Goal: Task Accomplishment & Management: Use online tool/utility

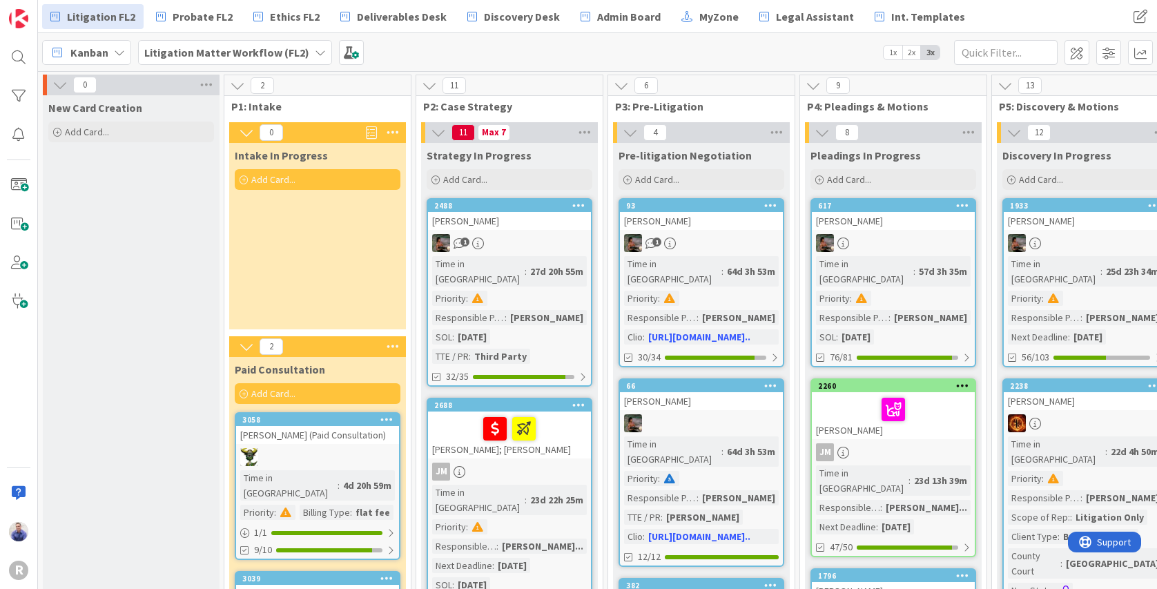
click at [56, 85] on icon at bounding box center [59, 84] width 15 height 15
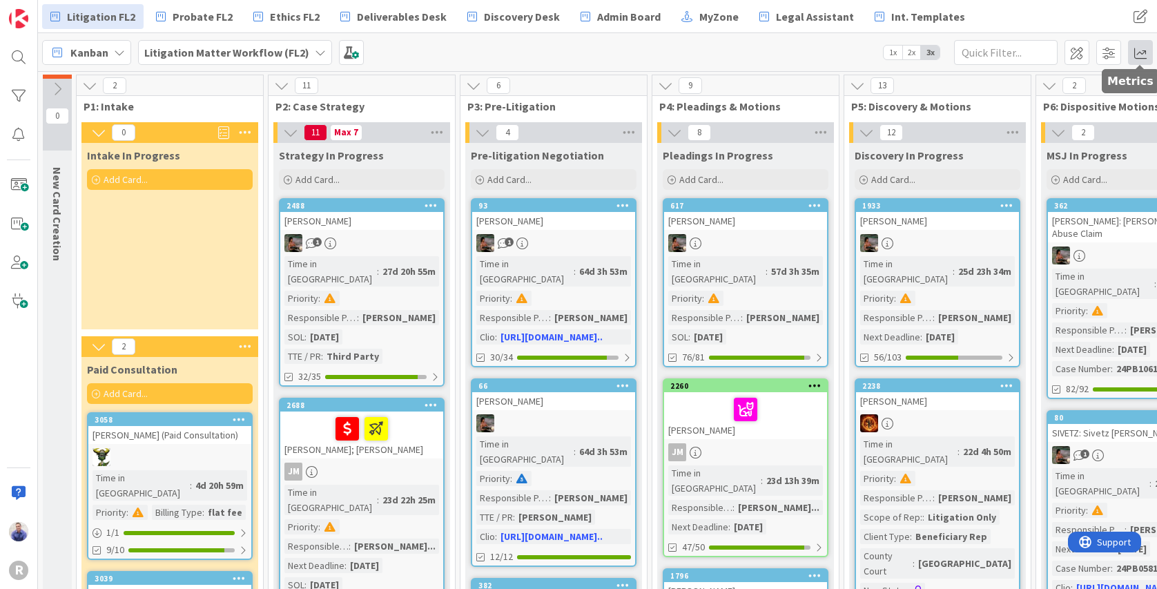
click at [958, 50] on span at bounding box center [1140, 52] width 25 height 25
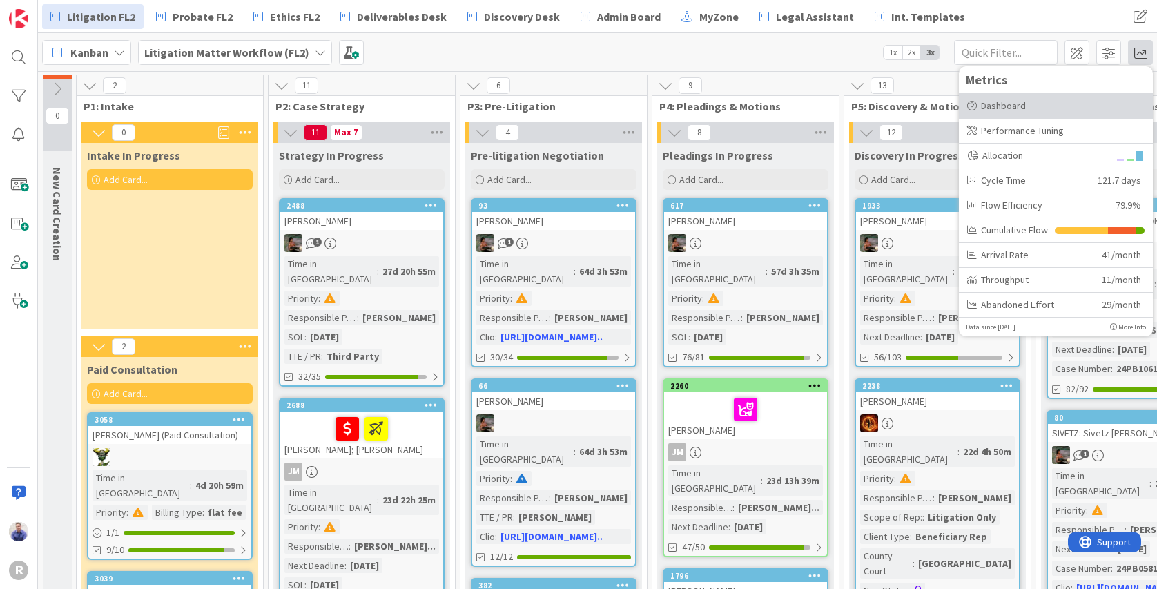
click at [958, 102] on div "Dashboard" at bounding box center [1055, 106] width 177 height 15
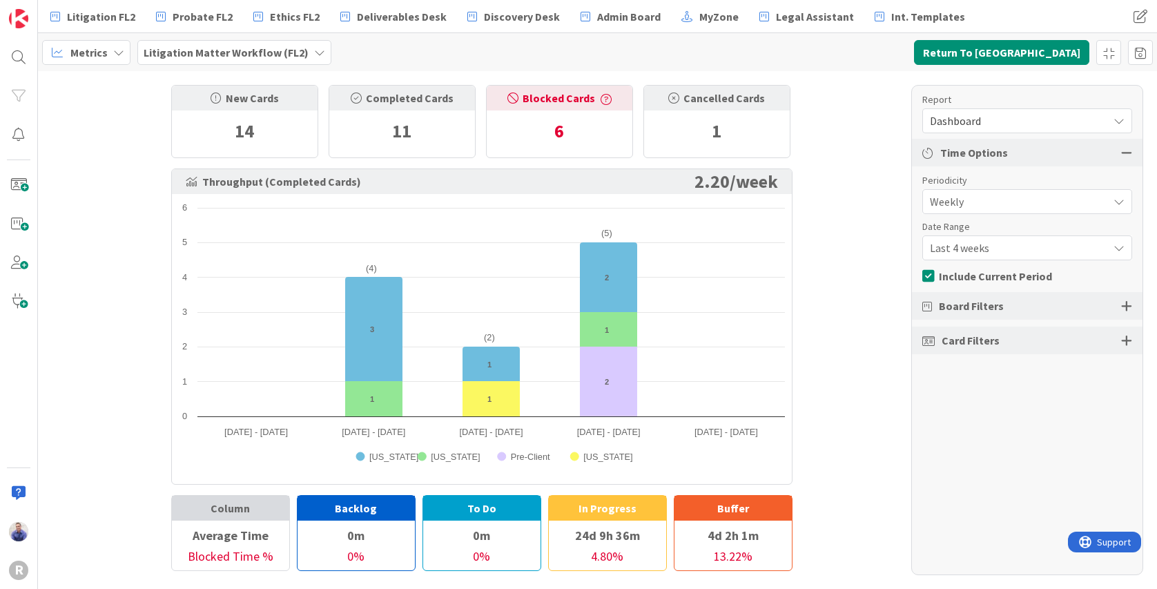
click at [958, 205] on span "Weekly" at bounding box center [1015, 201] width 171 height 19
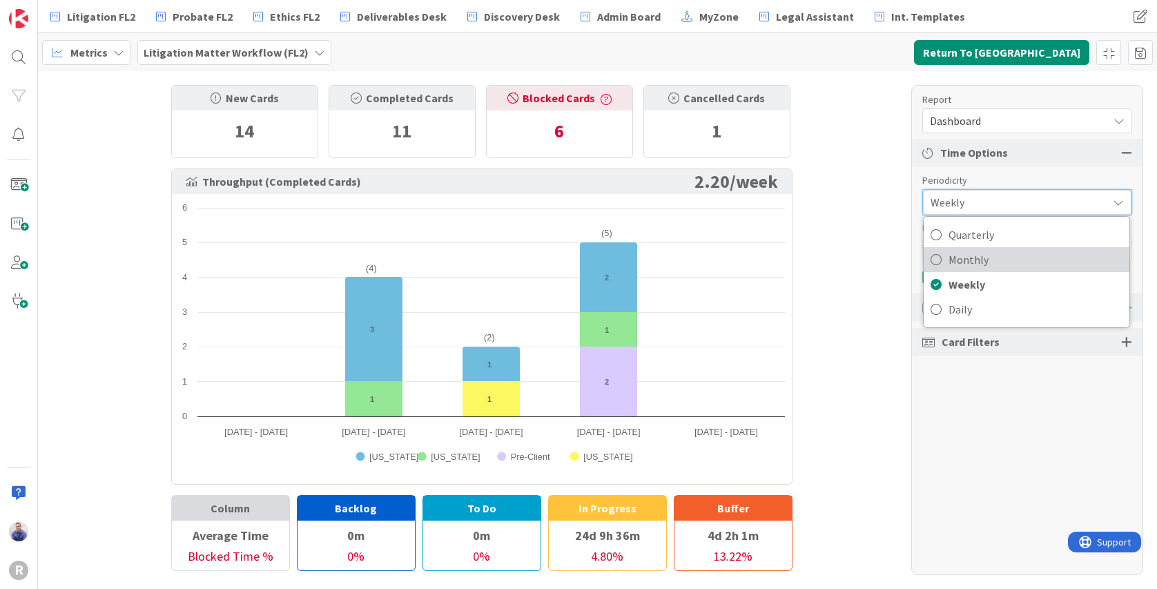
click at [958, 262] on span "Monthly" at bounding box center [1036, 259] width 174 height 21
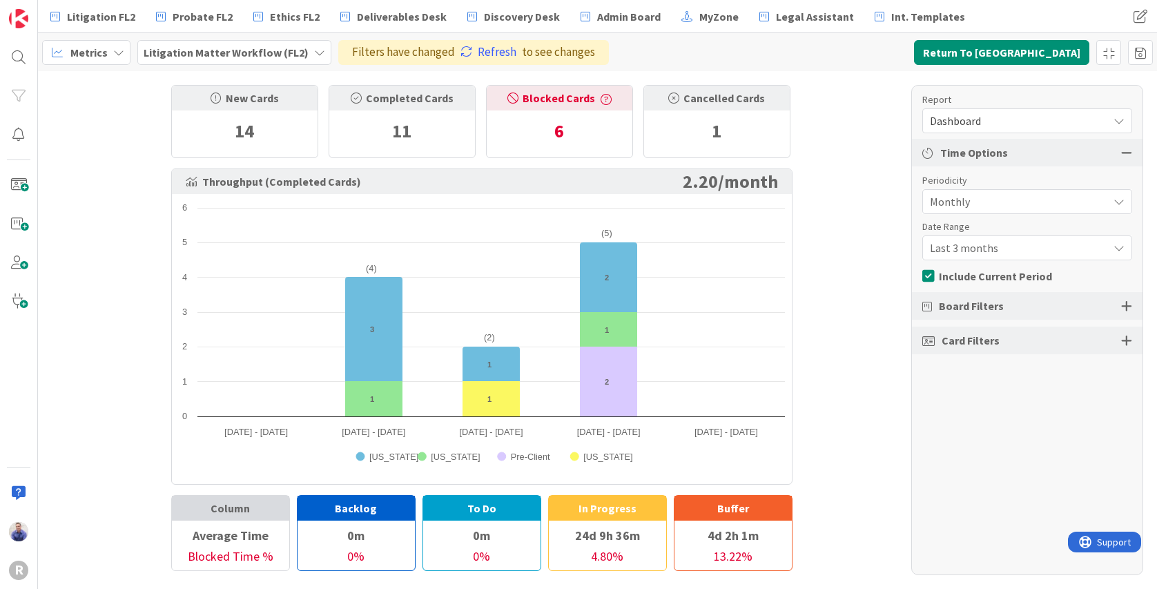
click at [958, 254] on span "Last 3 months" at bounding box center [1015, 247] width 171 height 19
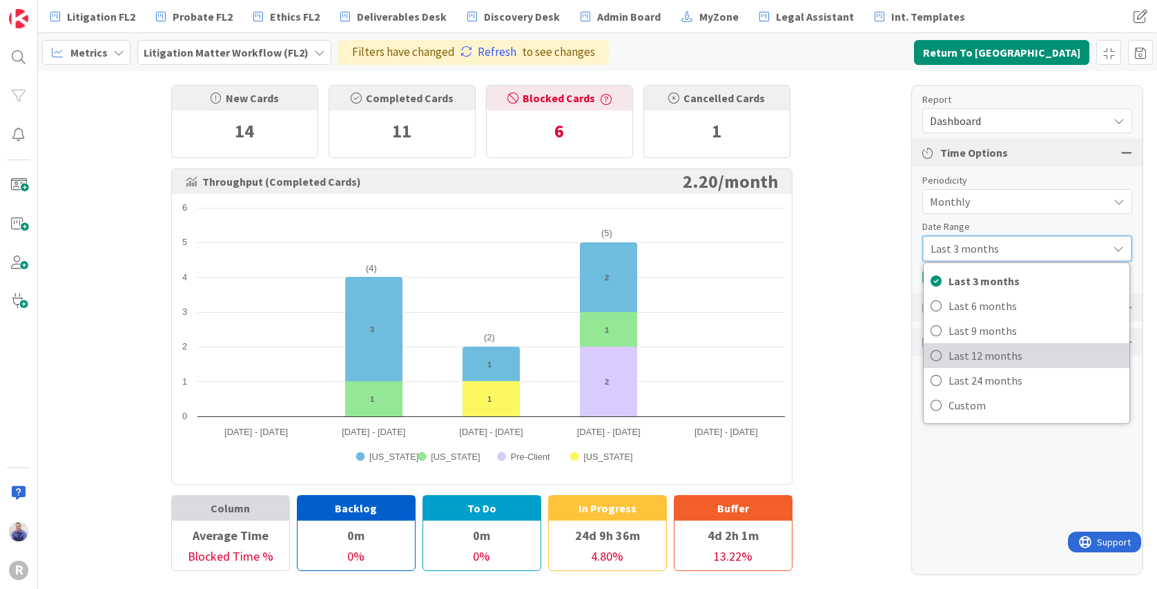
click at [958, 353] on span "Last 12 months" at bounding box center [1036, 355] width 174 height 21
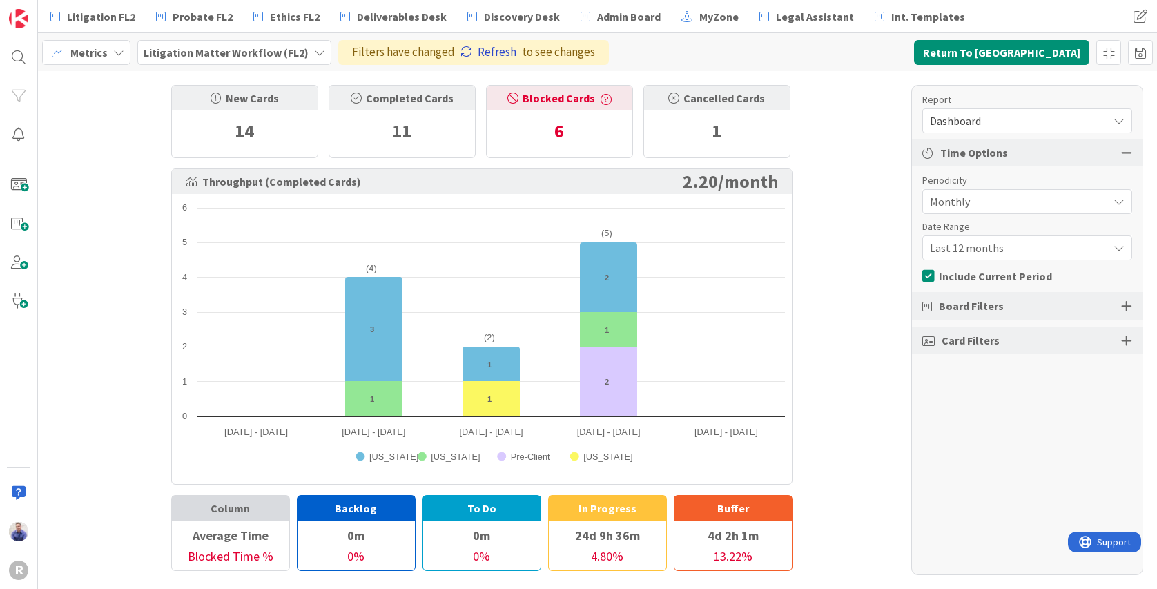
click at [492, 52] on link "Refresh" at bounding box center [489, 53] width 56 height 18
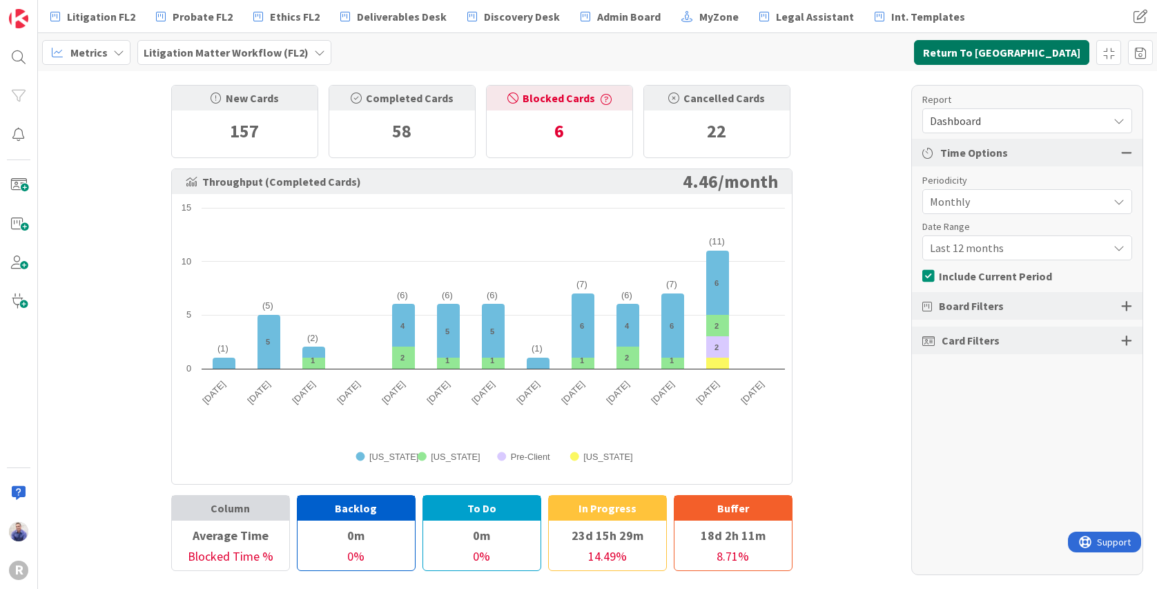
click at [958, 48] on button "Return To Kanban" at bounding box center [1001, 52] width 175 height 25
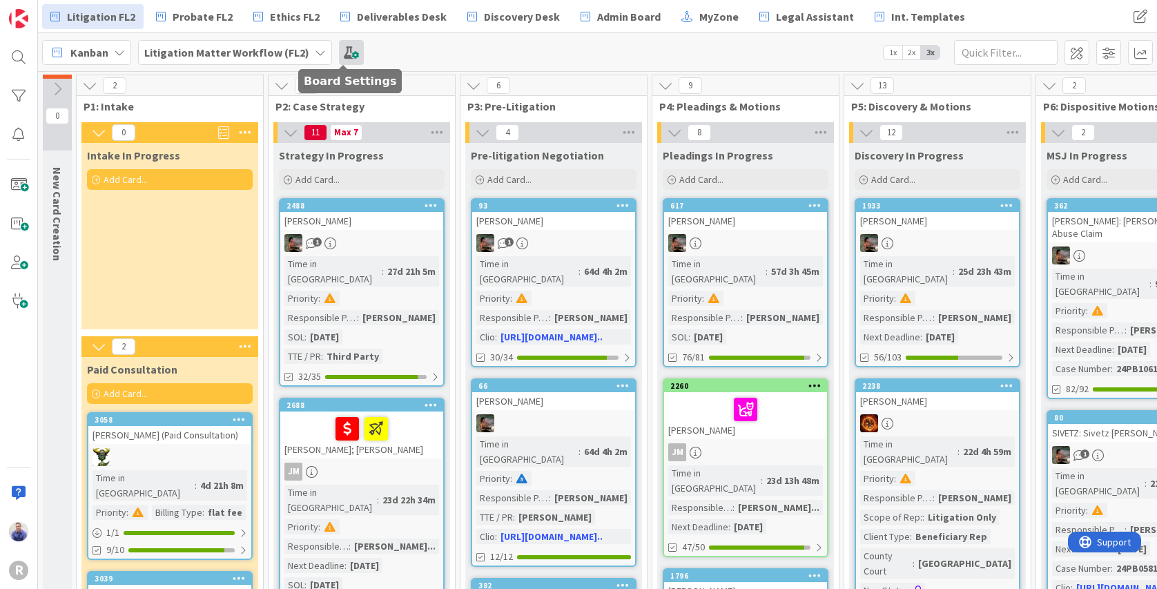
click at [349, 59] on span at bounding box center [351, 52] width 25 height 25
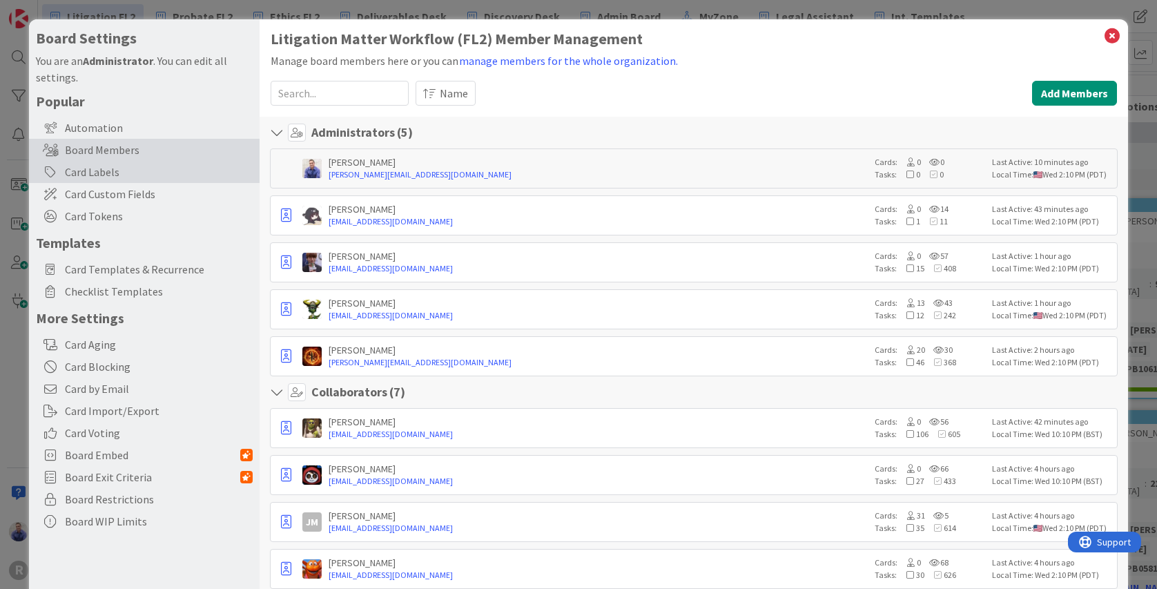
click at [129, 172] on div "Card Labels" at bounding box center [144, 172] width 231 height 22
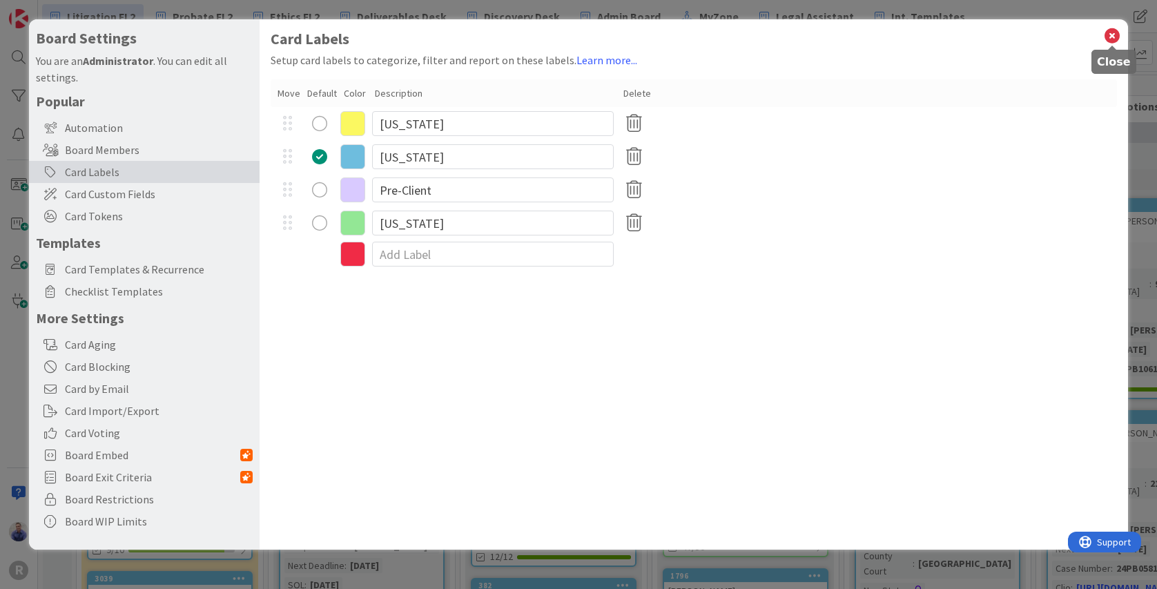
click at [958, 38] on icon at bounding box center [1112, 35] width 18 height 19
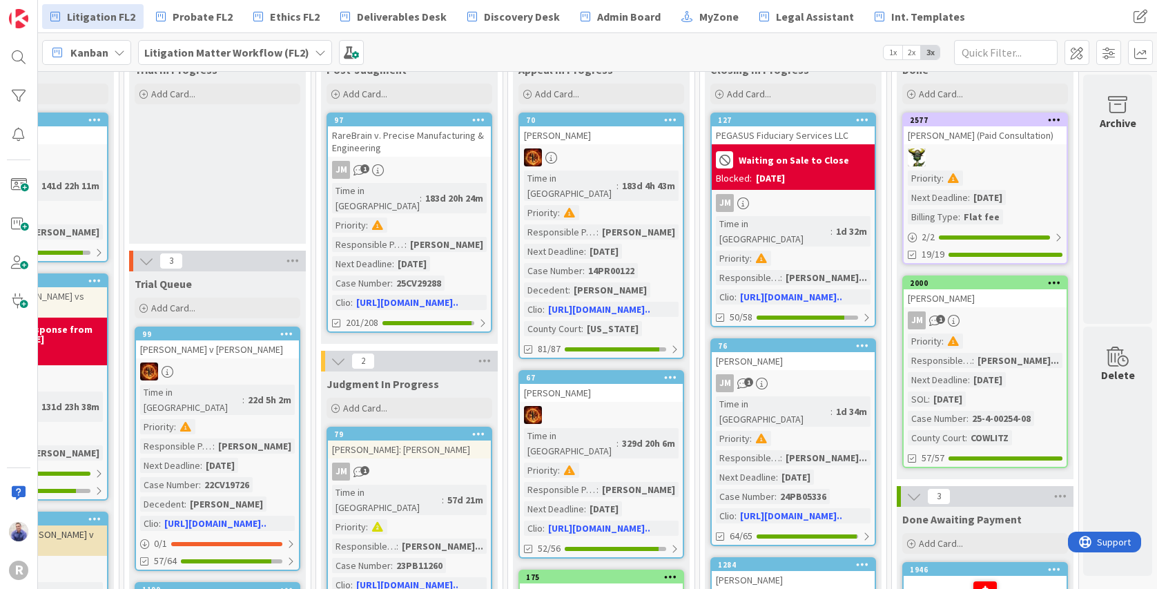
scroll to position [0, 1306]
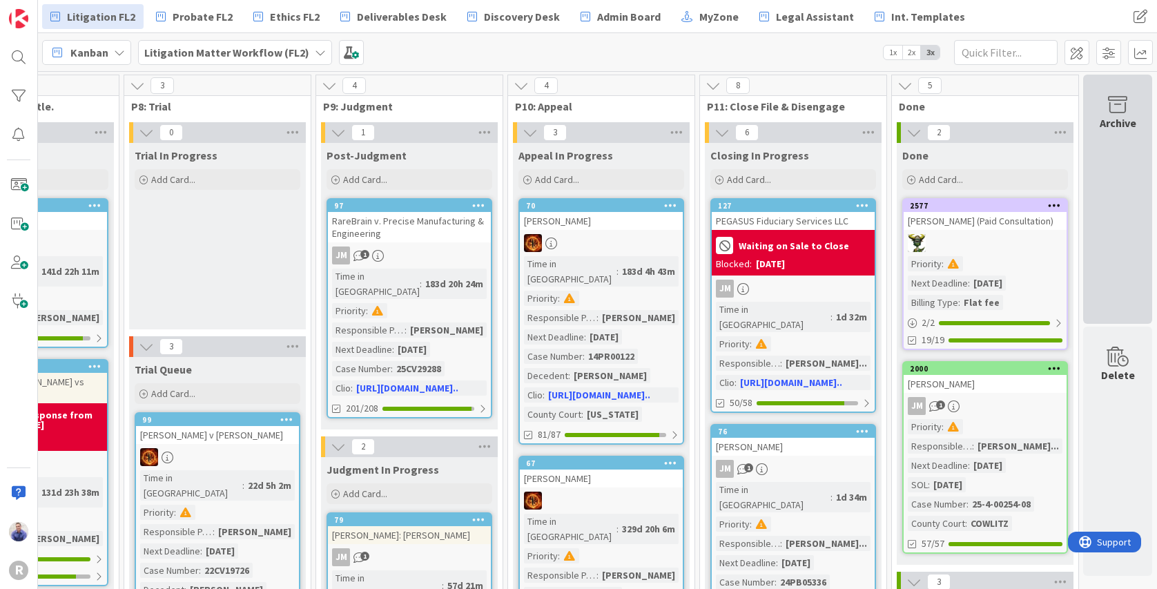
click at [958, 113] on icon at bounding box center [1118, 104] width 52 height 19
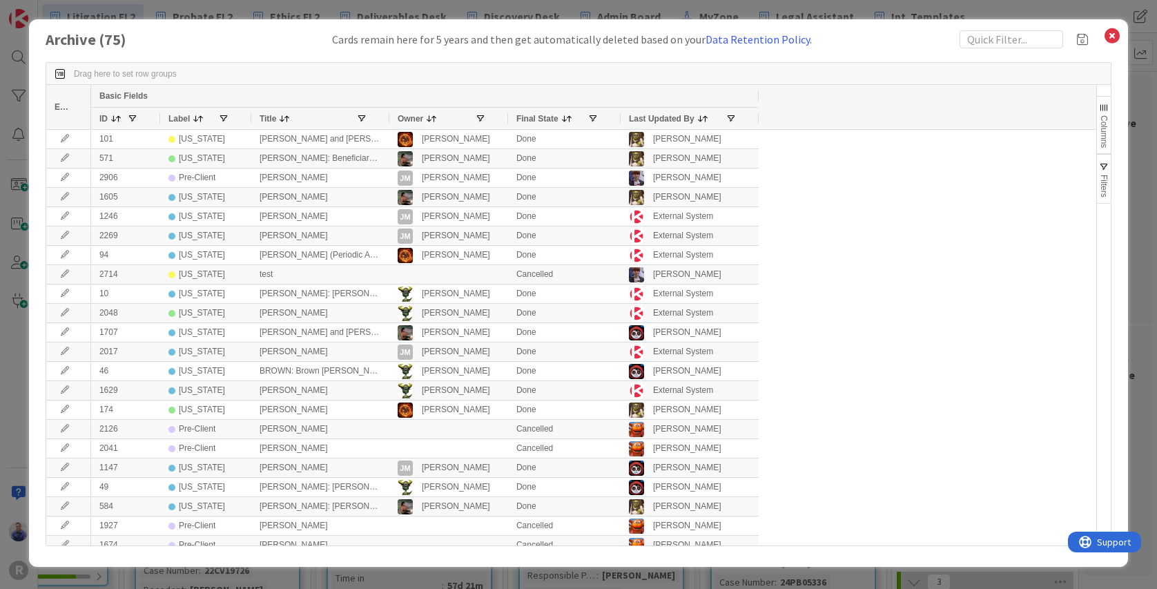
click at [320, 37] on div "Archive ( 75 ) Cards remain here for 5 years and then get automatically deleted…" at bounding box center [579, 39] width 1066 height 18
click at [958, 31] on icon at bounding box center [1112, 35] width 18 height 19
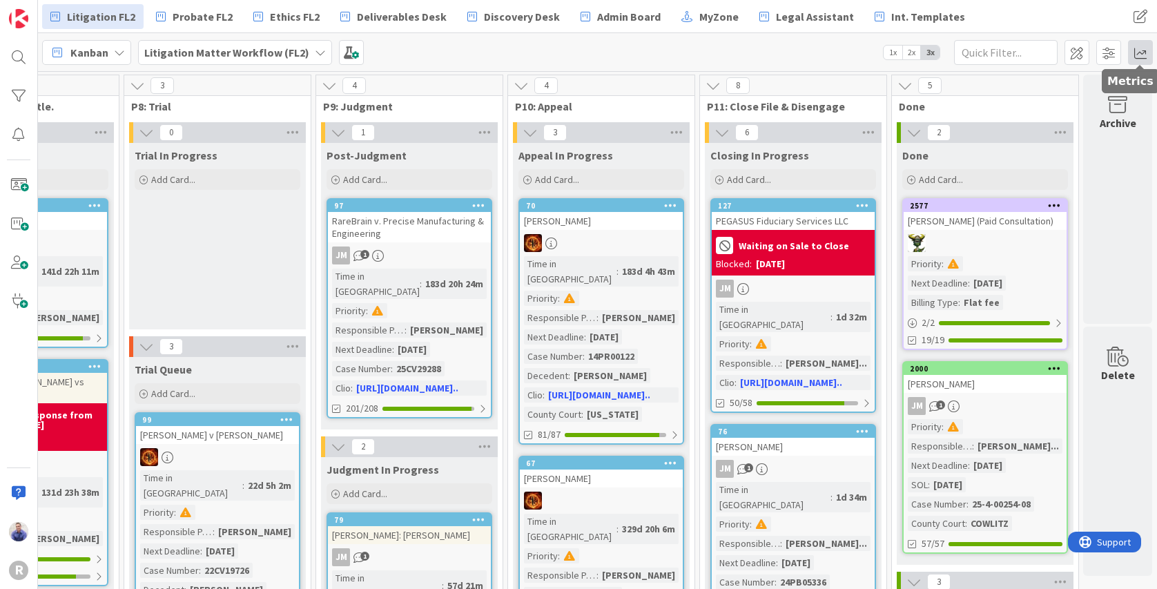
click at [958, 50] on span at bounding box center [1140, 52] width 25 height 25
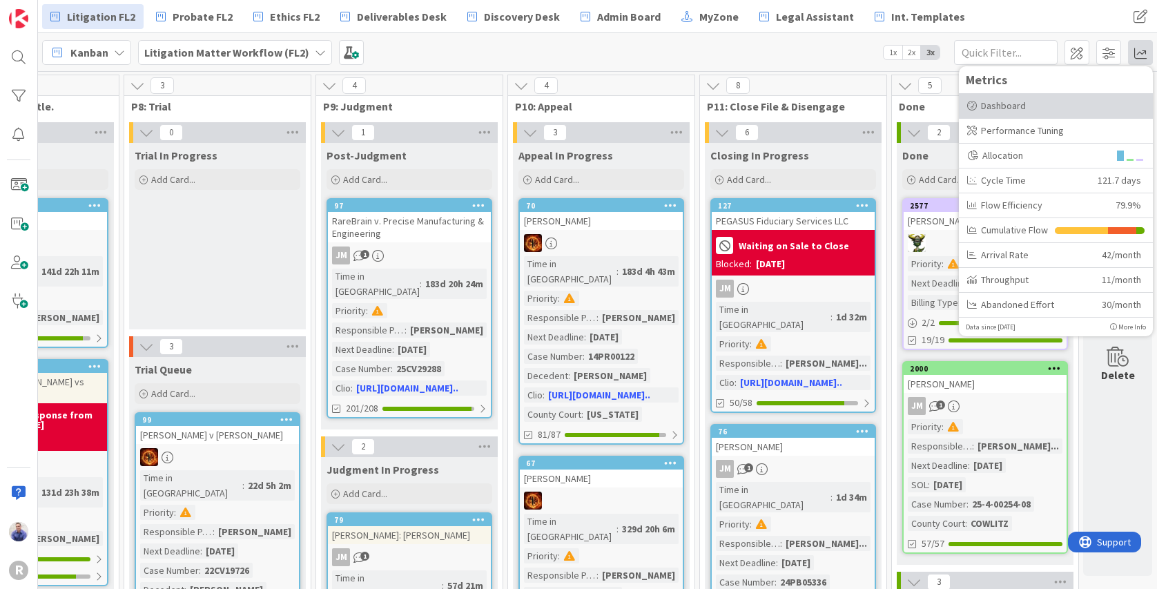
click at [958, 104] on div "Dashboard" at bounding box center [1055, 106] width 177 height 15
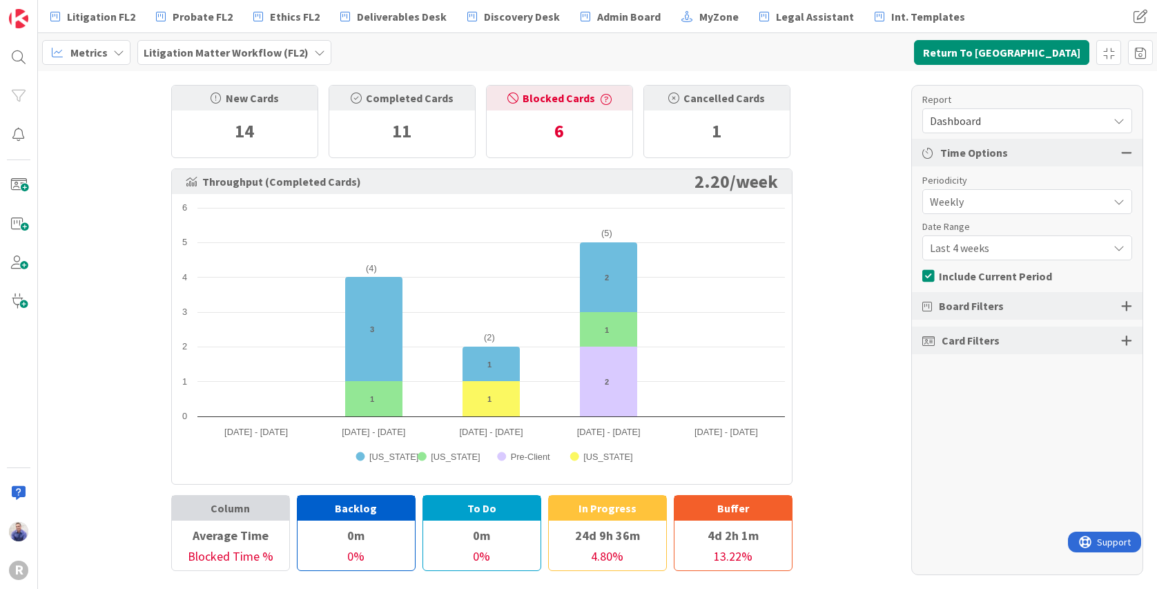
click at [958, 204] on span "Weekly" at bounding box center [1015, 201] width 171 height 19
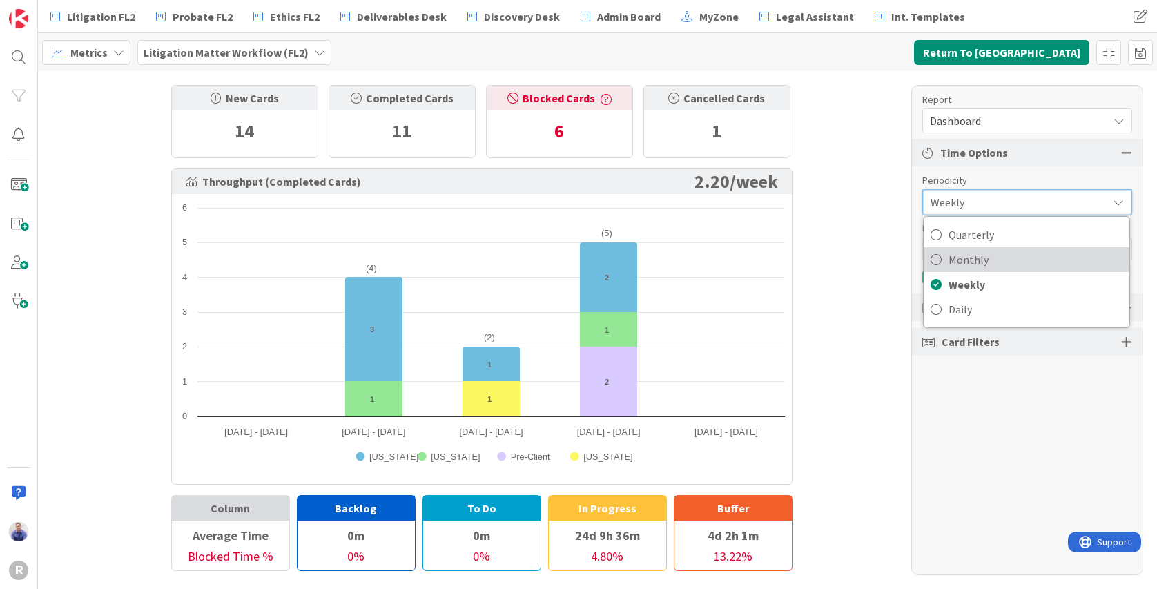
click at [958, 264] on span "Monthly" at bounding box center [1036, 259] width 174 height 21
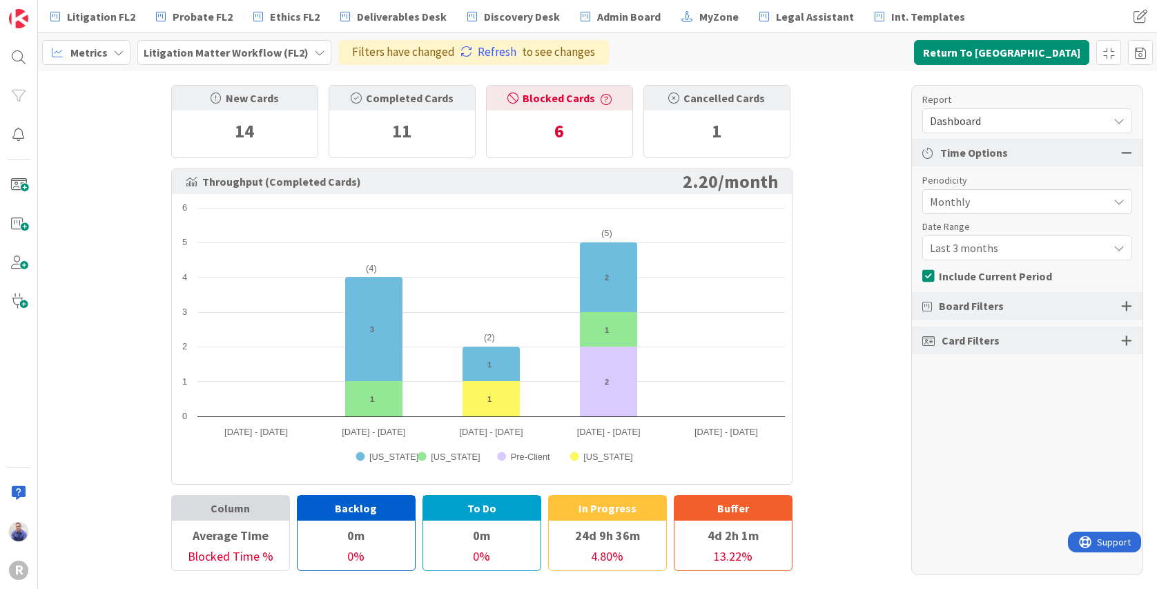
click at [958, 249] on span "Last 3 months" at bounding box center [1015, 247] width 171 height 19
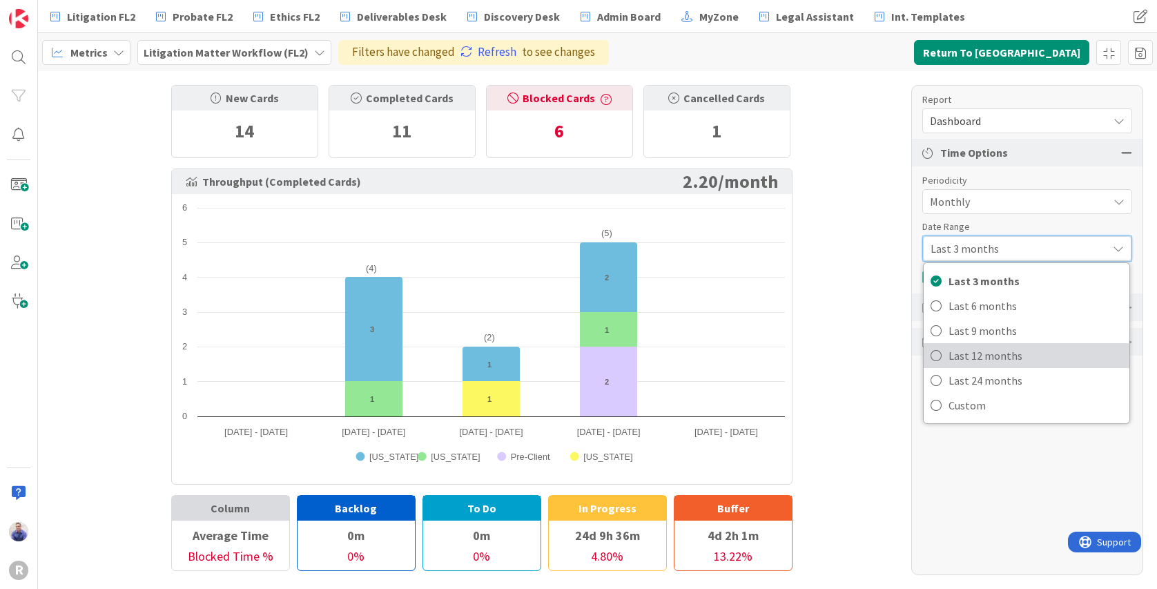
click at [958, 359] on span "Last 12 months" at bounding box center [1036, 355] width 174 height 21
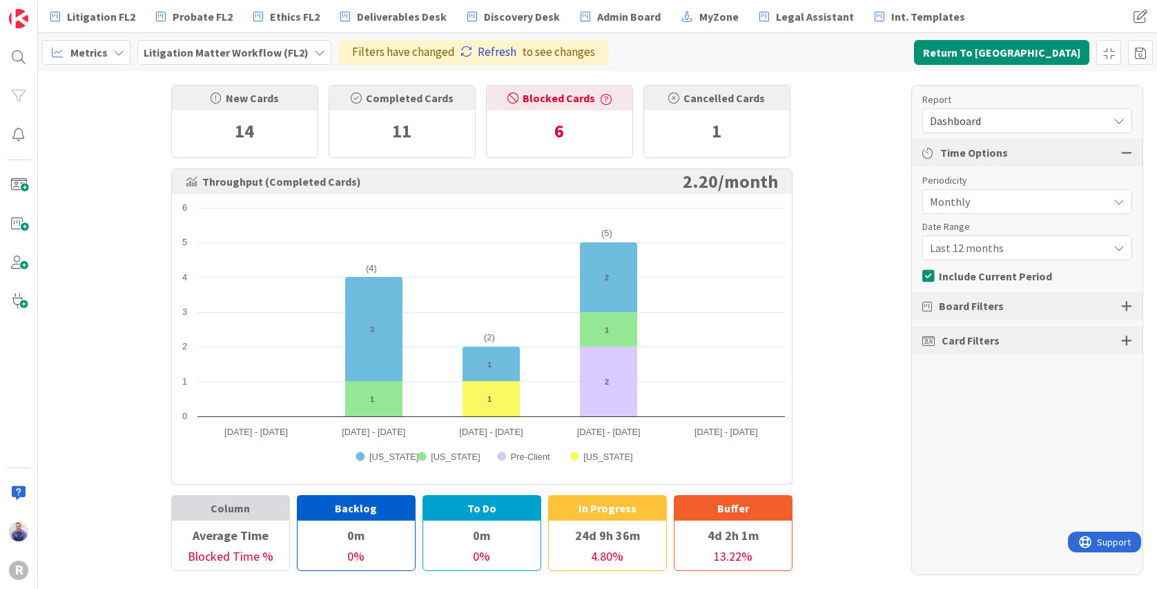
click at [475, 50] on link "Refresh" at bounding box center [489, 53] width 56 height 18
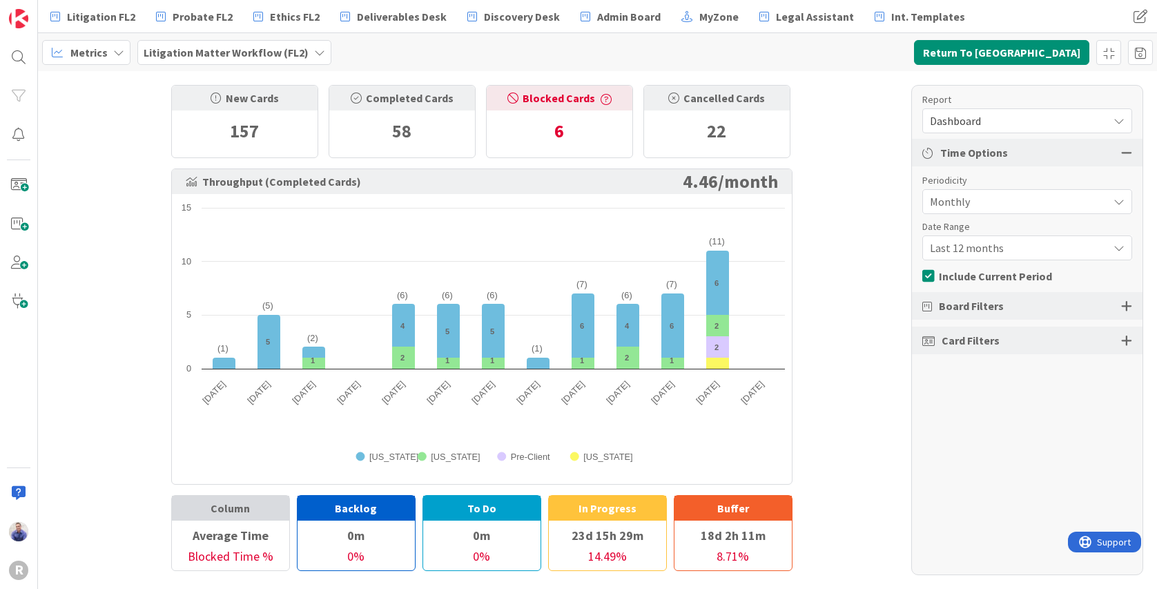
click at [958, 245] on span "Last 12 months" at bounding box center [1015, 247] width 171 height 19
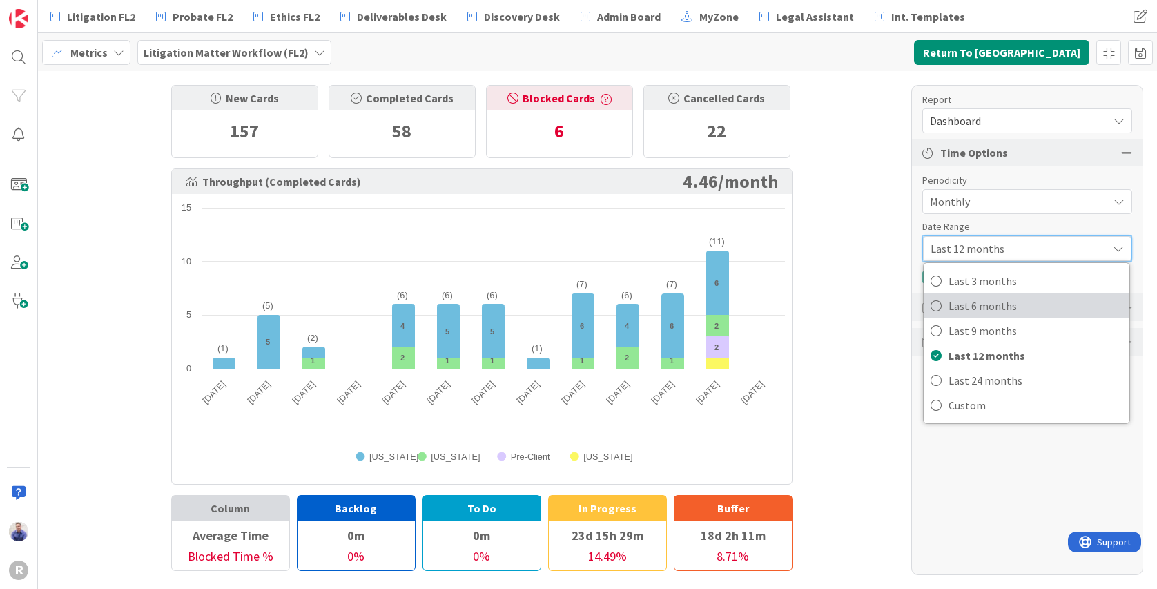
click at [958, 302] on span "Last 6 months" at bounding box center [1036, 306] width 174 height 21
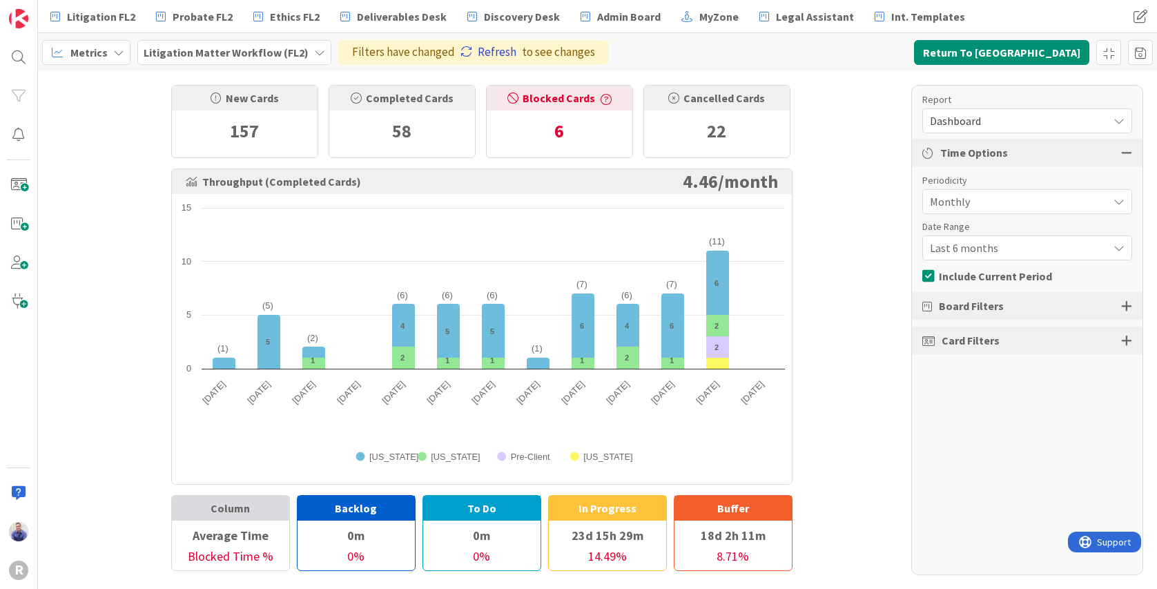
click at [494, 54] on link "Refresh" at bounding box center [489, 53] width 56 height 18
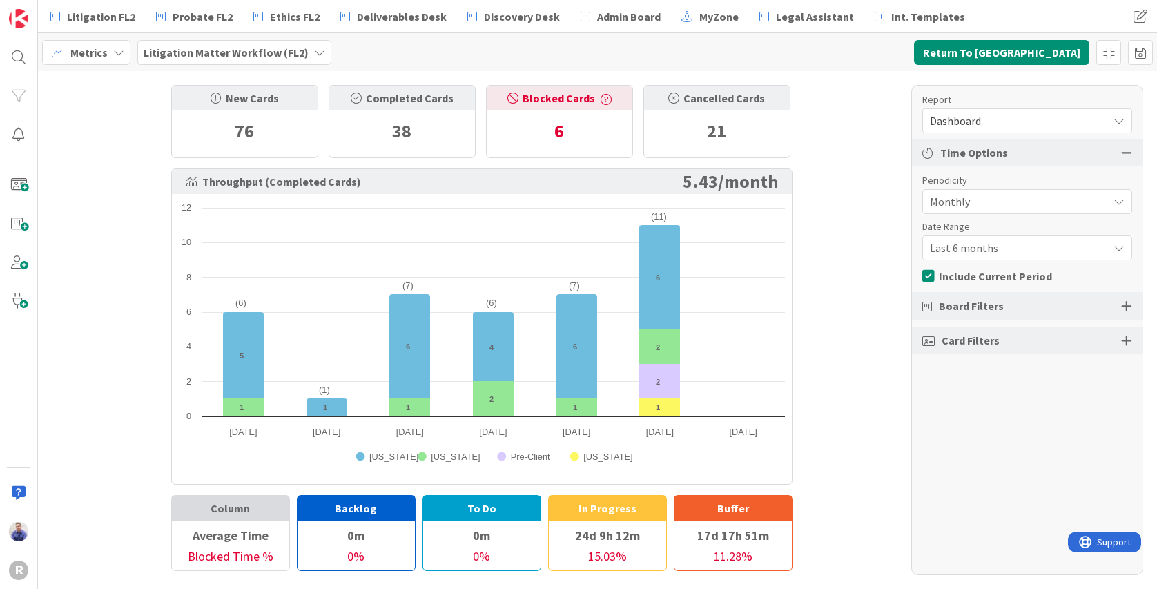
click at [958, 116] on span "Dashboard" at bounding box center [1015, 120] width 171 height 19
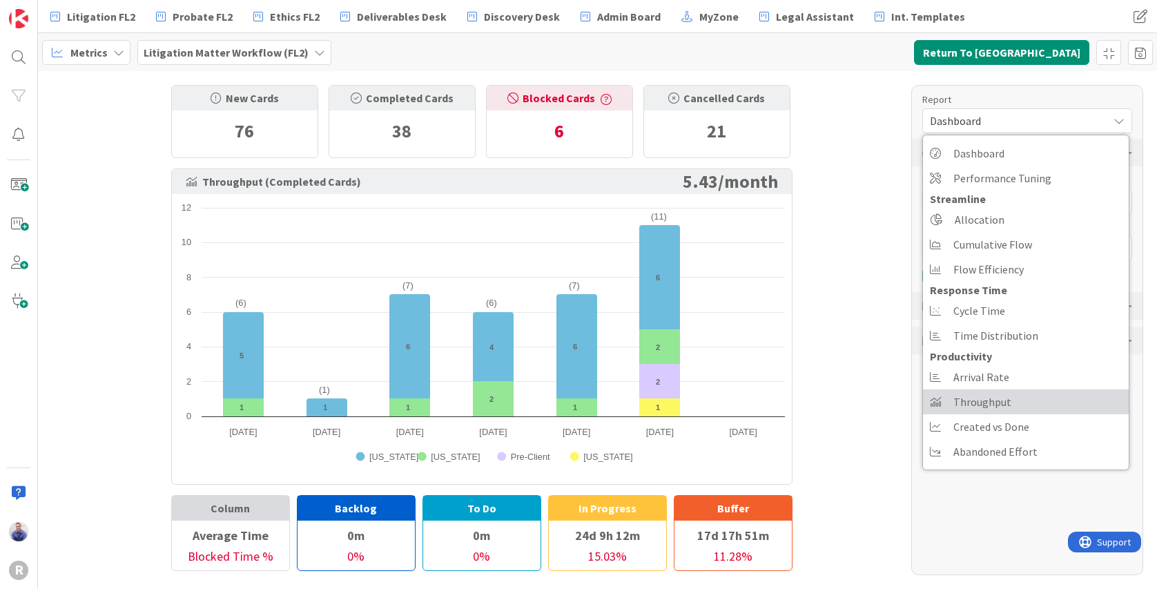
click at [958, 402] on span "Throughput" at bounding box center [983, 402] width 58 height 21
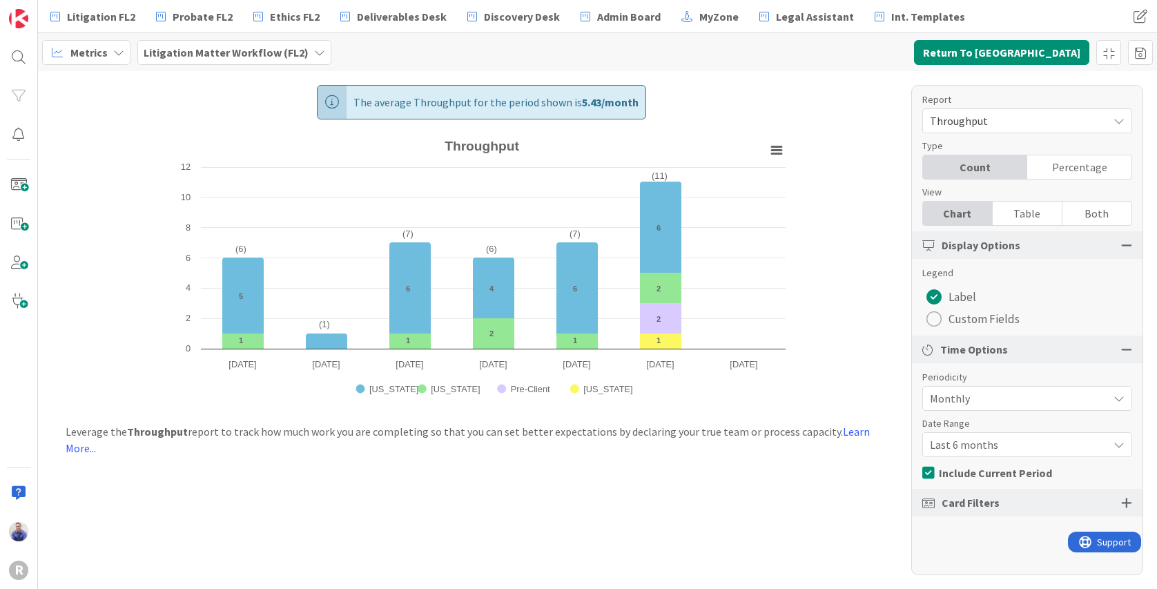
click at [958, 117] on span "Throughput" at bounding box center [1015, 120] width 171 height 19
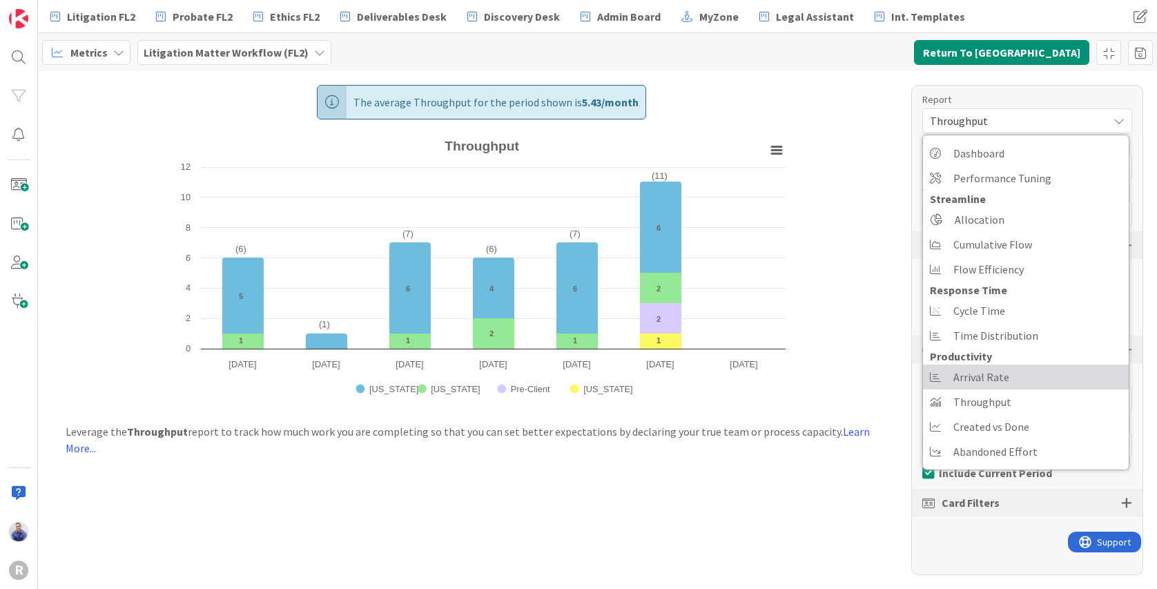
click at [958, 374] on span "Arrival Rate" at bounding box center [982, 377] width 56 height 21
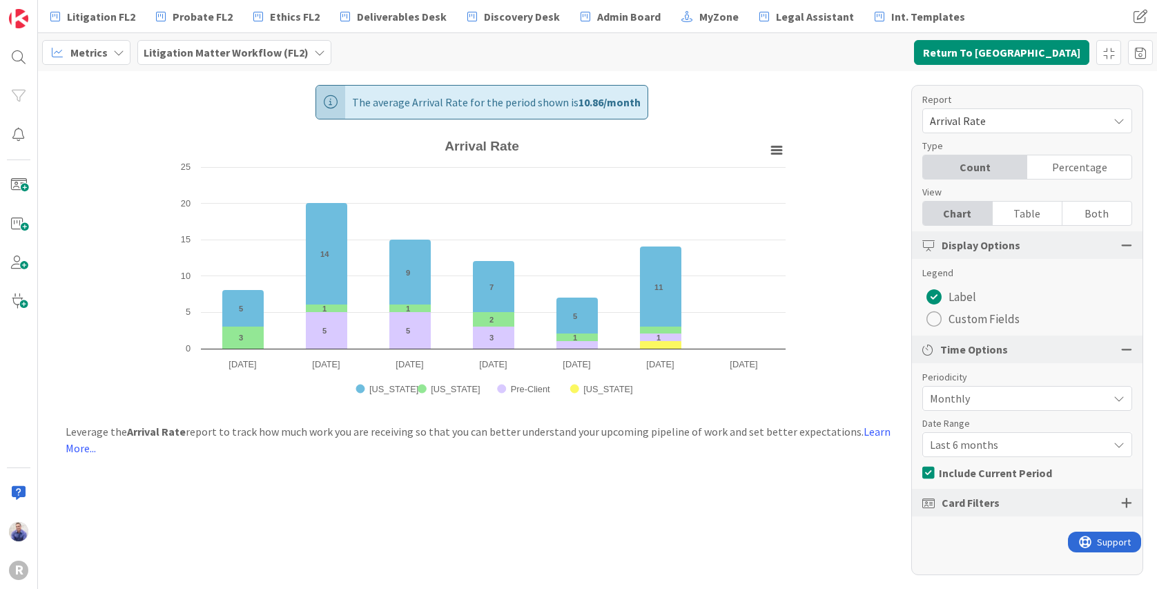
click at [958, 117] on span "Arrival Rate" at bounding box center [1015, 120] width 171 height 19
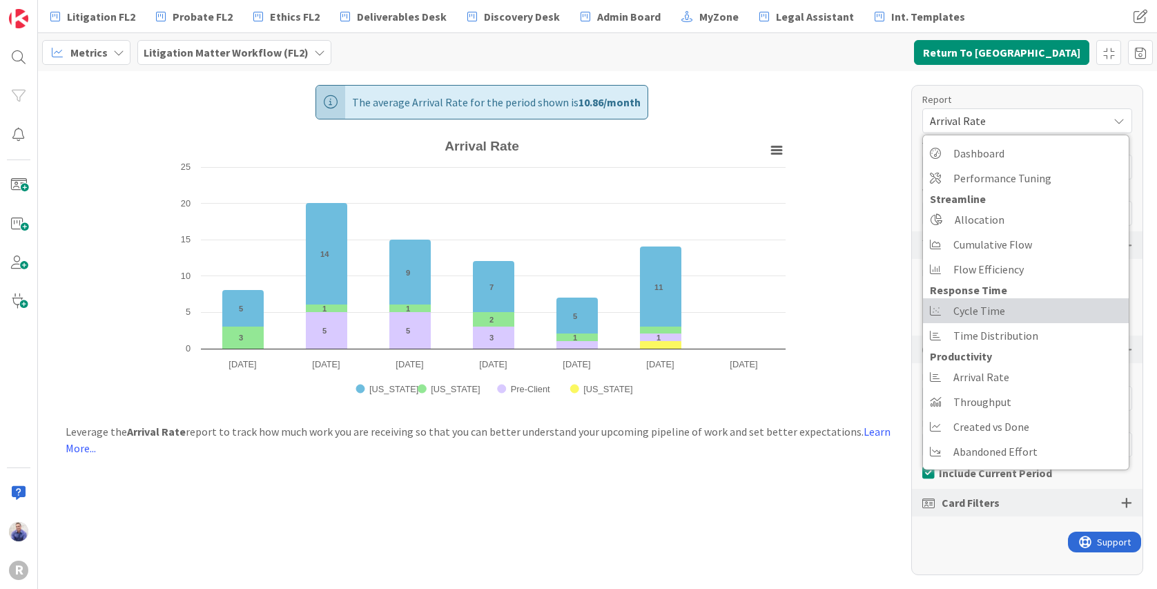
click at [958, 307] on span "Cycle Time" at bounding box center [980, 310] width 52 height 21
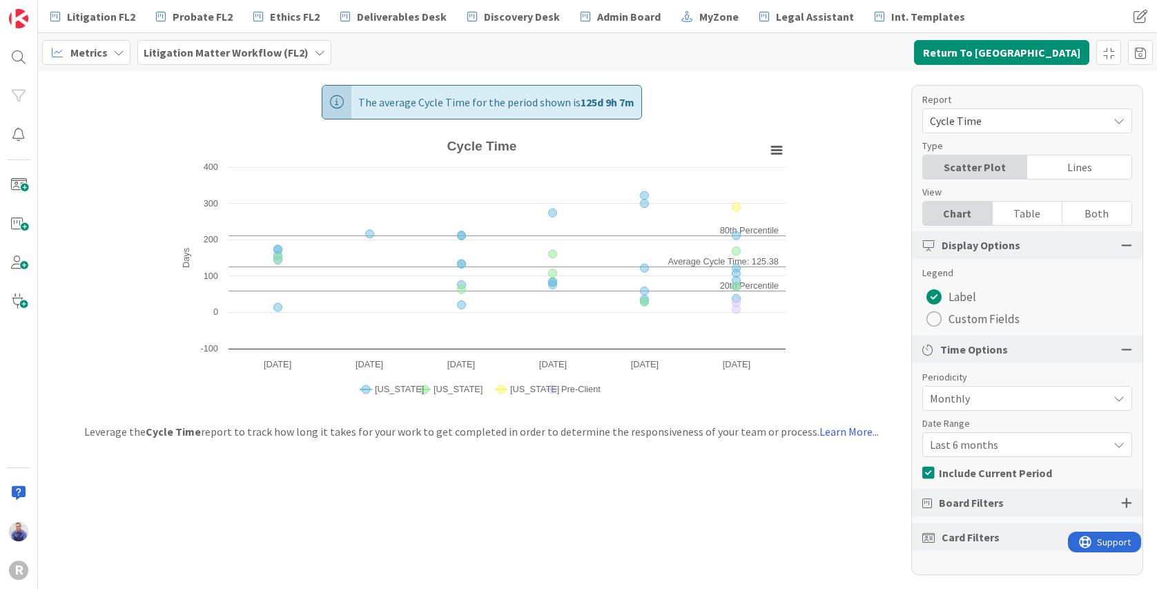
click at [958, 448] on span "Last 6 months" at bounding box center [1015, 444] width 171 height 19
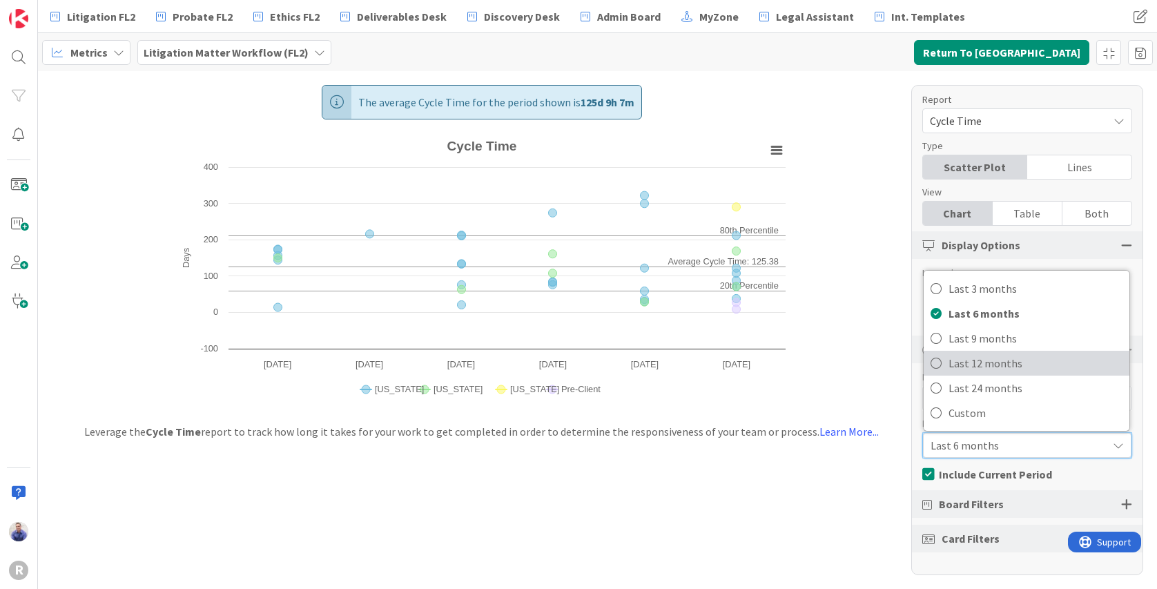
click at [958, 365] on span "Last 12 months" at bounding box center [1036, 363] width 174 height 21
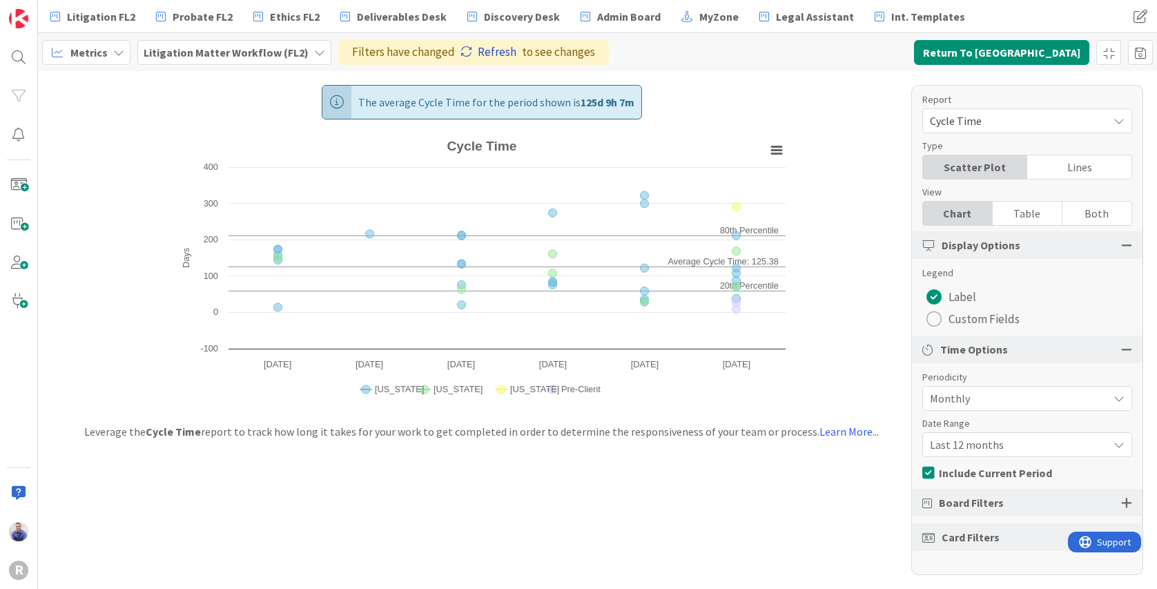
click at [478, 45] on link "Refresh" at bounding box center [489, 53] width 56 height 18
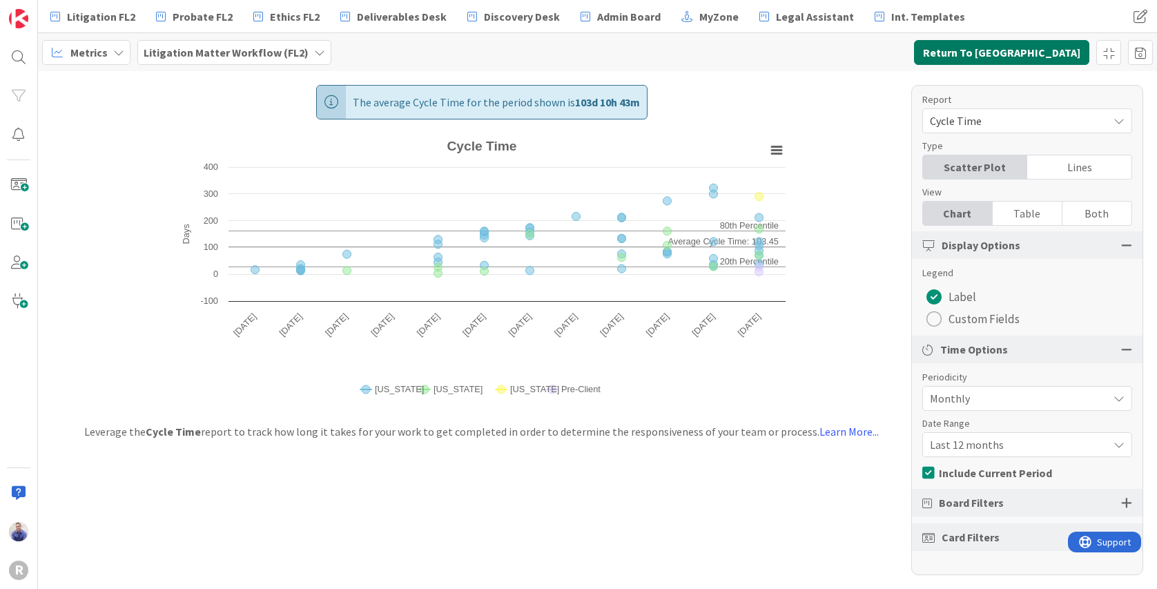
click at [958, 52] on button "Return To Kanban" at bounding box center [1001, 52] width 175 height 25
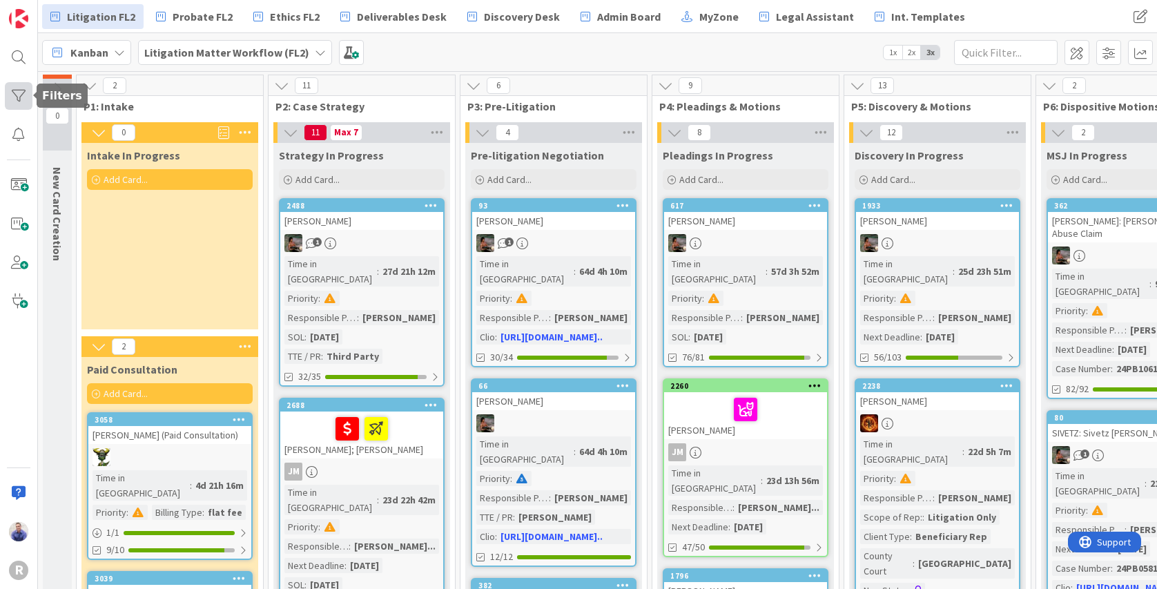
click at [21, 96] on div at bounding box center [19, 96] width 28 height 28
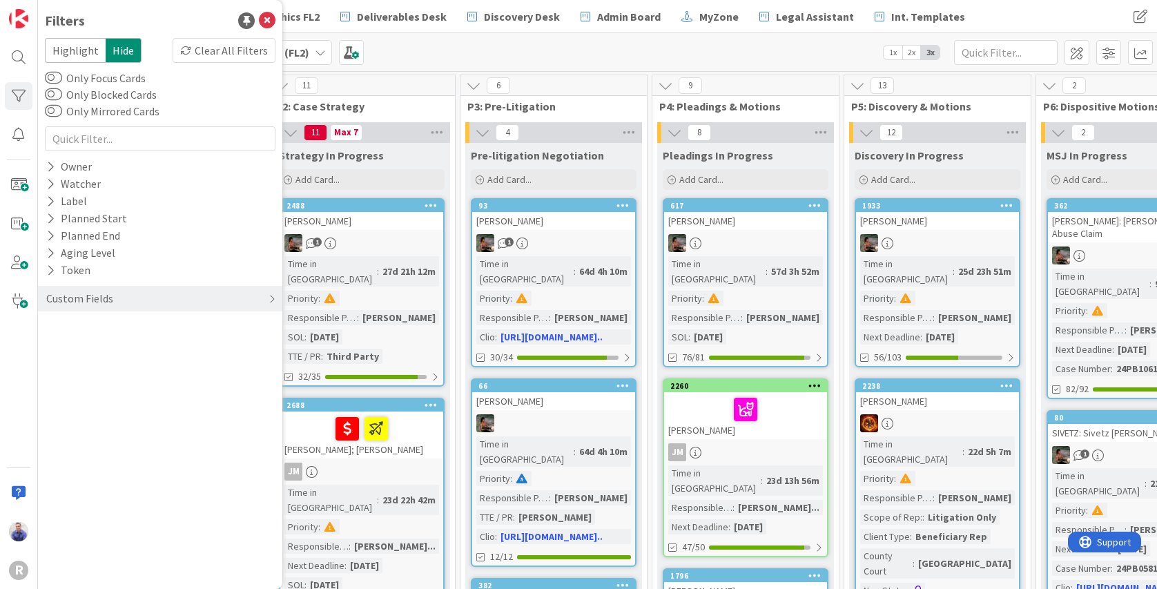
click at [66, 48] on span "Highlight" at bounding box center [75, 50] width 61 height 25
click at [52, 253] on icon at bounding box center [50, 253] width 9 height 12
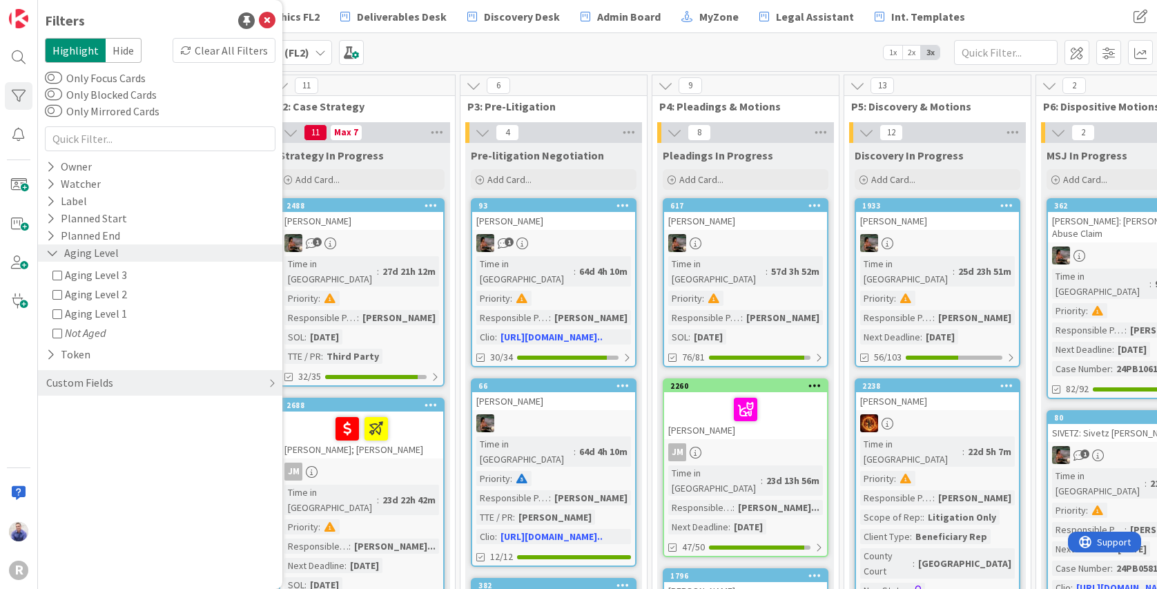
click at [51, 252] on icon at bounding box center [52, 253] width 12 height 12
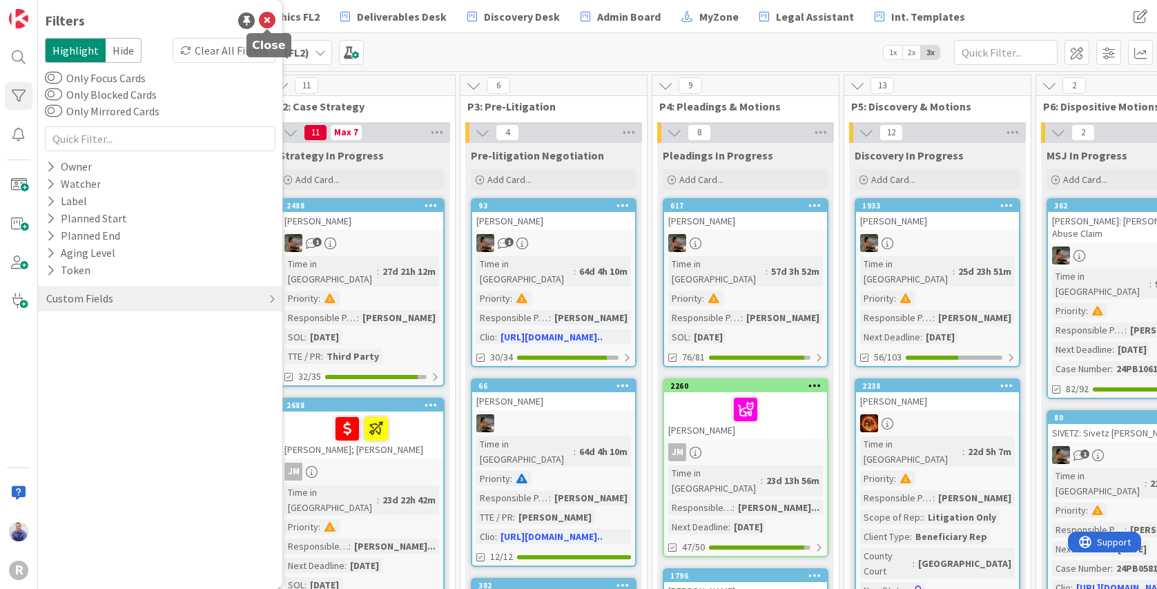
click at [266, 15] on icon at bounding box center [267, 20] width 17 height 17
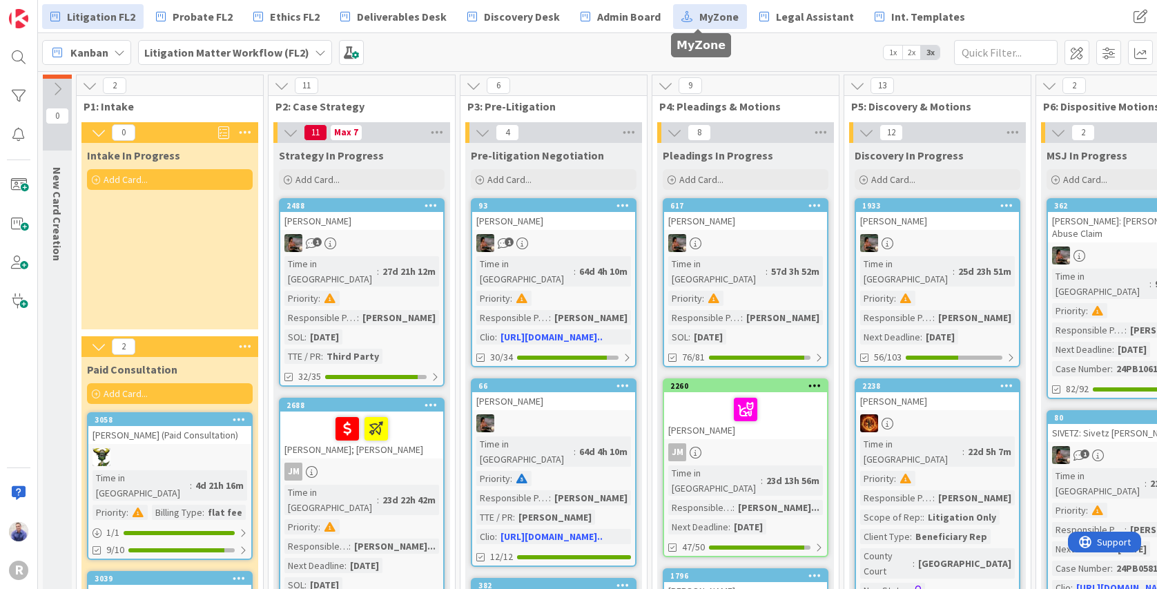
click at [699, 19] on span "MyZone" at bounding box center [718, 16] width 39 height 17
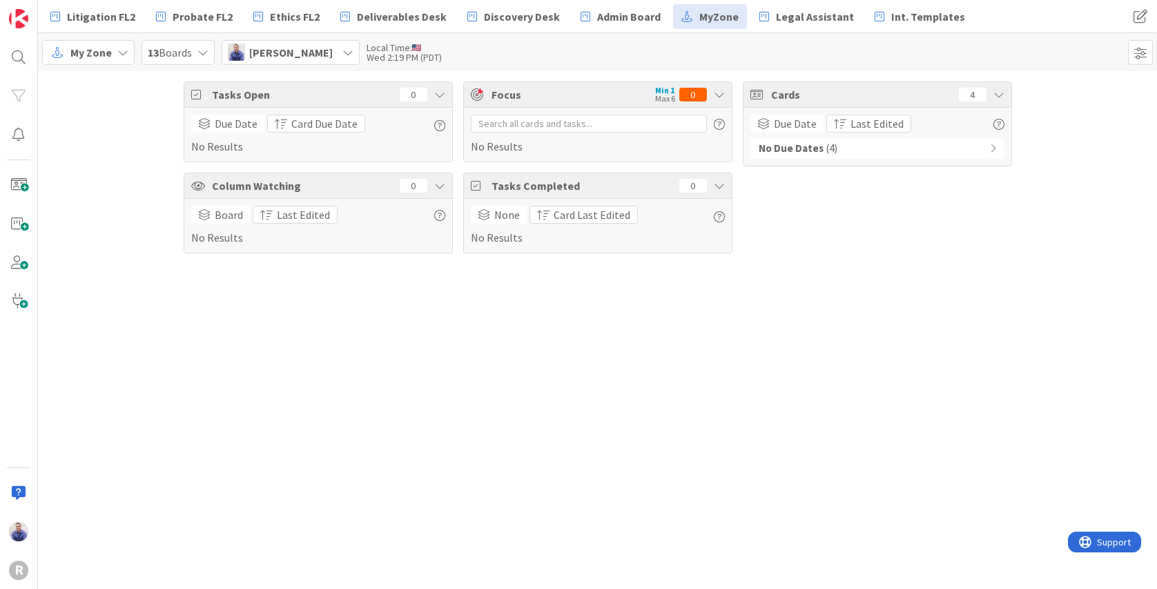
click at [300, 39] on div "My Zone 13 Boards John Grant Local Time: Wed 2:19 PM (PDT)" at bounding box center [597, 52] width 1119 height 38
click at [312, 51] on div "[PERSON_NAME]" at bounding box center [291, 52] width 138 height 25
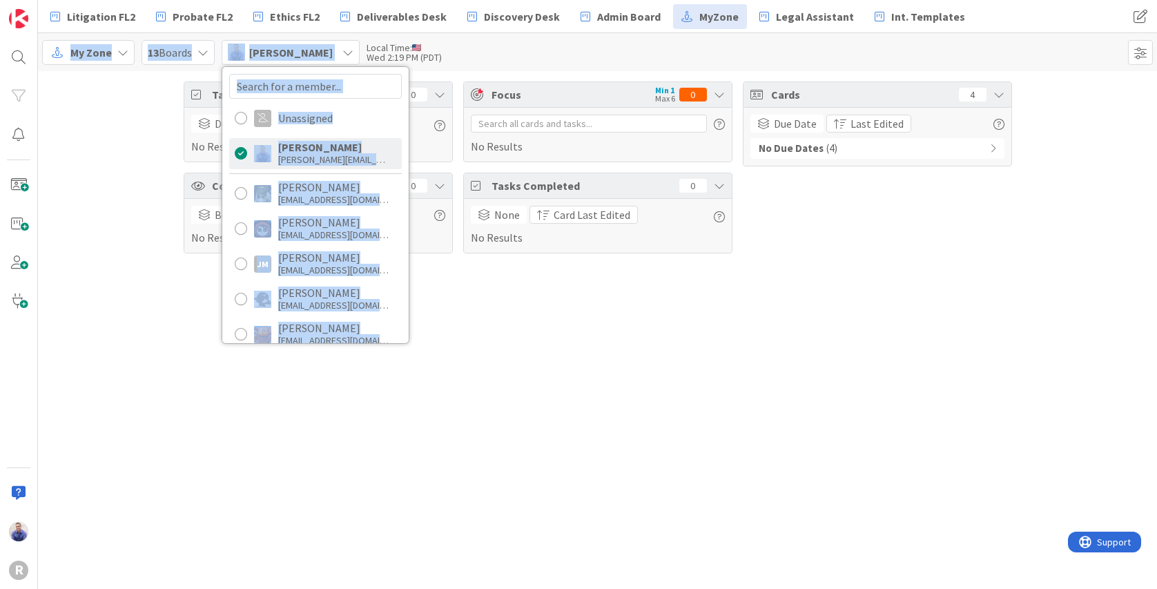
drag, startPoint x: 399, startPoint y: 162, endPoint x: 400, endPoint y: 171, distance: 9.0
click at [400, 172] on div "Unassigned John Grant john@agileattorney.com Devine Gines dgines@reutercorbett.…" at bounding box center [315, 205] width 186 height 276
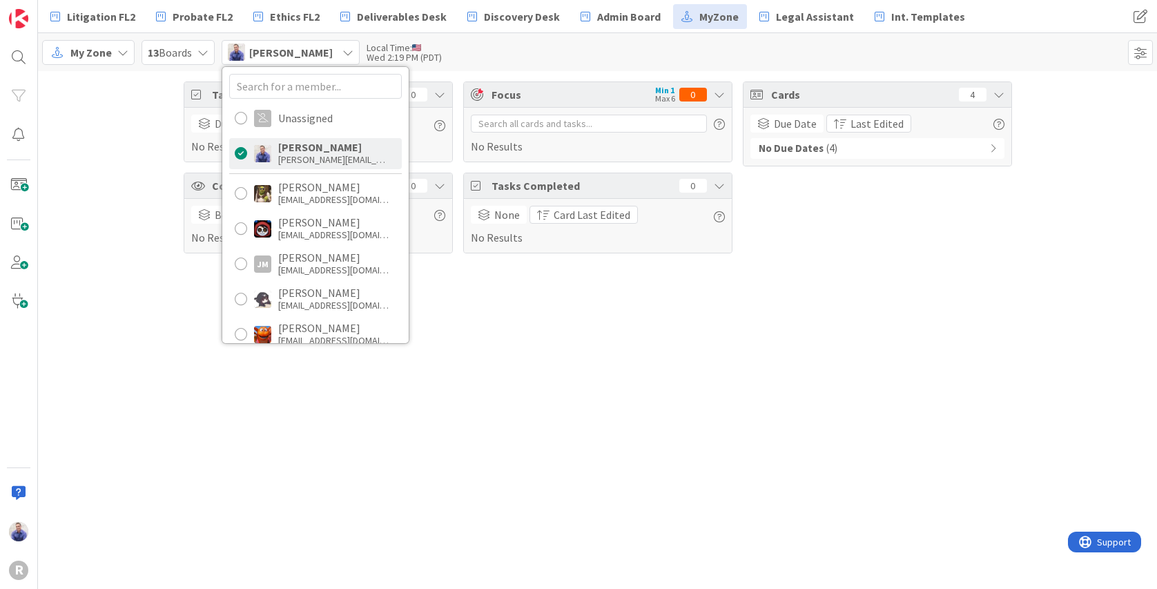
drag, startPoint x: 465, startPoint y: 392, endPoint x: 443, endPoint y: 365, distance: 35.4
click at [457, 380] on div "Tasks Open 0 Due Date Card Due Date No Results Column Watching 0 Board Last Edi…" at bounding box center [597, 330] width 1119 height 518
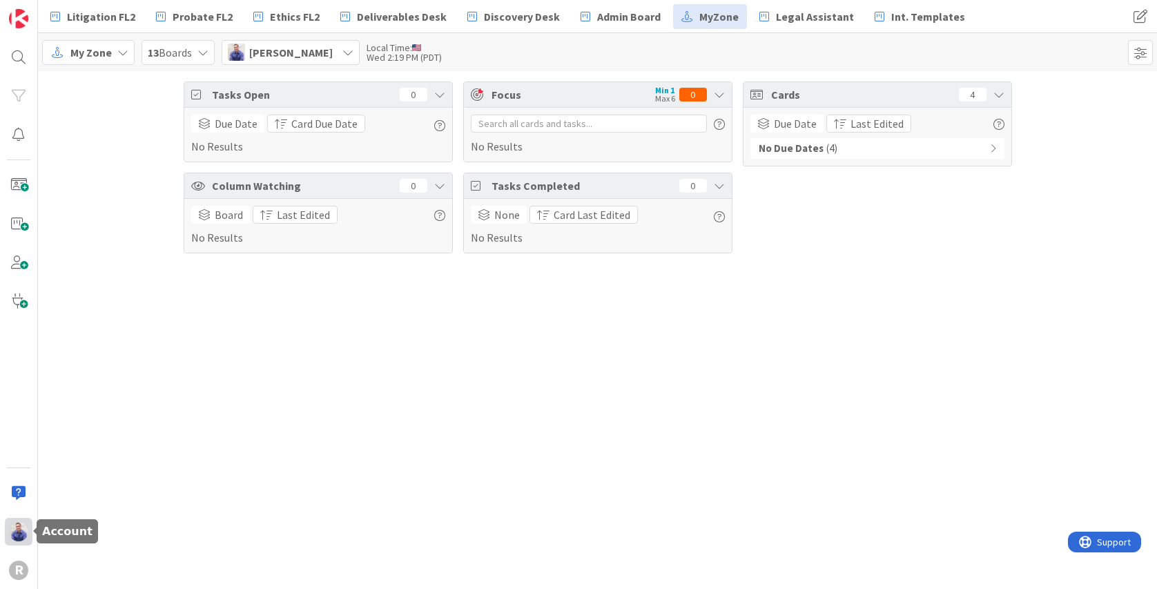
click at [12, 533] on img at bounding box center [18, 531] width 19 height 19
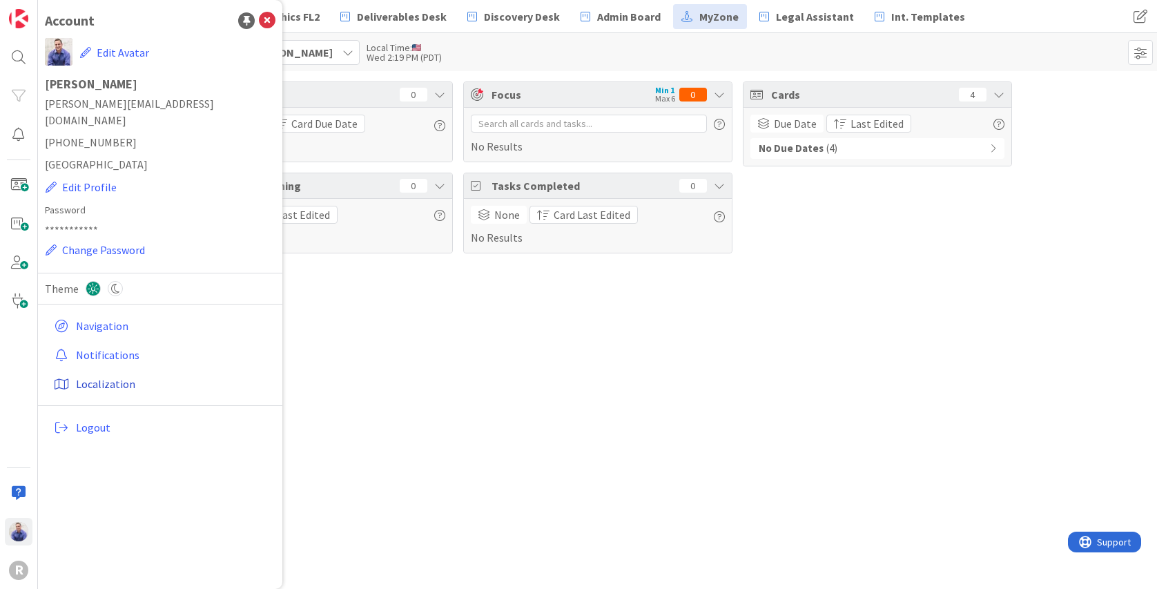
click at [112, 371] on link "Localization" at bounding box center [161, 383] width 227 height 25
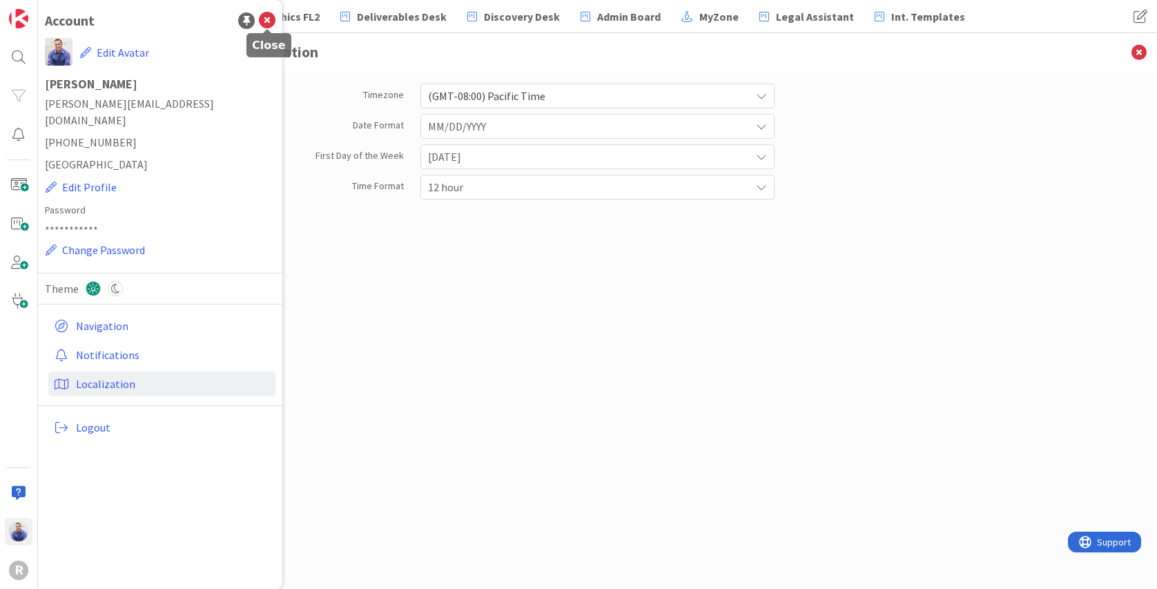
click at [275, 19] on icon at bounding box center [267, 20] width 17 height 17
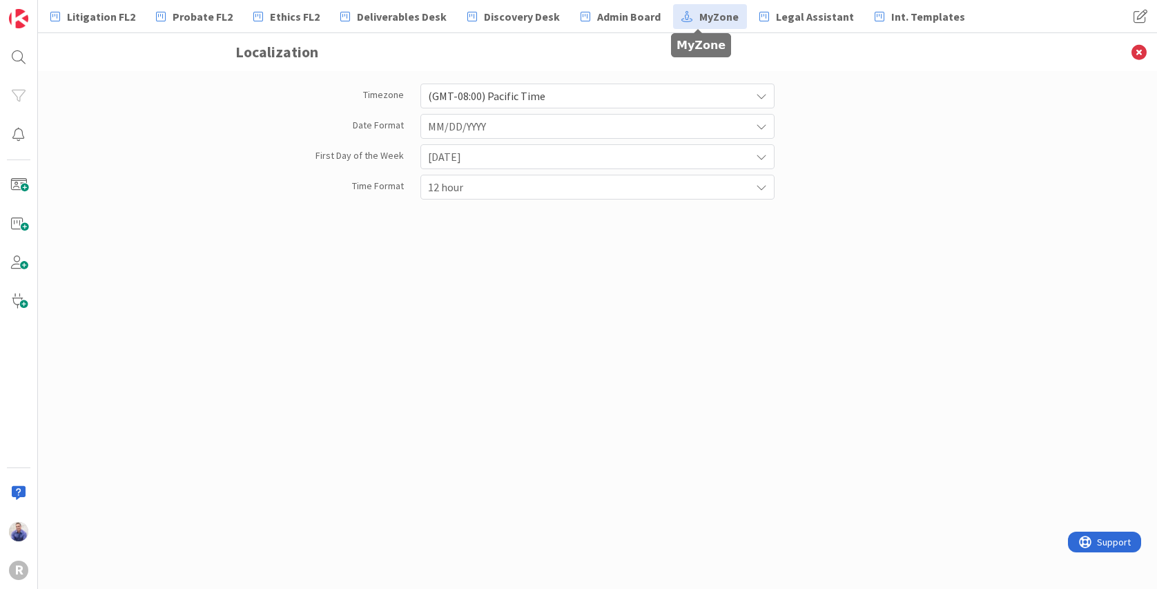
click at [689, 5] on link "MyZone" at bounding box center [710, 16] width 74 height 25
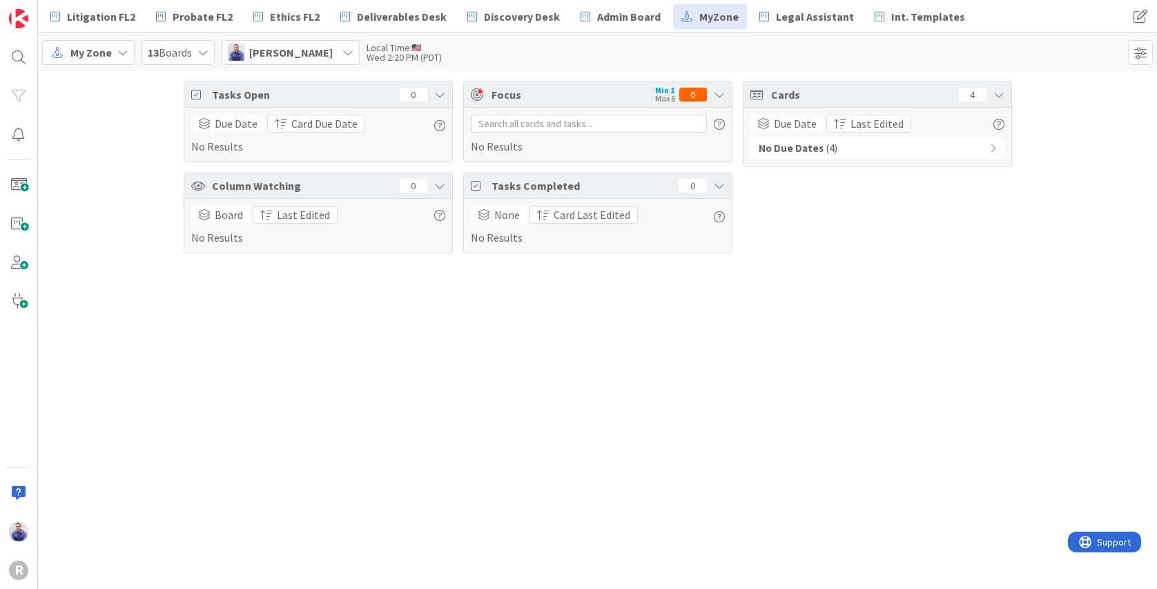
click at [313, 48] on div "[PERSON_NAME]" at bounding box center [291, 52] width 138 height 25
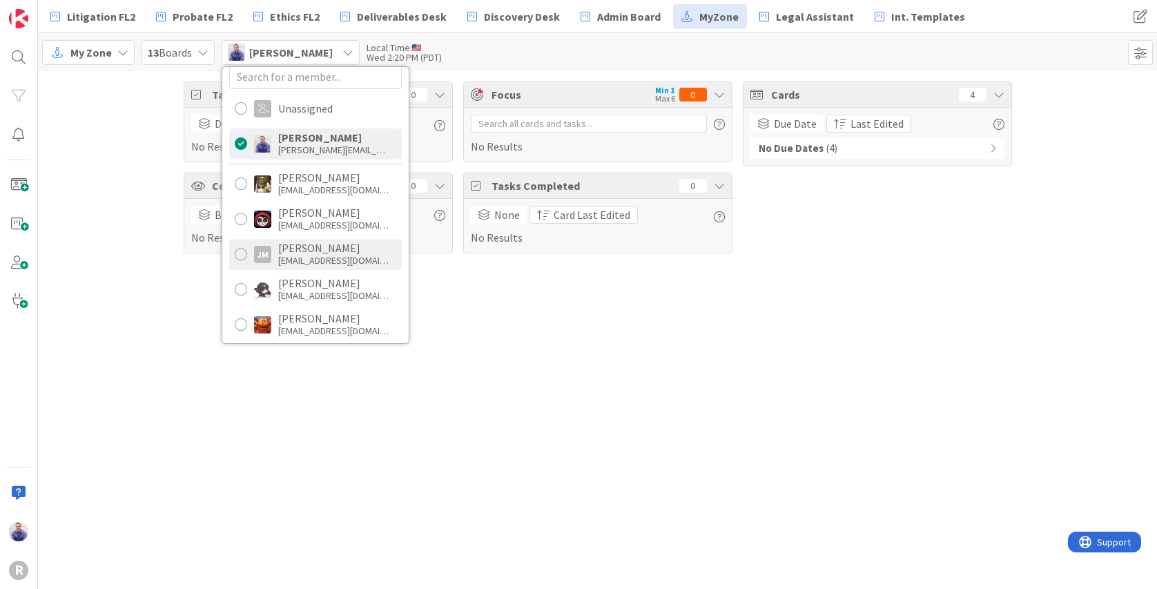
scroll to position [15, 0]
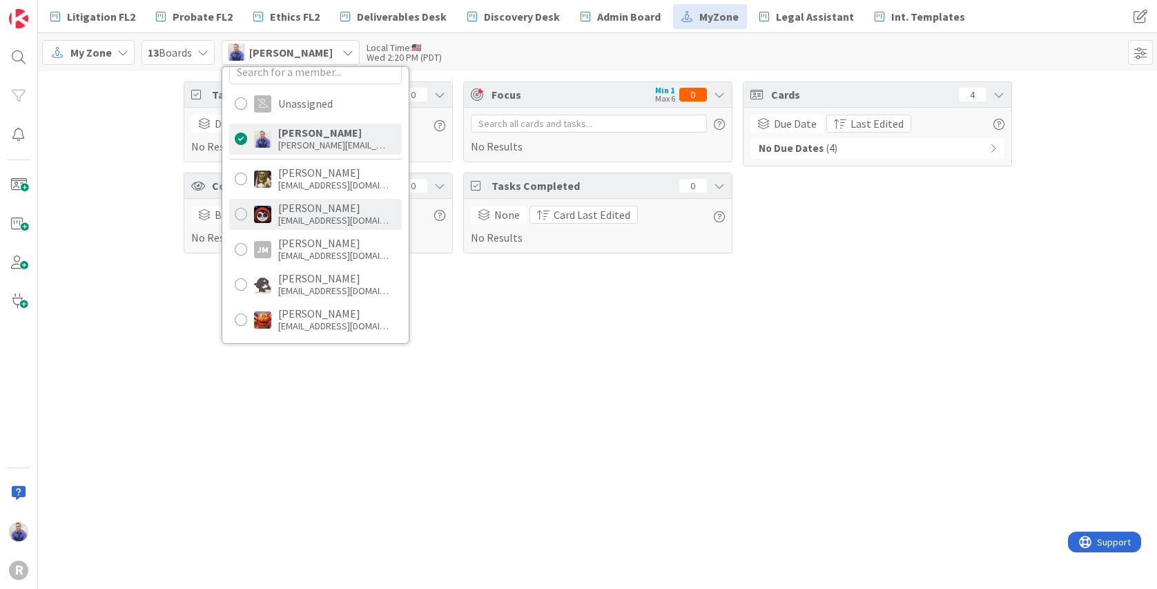
click at [311, 213] on div "[PERSON_NAME]" at bounding box center [333, 208] width 110 height 12
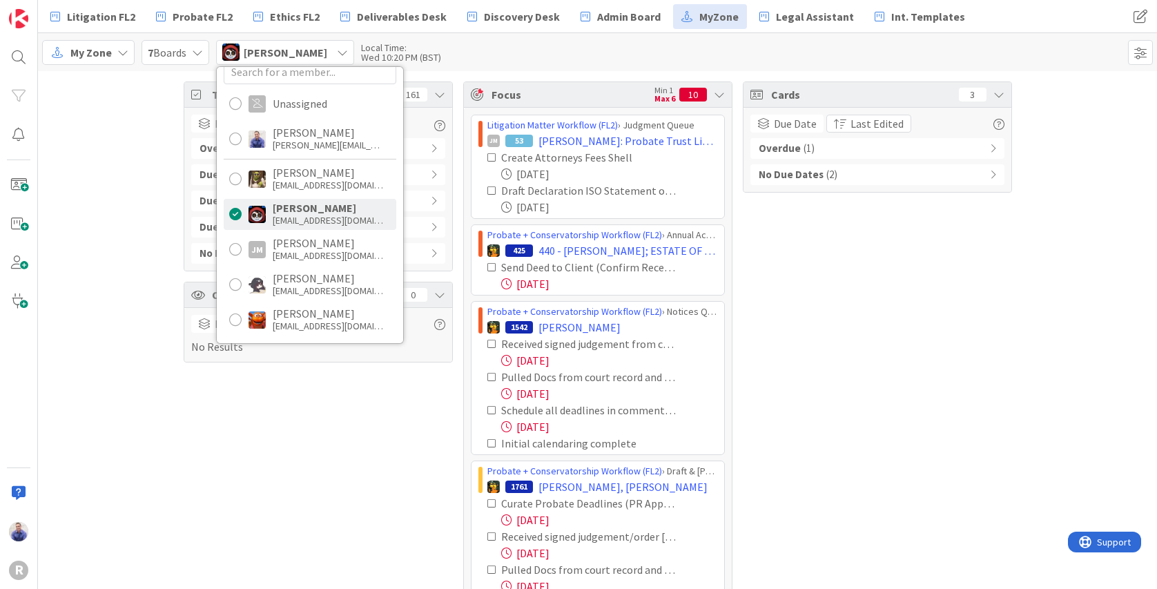
click at [936, 371] on div "Cards 3 Due Date Last Edited Overdue ( 1 ) No Due Dates ( 2 )" at bounding box center [877, 388] width 269 height 614
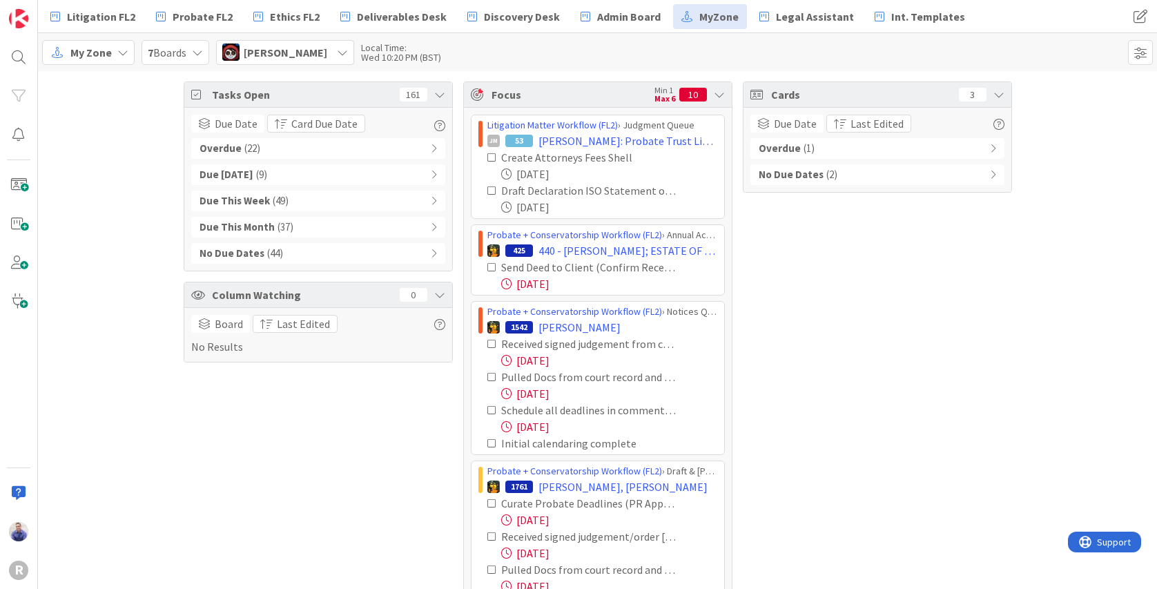
click at [718, 92] on icon at bounding box center [719, 94] width 11 height 11
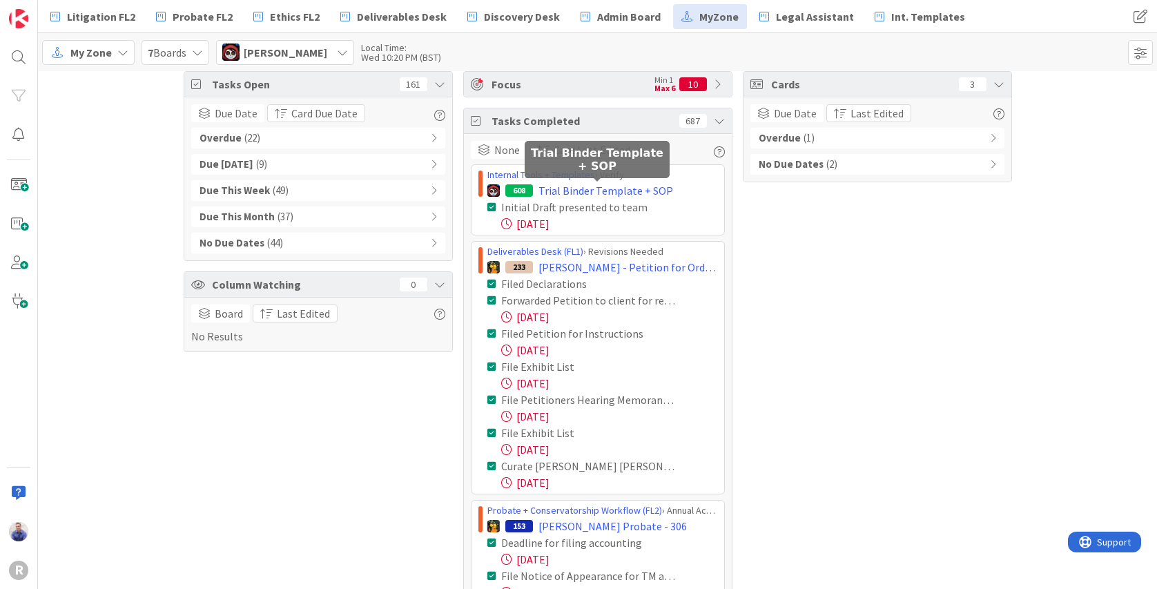
scroll to position [0, 0]
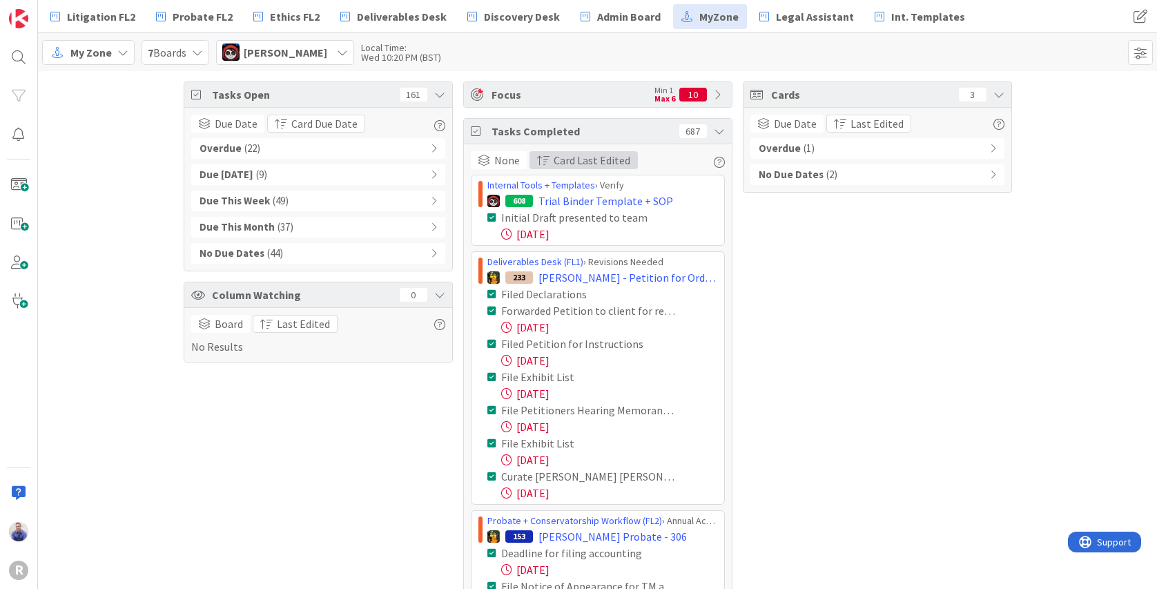
click at [581, 165] on span "Card Last Edited" at bounding box center [592, 160] width 77 height 17
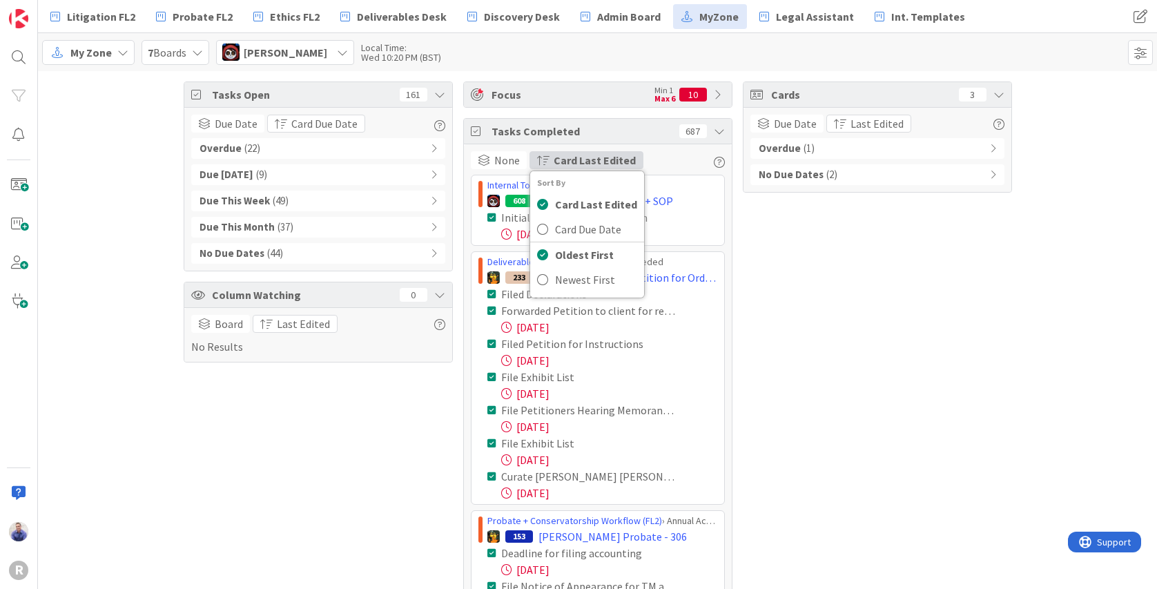
drag, startPoint x: 965, startPoint y: 274, endPoint x: 894, endPoint y: 247, distance: 76.3
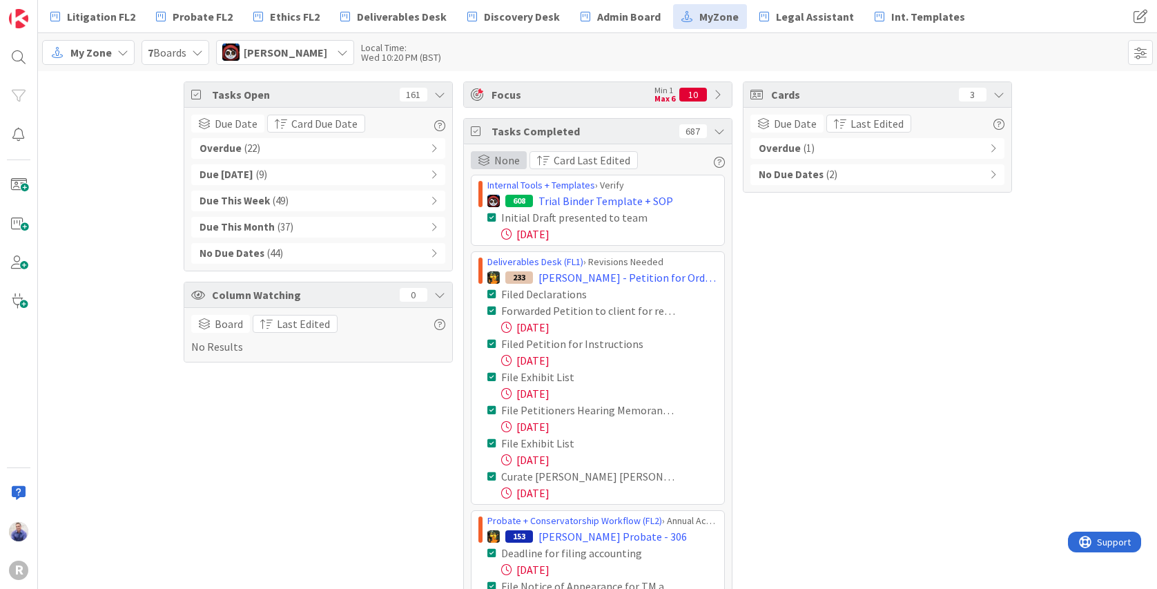
click at [499, 162] on span "None" at bounding box center [507, 160] width 26 height 17
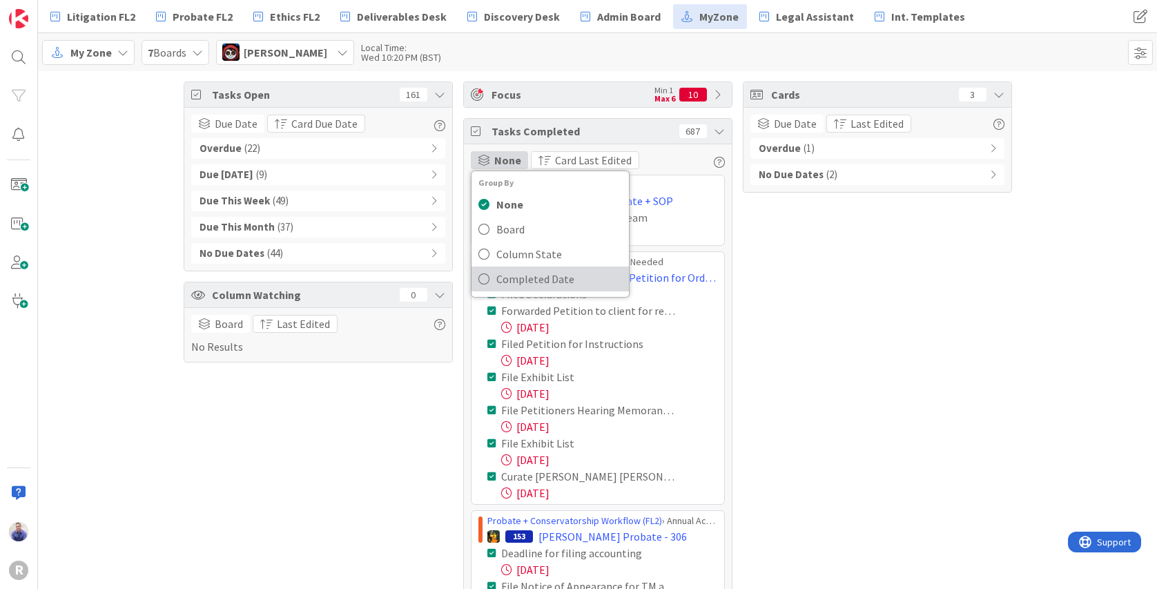
click at [508, 276] on span "Completed Date" at bounding box center [559, 279] width 126 height 21
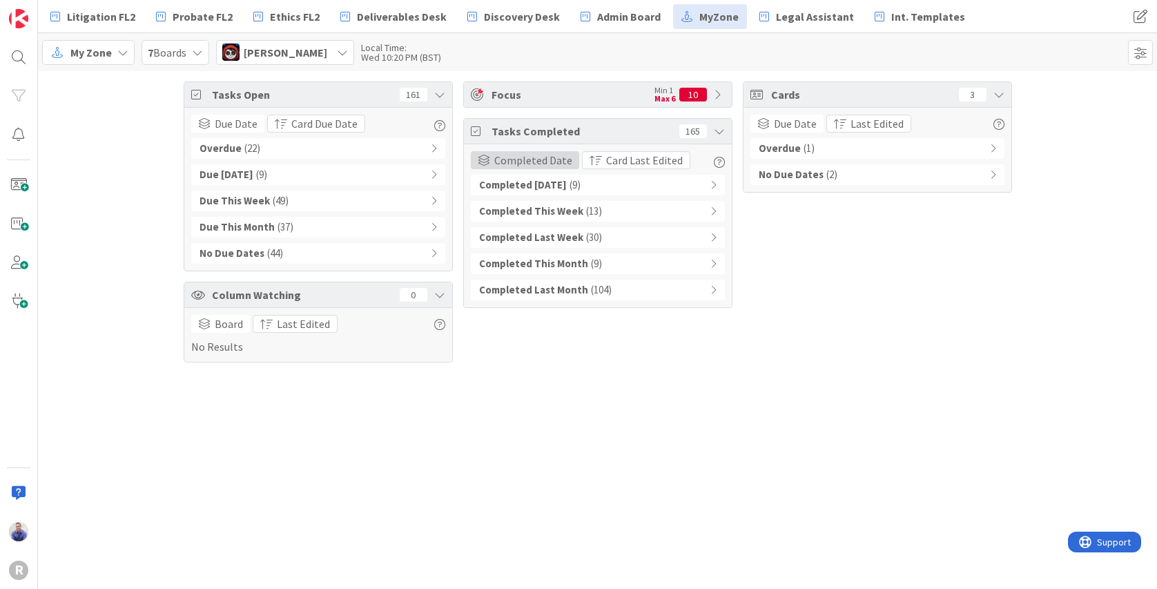
click at [525, 159] on span "Completed Date" at bounding box center [533, 160] width 78 height 17
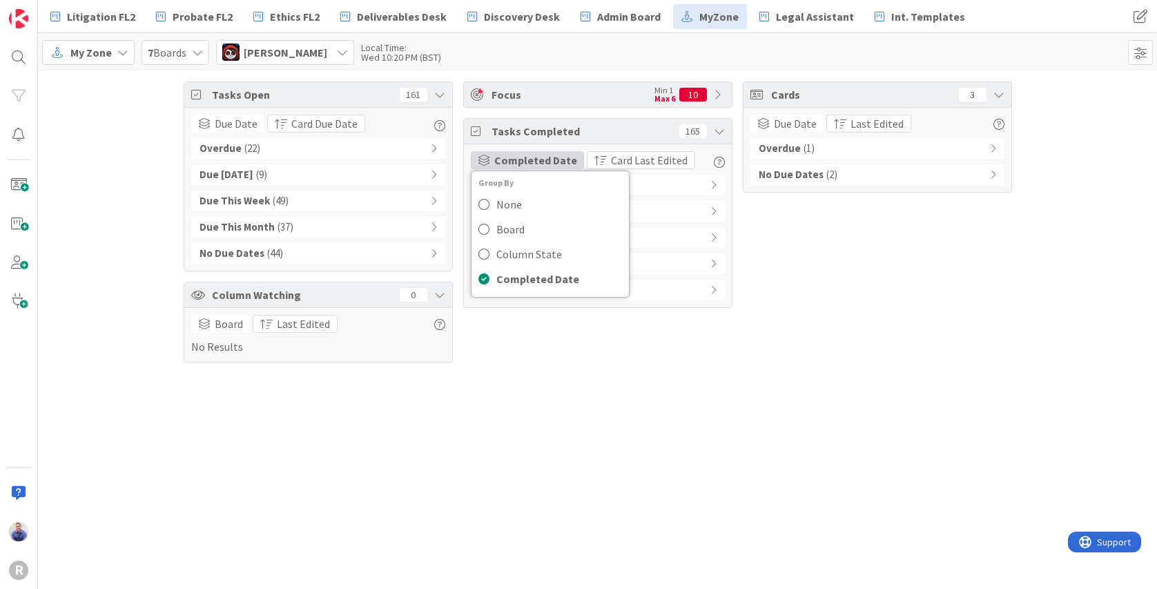
drag, startPoint x: 695, startPoint y: 389, endPoint x: 695, endPoint y: 329, distance: 60.8
click at [696, 387] on div "Tasks Open 161 Due Date Card Due Date Overdue ( 22 ) Due Today ( 9 ) Due This W…" at bounding box center [597, 330] width 1119 height 518
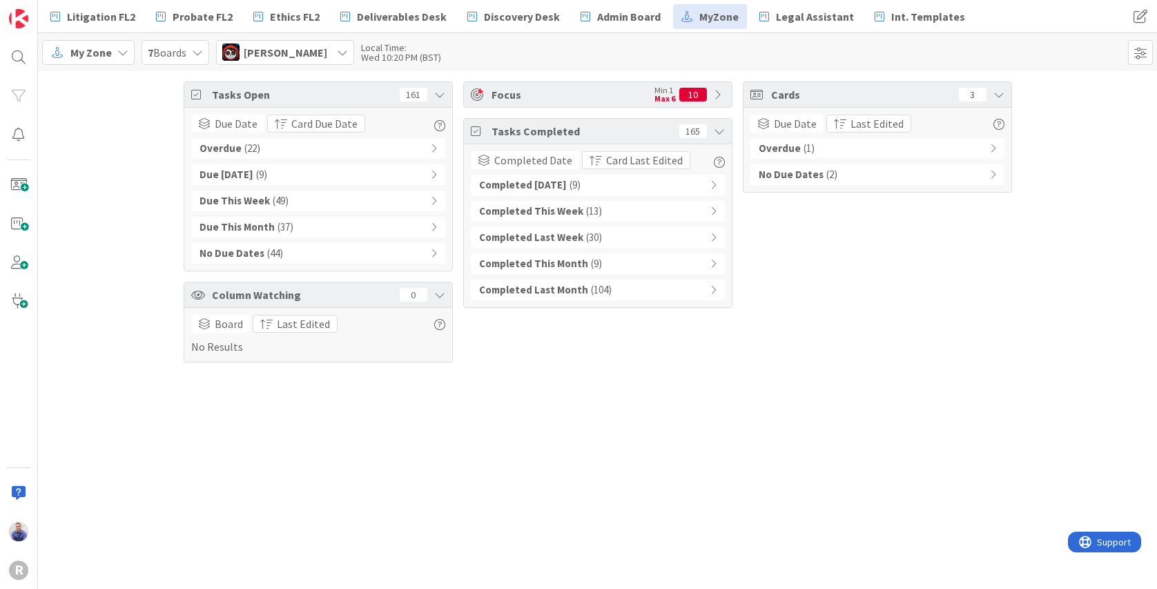
click at [720, 293] on div "Completed Last Month ( 104 )" at bounding box center [598, 290] width 254 height 21
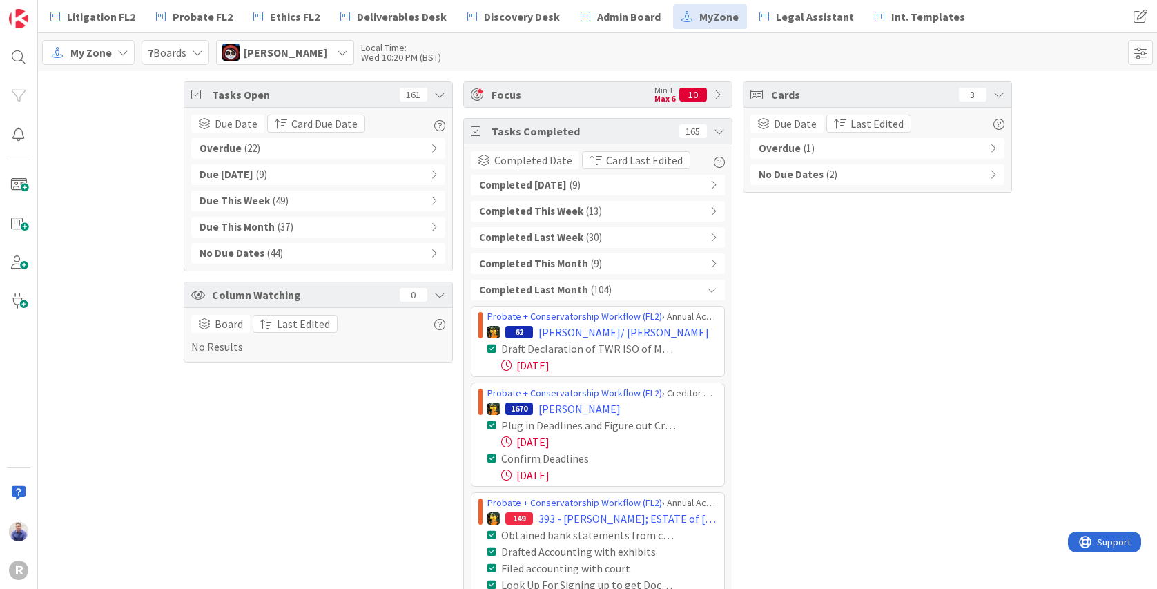
click at [709, 292] on icon at bounding box center [712, 290] width 10 height 10
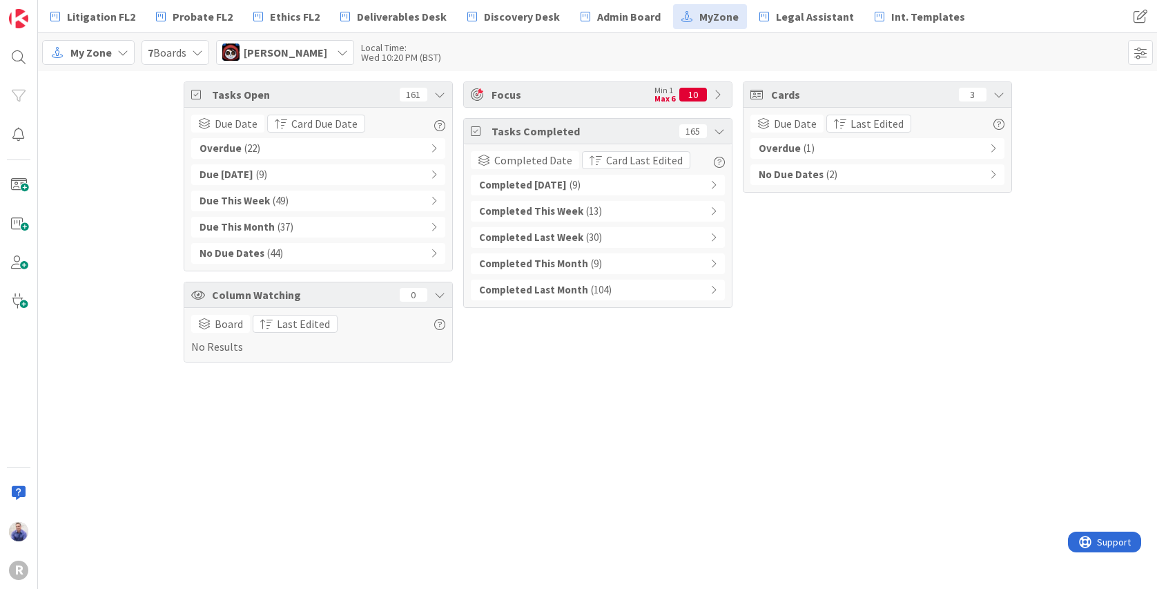
click at [434, 202] on icon at bounding box center [434, 201] width 6 height 10
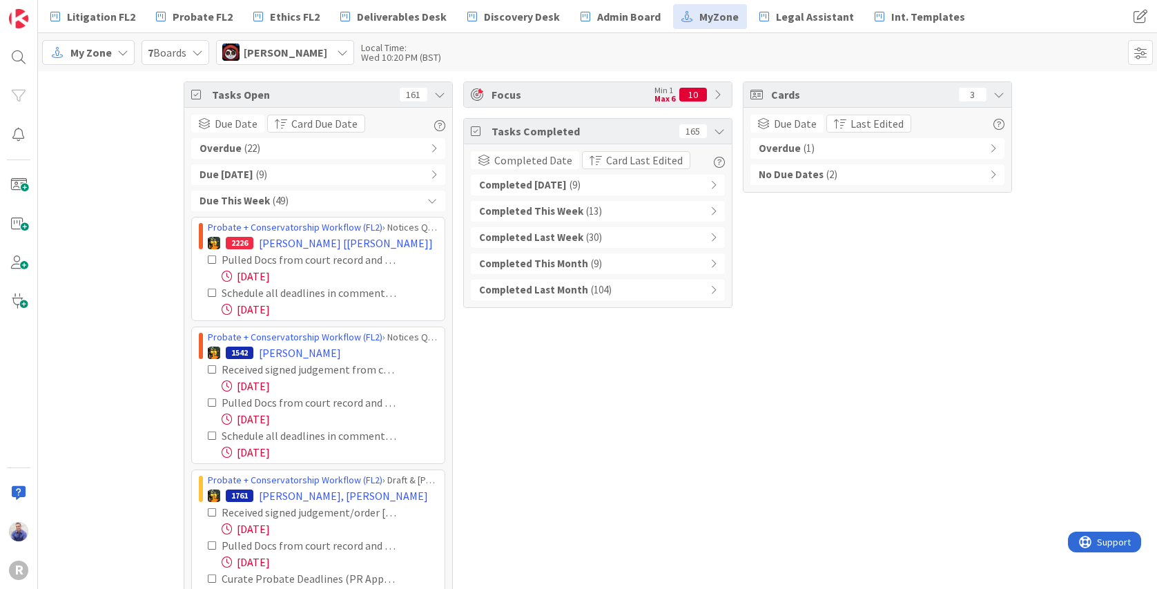
click at [432, 201] on div "Due This Week ( 49 )" at bounding box center [318, 201] width 254 height 21
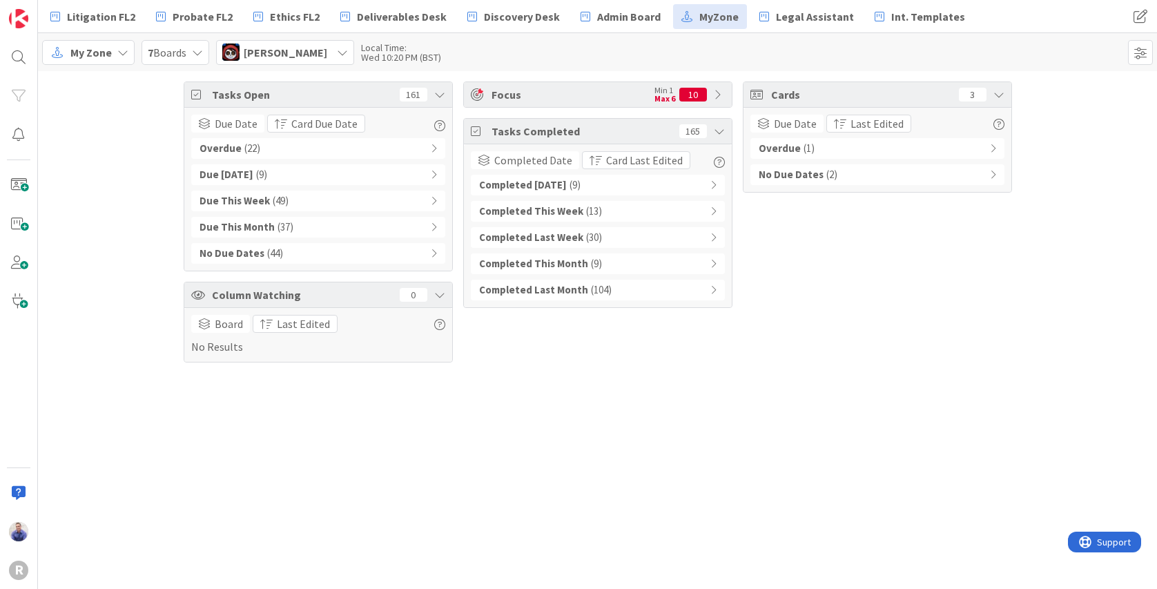
click at [329, 48] on div "[PERSON_NAME]" at bounding box center [285, 52] width 138 height 25
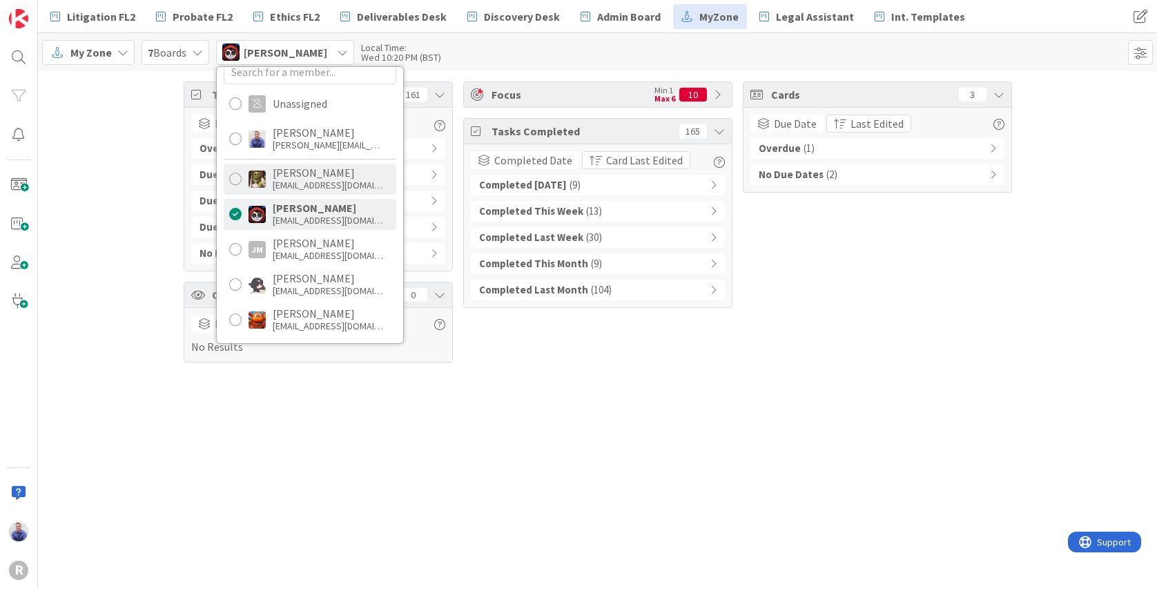
click at [340, 179] on div "Devine Gines dgines@reutercorbett.com" at bounding box center [328, 178] width 110 height 25
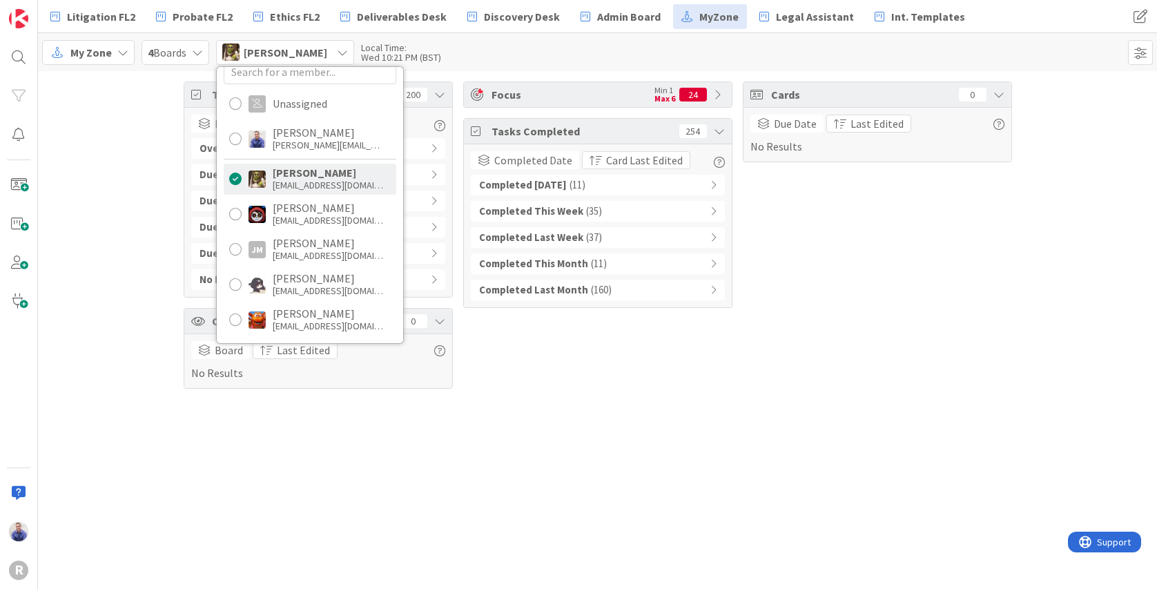
click at [717, 92] on icon at bounding box center [719, 94] width 11 height 11
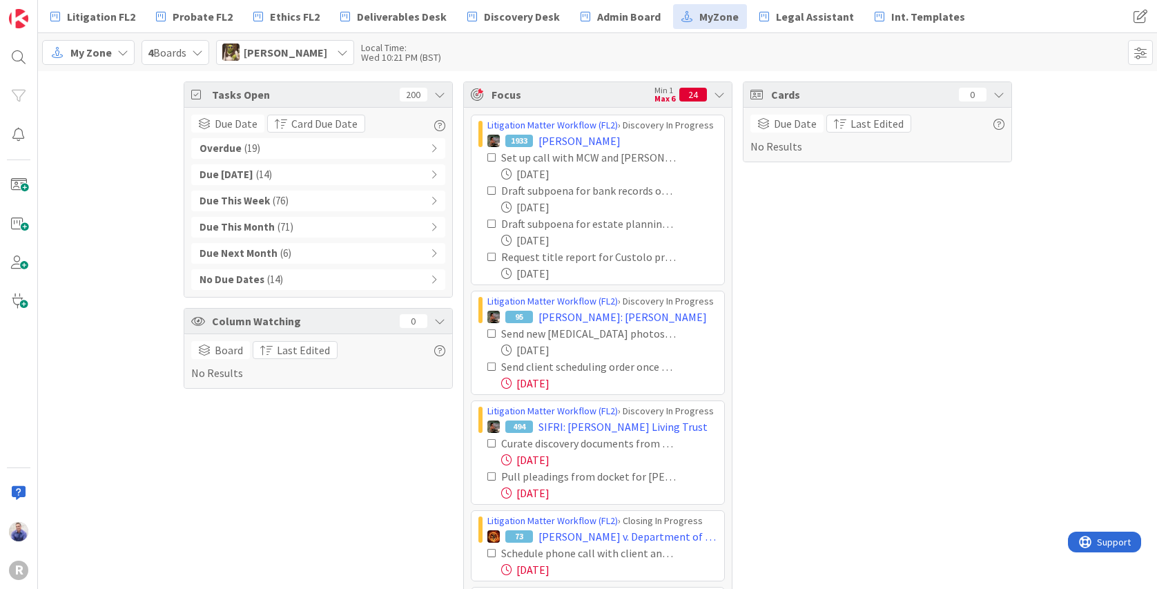
click at [289, 52] on span "[PERSON_NAME]" at bounding box center [286, 52] width 84 height 17
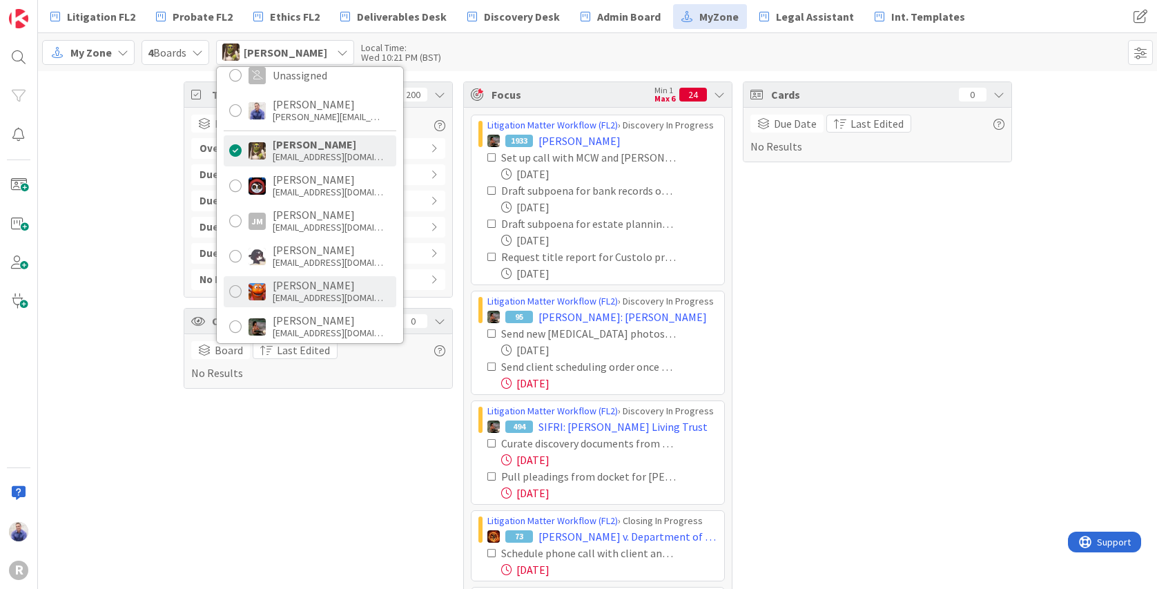
scroll to position [44, 0]
click at [331, 291] on div "Kiara Adams kadams@reutercorbett.com" at bounding box center [328, 290] width 110 height 25
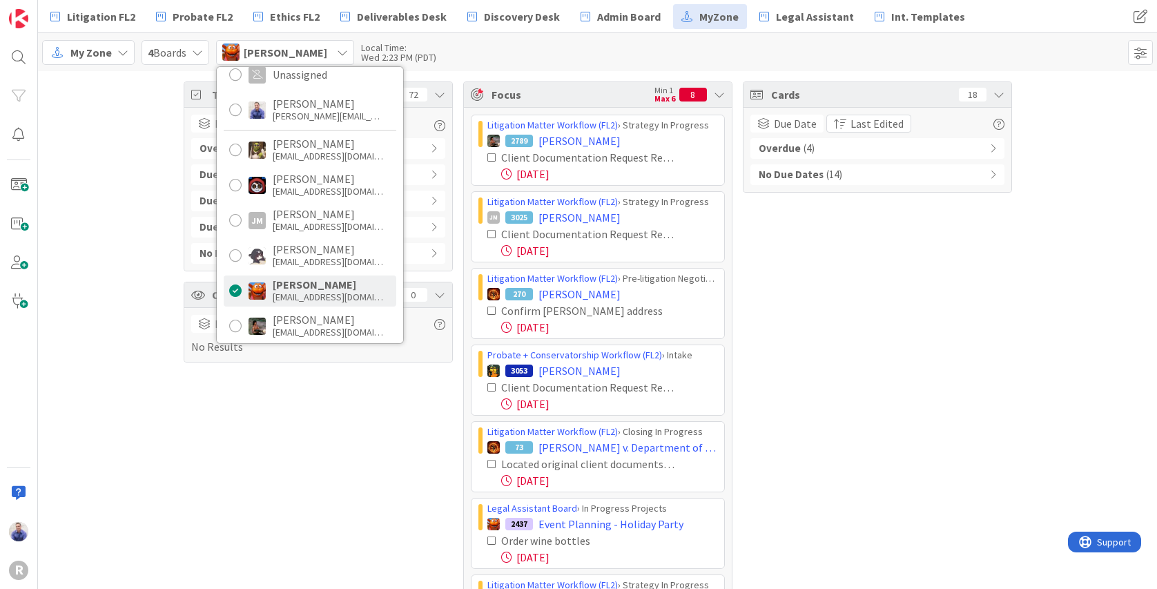
click at [777, 295] on div "Cards 18 Due Date Last Edited Overdue ( 4 ) No Due Dates ( 14 )" at bounding box center [877, 450] width 269 height 738
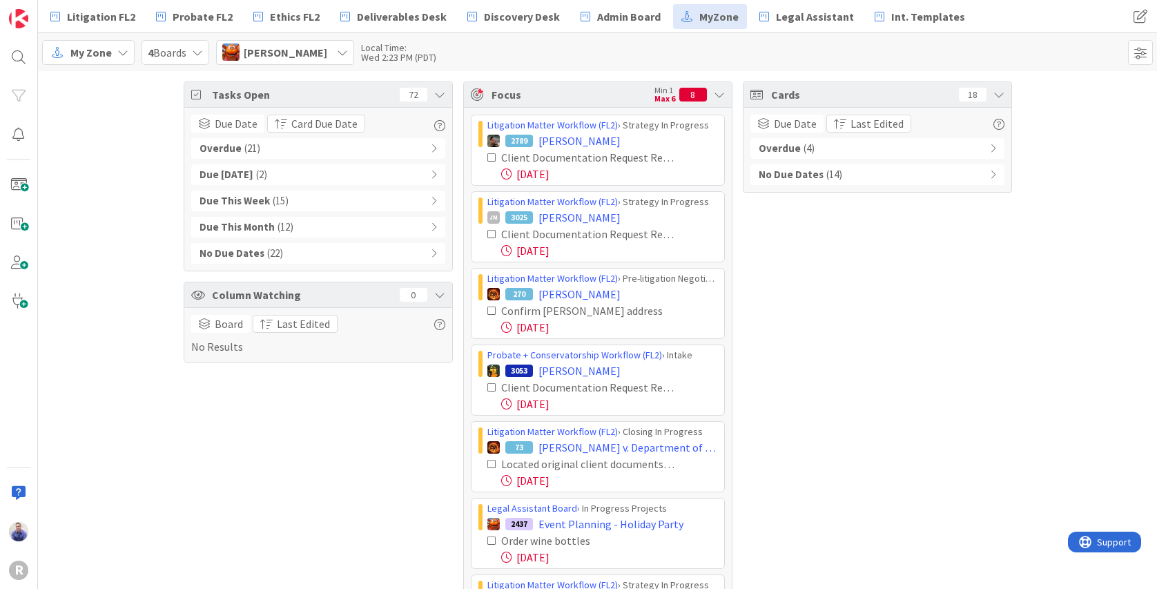
click at [337, 54] on icon at bounding box center [342, 52] width 11 height 11
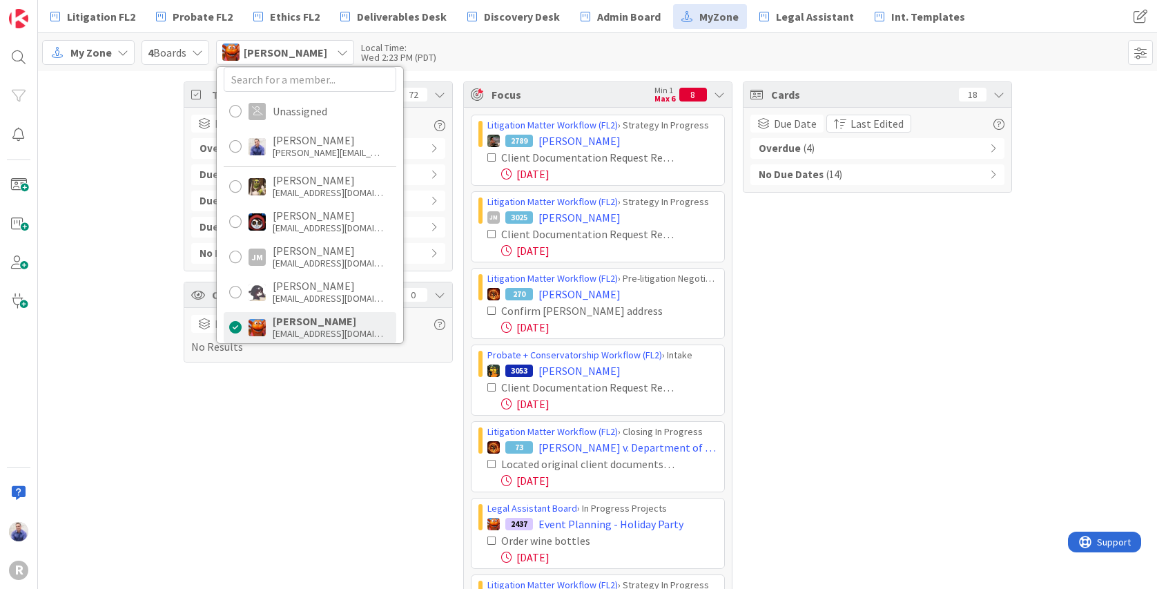
scroll to position [0, 0]
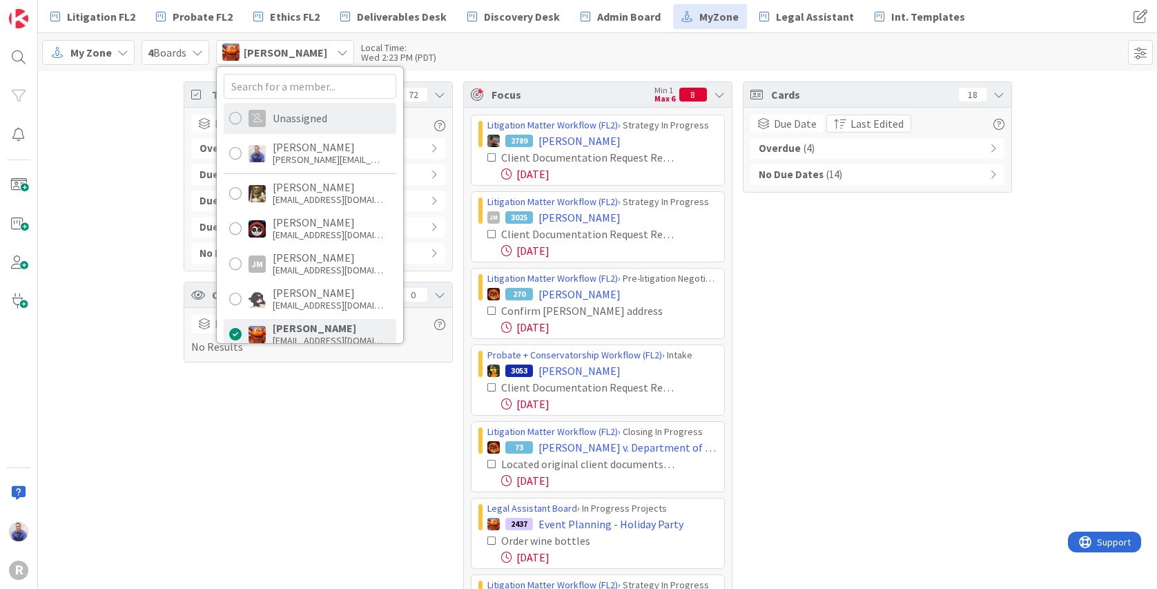
click at [322, 117] on div "Unassigned" at bounding box center [300, 118] width 55 height 12
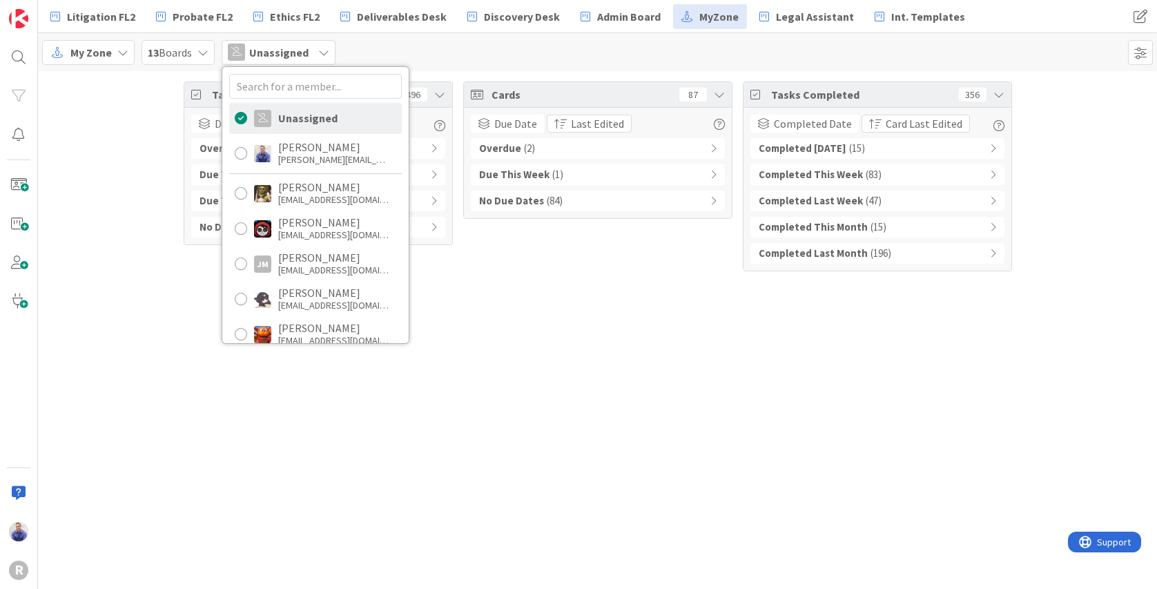
click at [134, 114] on div "Tasks Open 496 Due Date Card Due Date Overdue ( 1 ) Due This Week ( 6 ) Due Thi…" at bounding box center [597, 176] width 1119 height 211
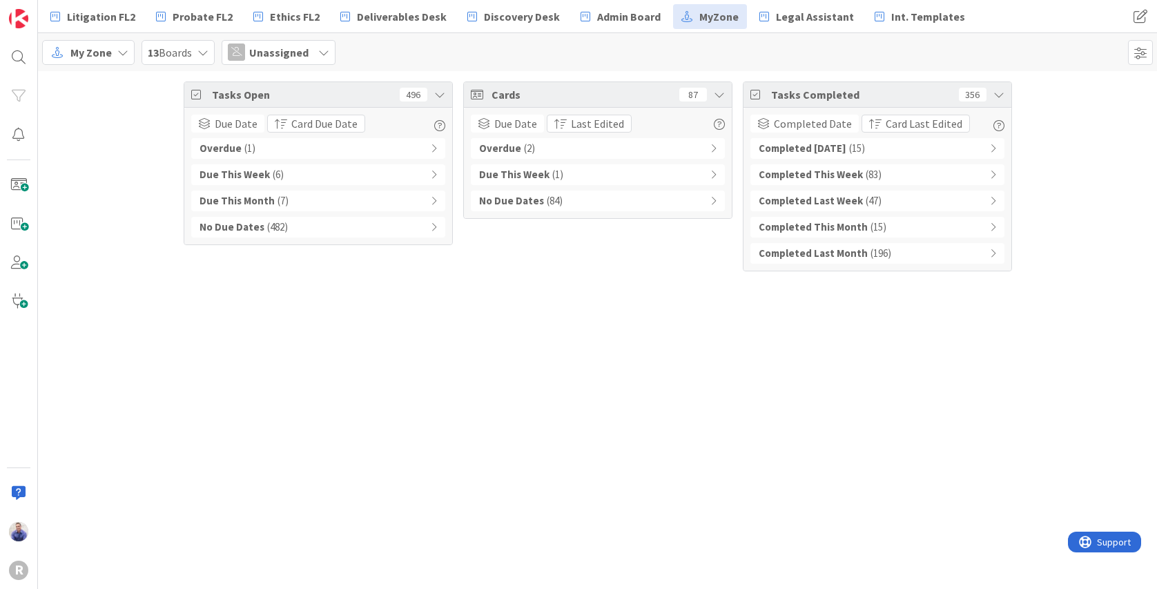
click at [438, 227] on div "No Due Dates ( 482 )" at bounding box center [318, 227] width 254 height 21
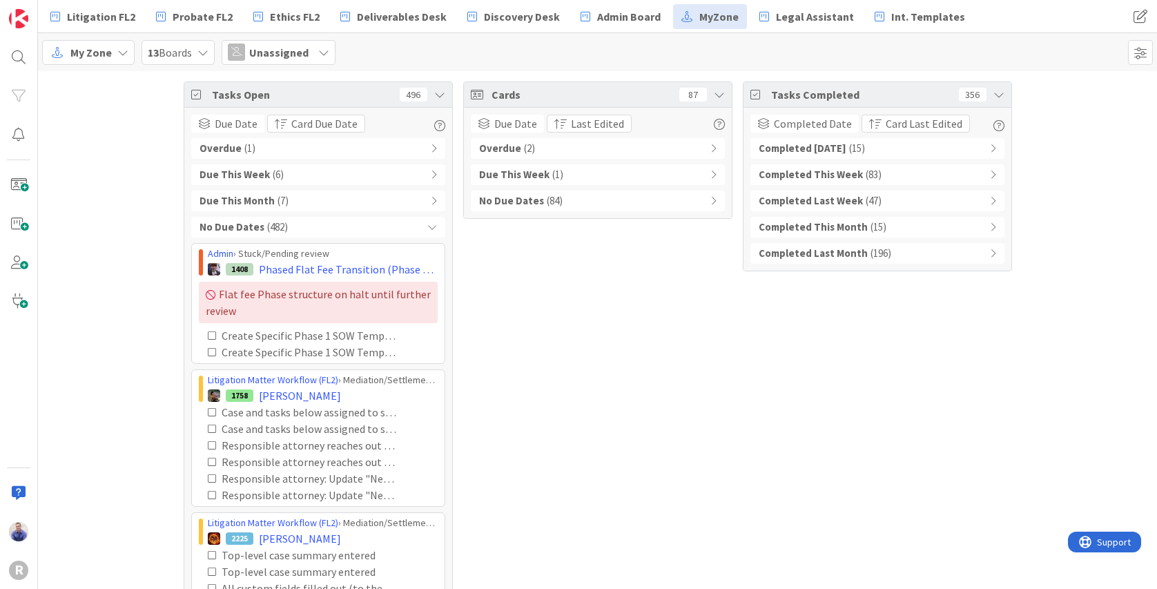
click at [438, 227] on div "No Due Dates ( 482 )" at bounding box center [318, 227] width 254 height 21
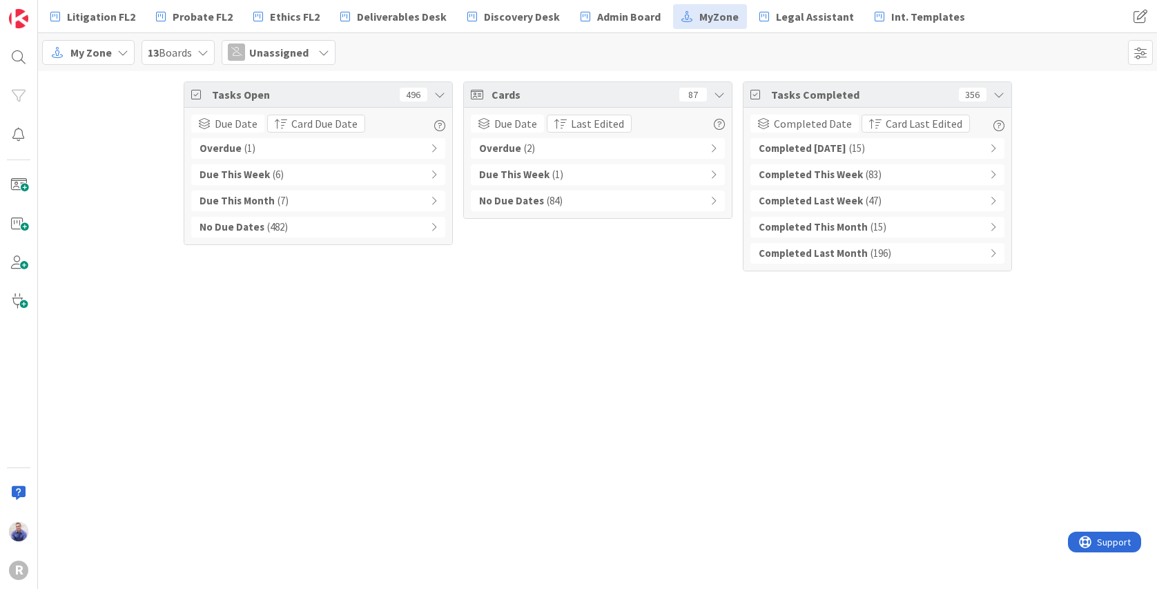
click at [430, 229] on div "No Due Dates ( 482 )" at bounding box center [318, 227] width 254 height 21
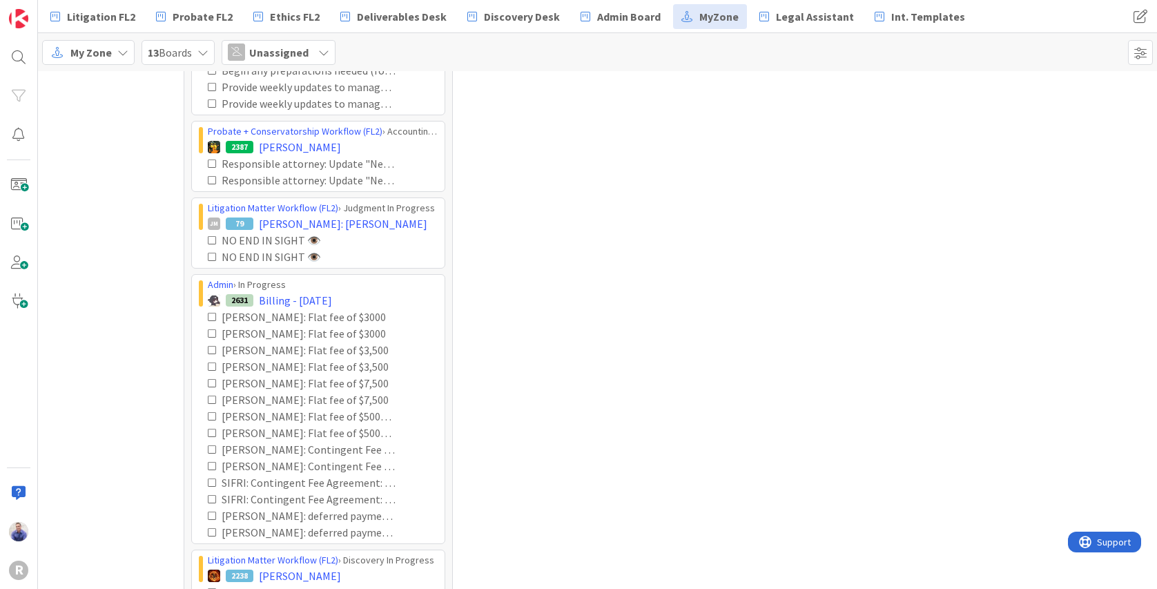
scroll to position [812, 0]
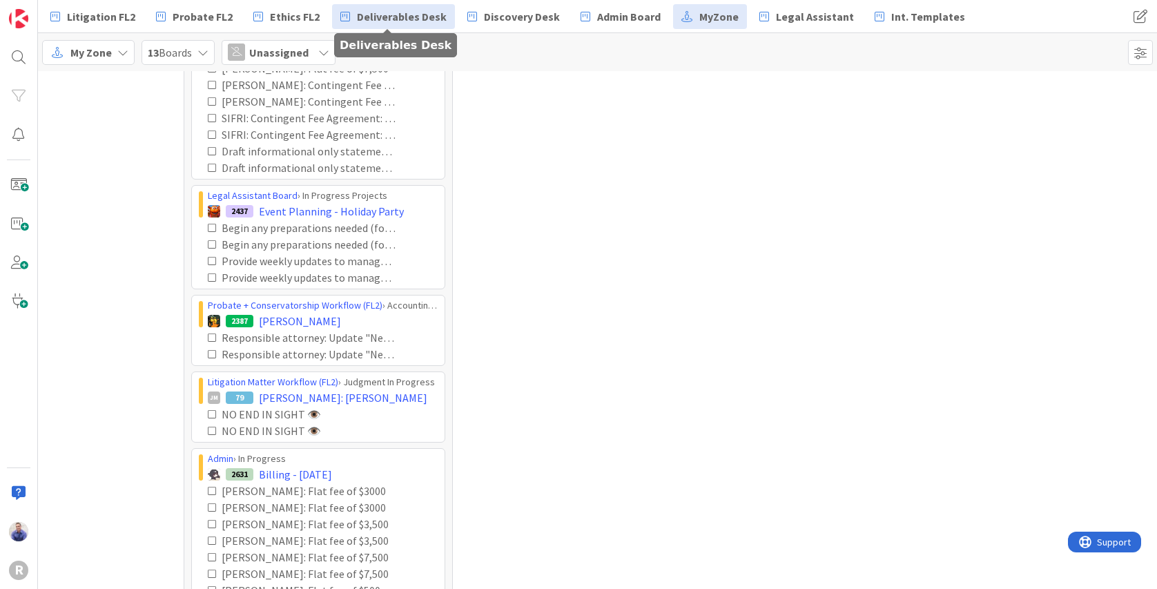
click at [411, 20] on span "Deliverables Desk" at bounding box center [402, 16] width 90 height 17
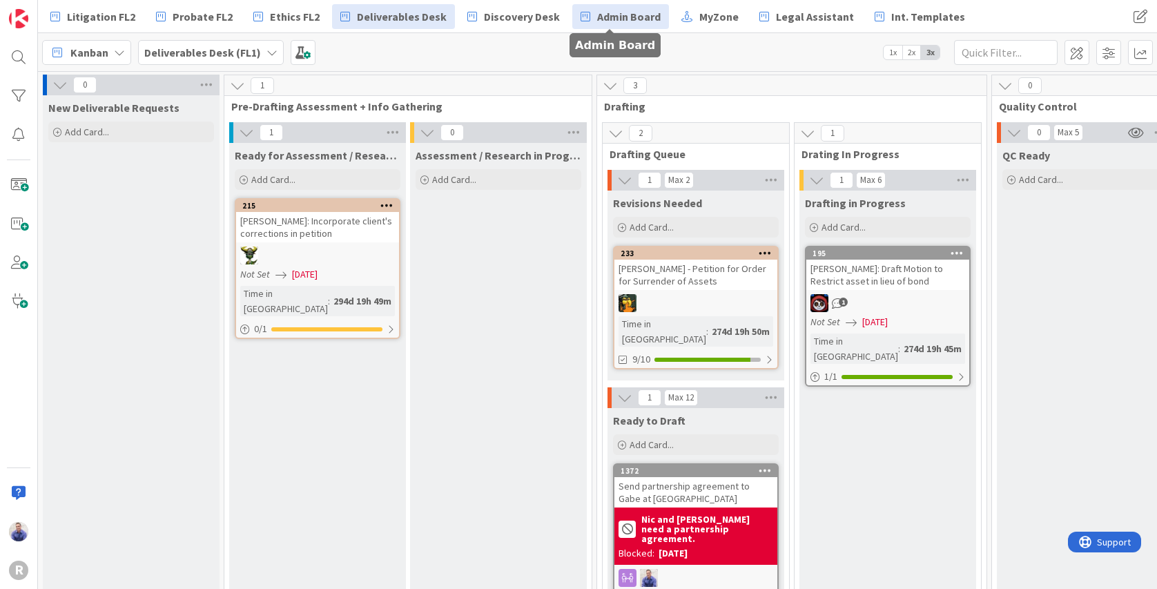
click at [603, 21] on span "Admin Board" at bounding box center [629, 16] width 64 height 17
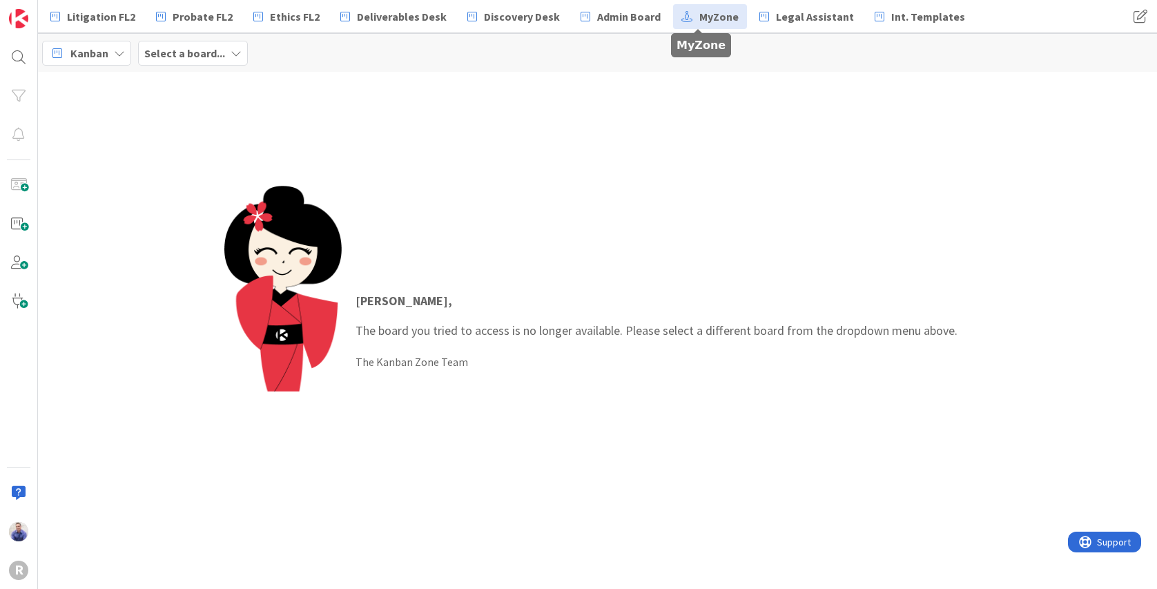
click at [699, 20] on span "MyZone" at bounding box center [718, 16] width 39 height 17
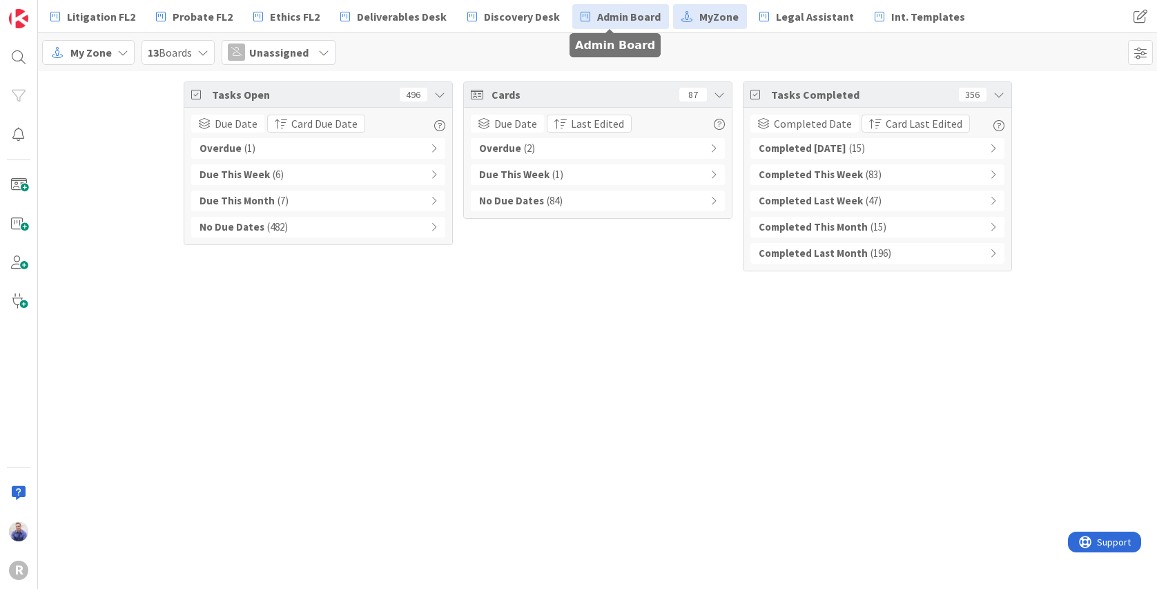
click at [648, 12] on span "Admin Board" at bounding box center [629, 16] width 64 height 17
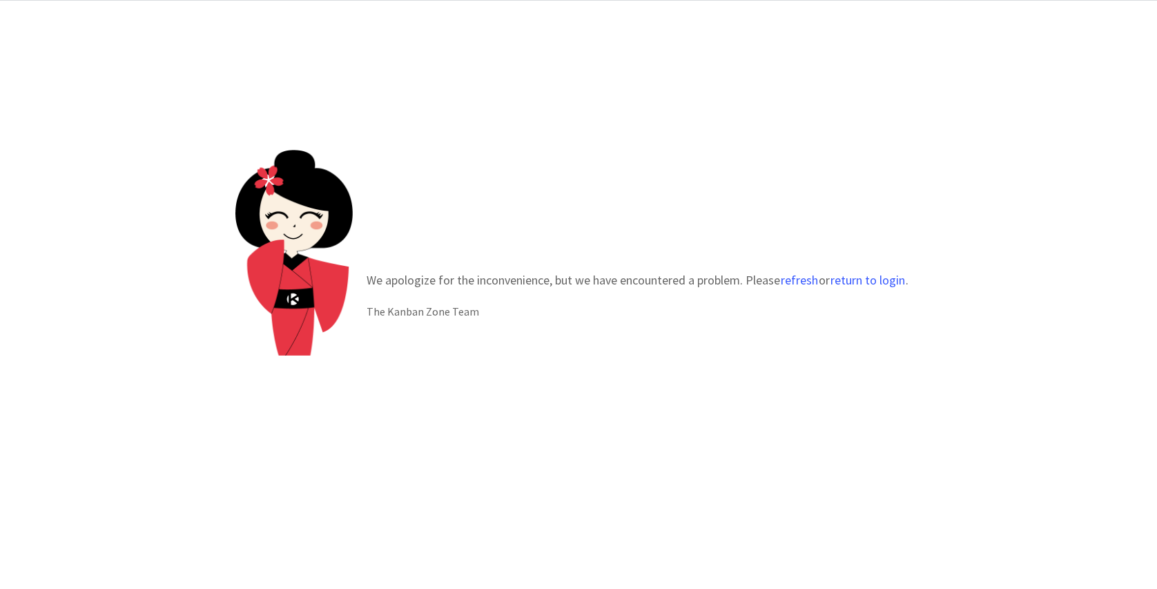
click at [530, 99] on div "We apologize for the inconvenience, but we have encountered a problem. Please r…" at bounding box center [578, 295] width 1157 height 588
click at [807, 280] on button "refresh" at bounding box center [799, 280] width 39 height 14
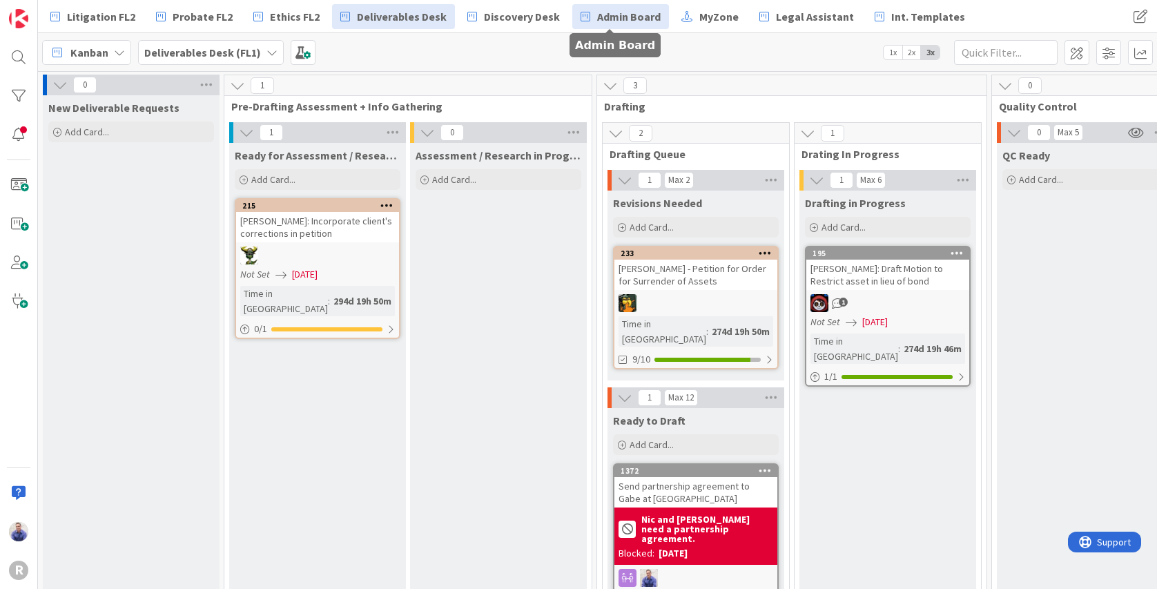
click at [626, 11] on span "Admin Board" at bounding box center [629, 16] width 64 height 17
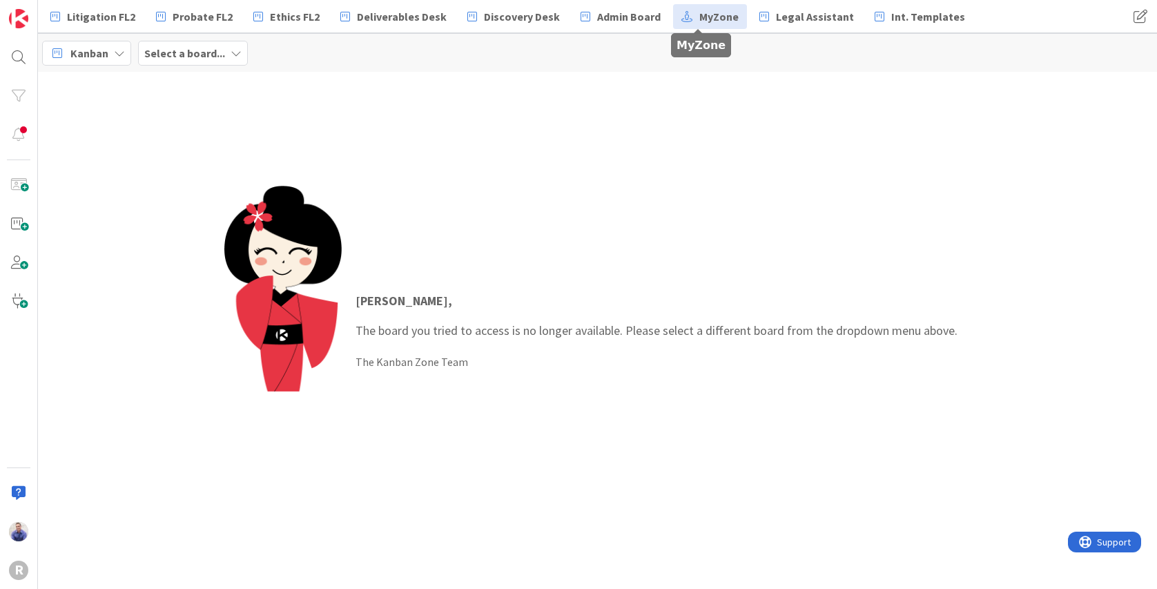
click at [702, 17] on span "MyZone" at bounding box center [718, 16] width 39 height 17
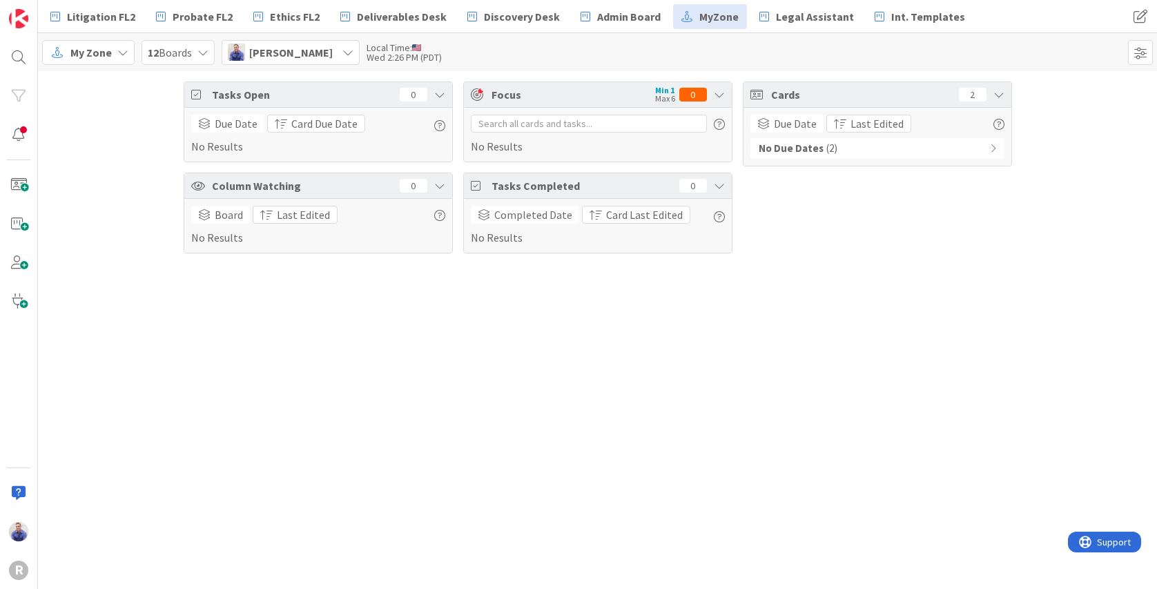
click at [289, 52] on span "[PERSON_NAME]" at bounding box center [291, 52] width 84 height 17
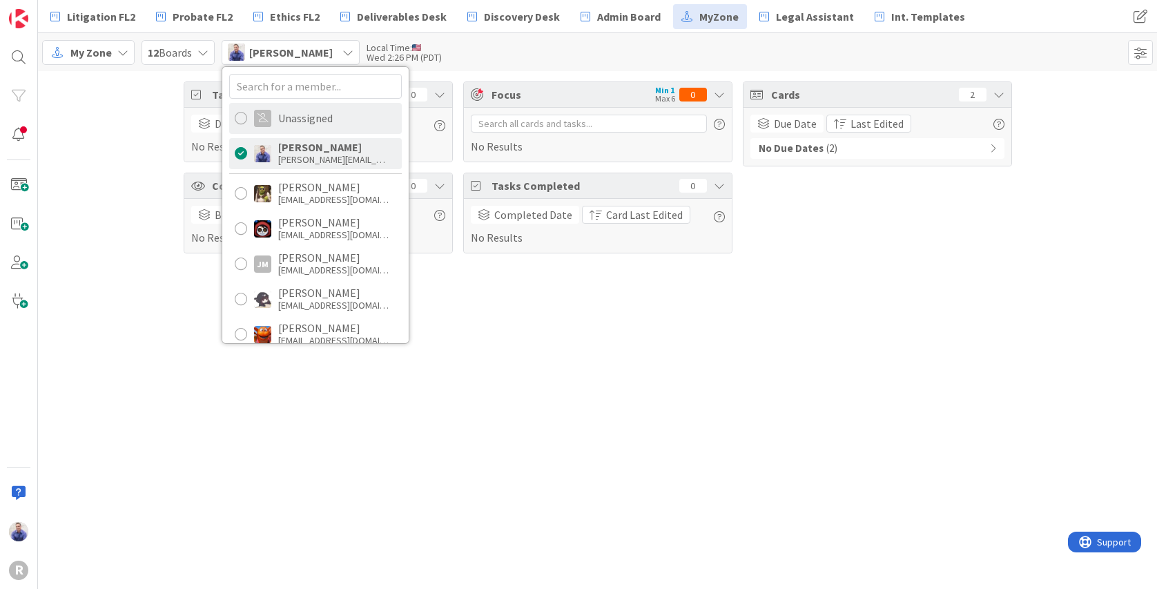
click at [302, 113] on div "Unassigned" at bounding box center [305, 118] width 55 height 12
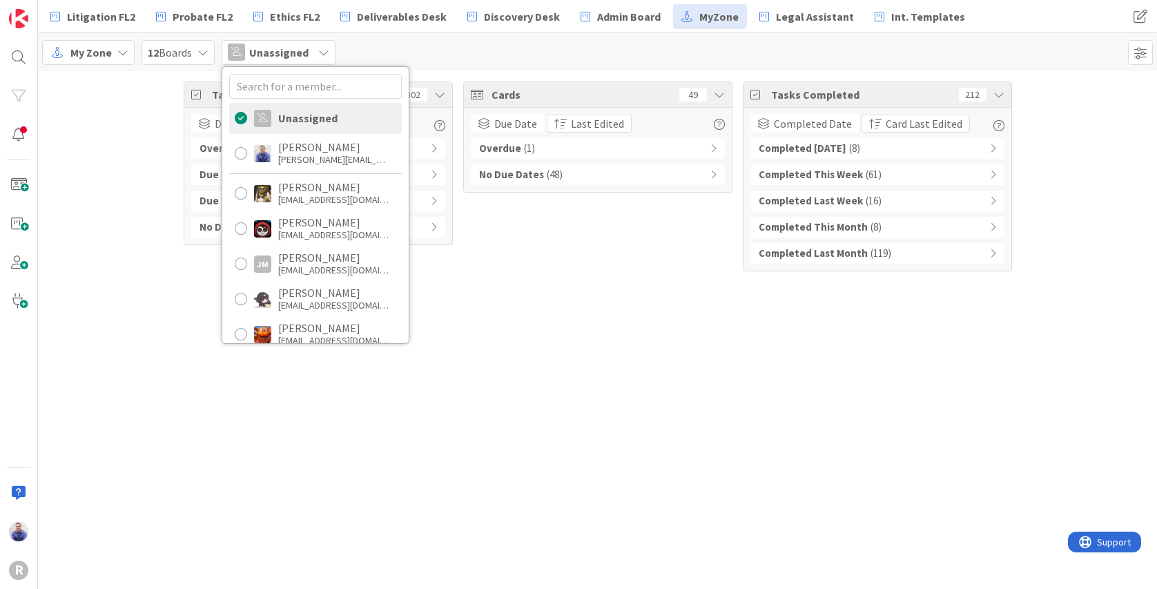
click at [443, 52] on div "My Zone 12 Boards Unassigned Unassigned John Grant john@agileattorney.com Devin…" at bounding box center [597, 52] width 1119 height 38
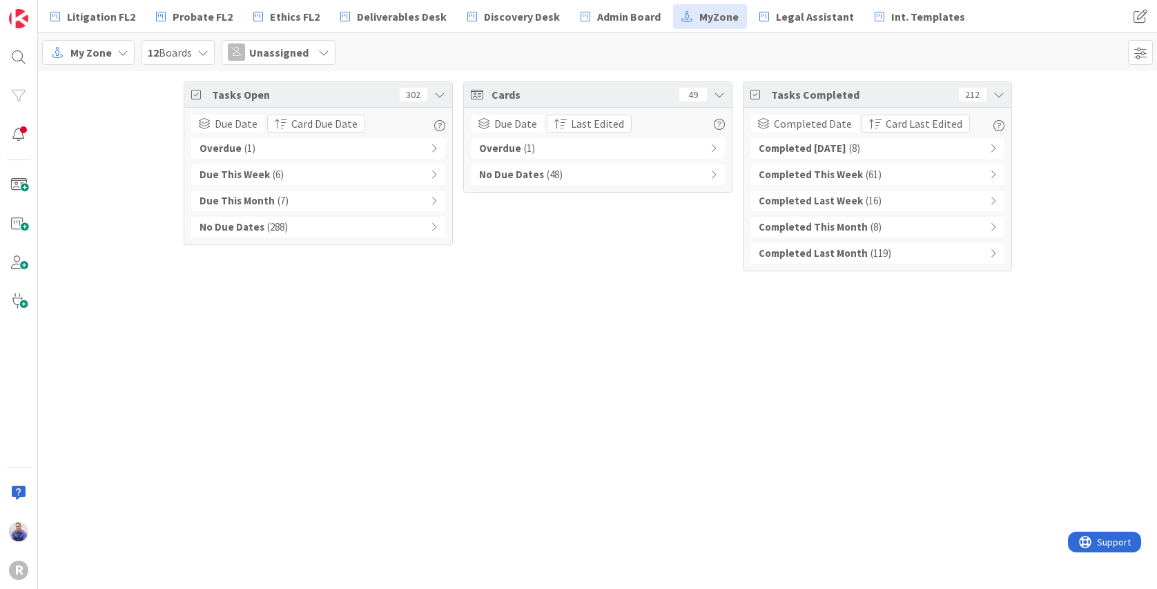
click at [434, 226] on icon at bounding box center [434, 227] width 6 height 10
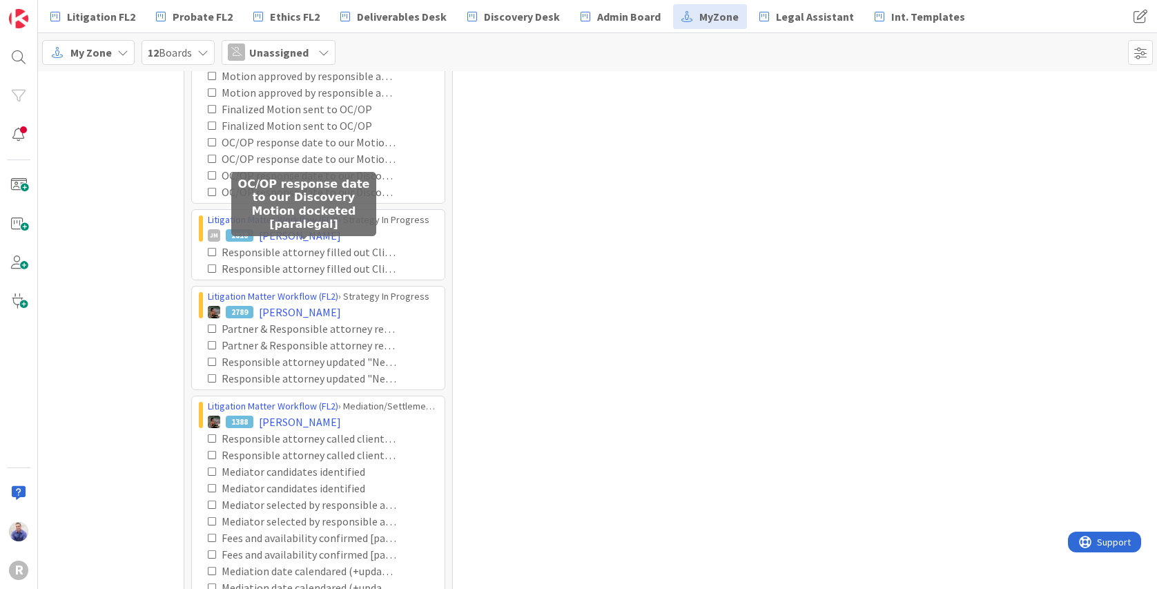
scroll to position [4002, 0]
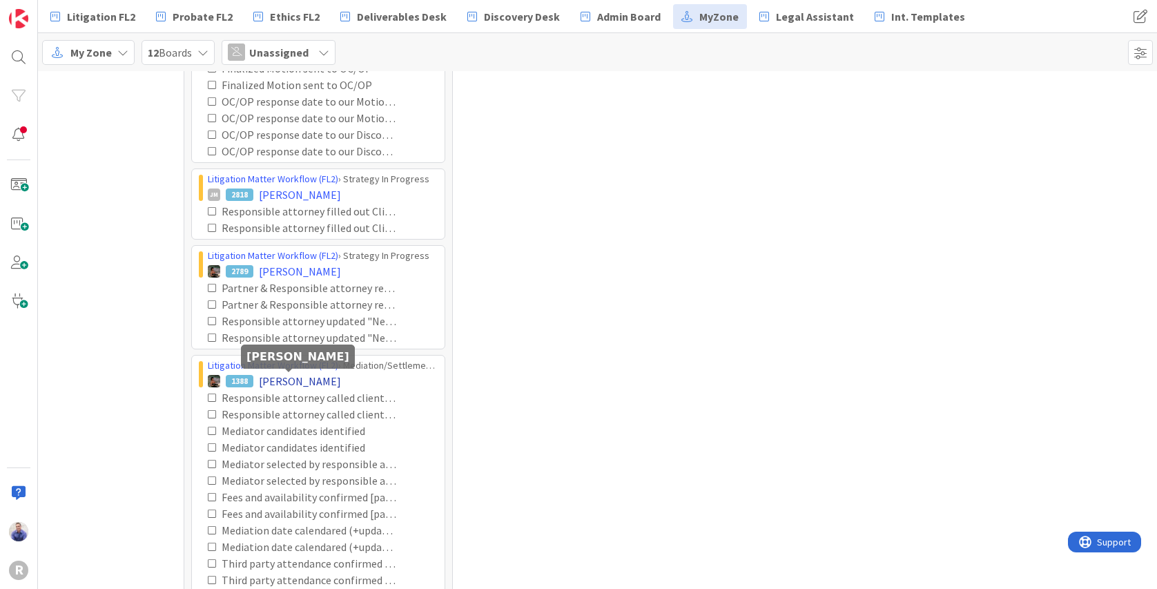
drag, startPoint x: 300, startPoint y: 383, endPoint x: 356, endPoint y: 381, distance: 56.6
click at [301, 381] on span "LINDSAY, Kathy" at bounding box center [300, 381] width 82 height 17
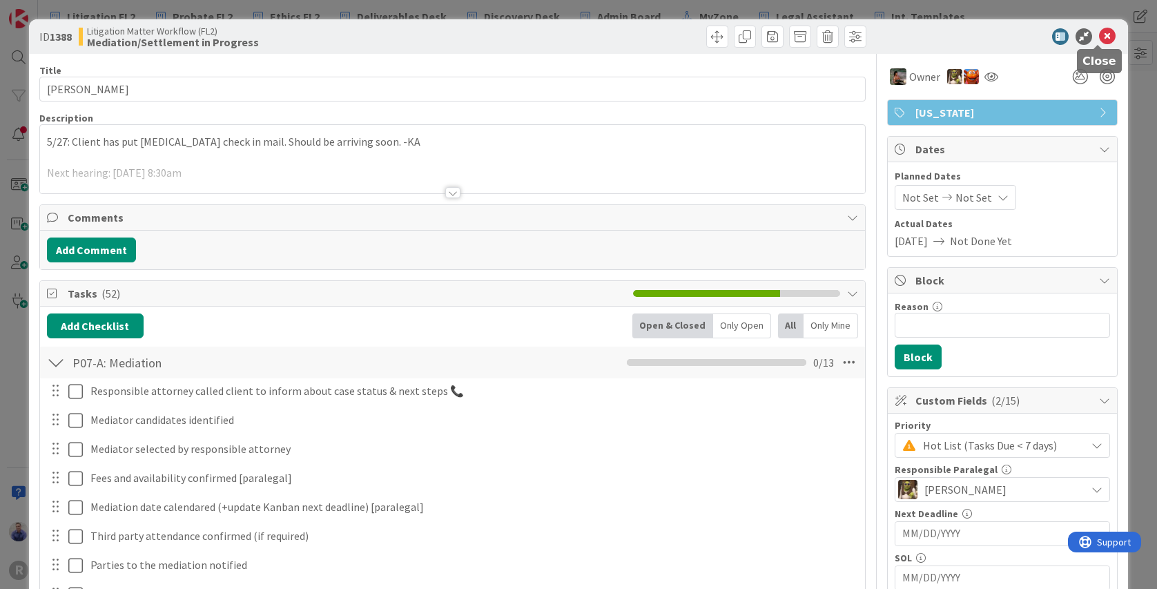
click at [1103, 33] on icon at bounding box center [1107, 36] width 17 height 17
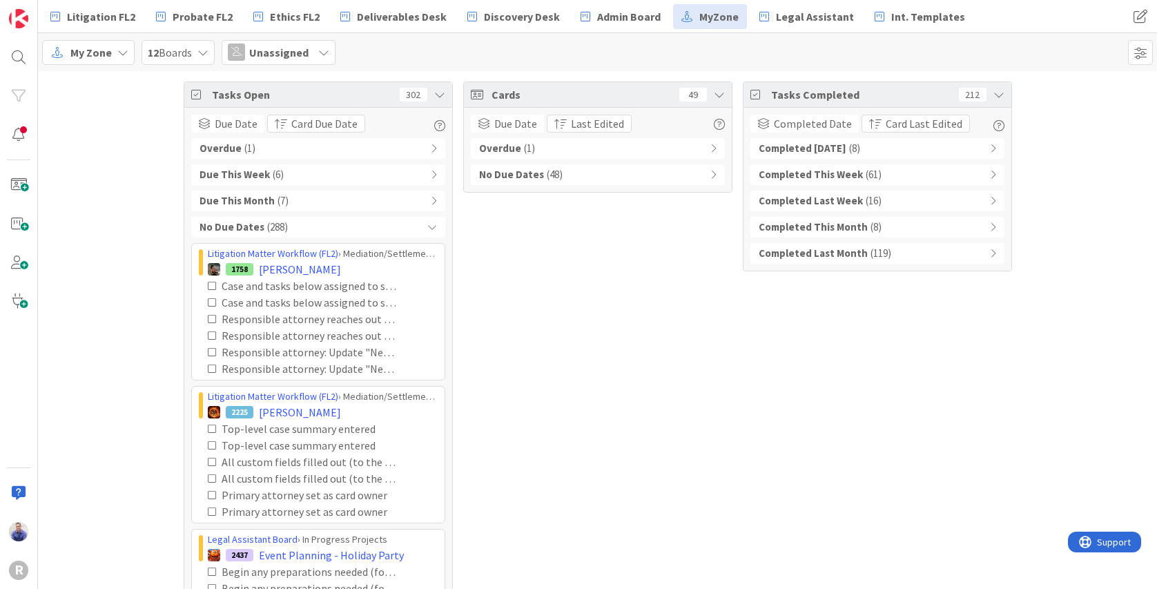
click at [423, 198] on div "Due This Month ( 7 )" at bounding box center [318, 201] width 254 height 21
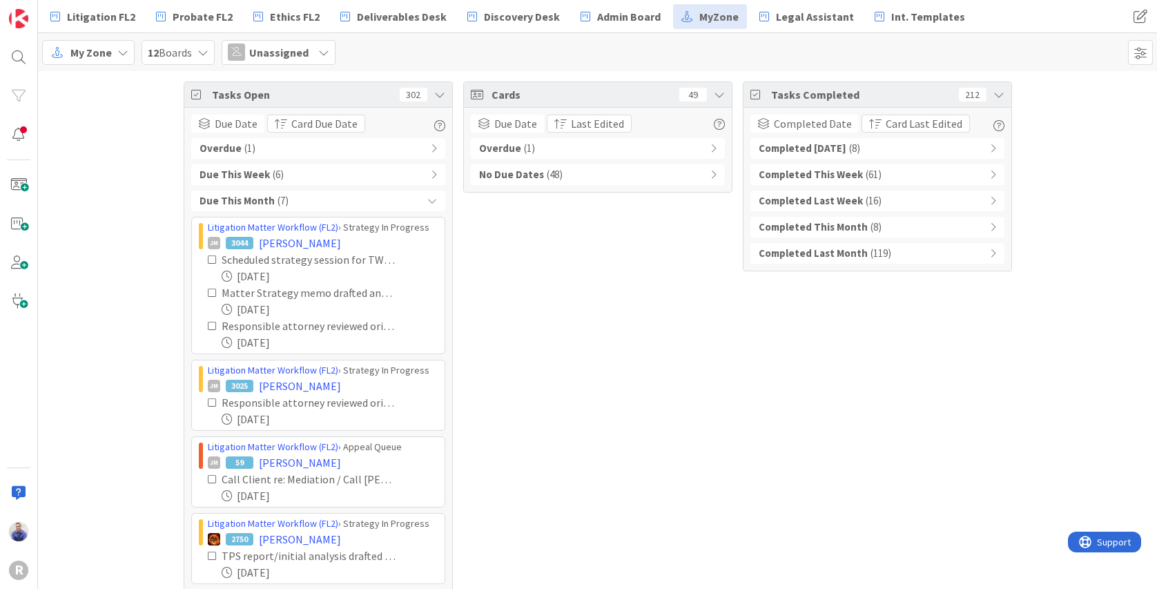
click at [427, 200] on icon at bounding box center [432, 201] width 10 height 10
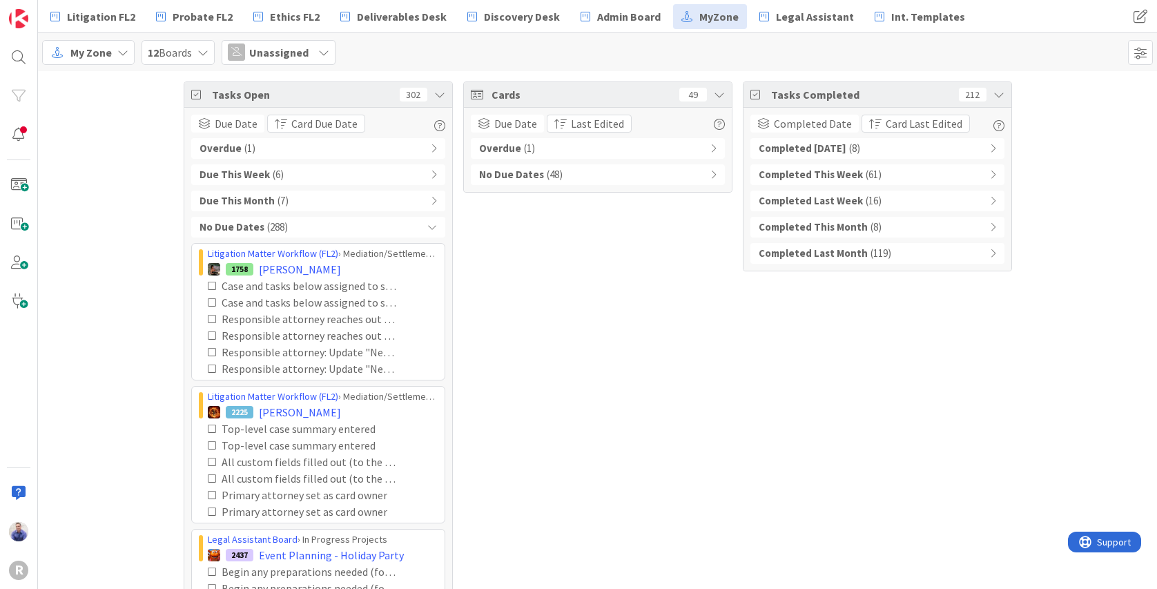
click at [427, 225] on icon at bounding box center [432, 227] width 10 height 10
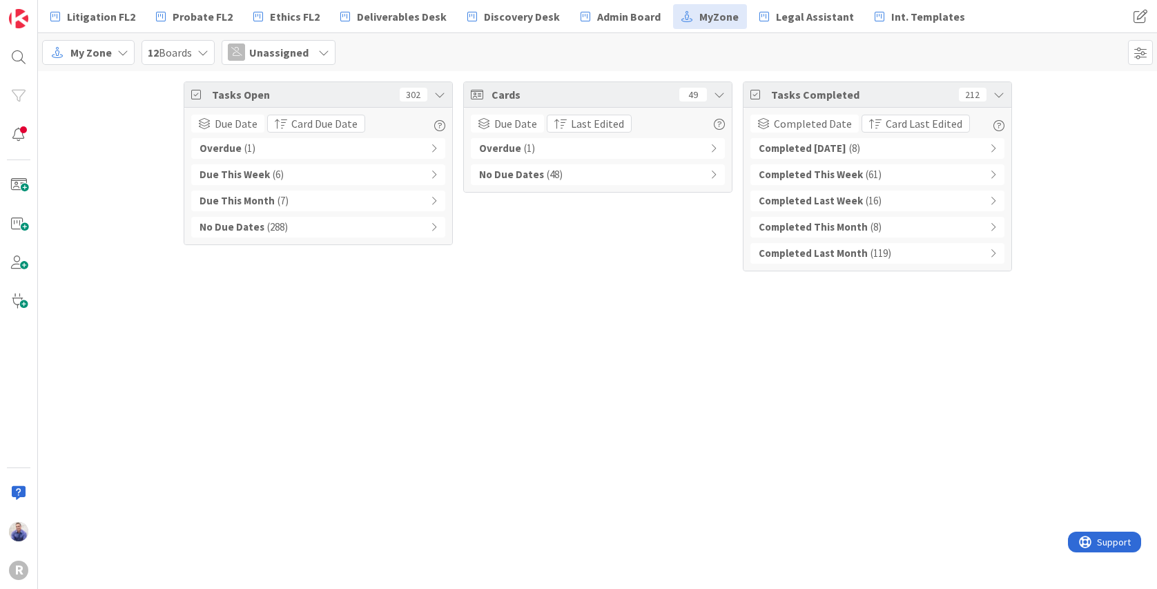
click at [996, 146] on icon at bounding box center [993, 149] width 6 height 10
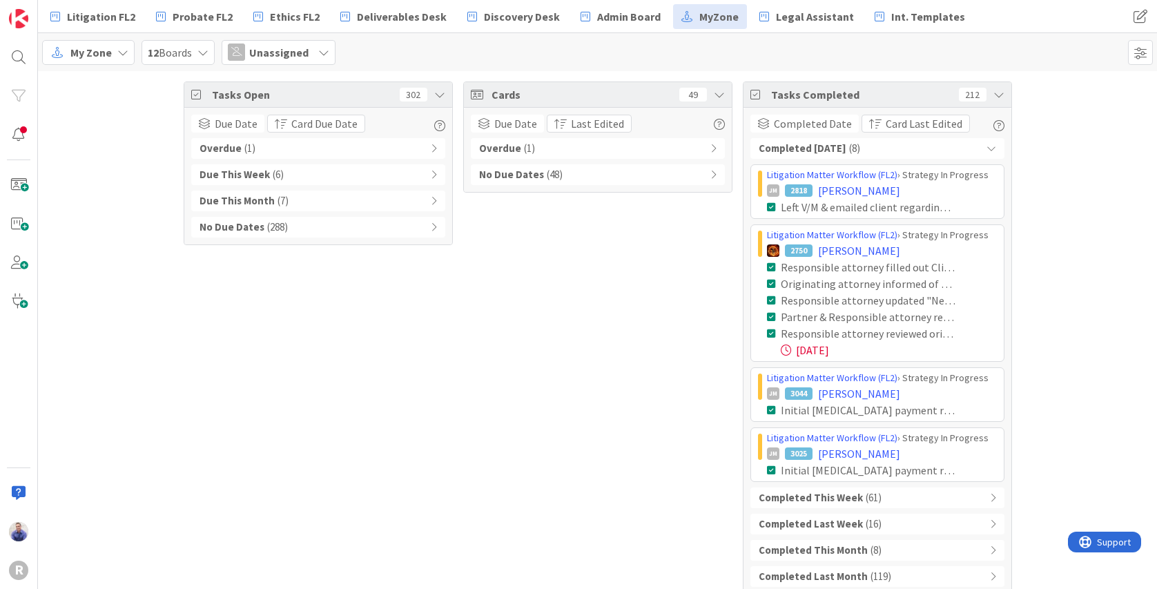
click at [268, 52] on span "Unassigned" at bounding box center [278, 52] width 59 height 17
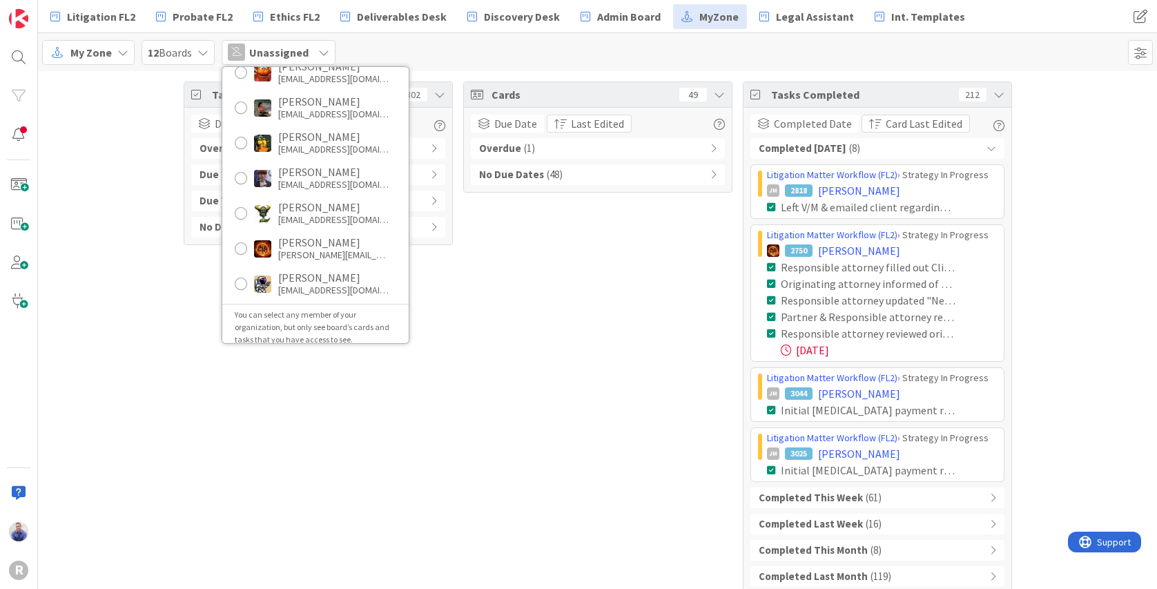
scroll to position [271, 0]
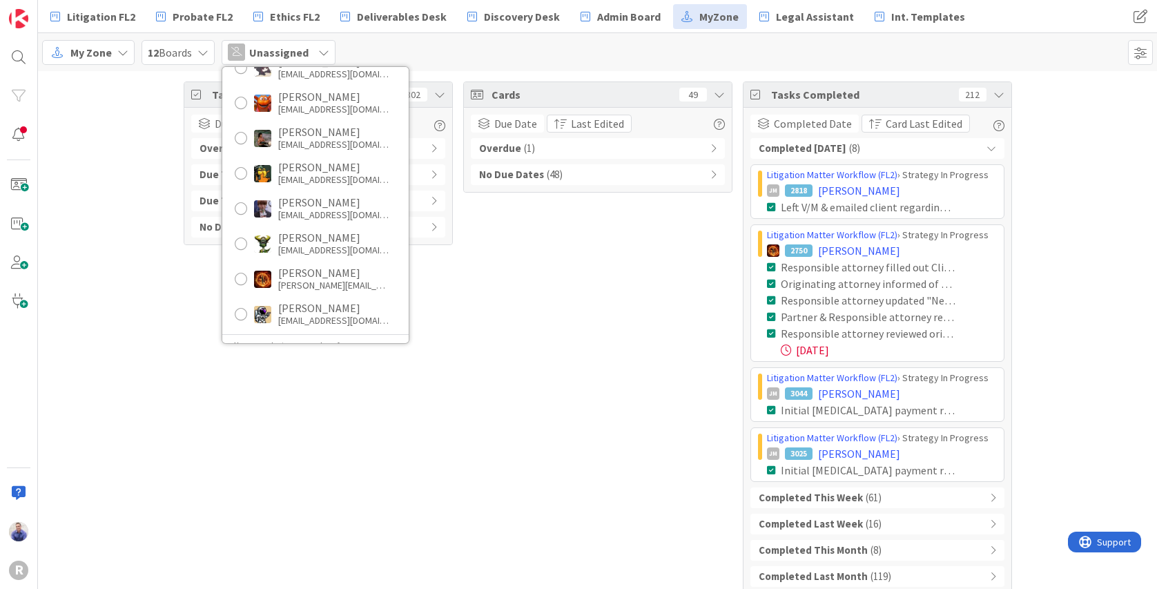
click at [398, 231] on div "Unassigned John Grant john@agileattorney.com Devine Gines dgines@reutercorbett.…" at bounding box center [315, 205] width 186 height 276
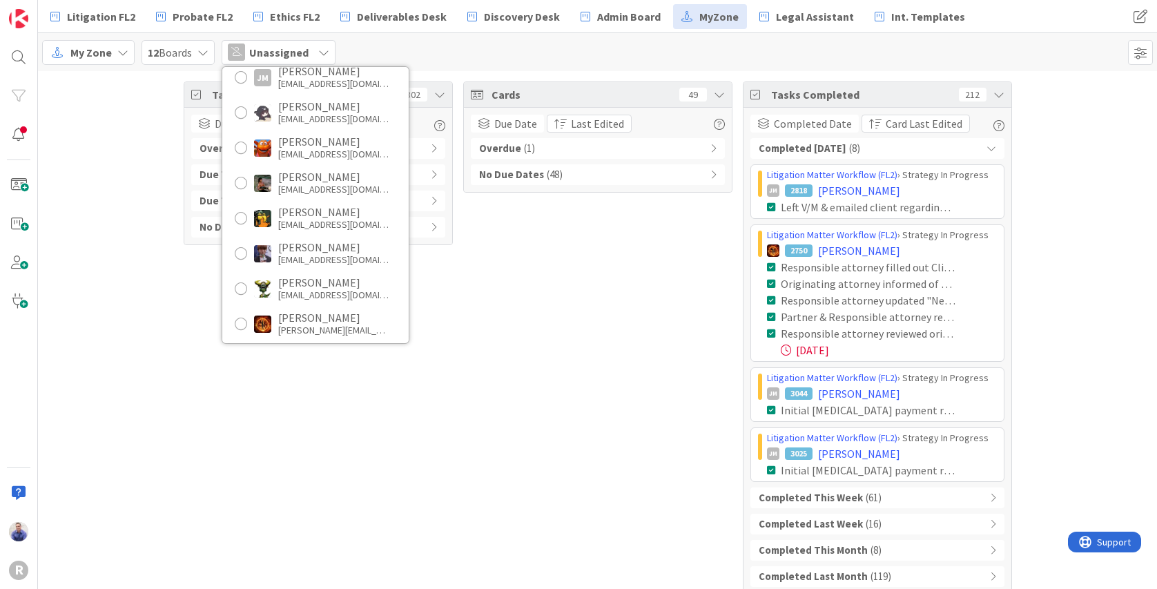
scroll to position [190, 0]
drag, startPoint x: 347, startPoint y: 249, endPoint x: 356, endPoint y: 247, distance: 10.1
click at [350, 247] on div "[PERSON_NAME]" at bounding box center [333, 244] width 110 height 12
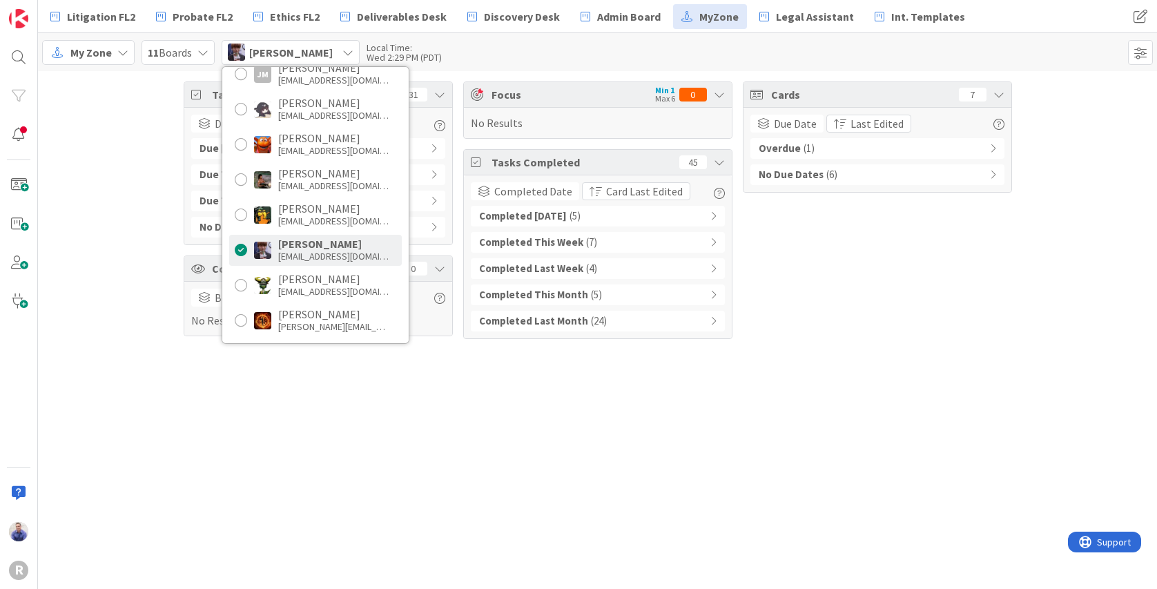
click at [801, 303] on div "Cards 7 Due Date Last Edited Overdue ( 1 ) No Due Dates ( 6 )" at bounding box center [877, 210] width 269 height 258
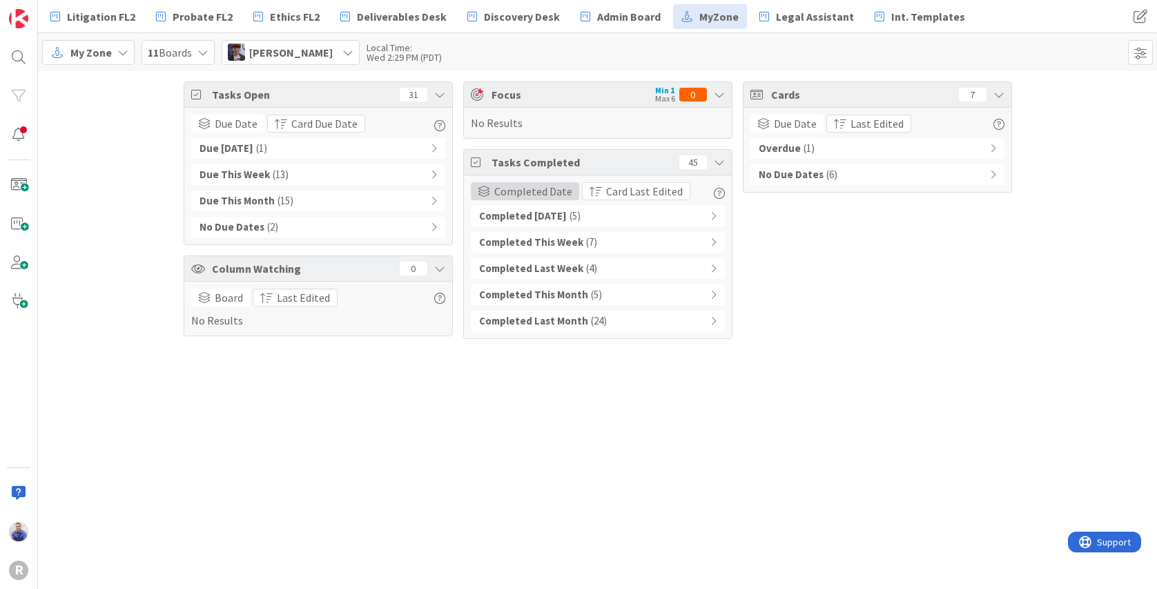
click at [559, 189] on span "Completed Date" at bounding box center [533, 191] width 78 height 17
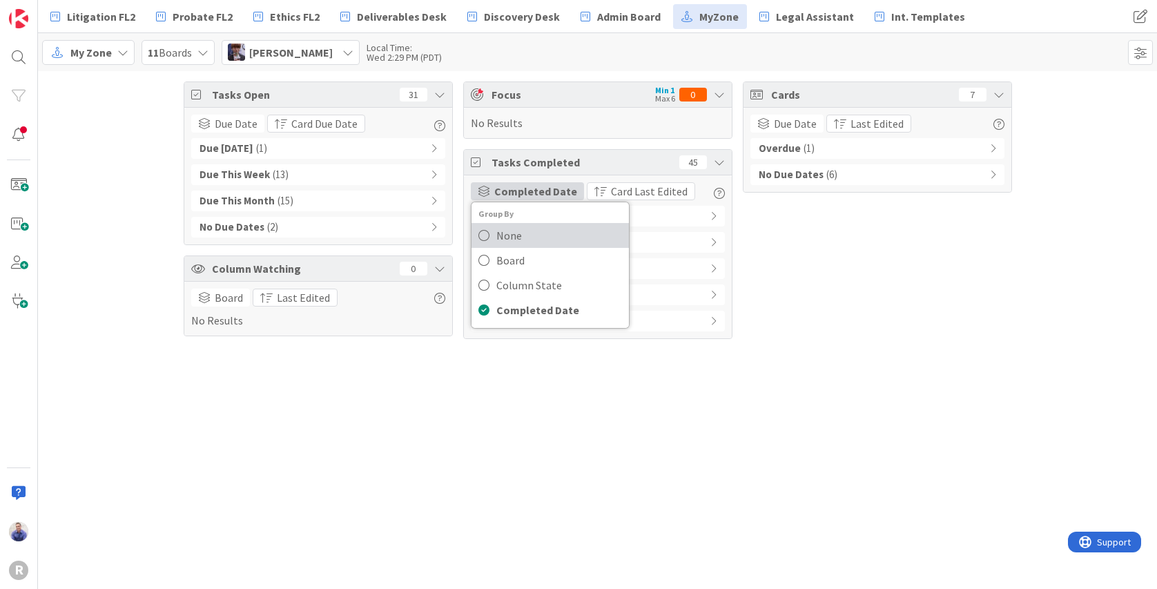
click at [512, 231] on span "None" at bounding box center [559, 235] width 126 height 21
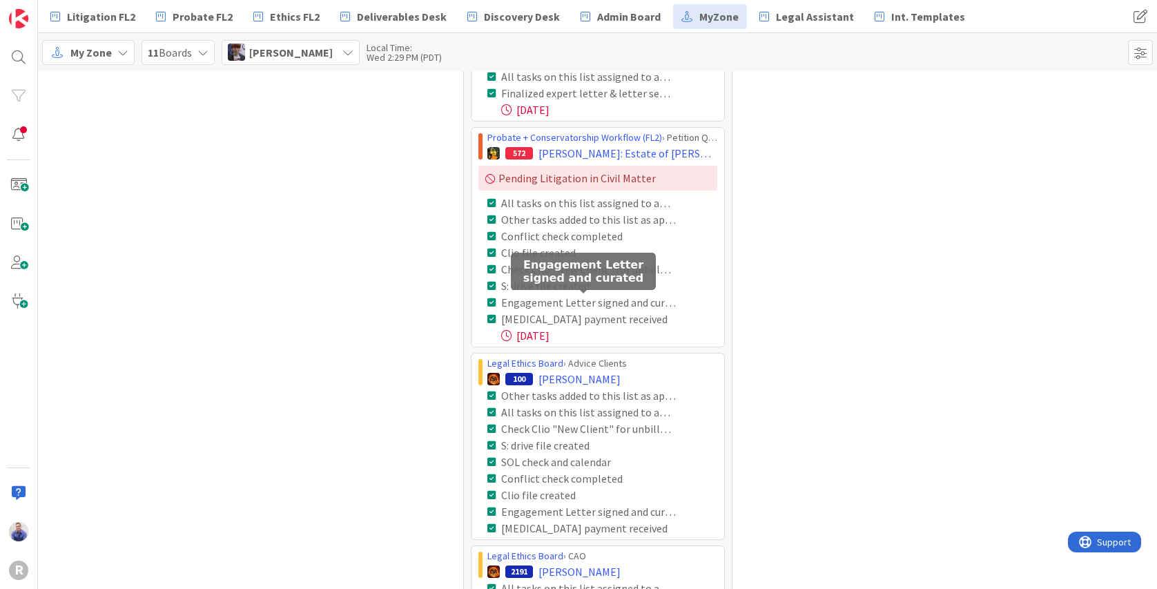
scroll to position [0, 0]
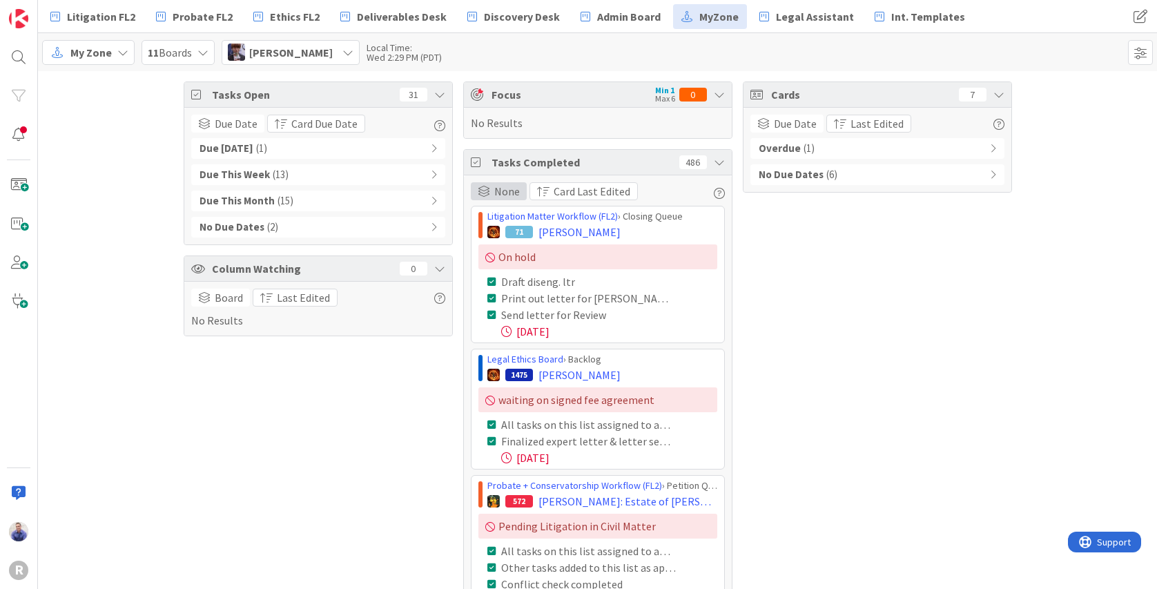
click at [489, 189] on div "None" at bounding box center [499, 191] width 56 height 18
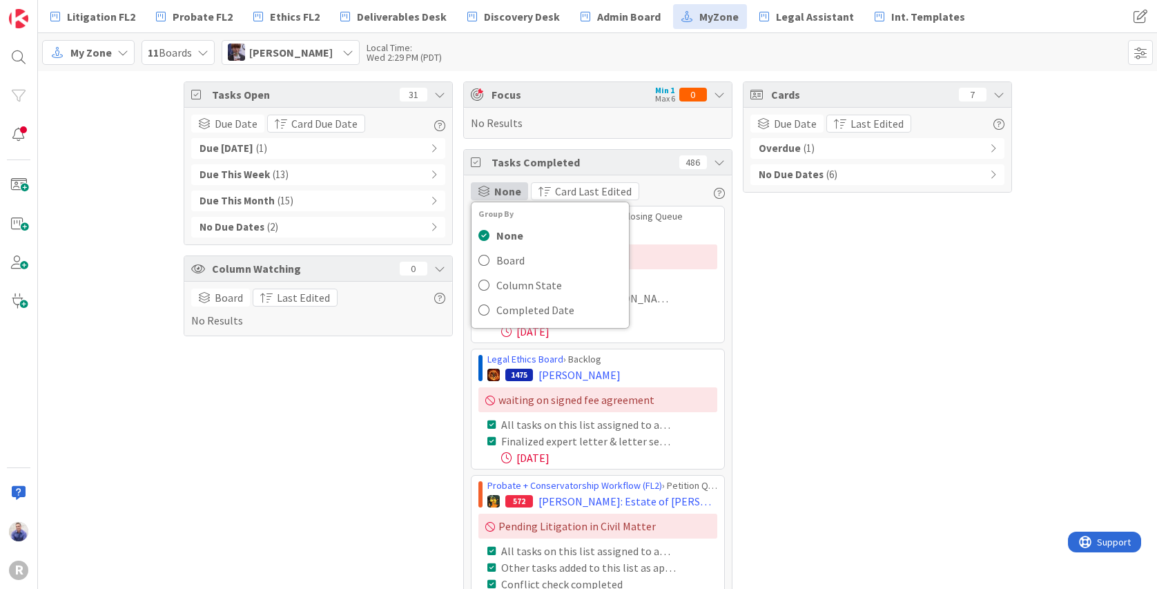
click at [489, 189] on div "None" at bounding box center [499, 191] width 57 height 18
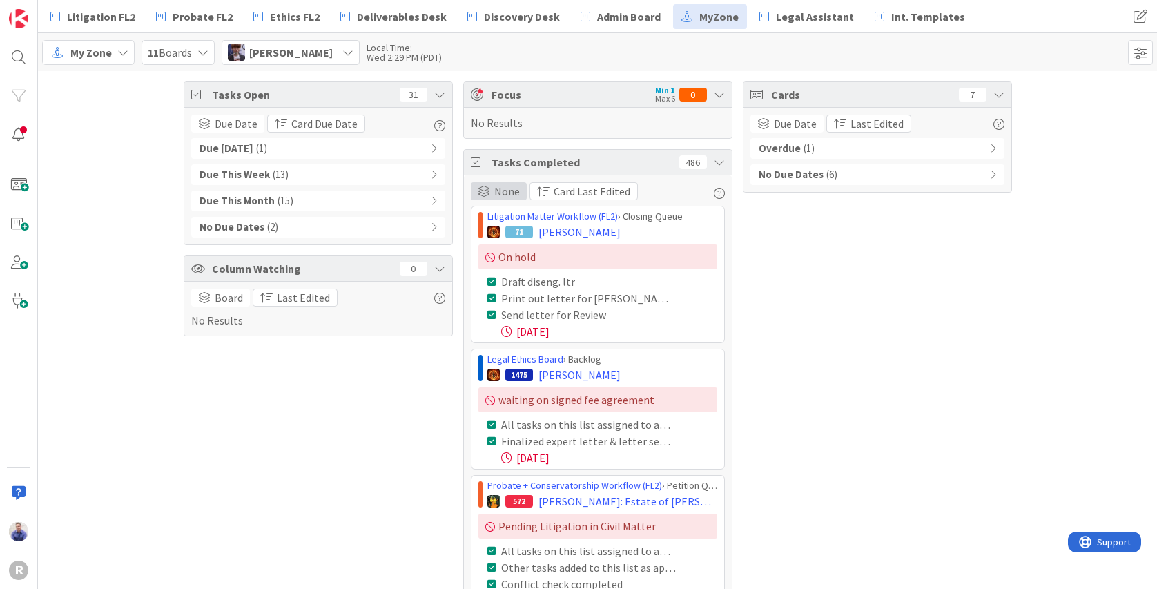
click at [510, 189] on span "None" at bounding box center [507, 191] width 26 height 17
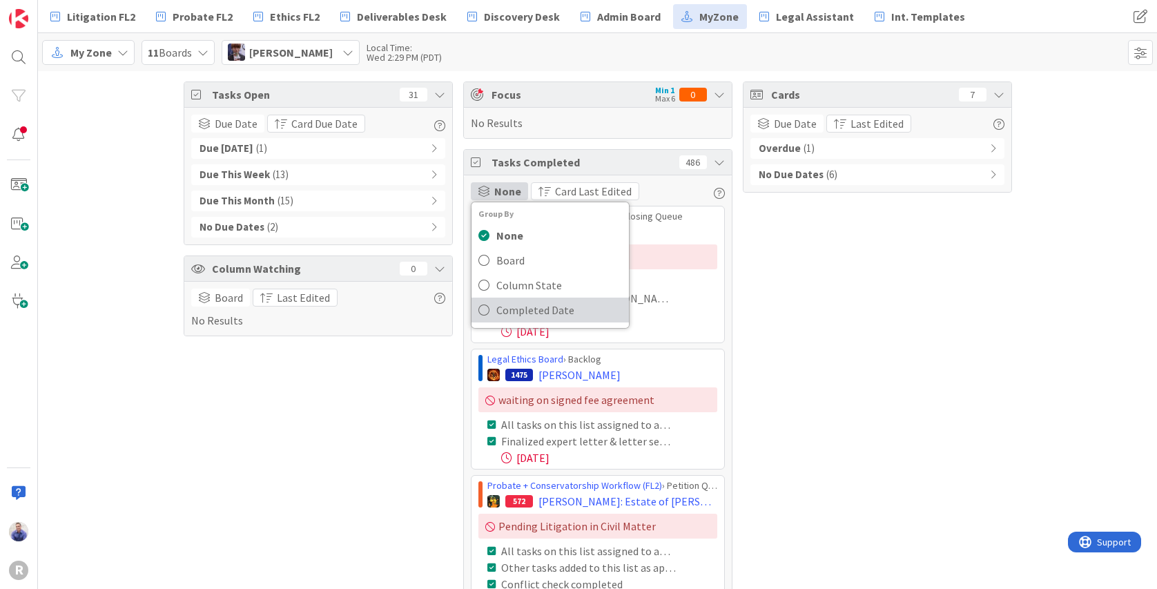
click at [508, 307] on span "Completed Date" at bounding box center [559, 310] width 126 height 21
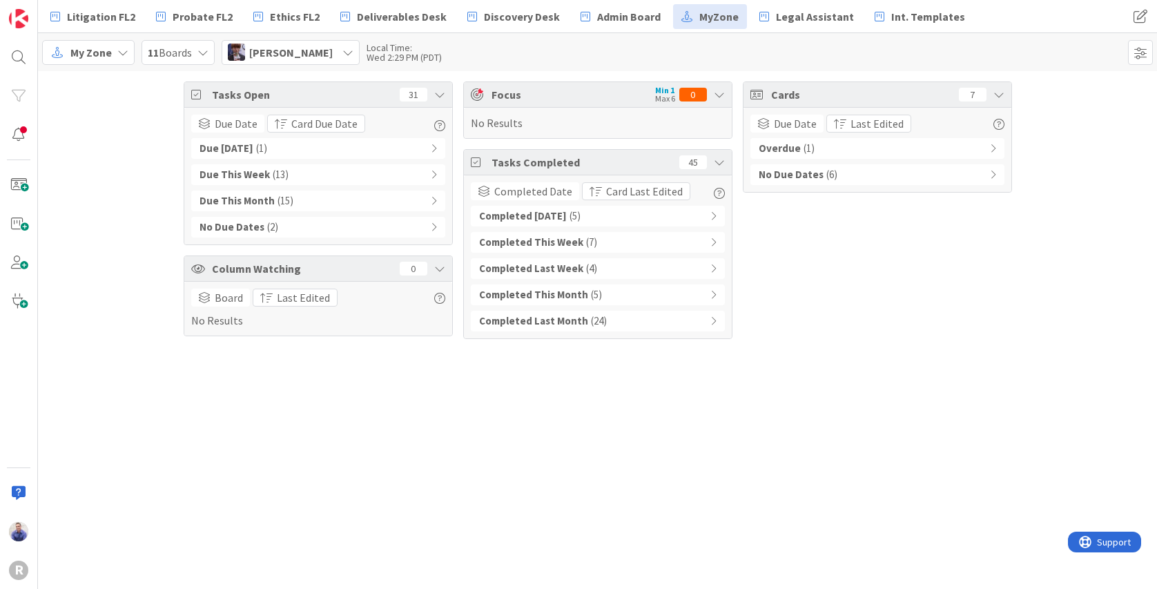
click at [712, 319] on icon at bounding box center [714, 321] width 6 height 10
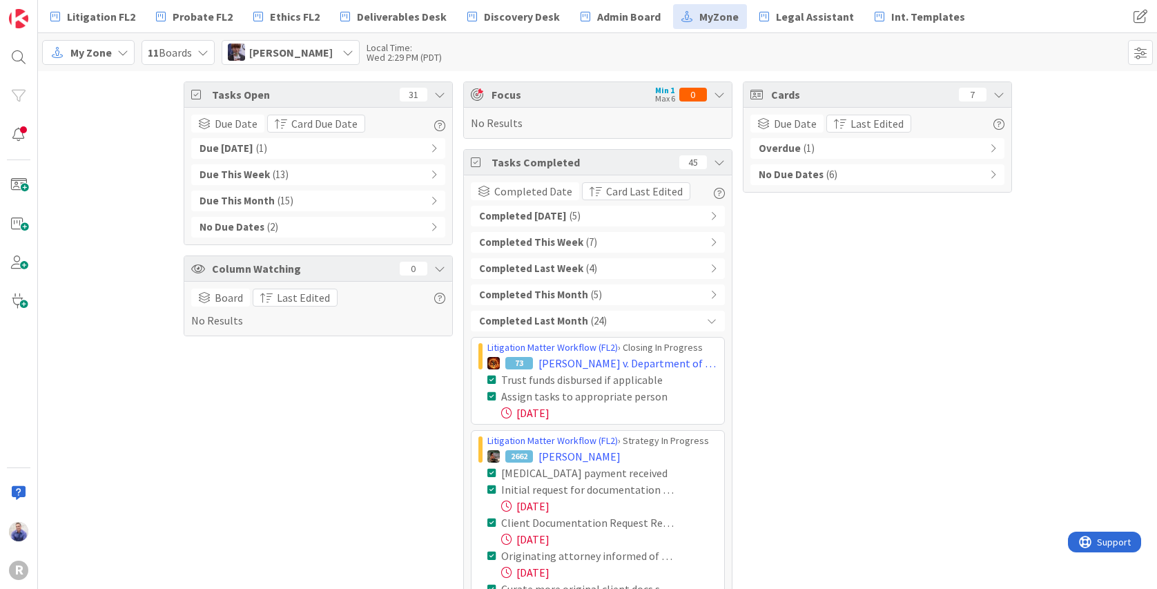
click at [713, 318] on div "Completed Last Month ( 24 )" at bounding box center [598, 321] width 254 height 21
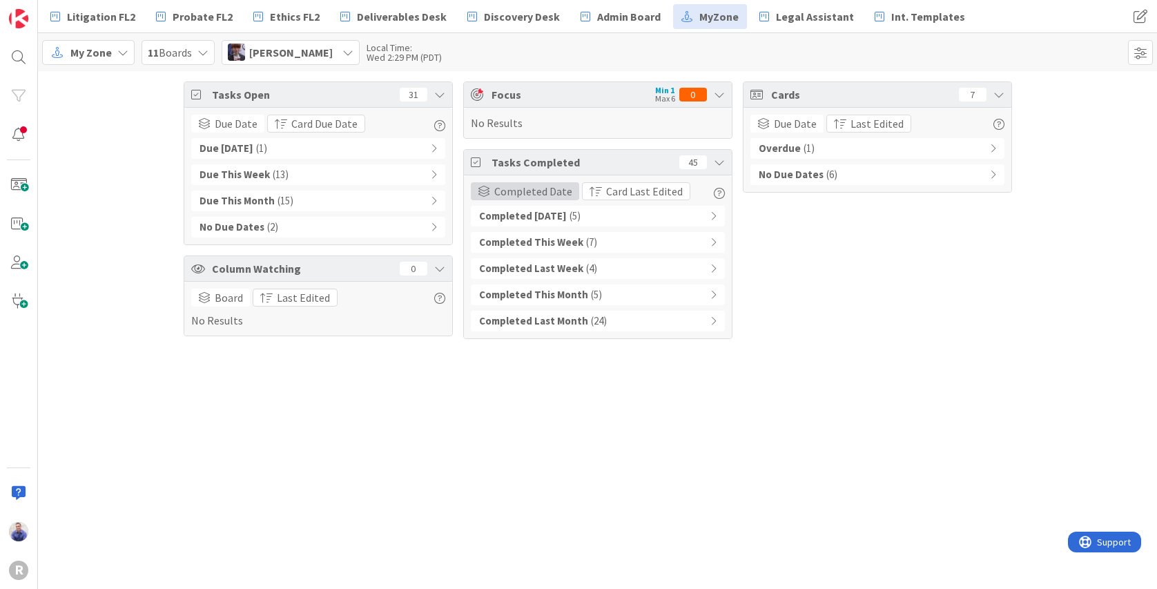
click at [512, 194] on span "Completed Date" at bounding box center [533, 191] width 78 height 17
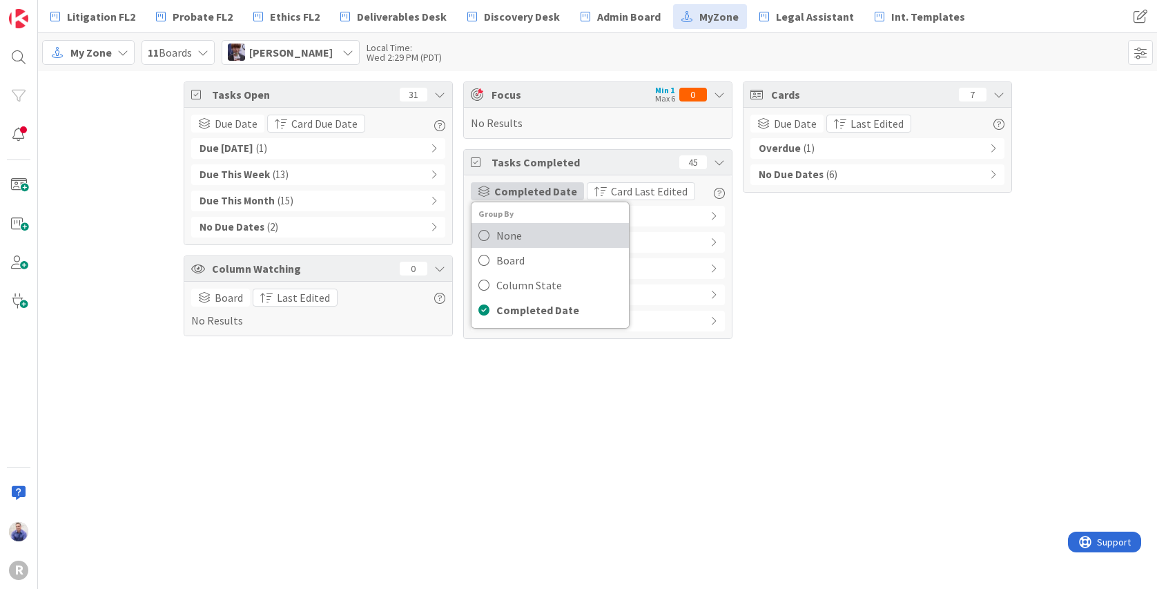
click at [513, 233] on span "None" at bounding box center [559, 235] width 126 height 21
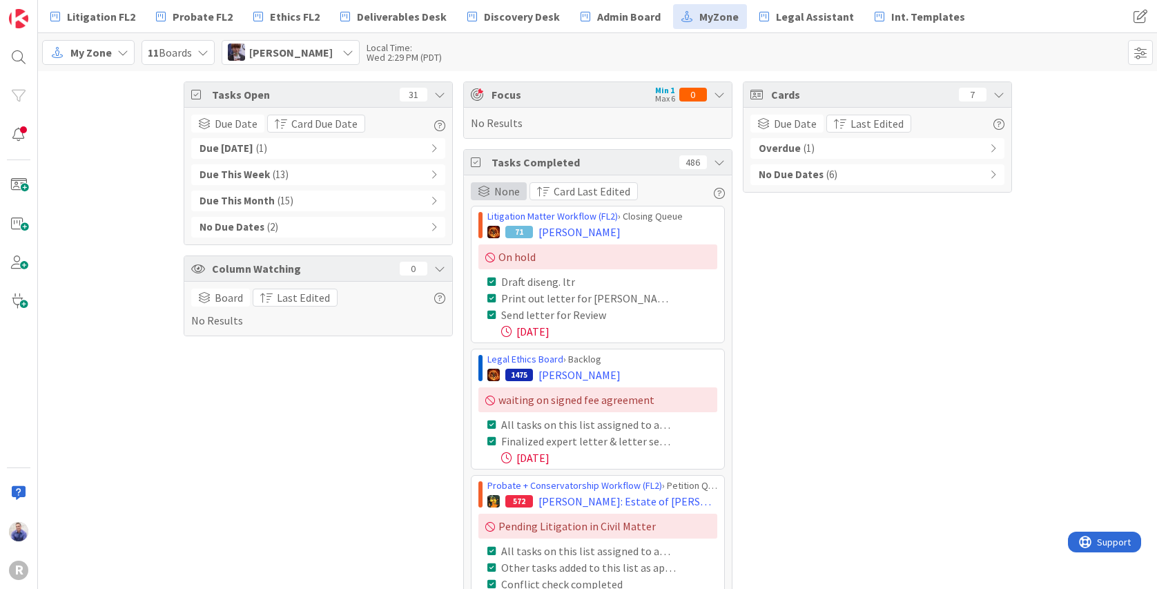
click at [494, 192] on span "None" at bounding box center [507, 191] width 26 height 17
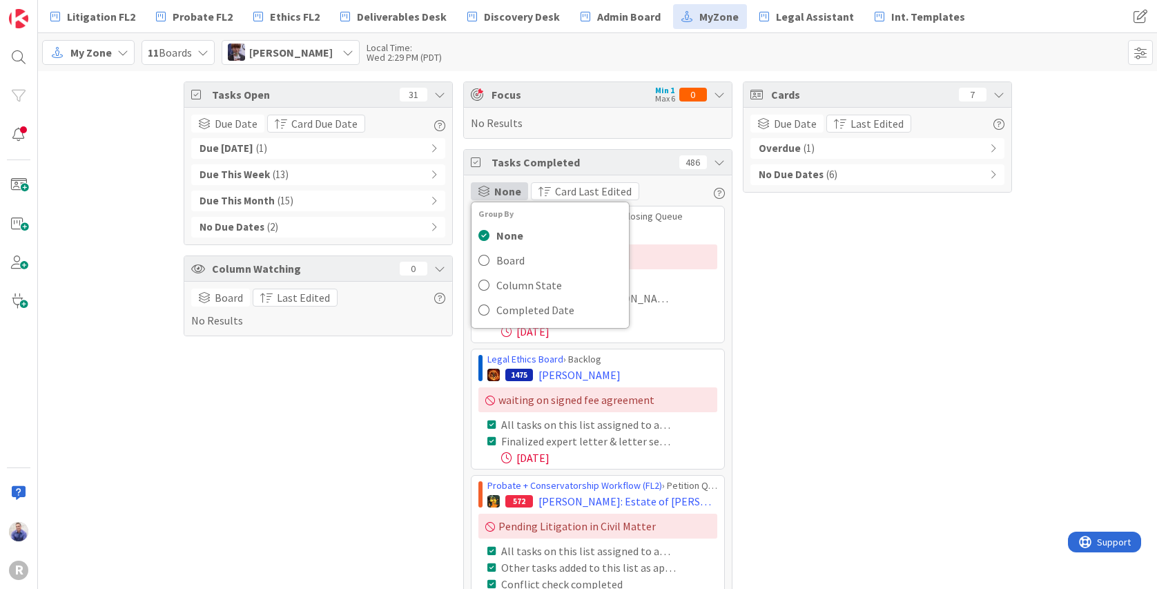
click at [494, 191] on span "None" at bounding box center [507, 191] width 27 height 17
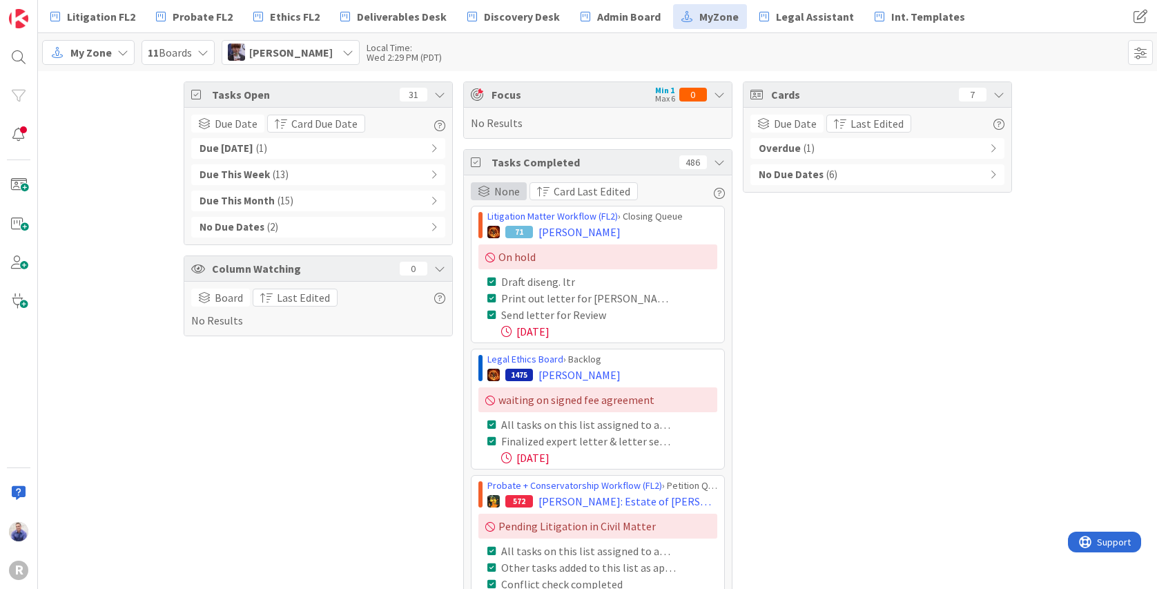
click at [481, 189] on span at bounding box center [484, 191] width 12 height 11
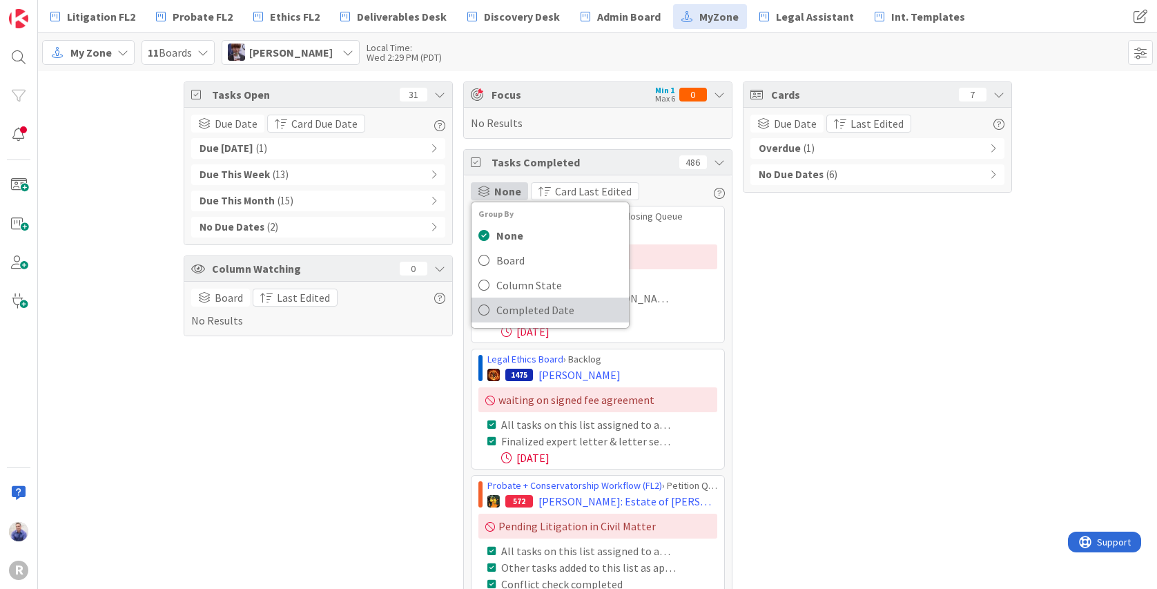
click at [536, 311] on span "Completed Date" at bounding box center [559, 310] width 126 height 21
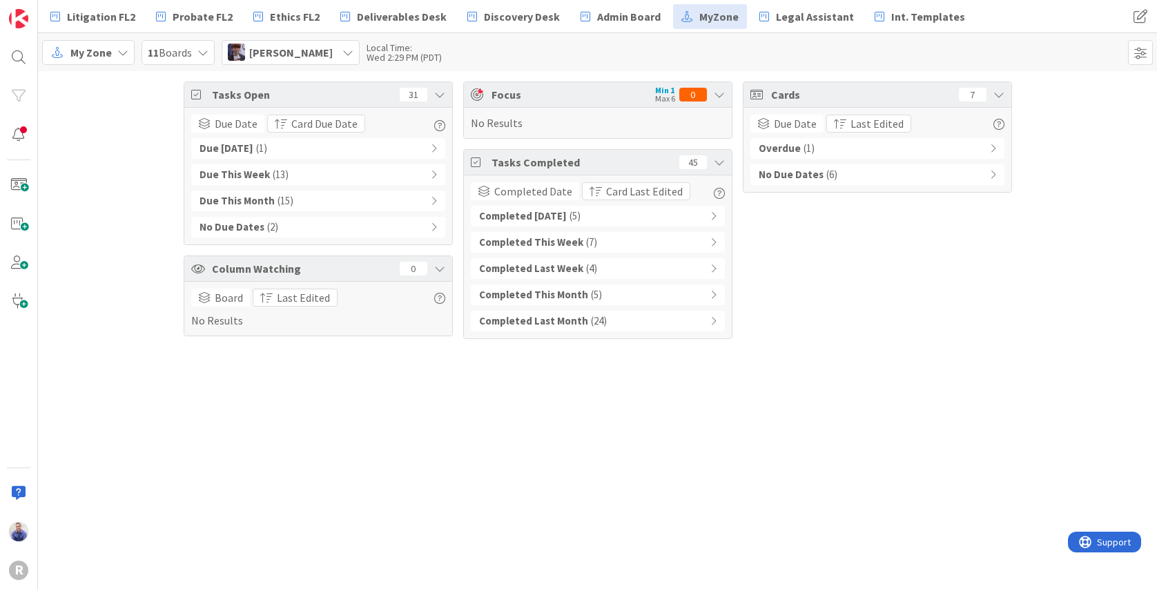
click at [718, 238] on div "Completed This Week ( 7 )" at bounding box center [598, 242] width 254 height 21
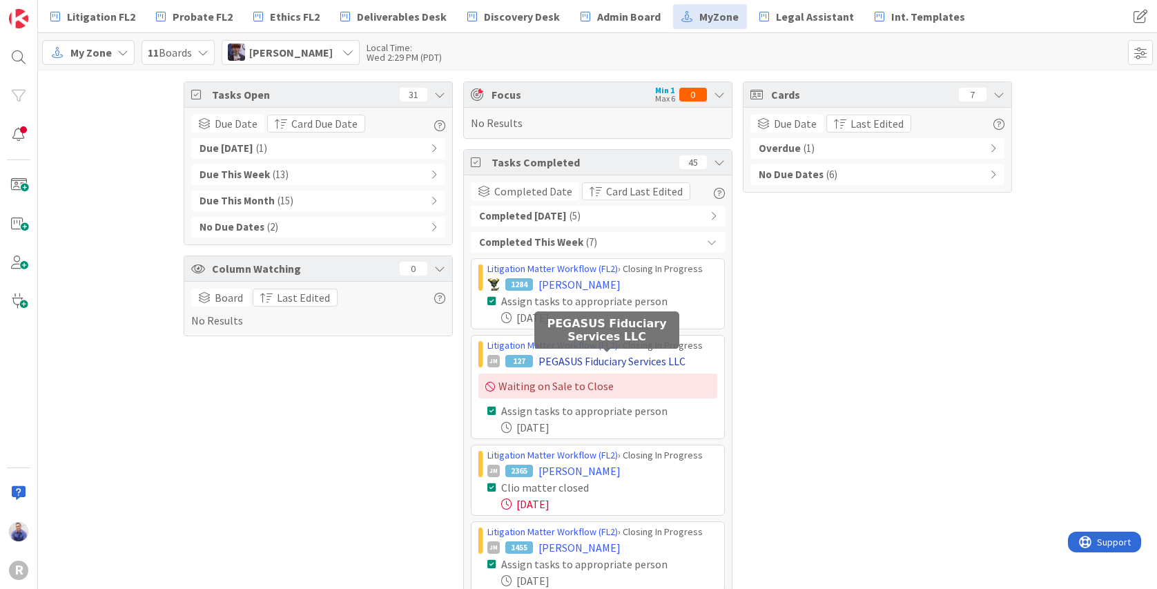
click at [592, 360] on span "PEGASUS Fiduciary Services LLC" at bounding box center [612, 361] width 147 height 17
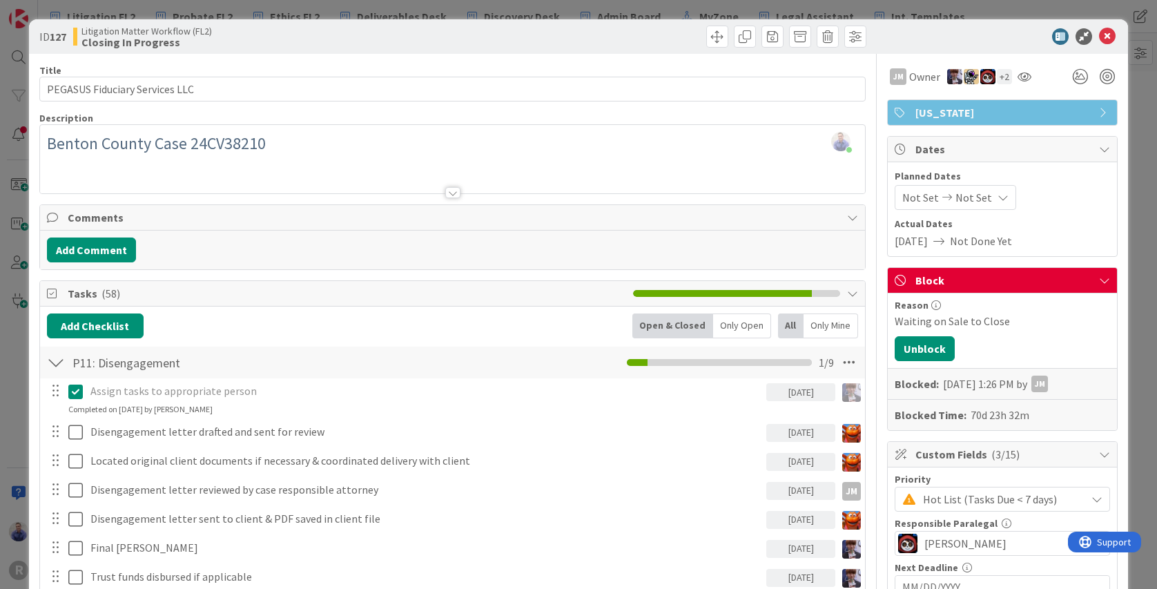
click at [1101, 27] on div "ID 127 Litigation Matter Workflow (FL2) Closing In Progress" at bounding box center [578, 36] width 1099 height 35
click at [1099, 35] on icon at bounding box center [1107, 36] width 17 height 17
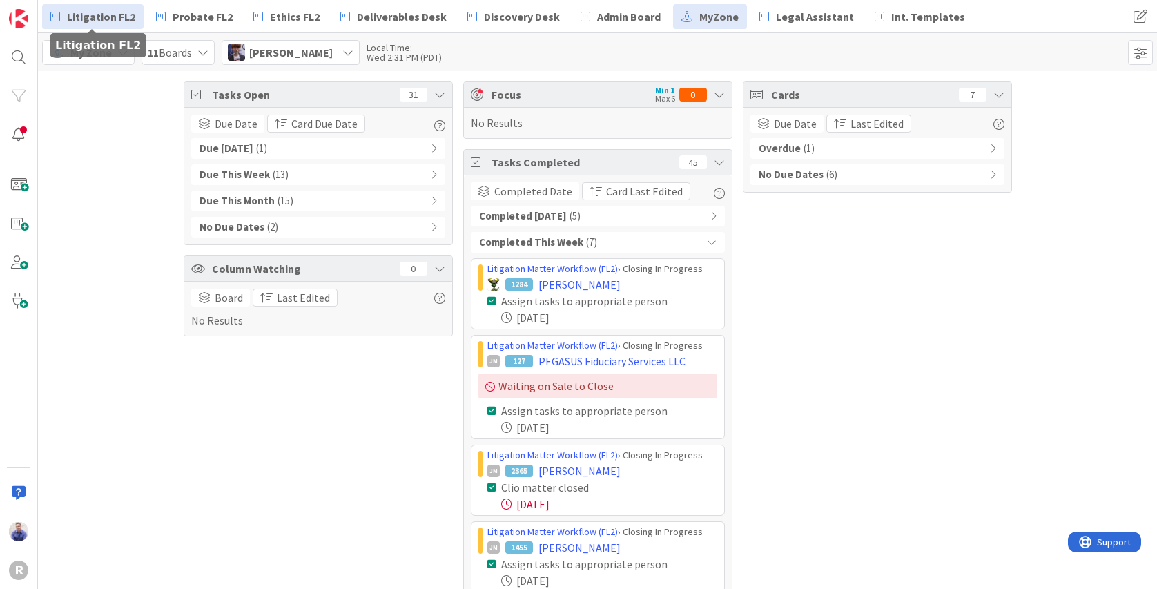
click at [111, 18] on span "Litigation FL2" at bounding box center [101, 16] width 68 height 17
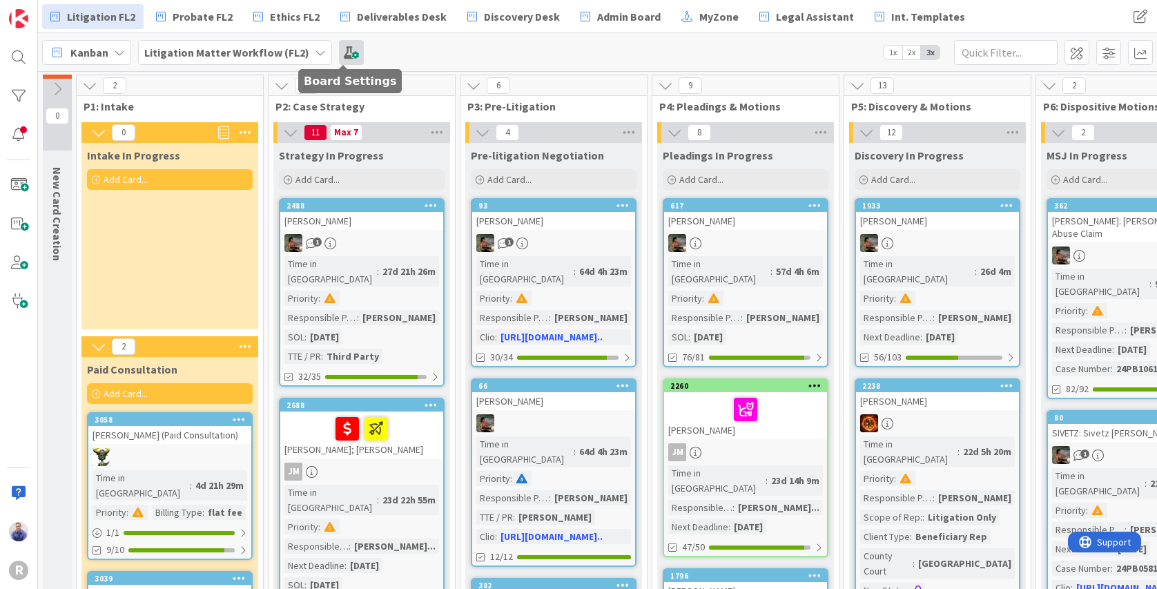
click at [339, 51] on span at bounding box center [351, 52] width 25 height 25
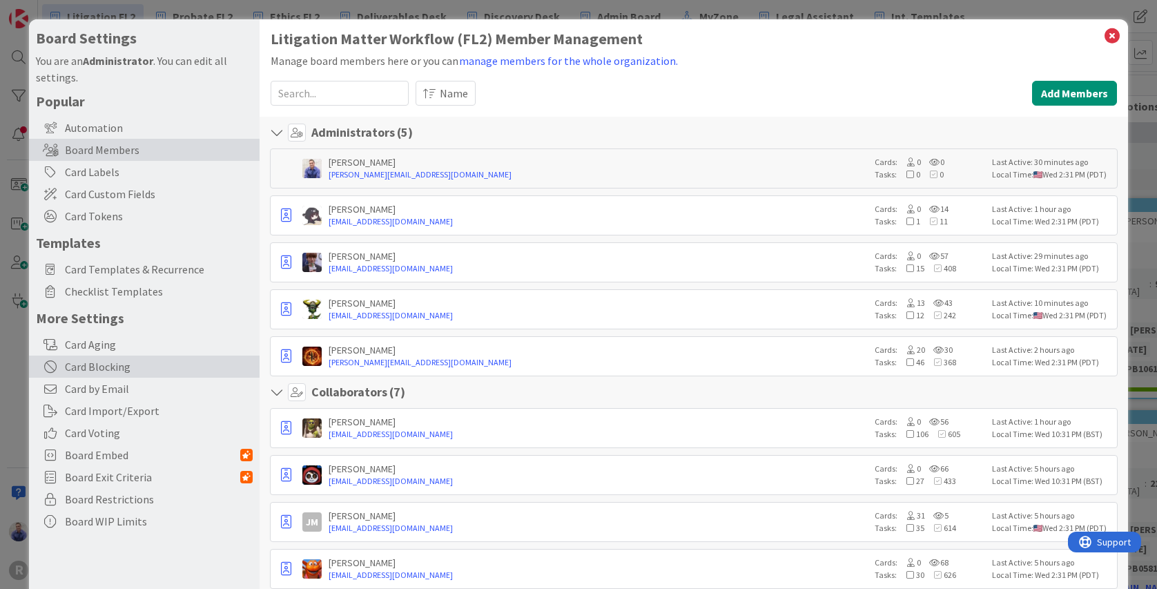
click at [88, 369] on div "Card Blocking" at bounding box center [144, 367] width 231 height 22
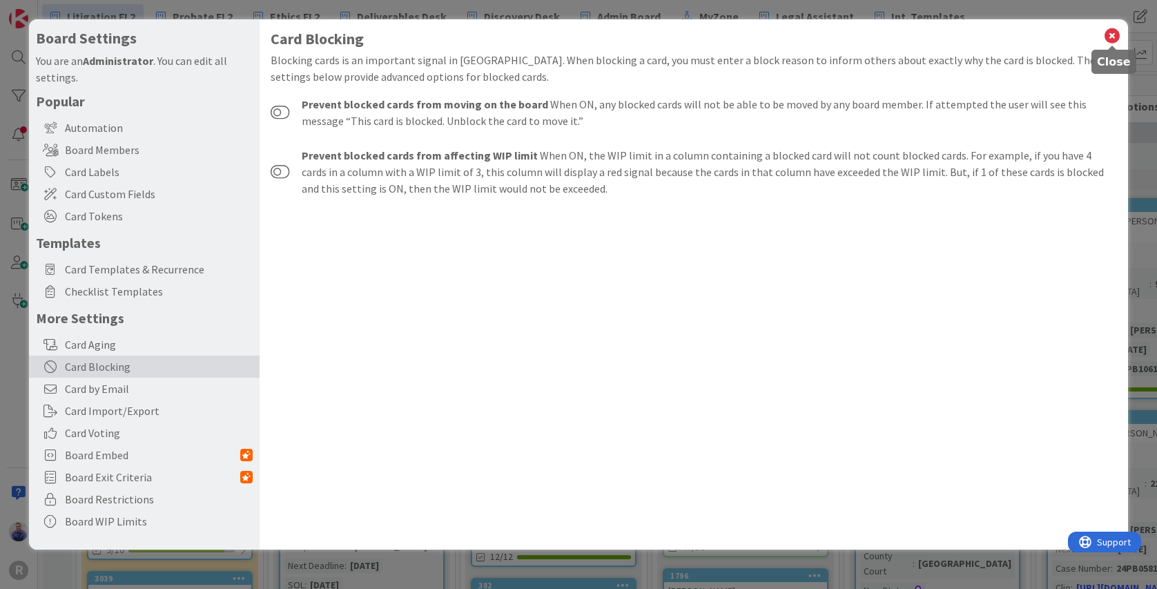
click at [1108, 29] on icon at bounding box center [1112, 35] width 18 height 19
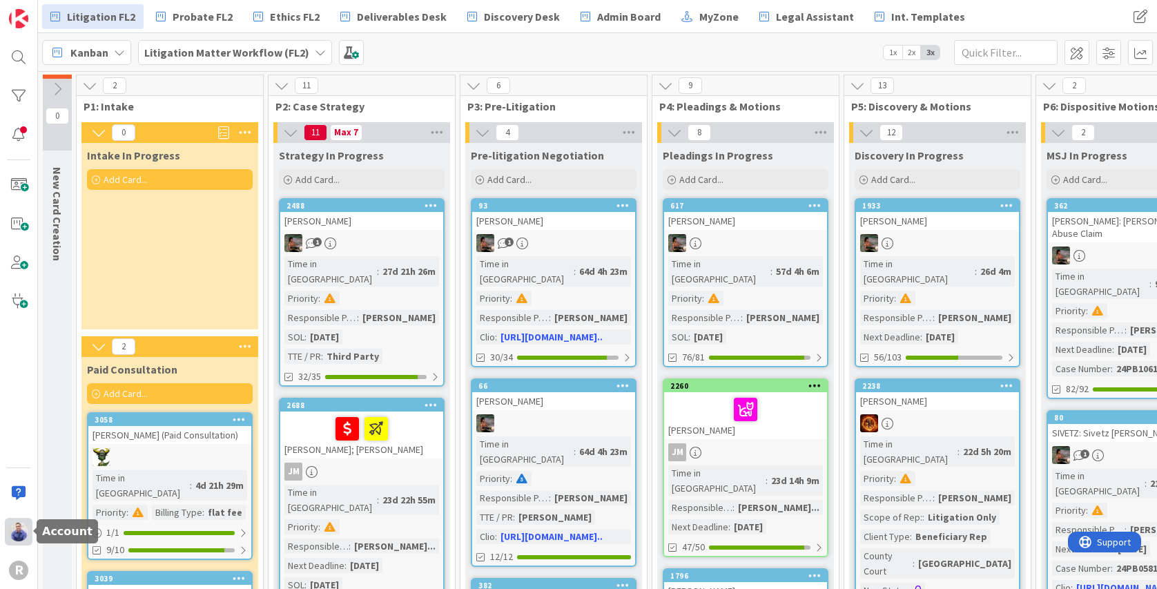
click at [16, 532] on img at bounding box center [18, 531] width 19 height 19
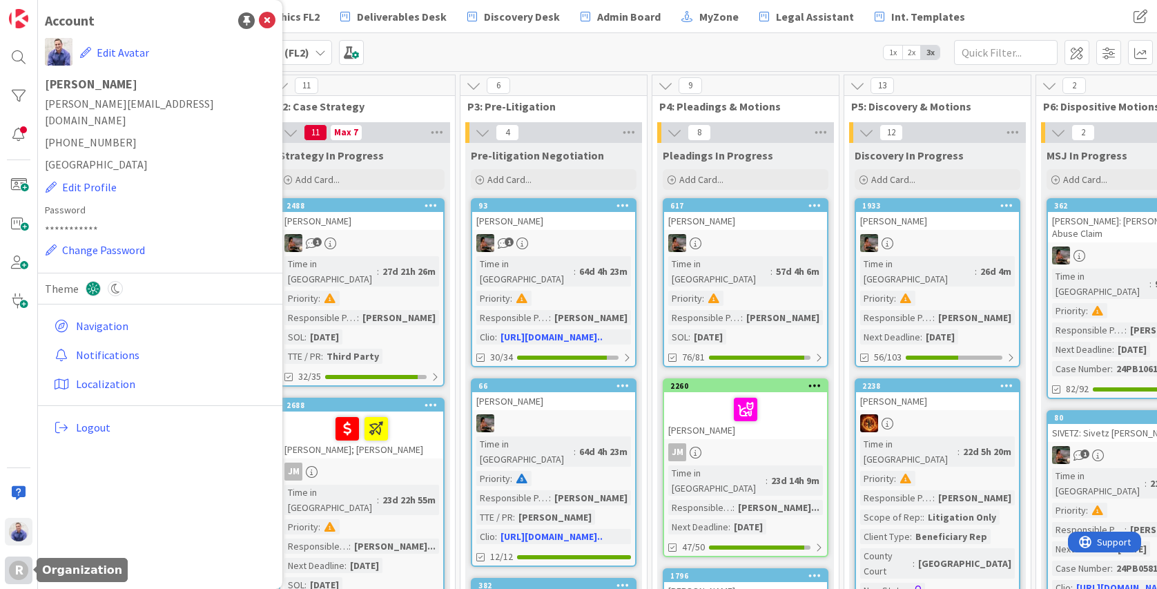
click at [6, 579] on div "R" at bounding box center [19, 571] width 28 height 28
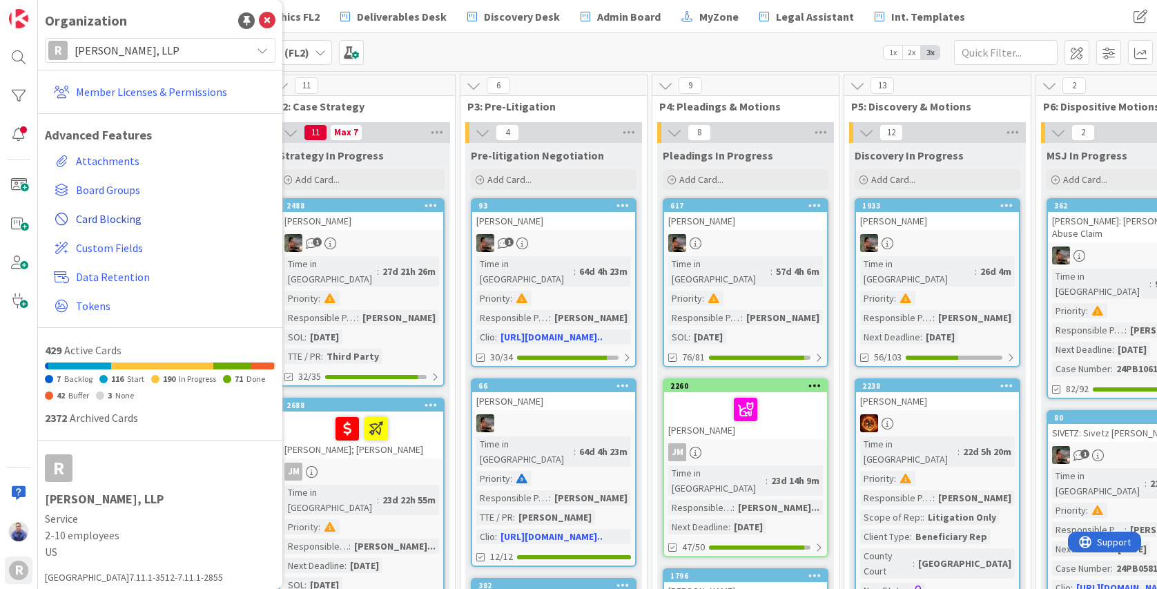
click at [99, 215] on span "Card Blocking" at bounding box center [173, 219] width 194 height 17
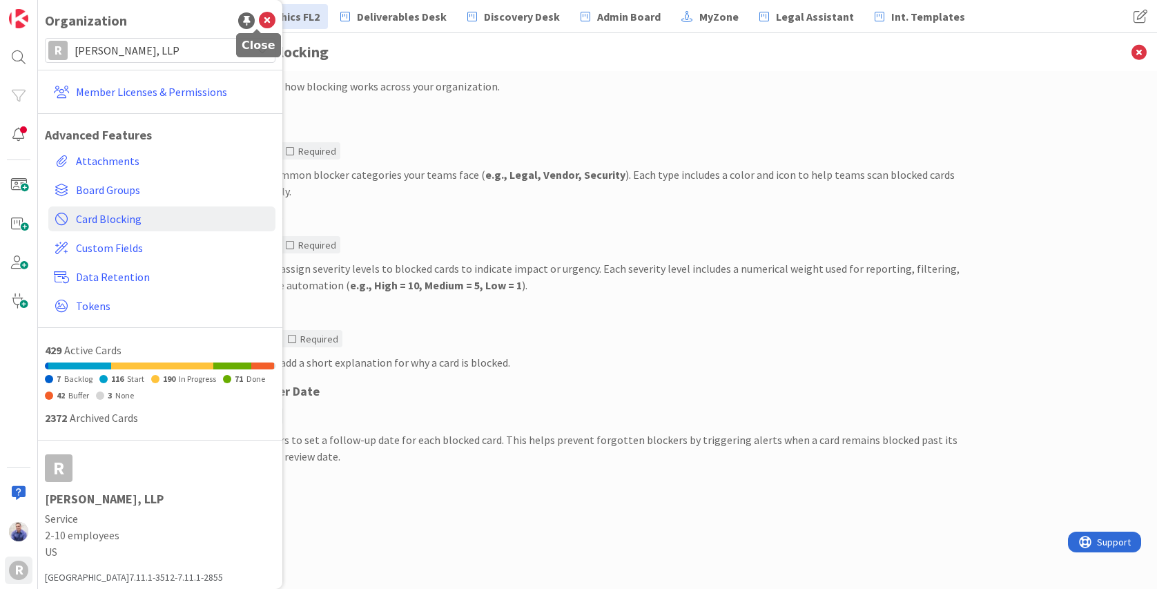
click at [259, 22] on icon at bounding box center [267, 20] width 17 height 17
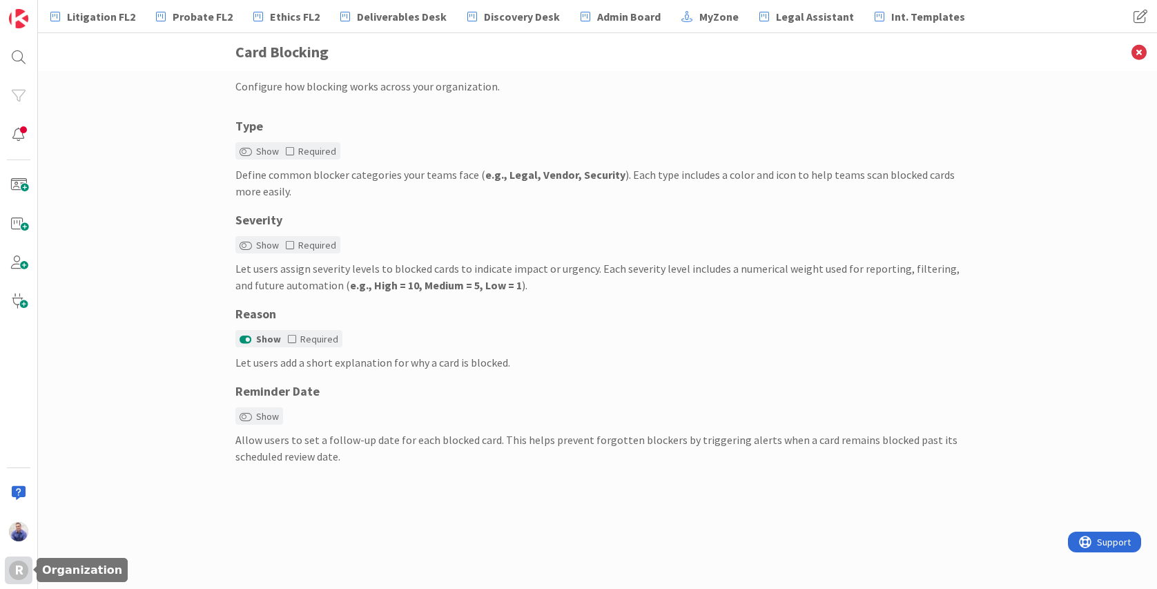
click at [14, 579] on div "R" at bounding box center [19, 571] width 28 height 28
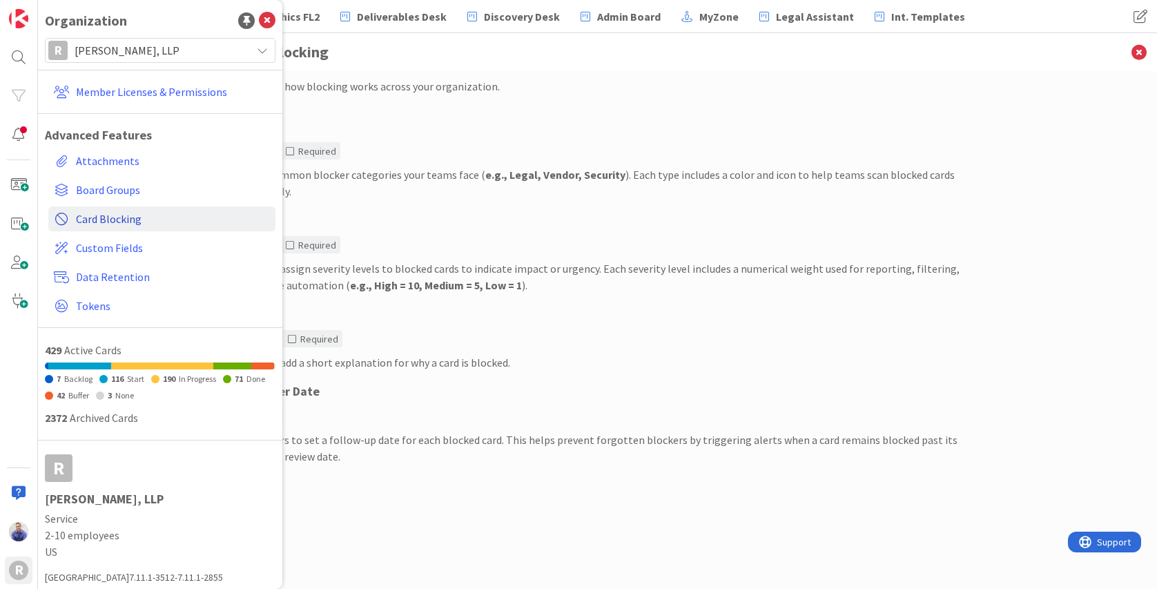
click at [124, 220] on span "Card Blocking" at bounding box center [173, 219] width 194 height 17
click at [453, 218] on div "Severity" at bounding box center [597, 220] width 725 height 19
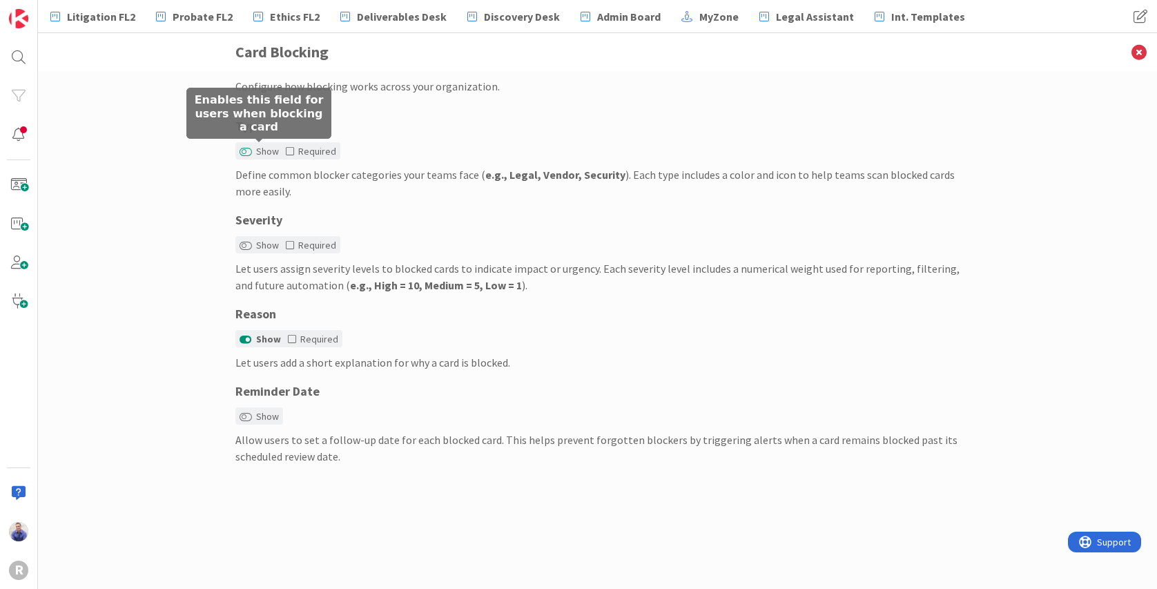
click at [249, 151] on button "Show" at bounding box center [246, 152] width 12 height 10
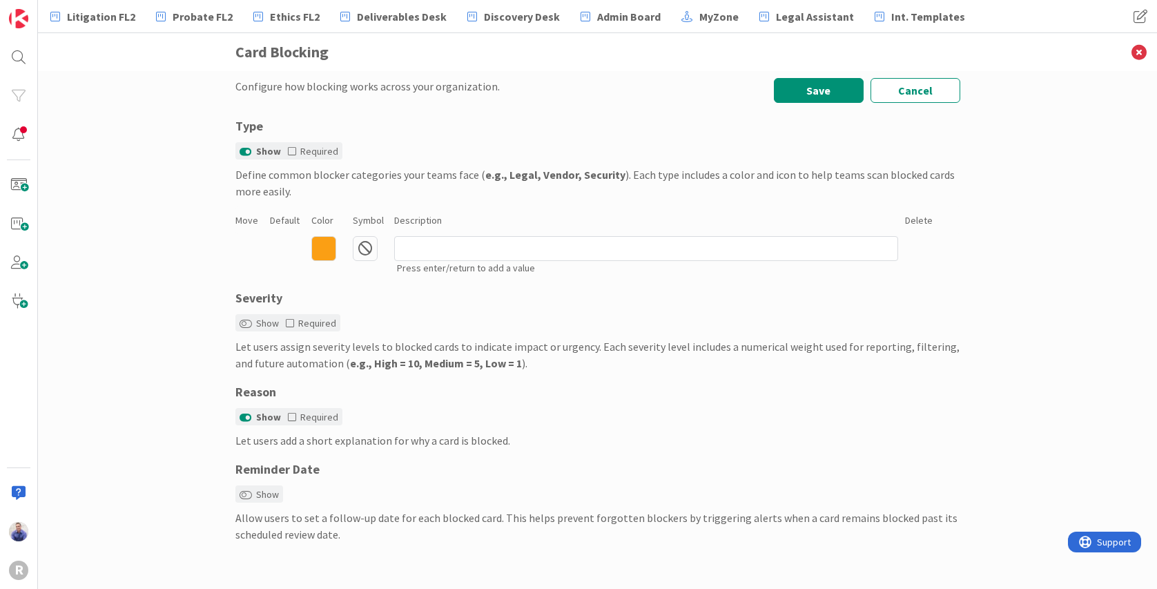
click at [323, 251] on icon at bounding box center [323, 248] width 25 height 25
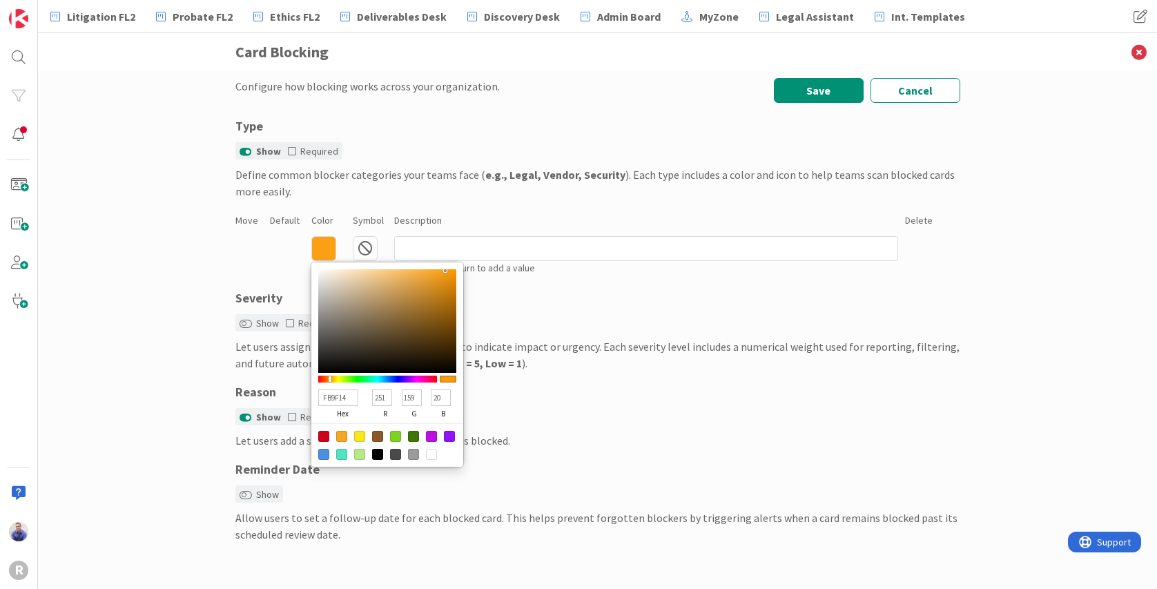
drag, startPoint x: 328, startPoint y: 436, endPoint x: 346, endPoint y: 388, distance: 51.6
click at [328, 431] on div at bounding box center [323, 436] width 11 height 11
type input "D0021B"
type input "208"
type input "2"
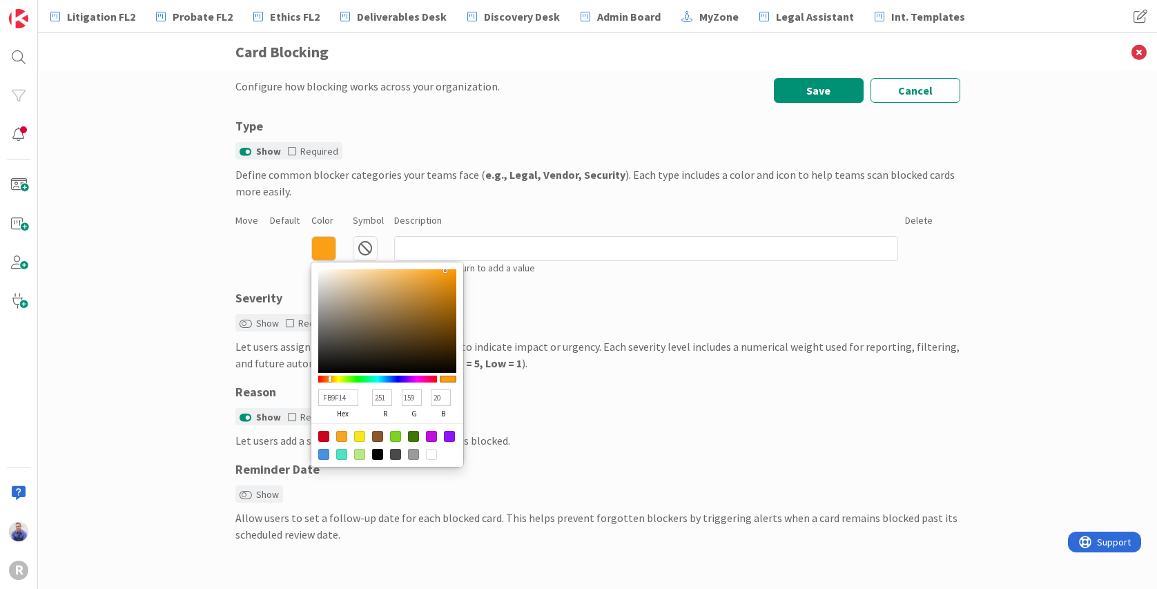
type input "27"
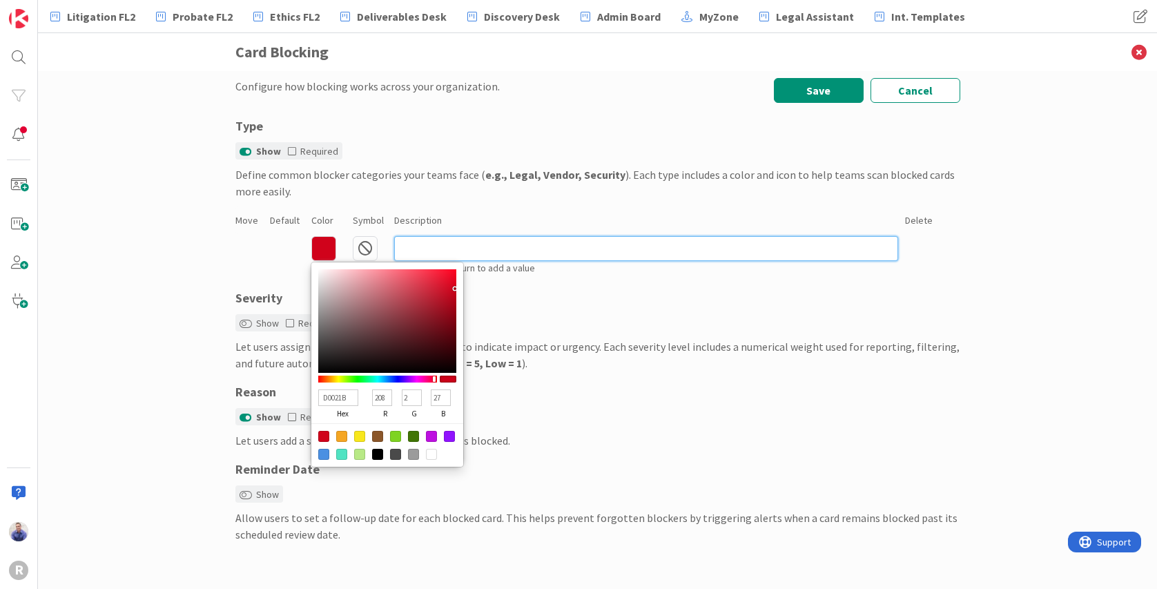
click at [466, 248] on input at bounding box center [646, 248] width 504 height 25
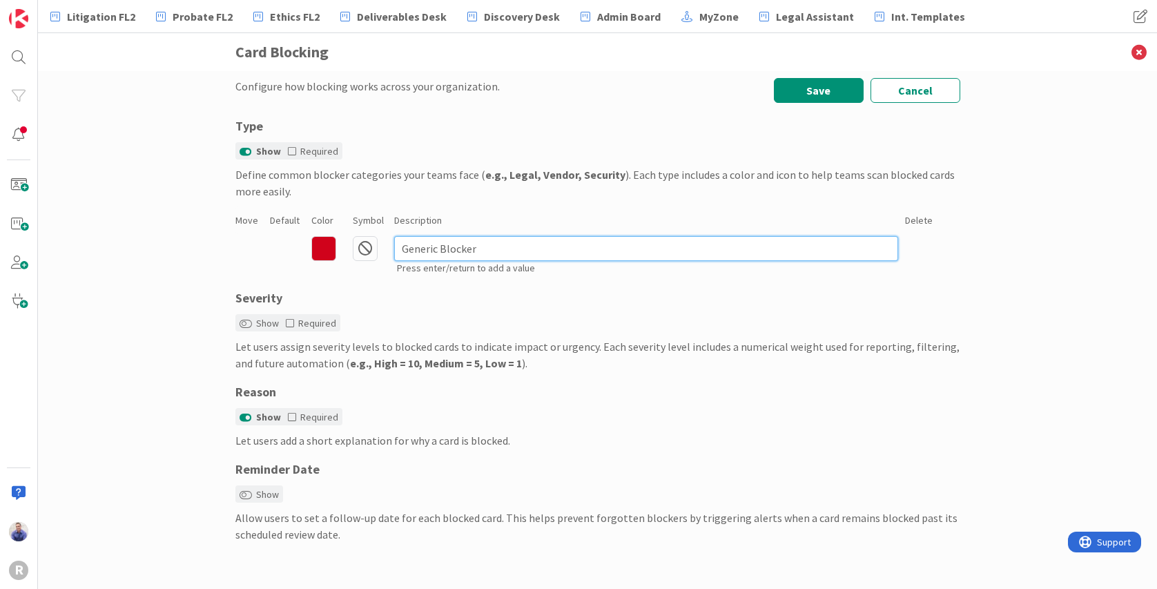
type input "Generic Blocker"
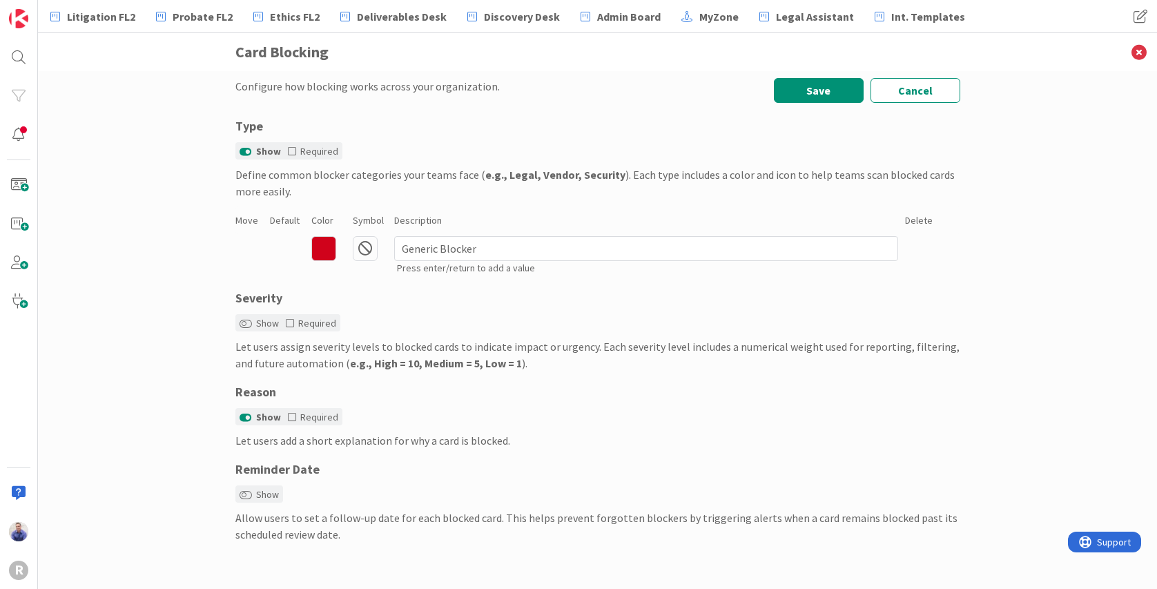
drag, startPoint x: 386, startPoint y: 297, endPoint x: 400, endPoint y: 294, distance: 14.8
click at [394, 297] on div "Severity" at bounding box center [597, 298] width 725 height 19
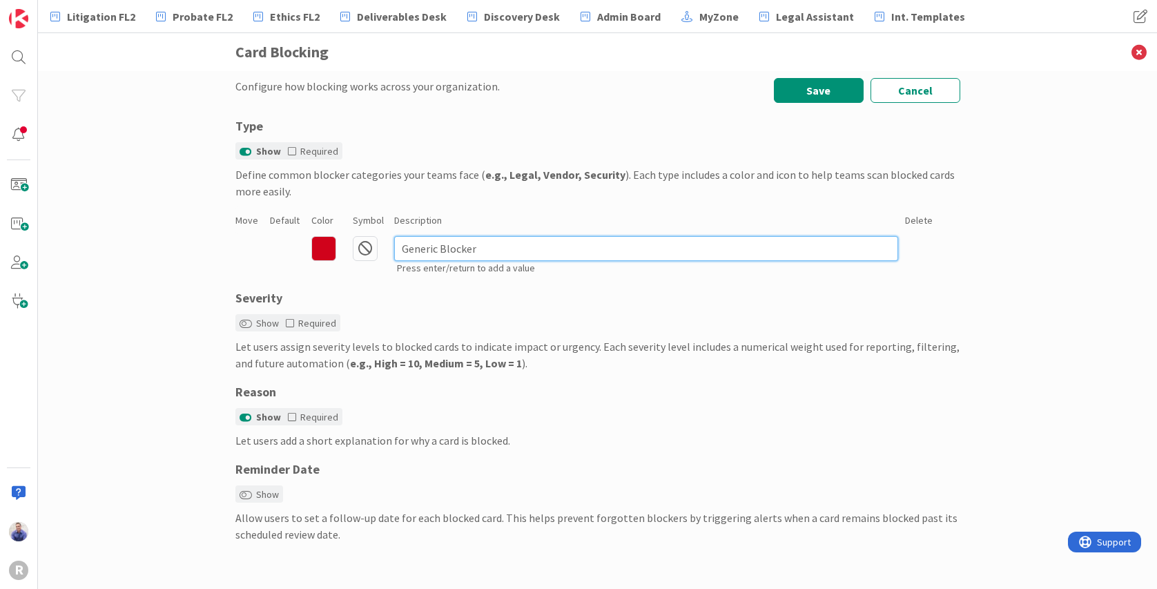
click at [673, 255] on input "Generic Blocker" at bounding box center [646, 248] width 504 height 25
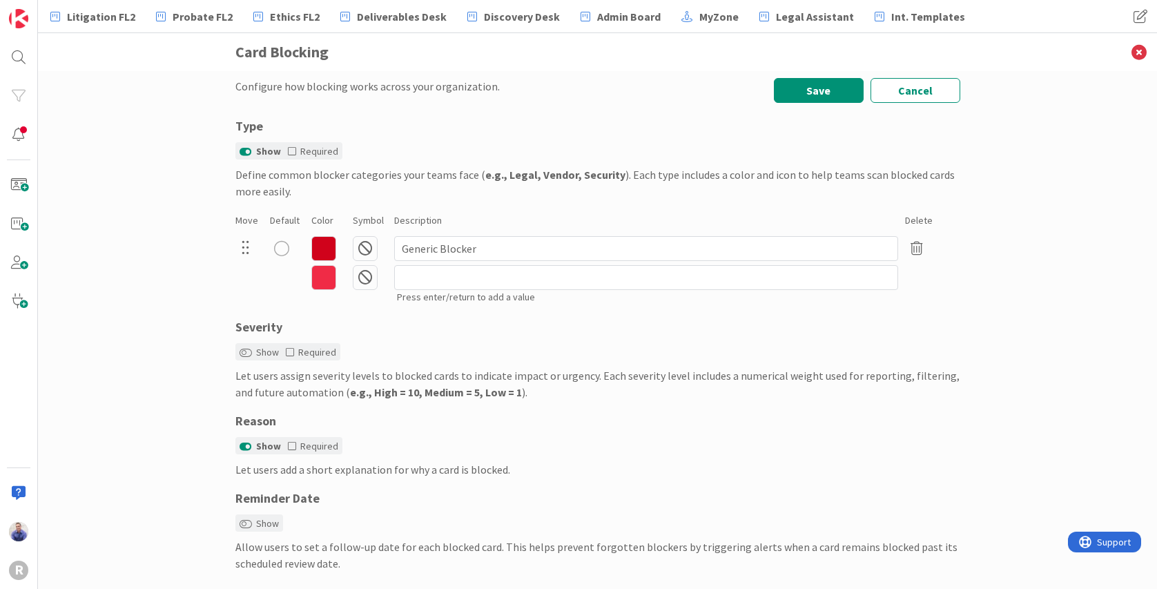
click at [320, 278] on icon at bounding box center [323, 277] width 25 height 25
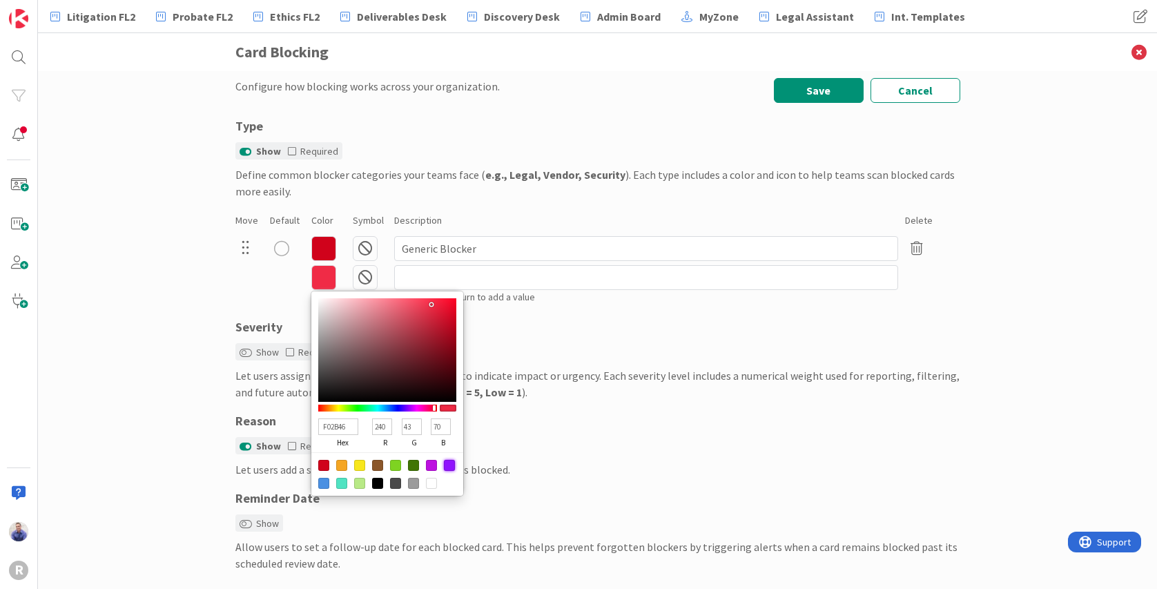
click at [444, 463] on div at bounding box center [449, 465] width 11 height 11
type input "9013FE"
type input "144"
type input "19"
type input "254"
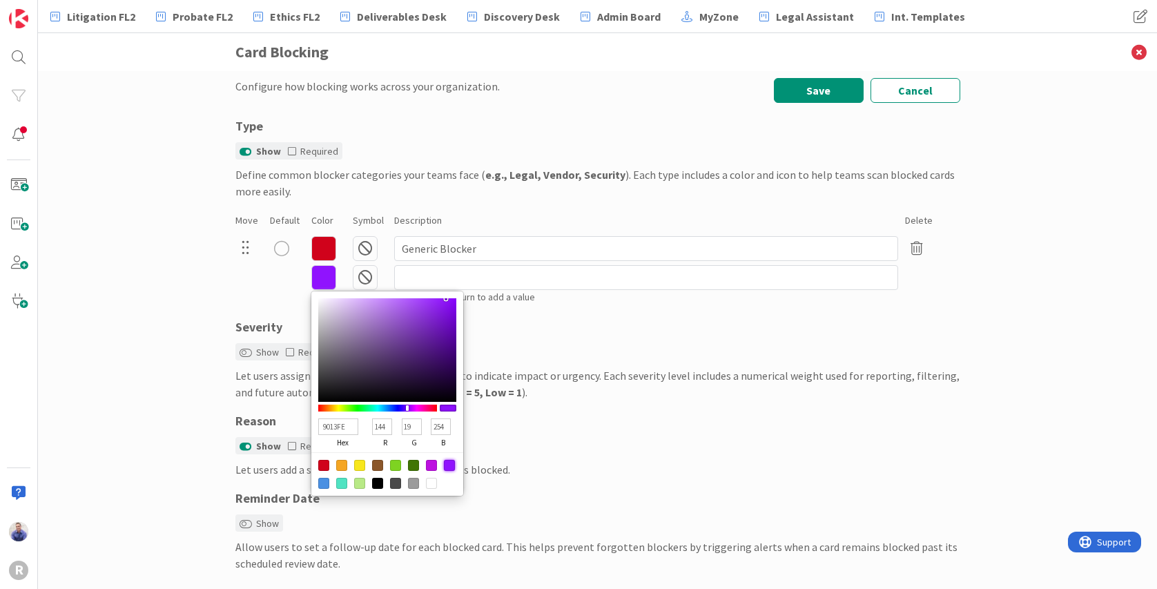
click at [353, 276] on icon at bounding box center [365, 277] width 25 height 25
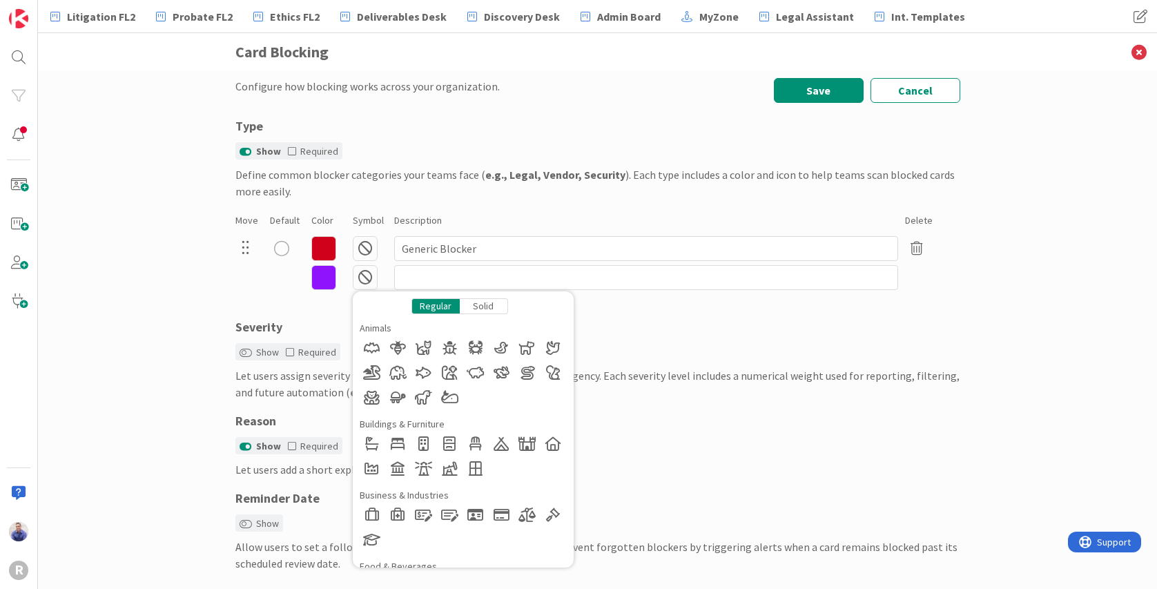
click at [472, 301] on div "Solid" at bounding box center [484, 306] width 48 height 16
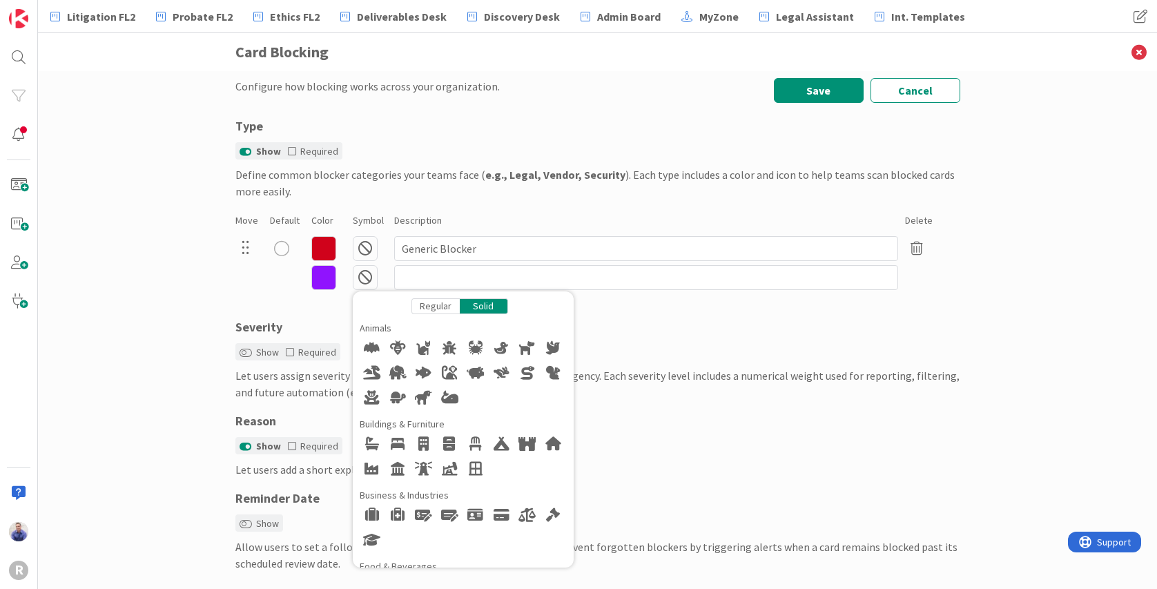
drag, startPoint x: 394, startPoint y: 468, endPoint x: 401, endPoint y: 456, distance: 14.0
click at [394, 466] on div at bounding box center [397, 468] width 25 height 25
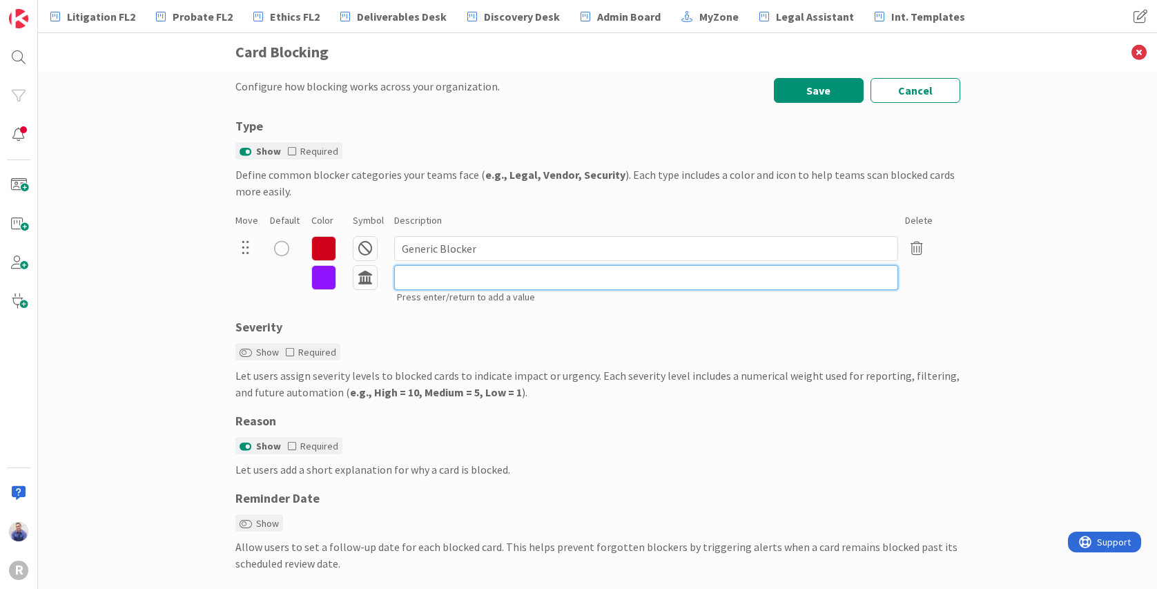
click at [445, 276] on input at bounding box center [646, 277] width 504 height 25
type input "Waiting on Court"
click at [363, 302] on div "9013FE hex 144 r 19 g 254 b 100 a Regular Solid Animals Buildings & Furniture B…" at bounding box center [597, 285] width 725 height 44
click at [553, 273] on input "Waiting on Court" at bounding box center [646, 277] width 504 height 25
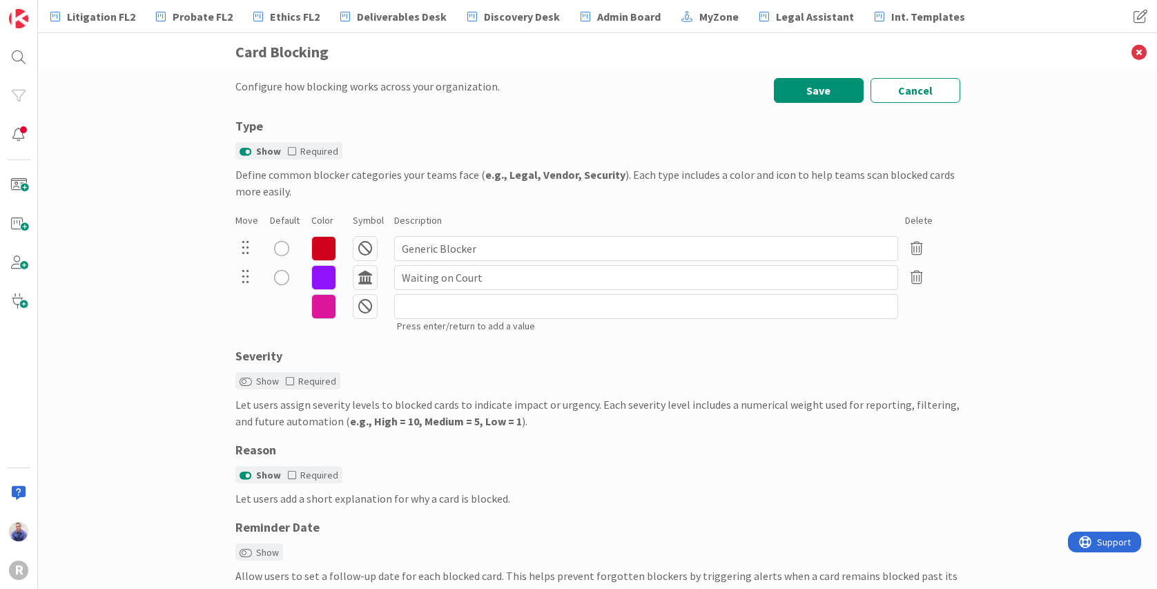
click at [362, 298] on icon at bounding box center [365, 306] width 25 height 25
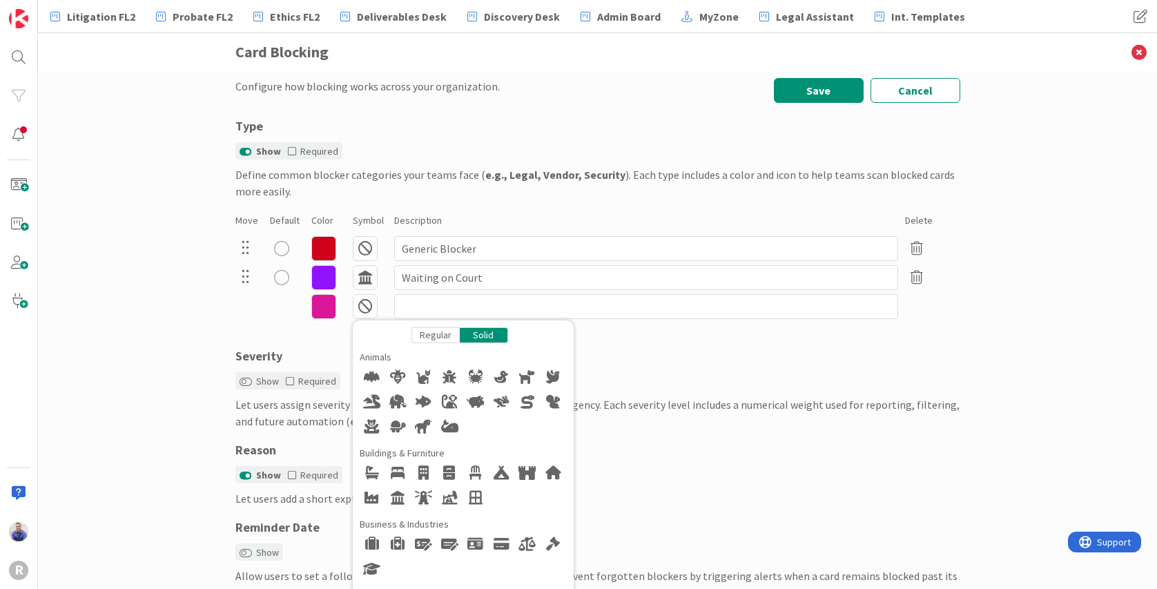
drag, startPoint x: 414, startPoint y: 476, endPoint x: 367, endPoint y: 343, distance: 141.3
click at [414, 476] on div at bounding box center [424, 473] width 25 height 25
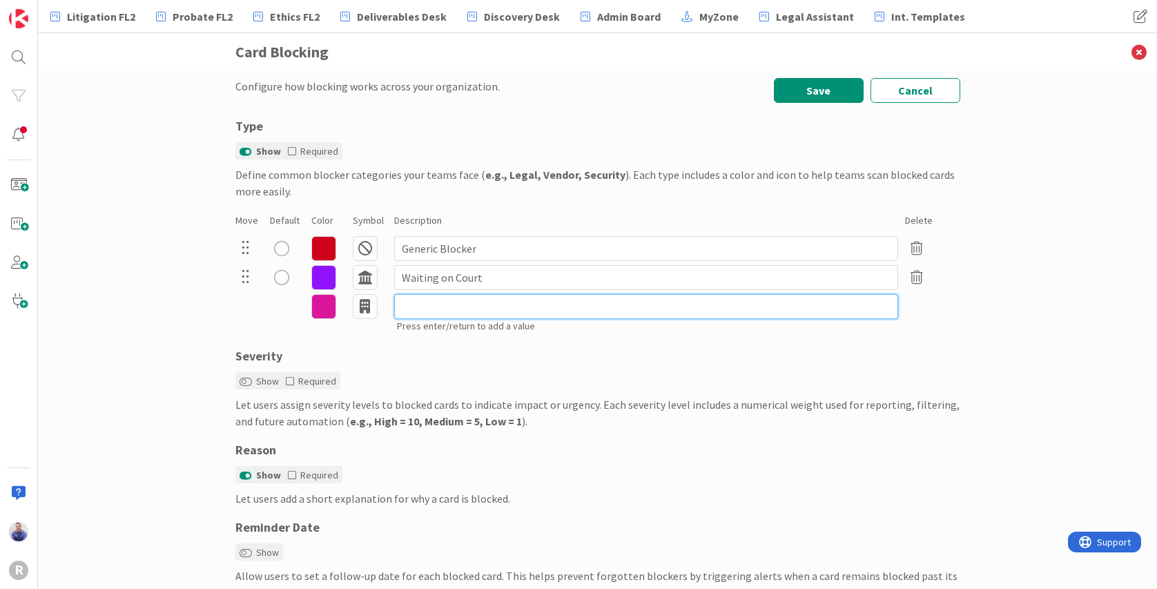
drag, startPoint x: 411, startPoint y: 302, endPoint x: 403, endPoint y: 305, distance: 9.0
click at [410, 302] on input at bounding box center [646, 306] width 504 height 25
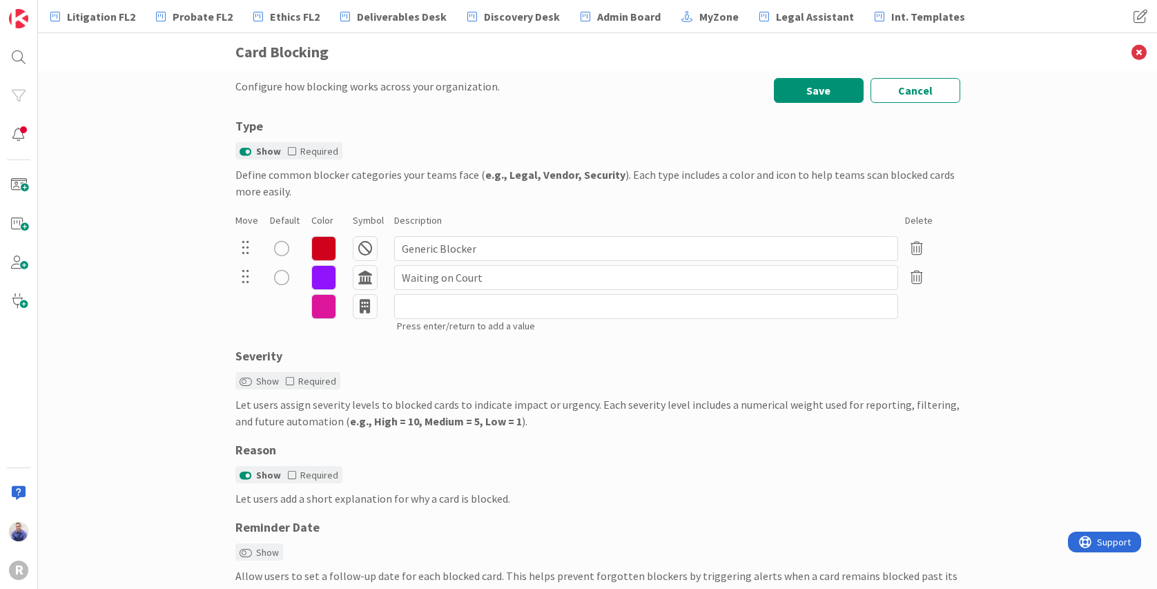
click at [320, 307] on icon at bounding box center [323, 306] width 25 height 25
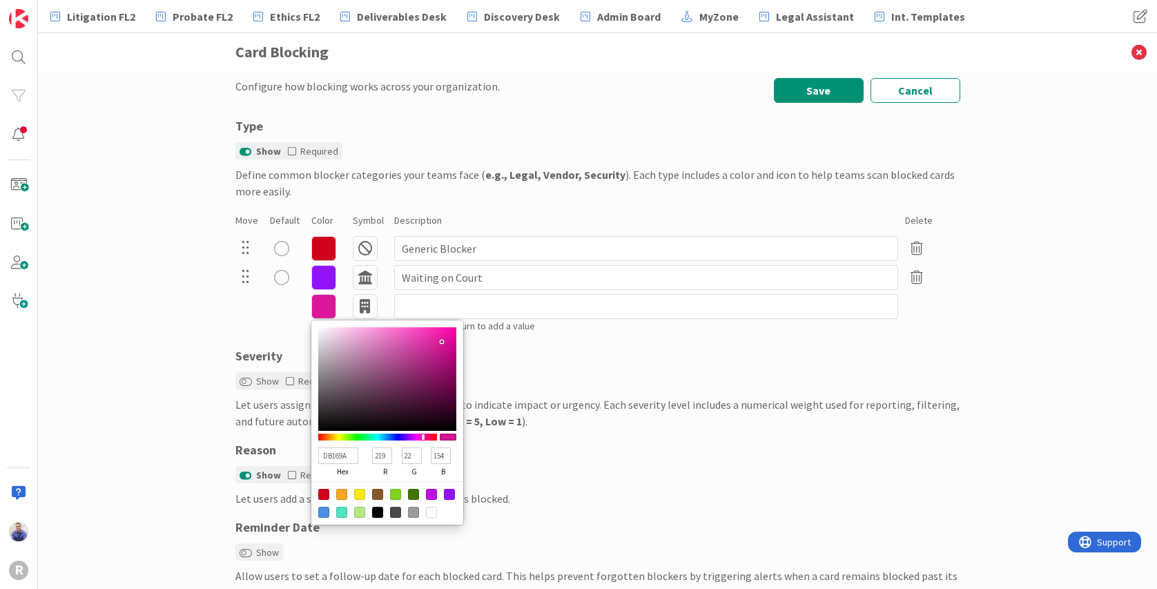
drag, startPoint x: 336, startPoint y: 494, endPoint x: 340, endPoint y: 479, distance: 15.7
click at [336, 494] on div at bounding box center [341, 494] width 11 height 11
type input "F5A623"
type input "245"
type input "166"
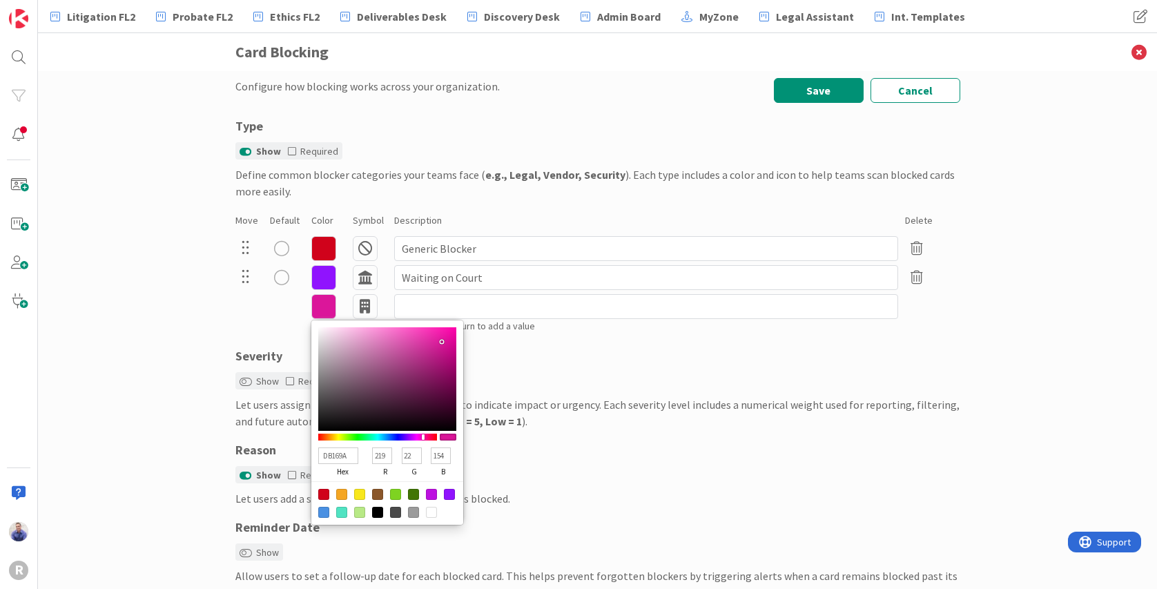
type input "35"
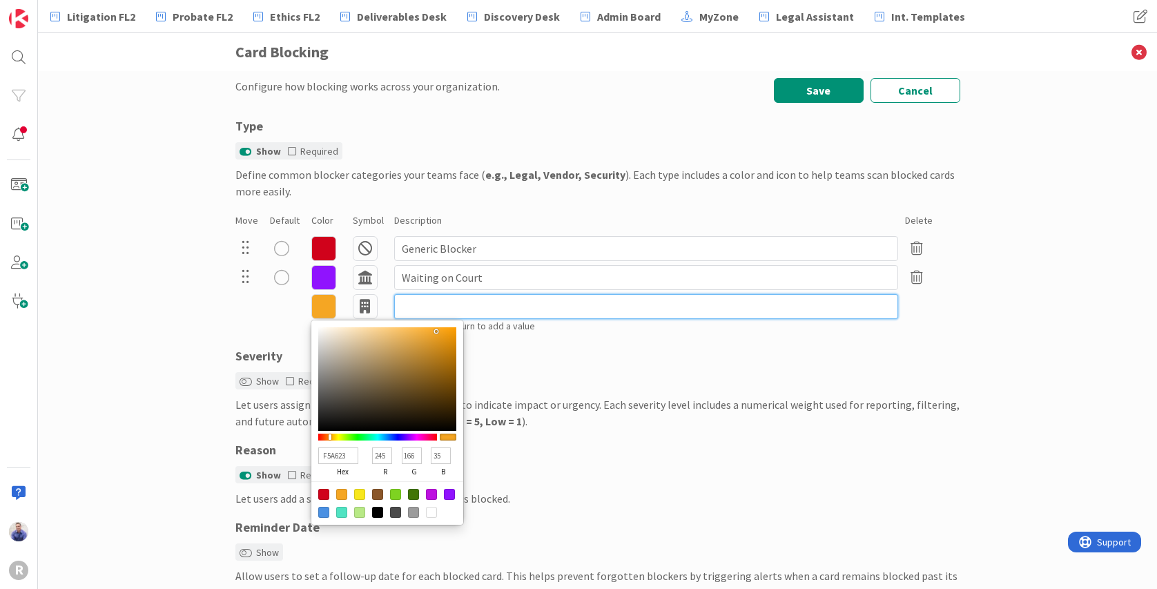
click at [427, 309] on input at bounding box center [646, 306] width 504 height 25
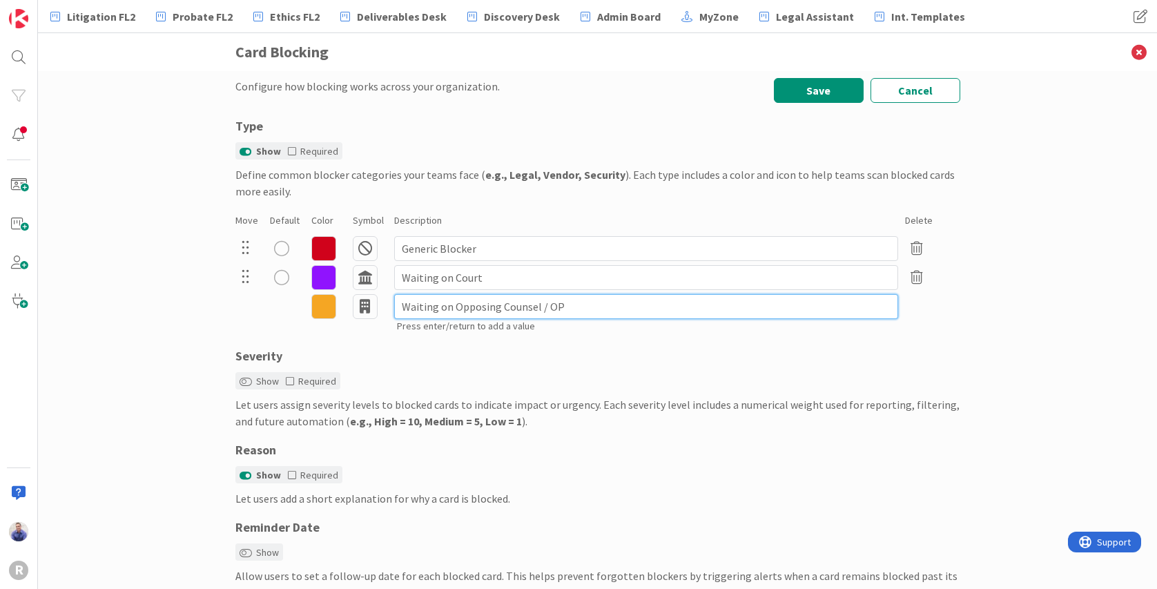
type input "Waiting on Opposing Counsel / OP"
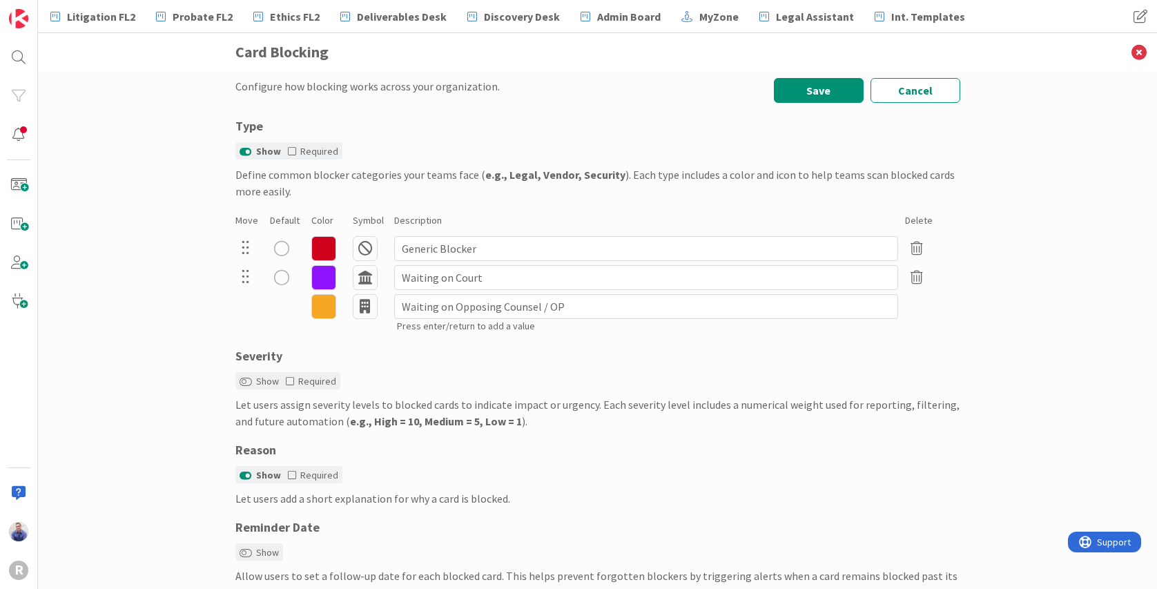
type input "00B858"
type input "0"
type input "184"
type input "88"
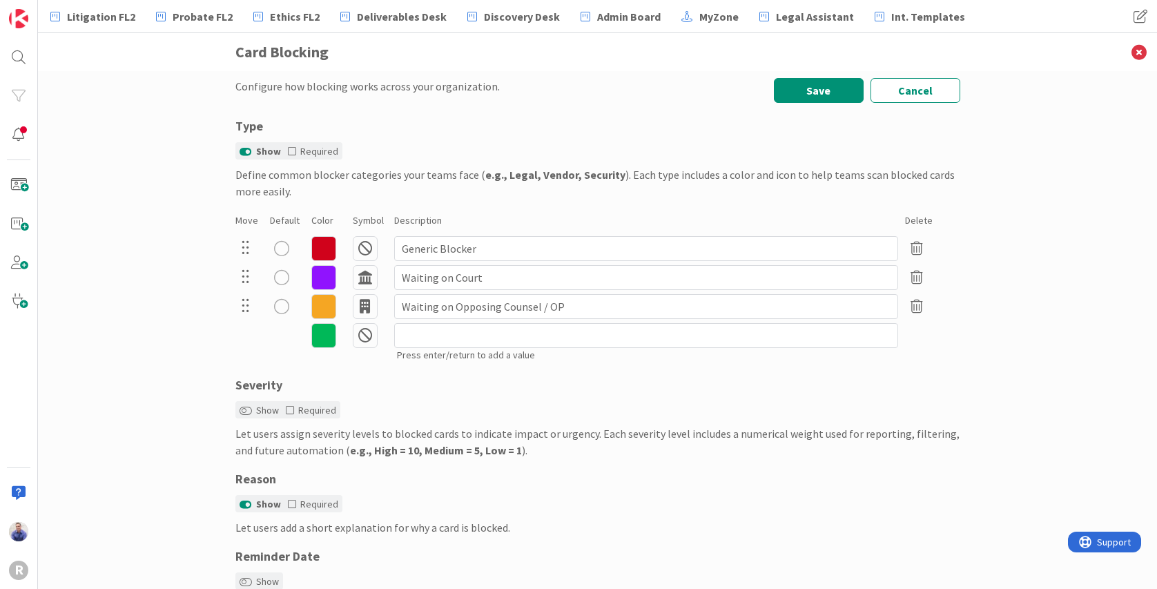
click at [327, 333] on icon at bounding box center [323, 335] width 25 height 25
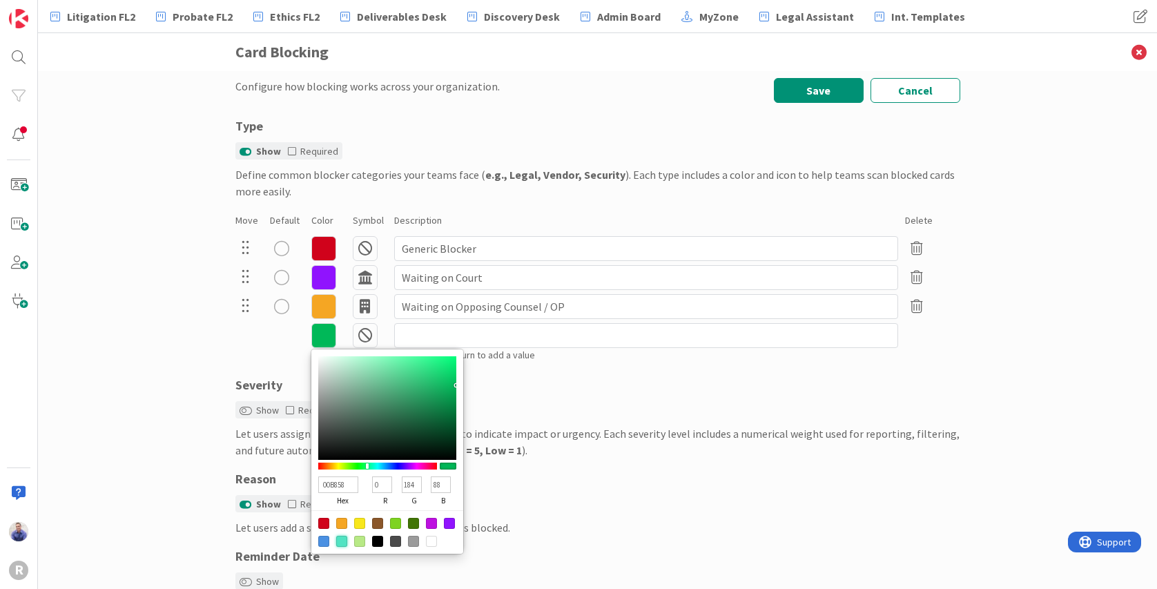
drag, startPoint x: 334, startPoint y: 543, endPoint x: 331, endPoint y: 515, distance: 27.8
click at [336, 542] on div at bounding box center [341, 541] width 11 height 11
type input "50E3C2"
type input "80"
type input "227"
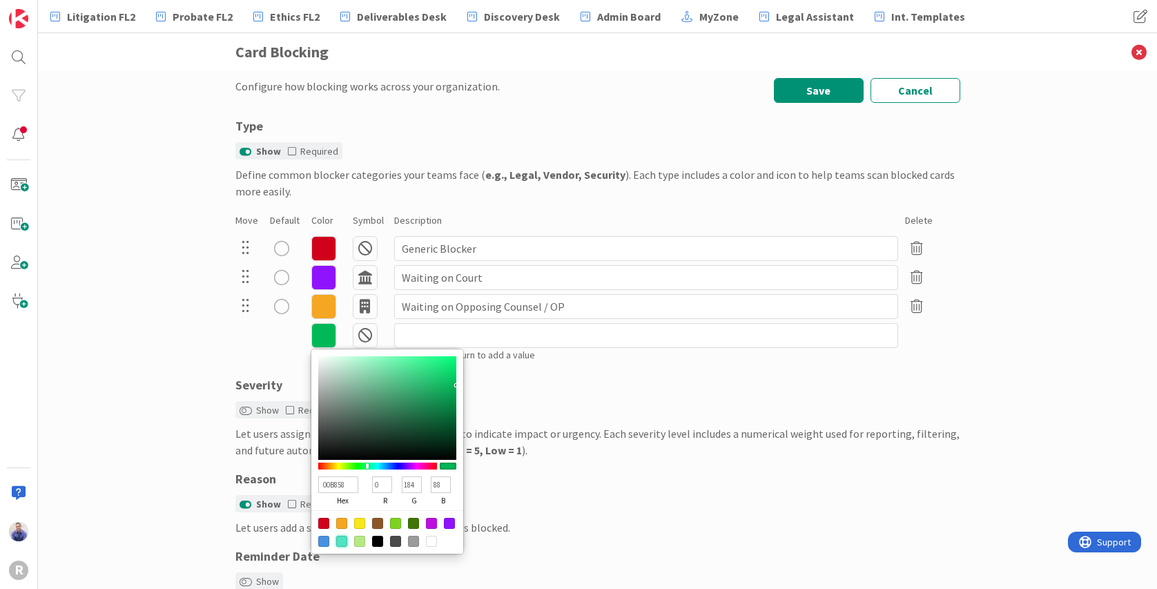
type input "194"
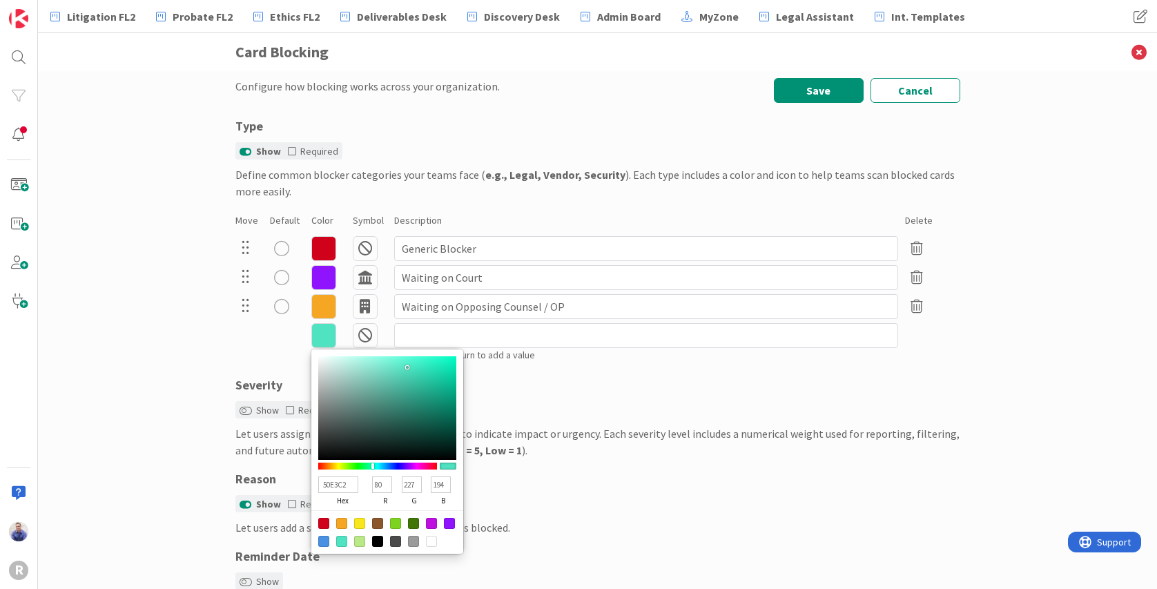
click at [358, 334] on icon at bounding box center [365, 335] width 25 height 25
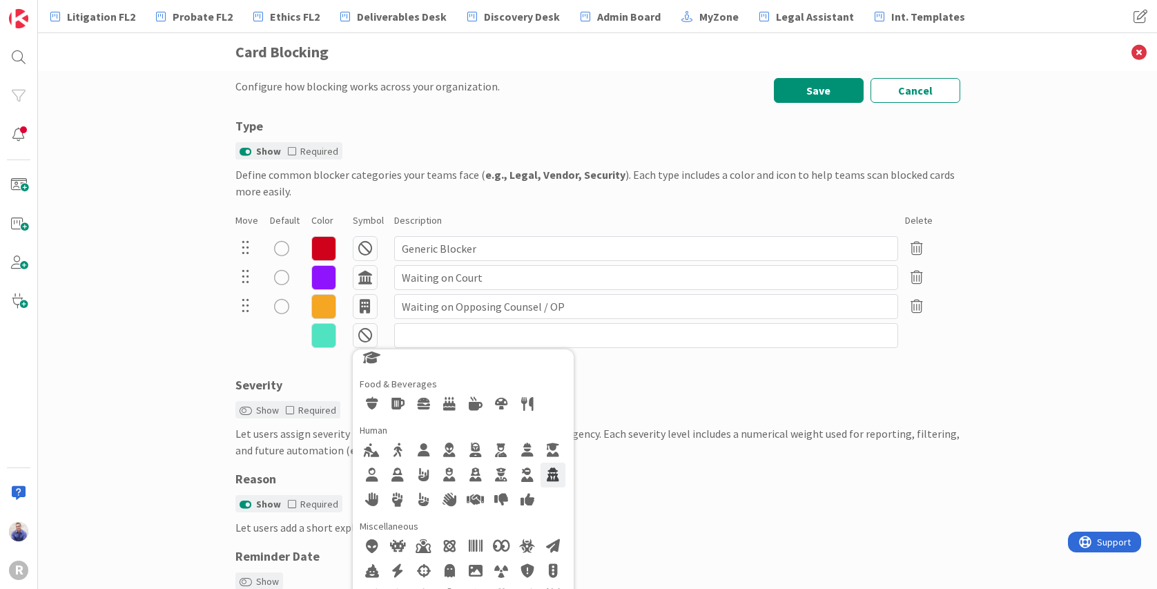
scroll to position [247, 0]
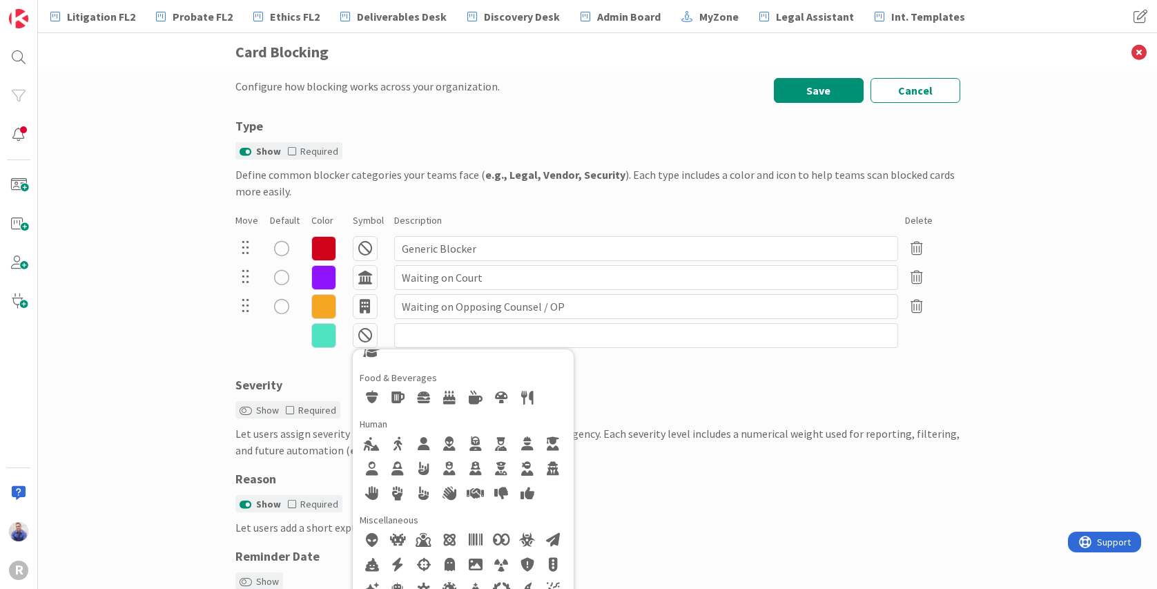
click at [361, 442] on div at bounding box center [372, 444] width 25 height 25
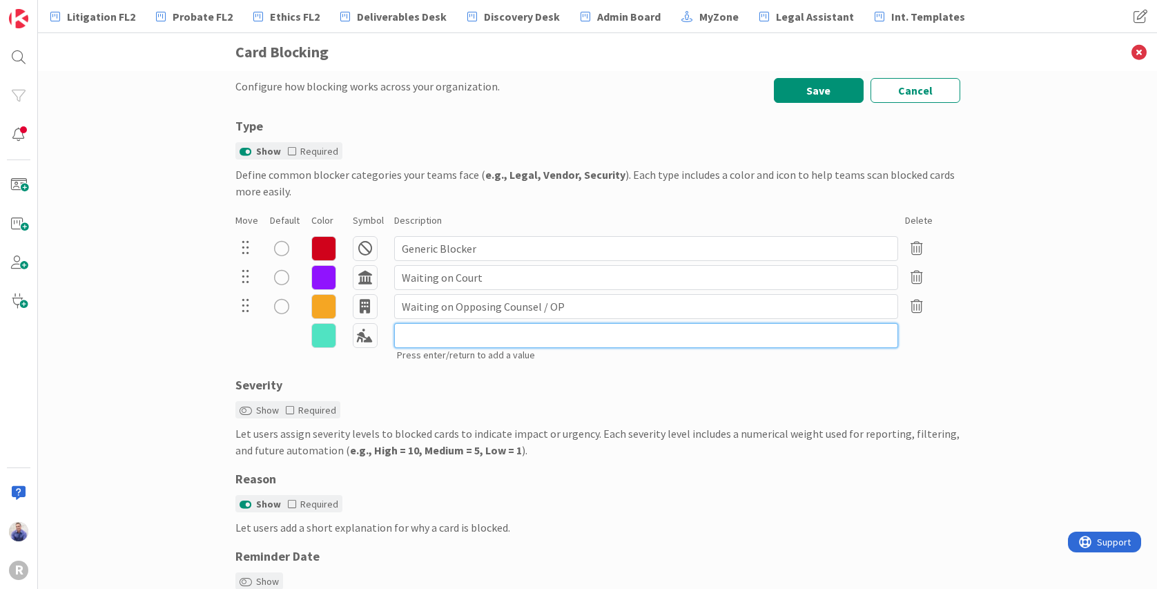
click at [421, 342] on input at bounding box center [646, 335] width 504 height 25
type input "Waiting on Client HW"
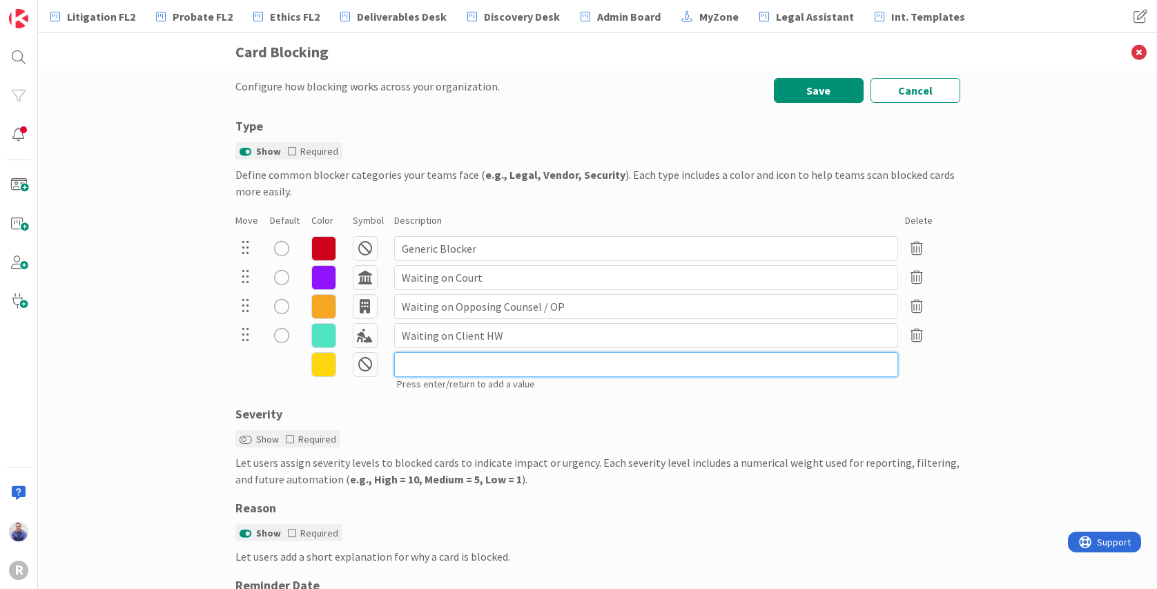
click at [418, 367] on input at bounding box center [646, 364] width 504 height 25
type input "I"
type input "Needs Review (Internal)"
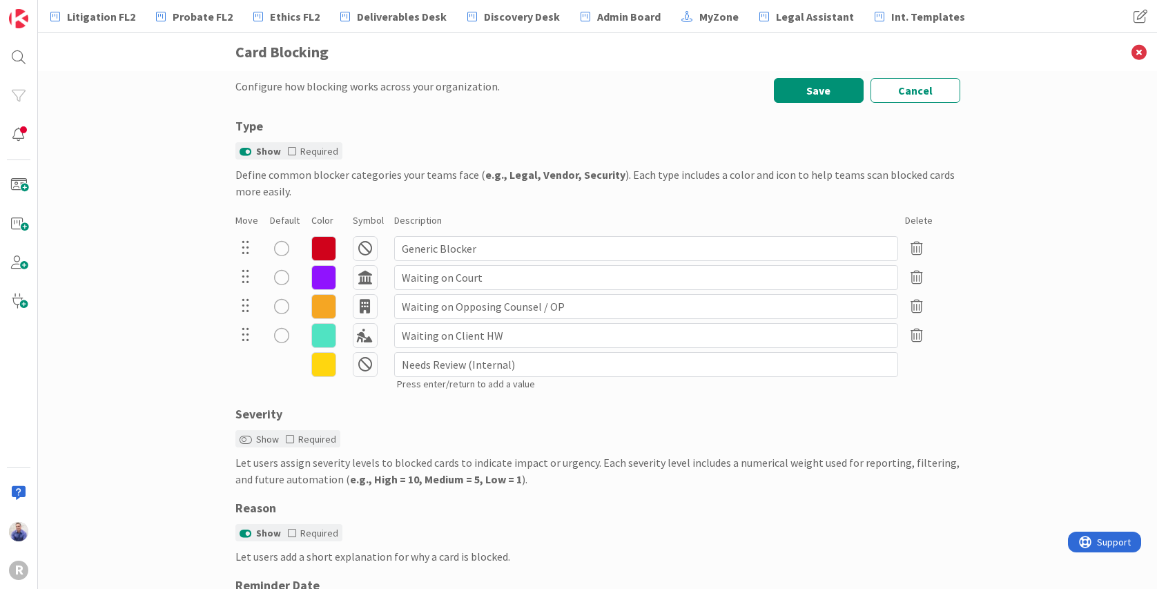
click at [363, 367] on icon at bounding box center [365, 364] width 25 height 25
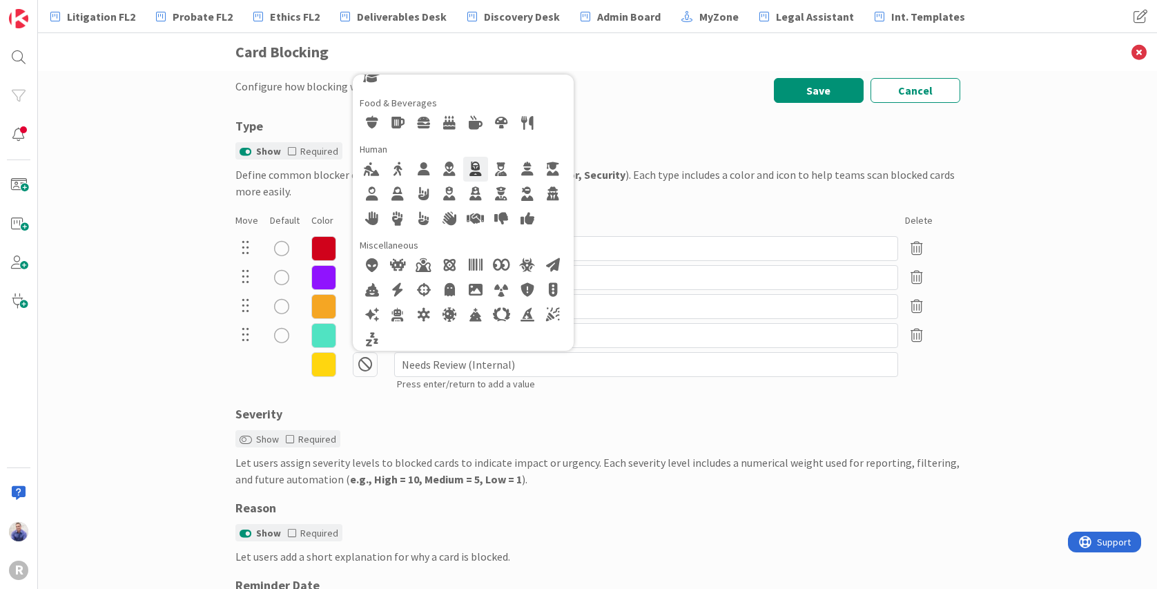
click at [474, 175] on div at bounding box center [475, 169] width 25 height 25
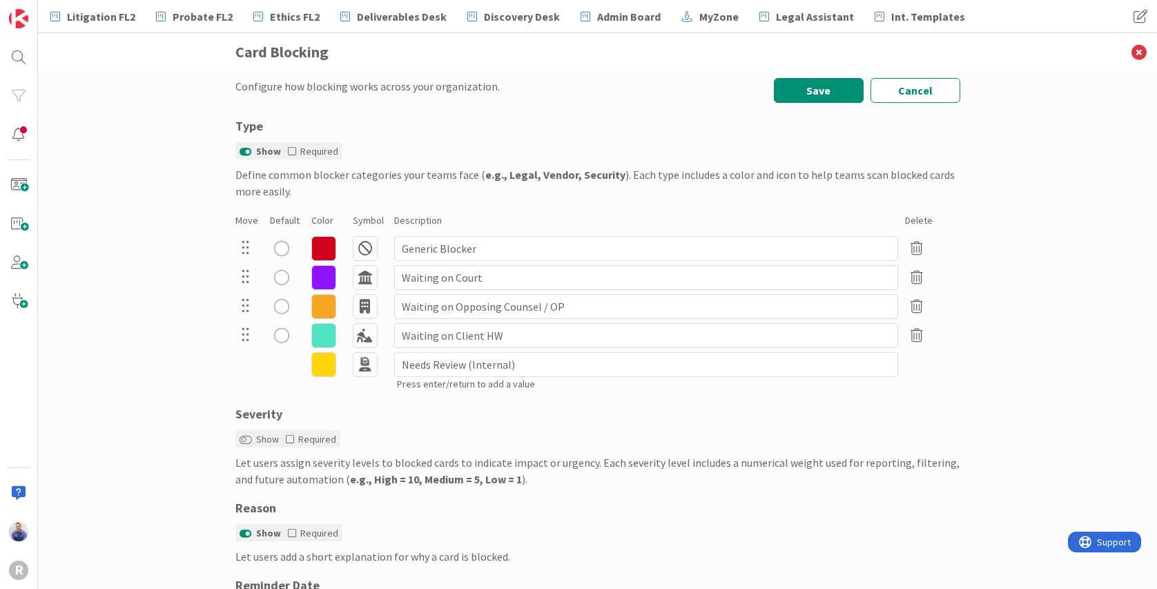
click at [369, 409] on div "Severity" at bounding box center [597, 414] width 725 height 19
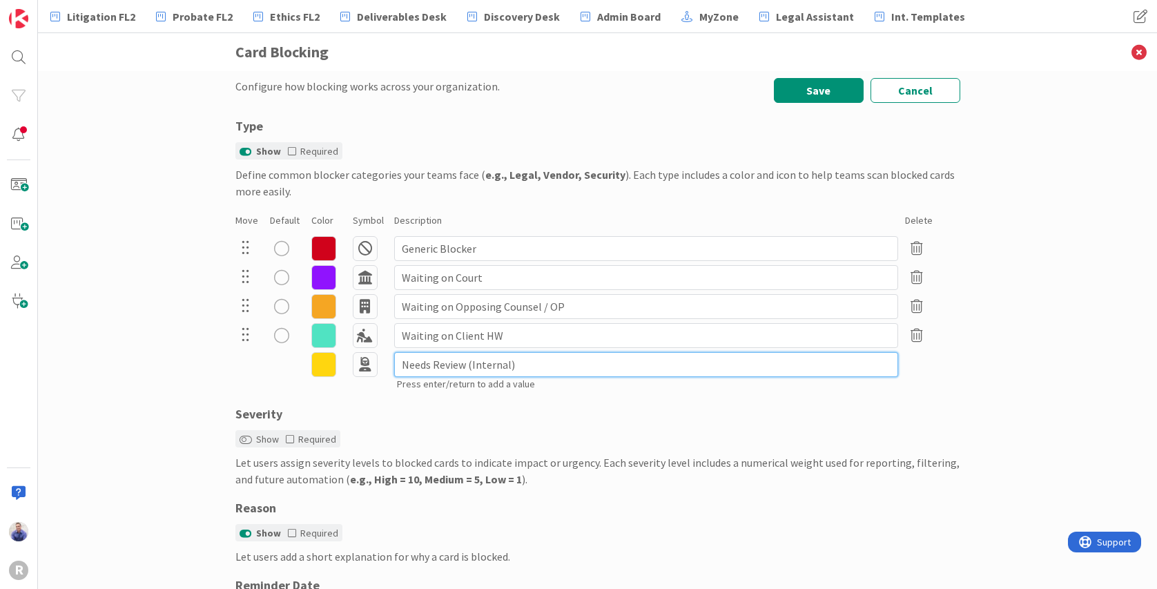
click at [551, 366] on input "Needs Review (Internal)" at bounding box center [646, 364] width 504 height 25
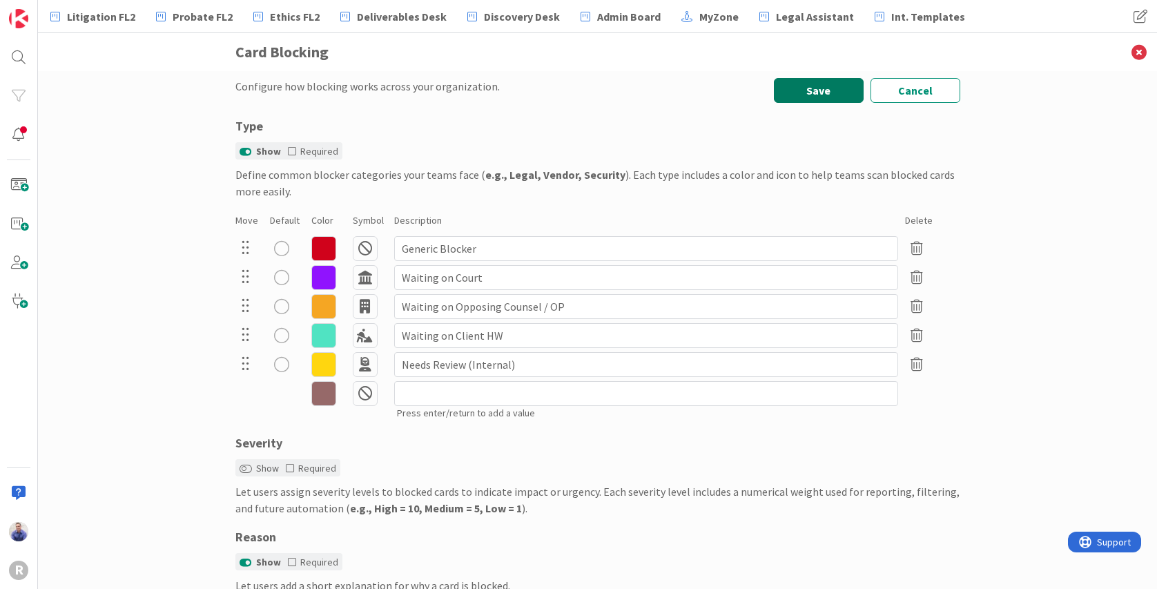
click at [833, 94] on button "Save" at bounding box center [819, 90] width 90 height 25
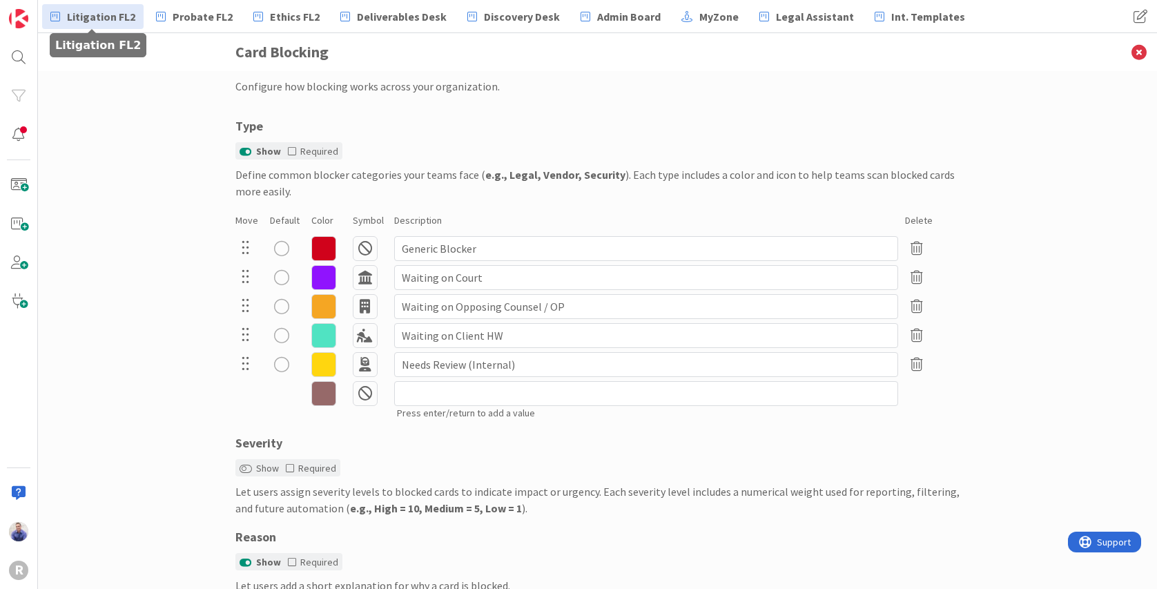
click at [122, 12] on span "Litigation FL2" at bounding box center [101, 16] width 68 height 17
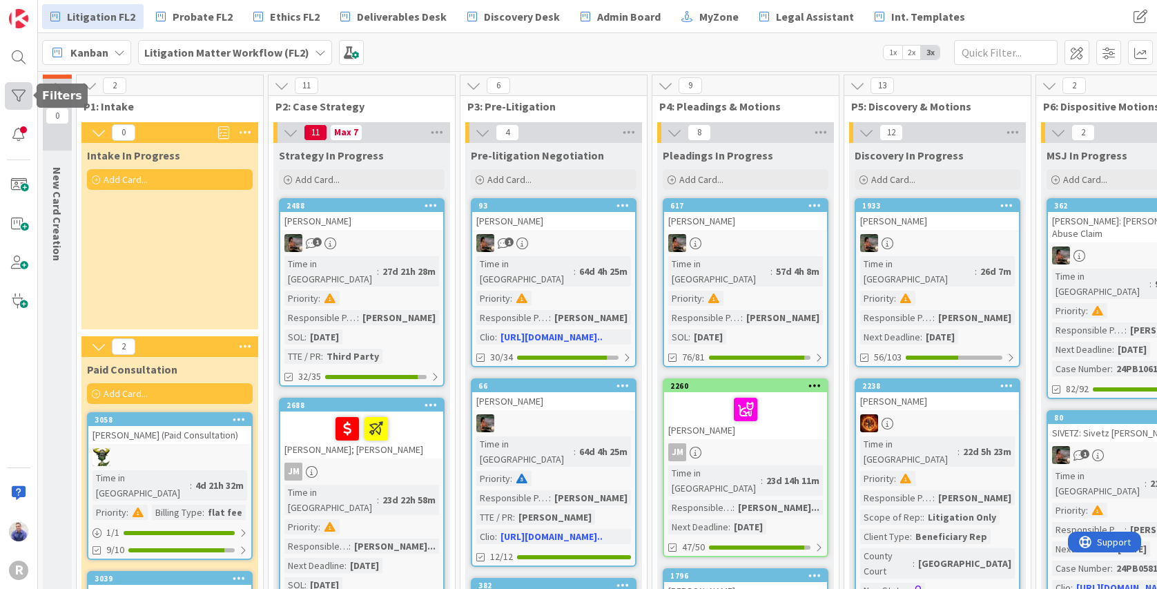
click at [26, 92] on div at bounding box center [19, 96] width 28 height 28
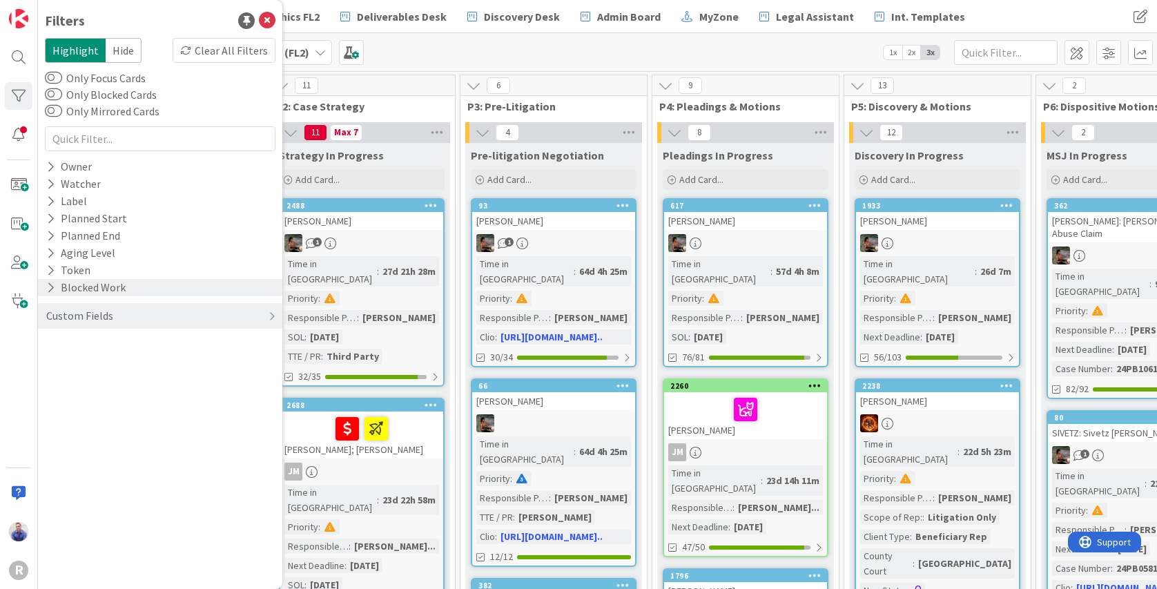
click at [59, 289] on div "Blocked Work" at bounding box center [86, 287] width 82 height 17
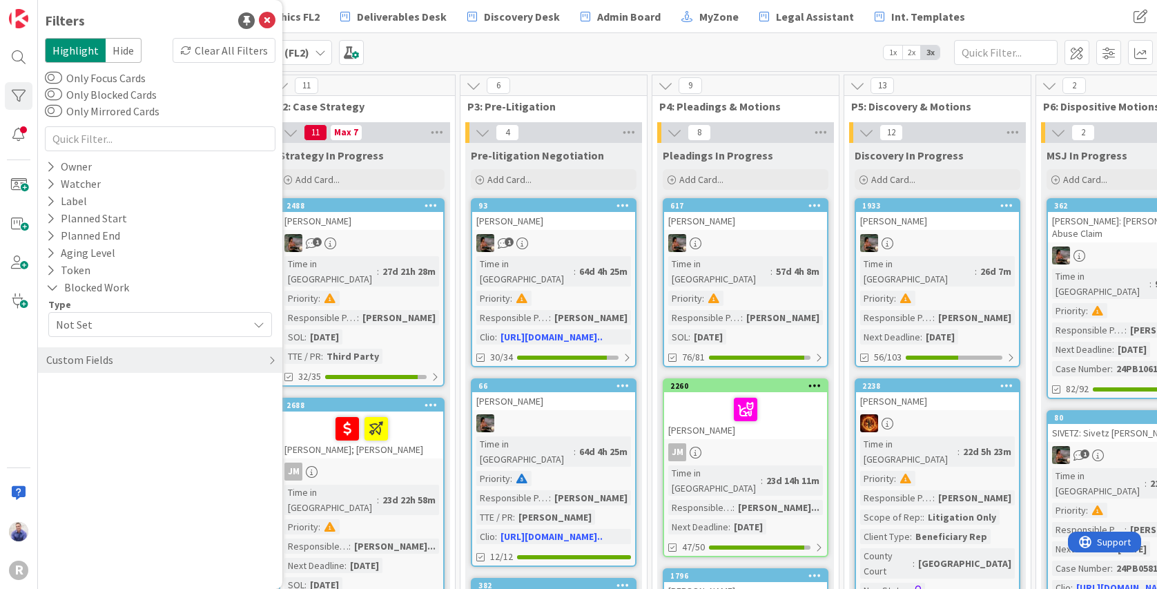
click at [102, 320] on span "Not Set" at bounding box center [152, 324] width 192 height 17
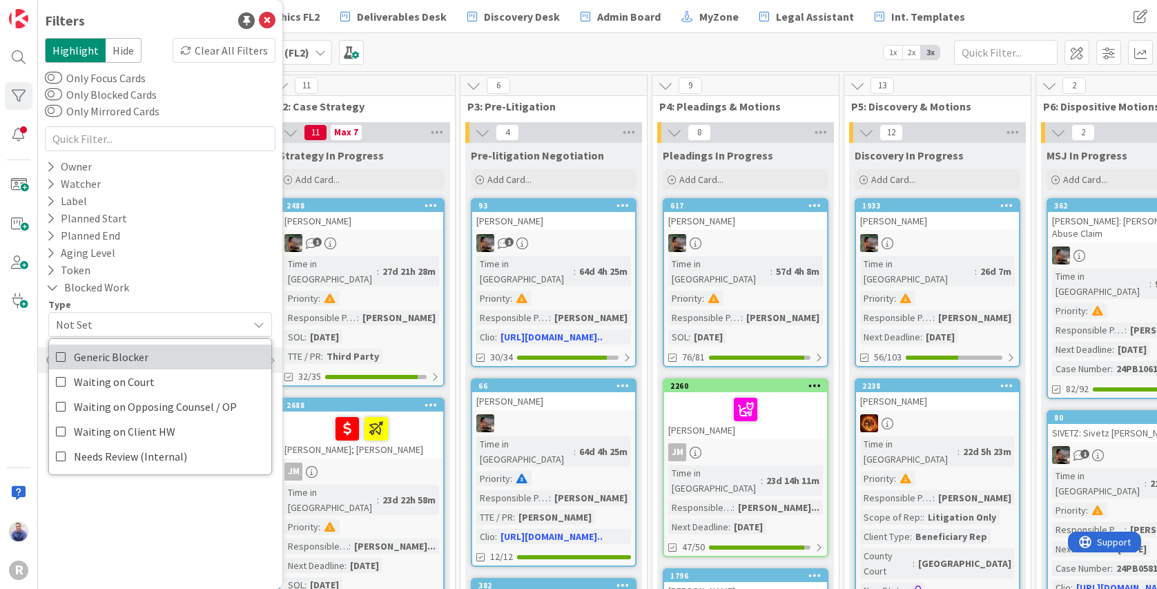
click at [68, 352] on link "Generic Blocker" at bounding box center [160, 357] width 222 height 25
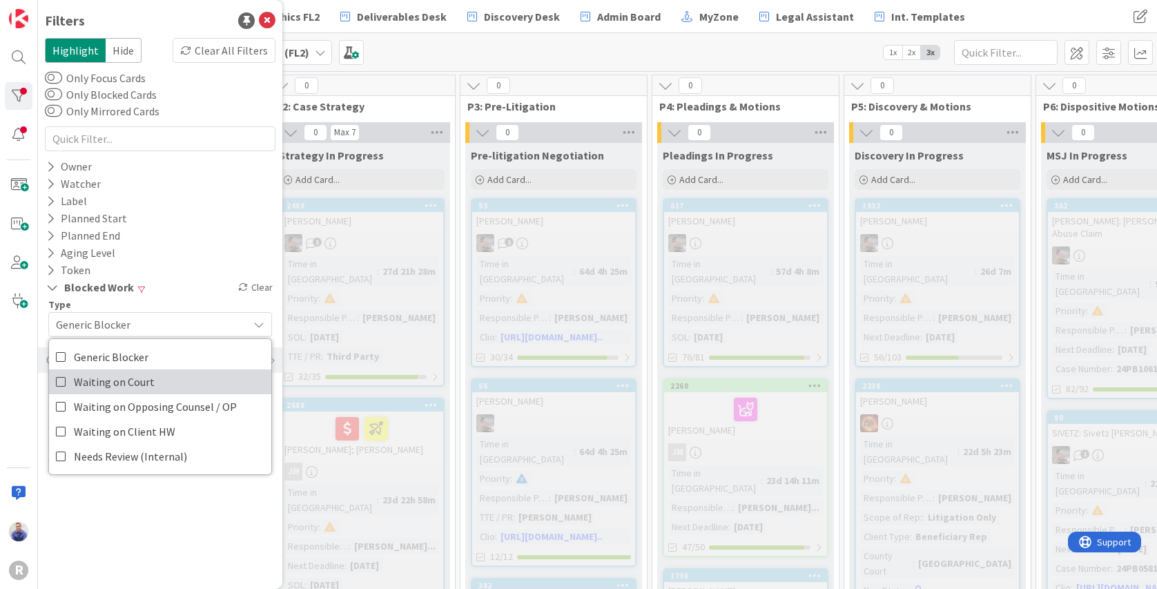
click at [57, 382] on icon at bounding box center [61, 381] width 11 height 21
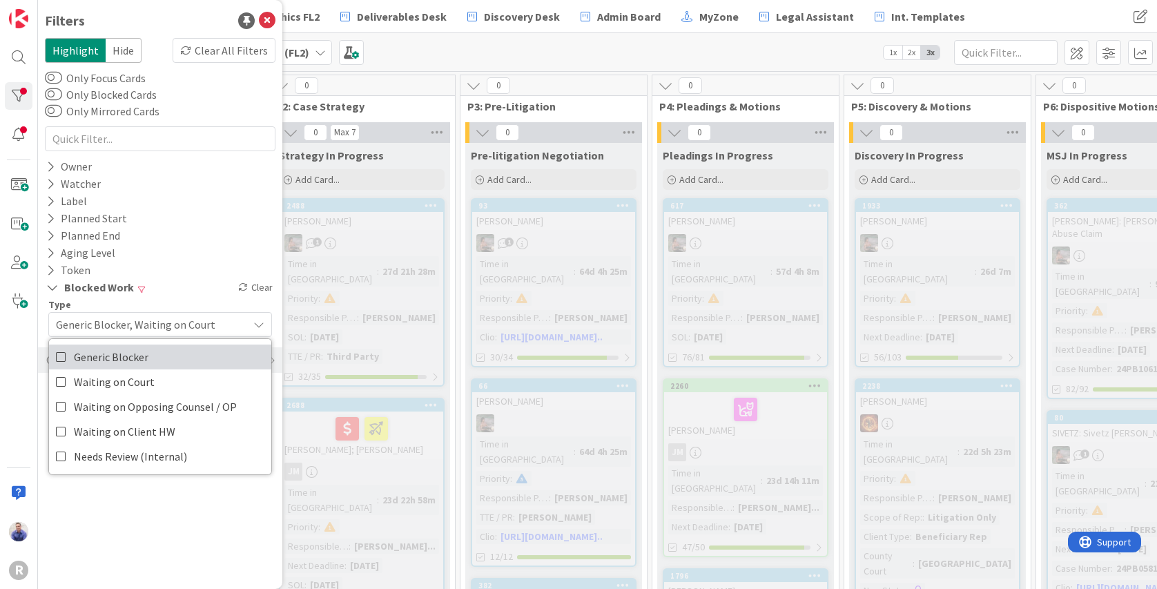
click at [61, 357] on icon at bounding box center [61, 357] width 11 height 21
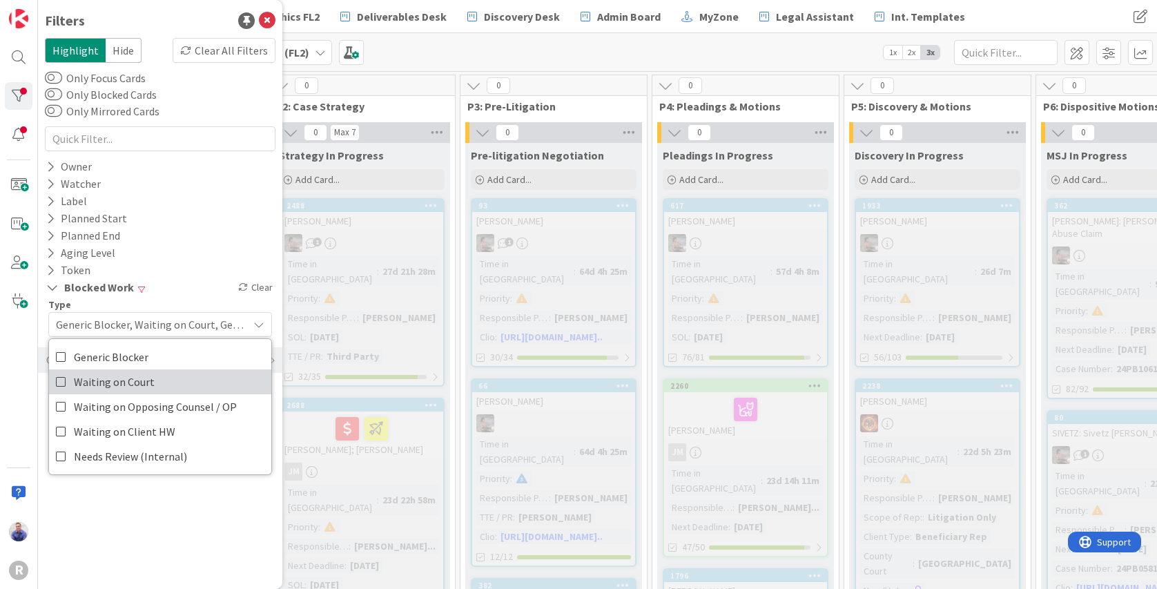
click at [62, 380] on icon at bounding box center [61, 381] width 11 height 21
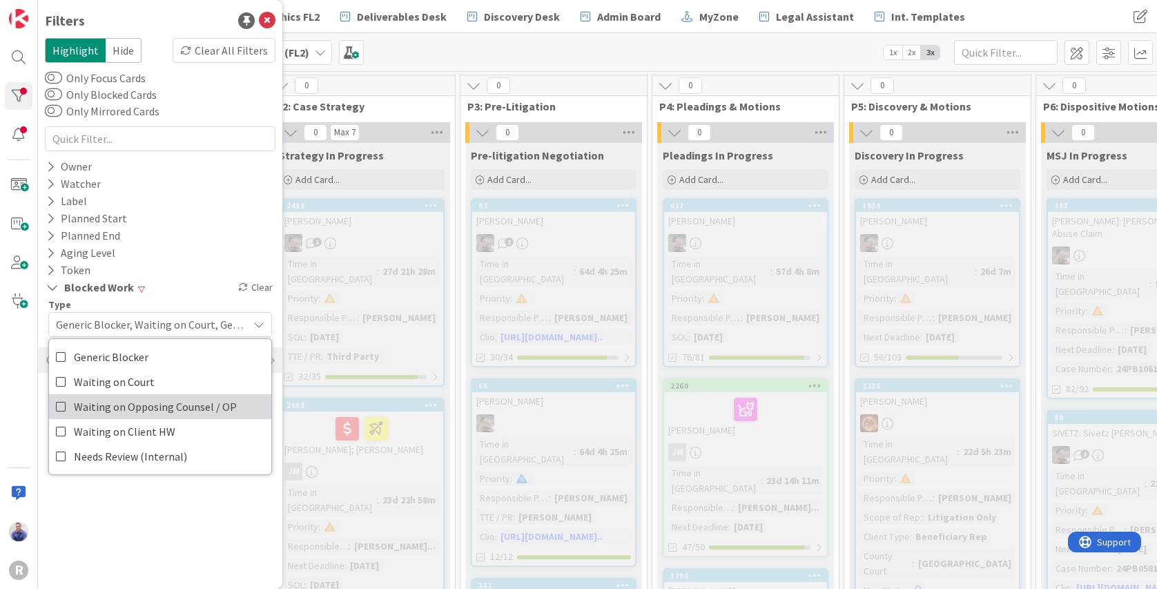
click at [65, 401] on icon at bounding box center [61, 406] width 11 height 21
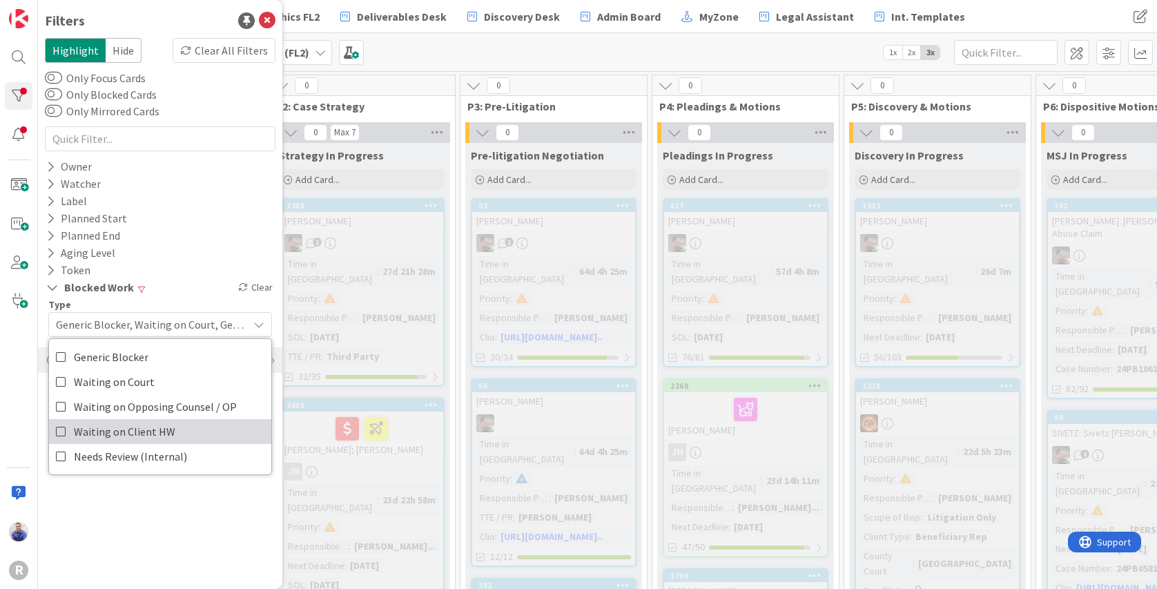
click at [63, 425] on icon at bounding box center [61, 431] width 11 height 21
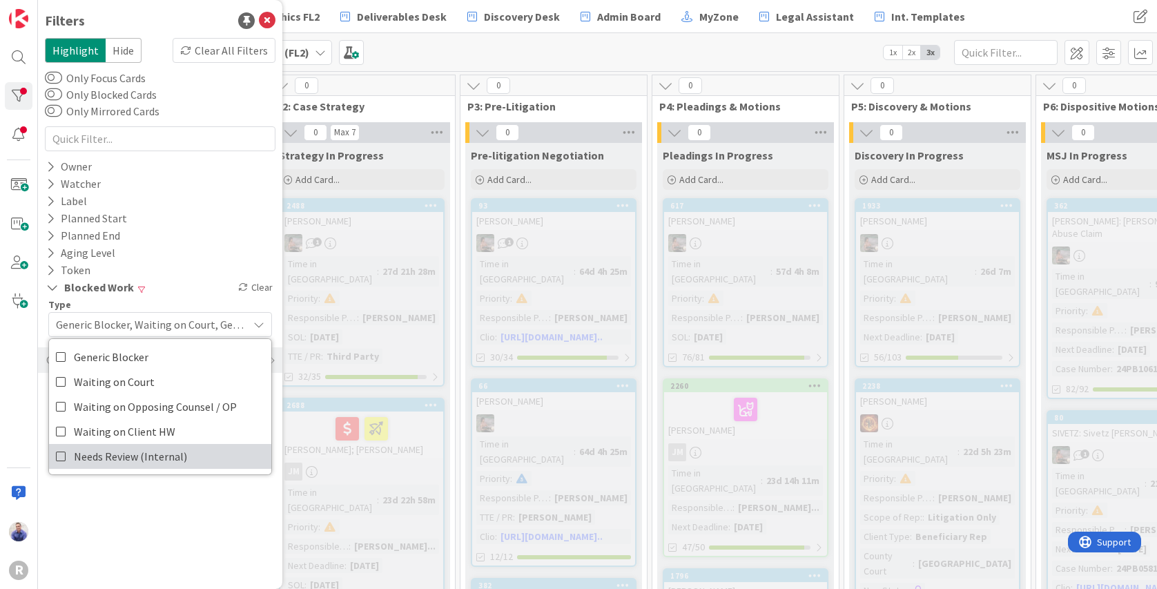
click at [63, 457] on icon at bounding box center [61, 456] width 11 height 21
drag, startPoint x: 162, startPoint y: 486, endPoint x: 219, endPoint y: 486, distance: 56.6
click at [163, 486] on div "Filters Highlight Hide Clear All Filters Only Focus Cards Only Blocked Cards On…" at bounding box center [160, 294] width 244 height 589
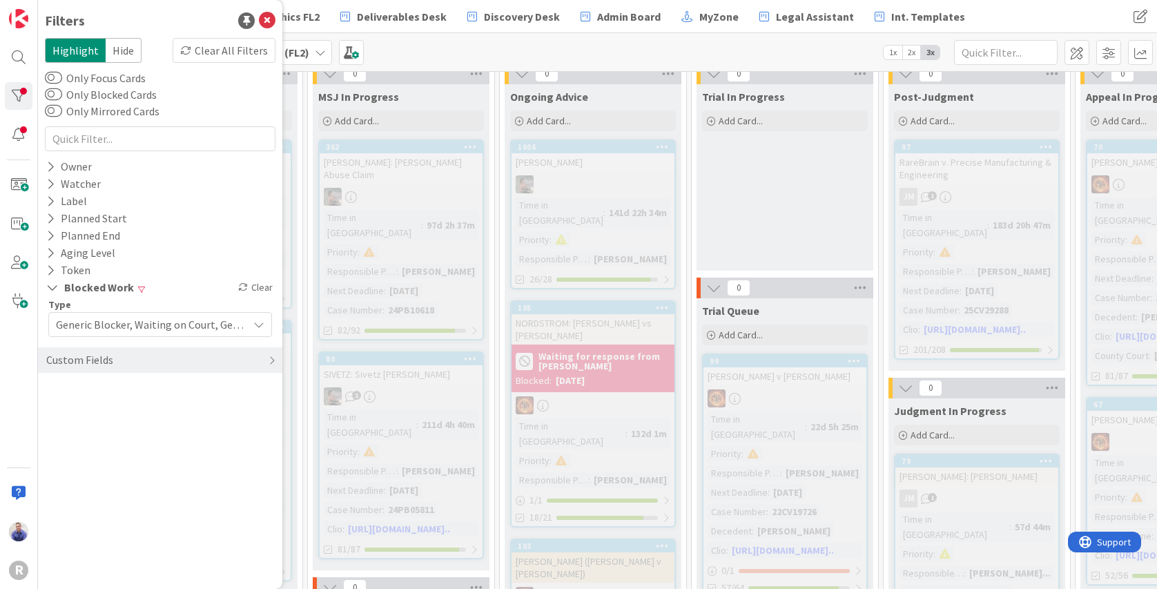
scroll to position [102, 728]
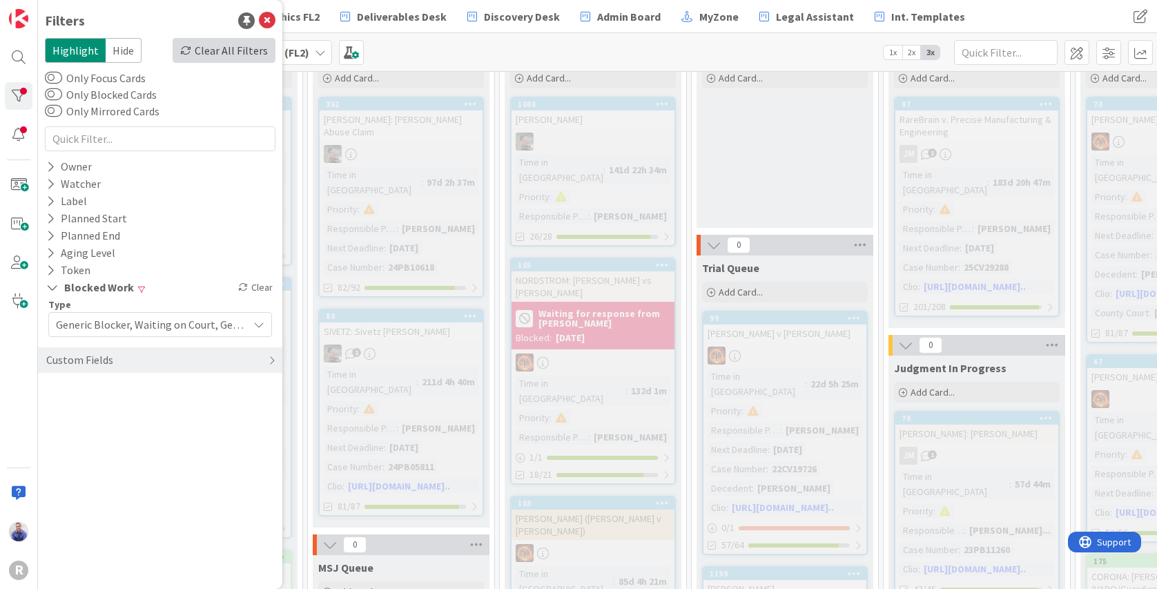
click at [251, 43] on div "Clear All Filters" at bounding box center [224, 50] width 103 height 25
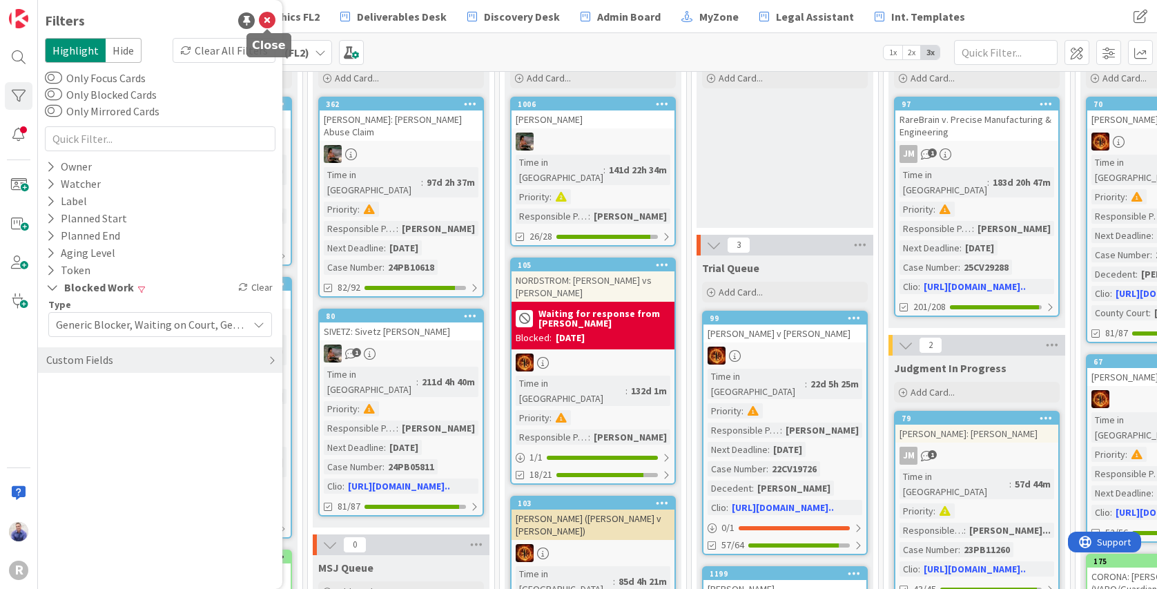
click at [265, 23] on icon at bounding box center [267, 20] width 17 height 17
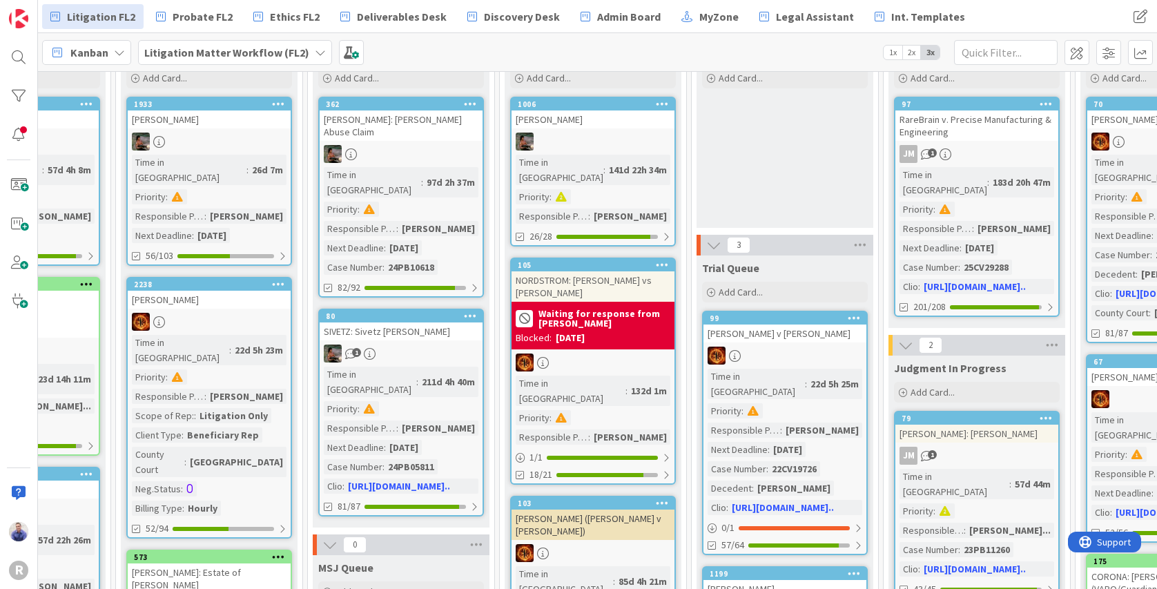
click at [603, 309] on b "Waiting for response from Michael Hess" at bounding box center [605, 318] width 132 height 19
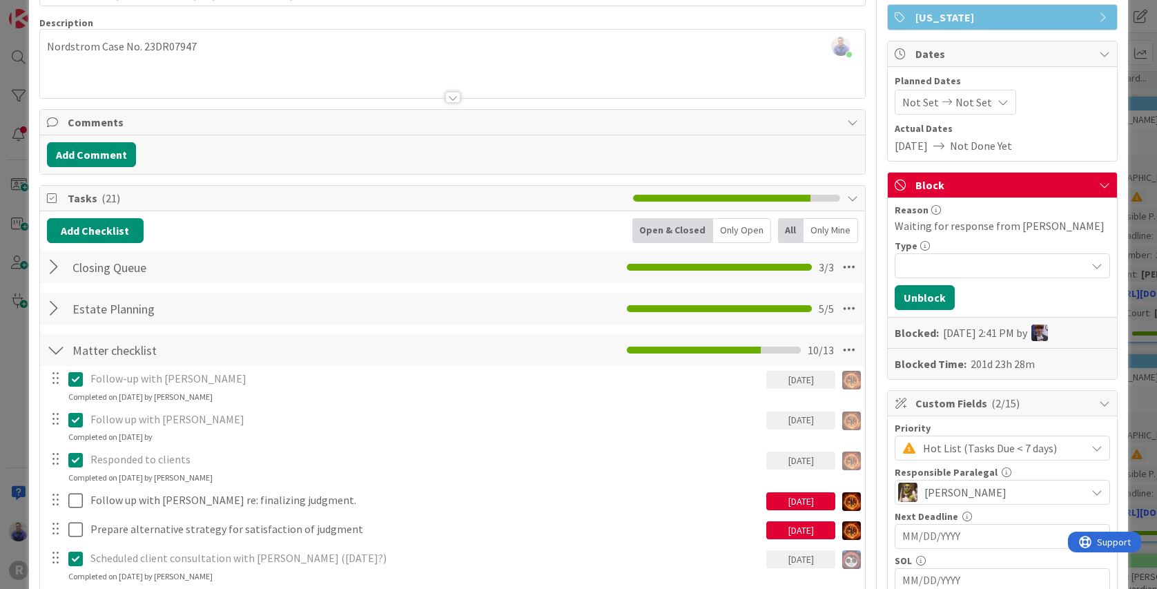
scroll to position [102, 0]
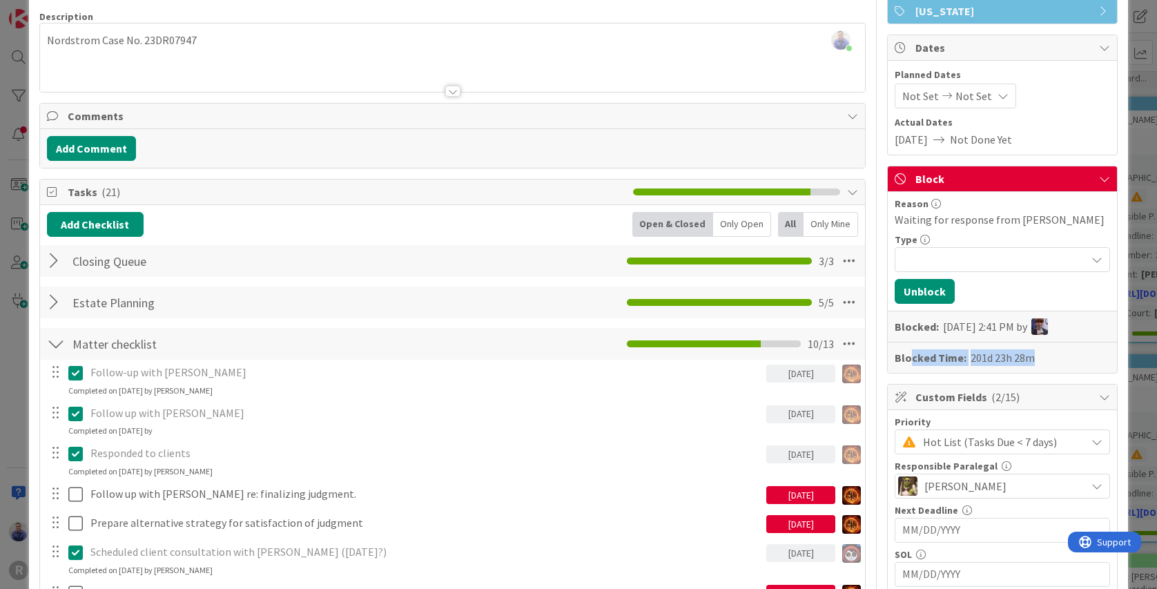
drag, startPoint x: 1052, startPoint y: 358, endPoint x: 930, endPoint y: 354, distance: 122.3
click at [909, 354] on div "Blocked Time: 201d 23h 28m" at bounding box center [1002, 357] width 229 height 31
click at [986, 358] on div "201d 23h 28m" at bounding box center [1003, 357] width 64 height 17
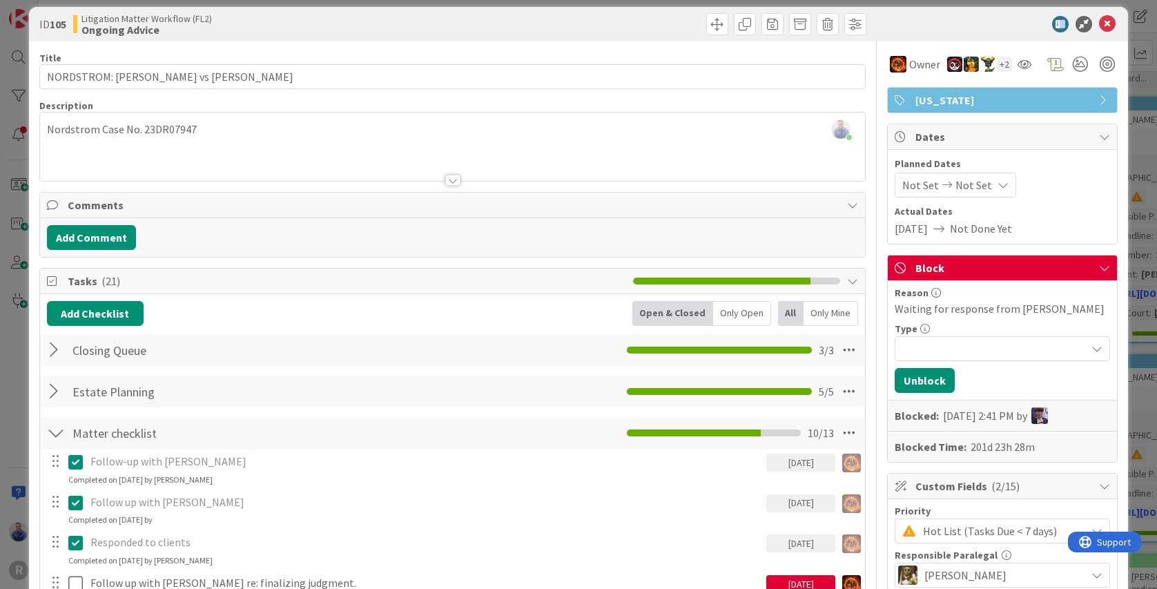
scroll to position [0, 0]
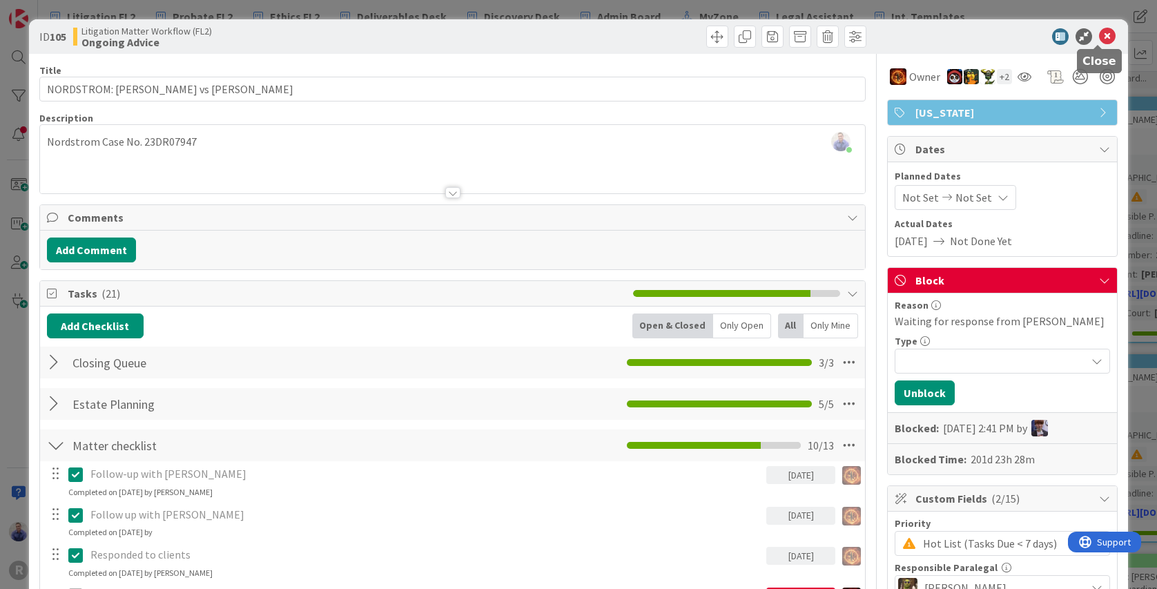
click at [1099, 39] on icon at bounding box center [1107, 36] width 17 height 17
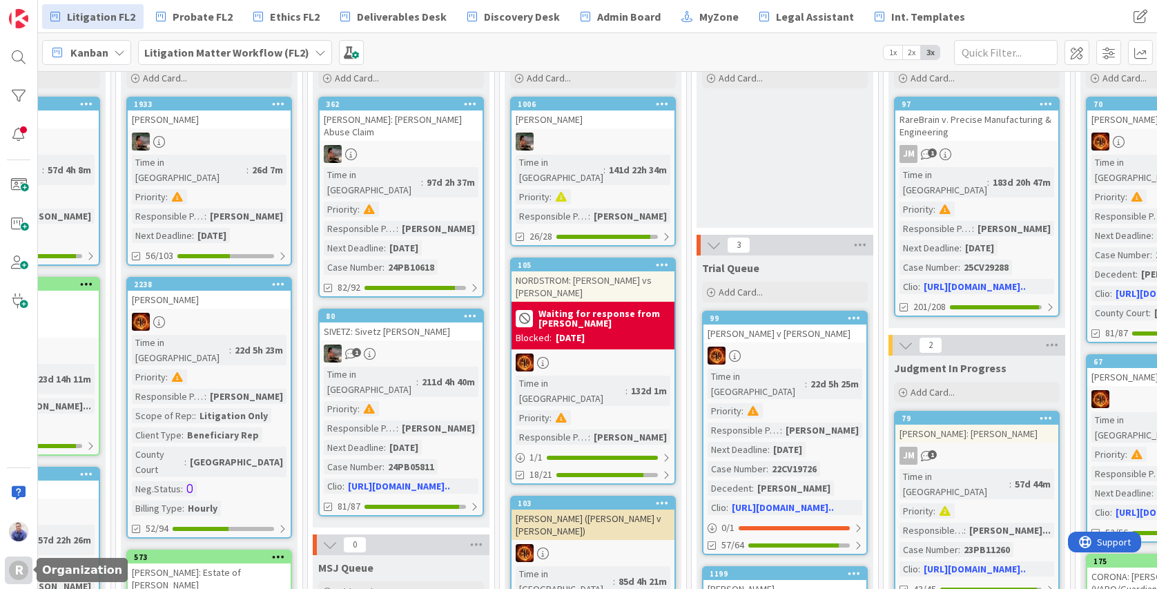
click at [12, 580] on div "R" at bounding box center [19, 571] width 28 height 28
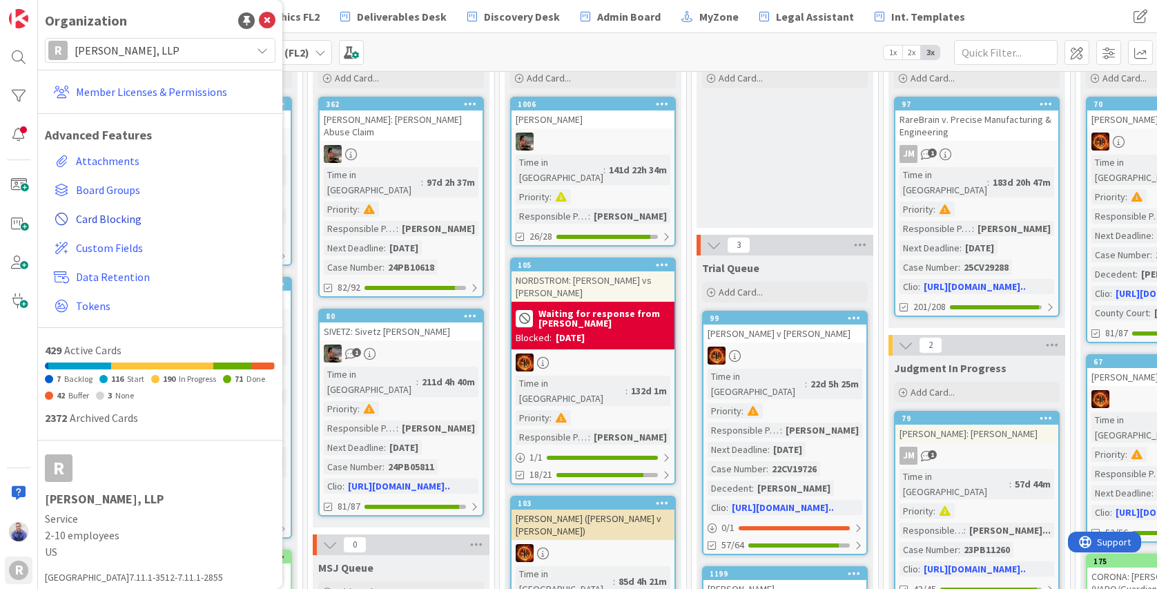
click at [124, 221] on span "Card Blocking" at bounding box center [173, 219] width 194 height 17
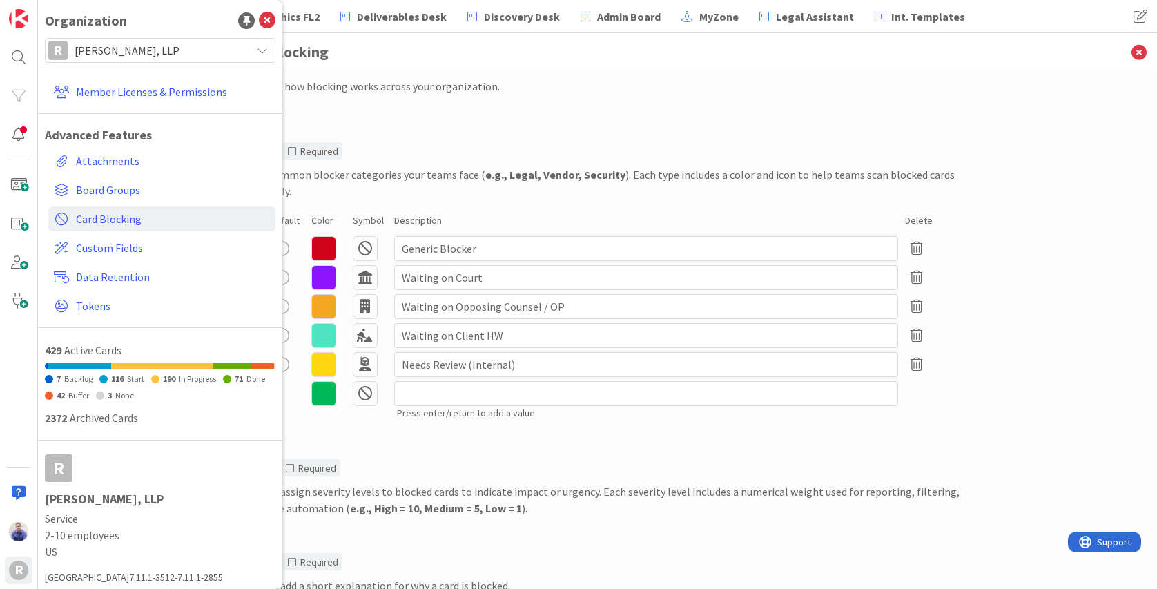
click at [981, 260] on div "Configure how blocking works across your organization. Type Show Required Defin…" at bounding box center [597, 330] width 1119 height 518
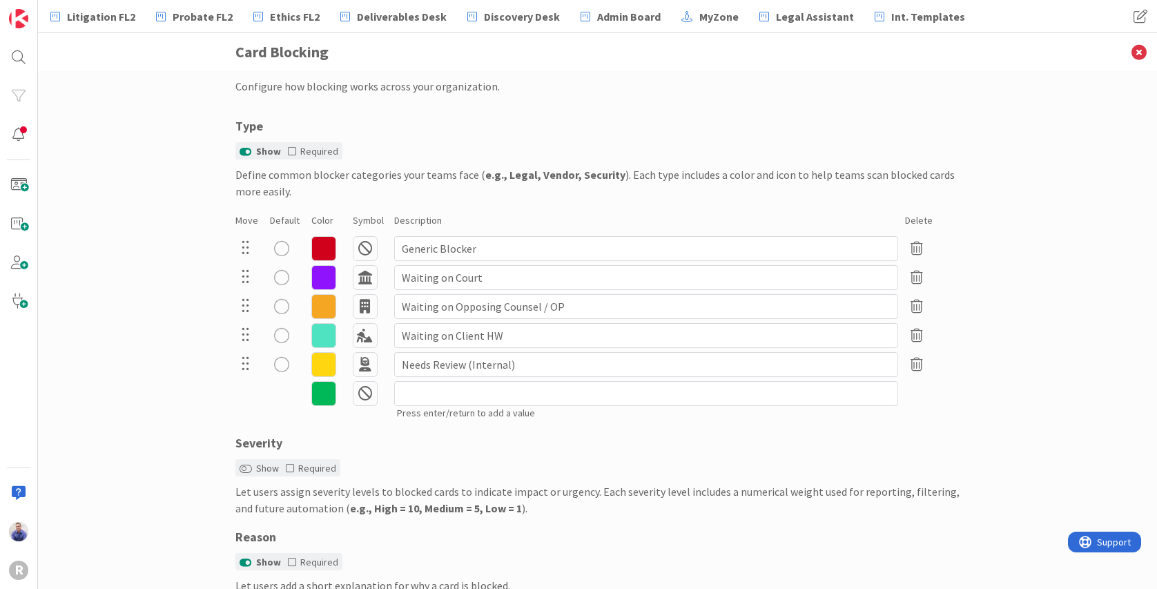
scroll to position [140, 0]
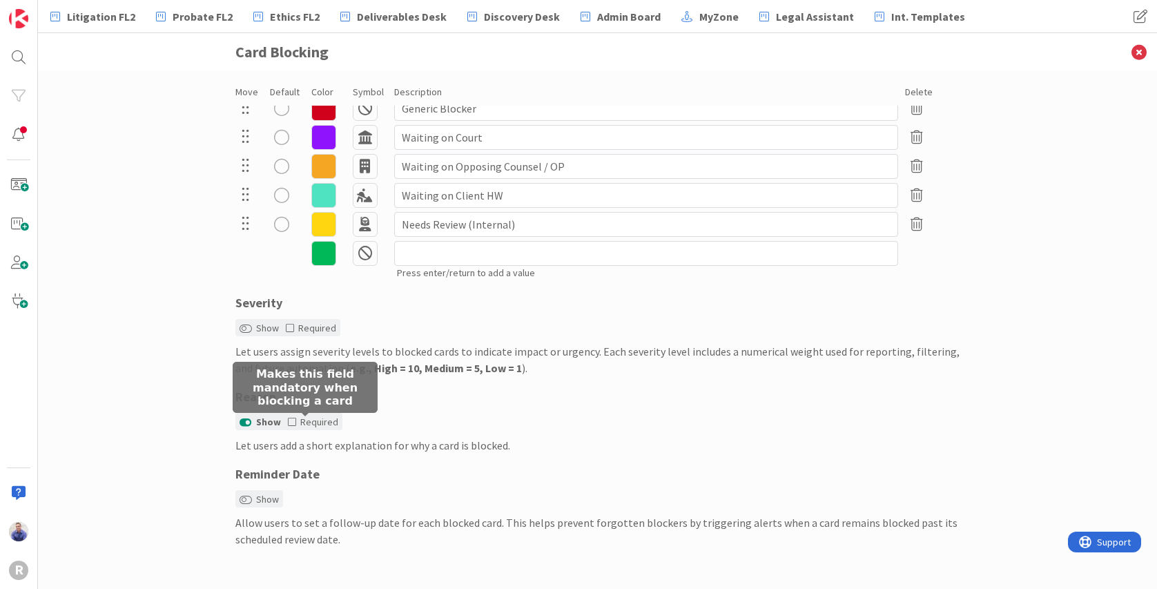
drag, startPoint x: 287, startPoint y: 423, endPoint x: 307, endPoint y: 417, distance: 21.6
click at [288, 423] on icon at bounding box center [292, 422] width 8 height 10
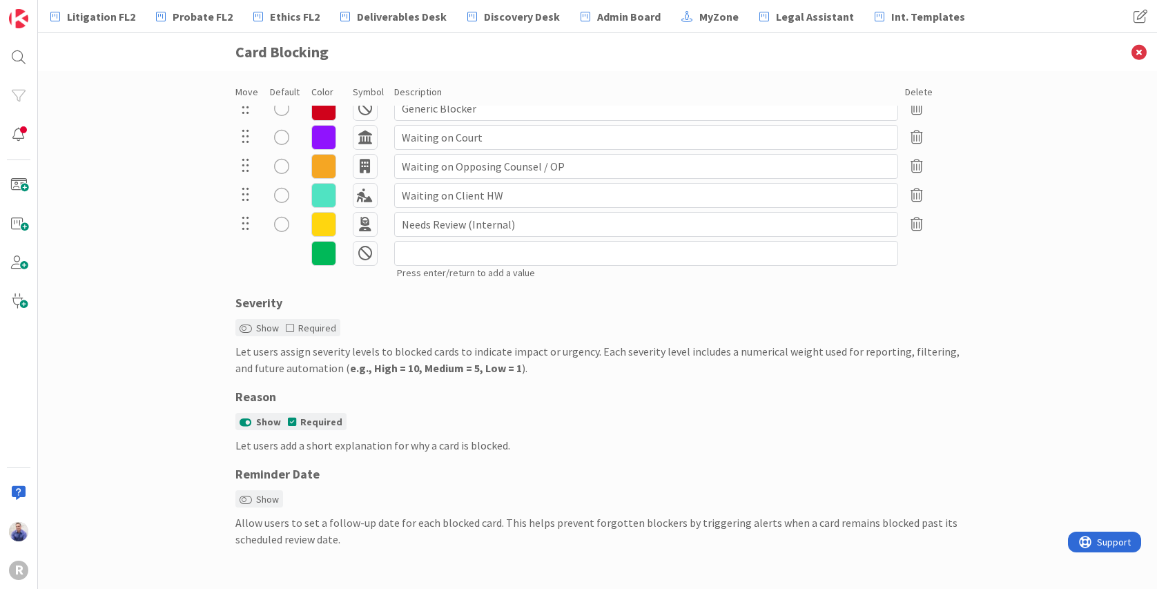
scroll to position [0, 0]
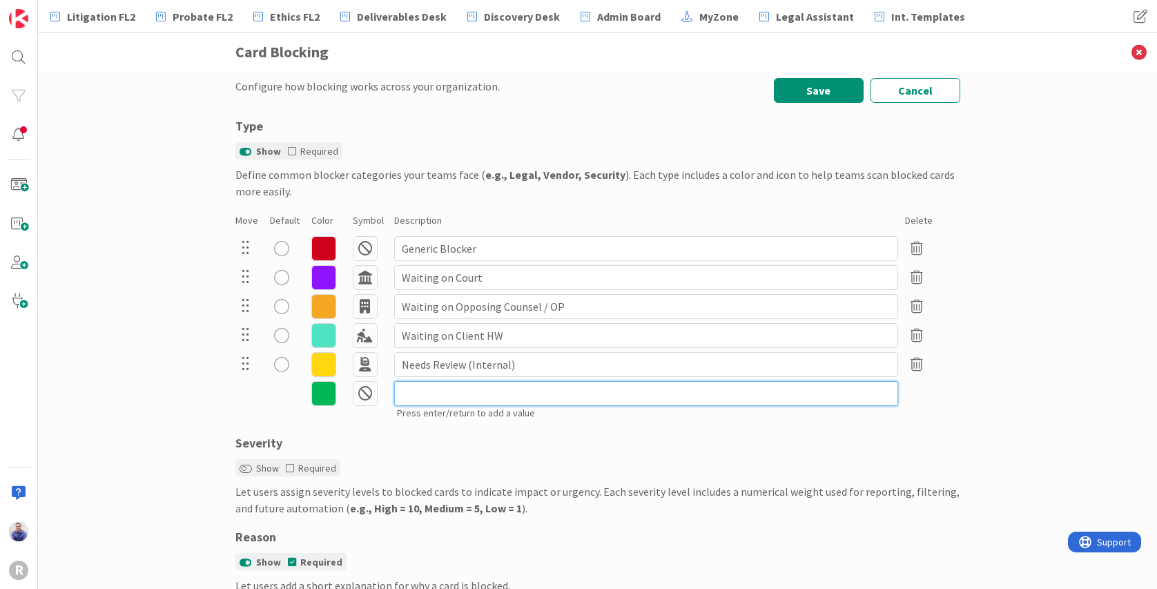
drag, startPoint x: 437, startPoint y: 402, endPoint x: 451, endPoint y: 398, distance: 14.2
click at [438, 400] on input at bounding box center [646, 393] width 504 height 25
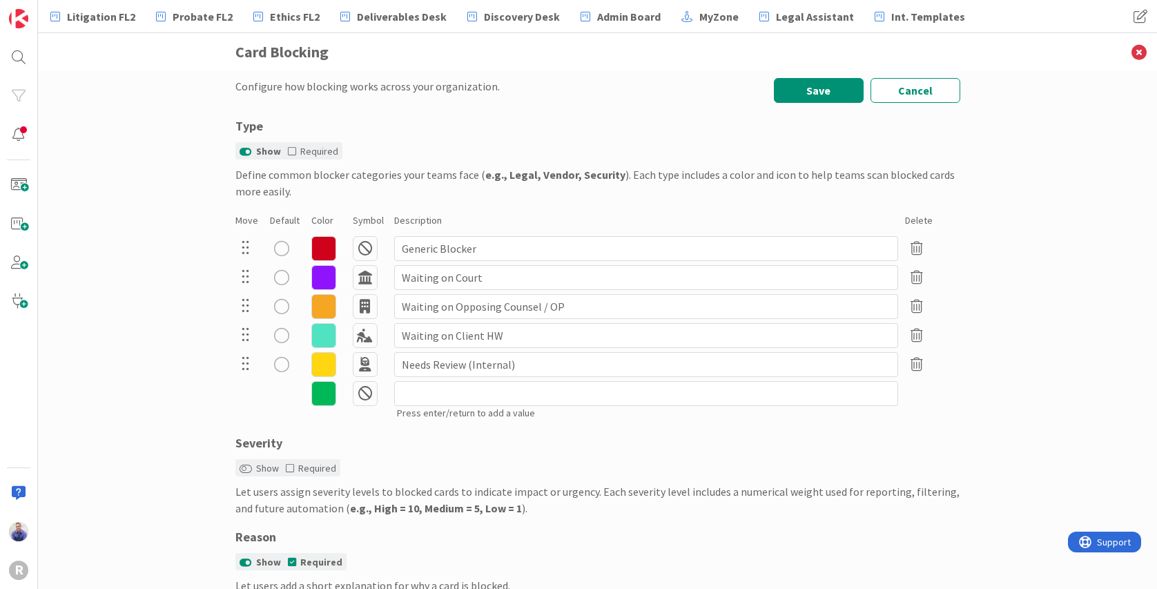
drag, startPoint x: 948, startPoint y: 399, endPoint x: 867, endPoint y: 393, distance: 81.0
click at [945, 398] on div "Press enter/return to add a value" at bounding box center [597, 401] width 725 height 44
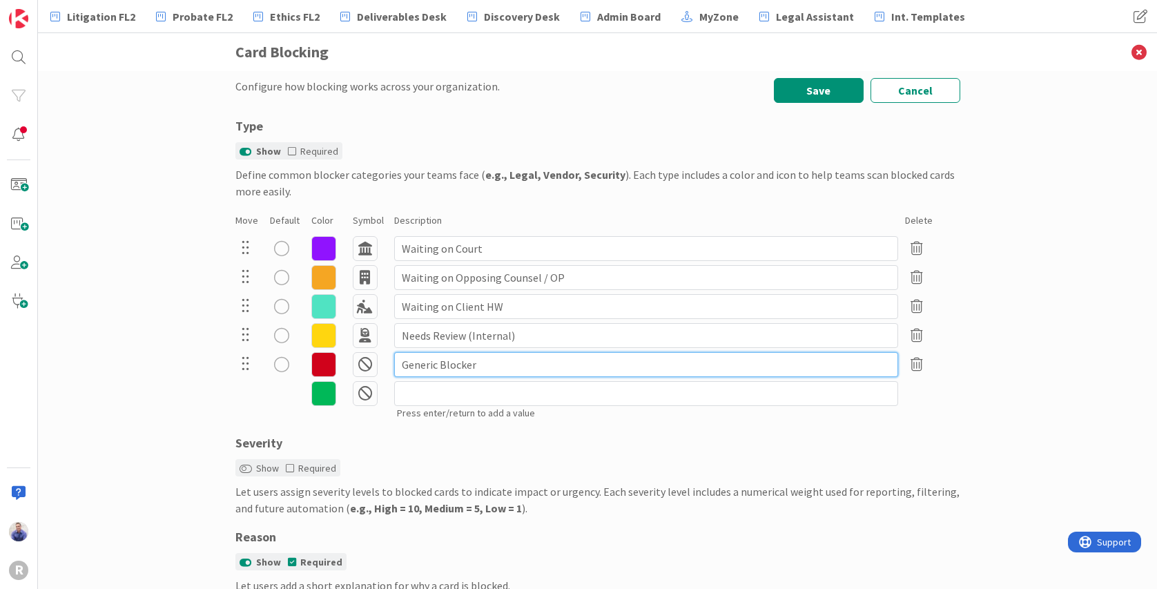
click at [417, 366] on input "Generic Blocker" at bounding box center [646, 364] width 504 height 25
type input "Urgent Blocker"
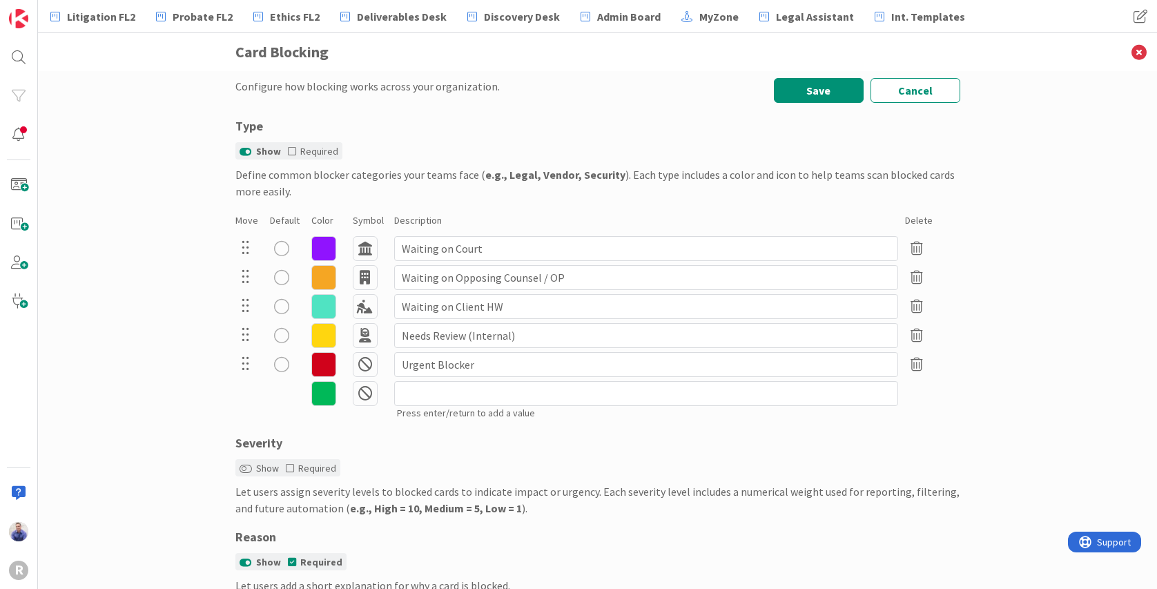
drag, startPoint x: 151, startPoint y: 376, endPoint x: 155, endPoint y: 369, distance: 8.4
click at [153, 371] on div "Configure how blocking works across your organization. Save Cancel Type Show Re…" at bounding box center [597, 330] width 1119 height 518
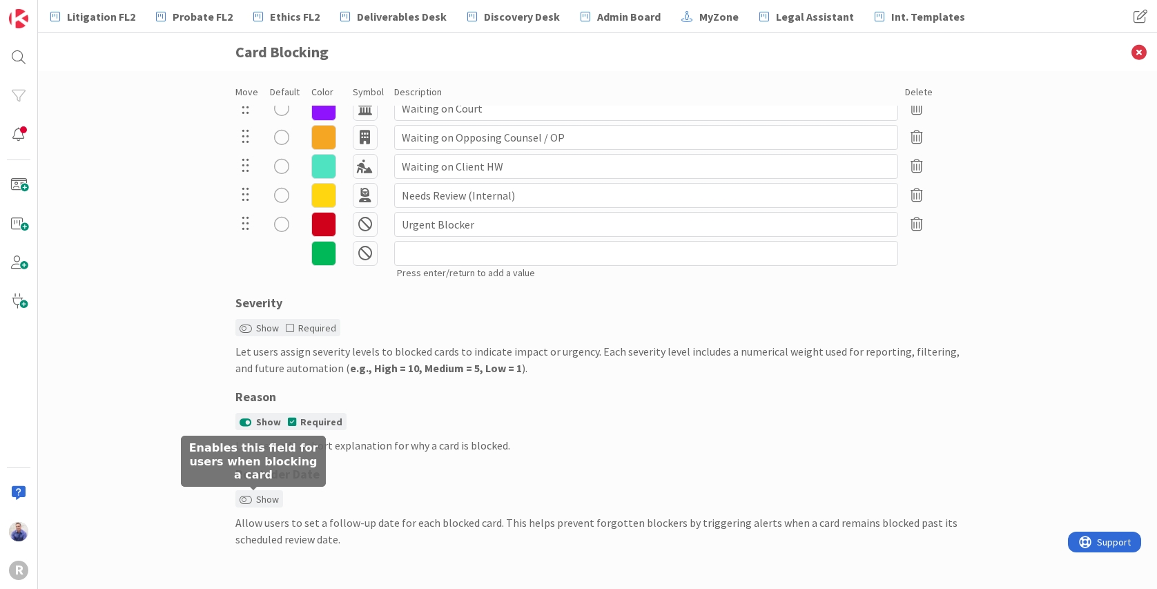
drag, startPoint x: 241, startPoint y: 496, endPoint x: 266, endPoint y: 496, distance: 24.9
click at [255, 496] on label "Show" at bounding box center [259, 499] width 39 height 15
click at [252, 496] on button "Show" at bounding box center [246, 500] width 12 height 10
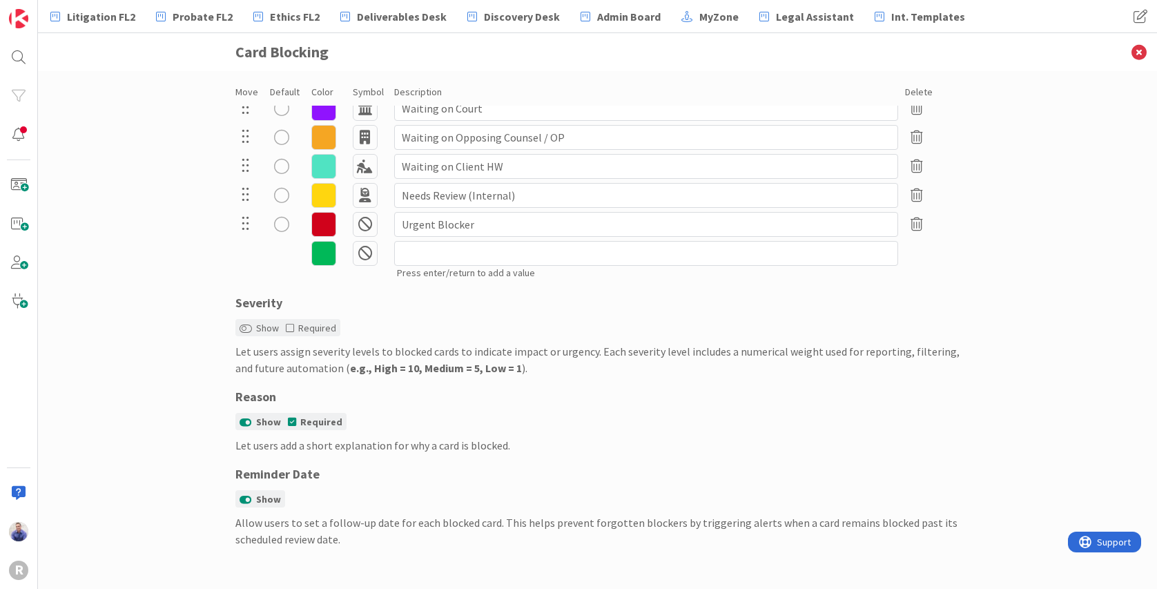
click at [365, 258] on icon at bounding box center [365, 253] width 25 height 25
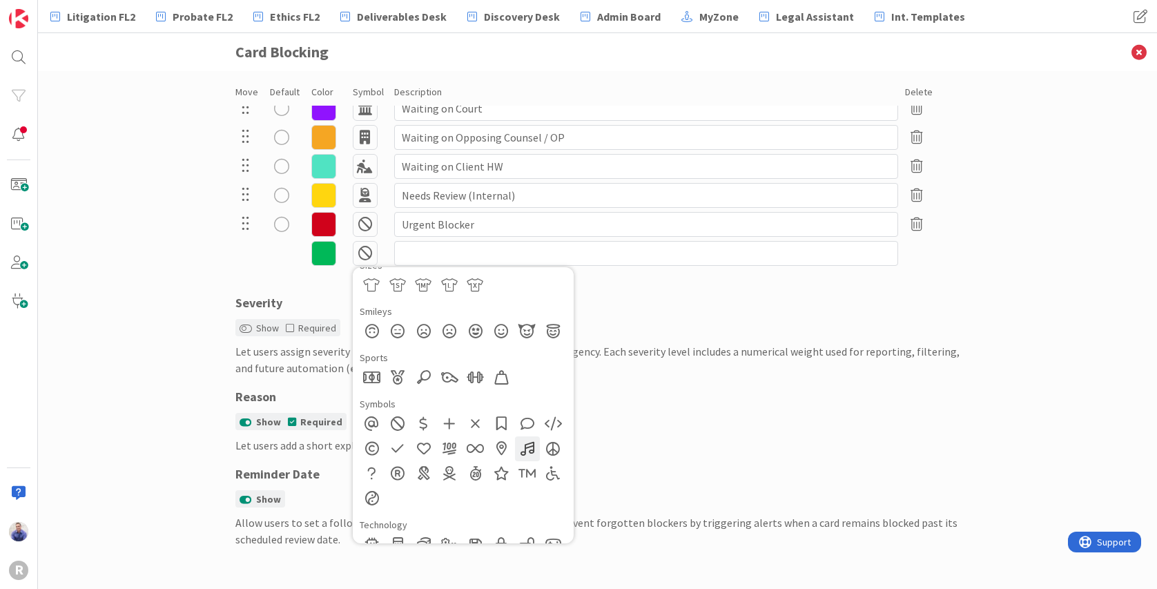
scroll to position [864, 0]
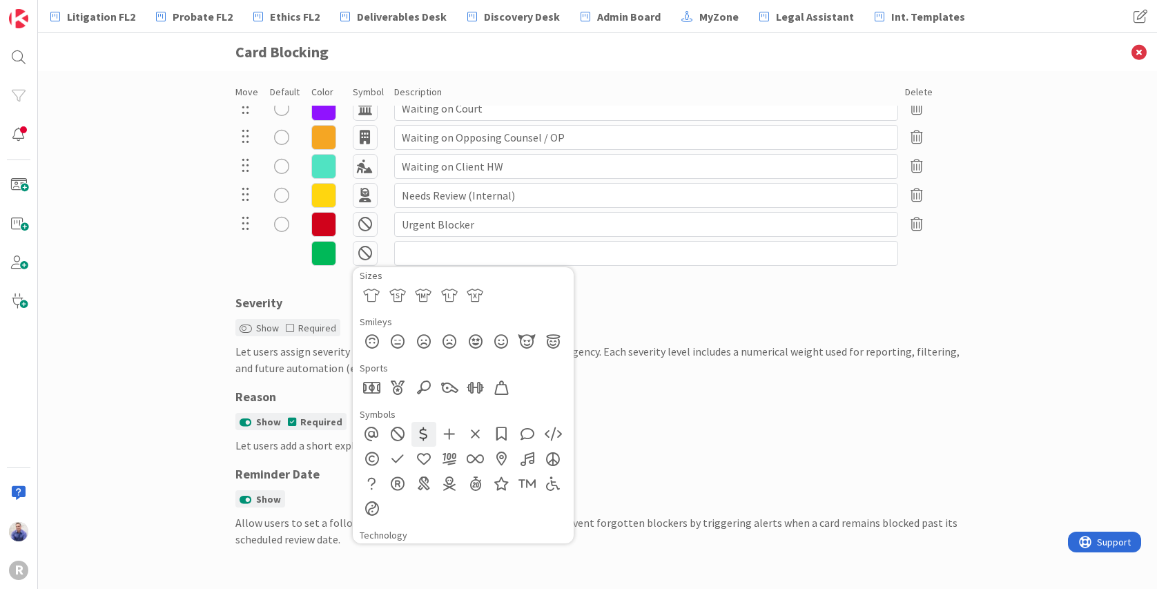
click at [415, 434] on div at bounding box center [424, 434] width 25 height 25
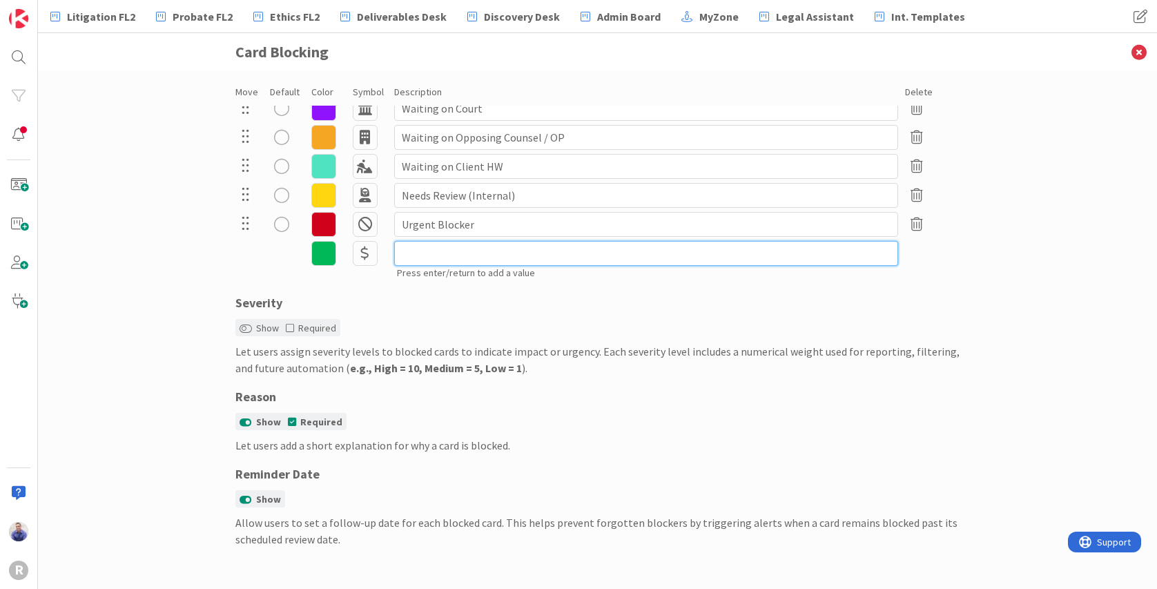
click at [442, 255] on input at bounding box center [646, 253] width 504 height 25
click at [355, 253] on icon at bounding box center [365, 253] width 25 height 25
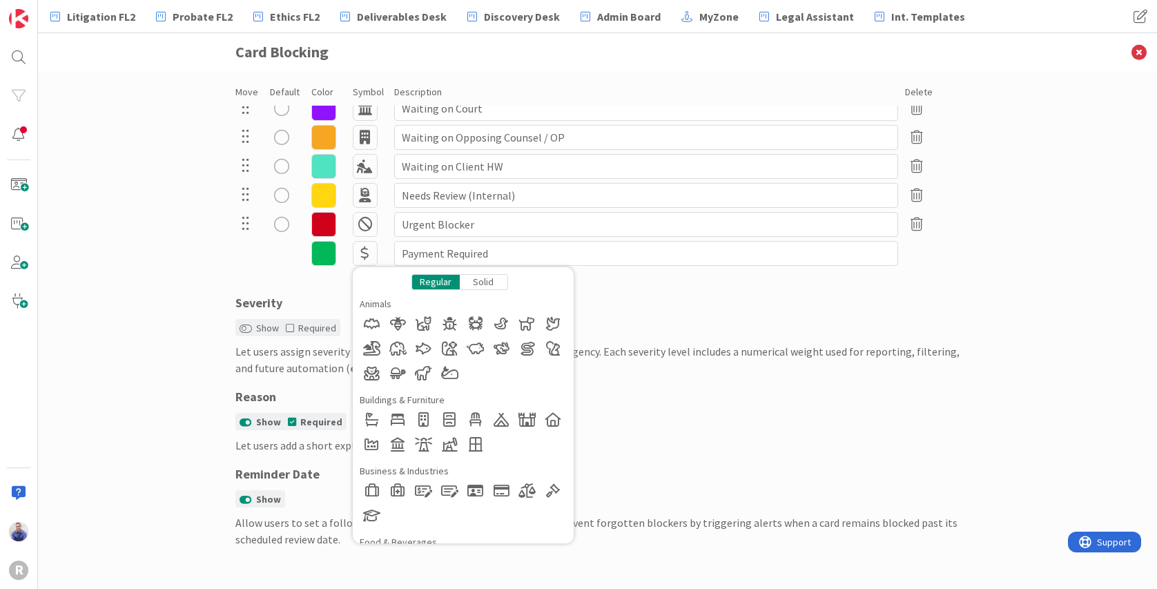
scroll to position [0, 0]
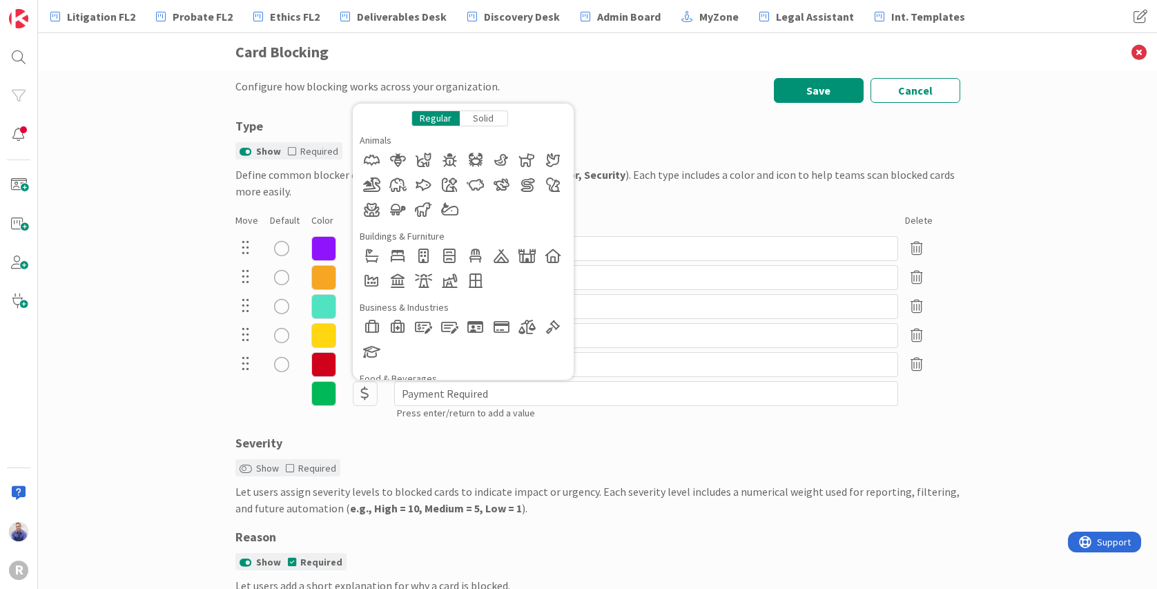
drag, startPoint x: 472, startPoint y: 118, endPoint x: 473, endPoint y: 129, distance: 11.1
click at [472, 118] on div "Solid" at bounding box center [484, 118] width 48 height 16
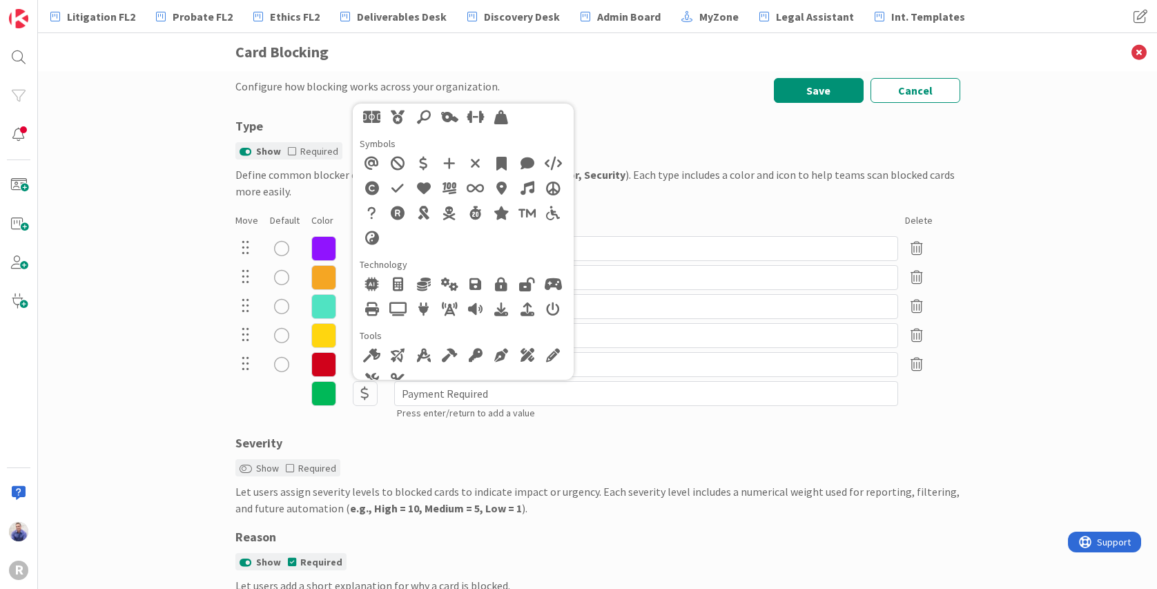
scroll to position [942, 0]
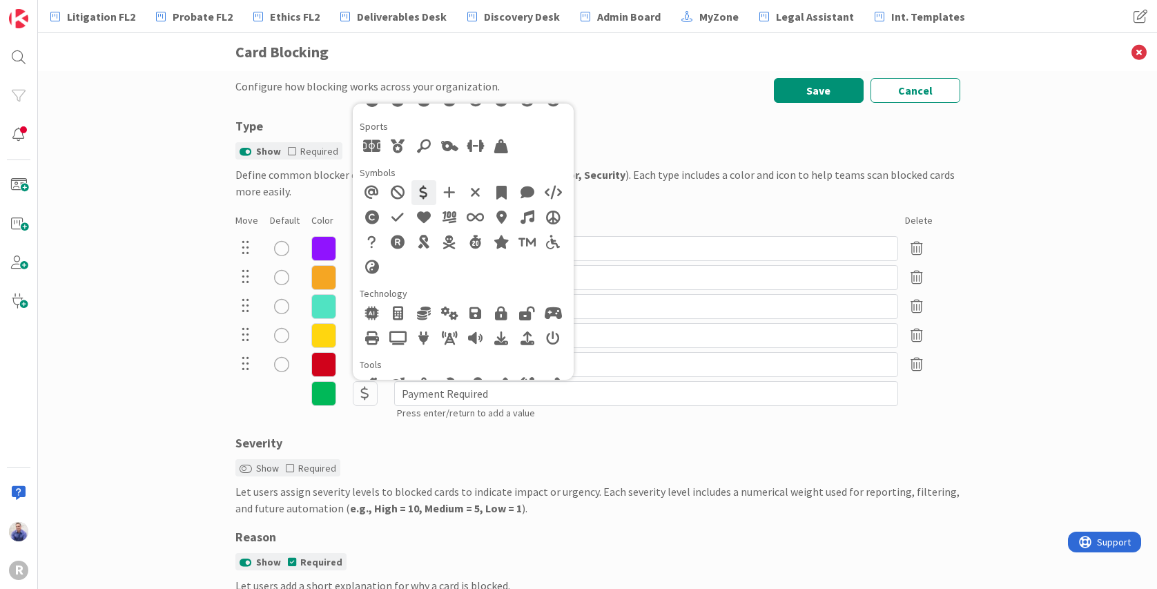
click at [416, 195] on div at bounding box center [424, 192] width 25 height 25
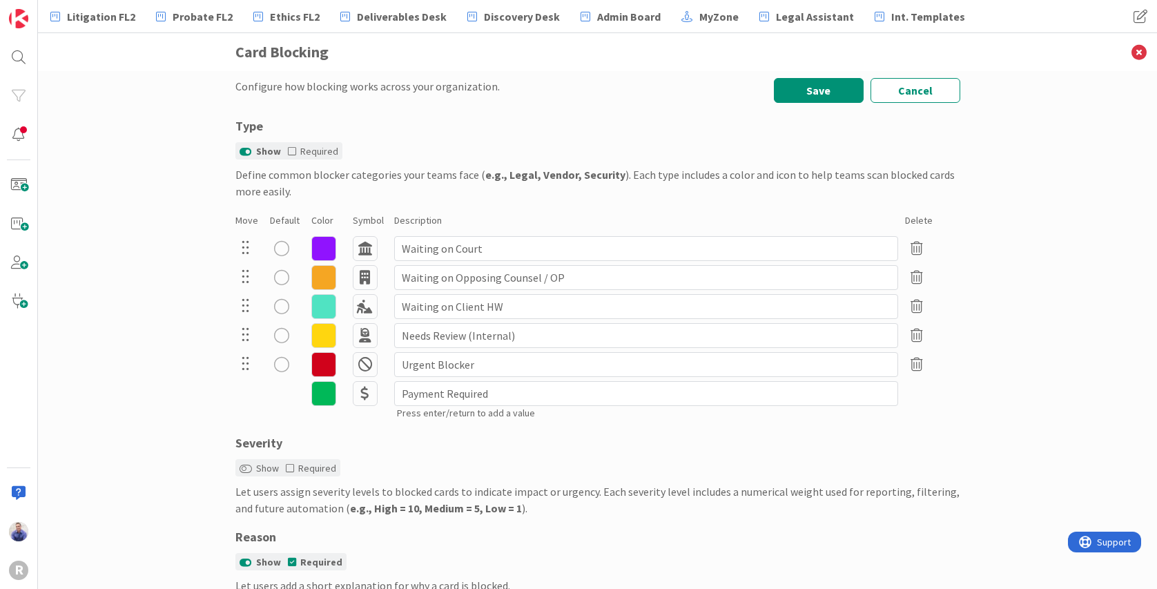
drag, startPoint x: 457, startPoint y: 463, endPoint x: 512, endPoint y: 438, distance: 59.9
click at [459, 462] on div "Severity Show Required Let users assign severity levels to blocked cards to ind…" at bounding box center [597, 475] width 725 height 83
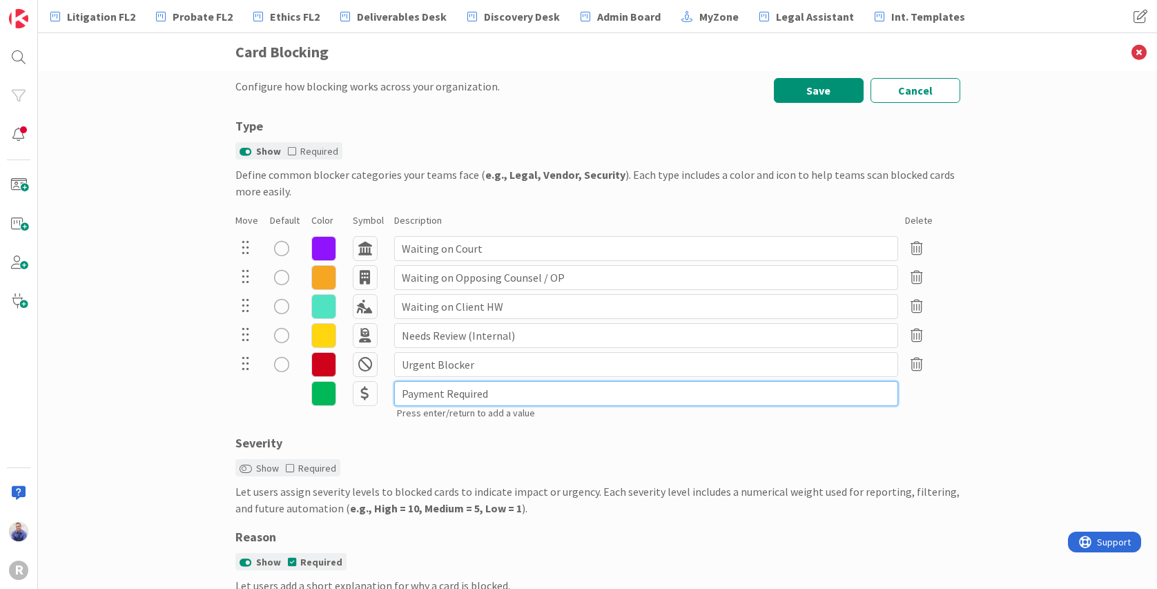
click at [552, 387] on input "Payment Required" at bounding box center [646, 393] width 504 height 25
click at [731, 388] on input "Payment Required (Stop Work)" at bounding box center [646, 393] width 504 height 25
type input "Payment Required (Stop Work)"
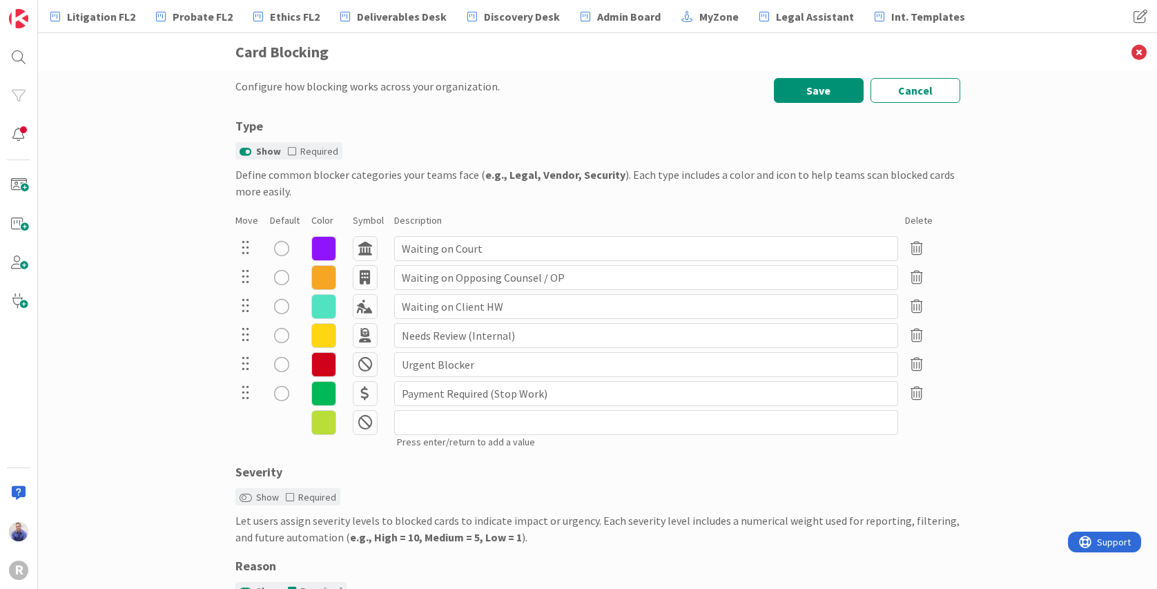
scroll to position [169, 0]
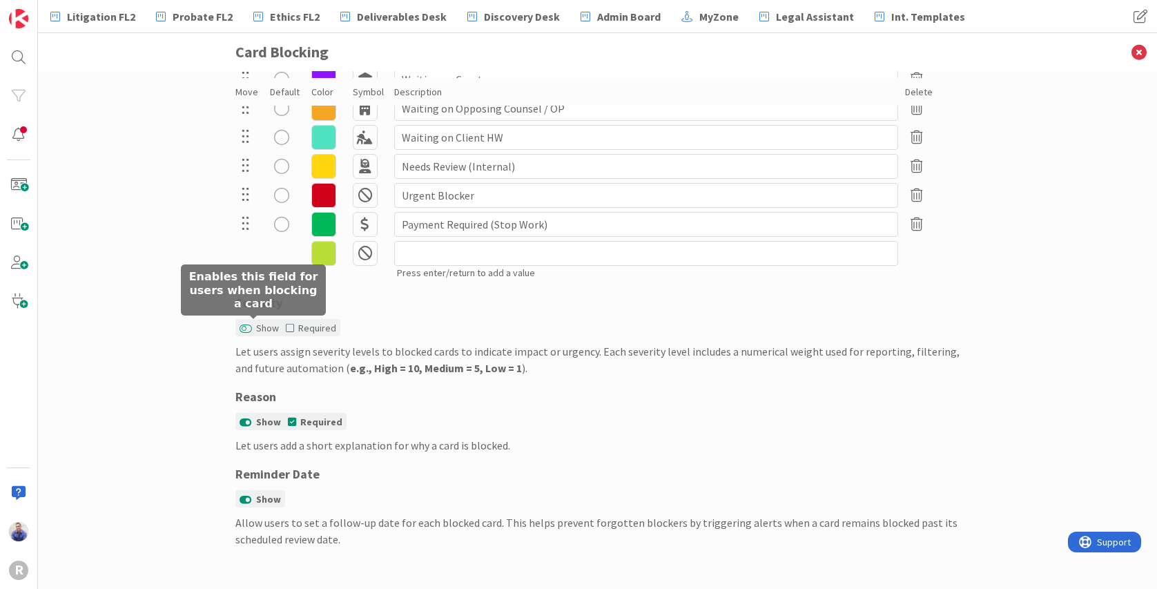
click at [242, 326] on button "Show" at bounding box center [246, 329] width 12 height 10
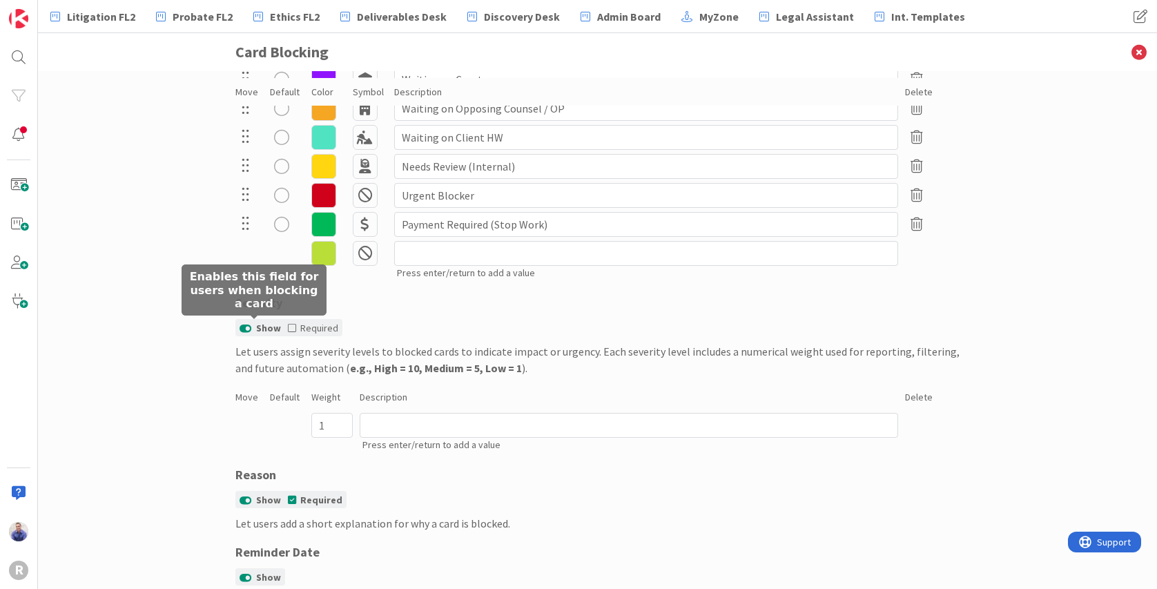
click at [244, 329] on button "Show" at bounding box center [246, 329] width 12 height 10
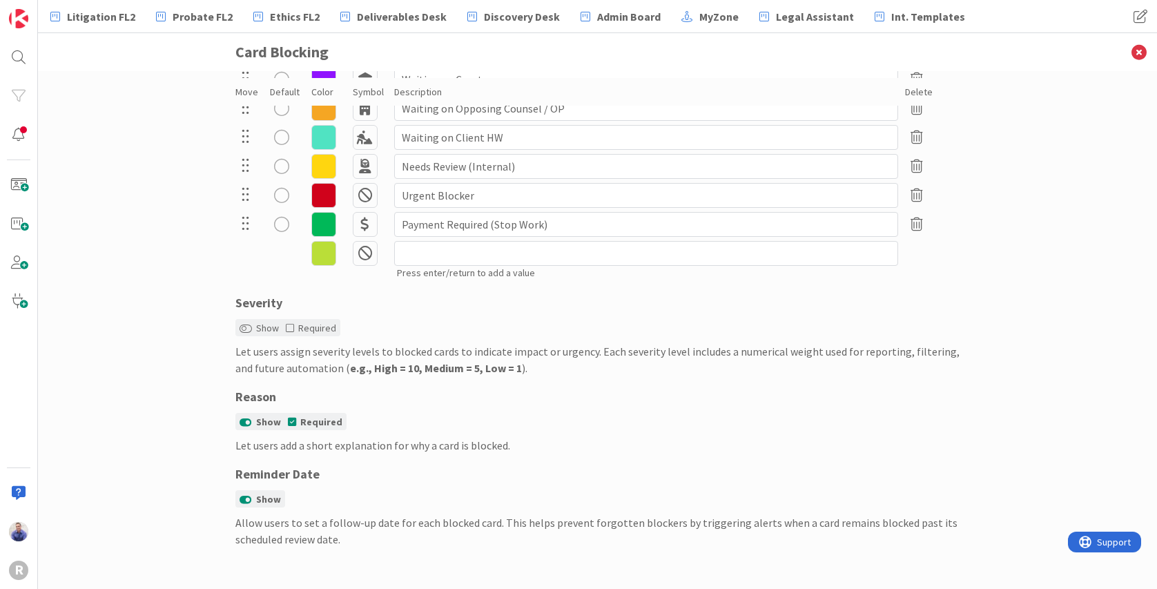
scroll to position [0, 0]
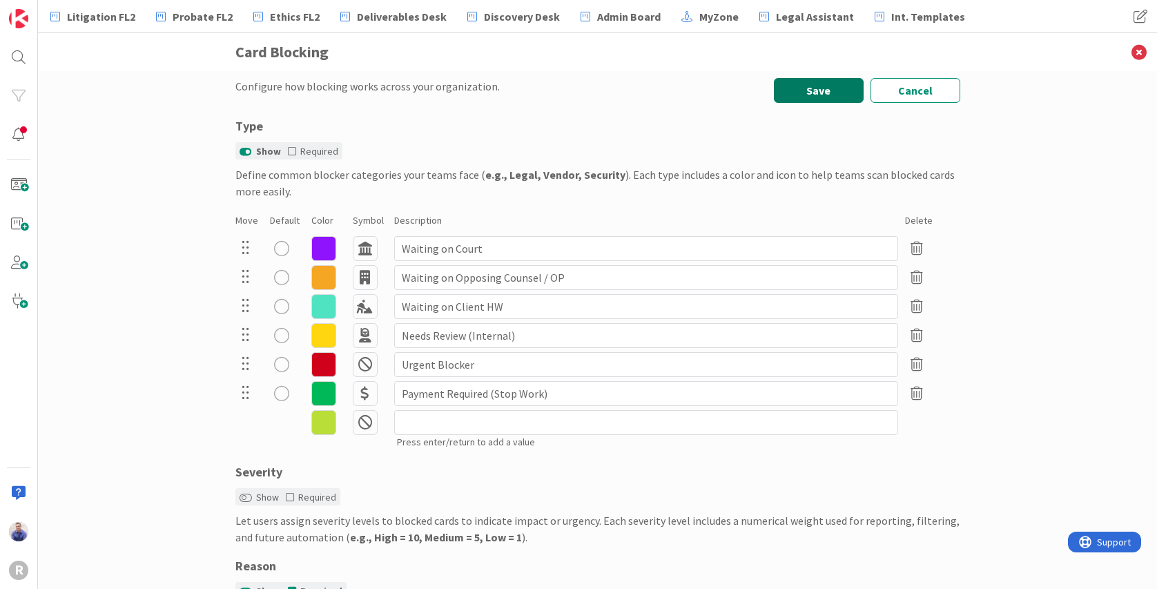
click at [835, 85] on button "Save" at bounding box center [819, 90] width 90 height 25
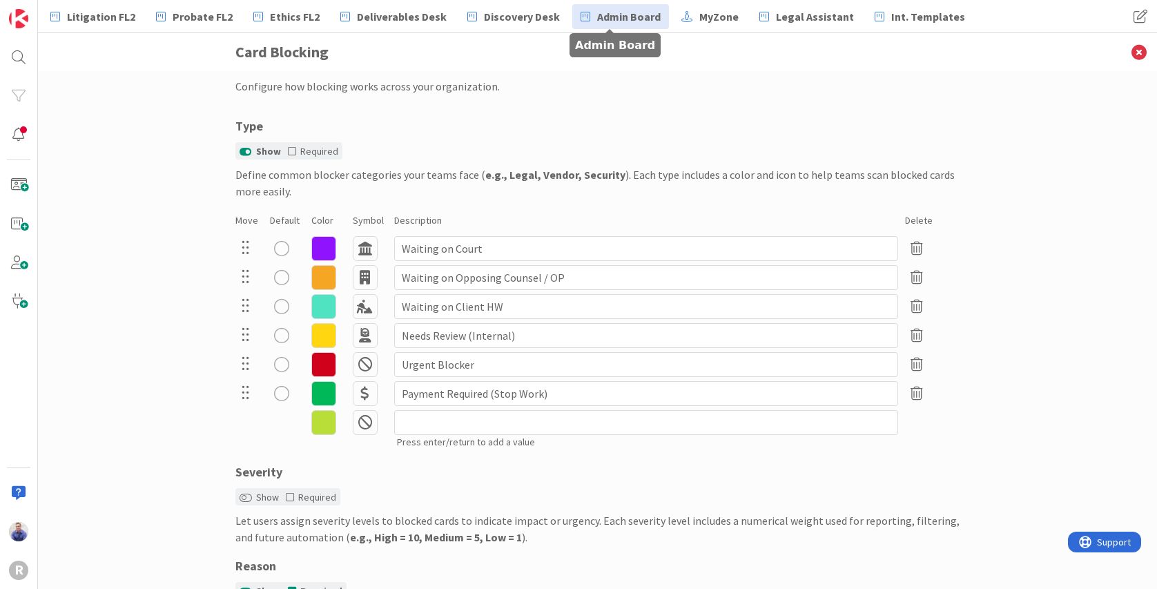
click at [581, 12] on icon at bounding box center [586, 17] width 10 height 18
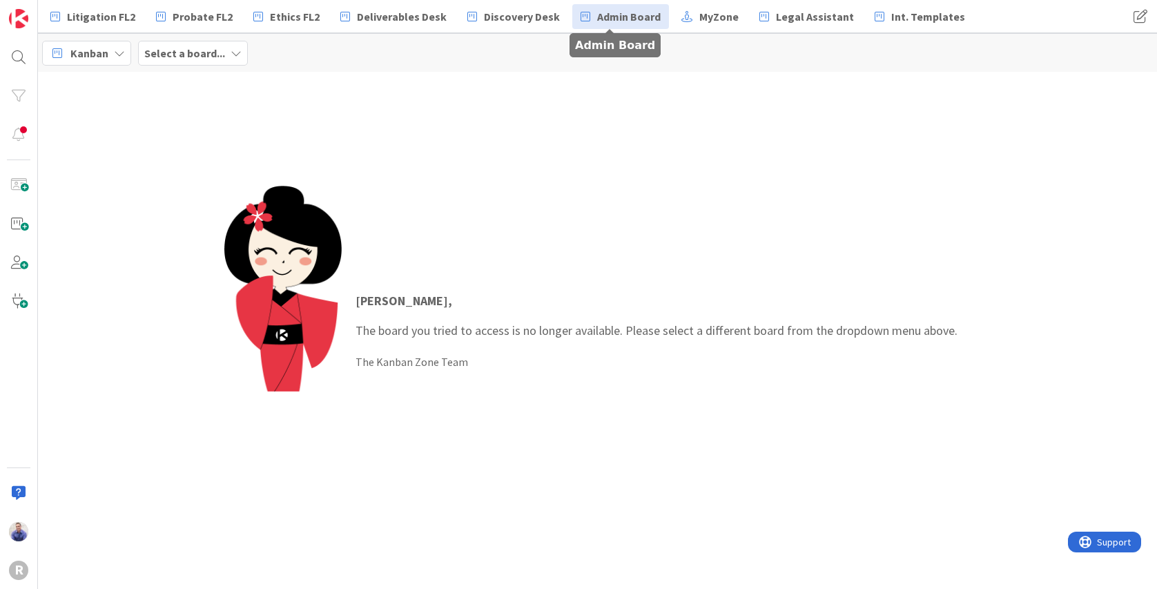
click at [586, 16] on link "Admin Board" at bounding box center [620, 16] width 97 height 25
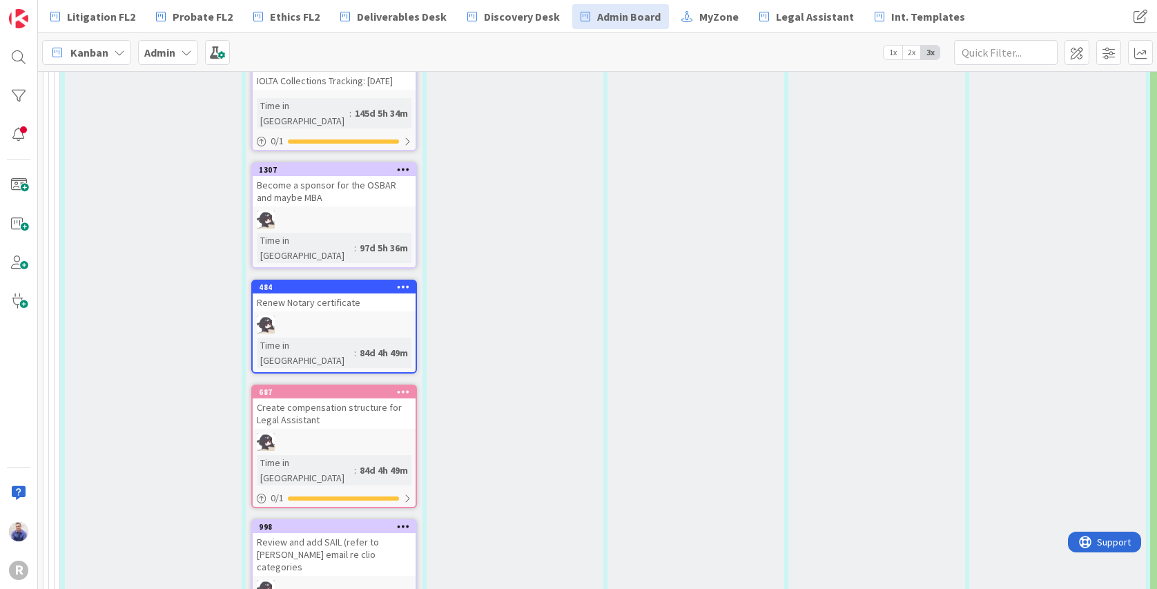
scroll to position [3027, 0]
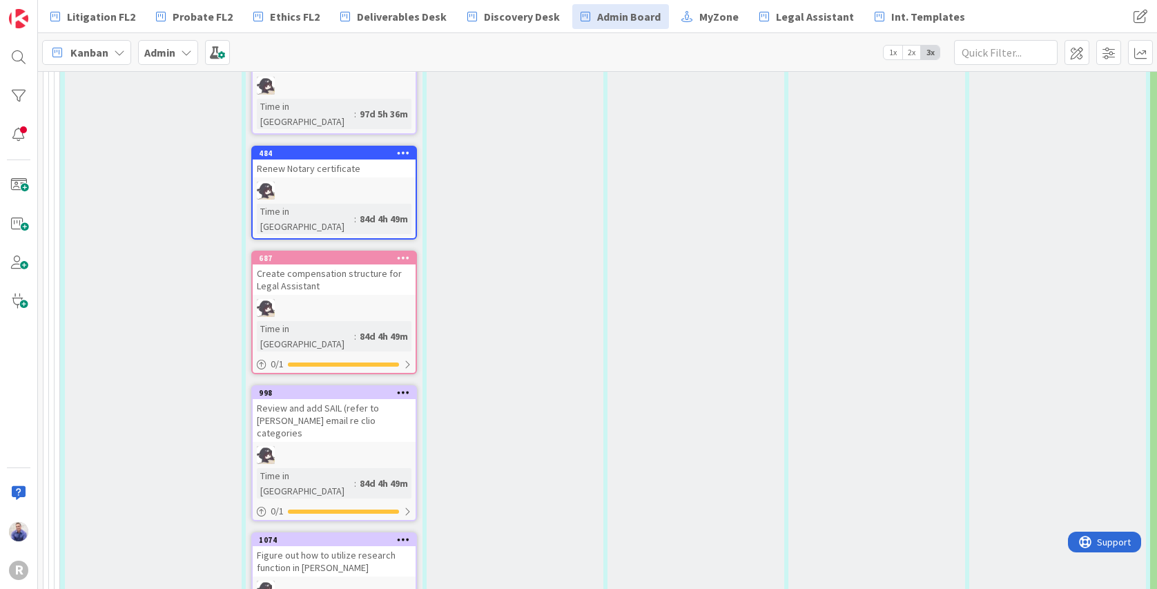
type textarea "x"
type textarea "T"
type textarea "x"
type textarea "TE"
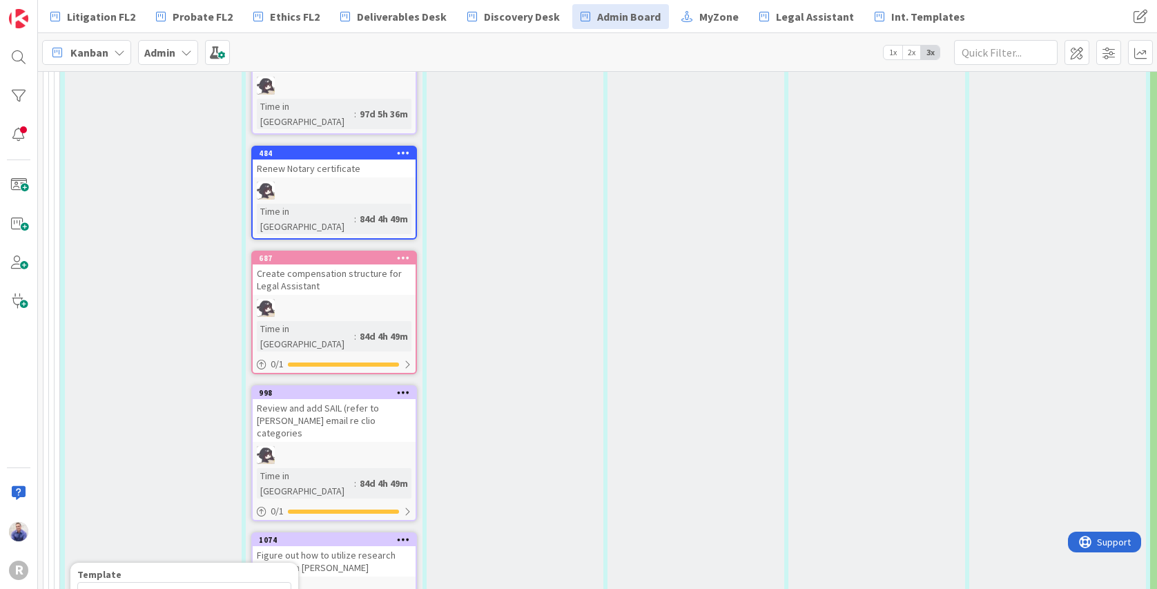
type textarea "x"
type textarea "TET"
type textarea "x"
type textarea "TE"
type textarea "x"
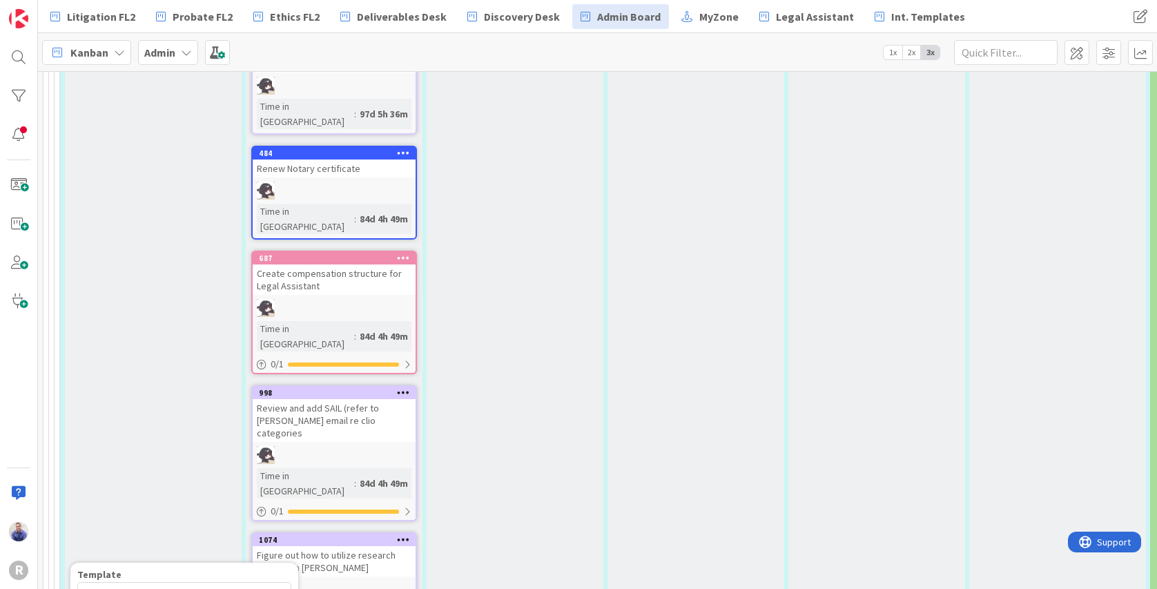
type textarea "TES"
type textarea "x"
type textarea "TEST"
type textarea "x"
type textarea "TEST"
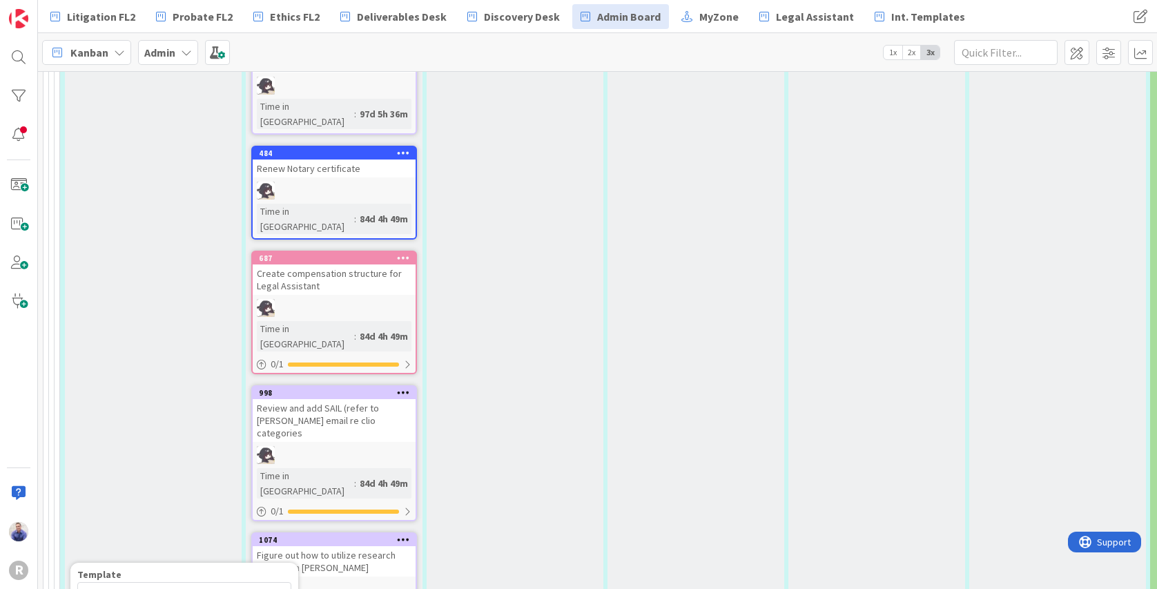
type textarea "x"
type textarea "TEST C"
type textarea "x"
type textarea "TEST CA"
type textarea "x"
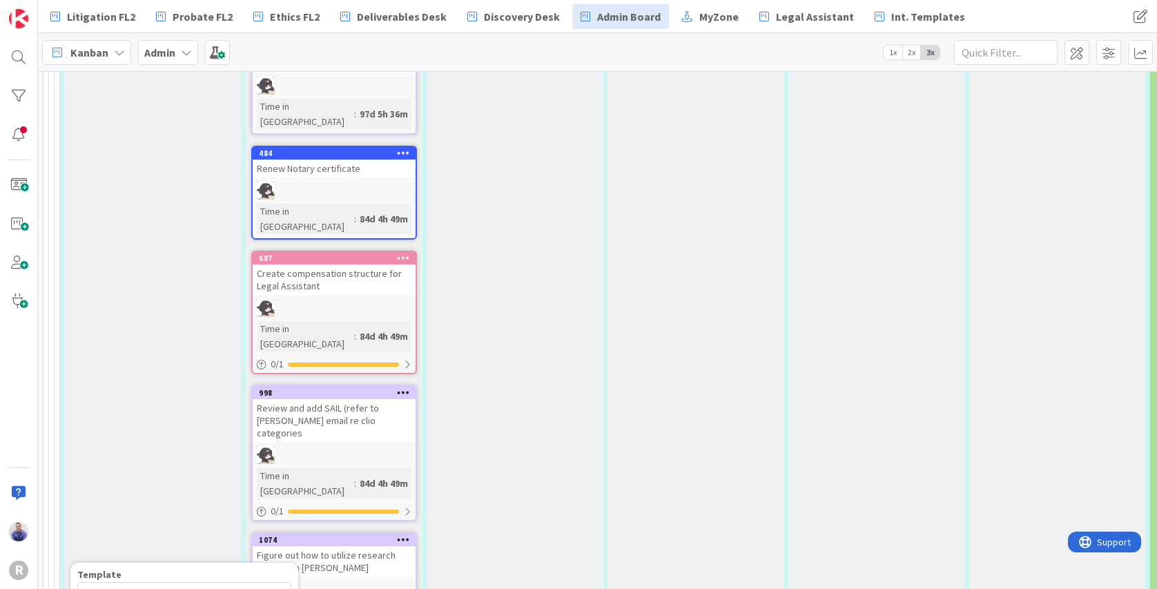
type textarea "TEST CAR"
type textarea "x"
type textarea "TEST CARD"
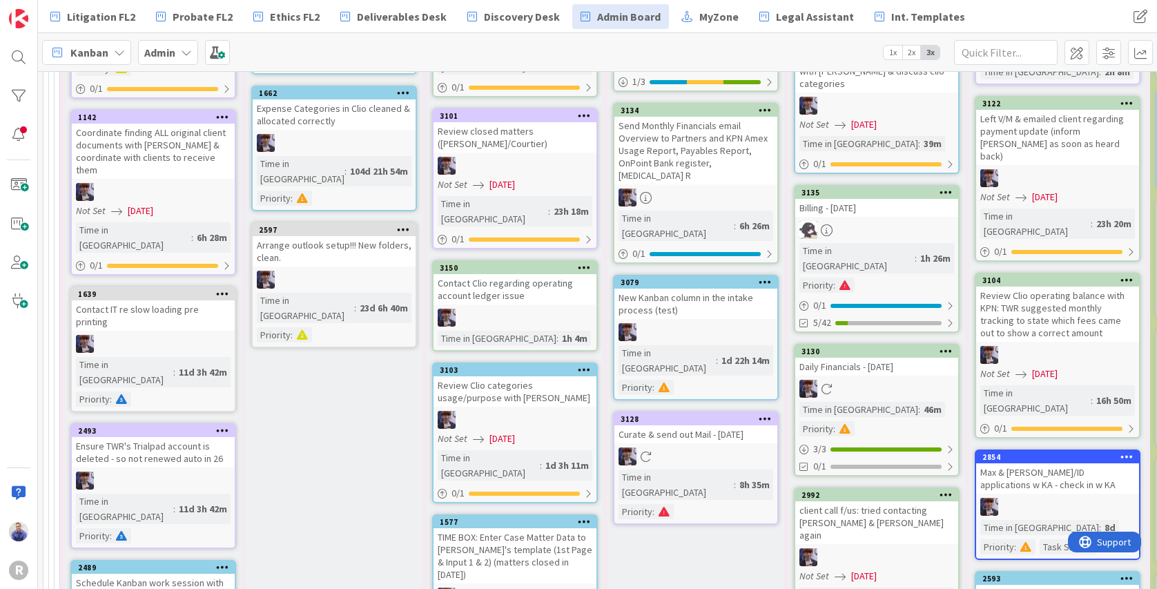
scroll to position [4361, 0]
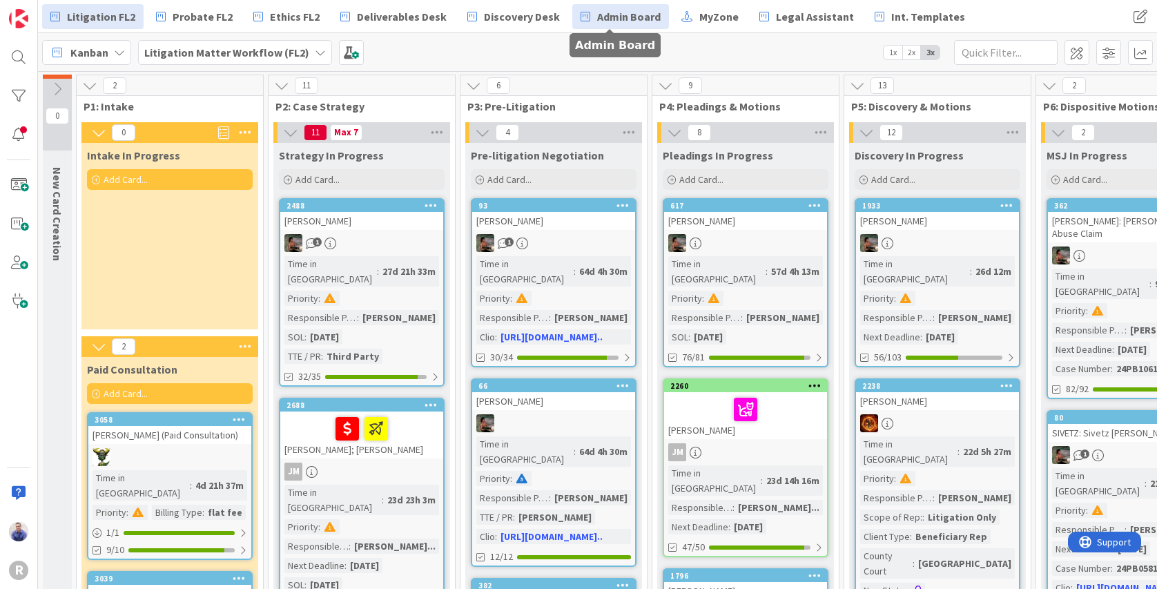
click at [626, 14] on span "Admin Board" at bounding box center [629, 16] width 64 height 17
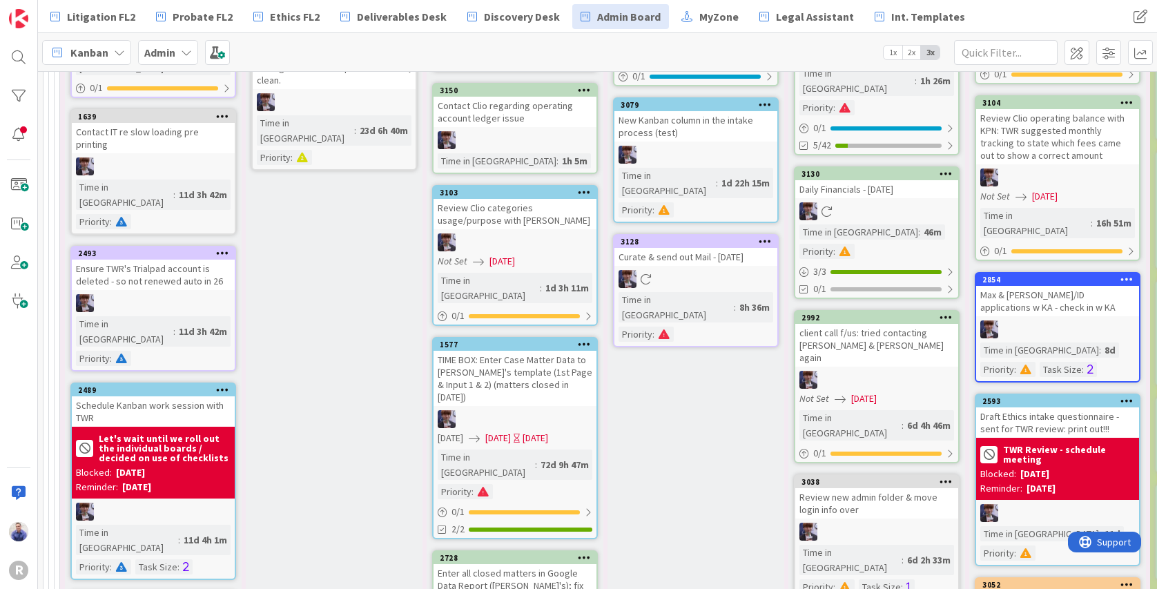
scroll to position [4342, 0]
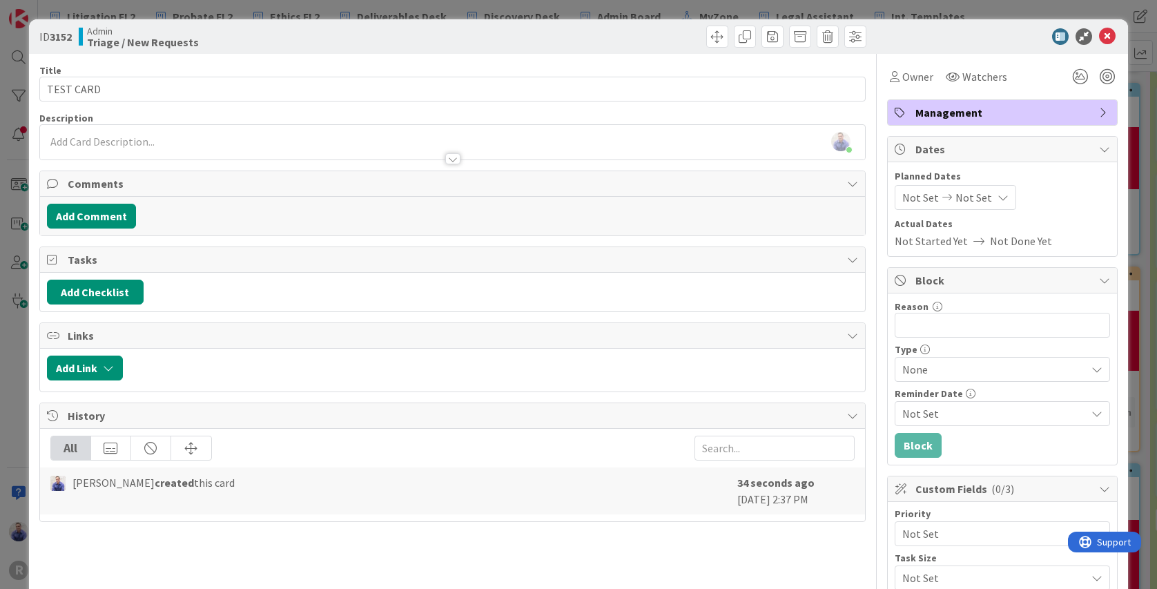
click at [1092, 368] on icon at bounding box center [1097, 369] width 11 height 11
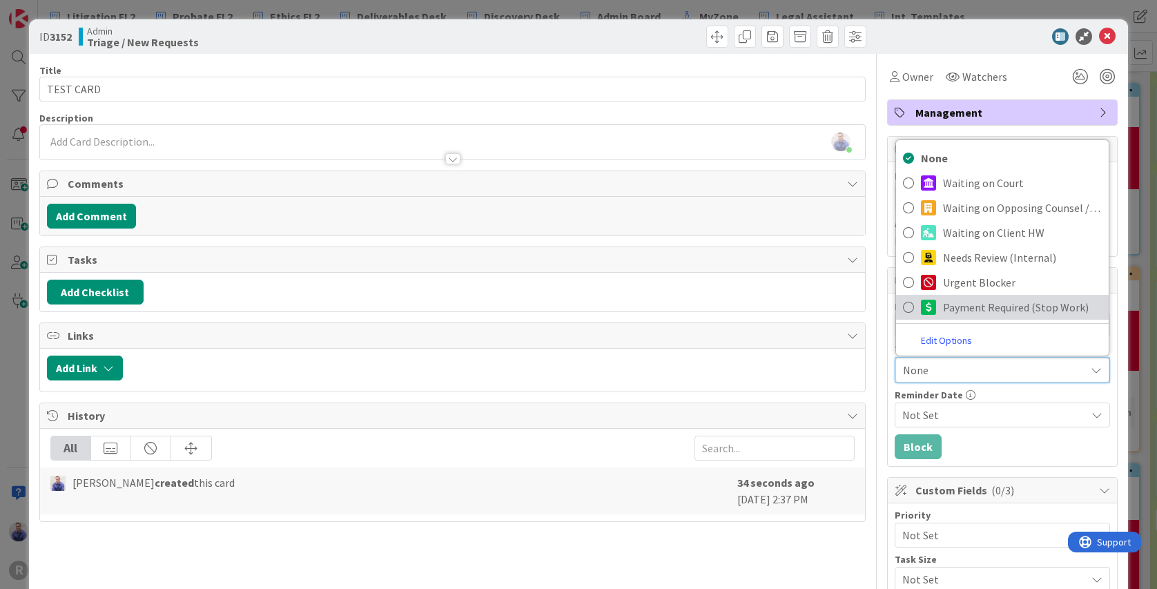
click at [951, 310] on span "Payment Required (Stop Work)" at bounding box center [1022, 307] width 159 height 21
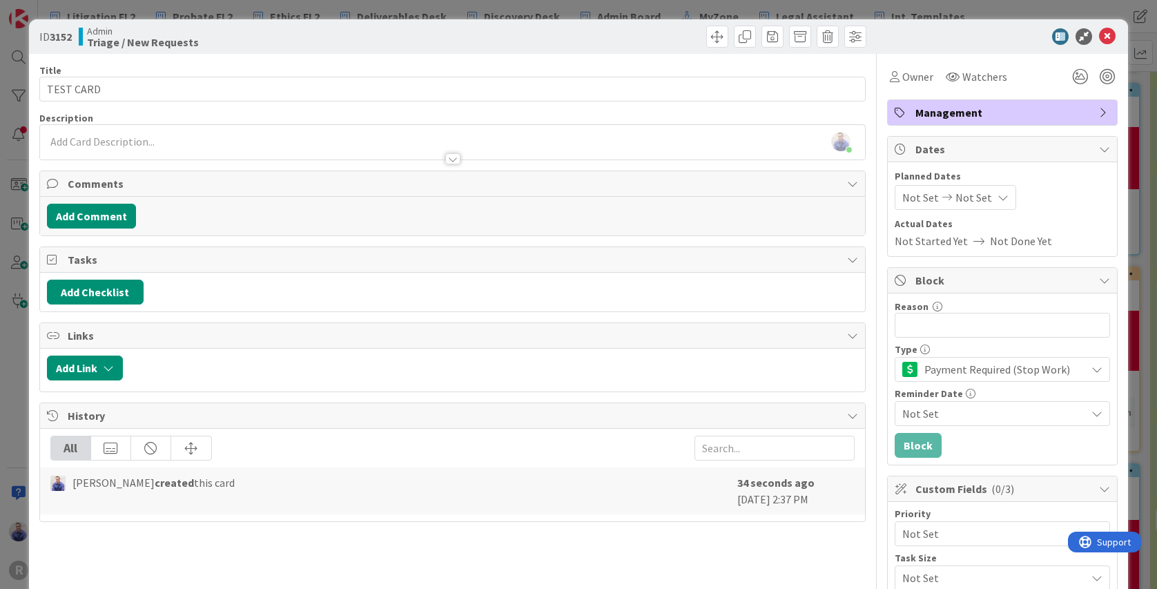
click at [1092, 414] on icon at bounding box center [1097, 413] width 11 height 11
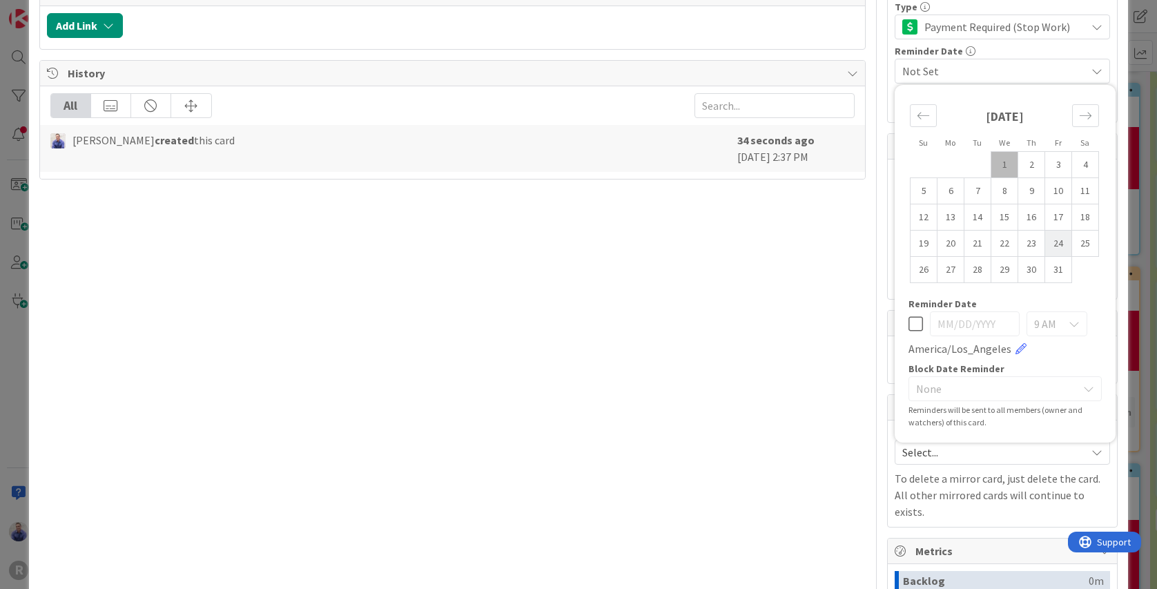
scroll to position [348, 0]
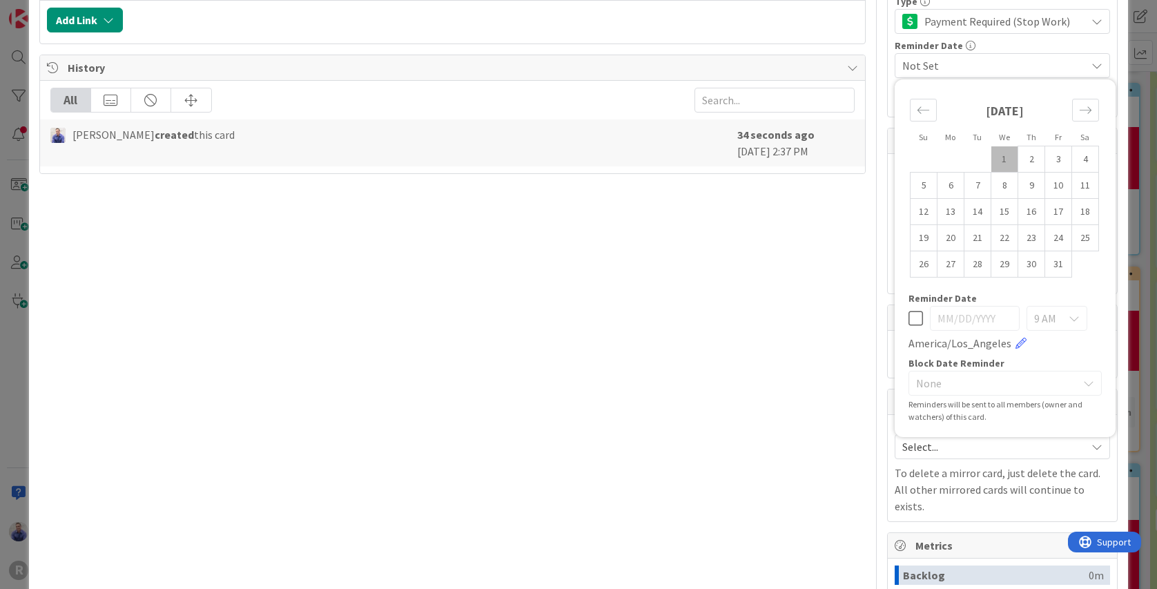
click at [998, 153] on td "1" at bounding box center [1005, 159] width 27 height 26
type input "10/01/2025"
click at [1045, 322] on span "9 AM" at bounding box center [1045, 318] width 22 height 19
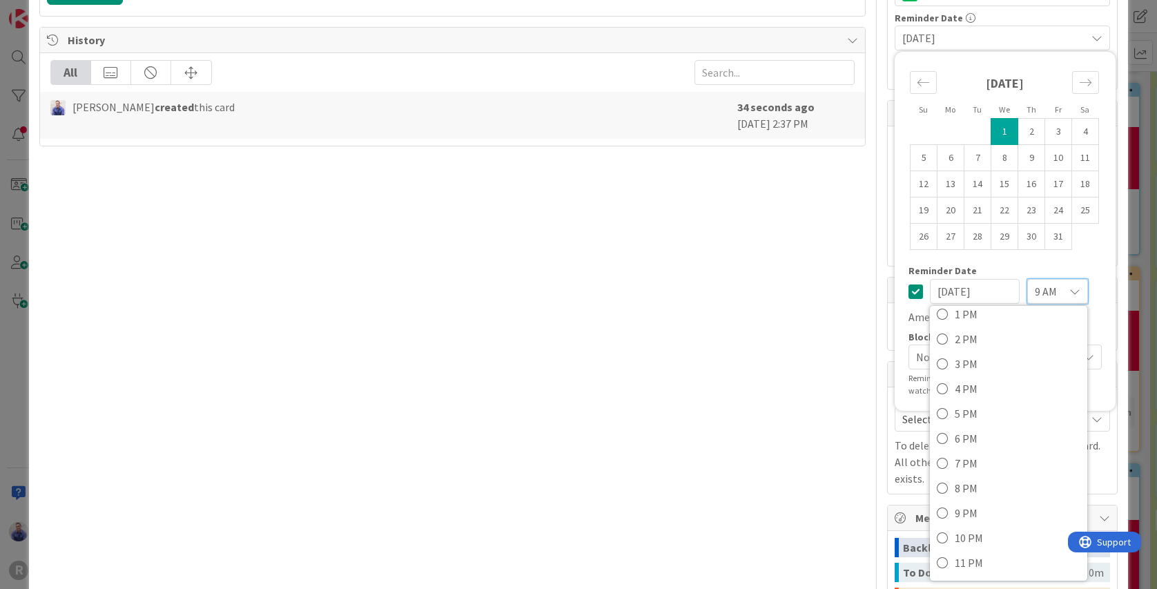
scroll to position [377, 0]
click at [944, 365] on link "3 PM" at bounding box center [1008, 362] width 157 height 25
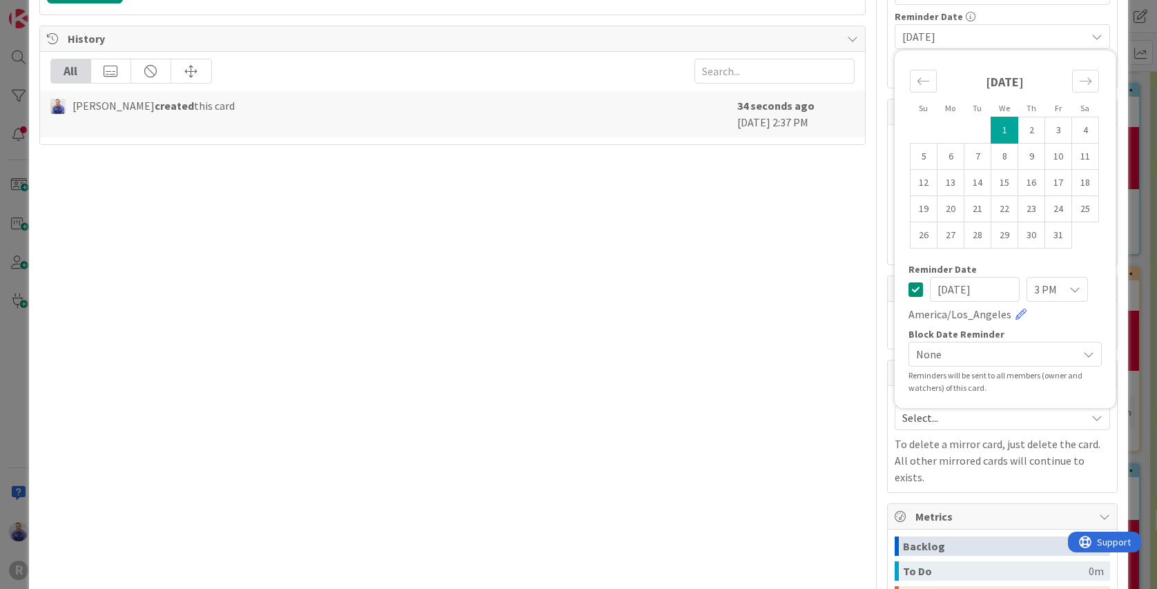
click at [947, 358] on span "None" at bounding box center [993, 354] width 155 height 19
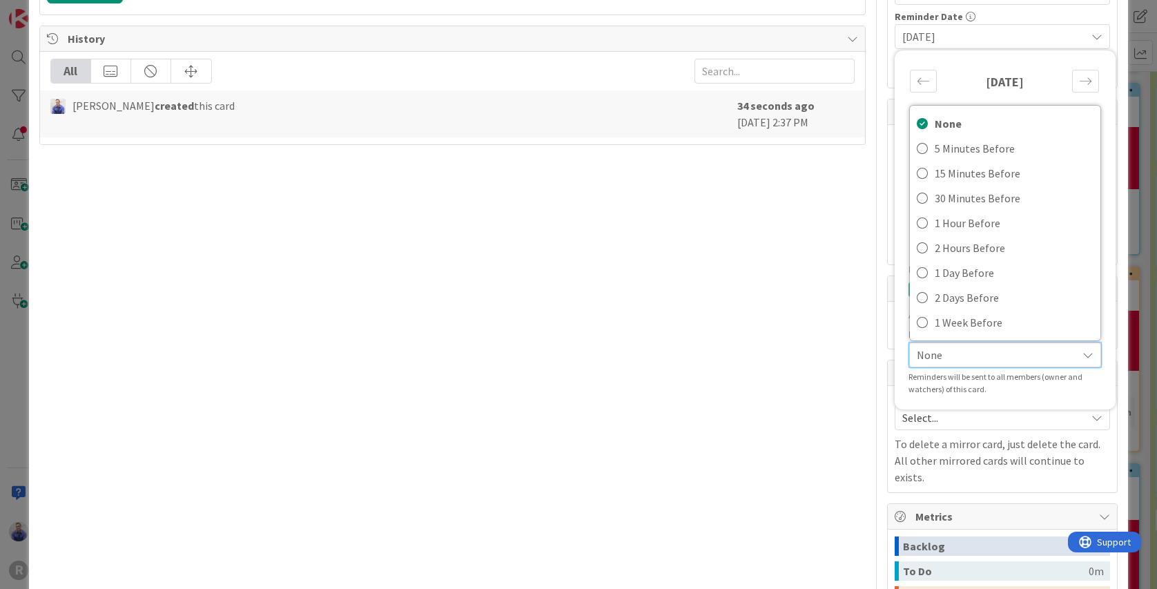
click at [788, 331] on div "Title 9 / 128 TEST CARD Description John Grant just joined Owner Watchers Manag…" at bounding box center [452, 221] width 827 height 1088
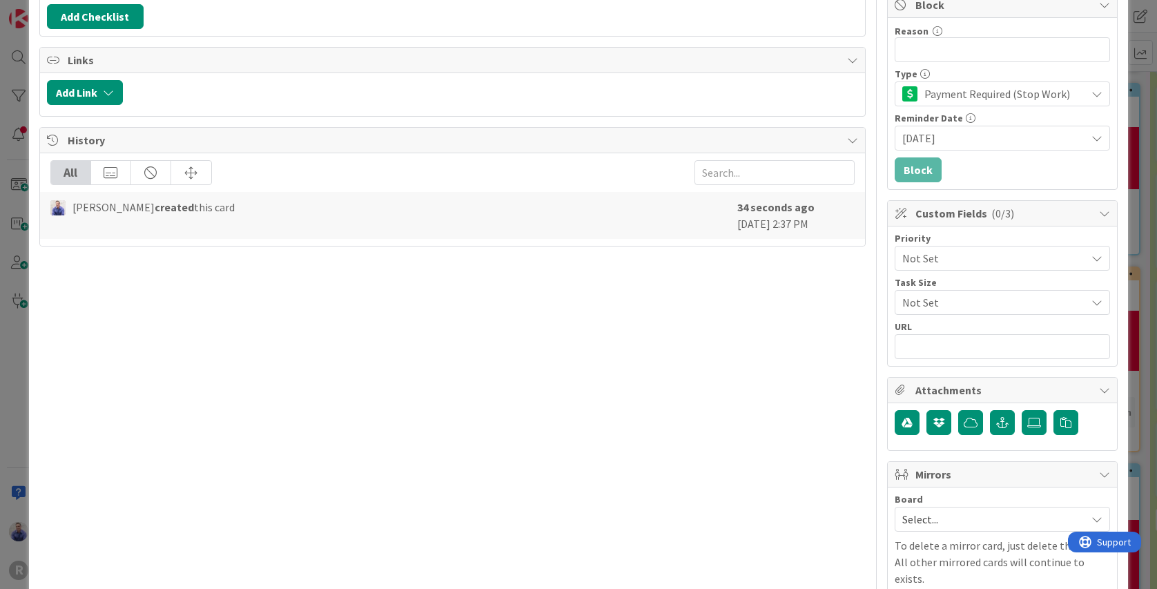
scroll to position [102, 0]
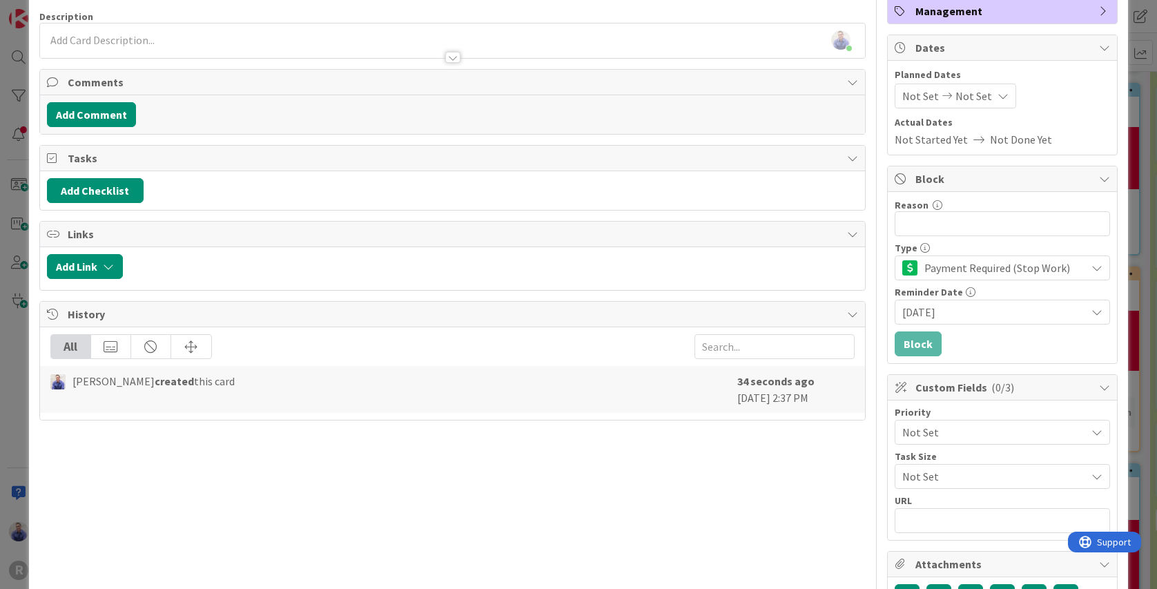
click at [979, 309] on span "10/01/2025" at bounding box center [994, 312] width 184 height 17
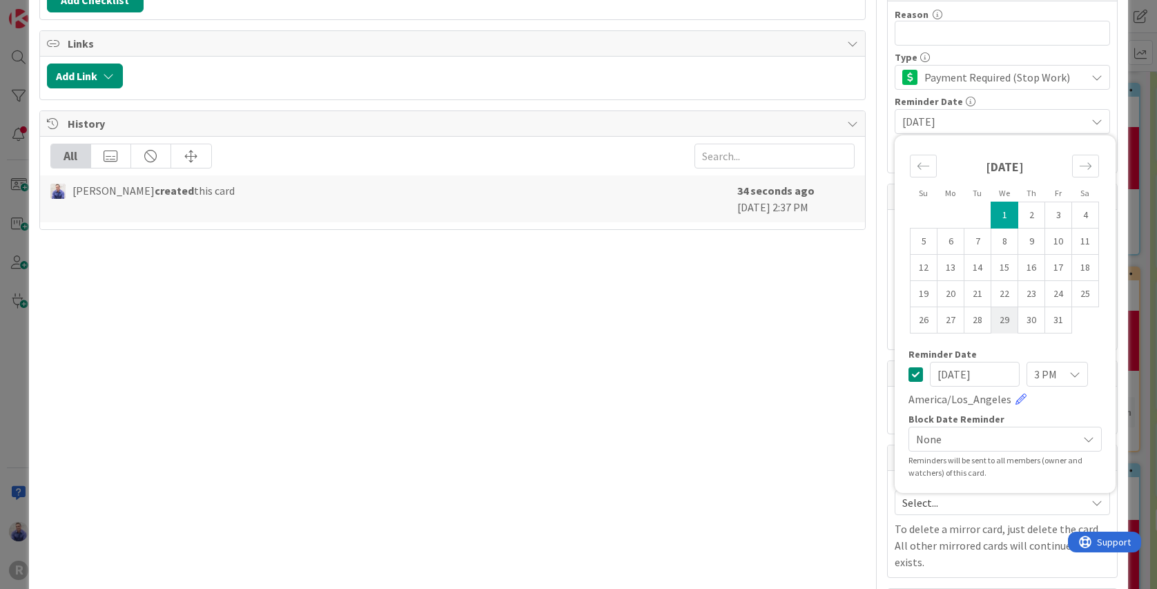
scroll to position [363, 0]
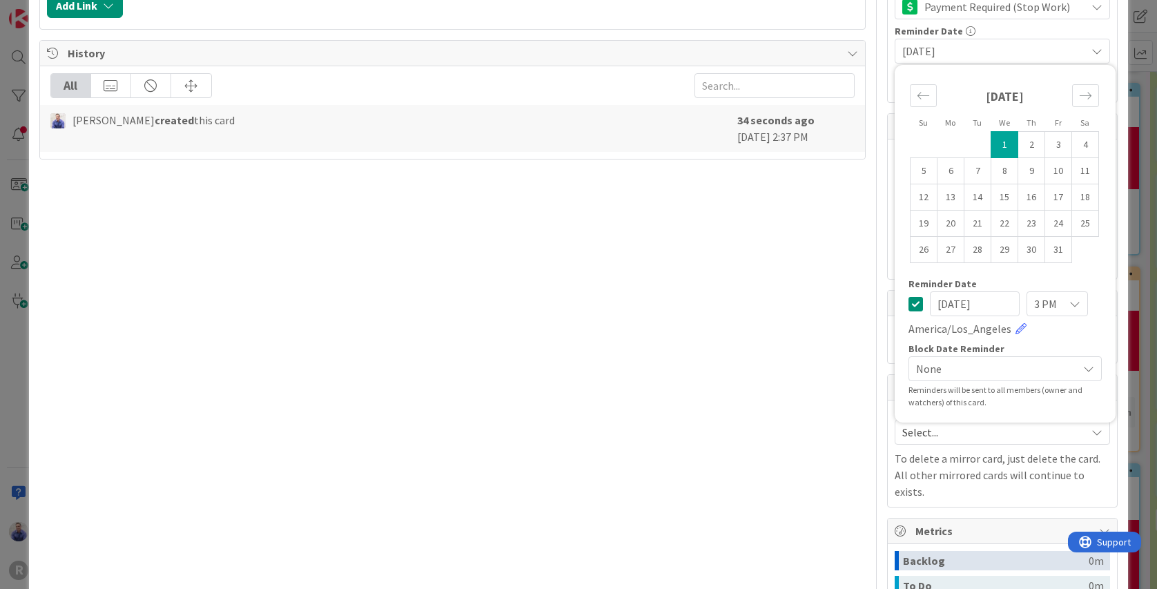
click at [1083, 371] on icon at bounding box center [1088, 368] width 11 height 11
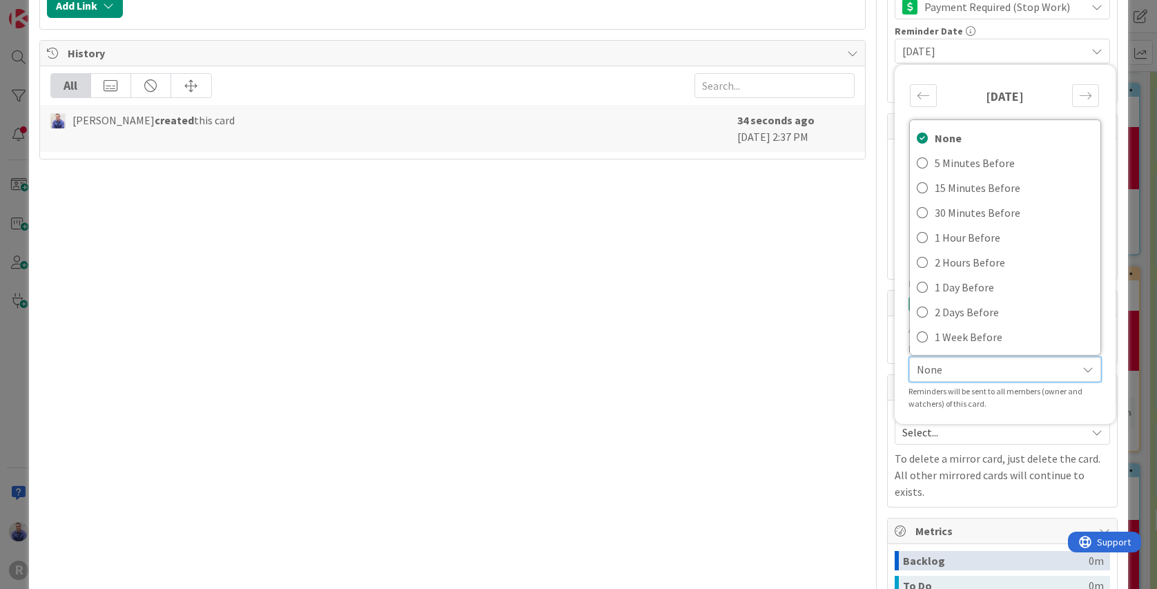
click at [867, 240] on div "Title 9 / 128 TEST CARD Description John Grant just joined Owner Watchers Manag…" at bounding box center [578, 235] width 1079 height 1088
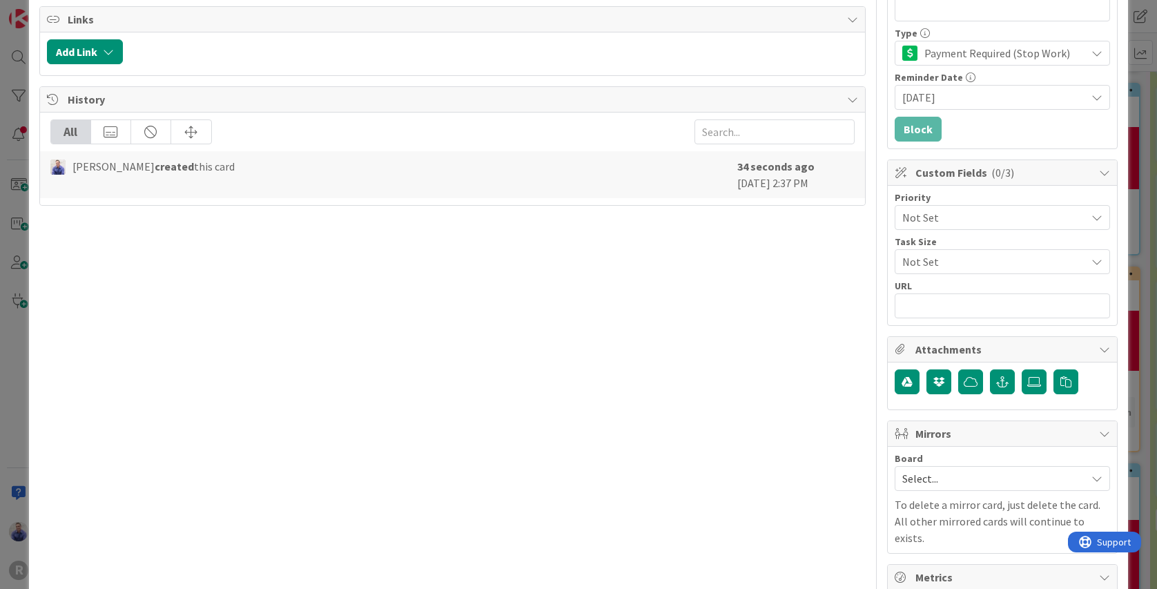
scroll to position [203, 0]
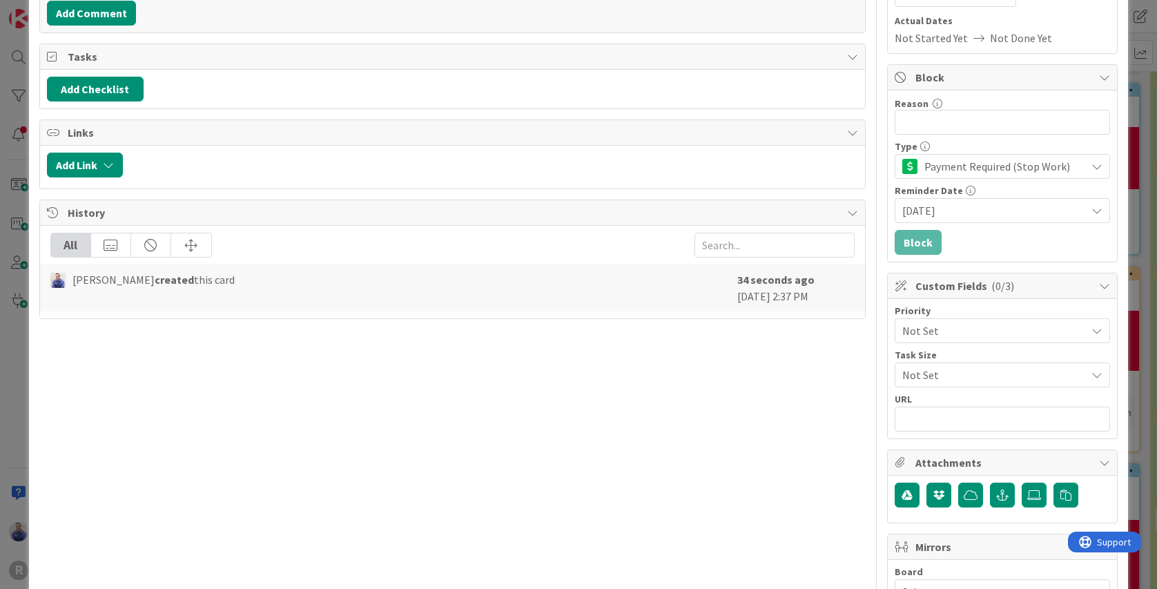
click at [1054, 202] on span "10/01/2025" at bounding box center [994, 210] width 184 height 17
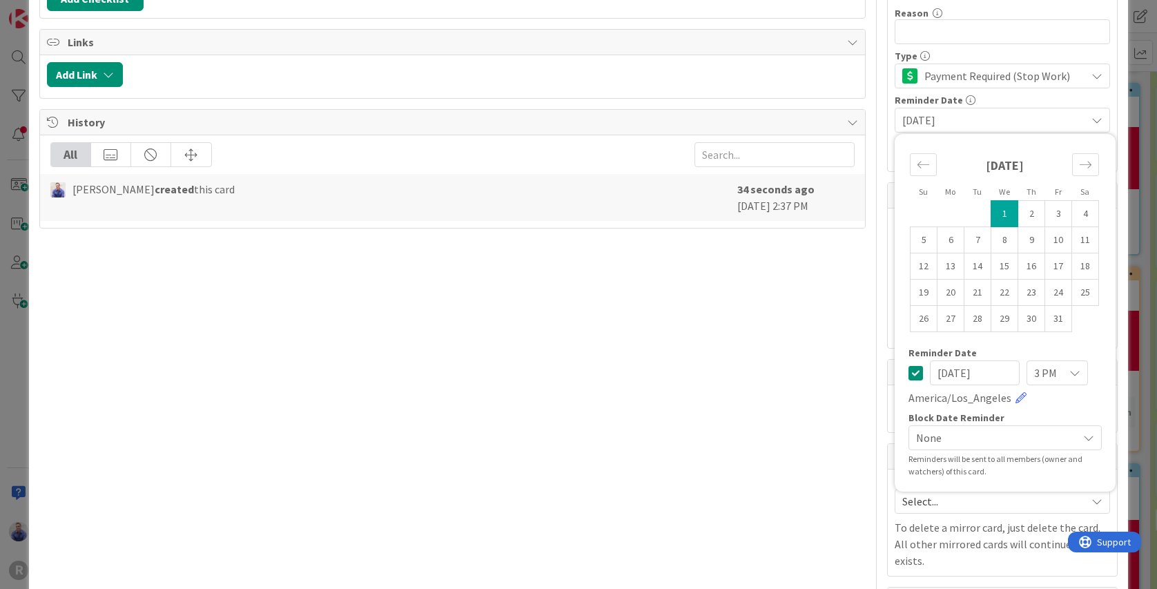
scroll to position [334, 0]
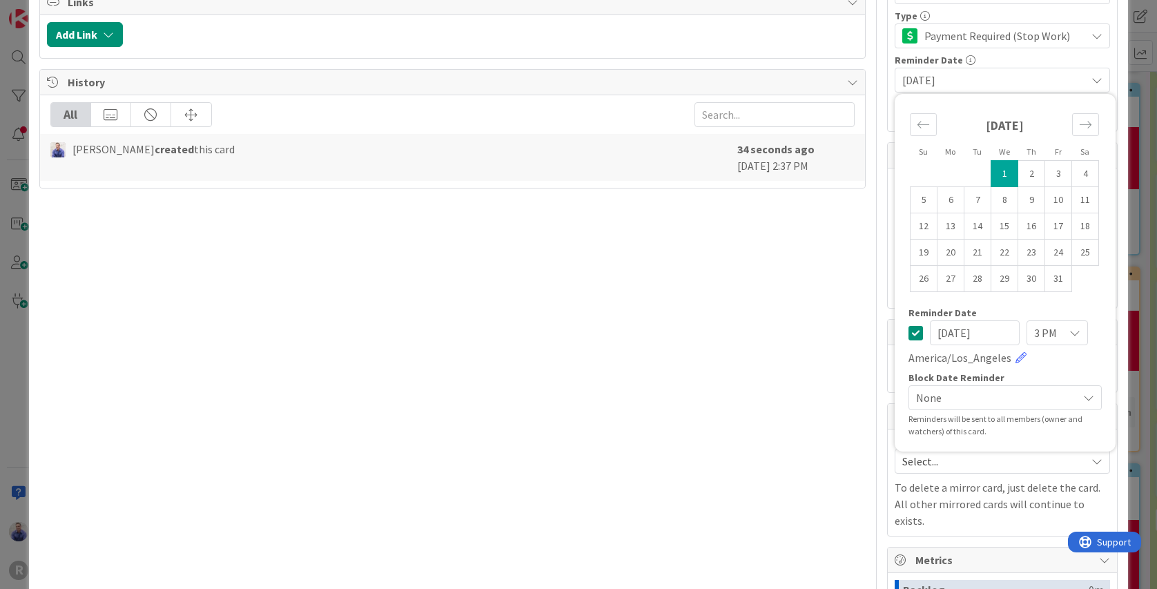
click at [1062, 399] on div "None" at bounding box center [1005, 397] width 193 height 25
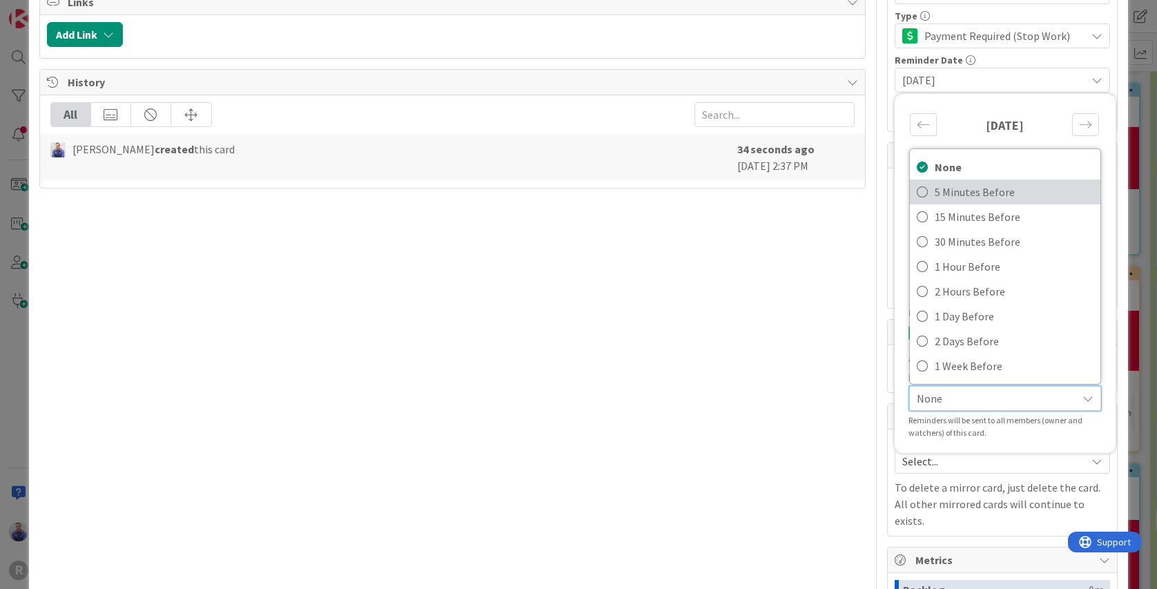
click at [960, 194] on span "5 Minutes Before" at bounding box center [1014, 192] width 159 height 21
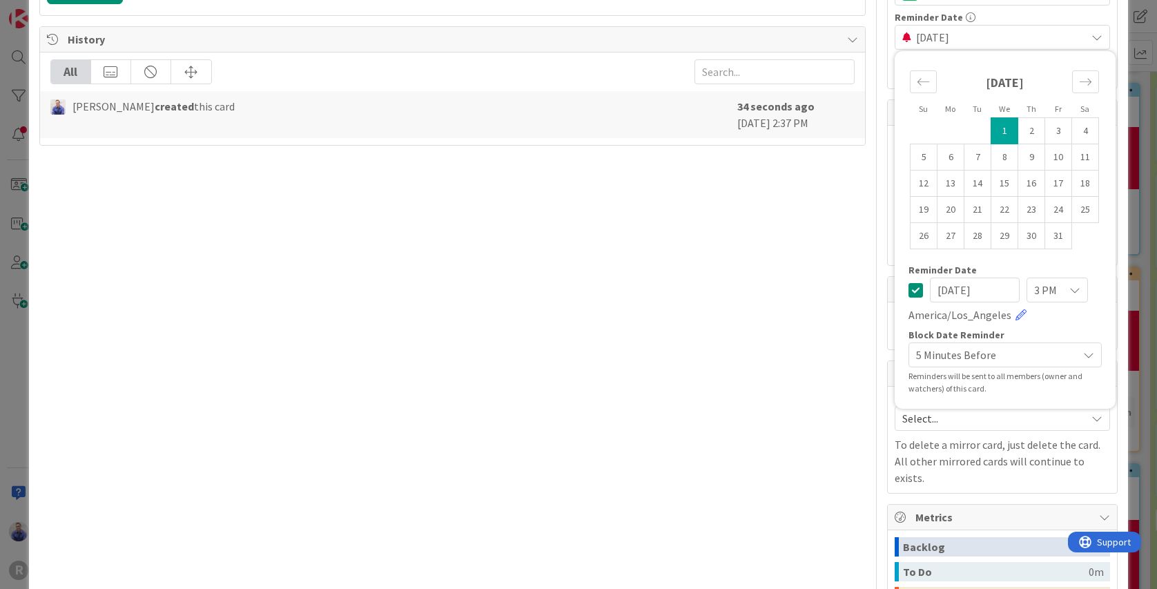
scroll to position [392, 0]
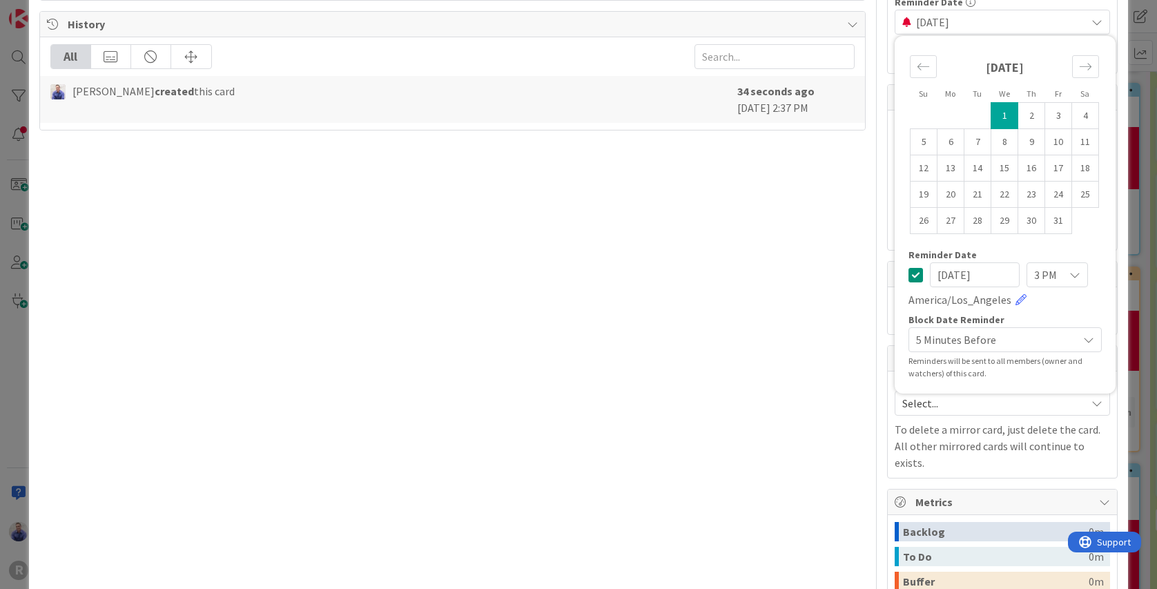
click at [942, 436] on p "To delete a mirror card, just delete the card. All other mirrored cards will co…" at bounding box center [1002, 446] width 215 height 50
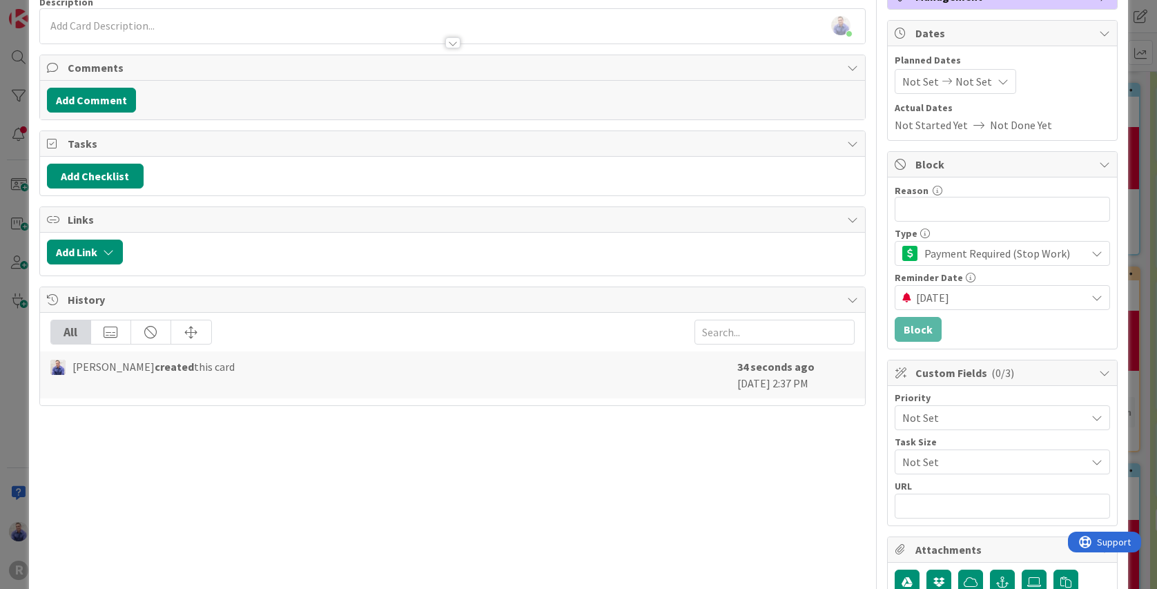
scroll to position [0, 0]
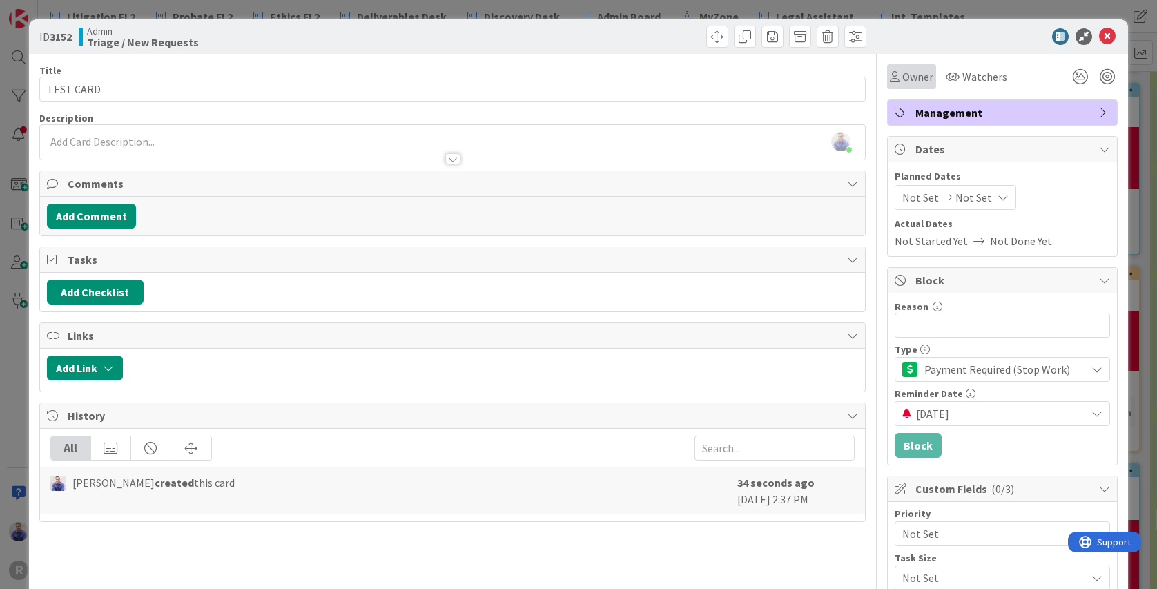
click at [906, 70] on span "Owner" at bounding box center [917, 76] width 31 height 17
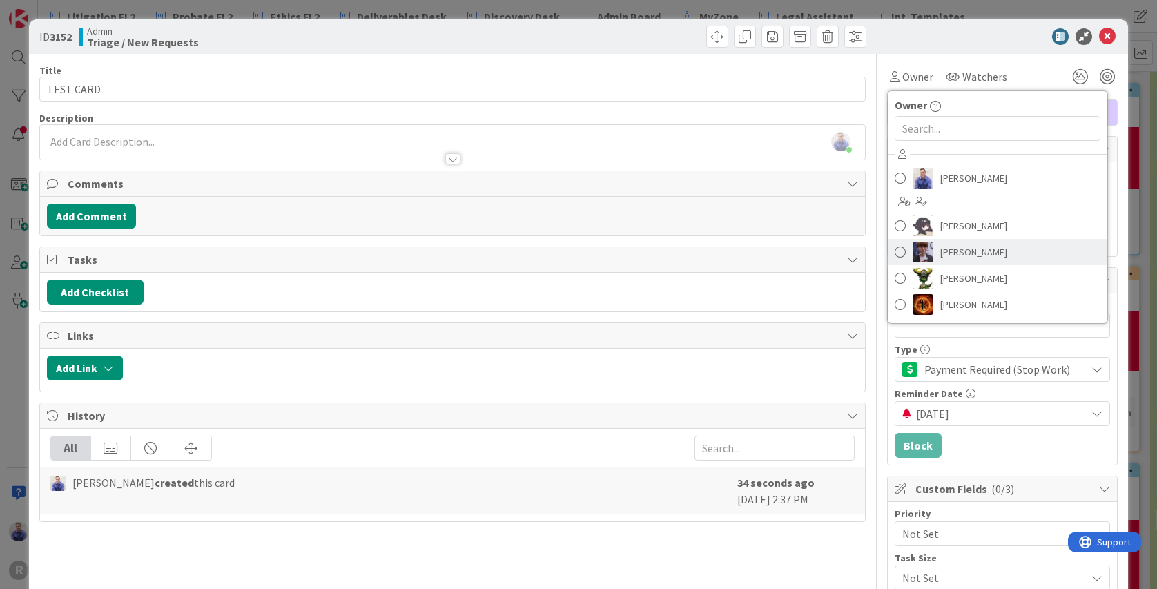
click at [968, 255] on span "[PERSON_NAME]" at bounding box center [973, 252] width 67 height 21
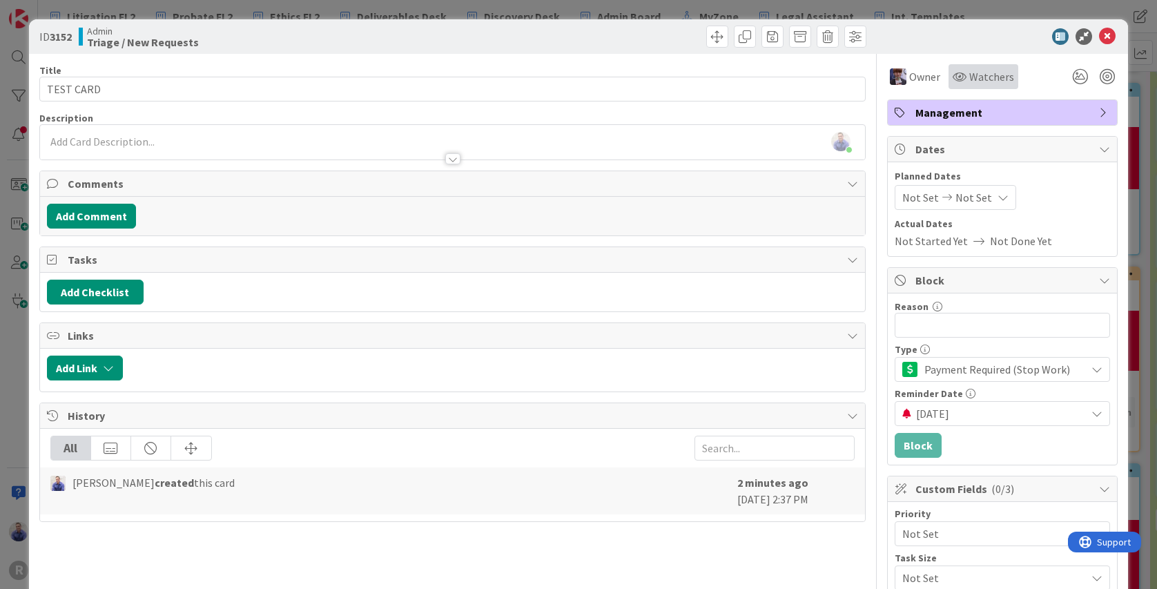
click at [968, 65] on div "Watchers" at bounding box center [984, 76] width 70 height 25
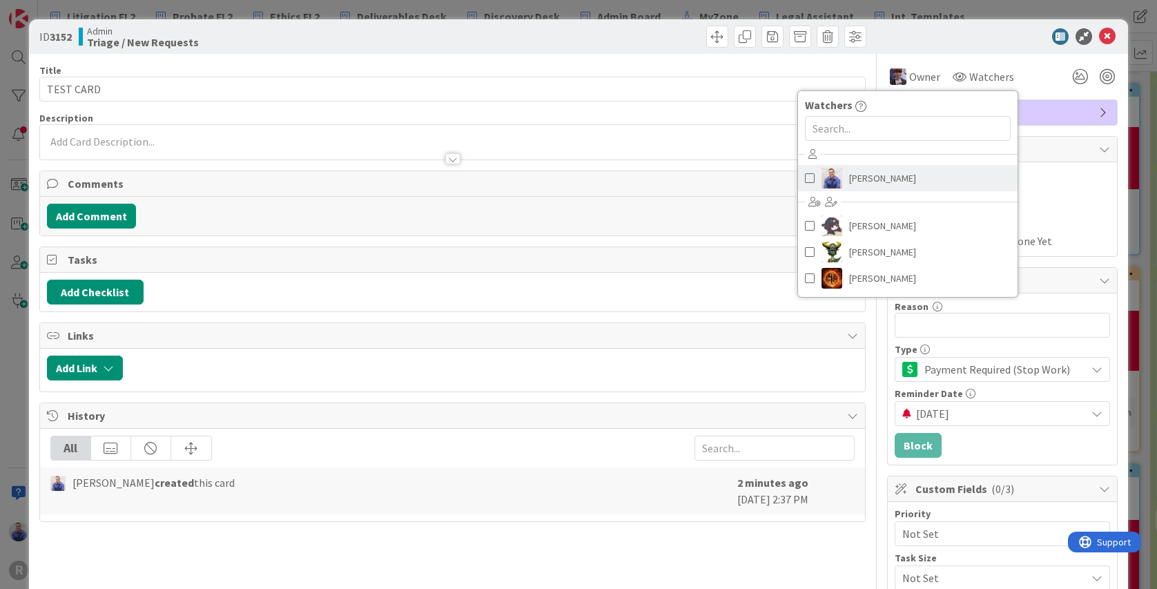
click at [860, 178] on span "[PERSON_NAME]" at bounding box center [882, 178] width 67 height 21
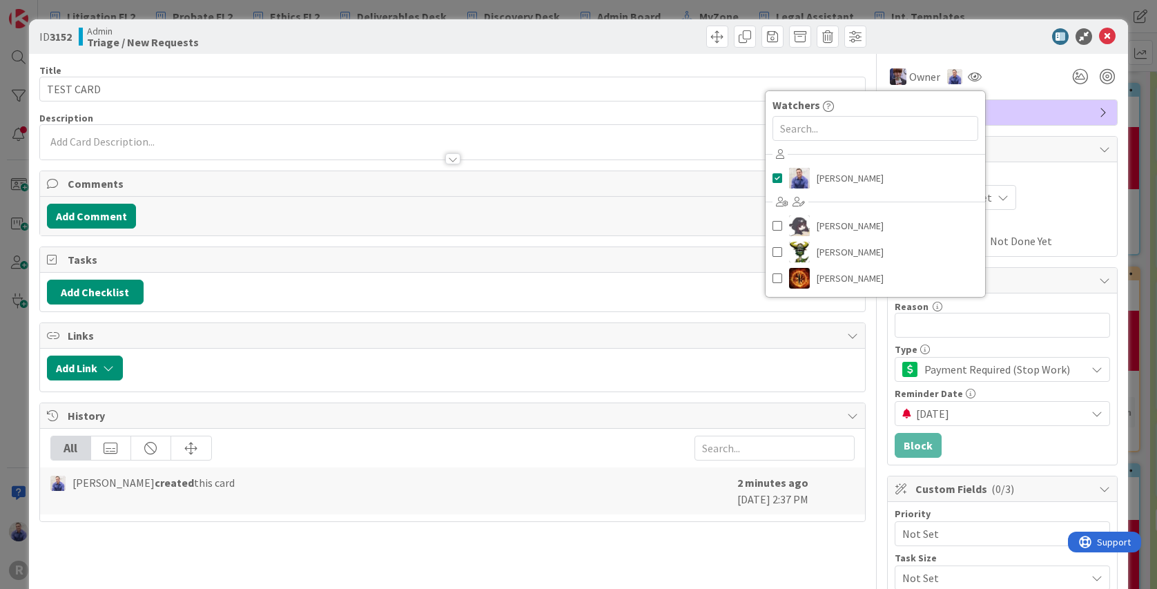
click at [978, 52] on div "ID 3152 Admin Triage / New Requests" at bounding box center [578, 36] width 1099 height 35
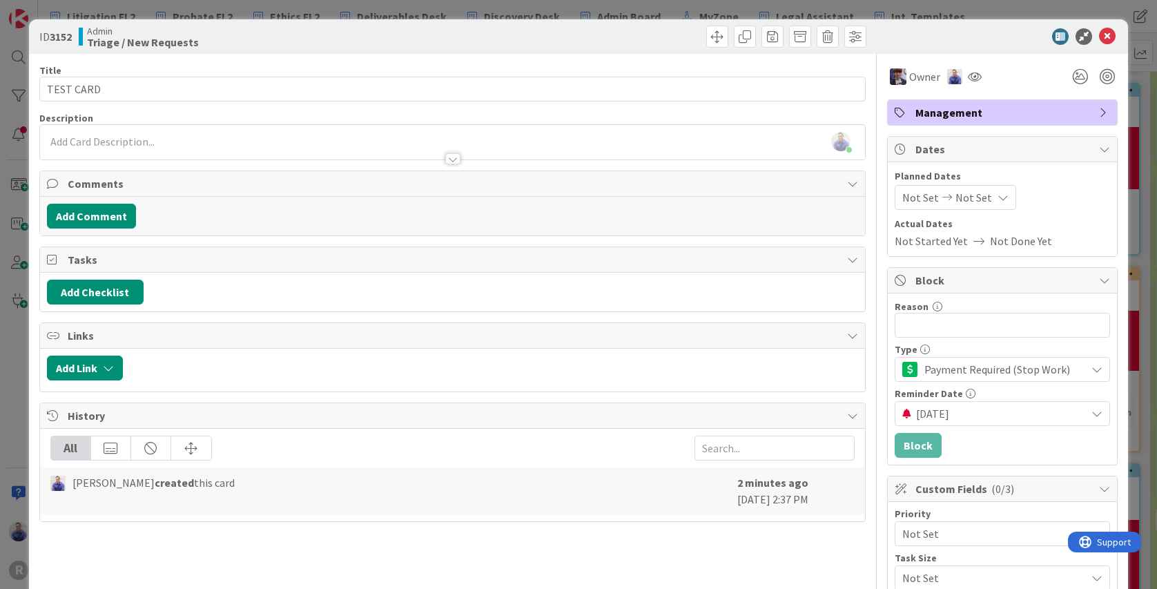
click at [597, 102] on div "Title 9 / 128 TEST CARD Description John Grant just joined Owner Management Com…" at bounding box center [452, 598] width 827 height 1088
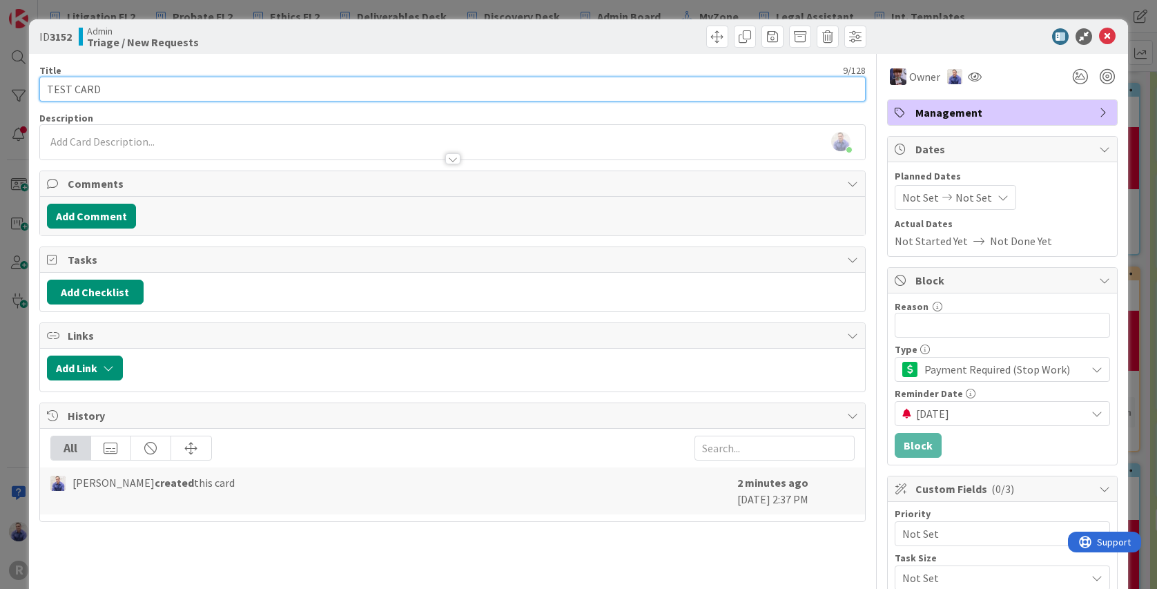
click at [597, 93] on input "TEST CARD" at bounding box center [452, 89] width 827 height 25
type input "TEST CARD (Blocker Reminder)"
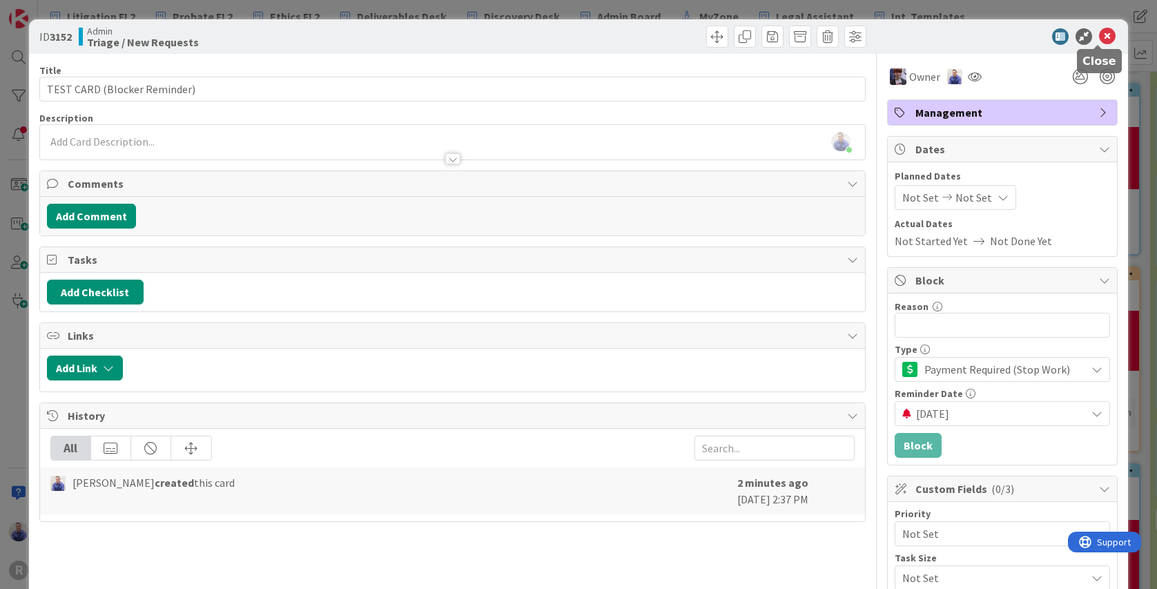
click at [1101, 33] on icon at bounding box center [1107, 36] width 17 height 17
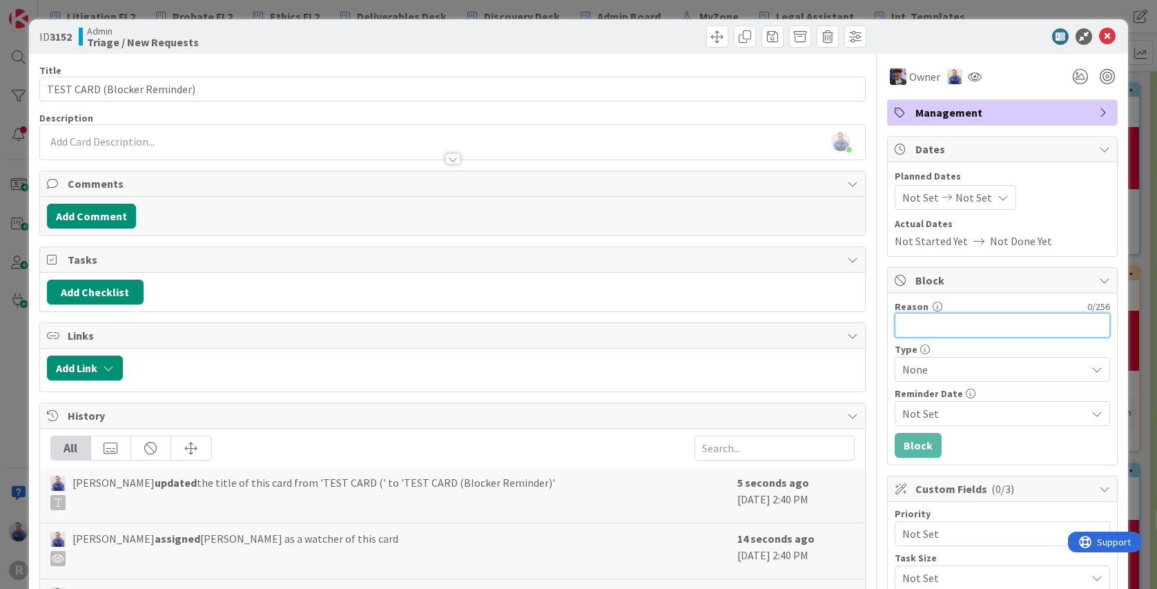
click at [1016, 322] on input "Reason" at bounding box center [1002, 325] width 215 height 25
click at [1016, 323] on input "Reason" at bounding box center [1002, 325] width 215 height 25
click at [1021, 374] on span "None" at bounding box center [990, 369] width 177 height 19
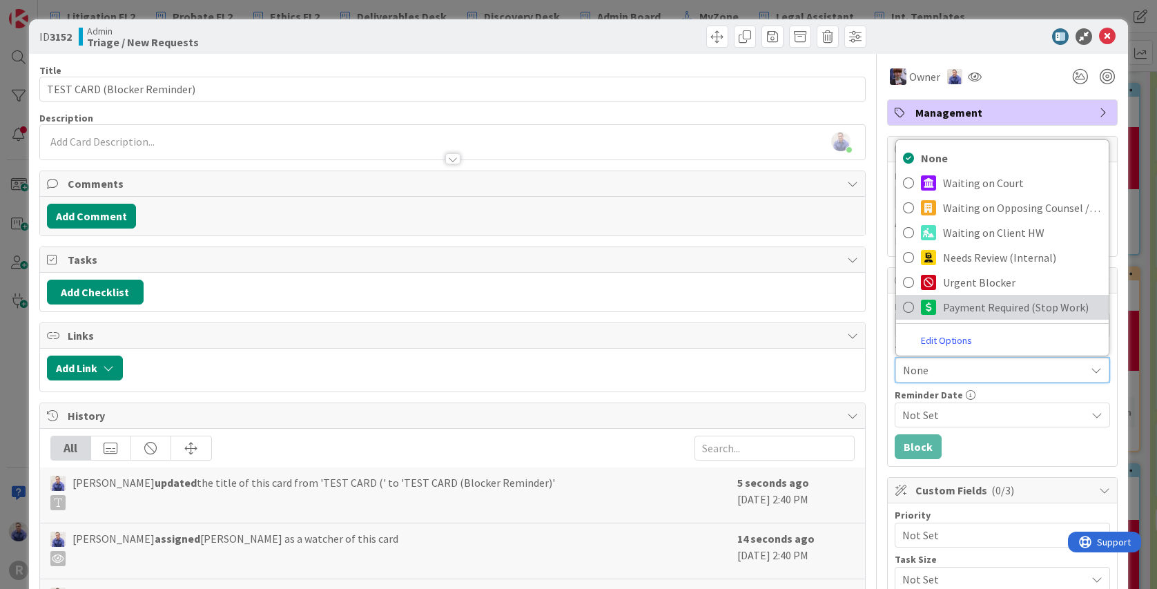
click at [903, 306] on icon at bounding box center [908, 307] width 11 height 21
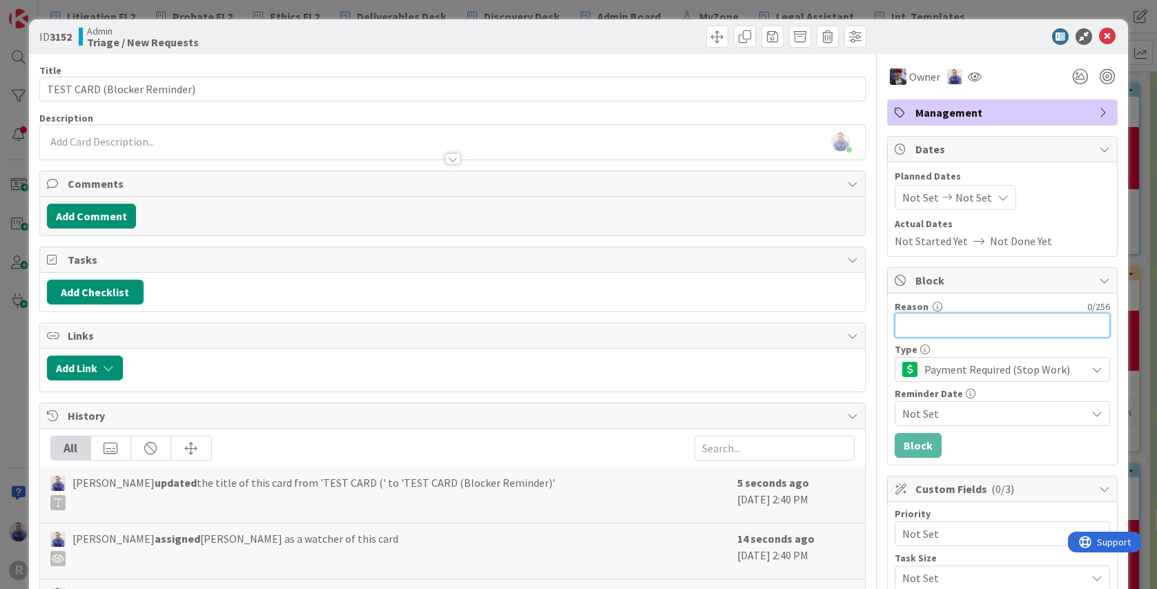
click at [944, 326] on input "Reason" at bounding box center [1002, 325] width 215 height 25
click at [996, 399] on div "Reminder Date Not Set" at bounding box center [1002, 407] width 215 height 37
click at [995, 403] on div "Not Set" at bounding box center [1002, 413] width 215 height 25
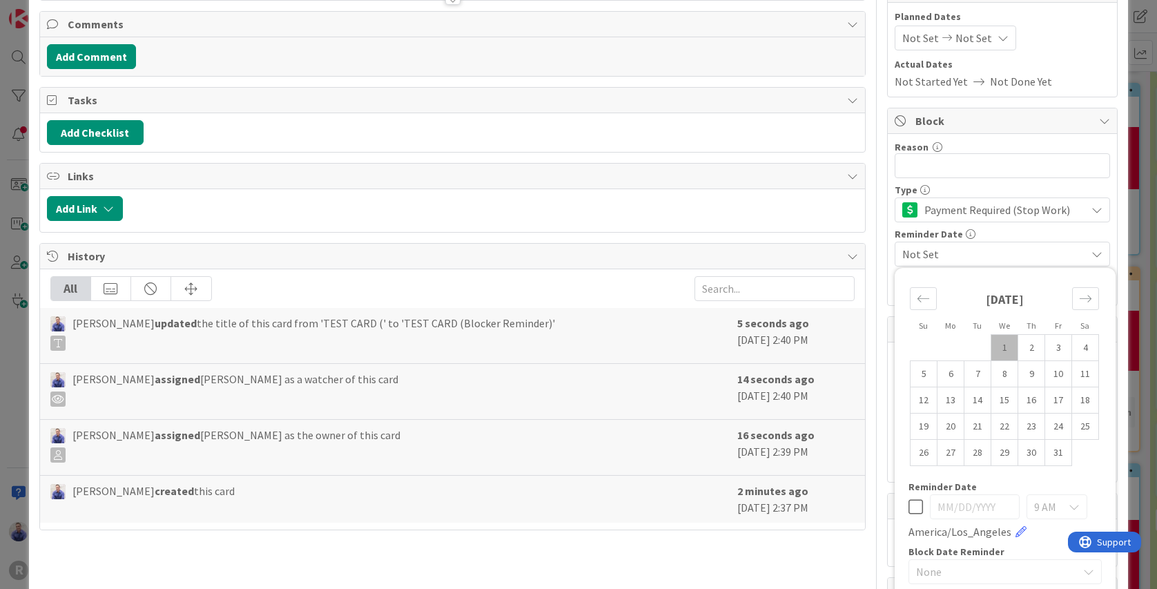
scroll to position [261, 0]
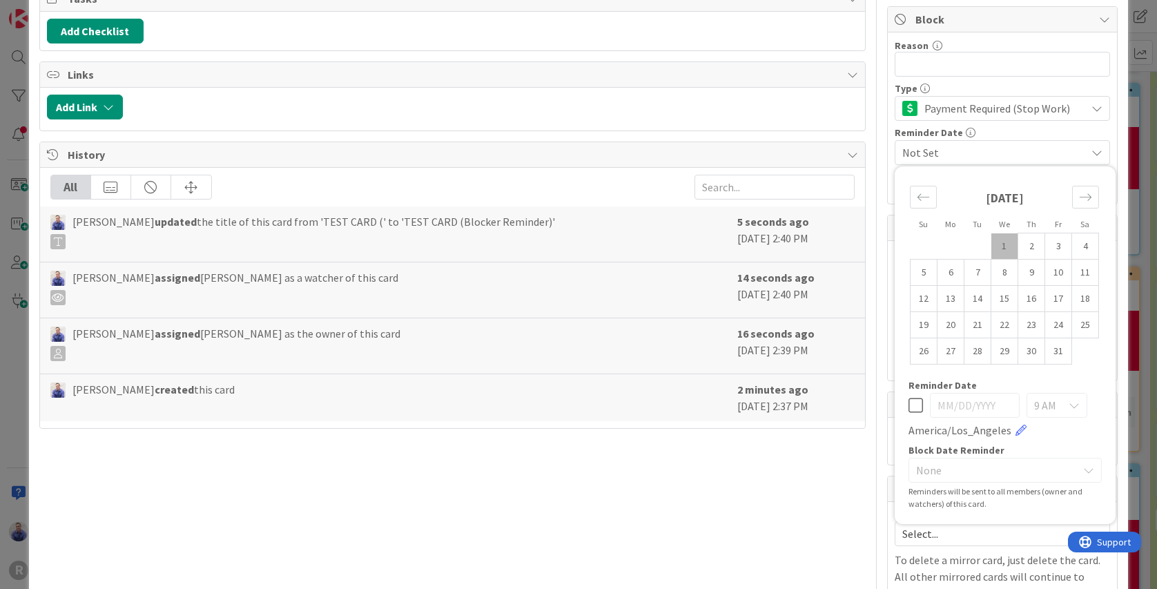
click at [1000, 251] on td "1" at bounding box center [1005, 246] width 27 height 26
type input "10/01/2025"
click at [1059, 403] on div "9 AM" at bounding box center [1057, 405] width 61 height 25
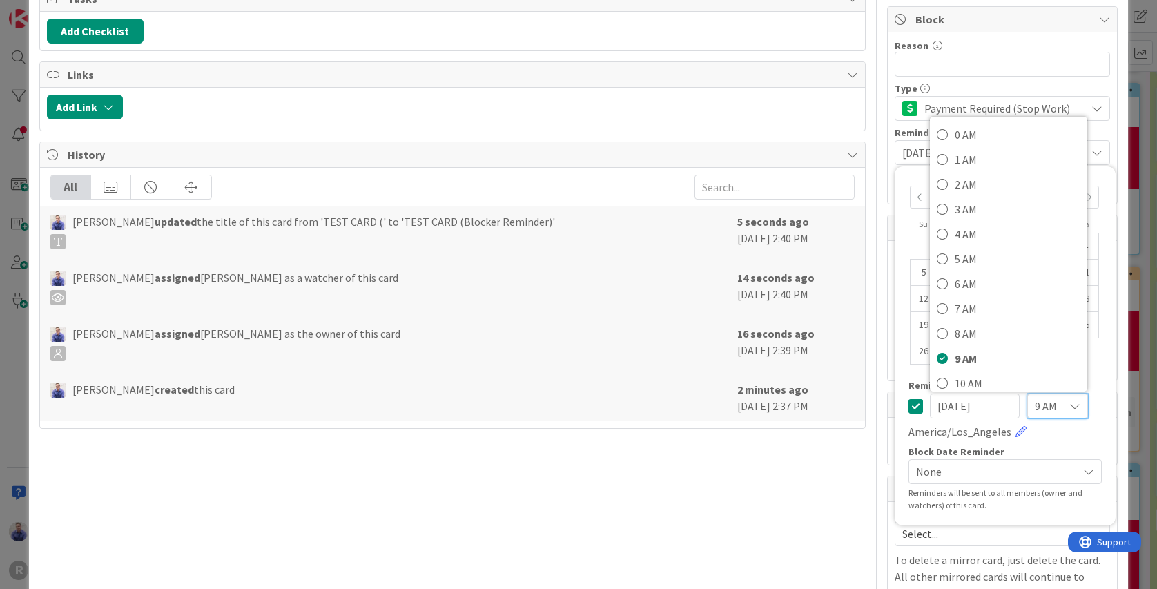
scroll to position [333, 0]
click at [955, 172] on span "3 PM" at bounding box center [1018, 174] width 126 height 21
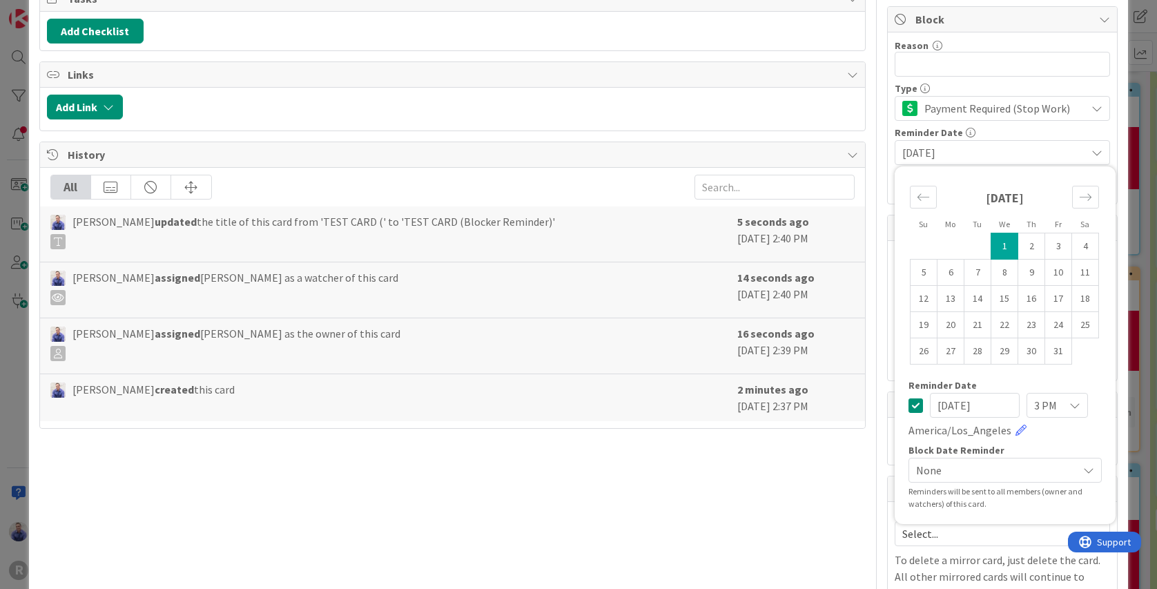
click at [943, 466] on span "None" at bounding box center [993, 470] width 155 height 19
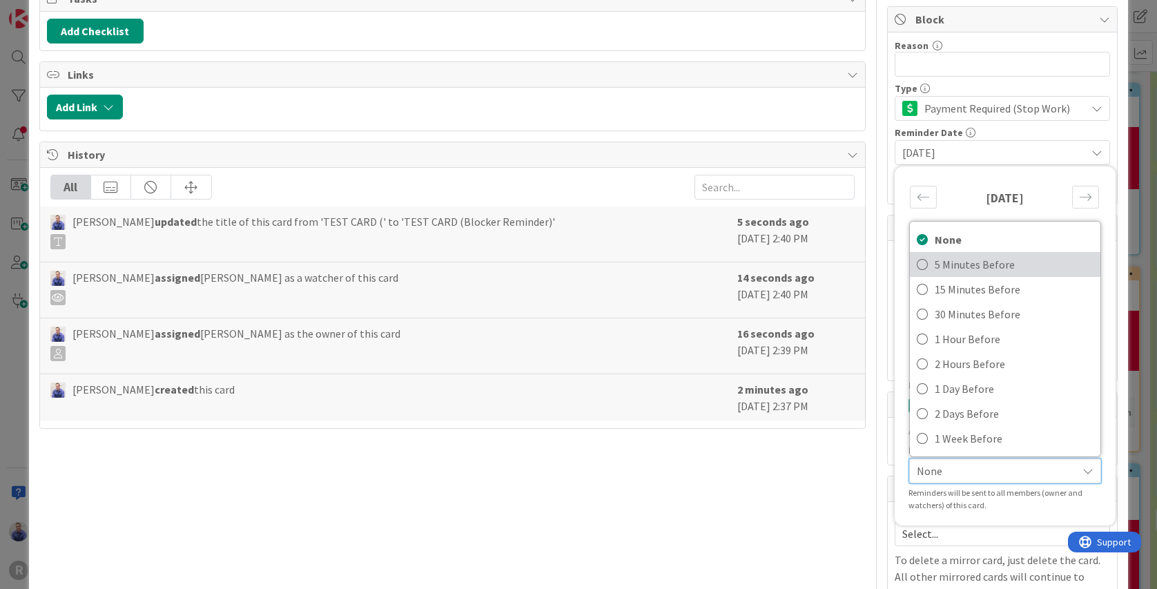
click at [938, 268] on span "5 Minutes Before" at bounding box center [1014, 264] width 159 height 21
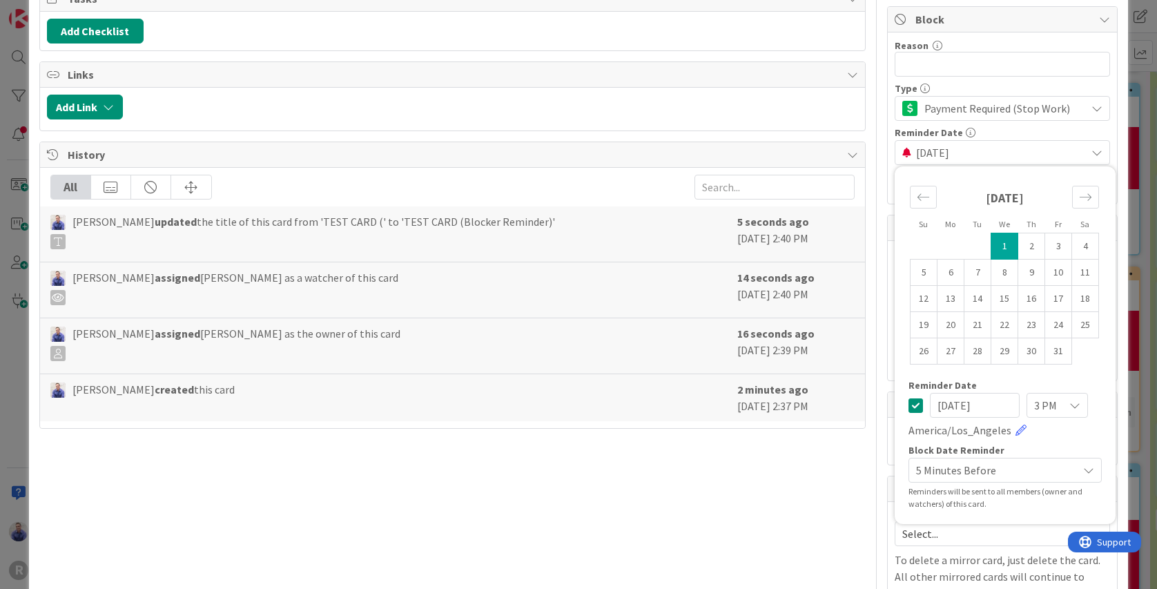
click at [1087, 452] on div "Block Date Reminder" at bounding box center [1005, 450] width 193 height 10
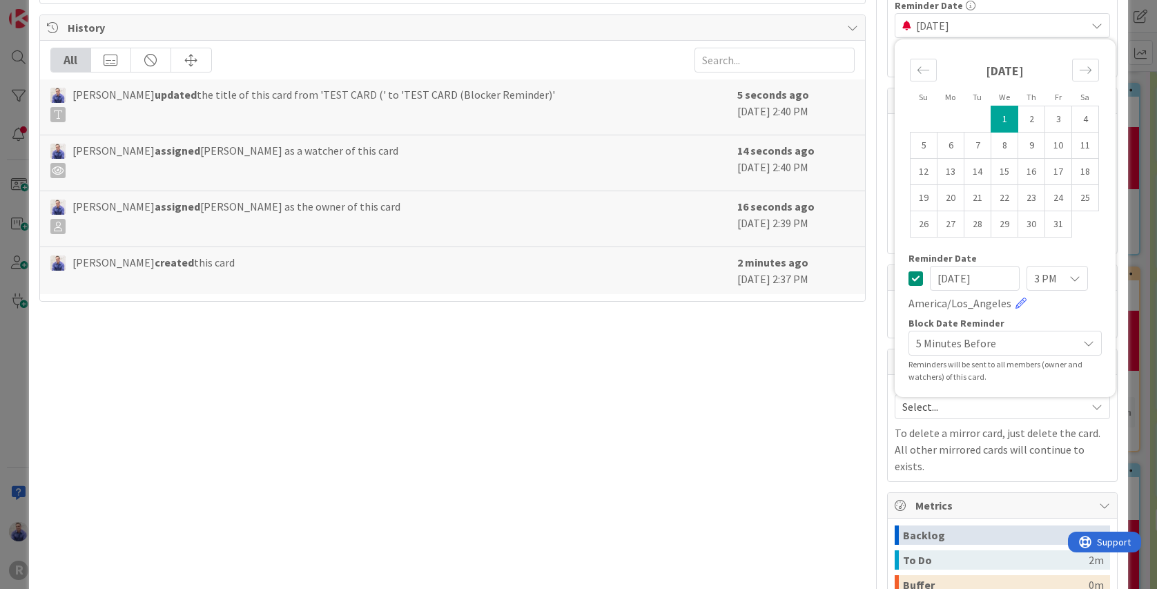
scroll to position [421, 0]
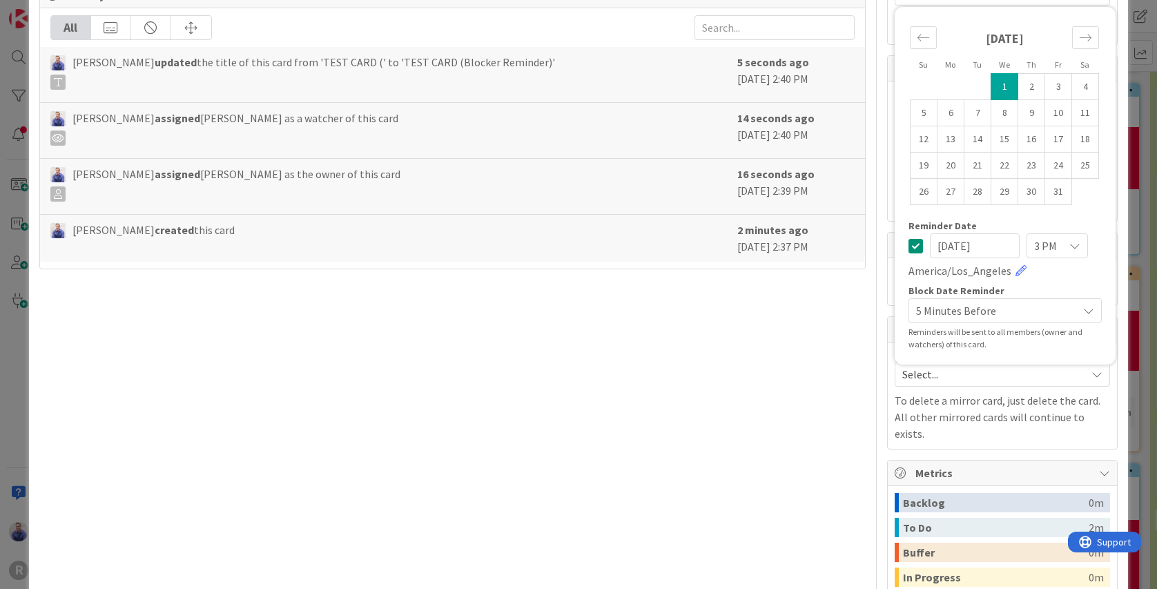
click at [1108, 341] on div "Mirrors Board Select... To delete a mirror card, just delete the card. All othe…" at bounding box center [1002, 382] width 231 height 133
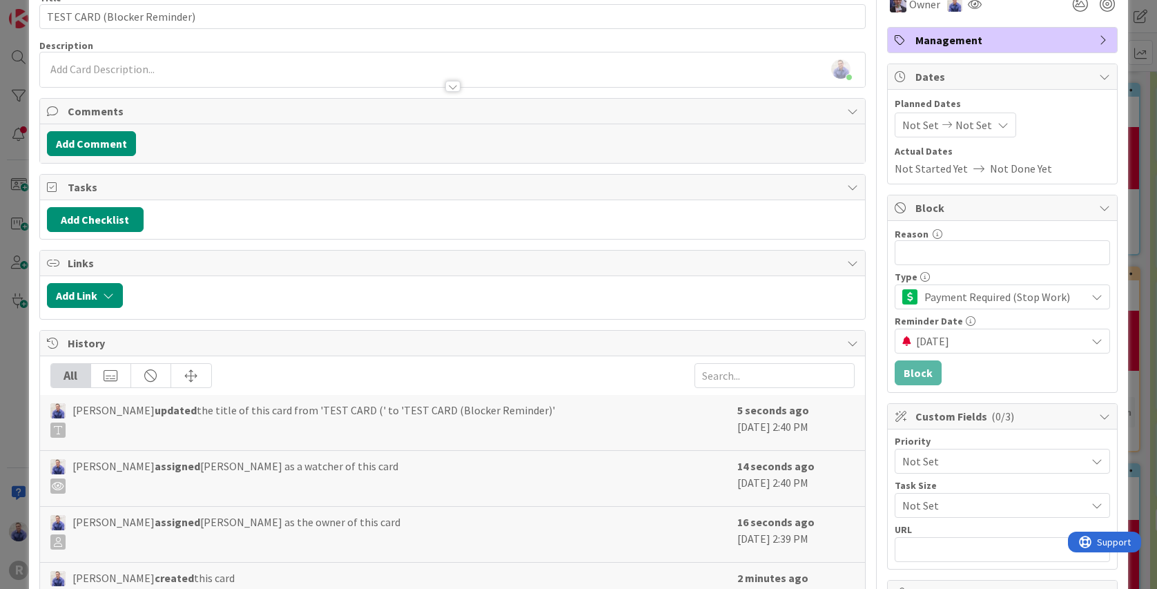
scroll to position [0, 0]
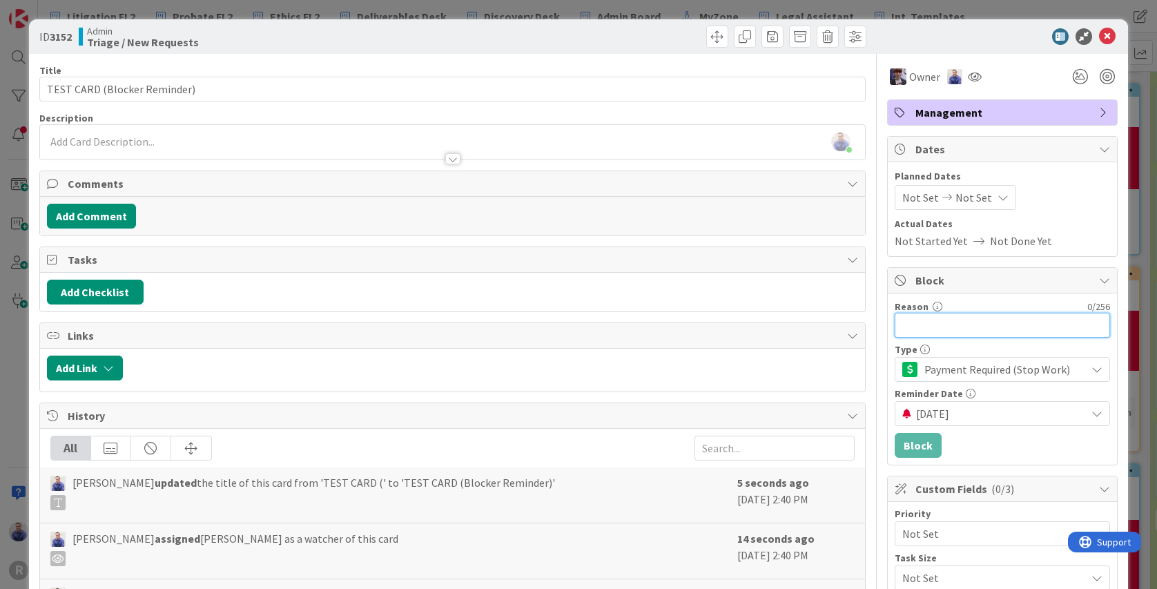
click at [960, 324] on input "Reason" at bounding box center [1002, 325] width 215 height 25
type input "Reason"
click at [960, 304] on div "Reason 6 / 256" at bounding box center [1002, 306] width 215 height 12
click at [1099, 35] on icon at bounding box center [1107, 36] width 17 height 17
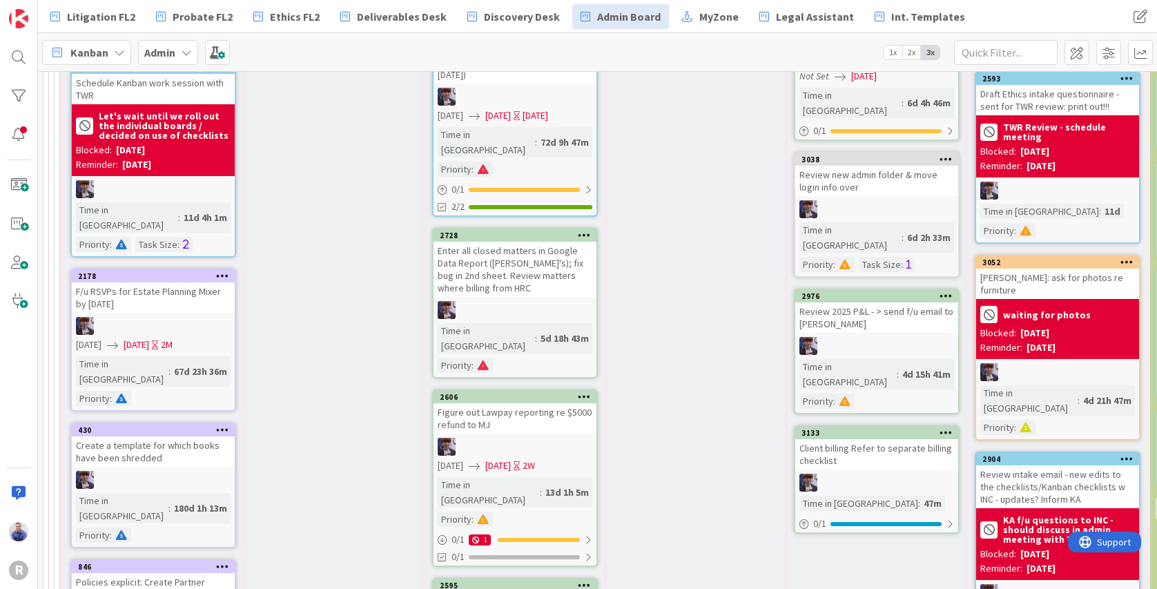
scroll to position [4372, 0]
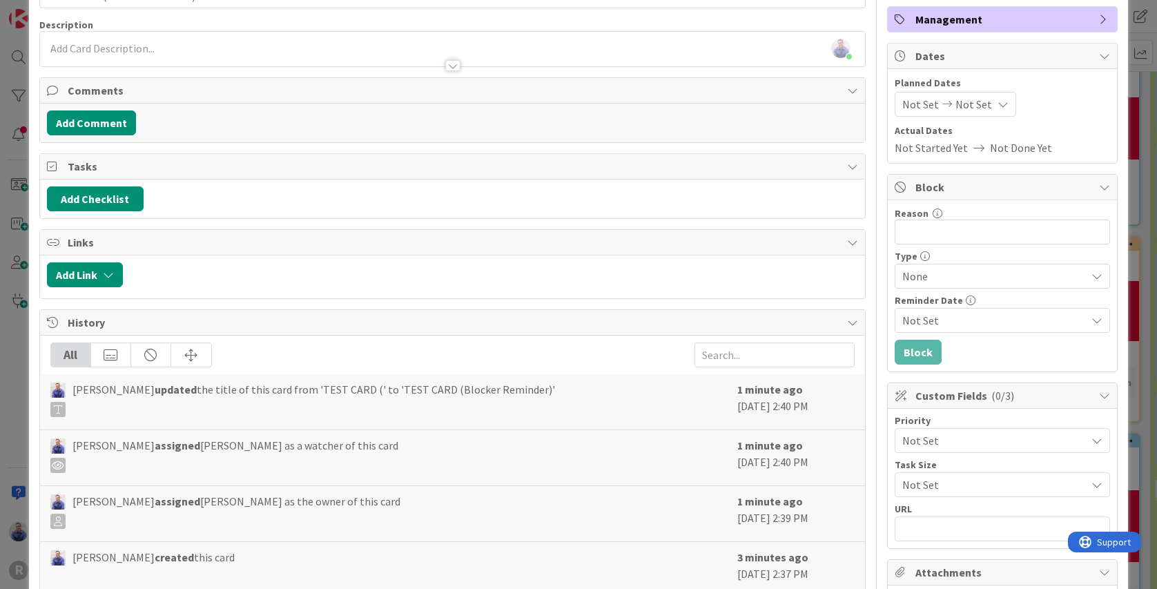
scroll to position [116, 0]
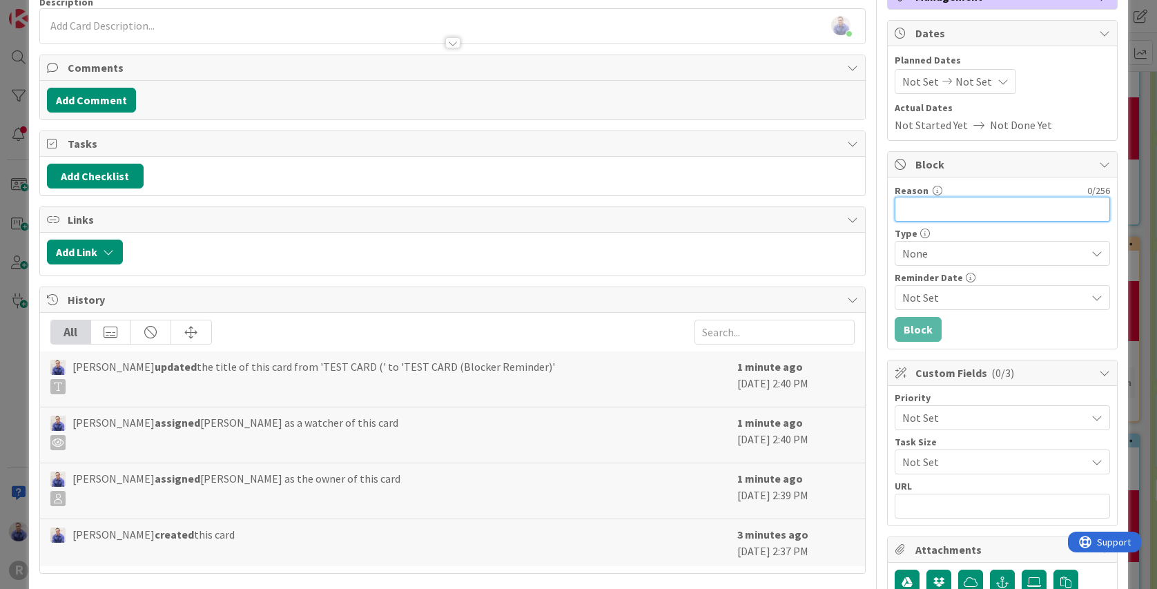
click at [960, 211] on input "Reason" at bounding box center [1002, 209] width 215 height 25
click at [1025, 261] on div "None" at bounding box center [1002, 253] width 215 height 25
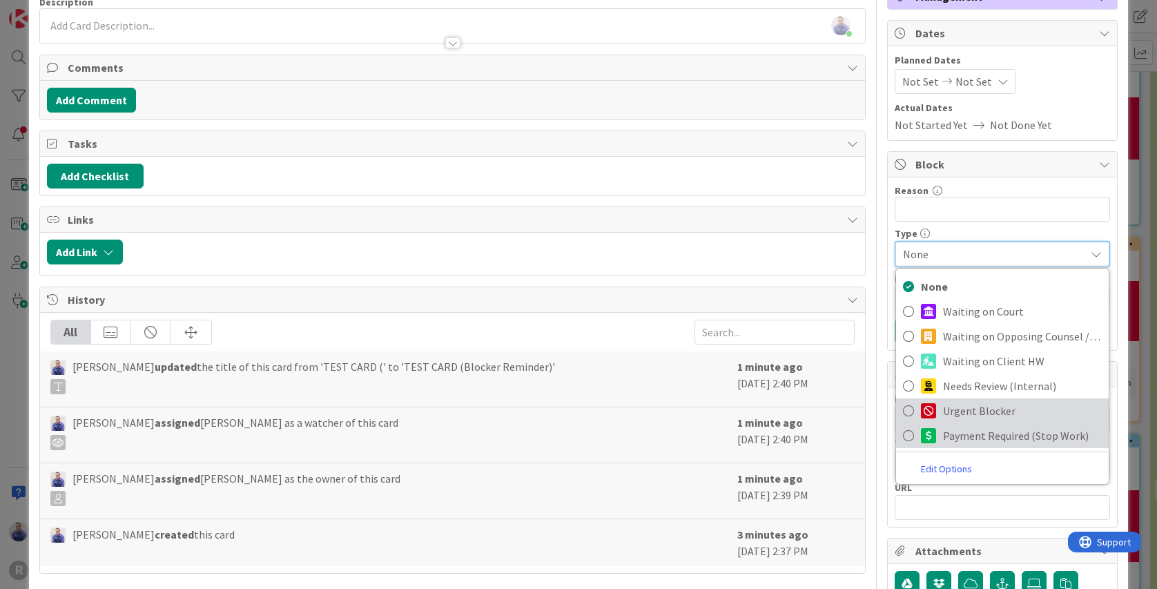
drag, startPoint x: 991, startPoint y: 431, endPoint x: 983, endPoint y: 403, distance: 28.8
click at [987, 421] on div "None Waiting on Court Waiting on Opposing Counsel / OP Waiting on Client HW Nee…" at bounding box center [1003, 376] width 214 height 217
click at [973, 438] on span "Payment Required (Stop Work)" at bounding box center [1022, 435] width 159 height 21
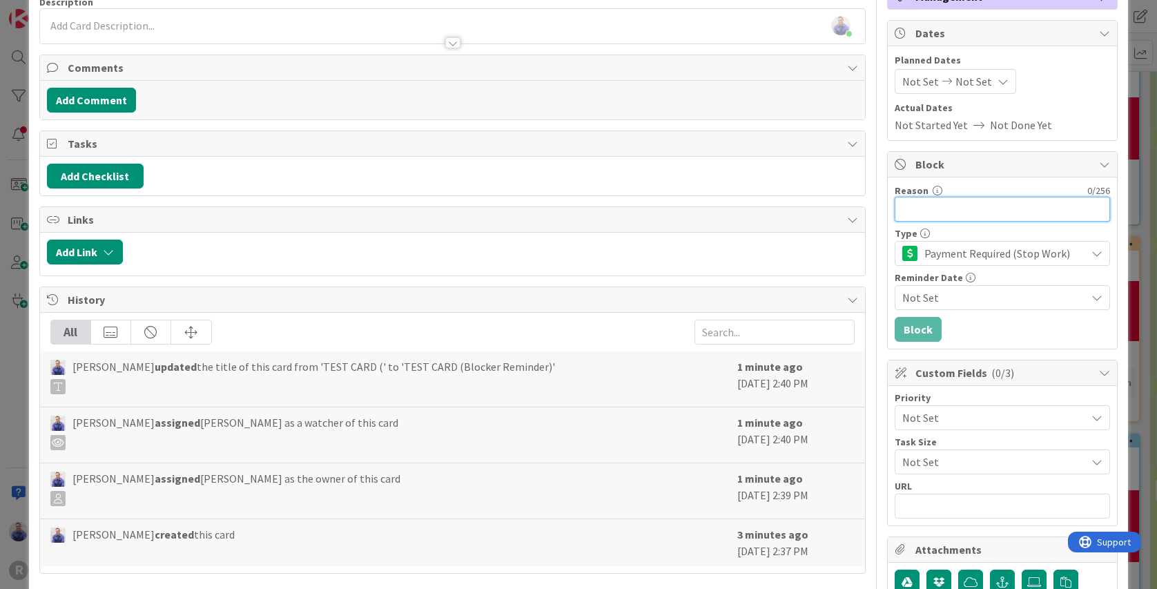
click at [972, 203] on input "Reason" at bounding box center [1002, 209] width 215 height 25
type input "Reason"
drag, startPoint x: 998, startPoint y: 331, endPoint x: 955, endPoint y: 326, distance: 43.1
click at [998, 329] on div "Reason 6 / 256 Reason Type Payment Required (Stop Work) None Waiting on Court W…" at bounding box center [1002, 262] width 229 height 171
click at [950, 297] on span "Not Set" at bounding box center [994, 297] width 184 height 17
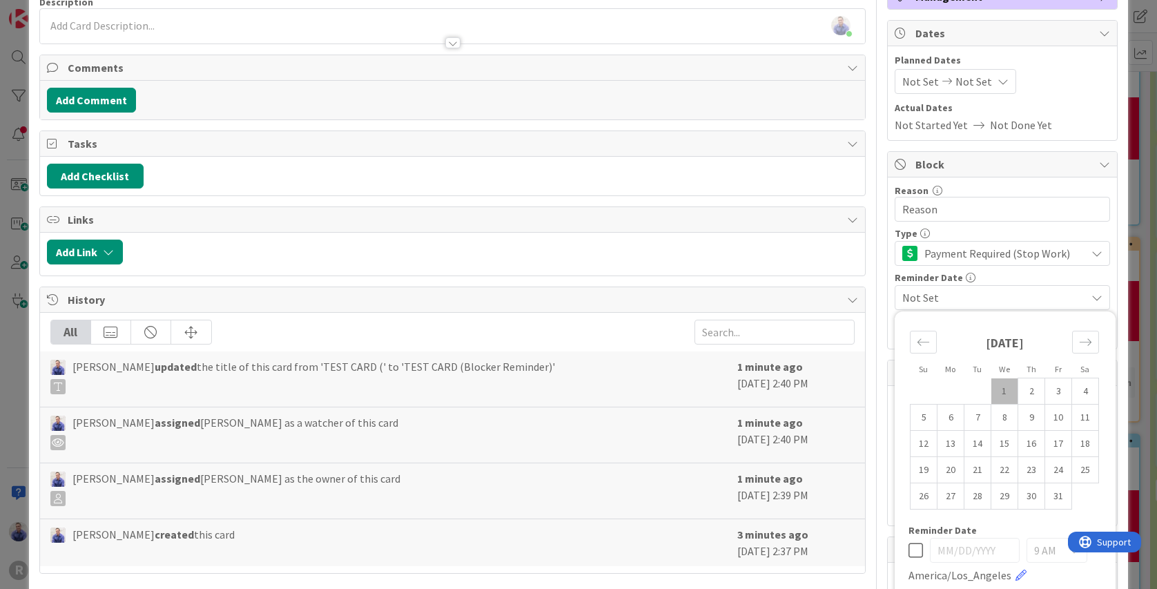
click at [1002, 394] on td "1" at bounding box center [1005, 391] width 27 height 26
type input "10/01/2025"
click at [1052, 278] on div "Reminder Date" at bounding box center [1002, 278] width 215 height 10
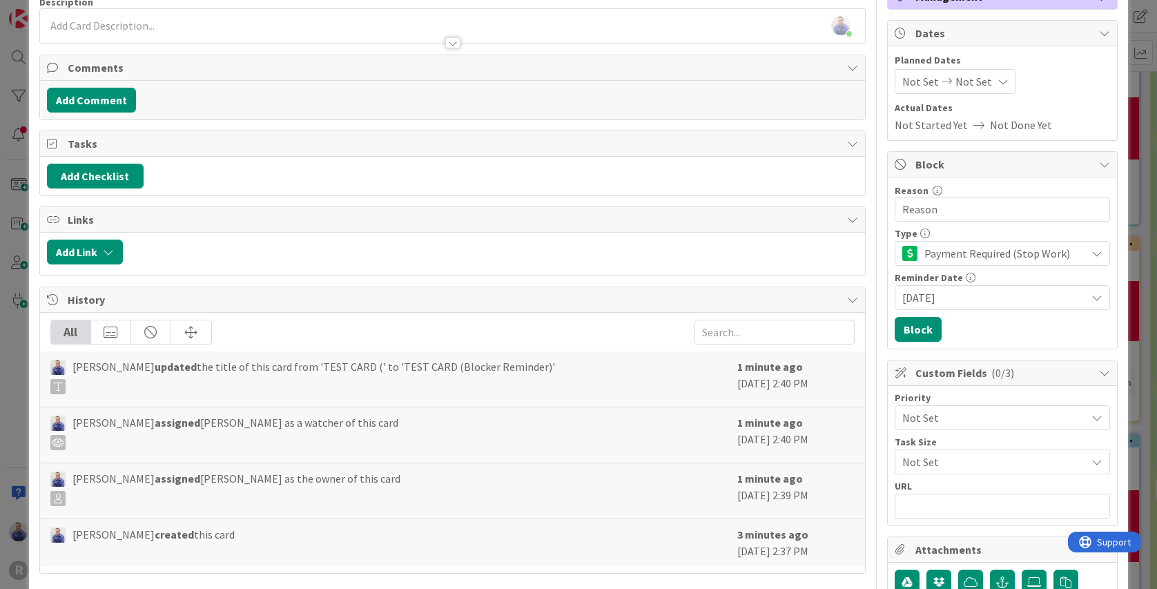
click at [960, 305] on span "10/01/2025" at bounding box center [994, 297] width 184 height 17
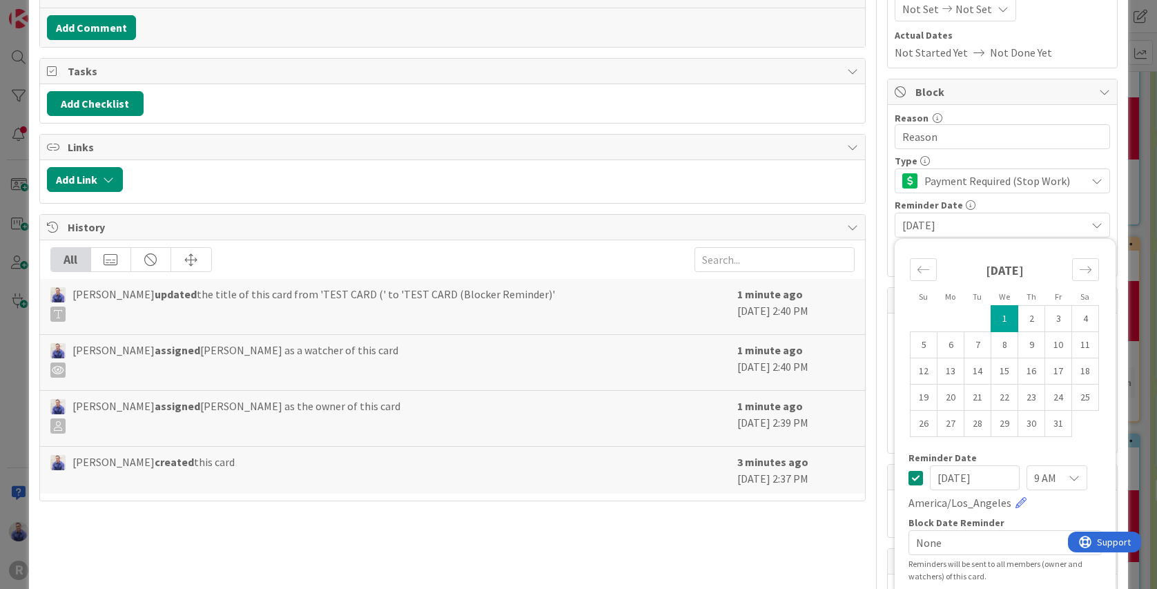
scroll to position [348, 0]
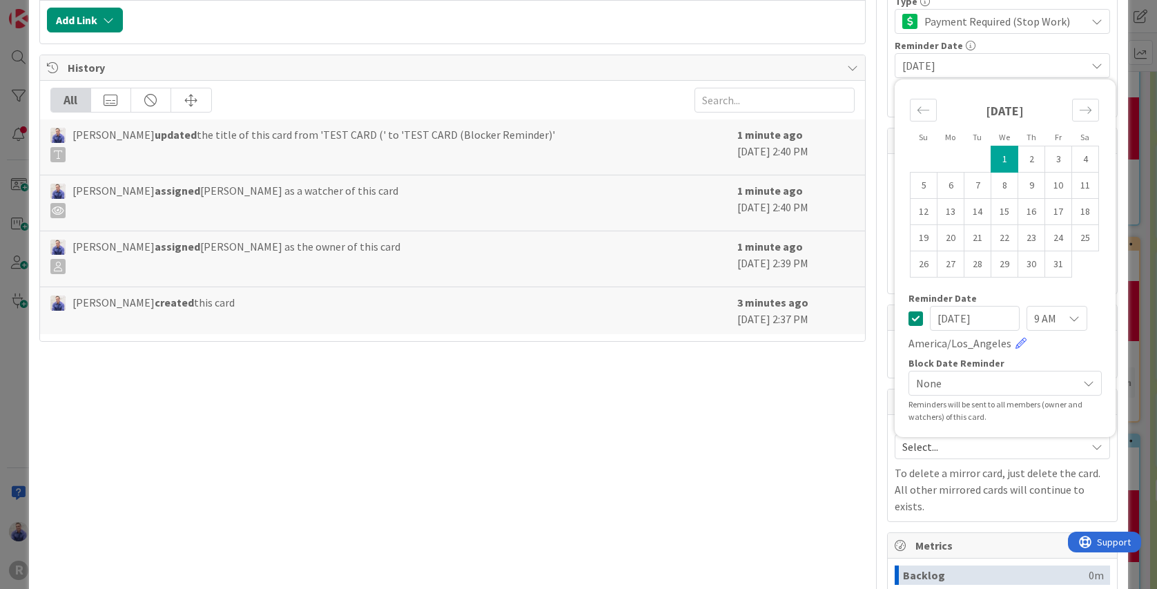
click at [972, 385] on span "None" at bounding box center [993, 383] width 155 height 19
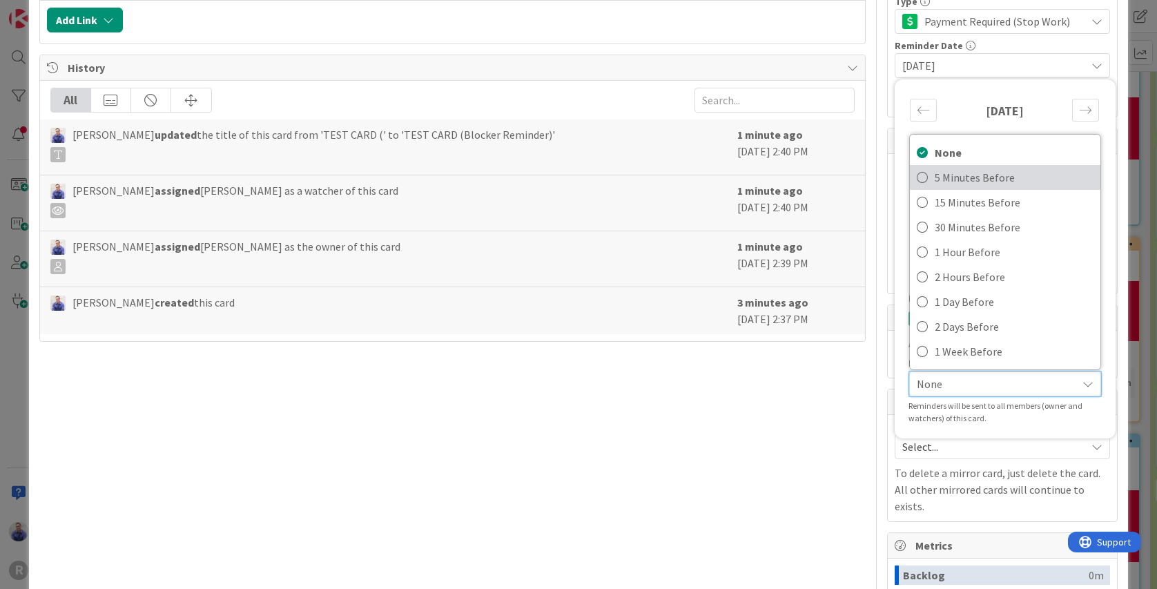
click at [966, 171] on span "5 Minutes Before" at bounding box center [1014, 177] width 159 height 21
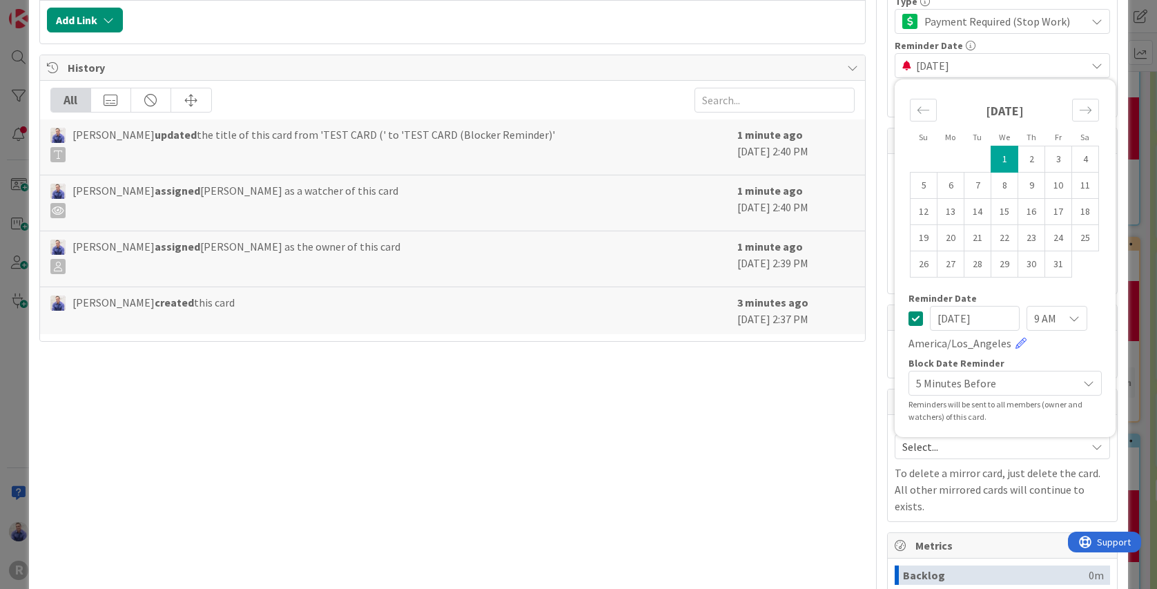
click at [876, 407] on div "Title 28 / 128 TEST CARD (Blocker Reminder) Description John Grant just joined …" at bounding box center [578, 250] width 1079 height 1088
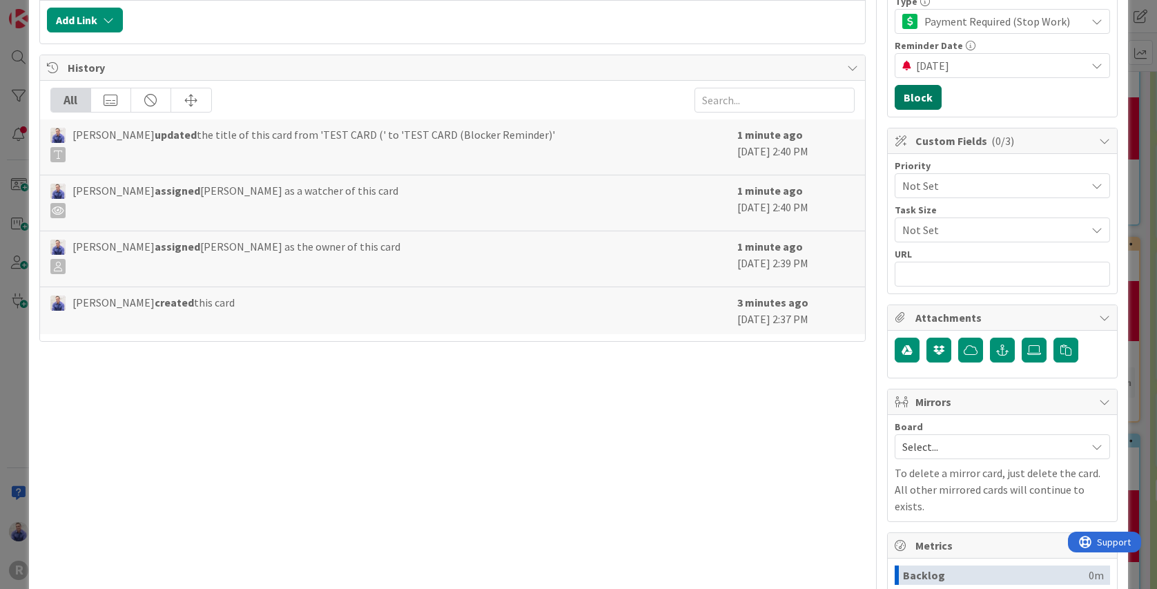
click at [906, 102] on button "Block" at bounding box center [918, 97] width 47 height 25
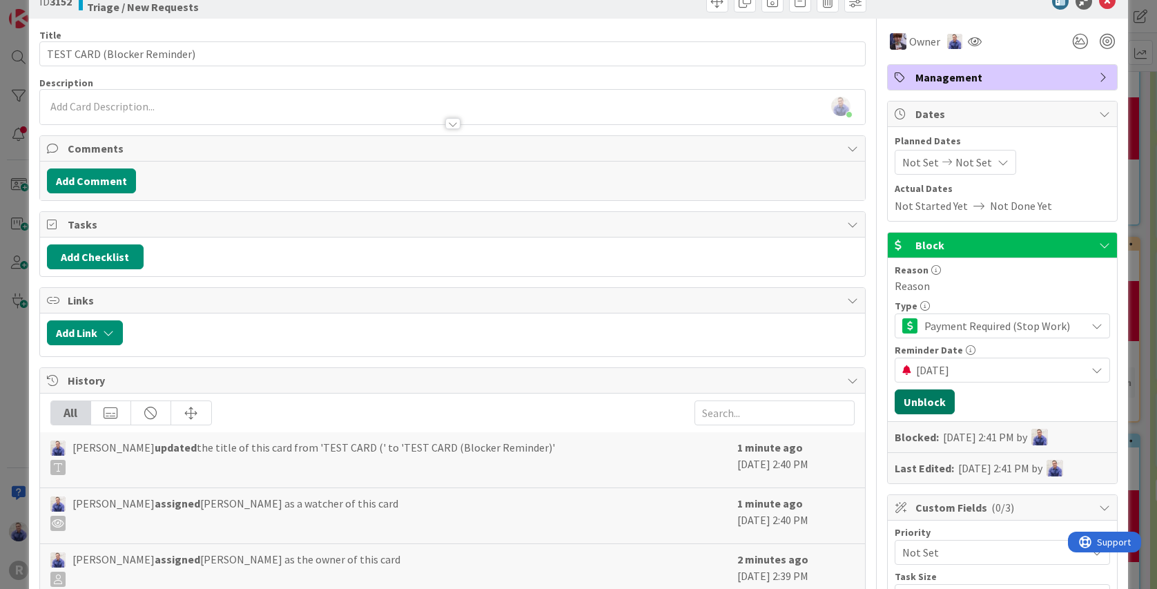
scroll to position [0, 0]
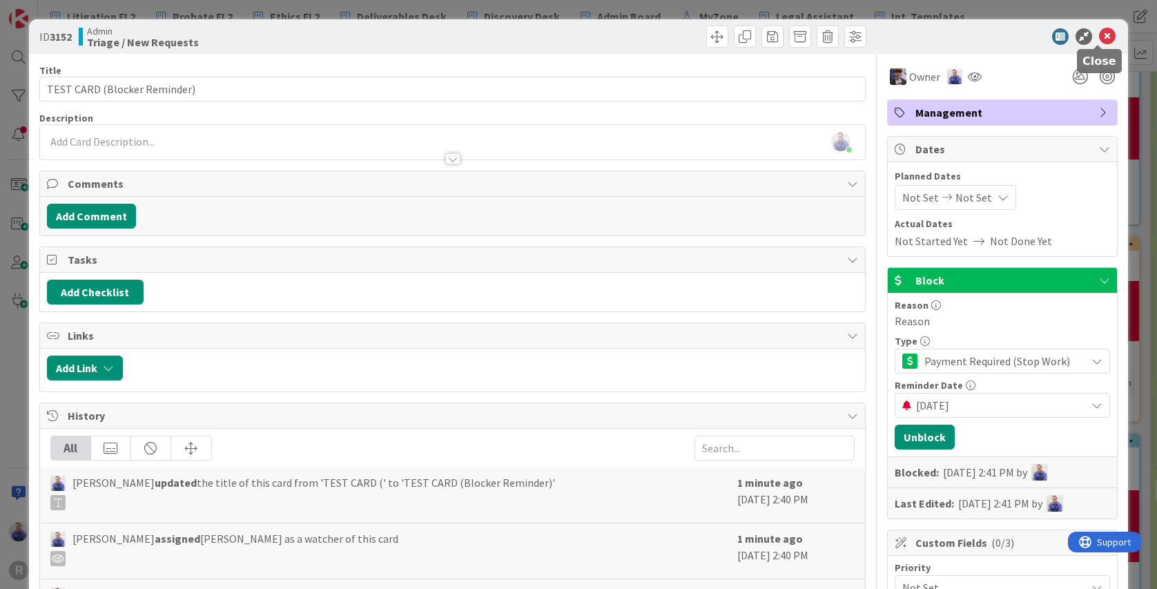
click at [1099, 35] on icon at bounding box center [1107, 36] width 17 height 17
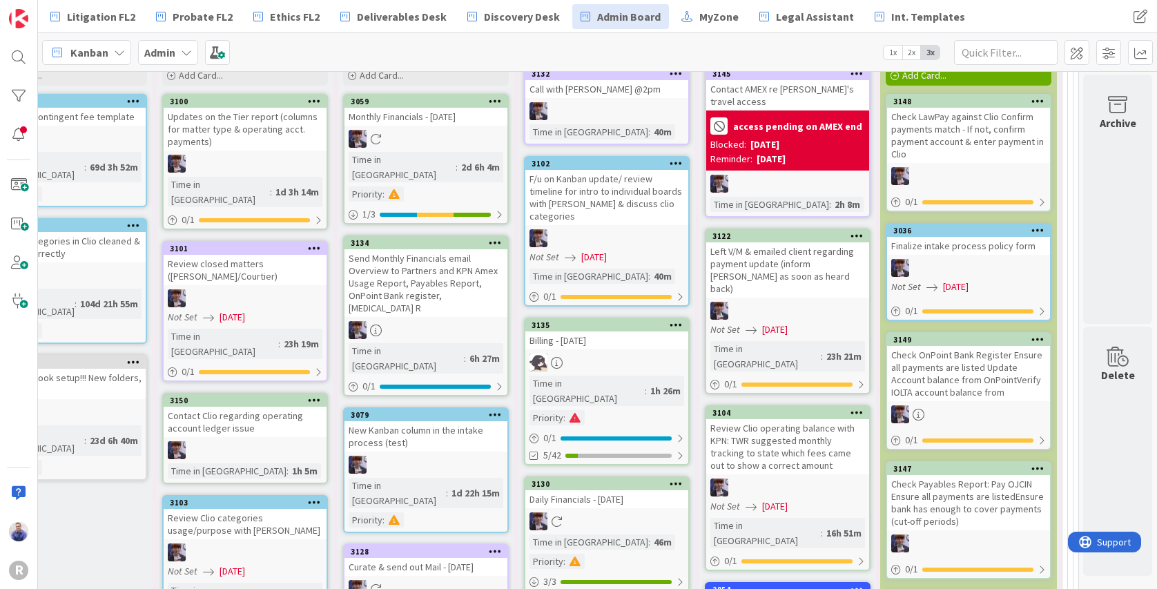
scroll to position [3794, 280]
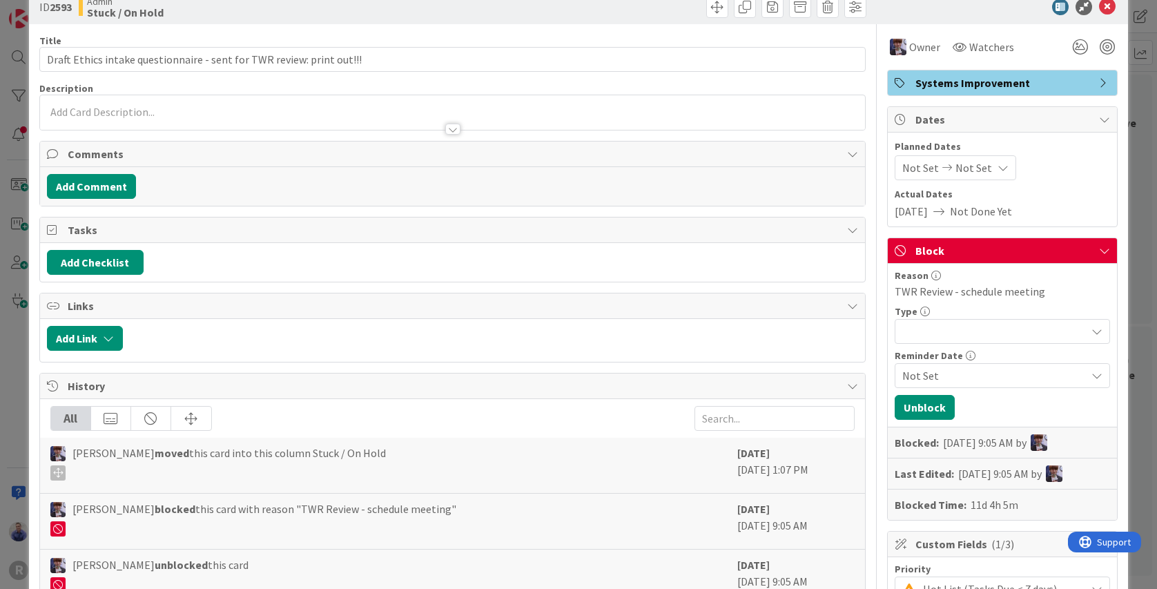
scroll to position [131, 0]
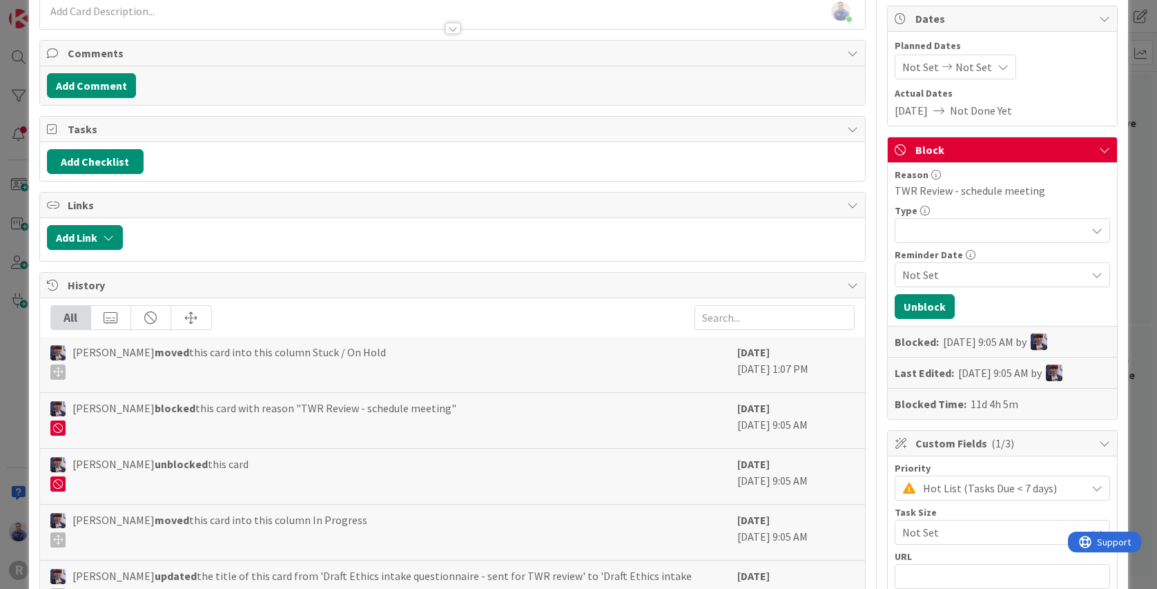
click at [1092, 275] on icon at bounding box center [1097, 274] width 11 height 11
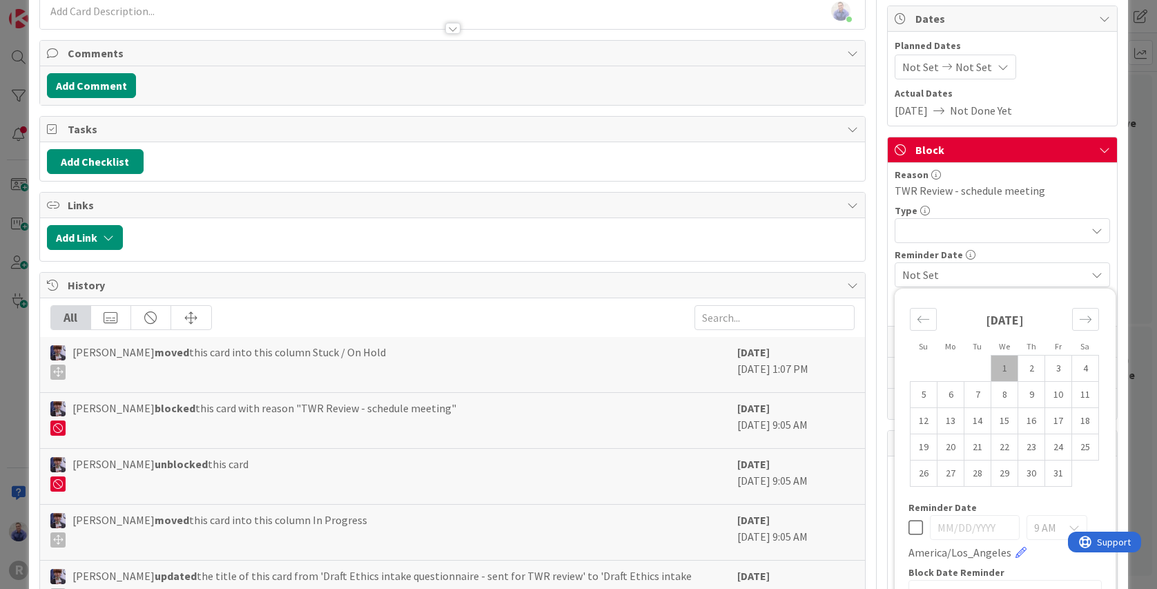
click at [1092, 275] on icon at bounding box center [1097, 274] width 11 height 11
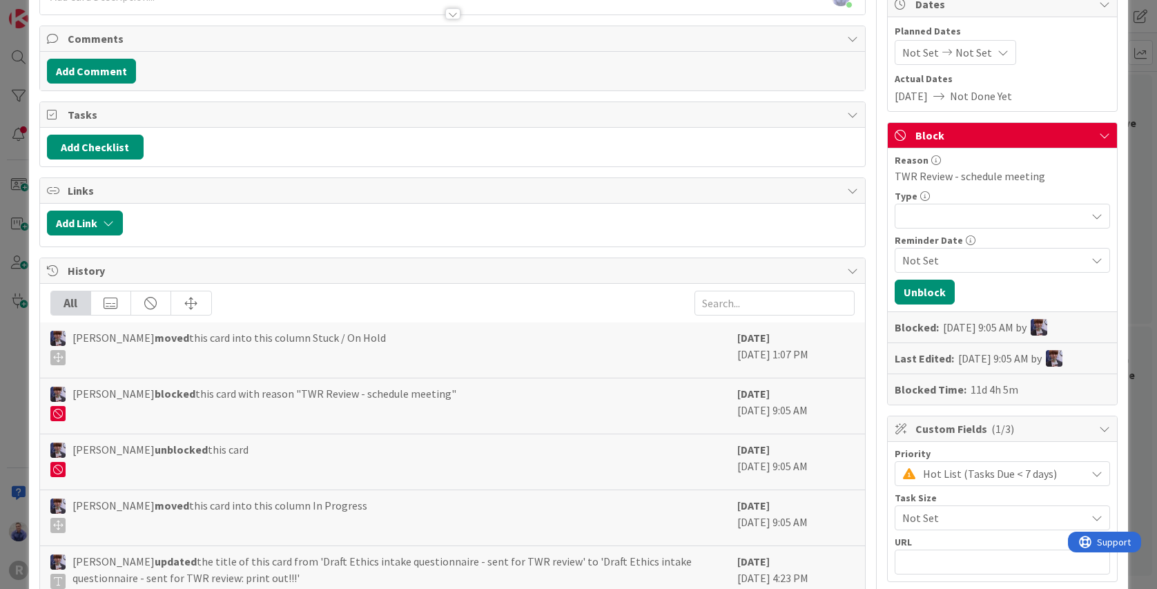
scroll to position [0, 0]
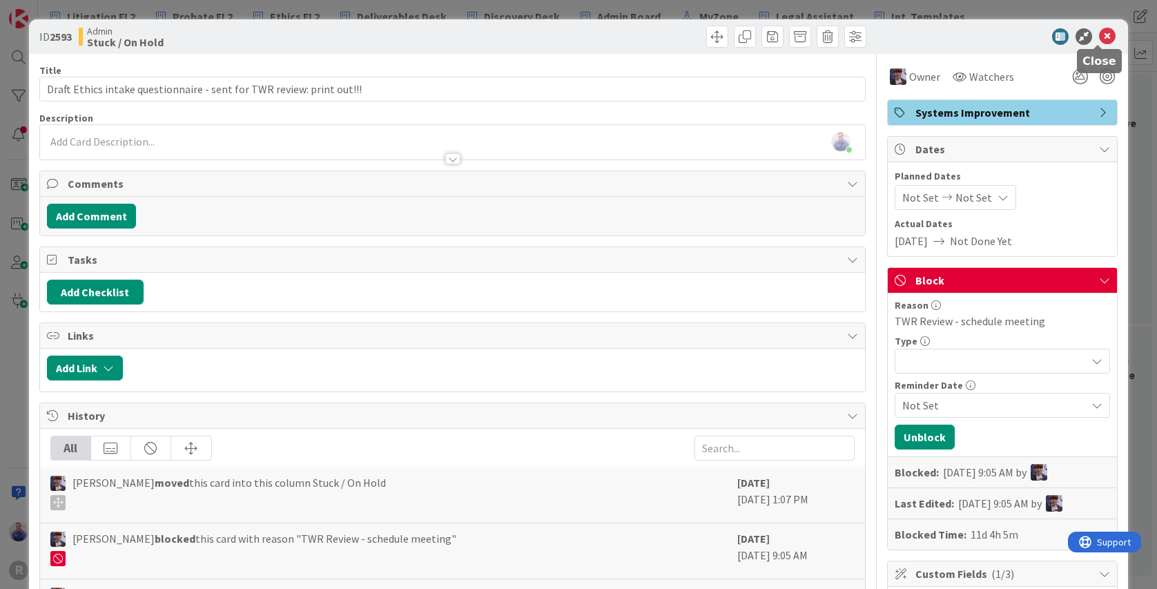
click at [1099, 37] on icon at bounding box center [1107, 36] width 17 height 17
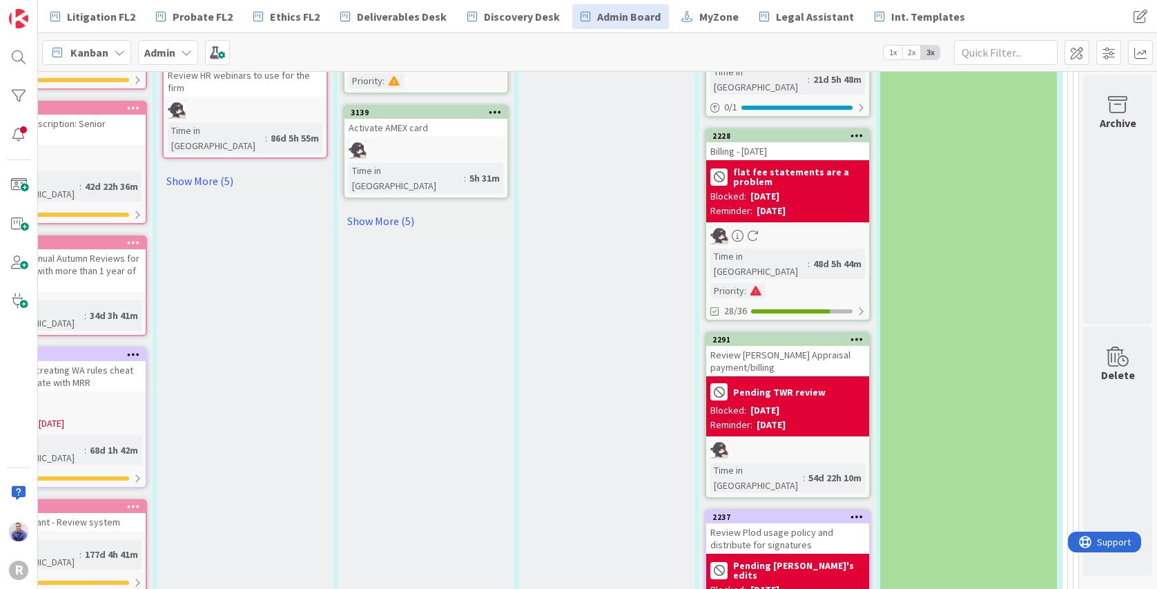
scroll to position [1735, 280]
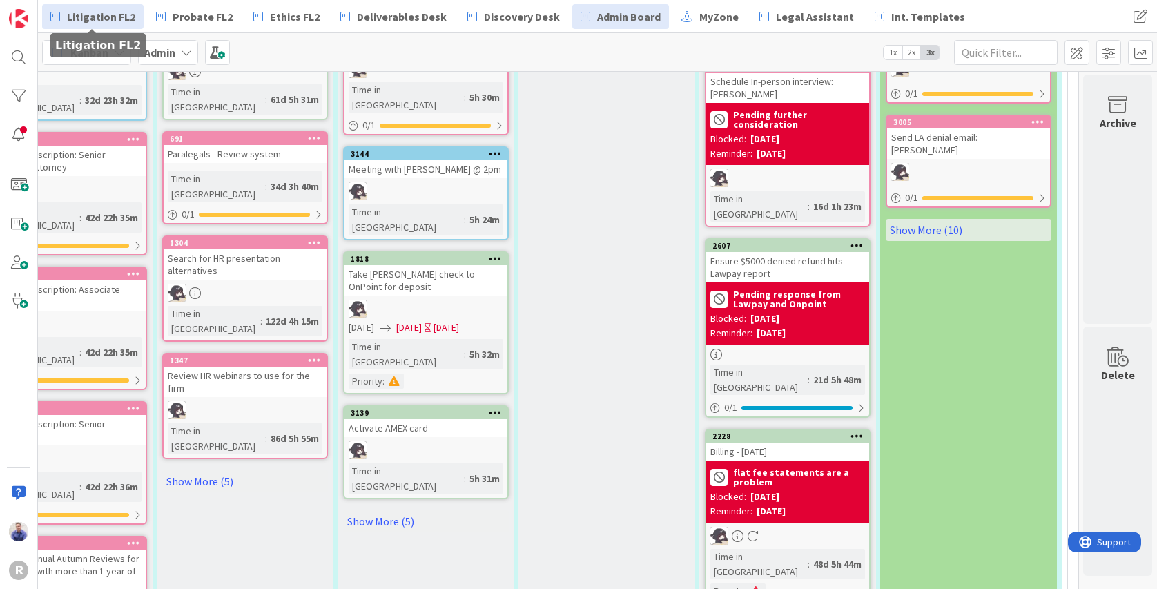
click at [110, 12] on span "Litigation FL2" at bounding box center [101, 16] width 68 height 17
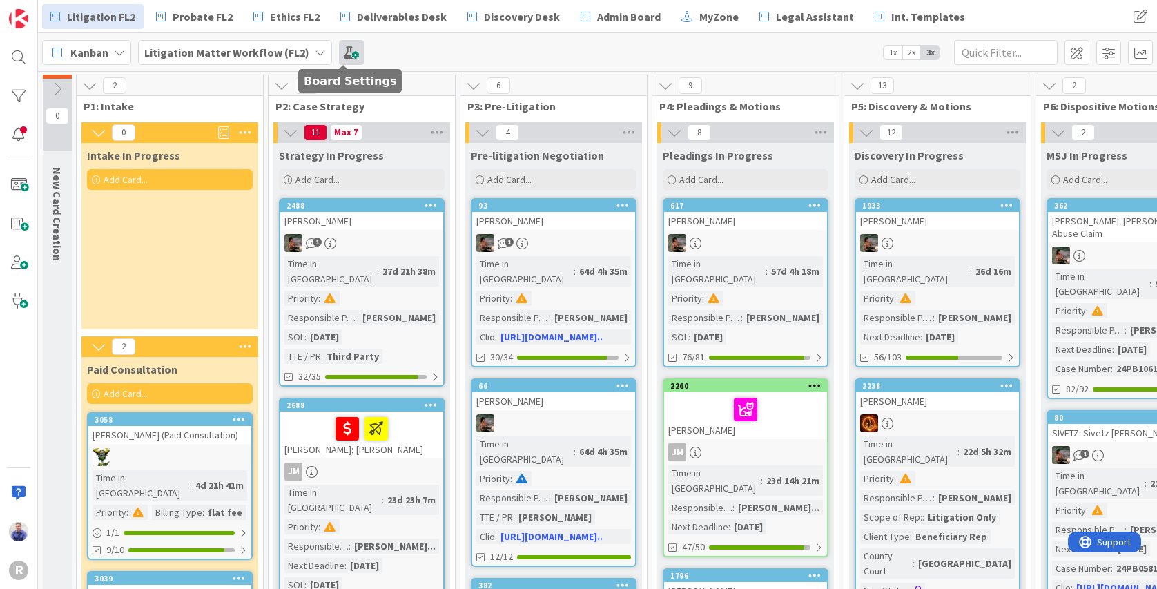
click at [340, 55] on span at bounding box center [351, 52] width 25 height 25
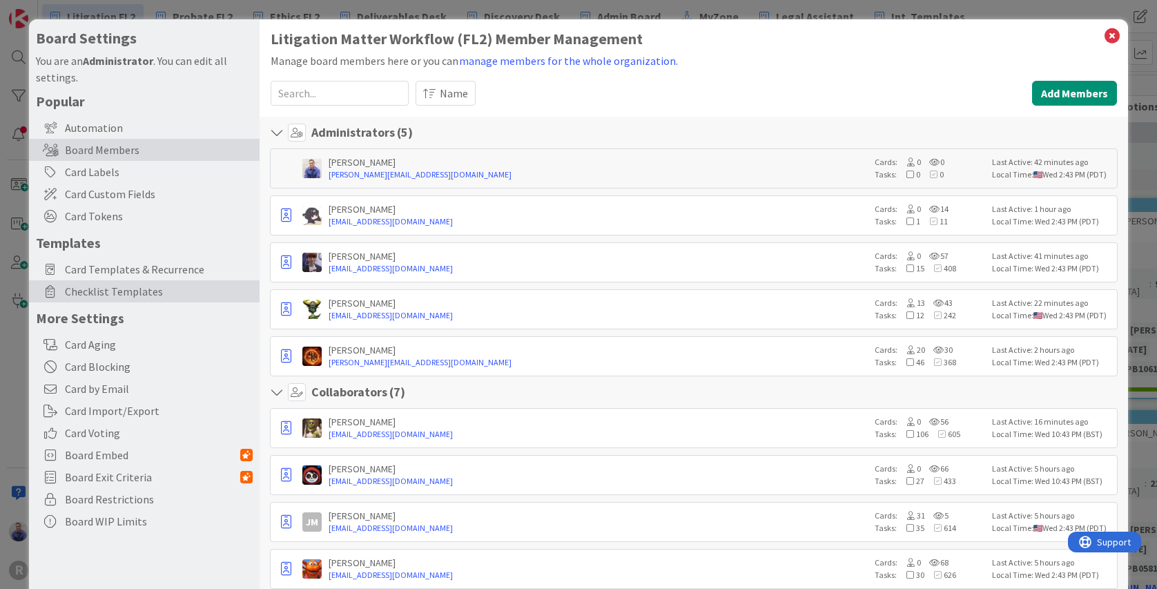
click at [92, 292] on span "Checklist Templates" at bounding box center [159, 291] width 188 height 17
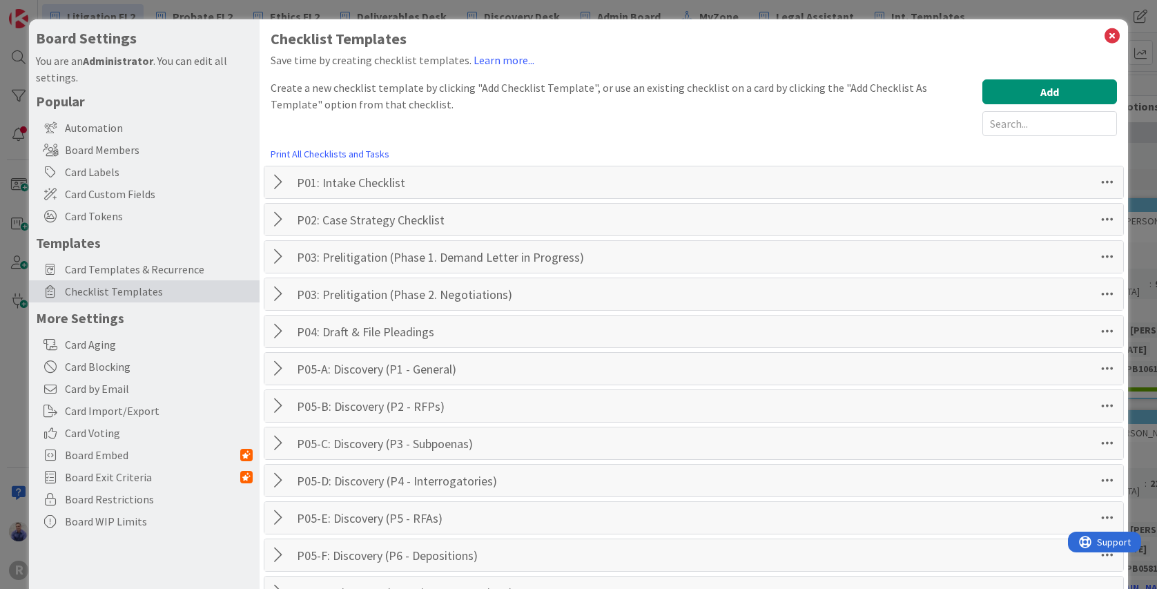
click at [273, 177] on div at bounding box center [280, 182] width 18 height 25
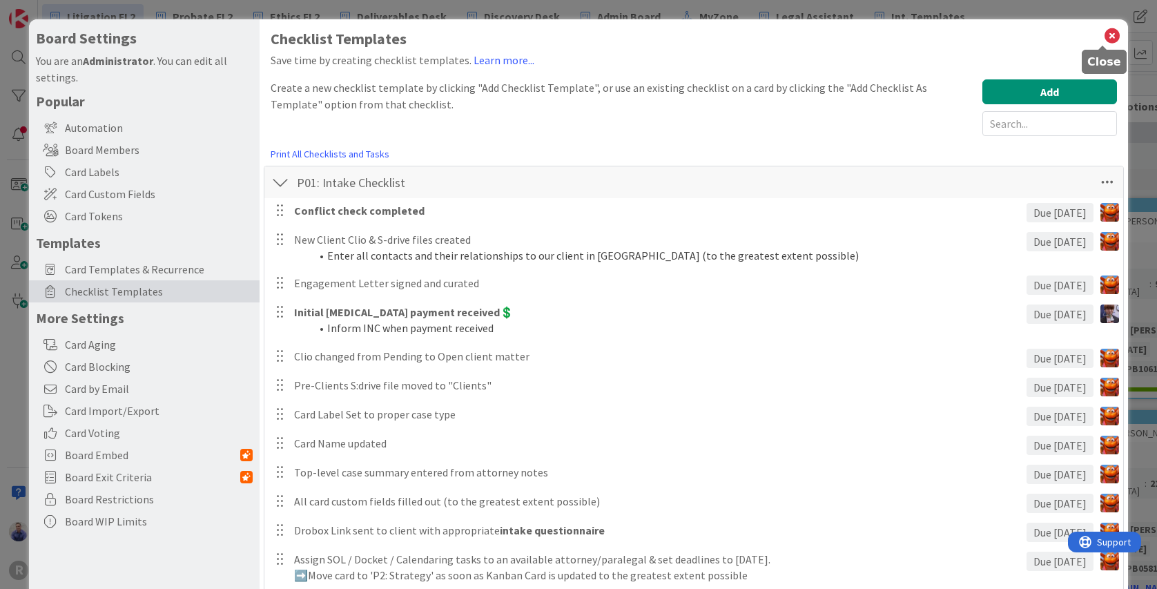
click at [1108, 37] on icon at bounding box center [1112, 35] width 18 height 19
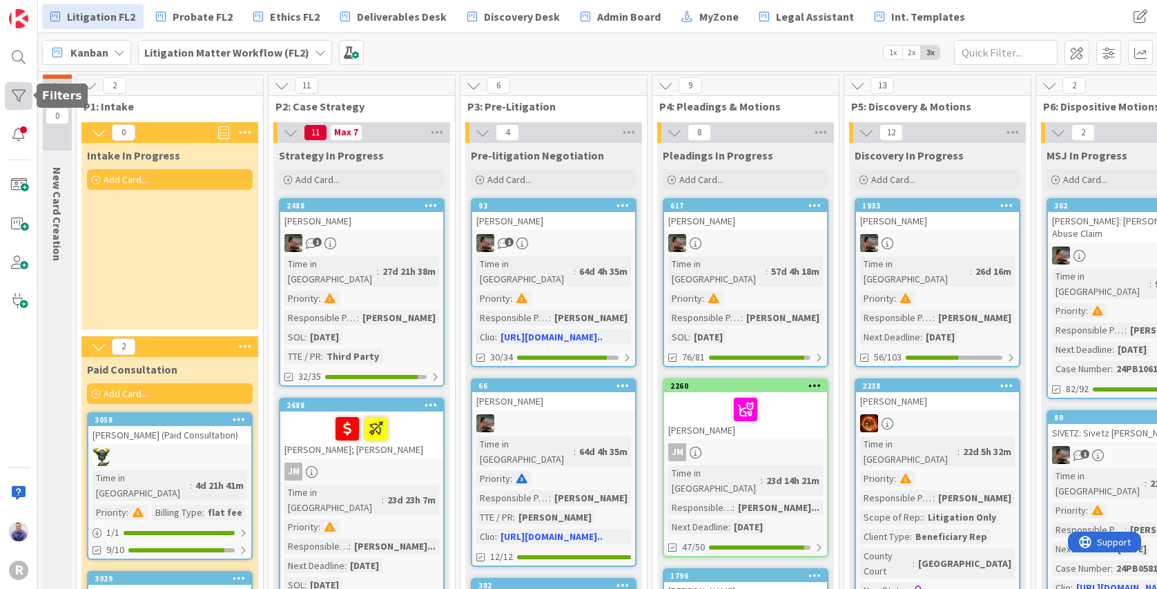
click at [19, 97] on div at bounding box center [19, 96] width 28 height 28
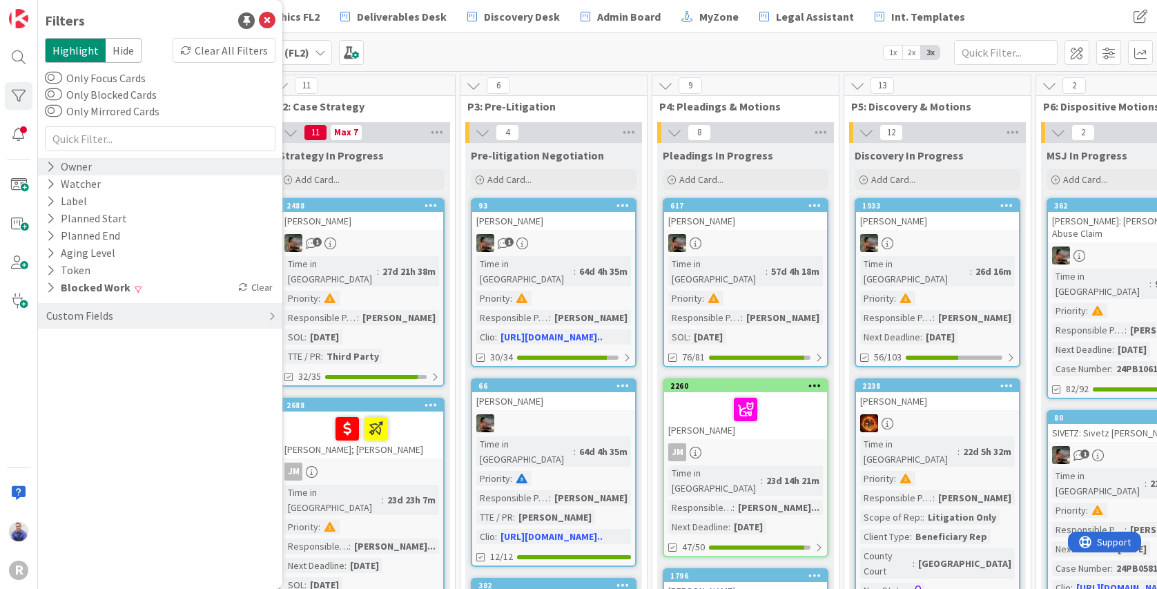
click at [54, 167] on icon at bounding box center [50, 167] width 9 height 12
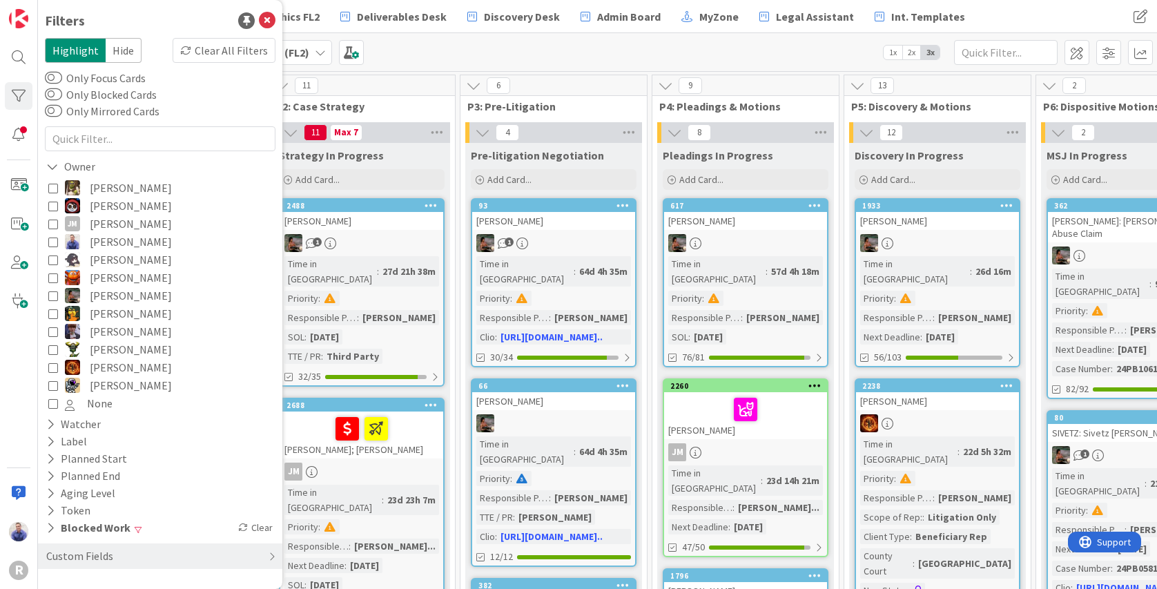
click at [55, 296] on icon at bounding box center [53, 296] width 10 height 10
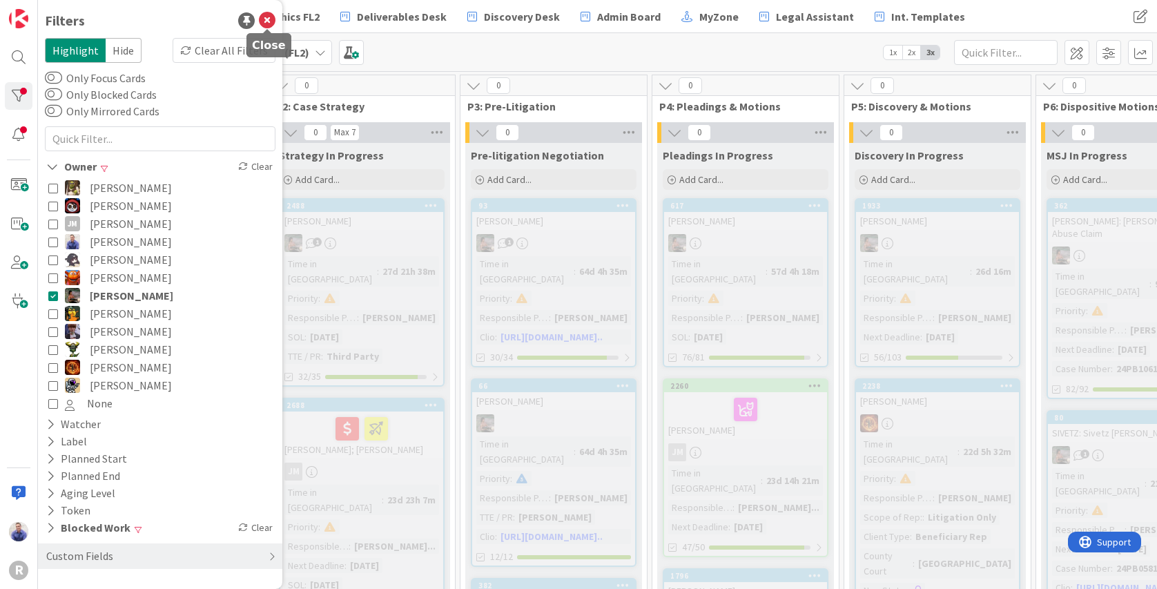
click at [275, 19] on icon at bounding box center [267, 20] width 17 height 17
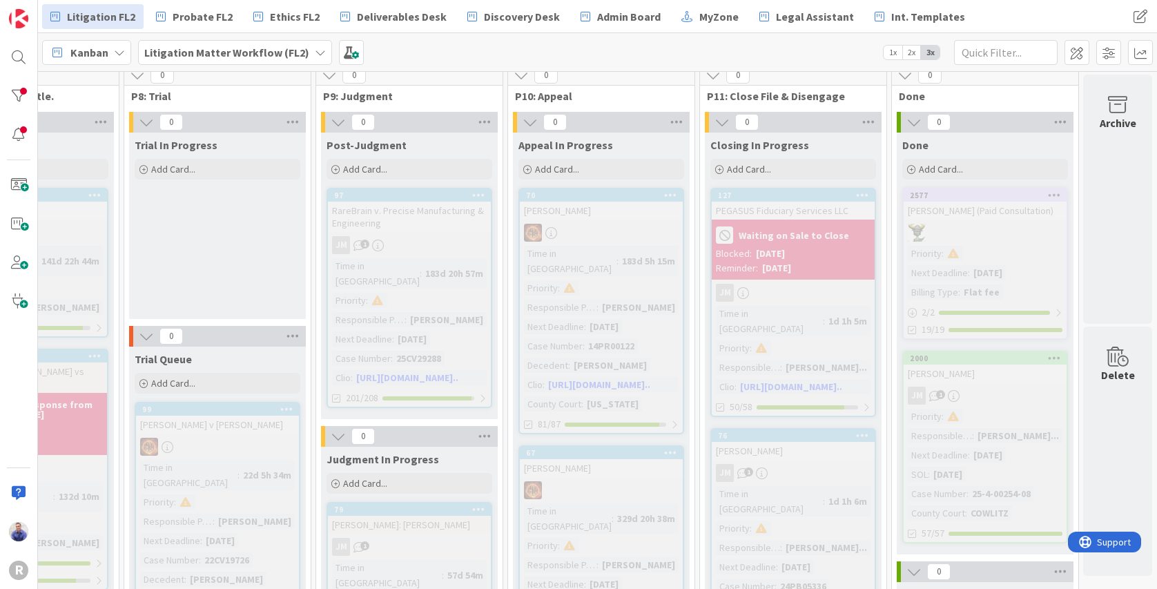
scroll to position [15, 1306]
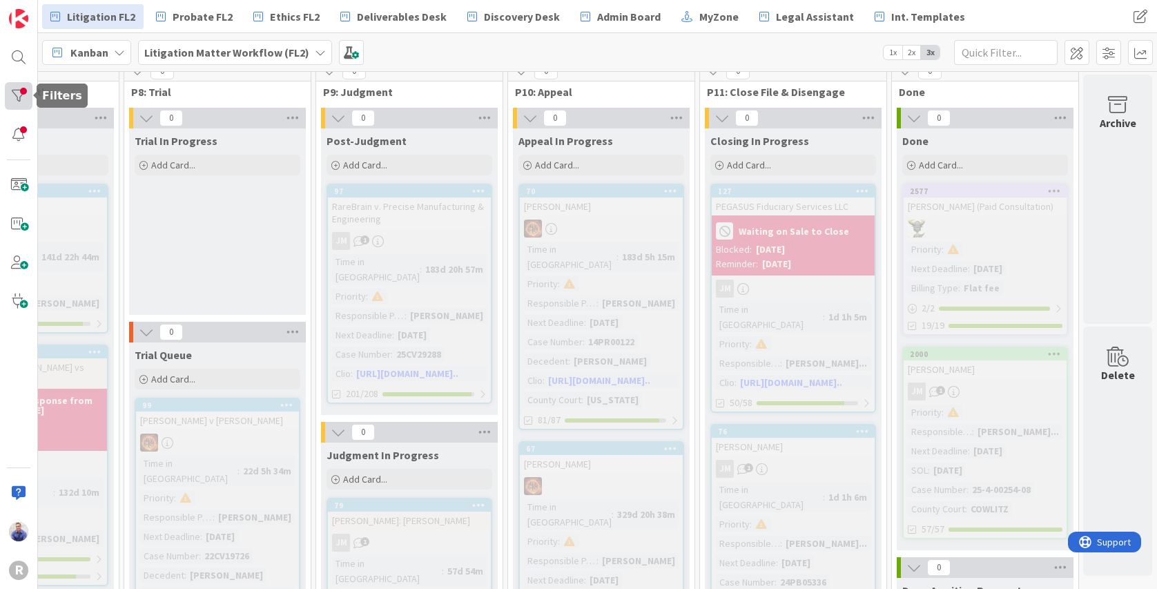
click at [20, 90] on div at bounding box center [19, 96] width 28 height 28
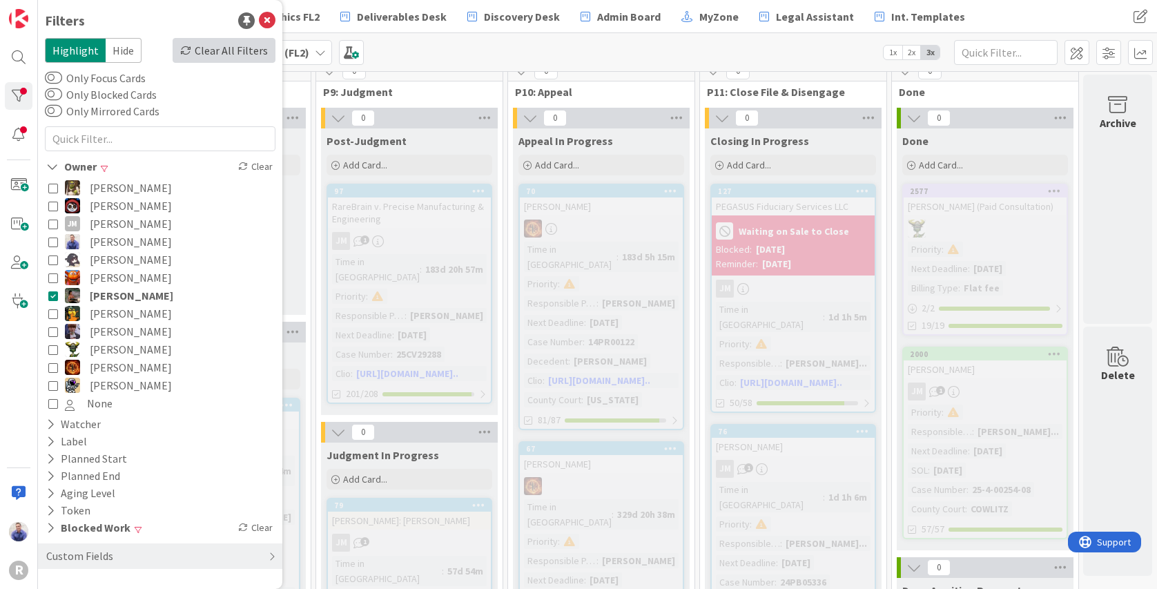
drag, startPoint x: 231, startPoint y: 49, endPoint x: 254, endPoint y: 49, distance: 23.5
click at [231, 48] on div "Clear All Filters" at bounding box center [224, 50] width 103 height 25
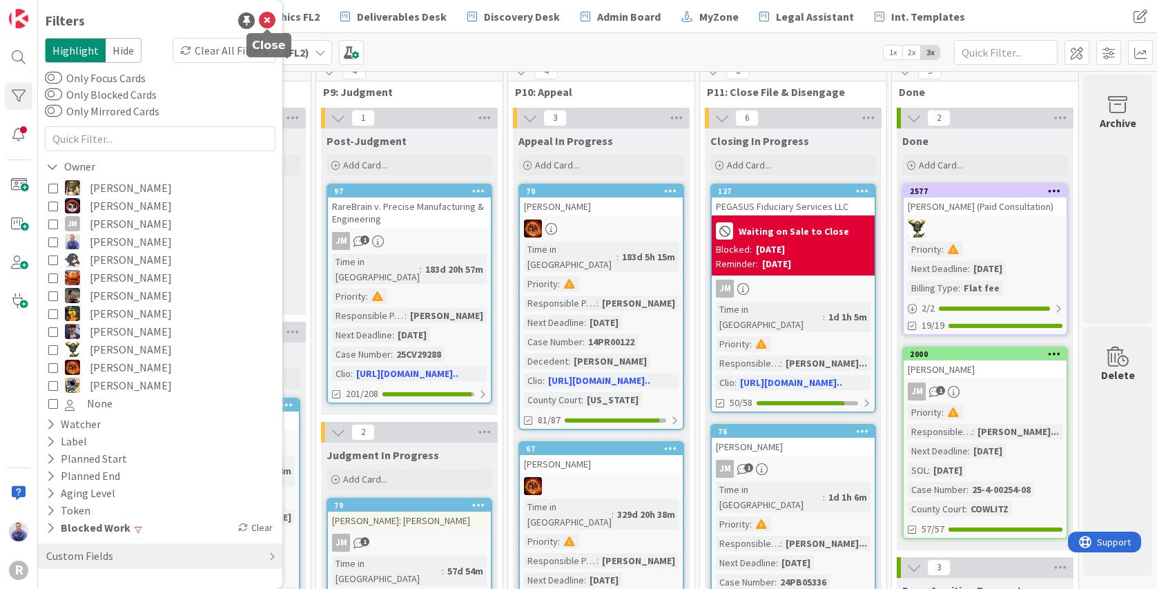
click at [270, 21] on icon at bounding box center [267, 20] width 17 height 17
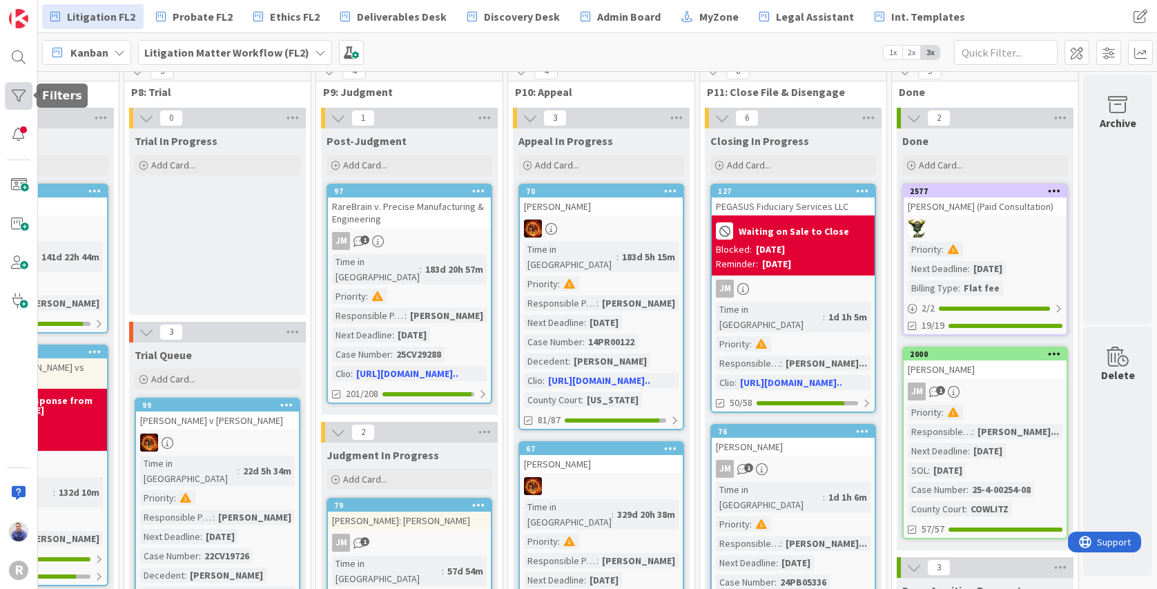
click at [26, 92] on div at bounding box center [19, 96] width 28 height 28
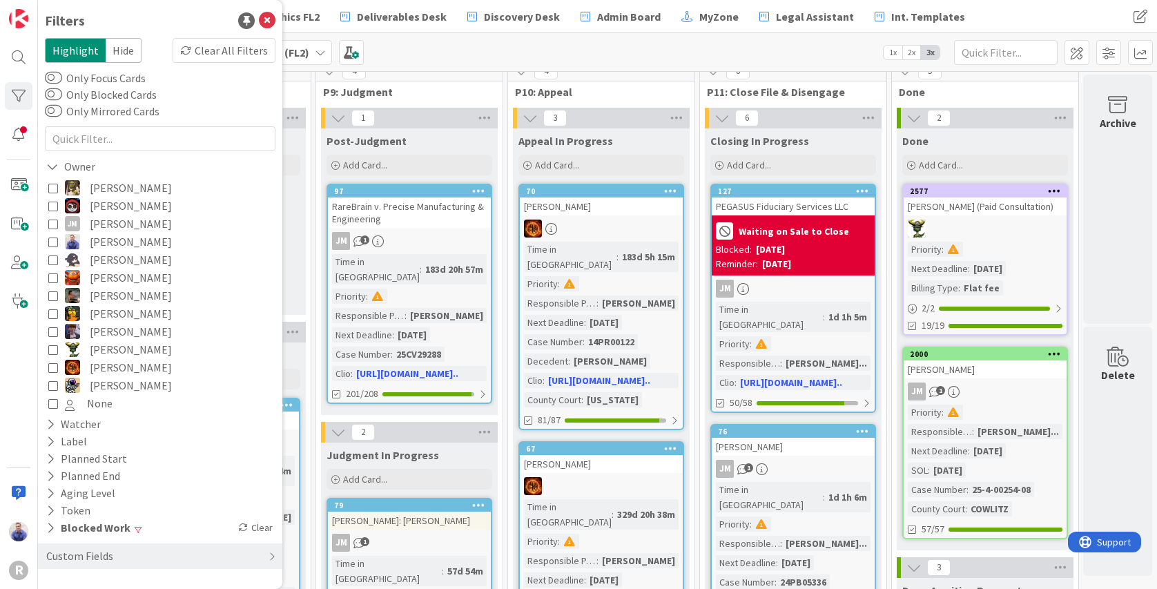
click at [49, 294] on icon at bounding box center [53, 296] width 10 height 10
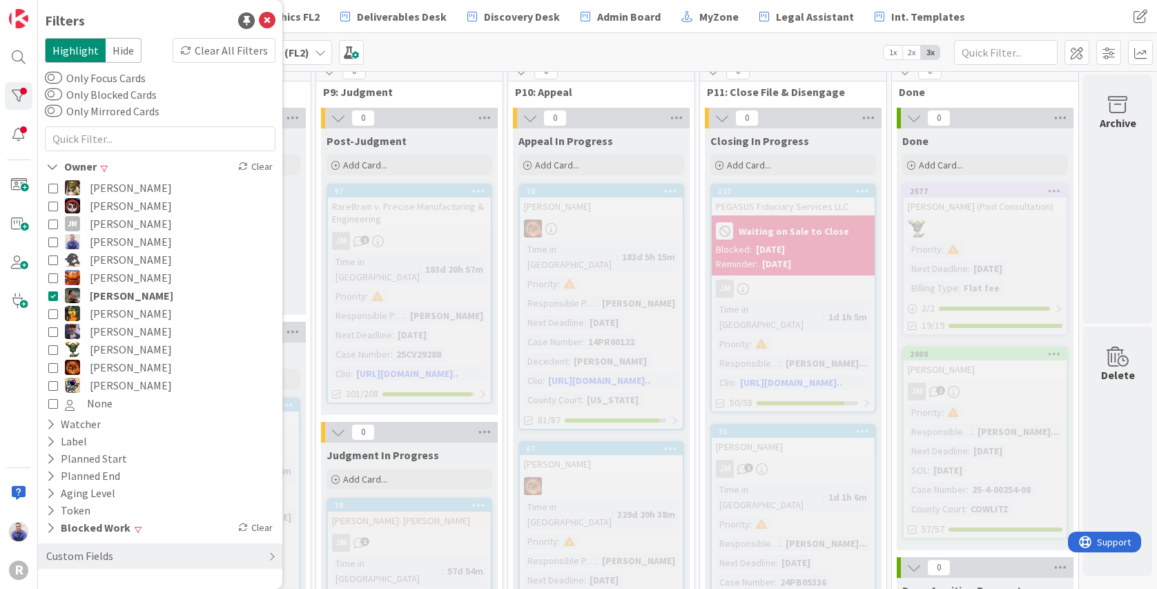
click at [116, 50] on span "Hide" at bounding box center [124, 50] width 36 height 25
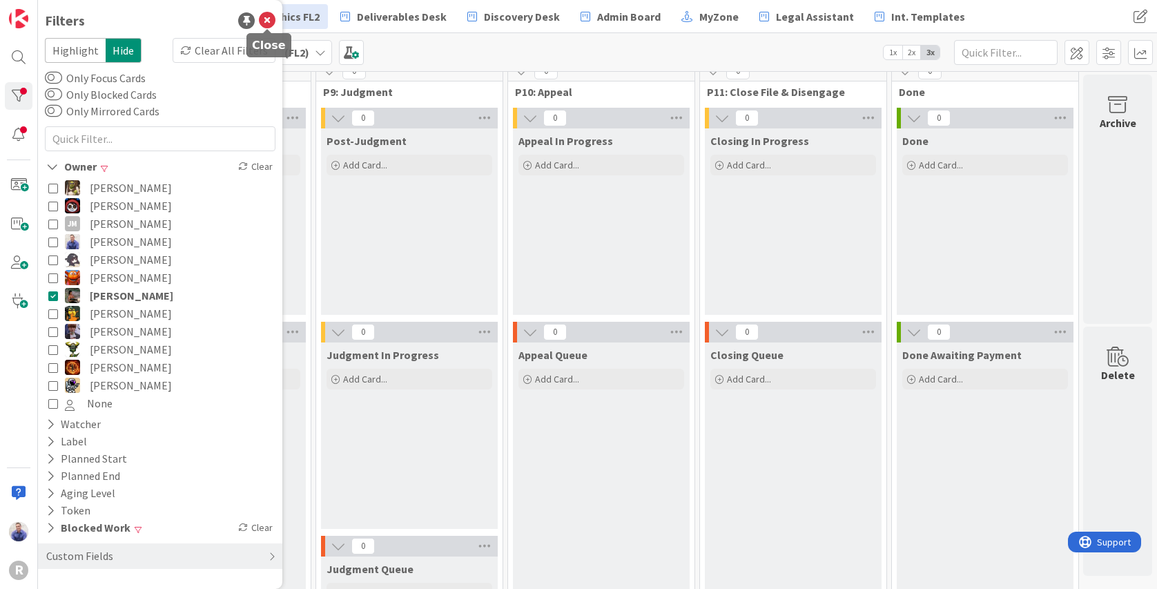
click at [270, 18] on icon at bounding box center [267, 20] width 17 height 17
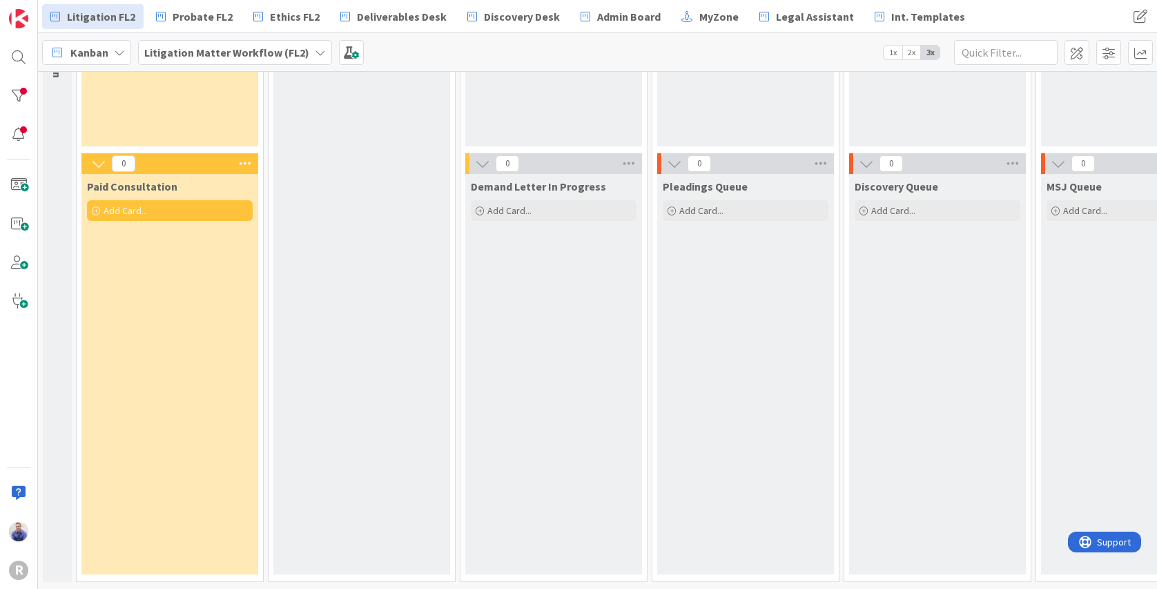
scroll to position [0, 0]
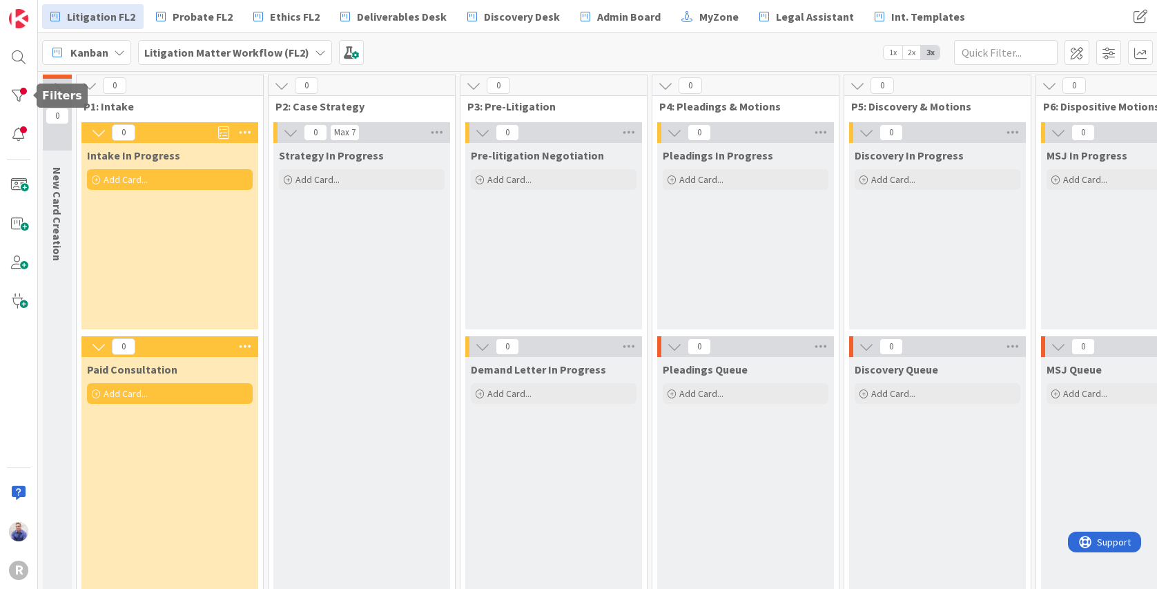
drag, startPoint x: 28, startPoint y: 94, endPoint x: 46, endPoint y: 107, distance: 22.8
click at [28, 94] on div at bounding box center [19, 96] width 28 height 28
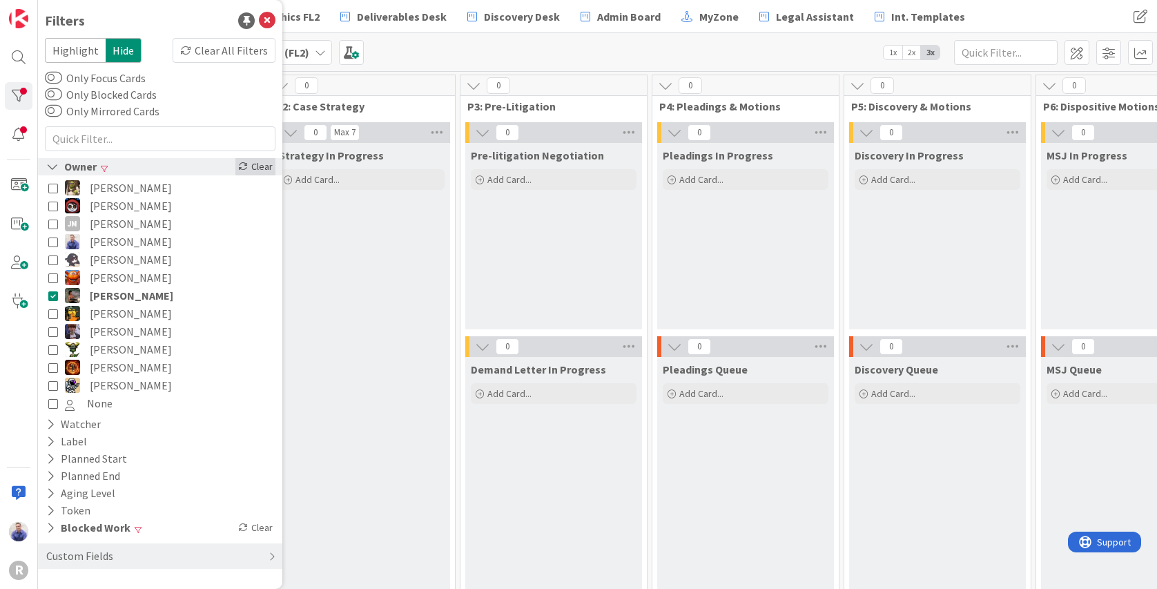
click at [247, 166] on icon at bounding box center [243, 167] width 10 height 10
click at [259, 532] on div "Clear" at bounding box center [255, 527] width 40 height 17
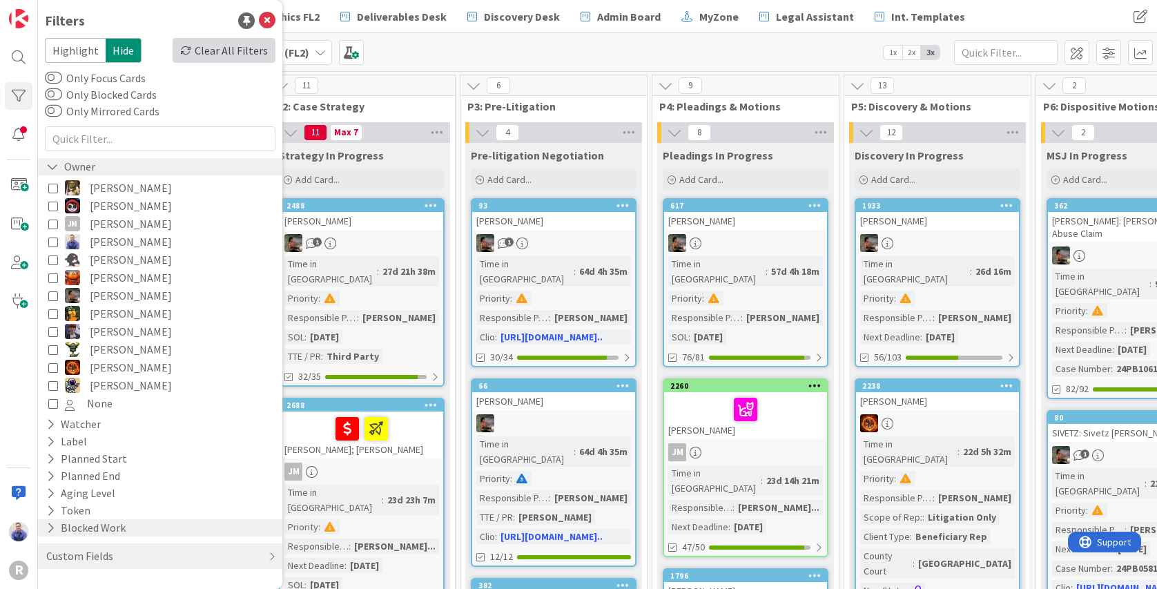
click at [246, 52] on div "Clear All Filters" at bounding box center [224, 50] width 103 height 25
drag, startPoint x: 51, startPoint y: 297, endPoint x: 58, endPoint y: 317, distance: 21.2
click at [51, 297] on icon at bounding box center [53, 296] width 10 height 10
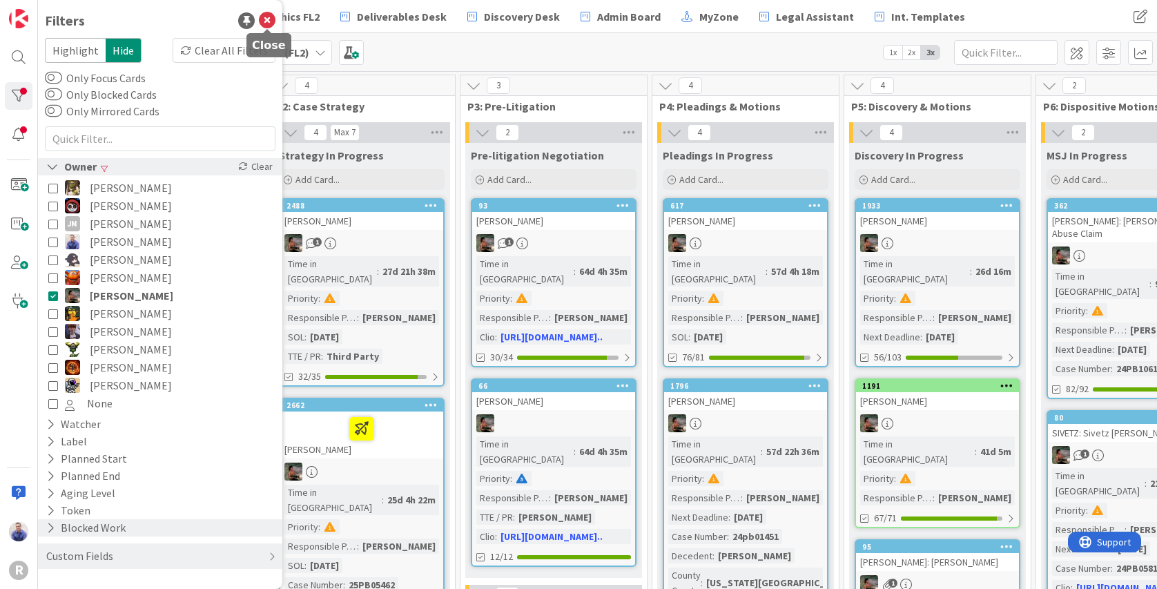
click at [267, 19] on icon at bounding box center [267, 20] width 17 height 17
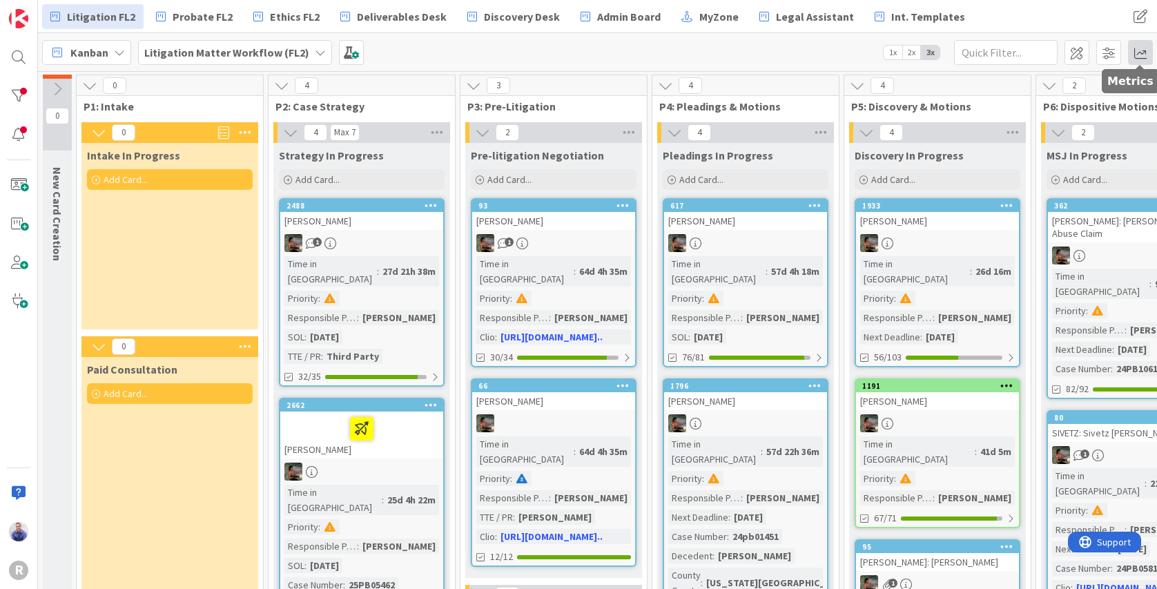
click at [1135, 52] on span at bounding box center [1140, 52] width 25 height 25
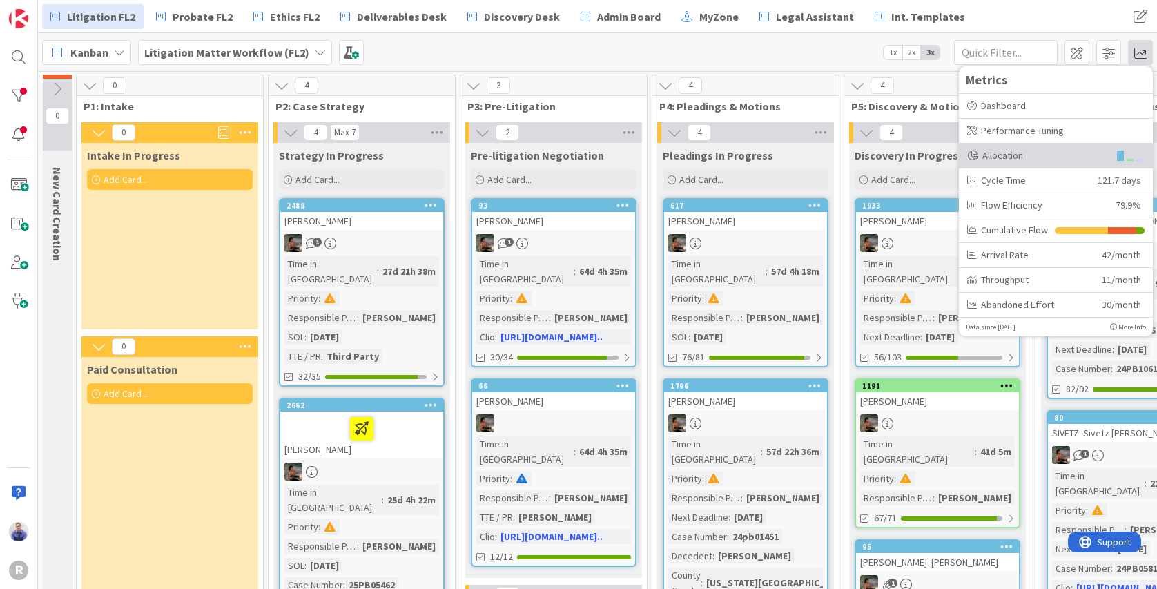
click at [1009, 155] on div "Allocation" at bounding box center [1038, 155] width 142 height 15
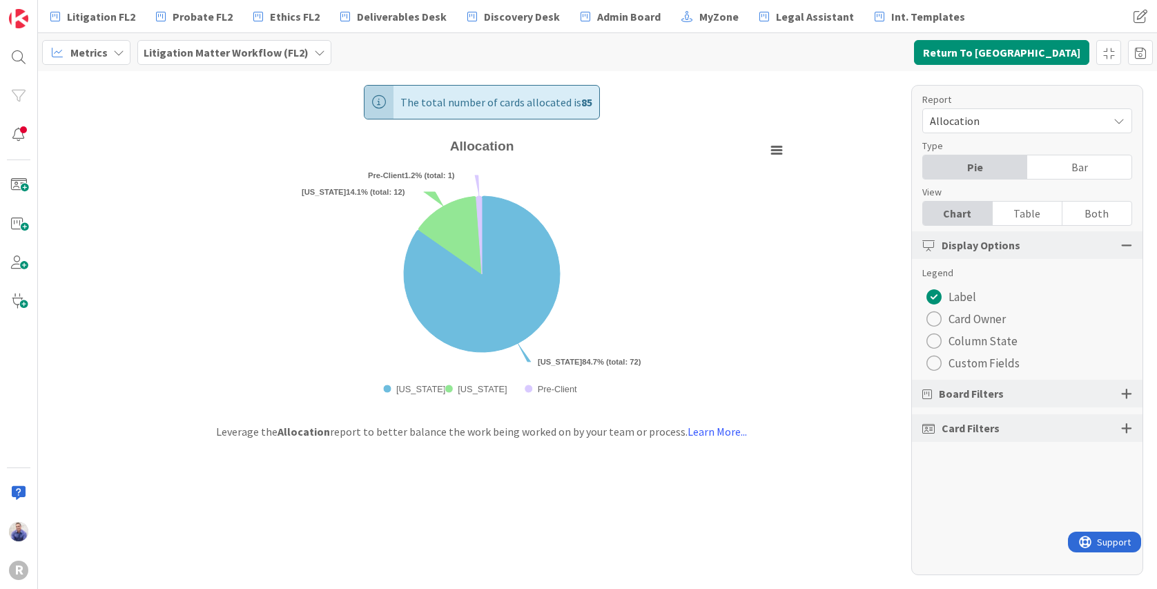
click at [934, 318] on div "radio" at bounding box center [934, 318] width 15 height 15
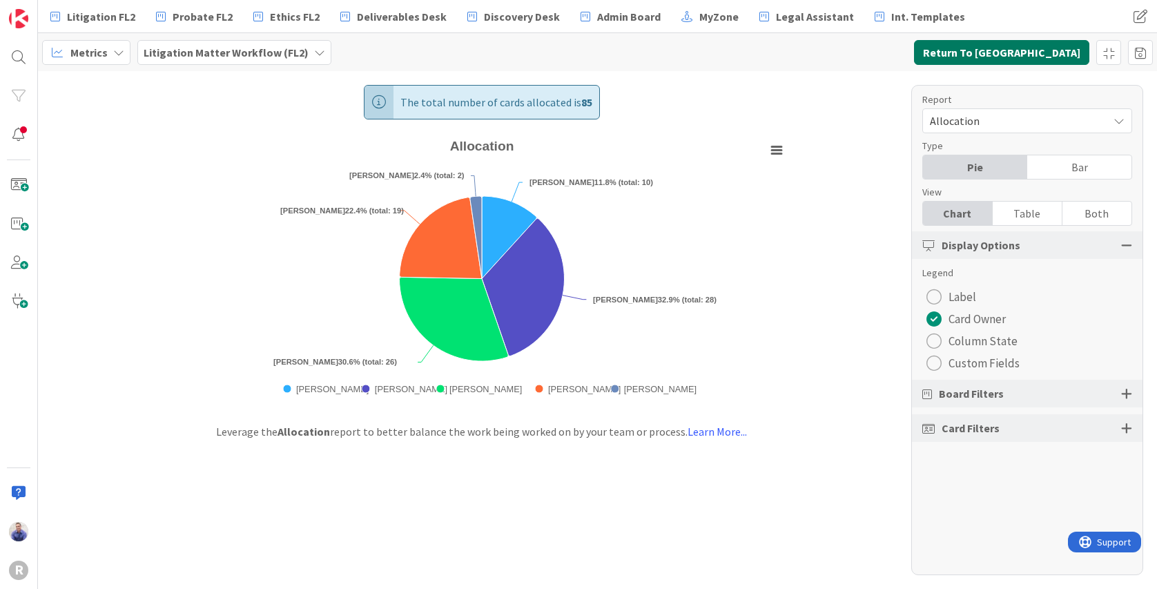
click at [995, 52] on button "Return To Kanban" at bounding box center [1001, 52] width 175 height 25
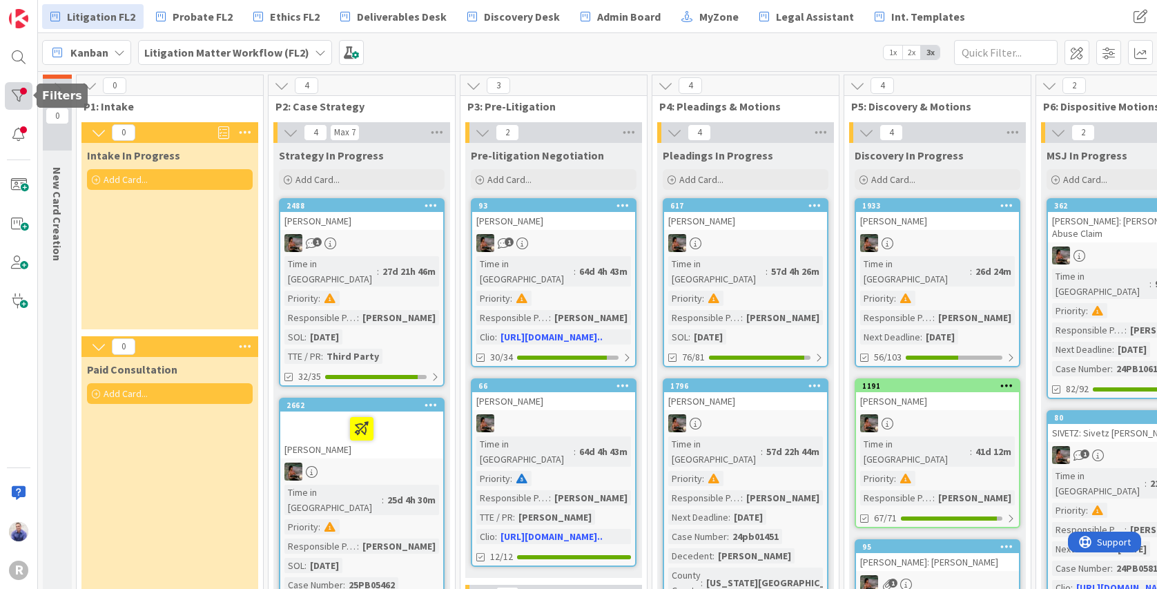
click at [23, 100] on div at bounding box center [19, 96] width 28 height 28
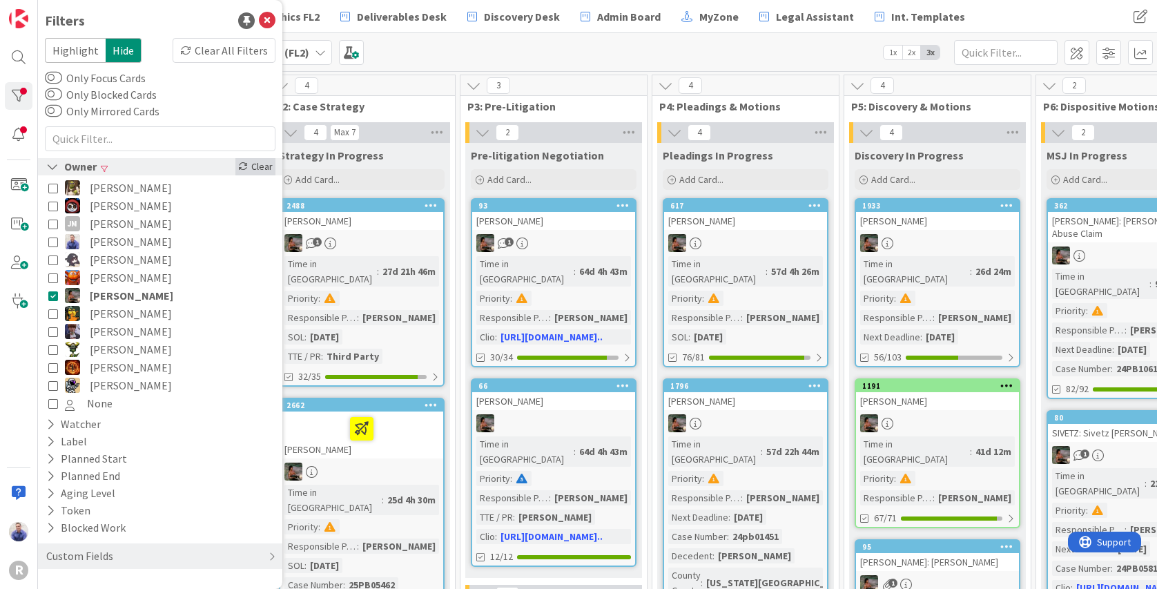
click at [259, 166] on div "Clear" at bounding box center [255, 166] width 40 height 17
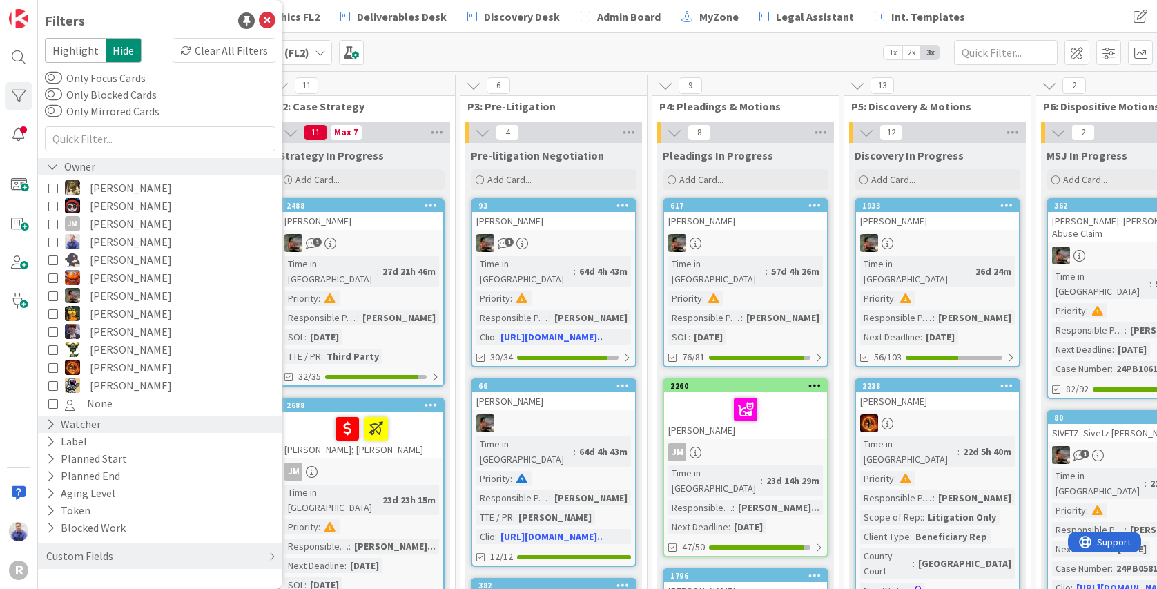
click at [50, 423] on icon at bounding box center [50, 424] width 9 height 12
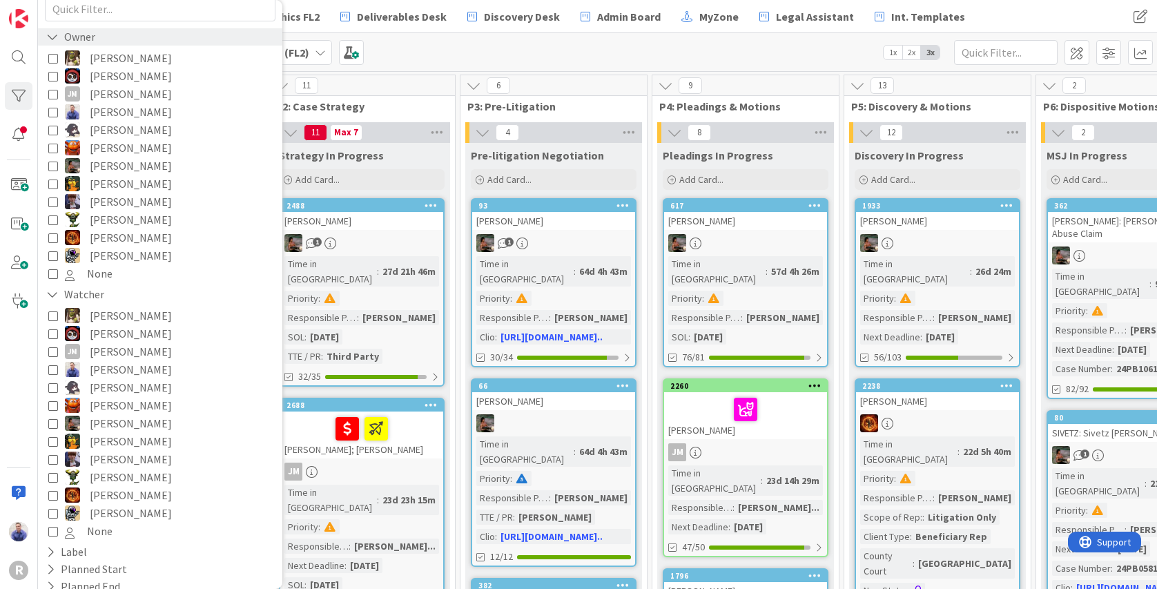
scroll to position [131, 0]
click at [52, 313] on icon at bounding box center [53, 315] width 10 height 10
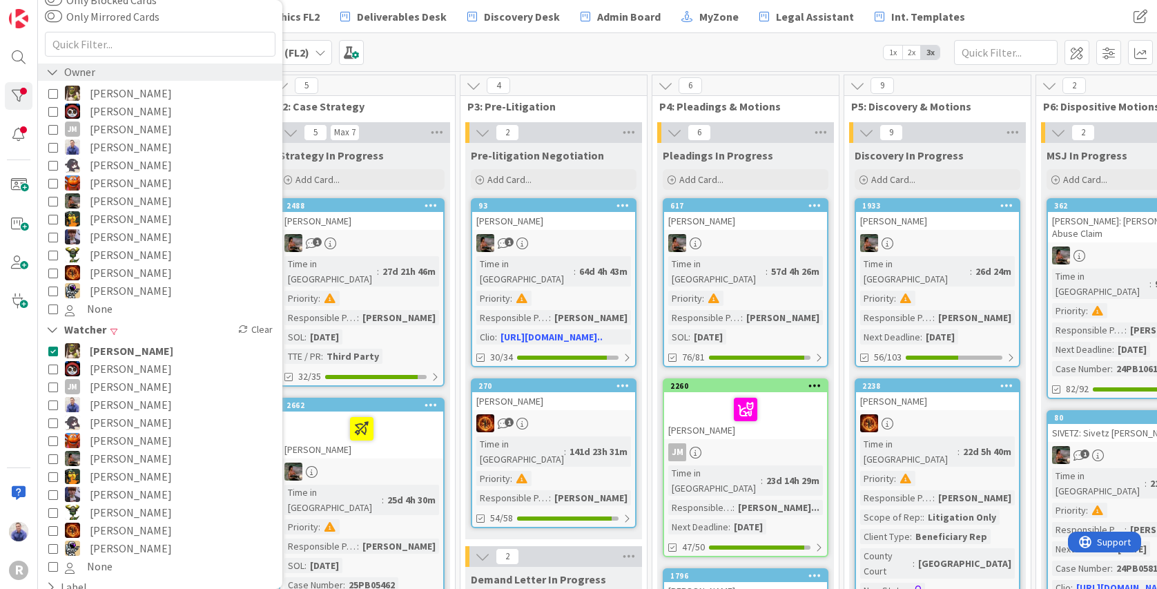
scroll to position [0, 0]
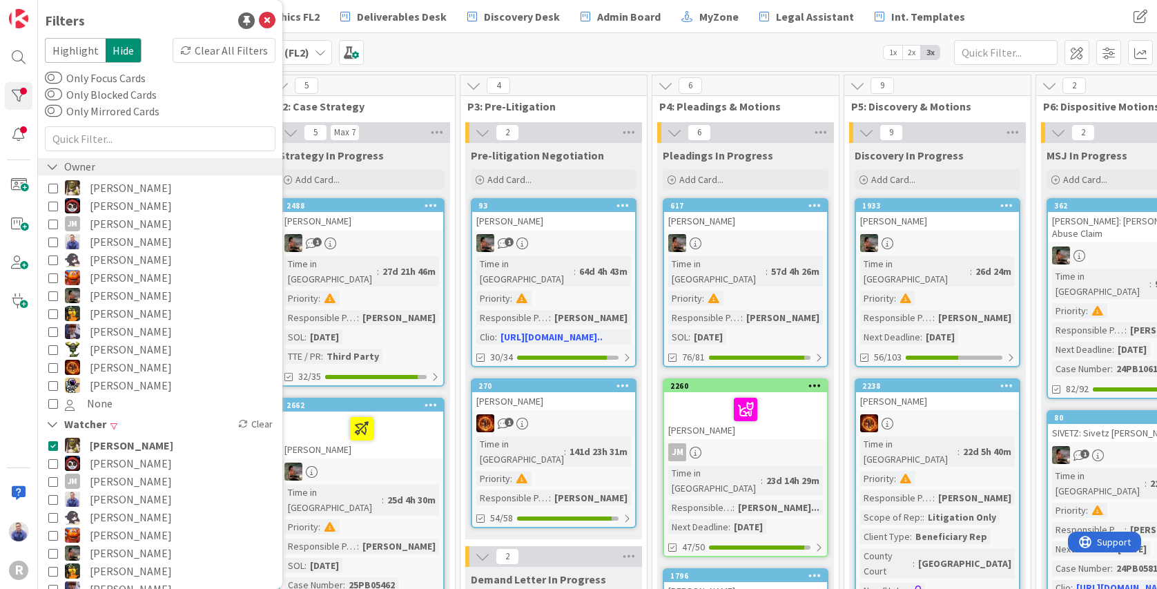
click at [55, 443] on icon at bounding box center [53, 446] width 10 height 10
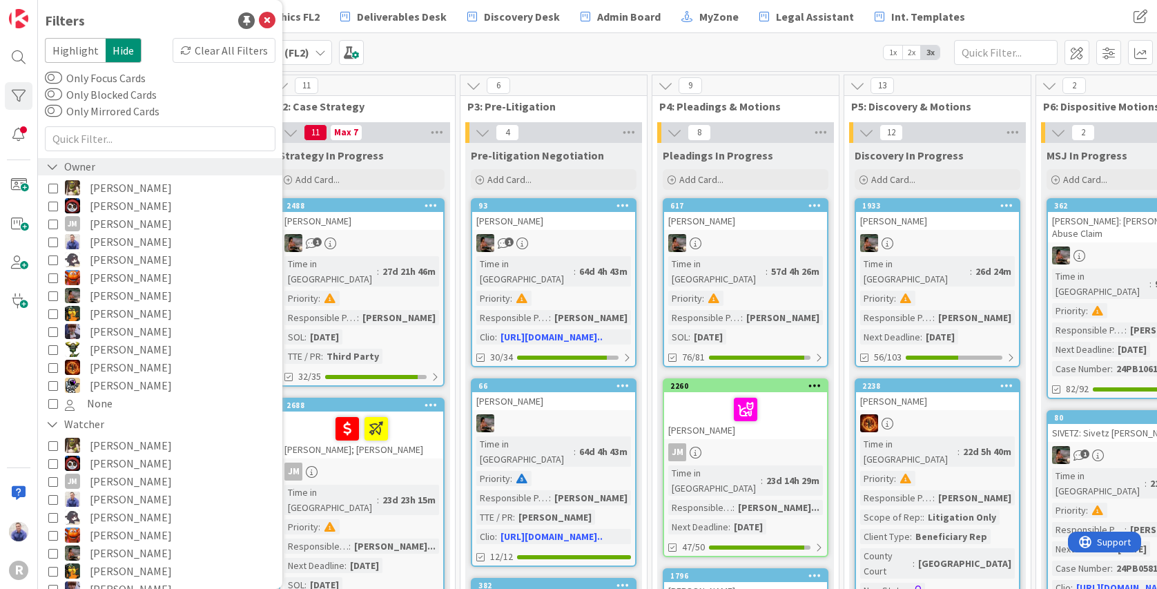
drag, startPoint x: 52, startPoint y: 465, endPoint x: 59, endPoint y: 459, distance: 8.8
click at [54, 465] on icon at bounding box center [53, 463] width 10 height 10
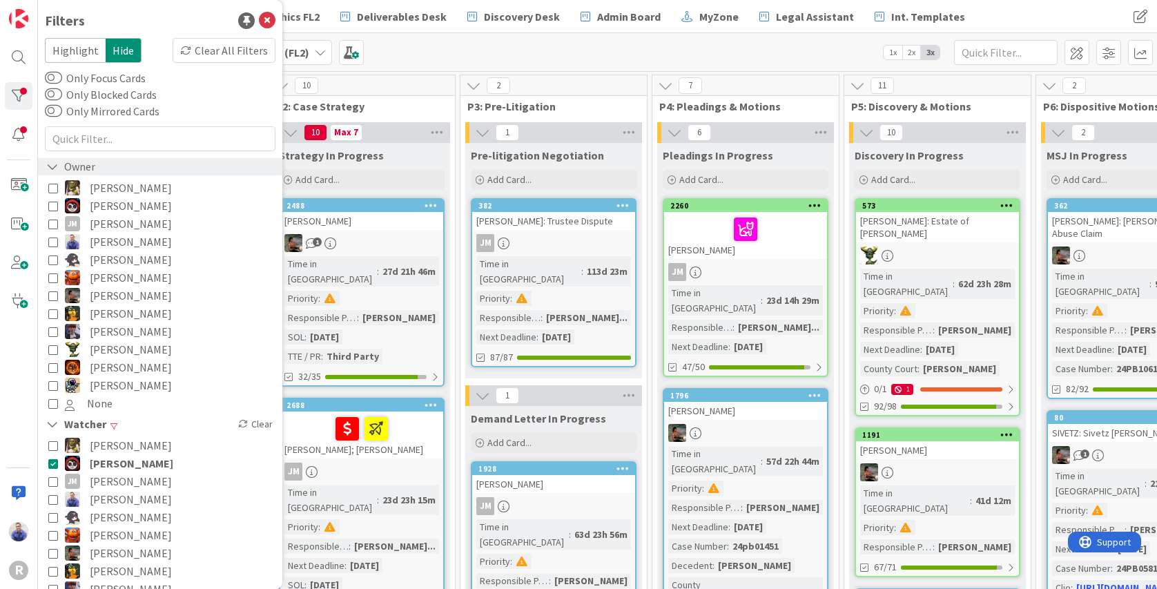
click at [54, 296] on icon at bounding box center [53, 296] width 10 height 10
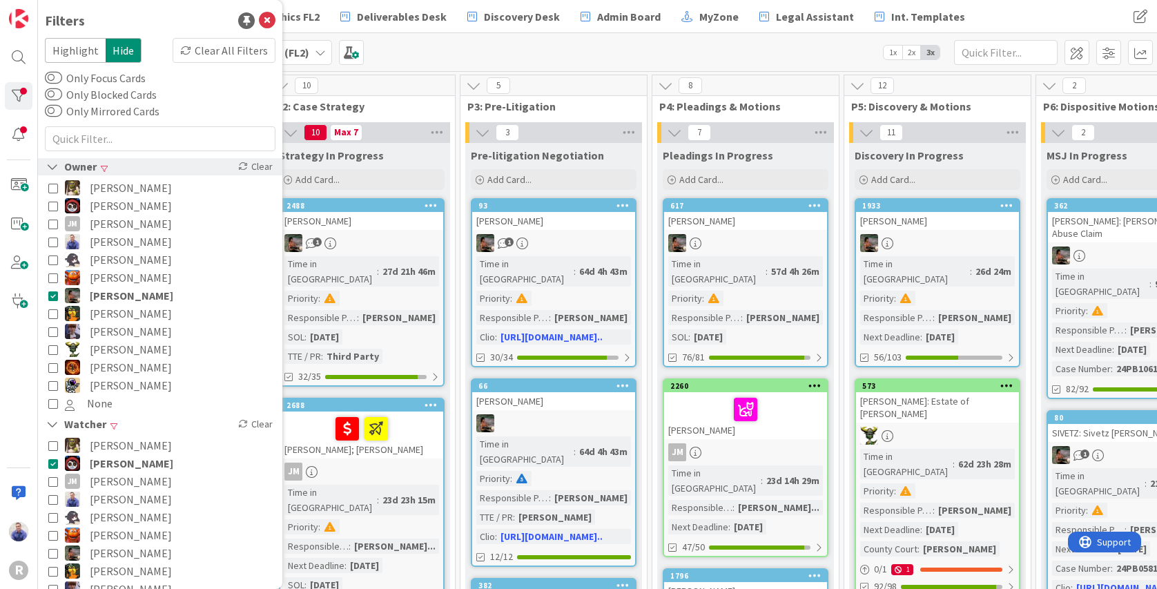
click at [52, 367] on icon at bounding box center [53, 368] width 10 height 10
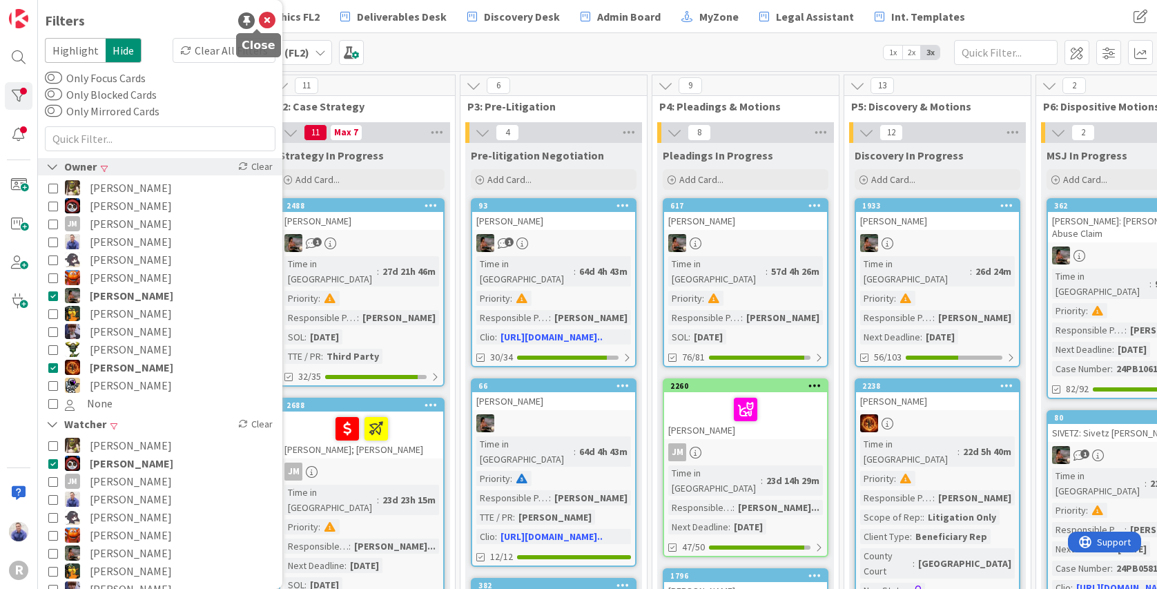
click at [259, 19] on icon at bounding box center [267, 20] width 17 height 17
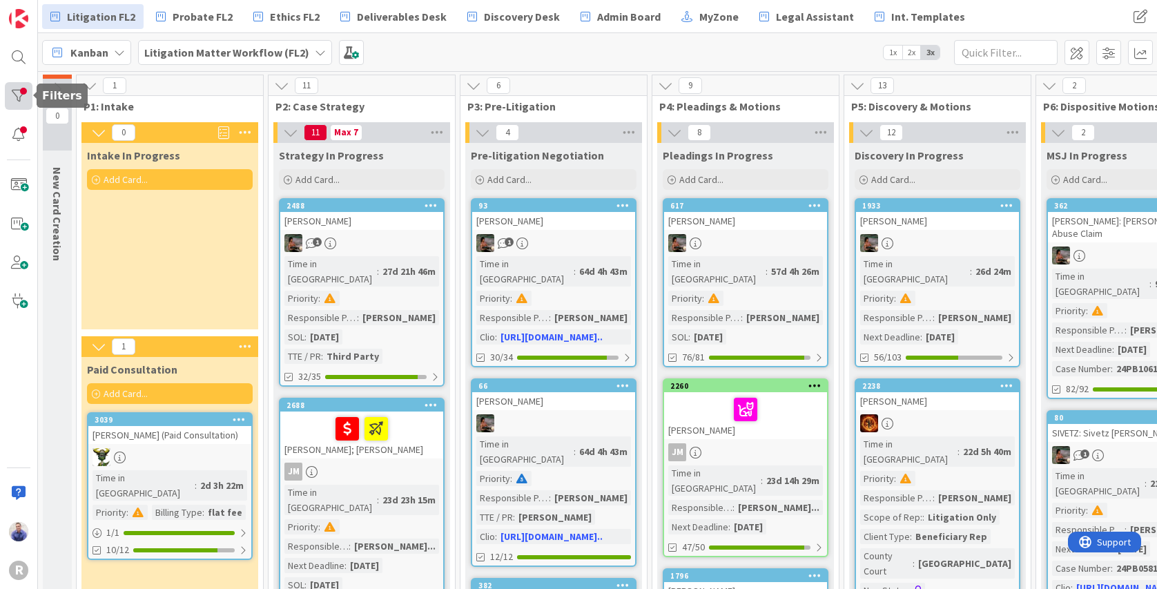
click at [24, 103] on div at bounding box center [19, 96] width 28 height 28
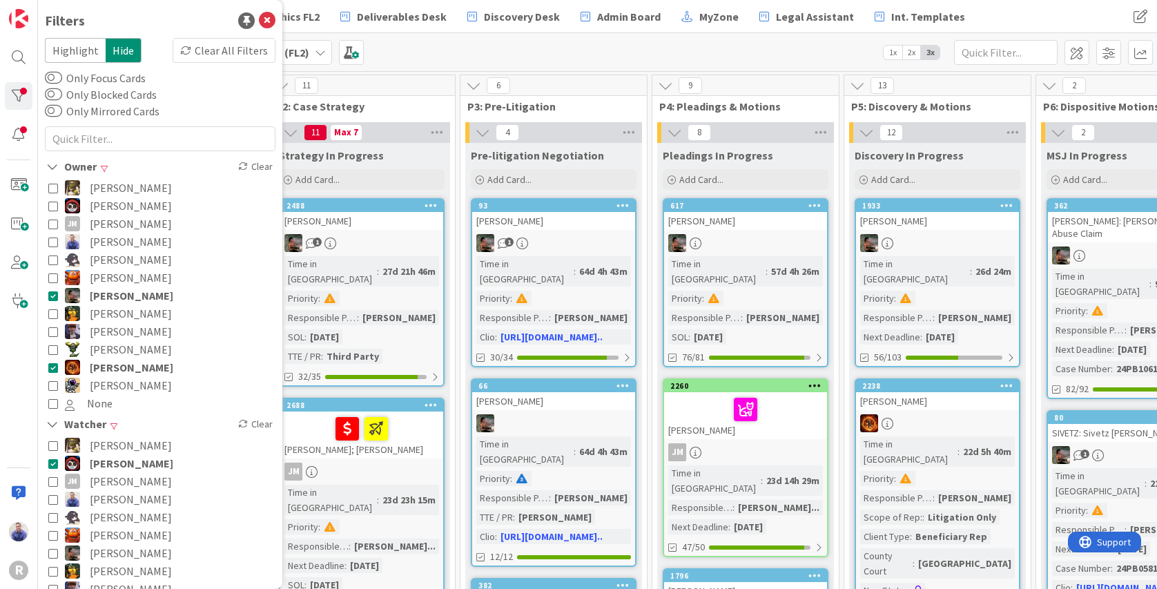
drag, startPoint x: 54, startPoint y: 365, endPoint x: 60, endPoint y: 329, distance: 35.8
click at [55, 363] on icon at bounding box center [53, 368] width 10 height 10
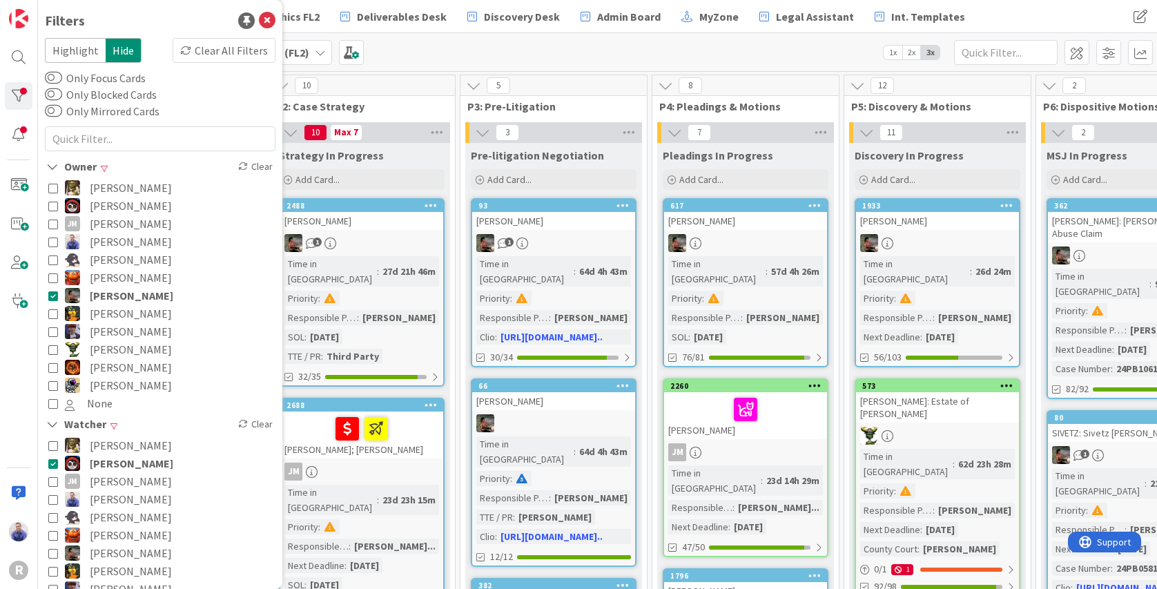
click at [55, 296] on icon at bounding box center [53, 296] width 10 height 10
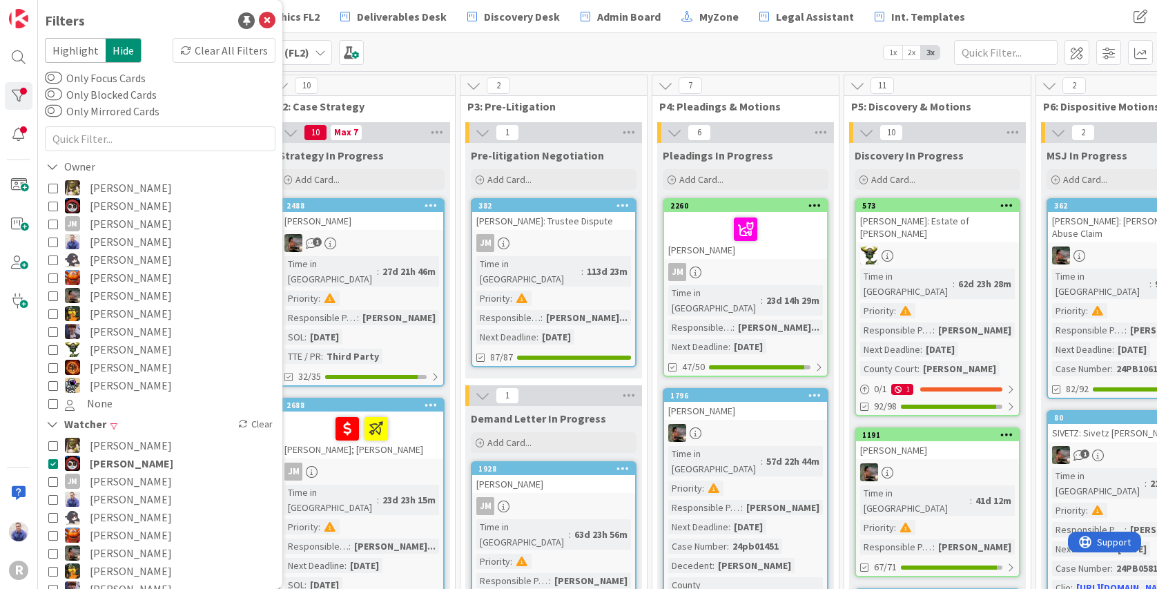
click at [1097, 226] on div "ANDERSON: Elder Abuse Claim" at bounding box center [1129, 227] width 163 height 30
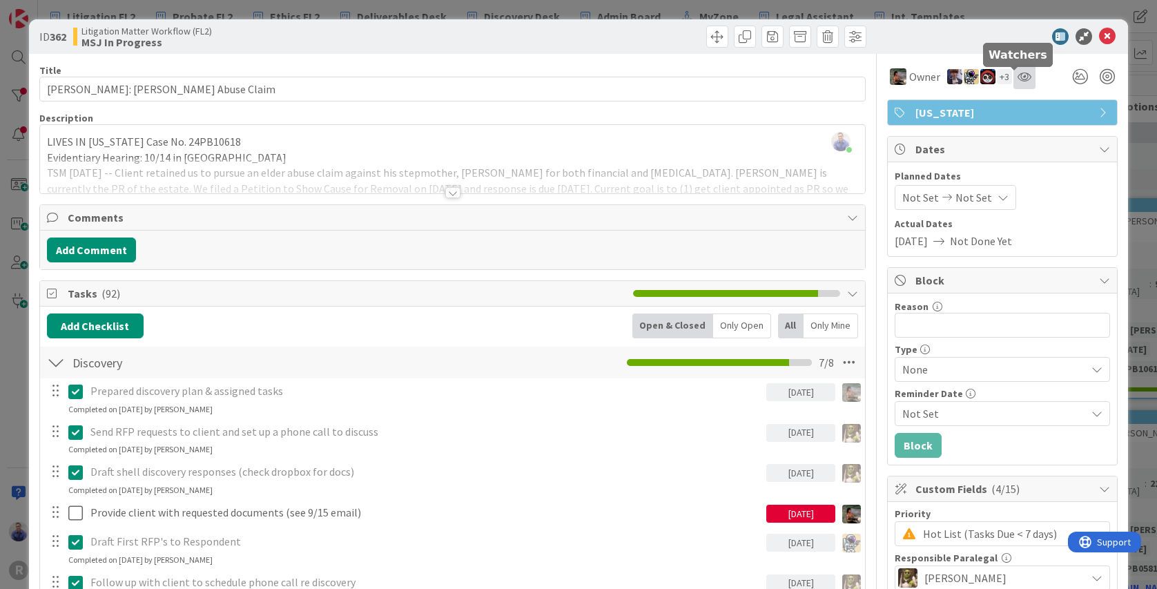
click at [1018, 75] on icon at bounding box center [1025, 76] width 14 height 11
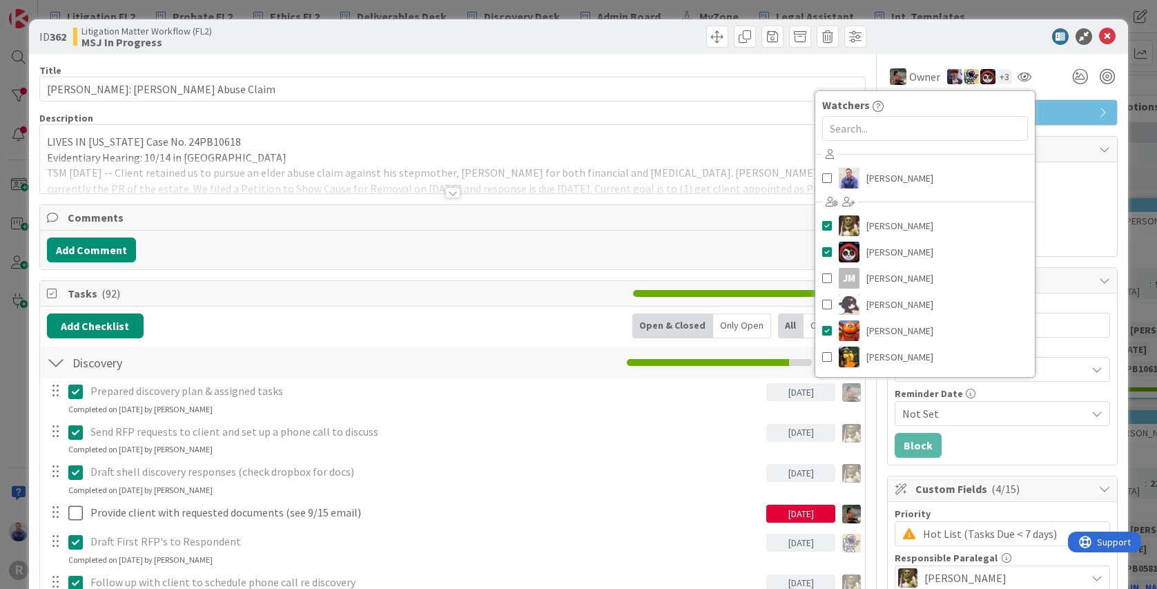
click at [978, 45] on div "ID 362 Litigation Matter Workflow (FL2) MSJ In Progress" at bounding box center [578, 36] width 1099 height 35
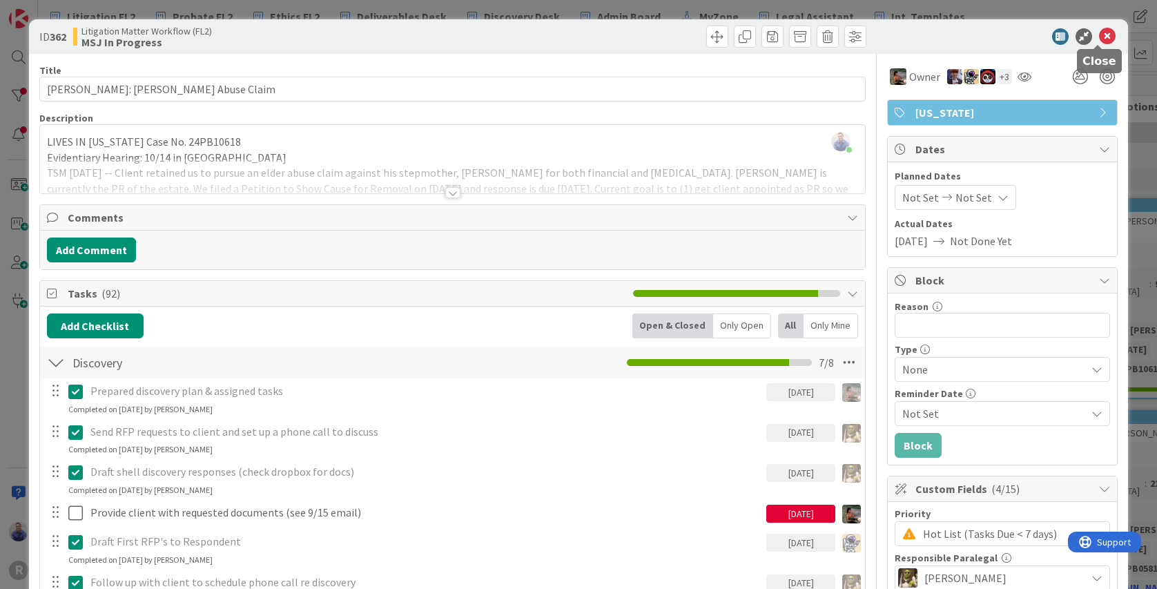
click at [1099, 37] on icon at bounding box center [1107, 36] width 17 height 17
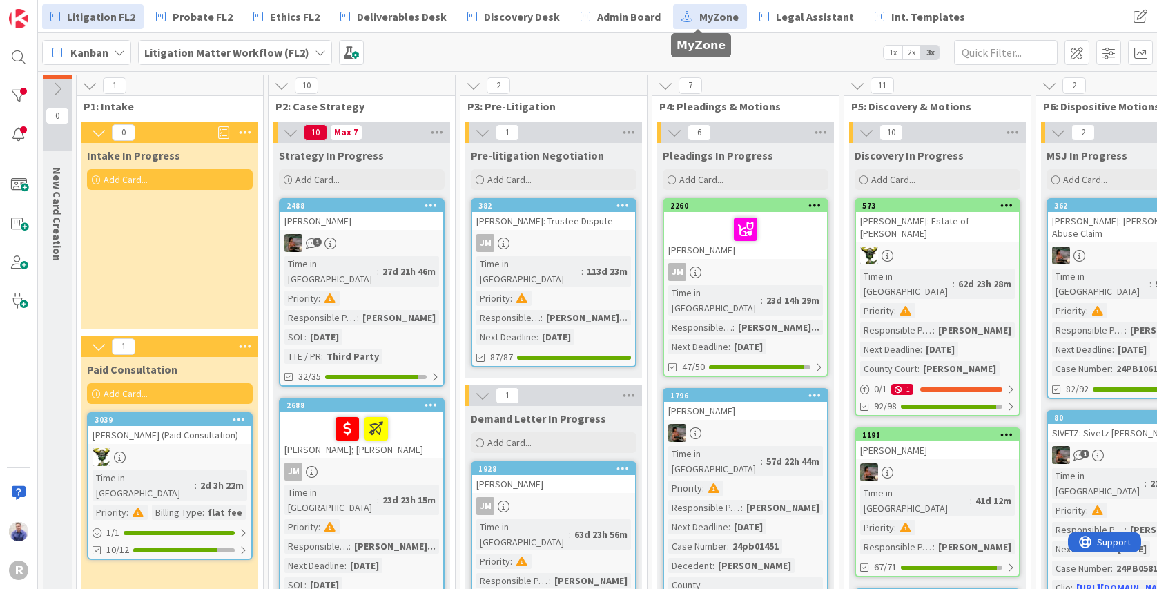
click at [712, 9] on span "MyZone" at bounding box center [718, 16] width 39 height 17
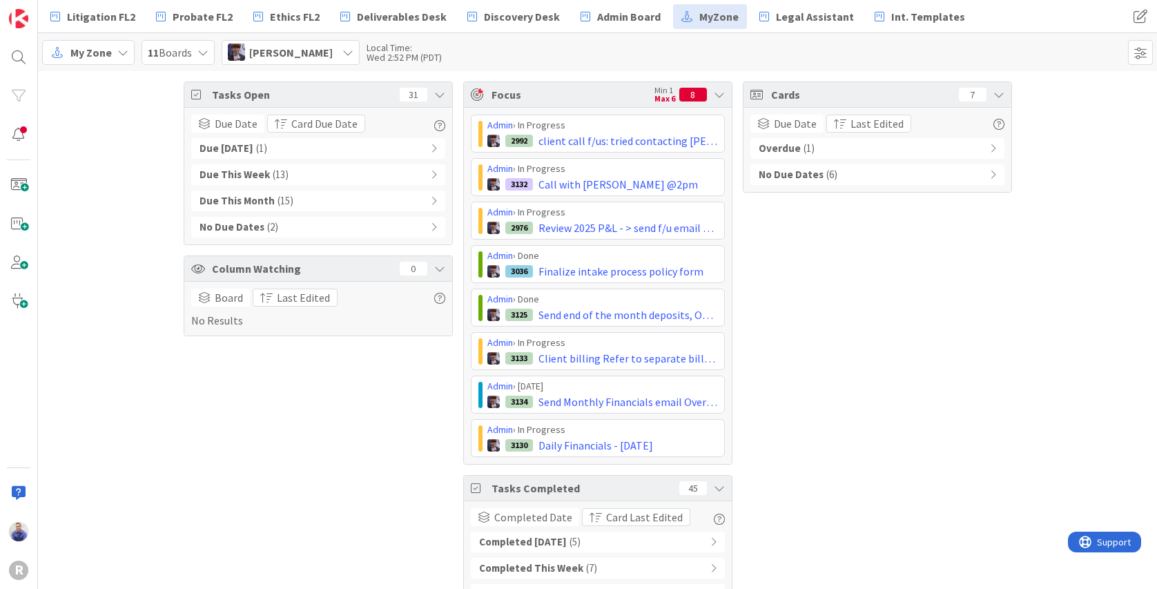
click at [994, 92] on icon at bounding box center [999, 94] width 11 height 11
click at [994, 93] on icon at bounding box center [999, 94] width 11 height 11
click at [790, 144] on b "Overdue" at bounding box center [780, 149] width 42 height 16
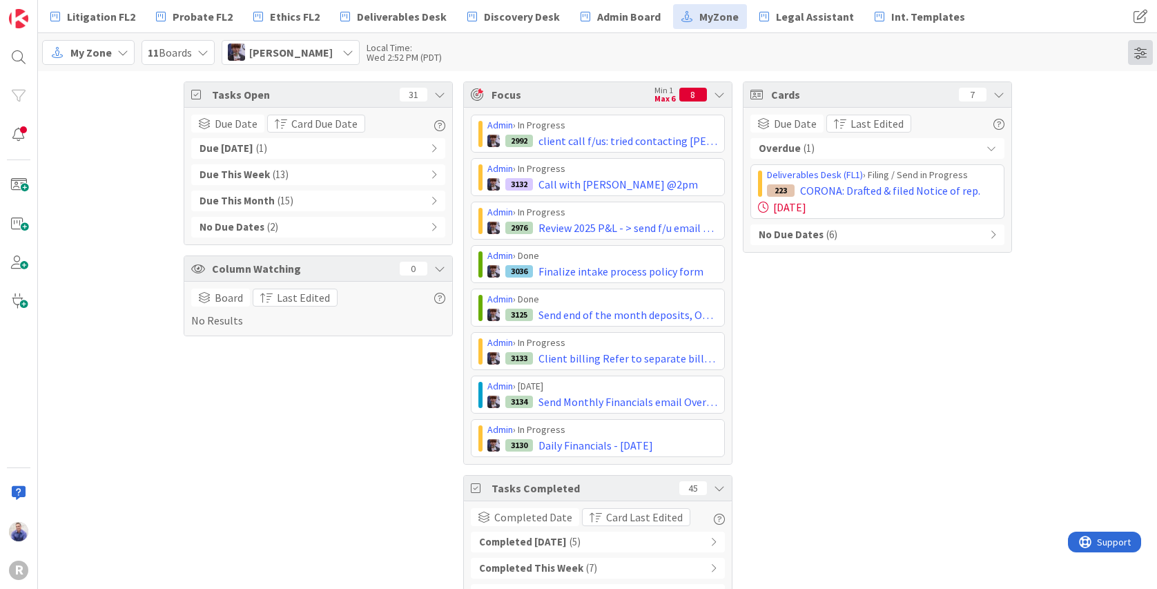
click at [1140, 51] on span at bounding box center [1140, 52] width 25 height 25
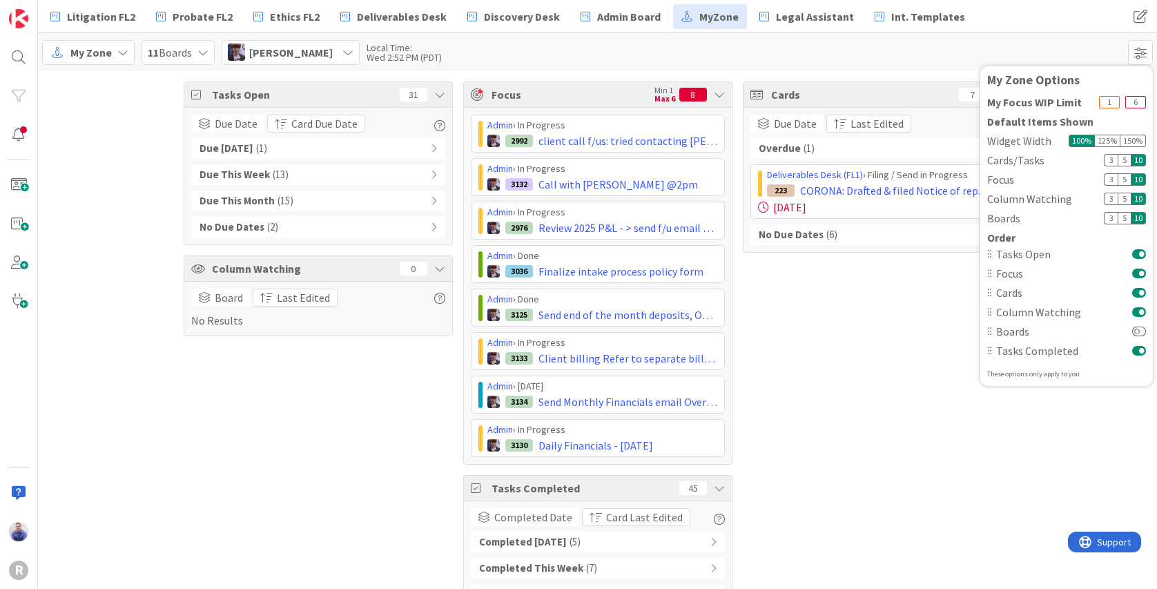
click at [876, 315] on div "Cards 7 Due Date Last Edited Overdue ( 1 ) Deliverables Desk (FL1) › Filing / S…" at bounding box center [877, 372] width 269 height 583
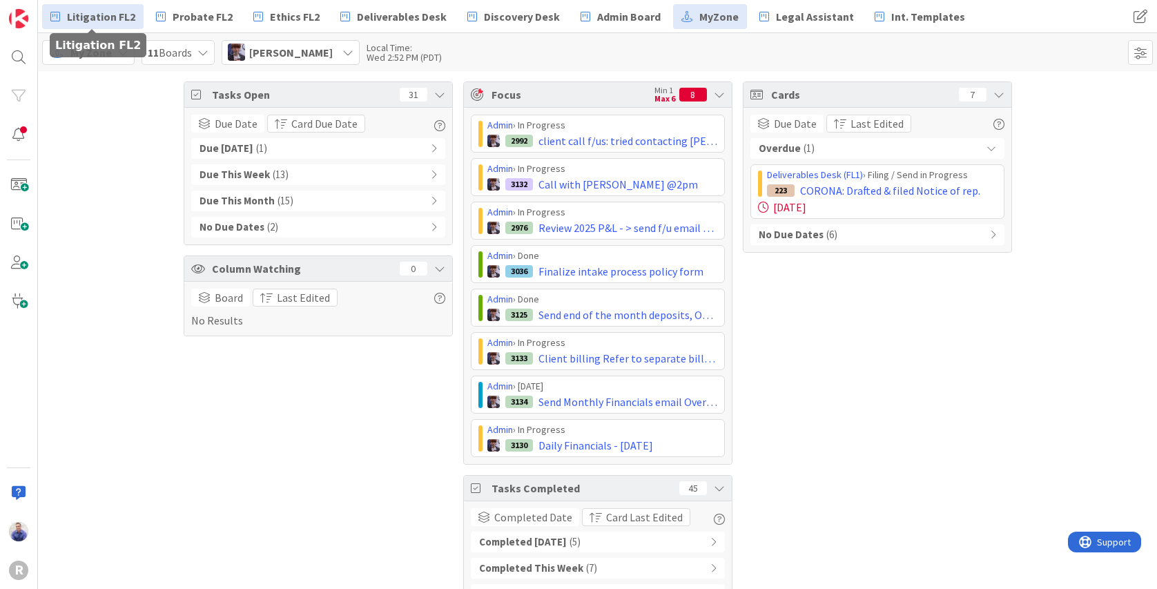
click at [117, 14] on span "Litigation FL2" at bounding box center [101, 16] width 68 height 17
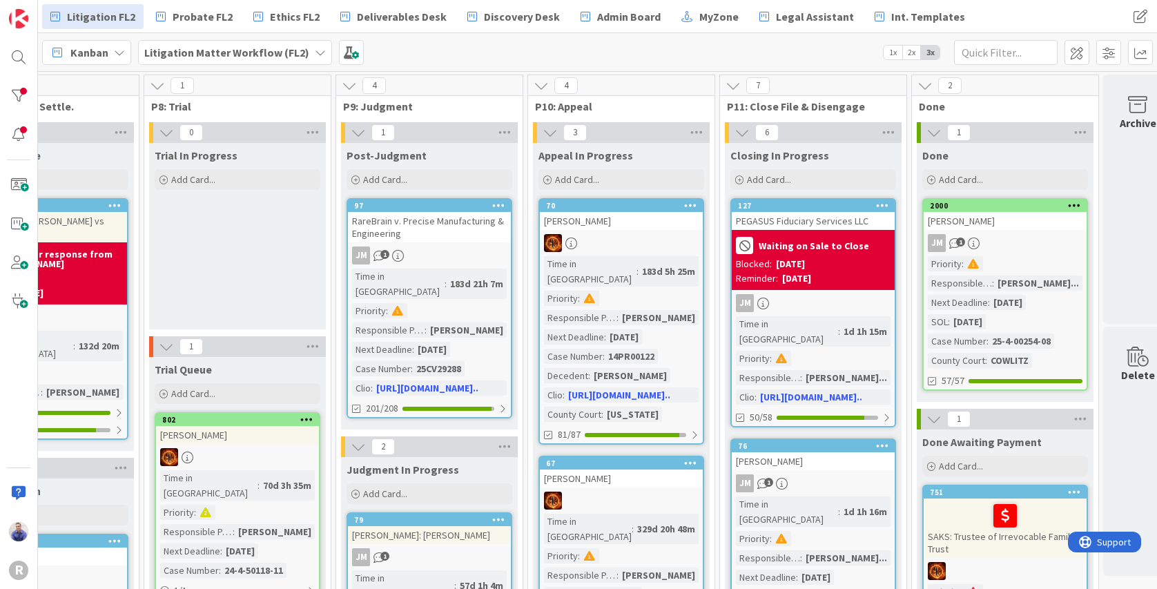
scroll to position [0, 1306]
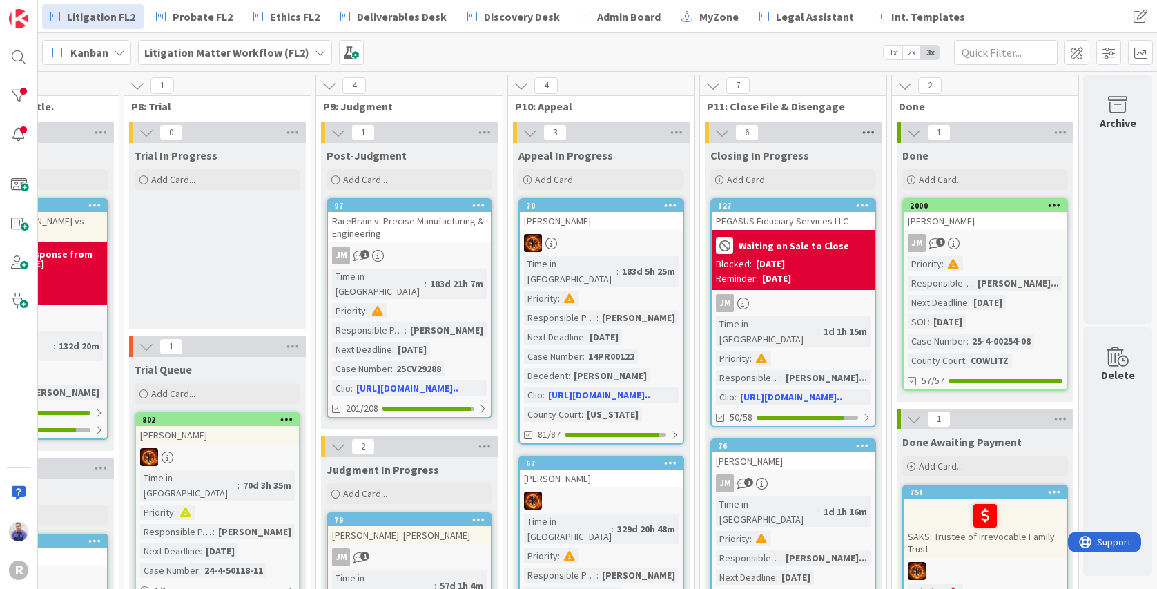
click at [863, 133] on icon at bounding box center [869, 132] width 18 height 21
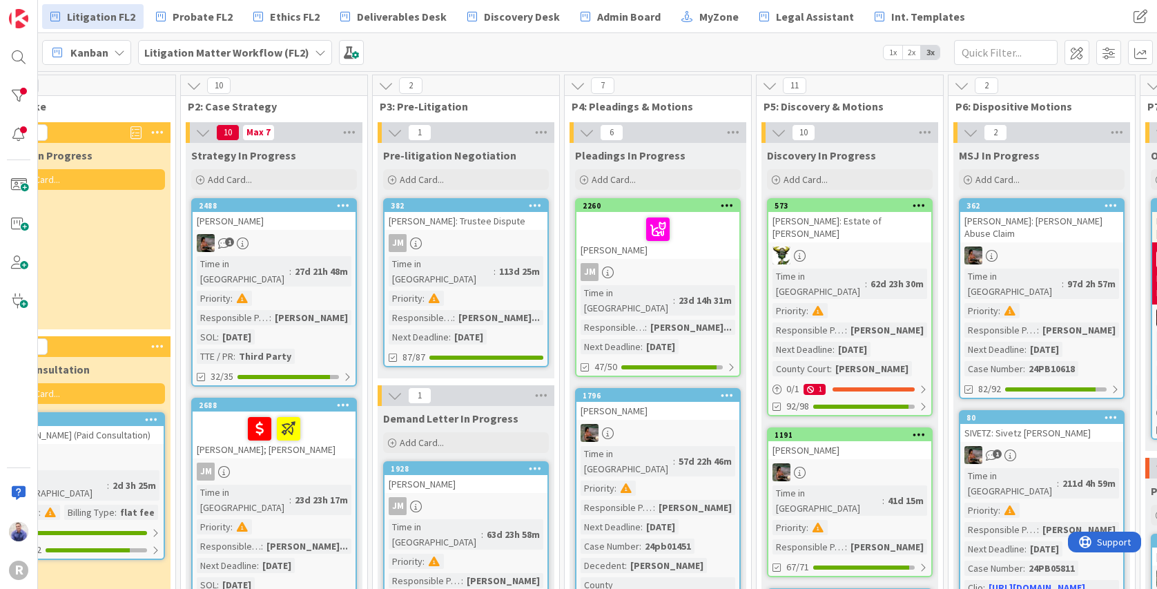
scroll to position [0, 0]
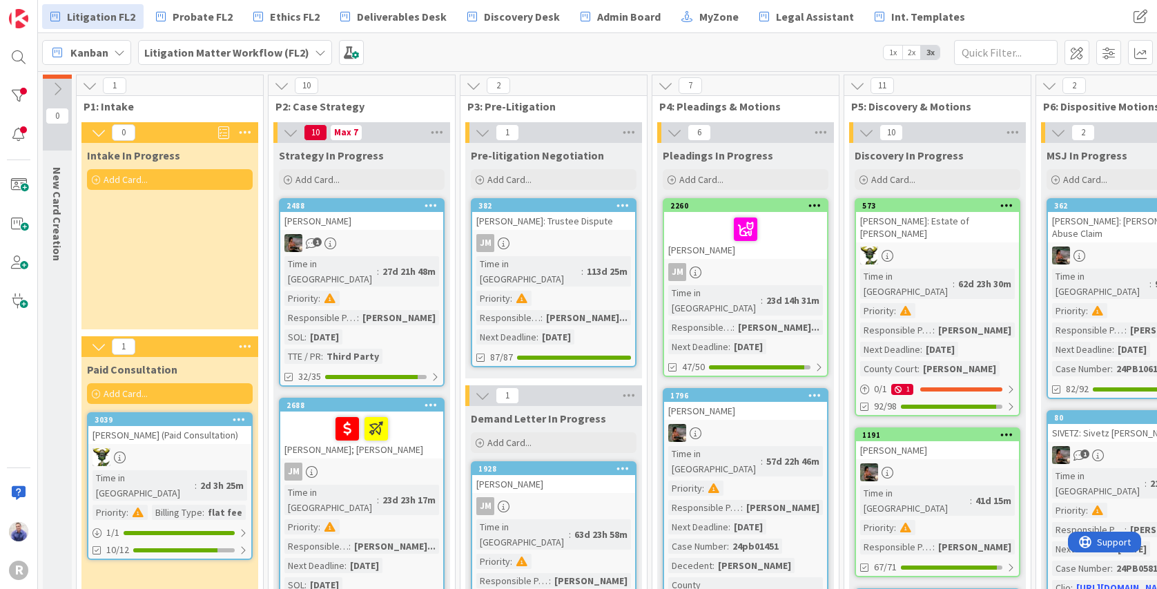
click at [288, 60] on span "Litigation Matter Workflow (FL2)" at bounding box center [226, 52] width 165 height 17
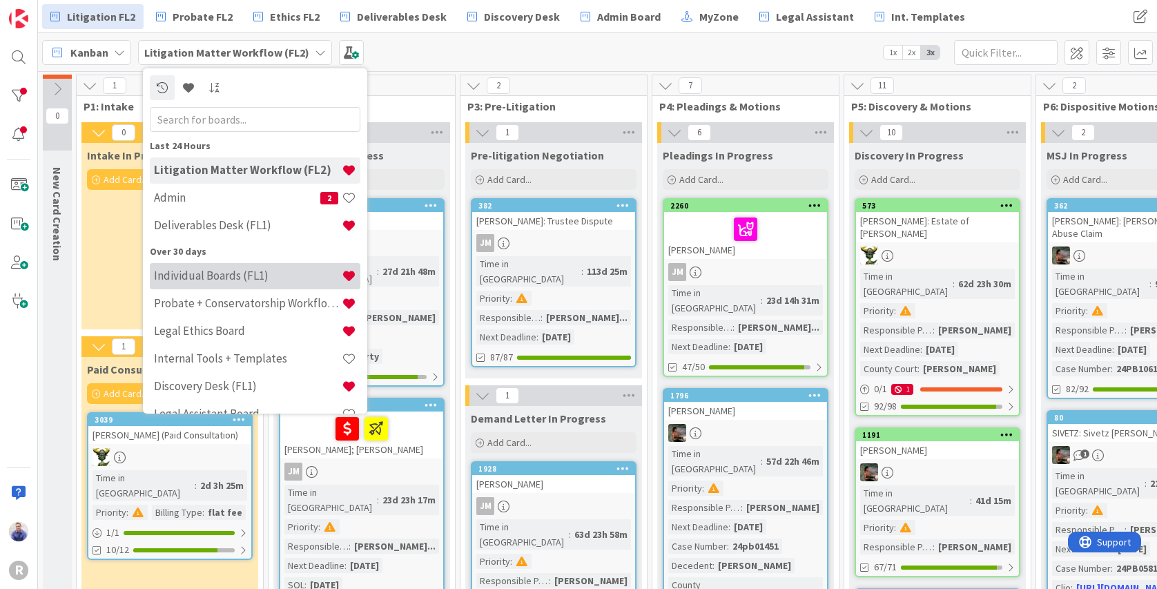
click at [251, 270] on h4 "Individual Boards (FL1)" at bounding box center [248, 276] width 188 height 14
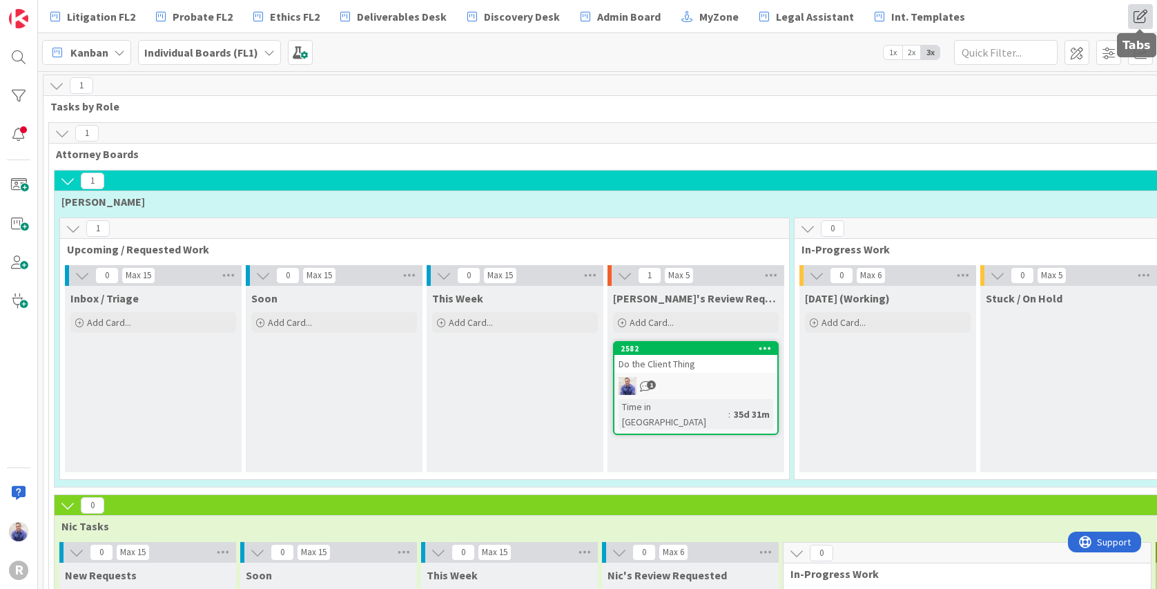
click at [1146, 17] on span at bounding box center [1140, 16] width 25 height 25
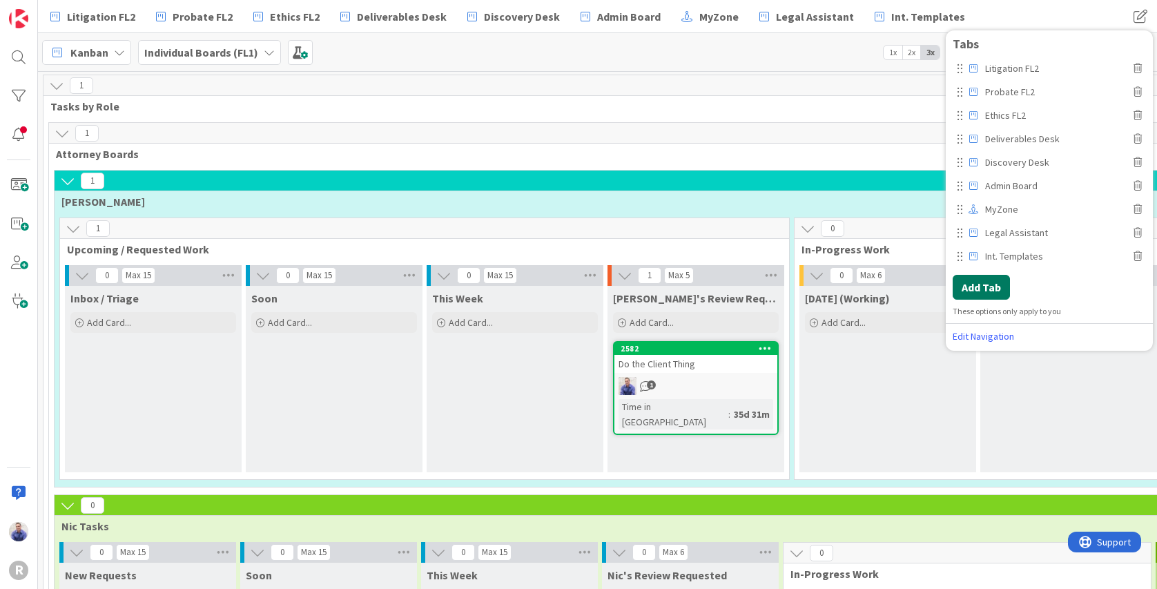
drag, startPoint x: 983, startPoint y: 290, endPoint x: 994, endPoint y: 287, distance: 11.6
click at [985, 289] on button "Add Tab" at bounding box center [981, 287] width 57 height 25
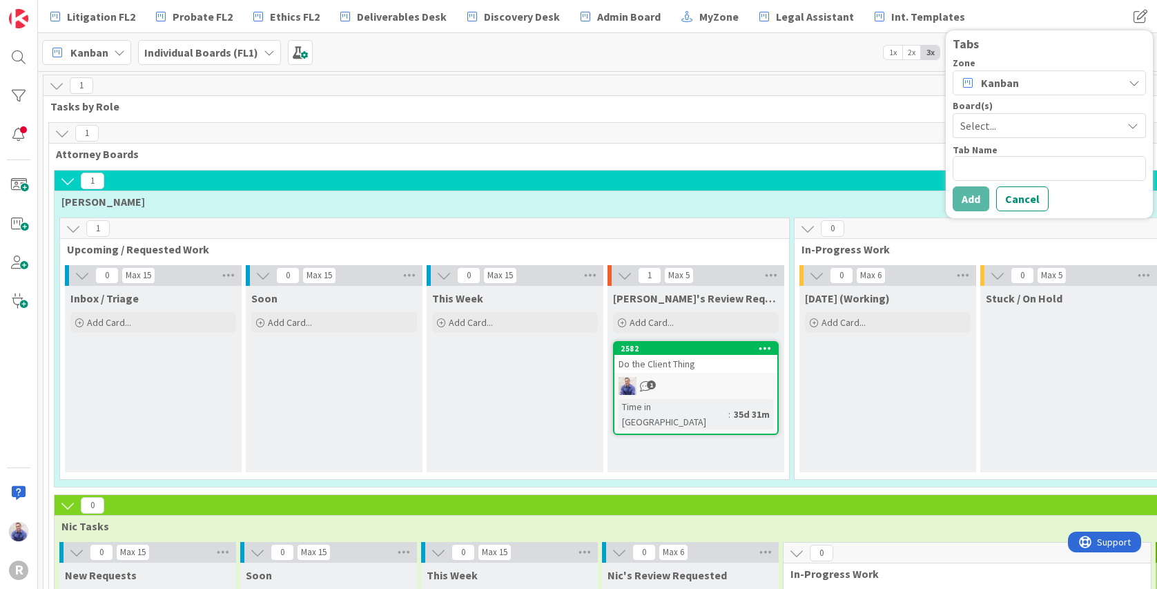
click at [1021, 133] on div "Zone Kanban Board(s) Select... Tab Name Add Cancel" at bounding box center [1049, 134] width 193 height 153
click at [1021, 128] on span "Select..." at bounding box center [1037, 125] width 155 height 19
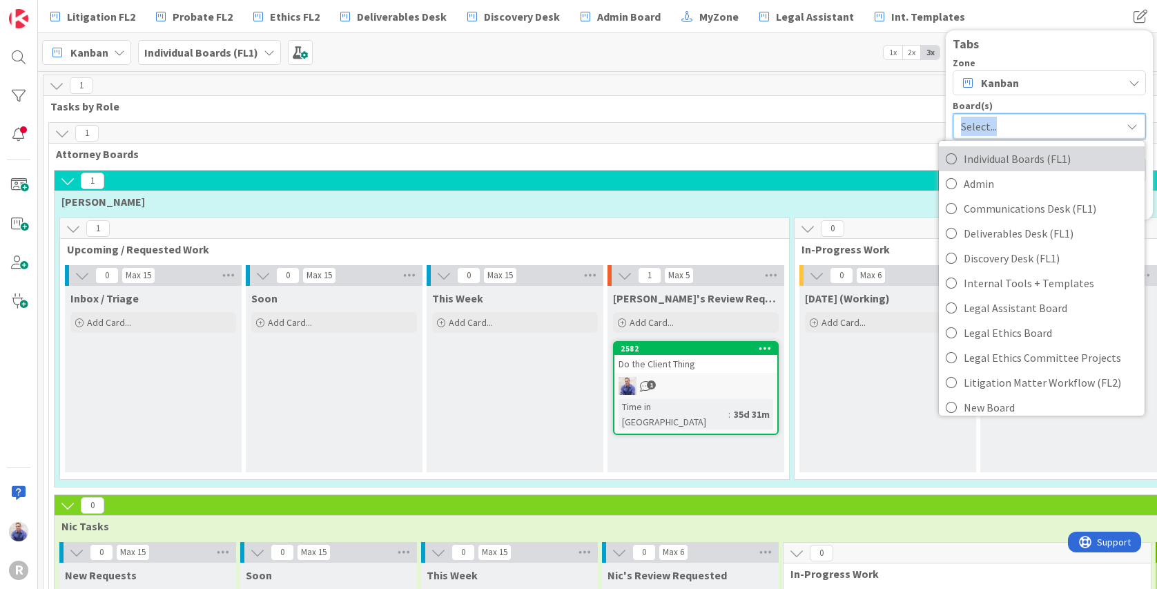
click at [1039, 162] on span "Individual Boards (FL1)" at bounding box center [1051, 158] width 174 height 21
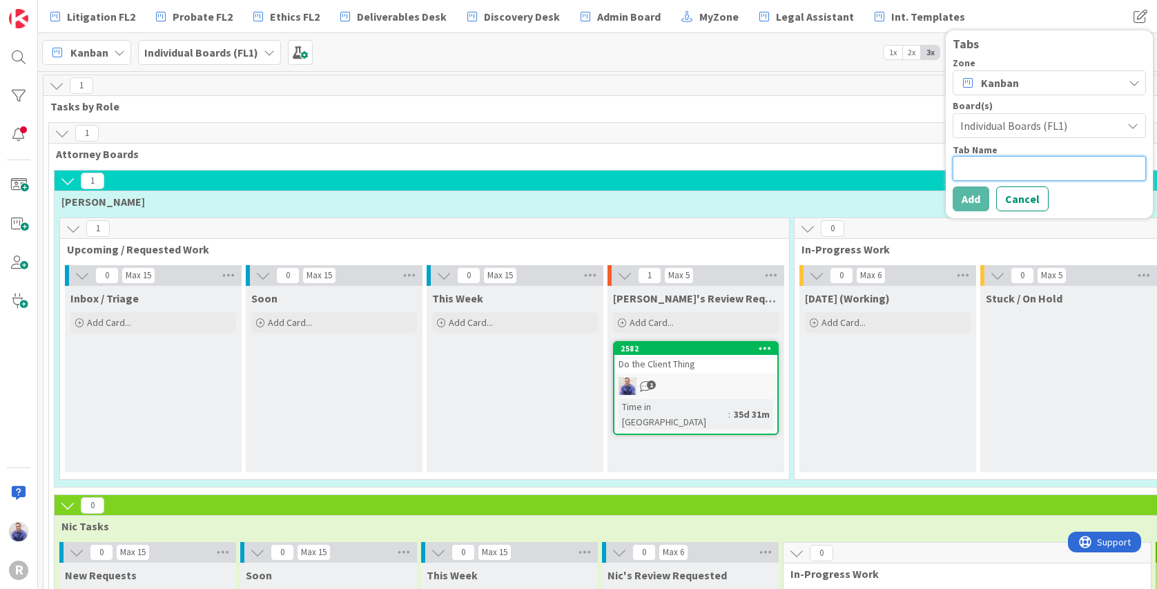
click at [1034, 165] on textarea at bounding box center [1049, 168] width 193 height 25
type textarea "x"
type textarea "I"
type textarea "x"
type textarea "In"
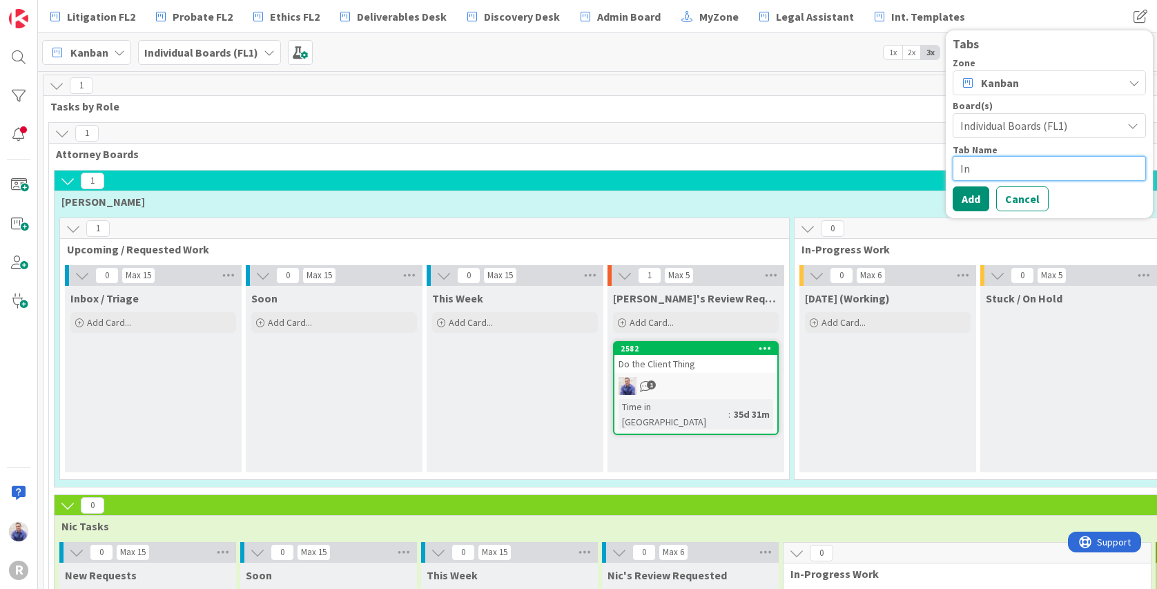
type textarea "x"
type textarea "Ind"
type textarea "x"
type textarea "Indi"
type textarea "x"
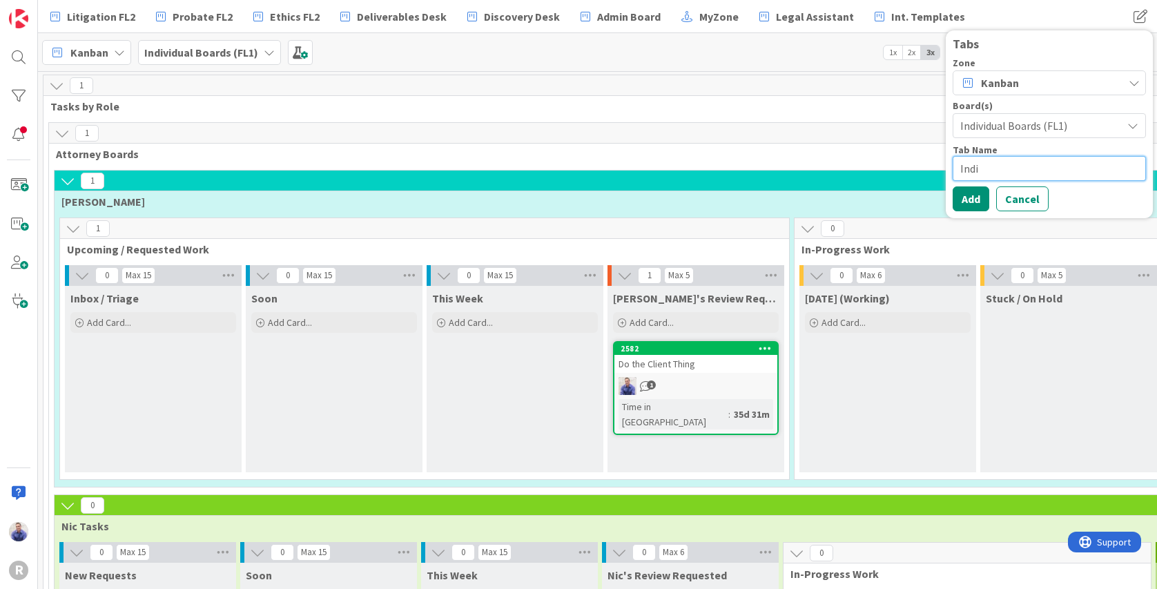
type textarea "Indiv"
type textarea "x"
type textarea "Indiv"
type textarea "x"
type textarea "Indiv B"
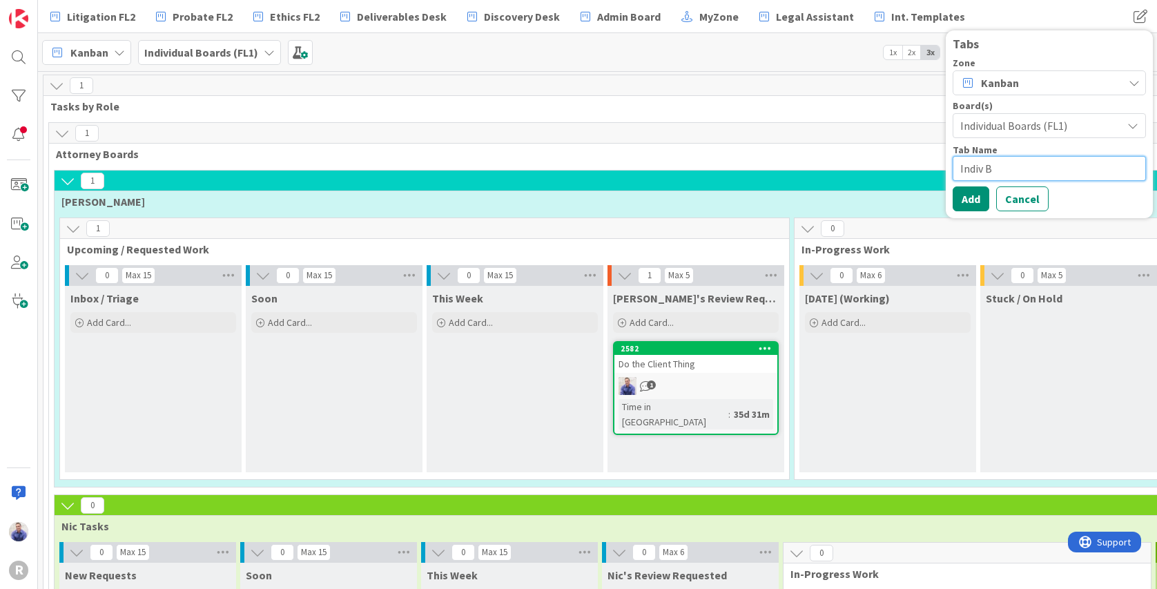
type textarea "x"
type textarea "Indiv Bo"
type textarea "x"
type textarea "Indiv Boa"
type textarea "x"
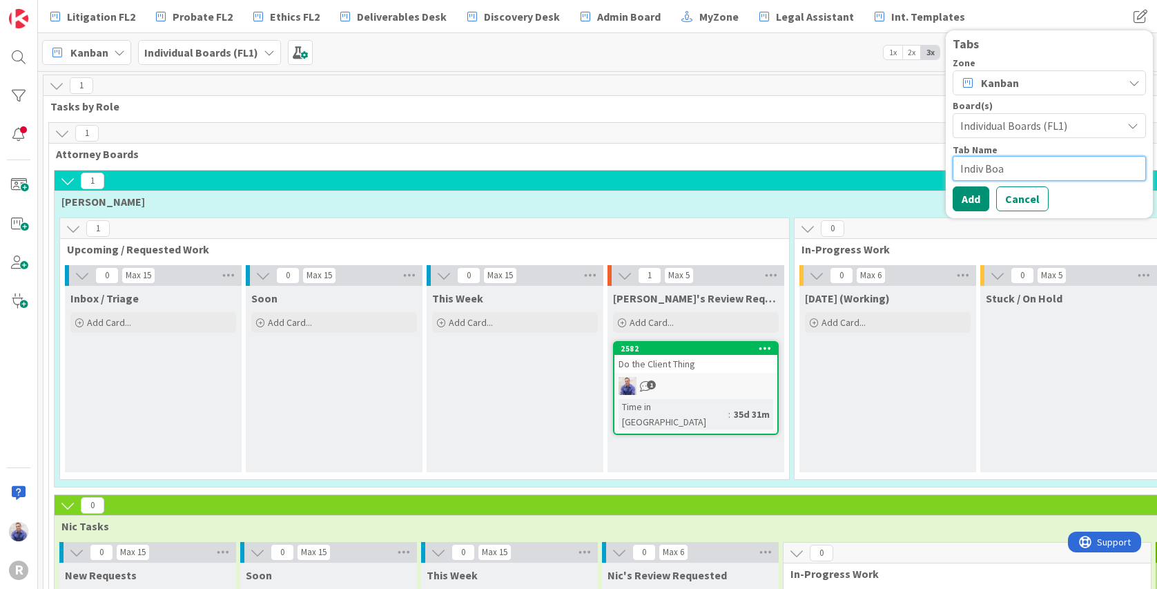
type textarea "Indiv Boar"
type textarea "x"
type textarea "Indiv Board"
type textarea "x"
type textarea "Indiv Boards"
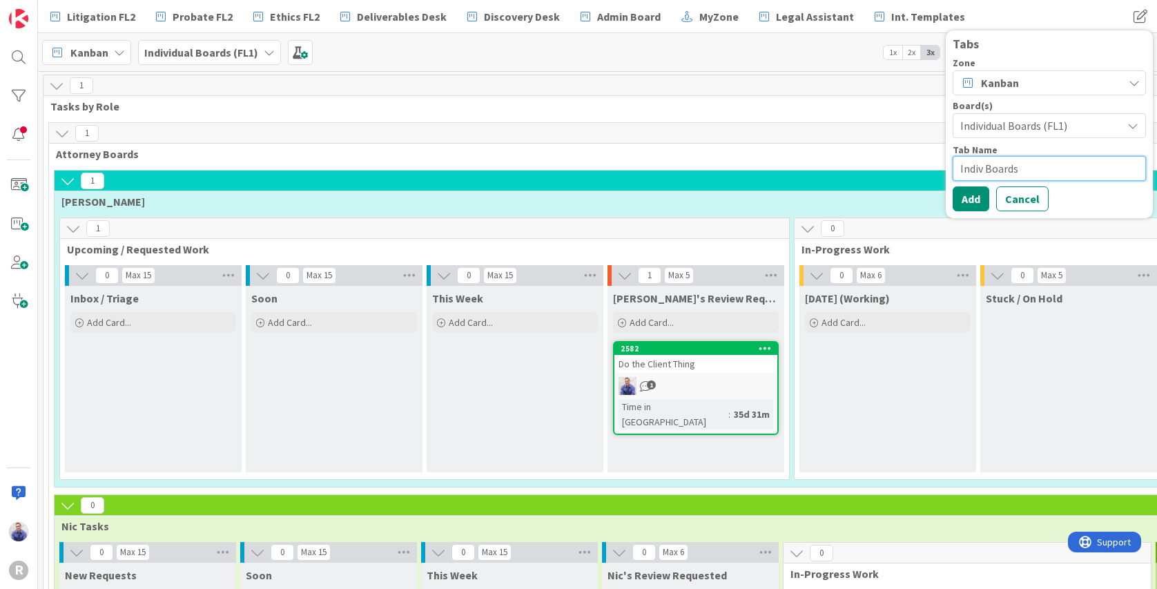
type textarea "x"
type textarea "Indiv Boards ("
type textarea "x"
type textarea "Indiv Boards (F"
type textarea "x"
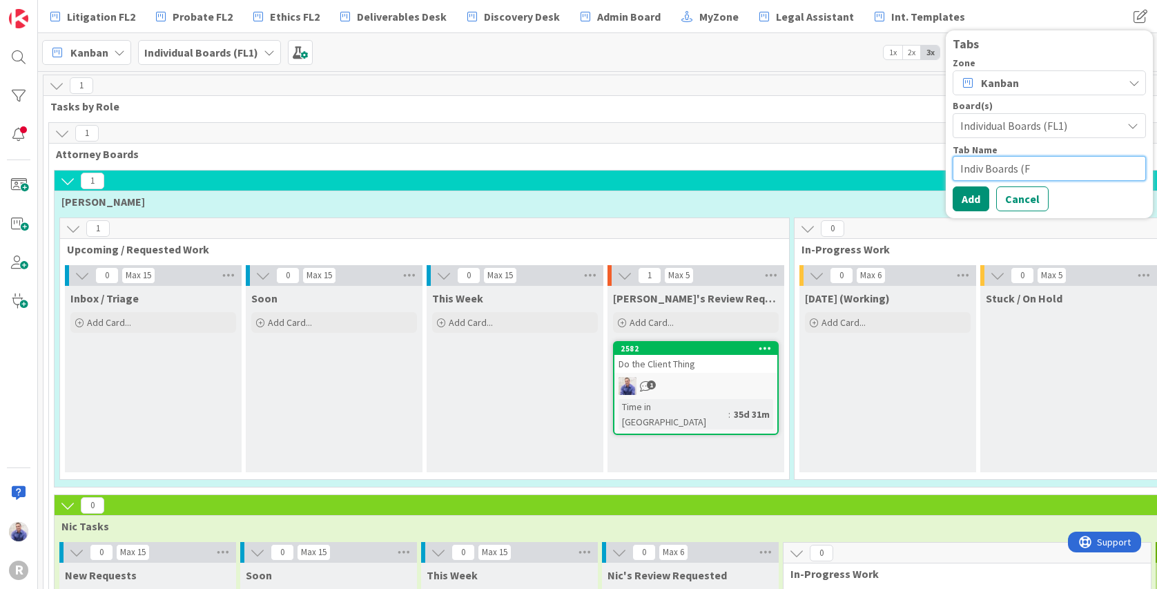
type textarea "Indiv Boards (FL"
type textarea "x"
type textarea "Indiv Boards (FL1"
type textarea "x"
type textarea "Indiv Boards (FL1)"
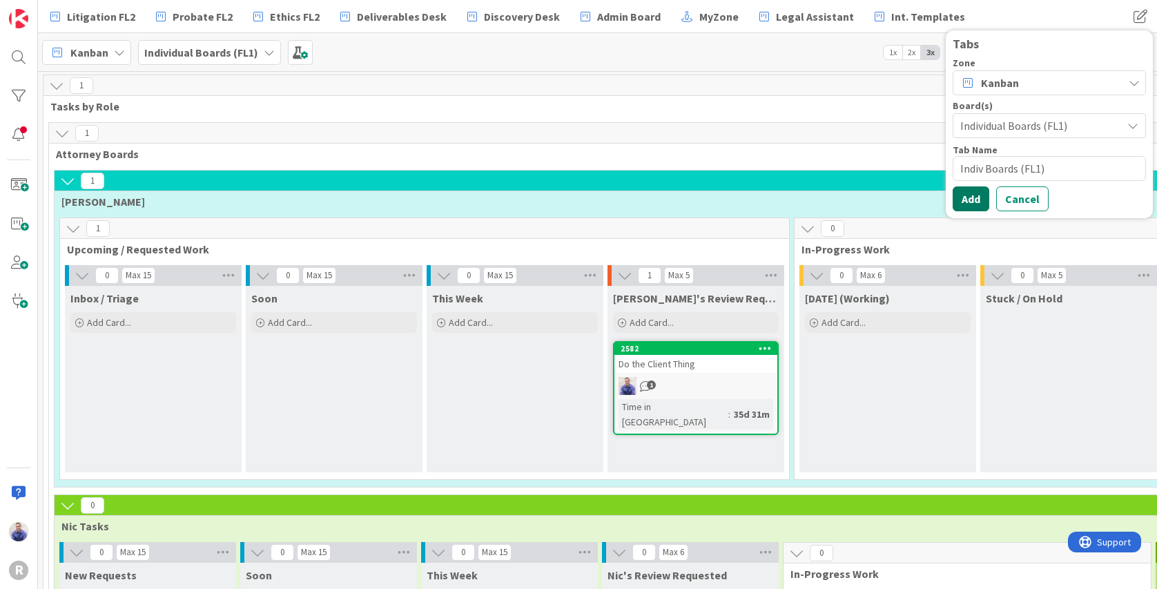
click at [973, 200] on button "Add" at bounding box center [971, 198] width 37 height 25
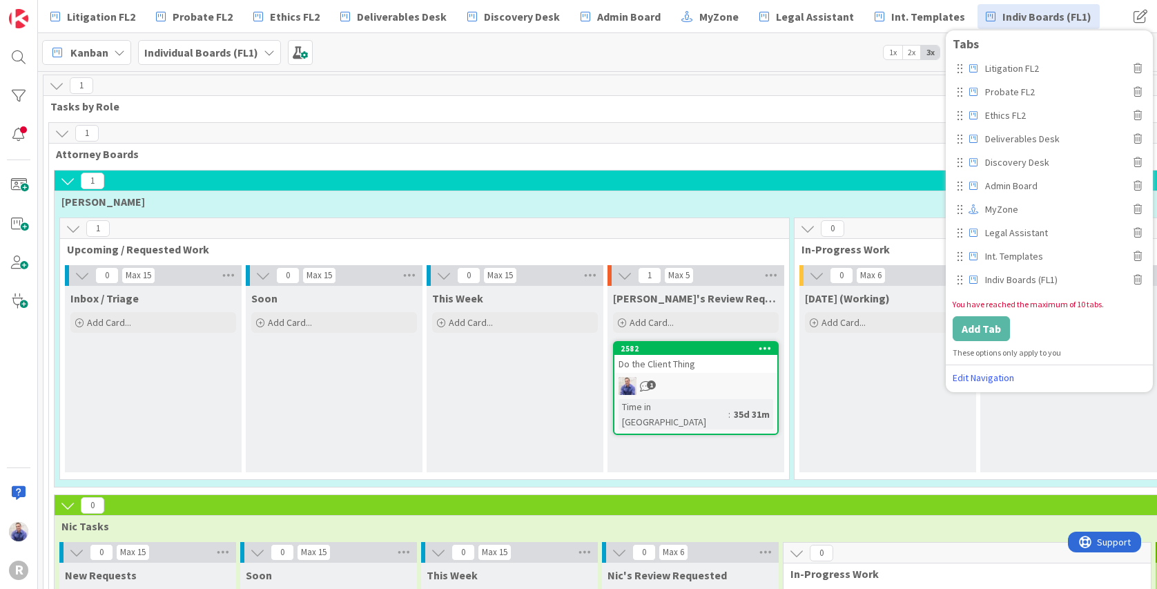
click at [943, 418] on div "Today (Working) Add Card..." at bounding box center [888, 379] width 177 height 186
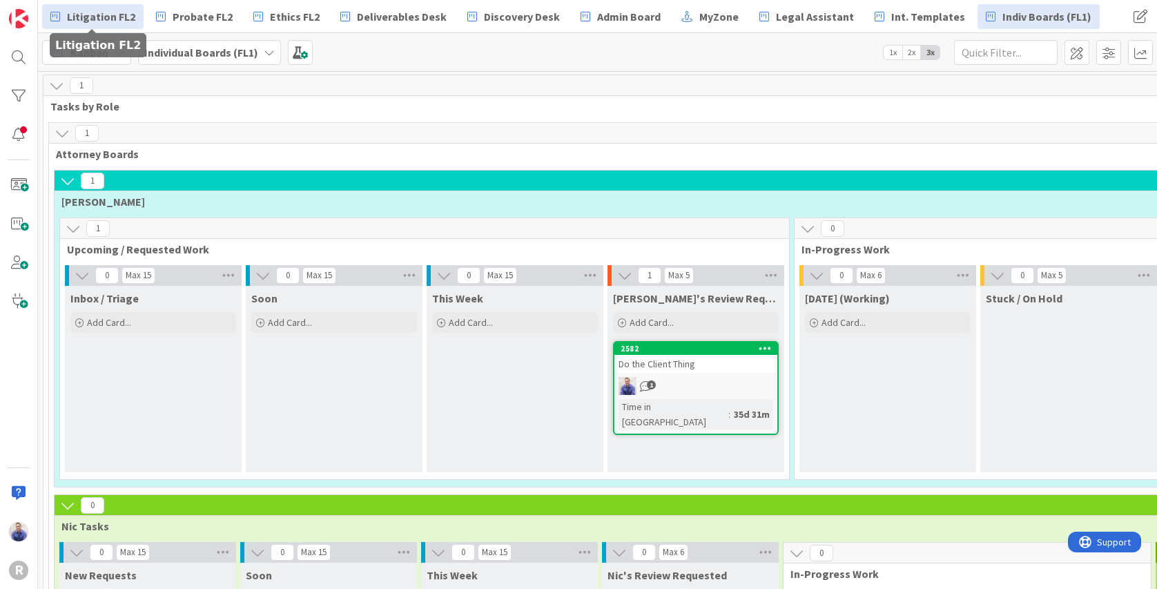
click at [99, 15] on span "Litigation FL2" at bounding box center [101, 16] width 68 height 17
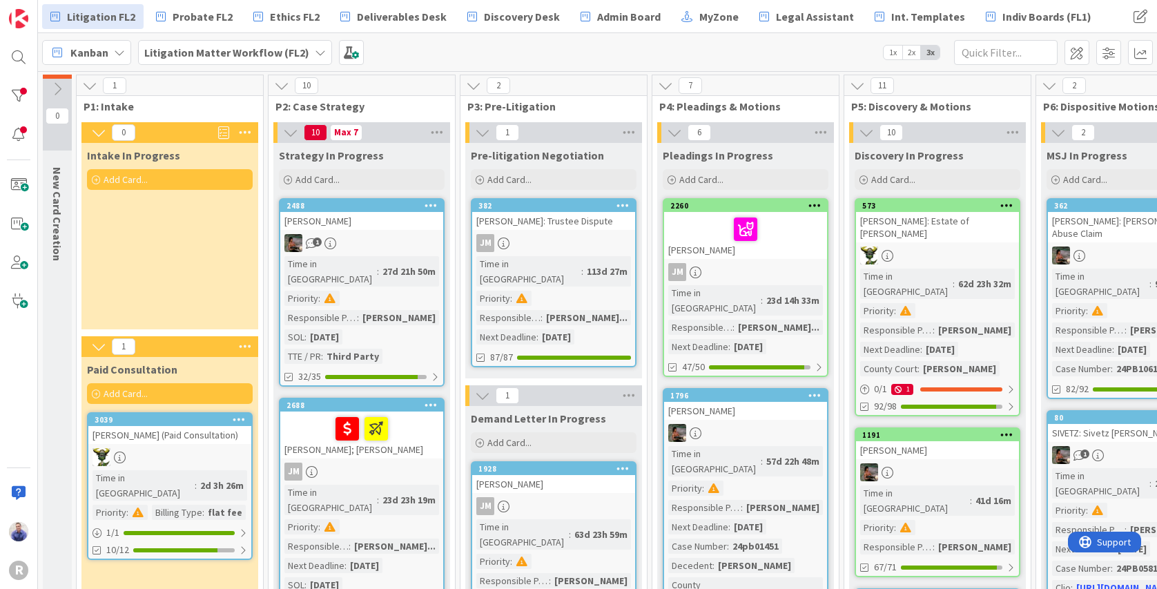
click at [63, 91] on icon at bounding box center [57, 88] width 15 height 15
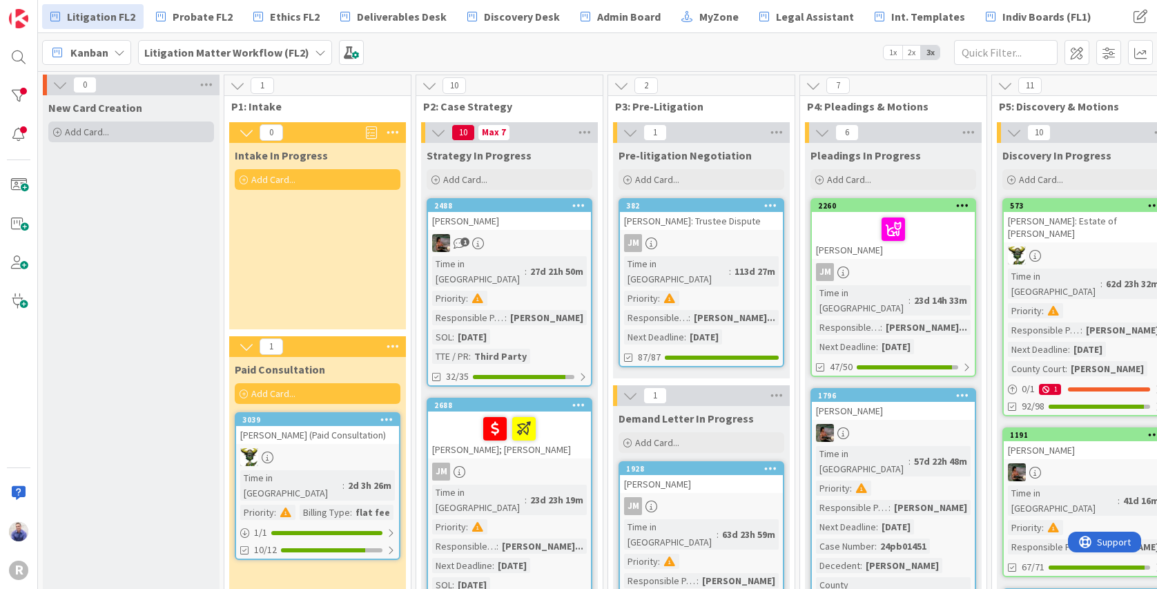
click at [98, 137] on span "Add Card..." at bounding box center [87, 132] width 44 height 12
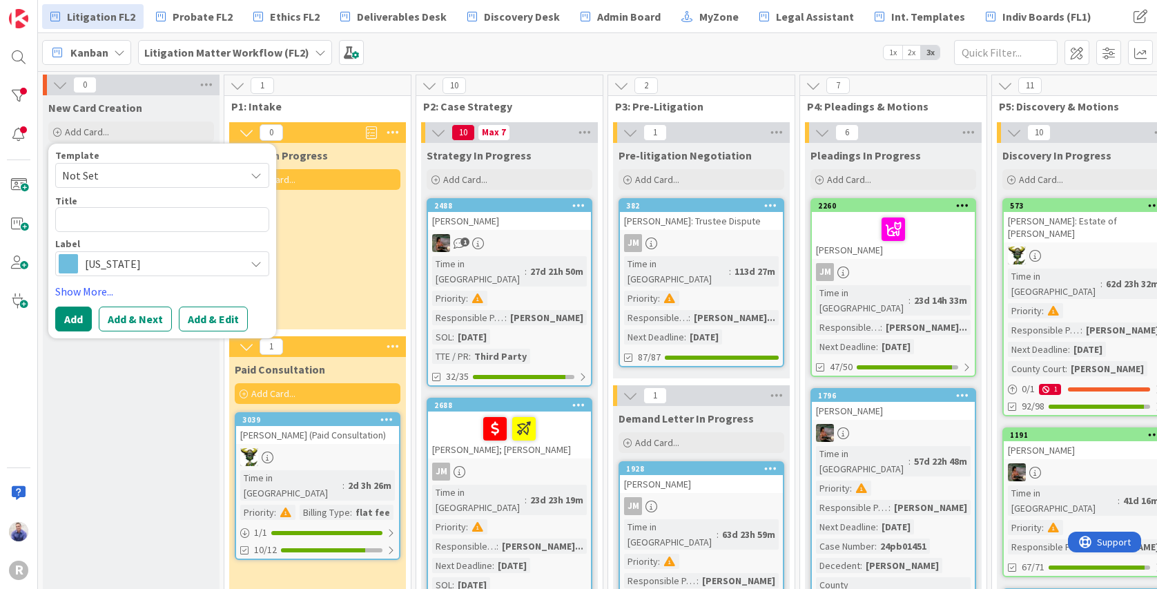
click at [141, 184] on span "Not Set" at bounding box center [148, 175] width 173 height 18
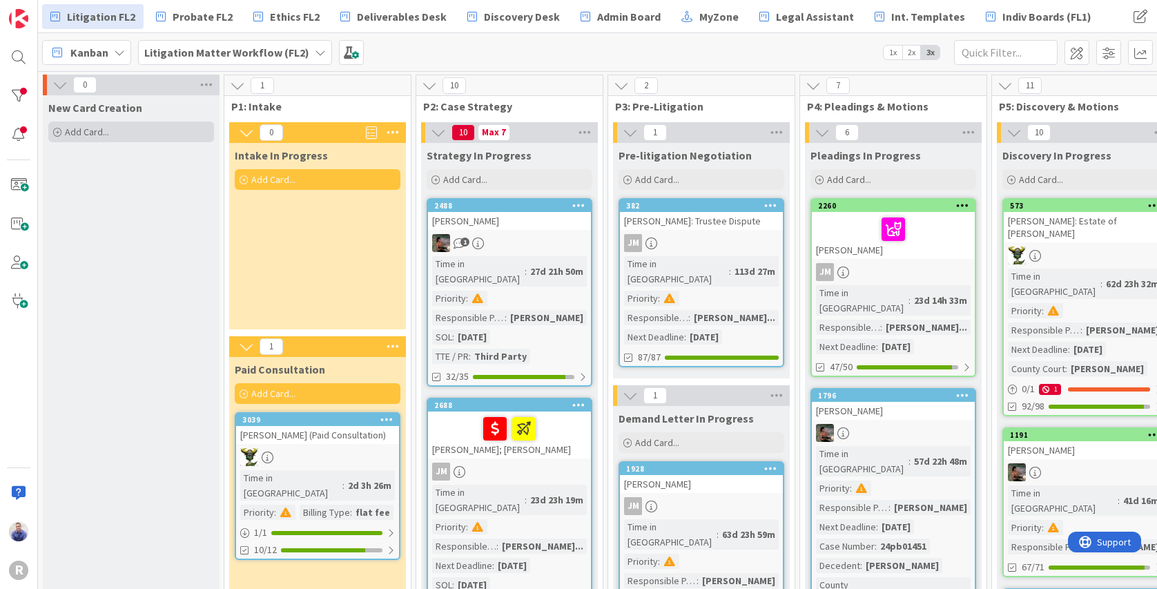
click at [127, 125] on div "Add Card..." at bounding box center [131, 132] width 166 height 21
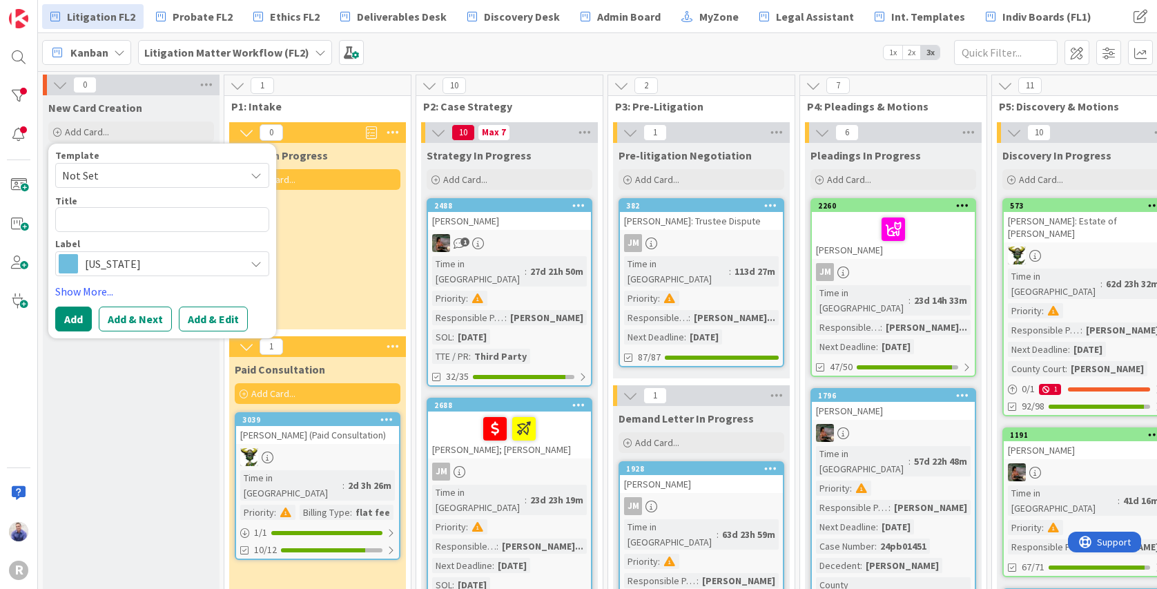
click at [128, 260] on span "Oregon" at bounding box center [161, 263] width 153 height 19
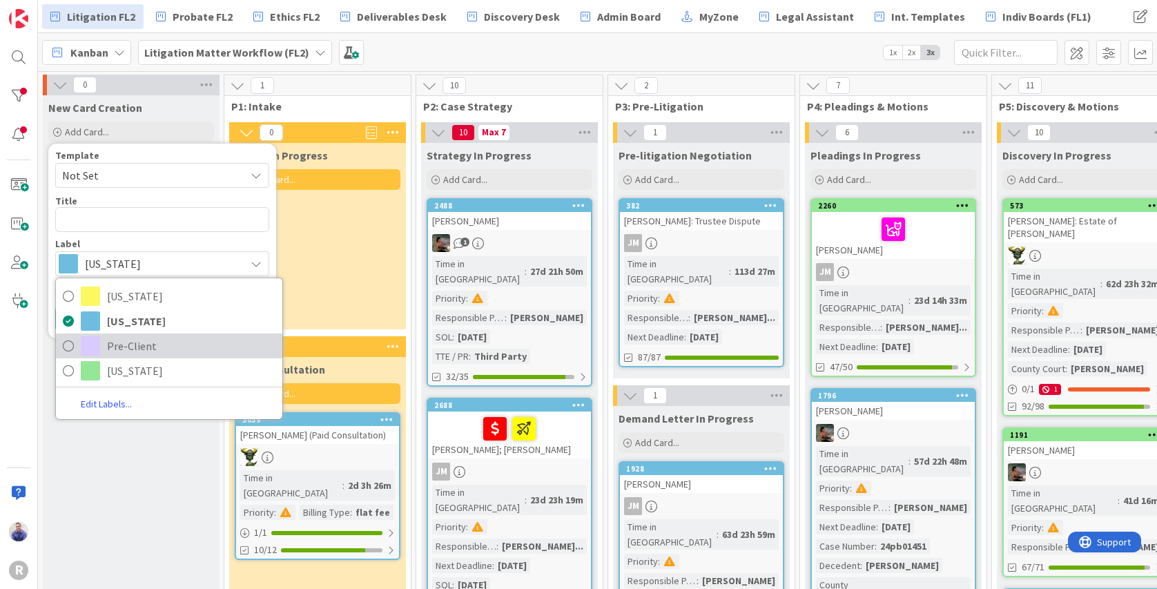
drag, startPoint x: 131, startPoint y: 342, endPoint x: 130, endPoint y: 276, distance: 67.0
click at [131, 342] on span "Pre-Client" at bounding box center [191, 346] width 168 height 21
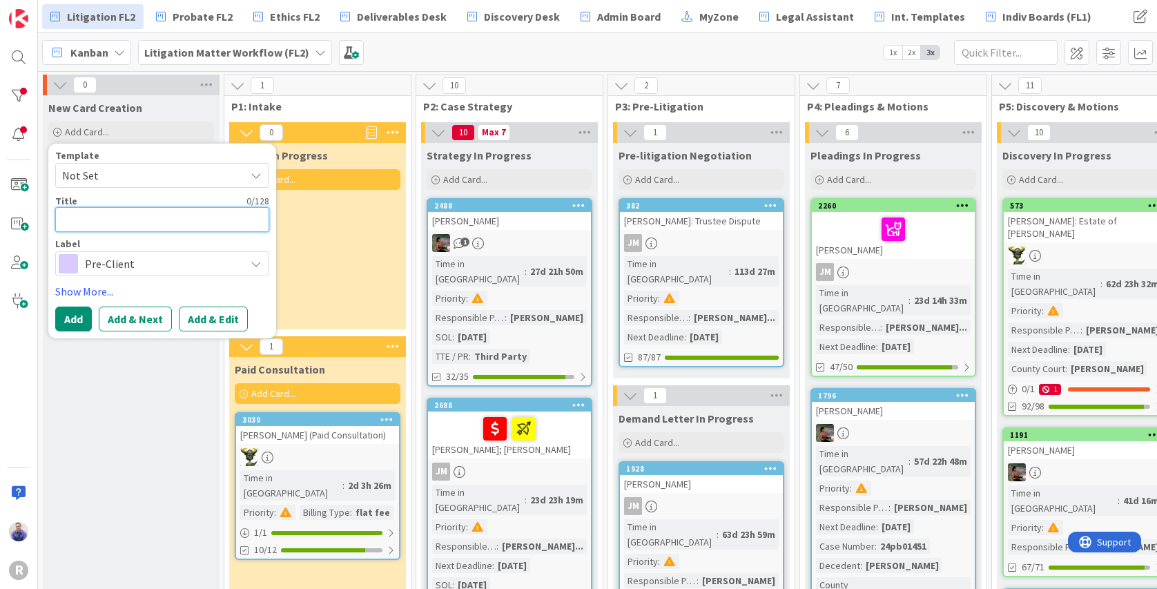
click at [138, 222] on textarea at bounding box center [162, 219] width 214 height 25
type textarea "x"
type textarea "P"
type textarea "x"
type textarea "Ph"
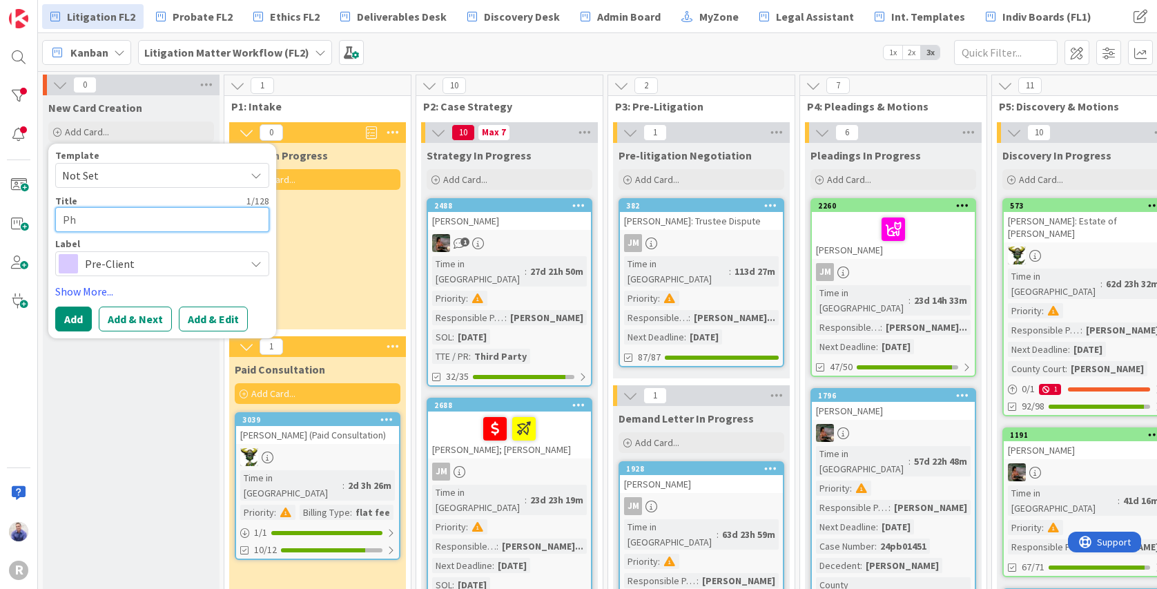
type textarea "x"
type textarea "Pha"
type textarea "x"
type textarea "Phas"
type textarea "x"
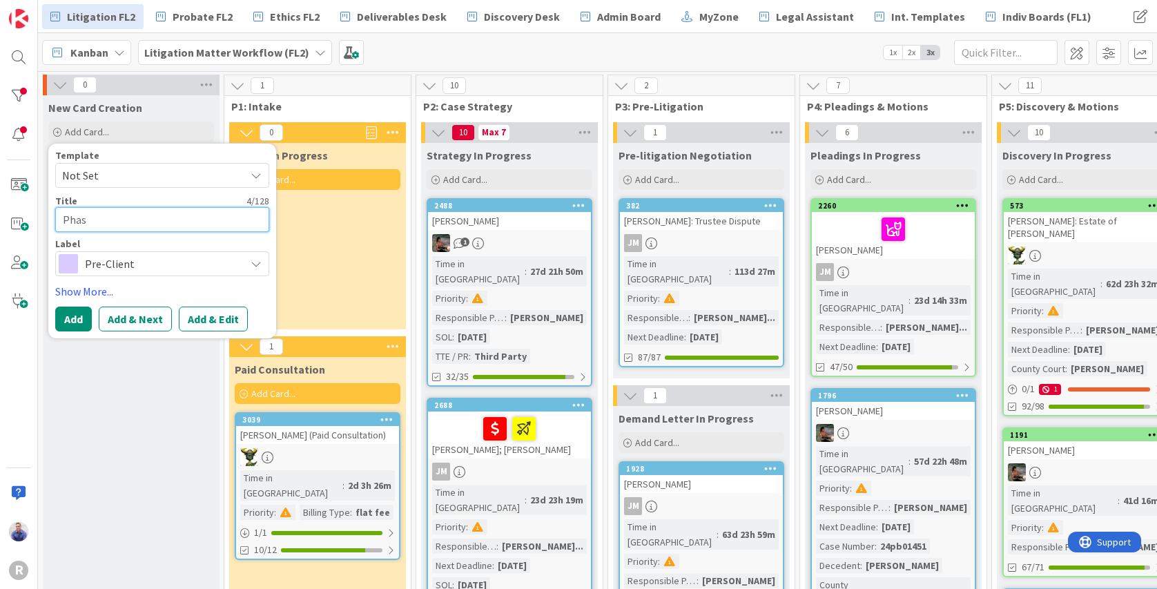
type textarea "Phase"
type textarea "x"
type textarea "Phase"
type textarea "x"
type textarea "Phase 1"
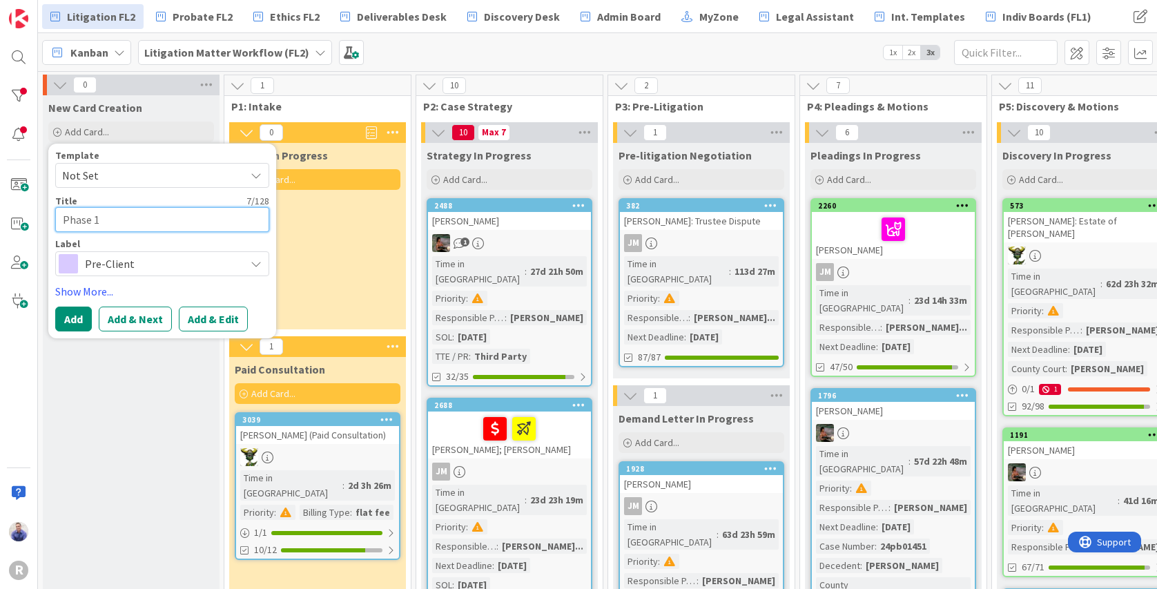
type textarea "x"
type textarea "Phase 1"
type textarea "x"
type textarea "Phase 1 T"
type textarea "x"
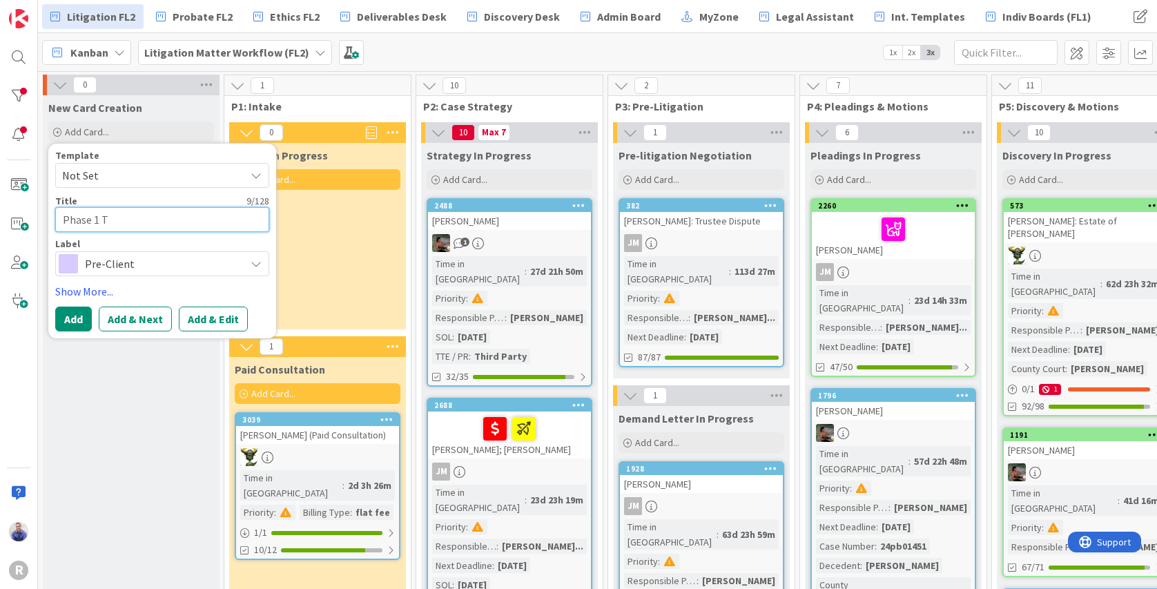
type textarea "Phase 1 Te"
type textarea "x"
type textarea "Phase 1 Tem"
type textarea "x"
type textarea "Phase 1 Temp"
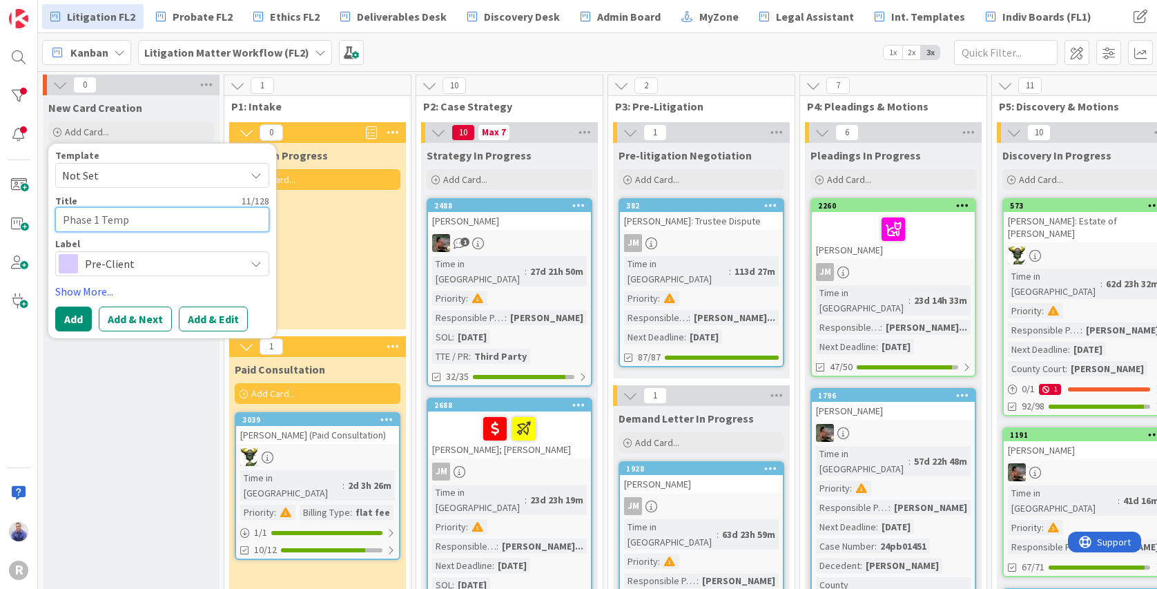
type textarea "x"
type textarea "Phase 1 Templa"
type textarea "x"
type textarea "Phase 1 Templat"
type textarea "x"
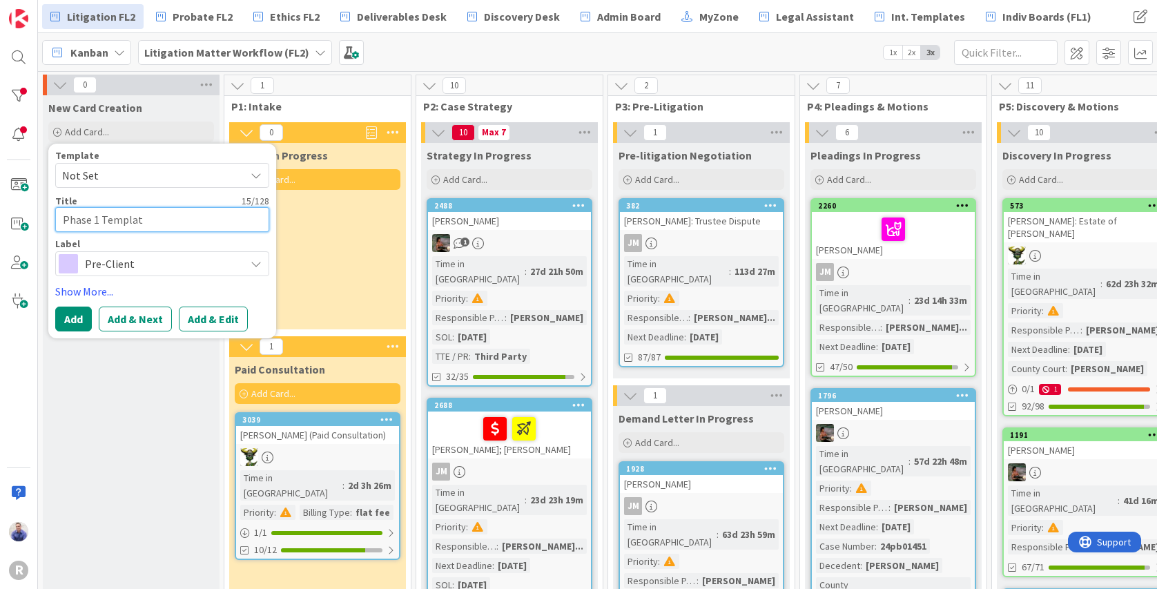
type textarea "Phase 1 Template"
type textarea "x"
type textarea "Phase 1 Template"
type textarea "x"
type textarea "Phase 1 Template M"
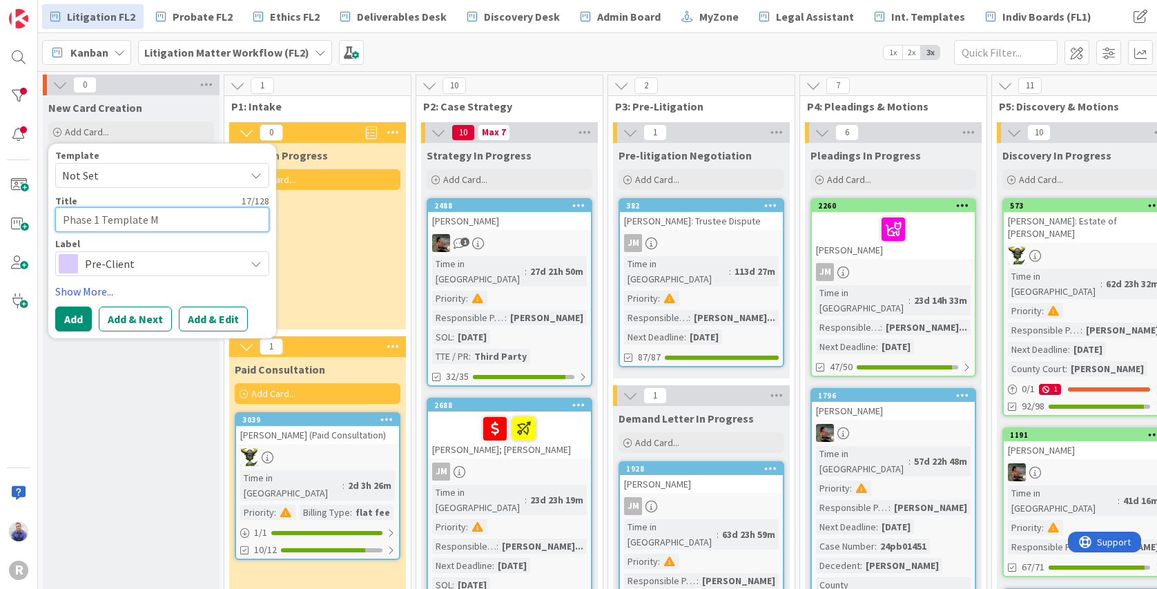
type textarea "x"
type textarea "Phase 1 Template Mi"
type textarea "x"
type textarea "Phase 1 Template Mic"
type textarea "x"
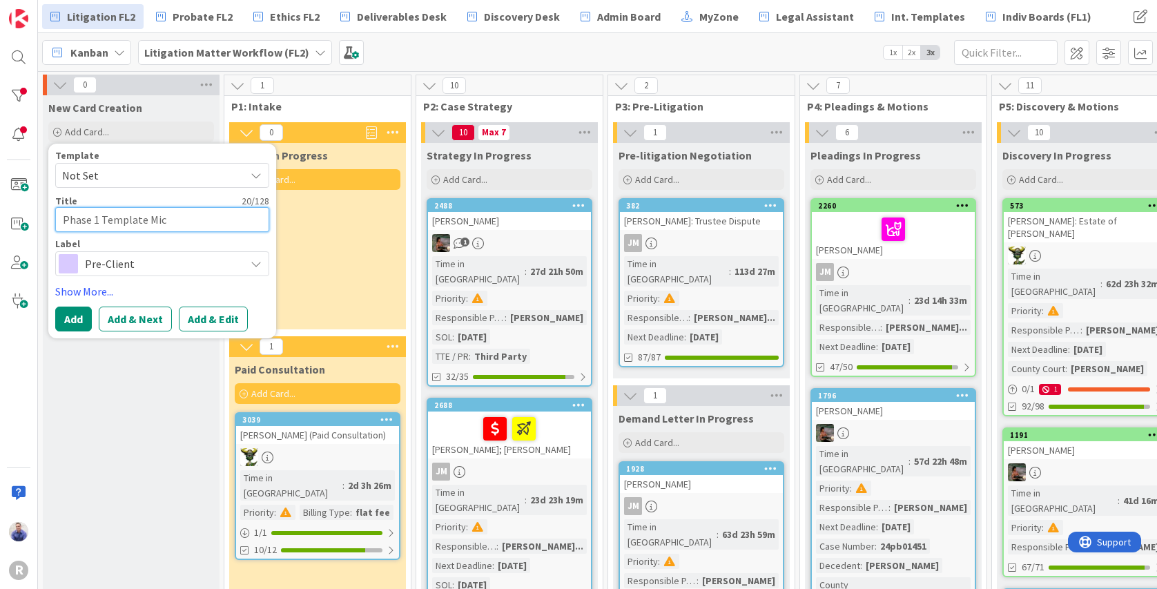
type textarea "Phase 1 Template Mi"
type textarea "x"
type textarea "Phase 1 Template Mig"
type textarea "x"
type textarea "Phase 1 Template Migr"
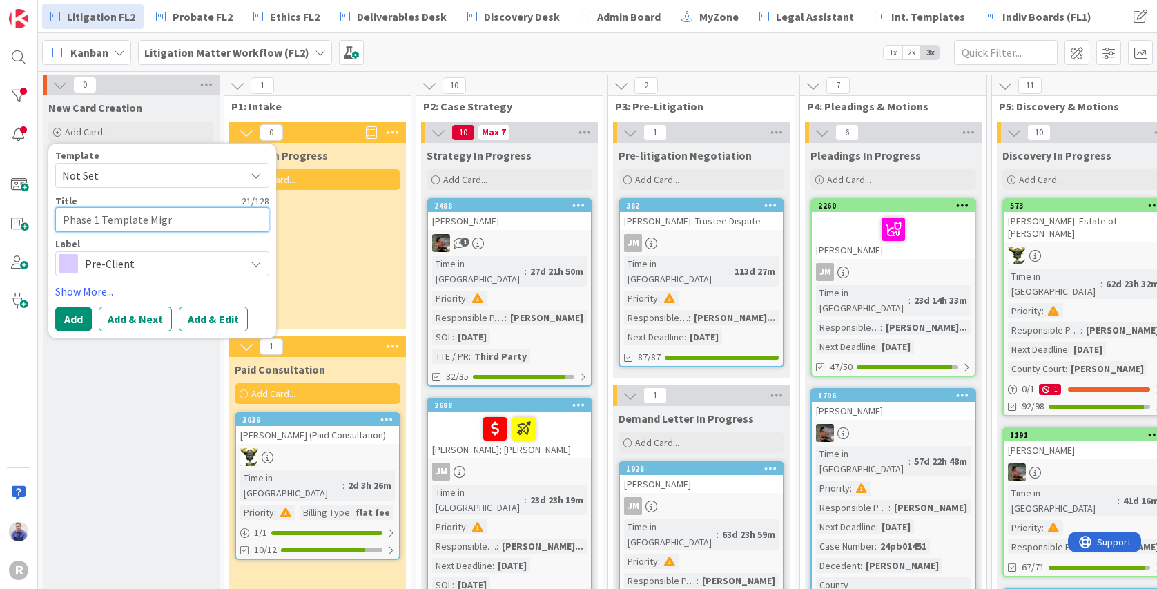
type textarea "x"
type textarea "Phase 1 Template Migra"
type textarea "x"
type textarea "Phase 1 Template Migrat"
type textarea "x"
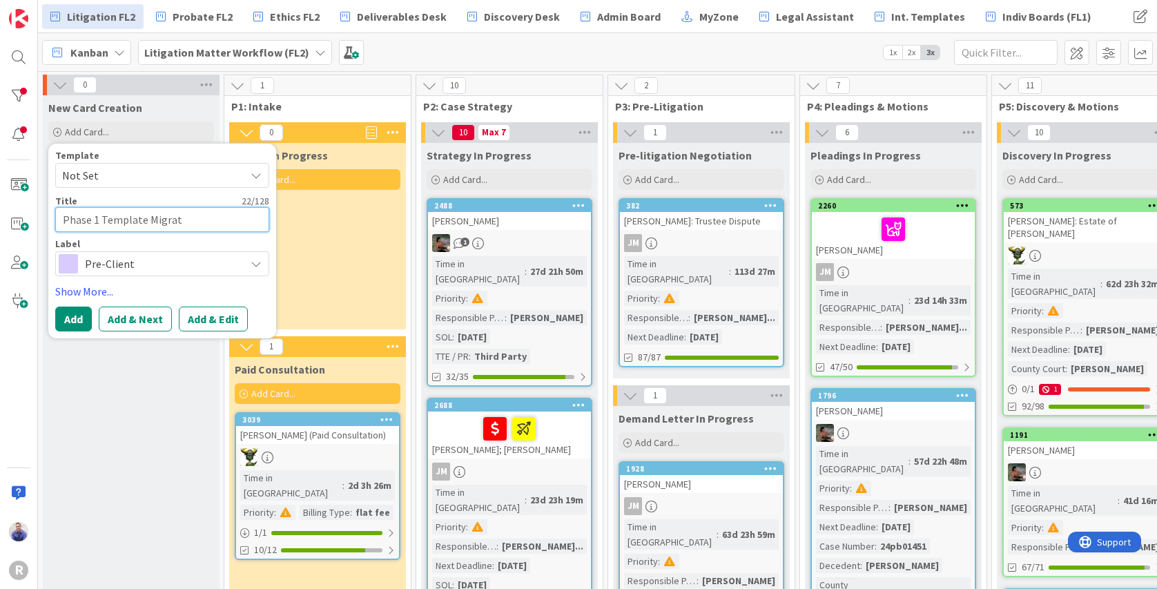
type textarea "Phase 1 Template Migrati"
type textarea "x"
type textarea "Phase 1 Template Migratio"
type textarea "x"
type textarea "Phase 1 Template Migration"
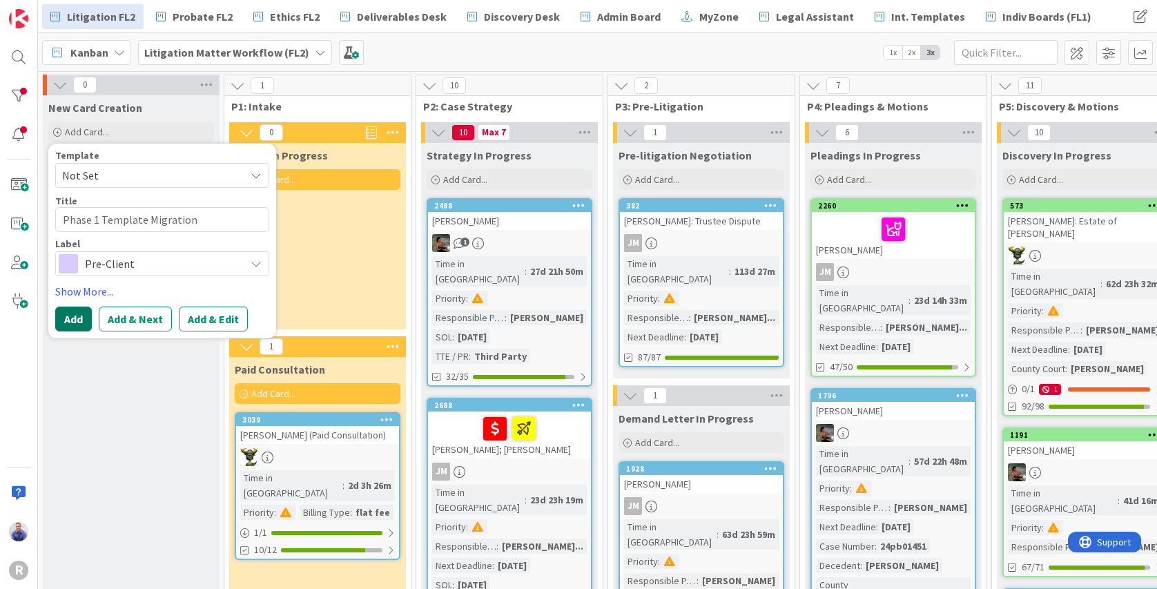
click at [75, 323] on button "Add" at bounding box center [73, 319] width 37 height 25
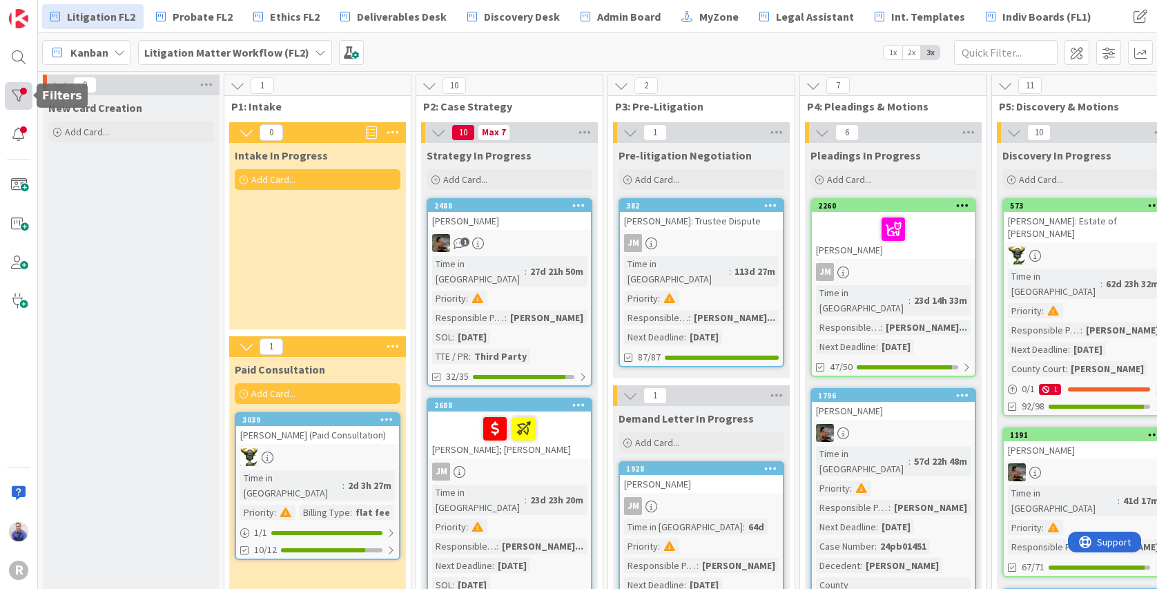
click at [30, 92] on div at bounding box center [19, 96] width 28 height 28
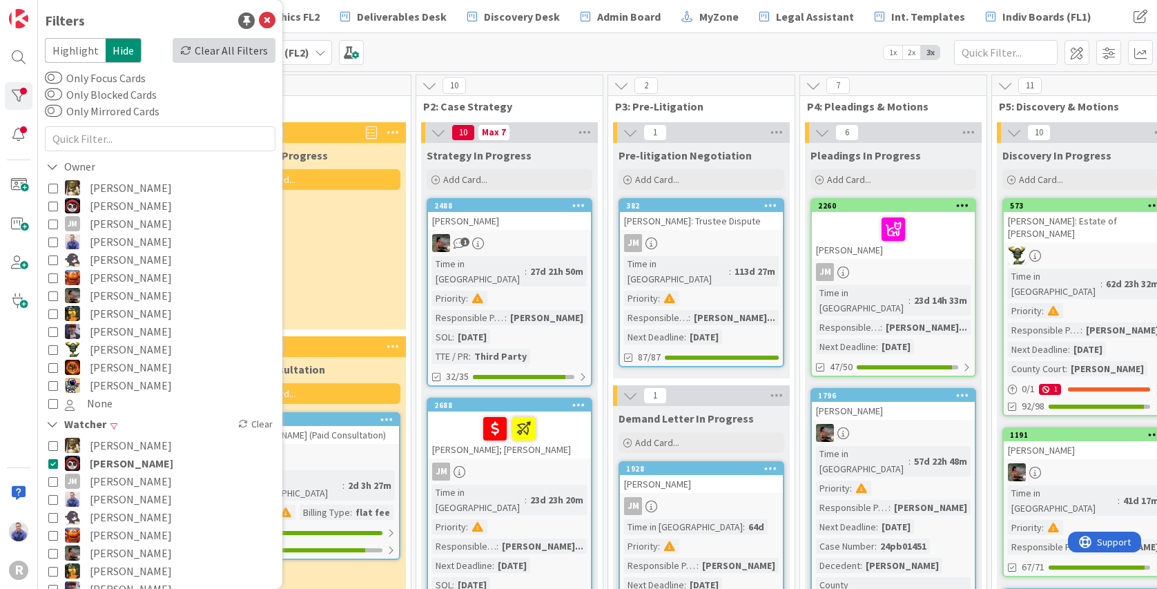
click at [248, 40] on div "Clear All Filters" at bounding box center [224, 50] width 103 height 25
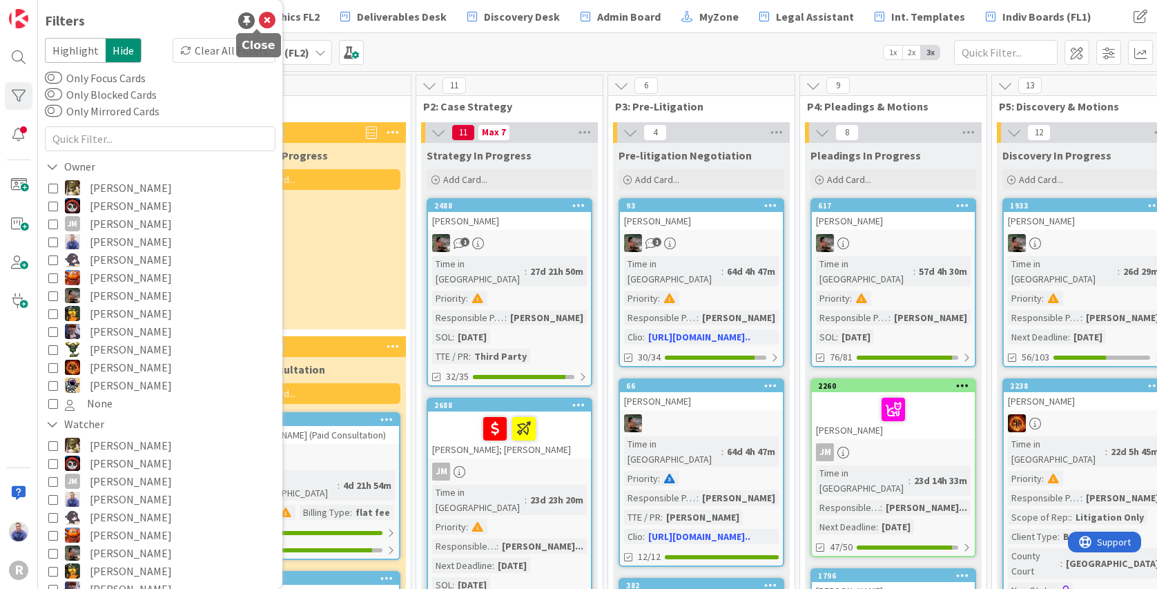
drag, startPoint x: 256, startPoint y: 22, endPoint x: 255, endPoint y: 33, distance: 11.1
click at [259, 22] on icon at bounding box center [267, 20] width 17 height 17
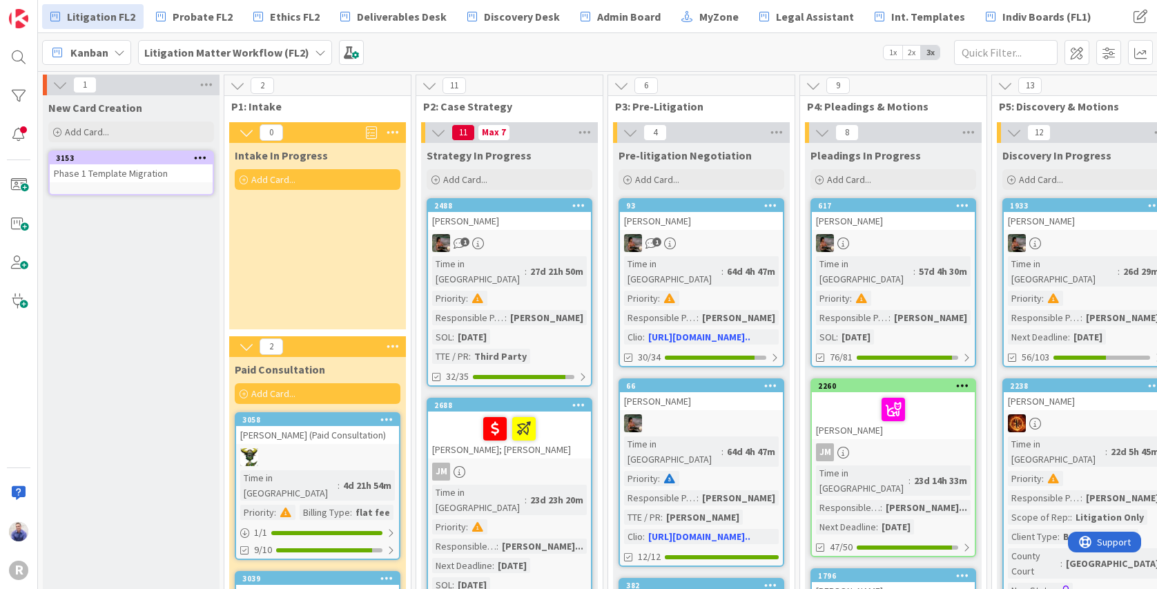
click at [147, 176] on div "Phase 1 Template Migration" at bounding box center [131, 173] width 163 height 18
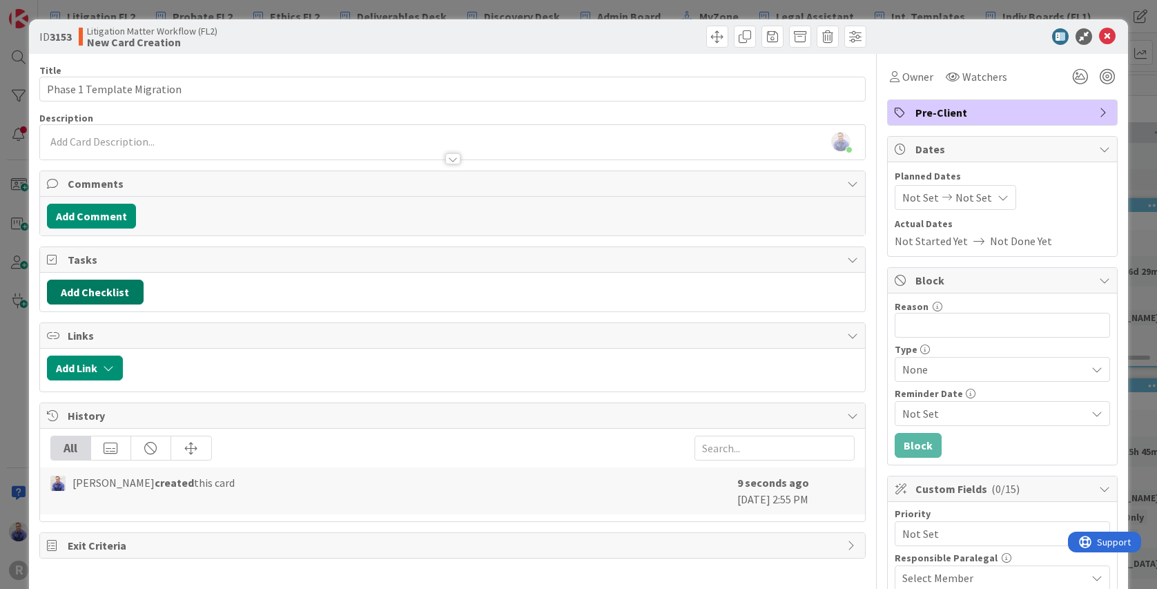
click at [102, 291] on button "Add Checklist" at bounding box center [95, 292] width 97 height 25
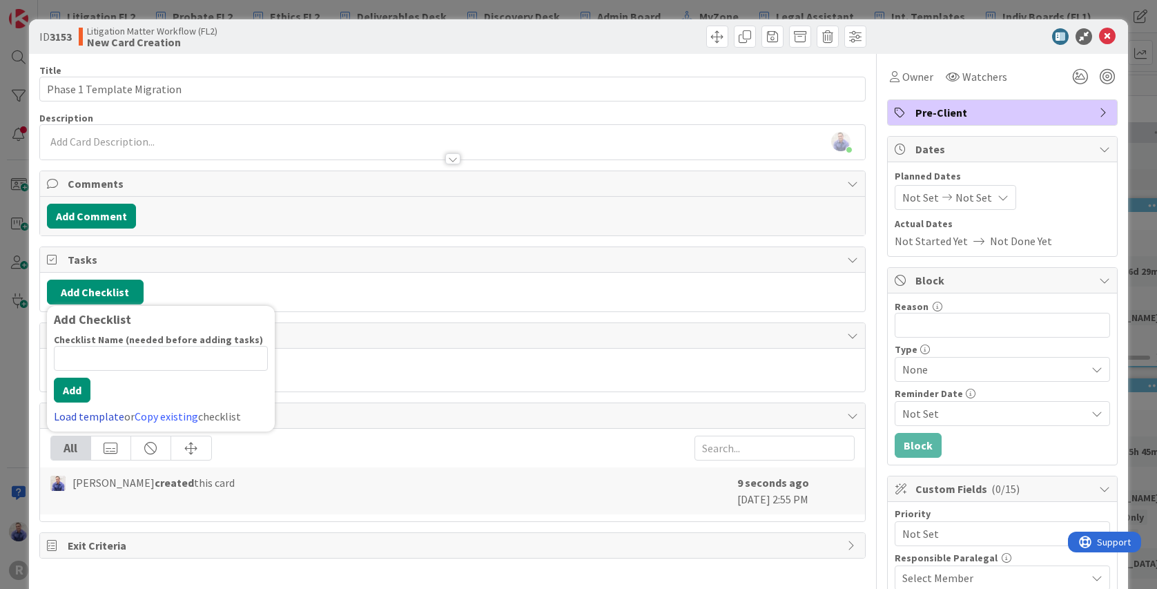
click at [89, 413] on link "Load template" at bounding box center [89, 416] width 70 height 14
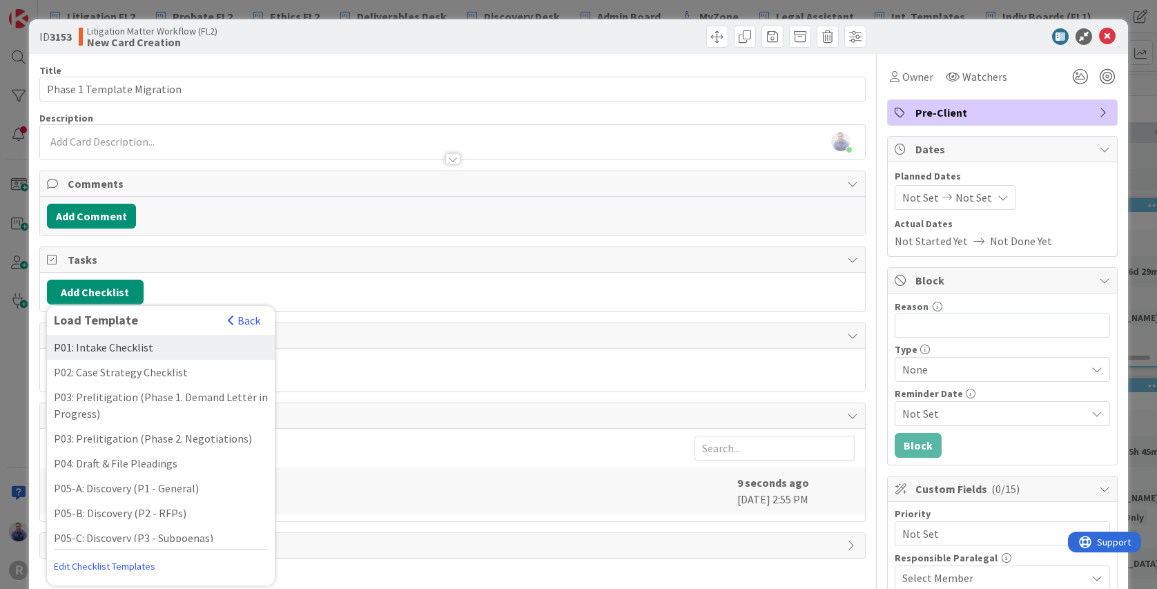
click at [95, 346] on div "P01: Intake Checklist" at bounding box center [161, 347] width 228 height 25
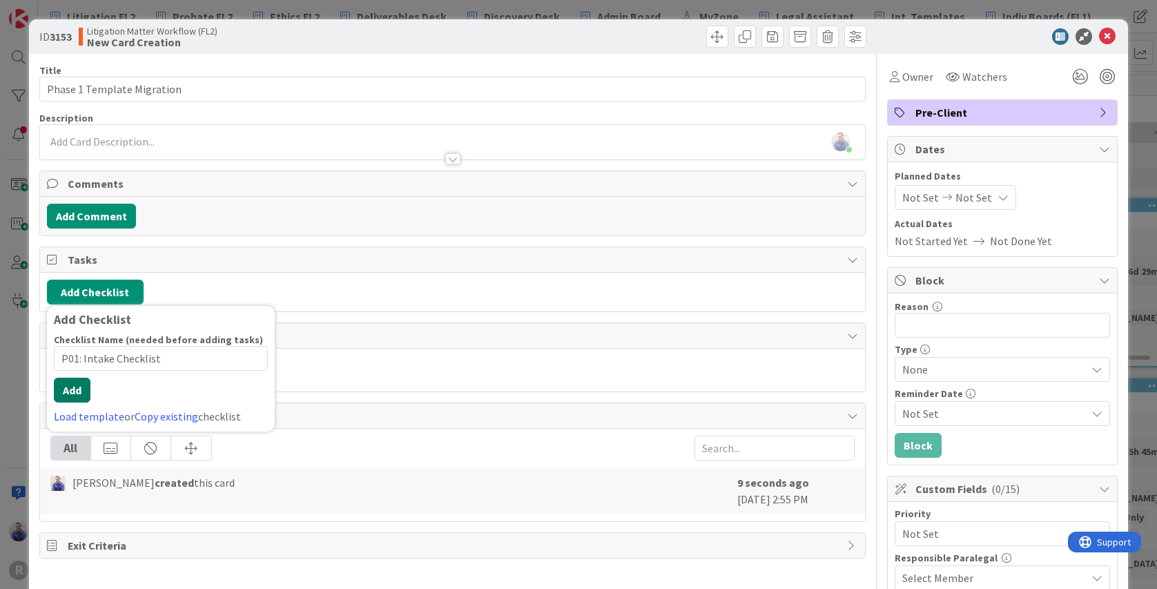
click at [84, 400] on button "Add" at bounding box center [72, 390] width 37 height 25
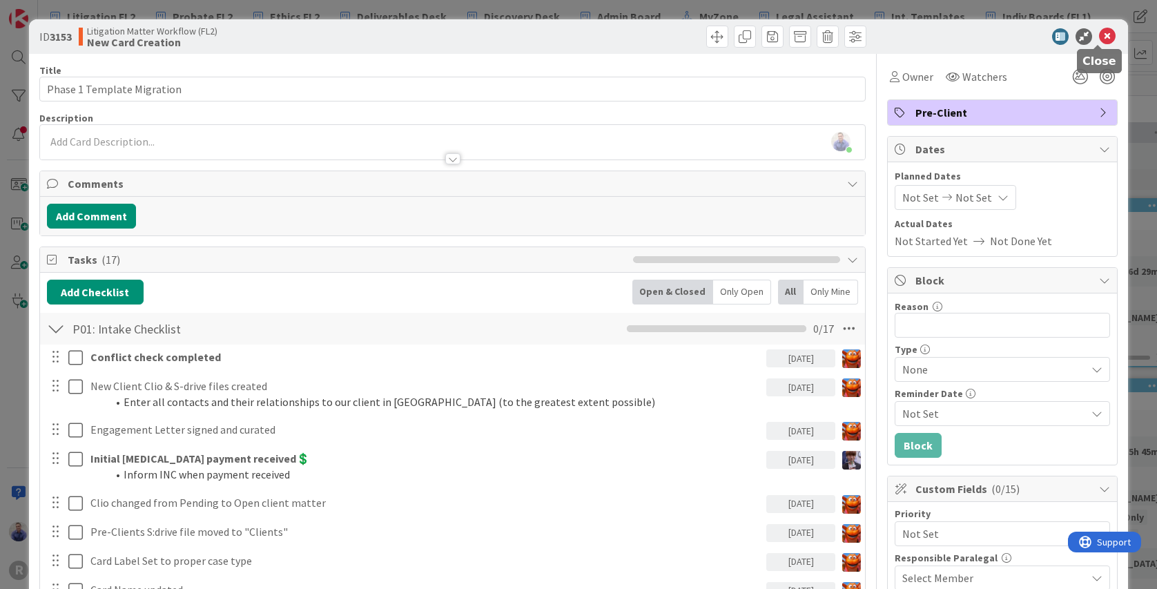
click at [1099, 38] on icon at bounding box center [1107, 36] width 17 height 17
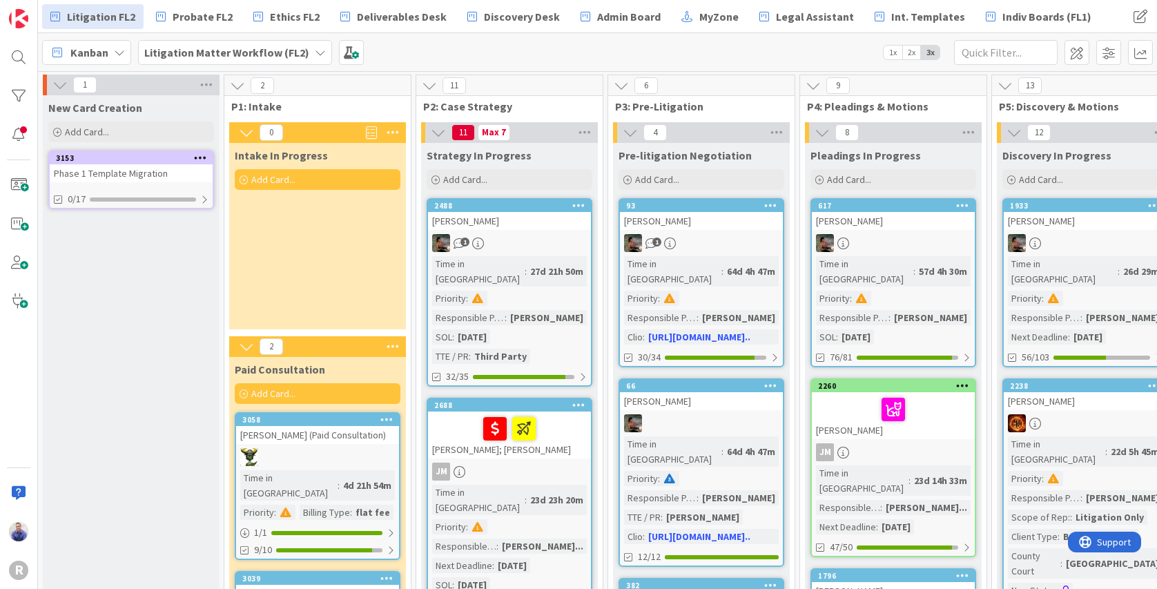
click at [202, 156] on icon at bounding box center [200, 158] width 13 height 10
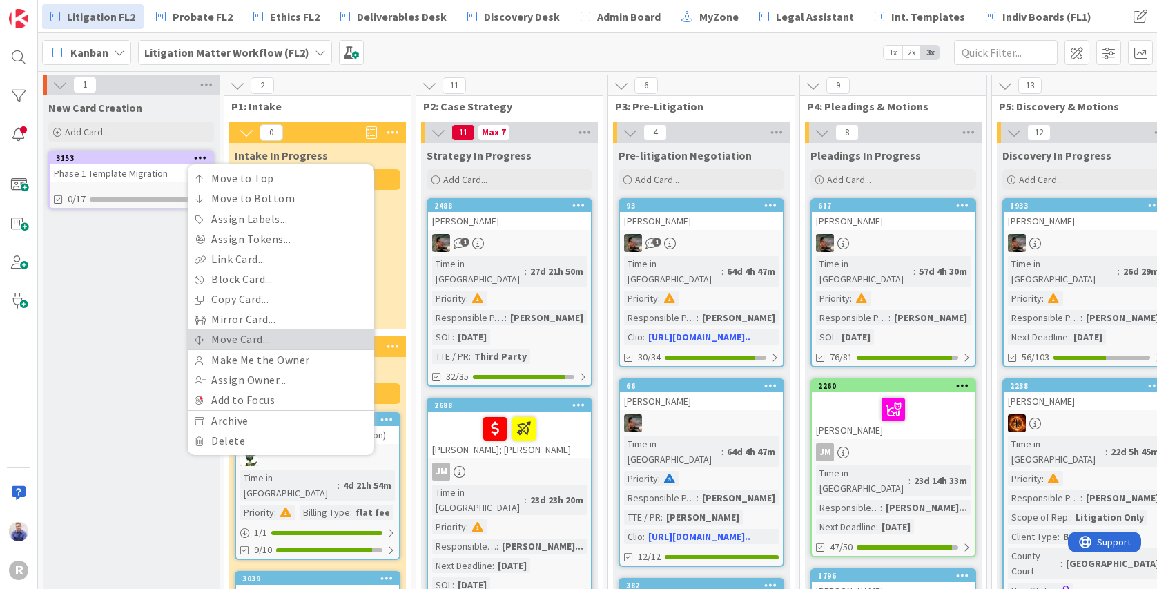
click at [242, 340] on link "Move Card..." at bounding box center [281, 339] width 186 height 20
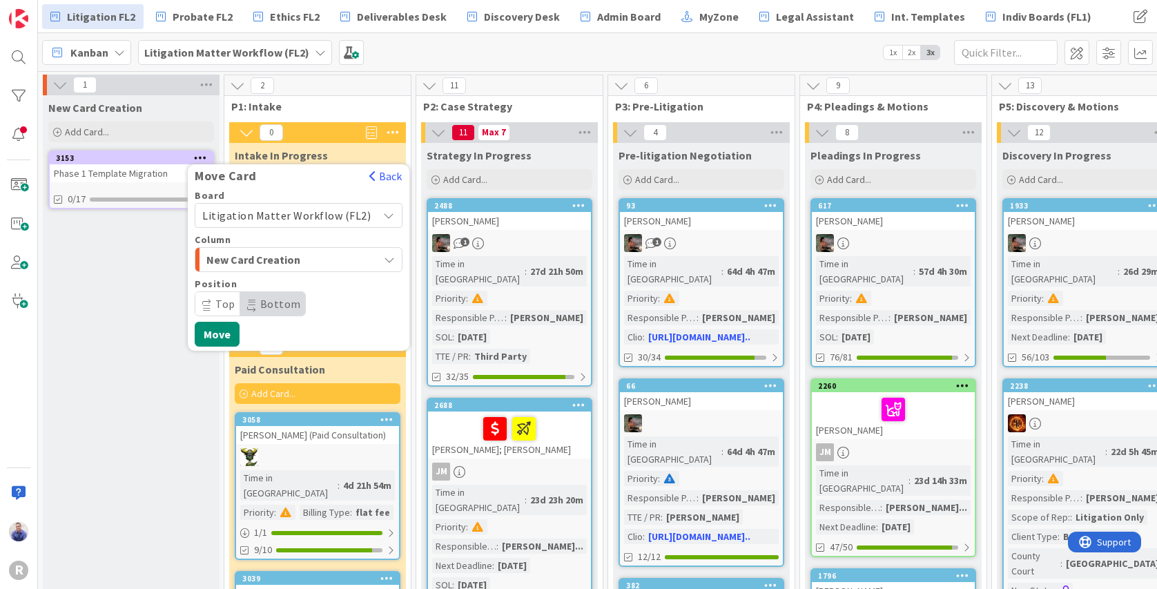
click at [345, 214] on span "Litigation Matter Workflow (FL2)" at bounding box center [286, 216] width 168 height 14
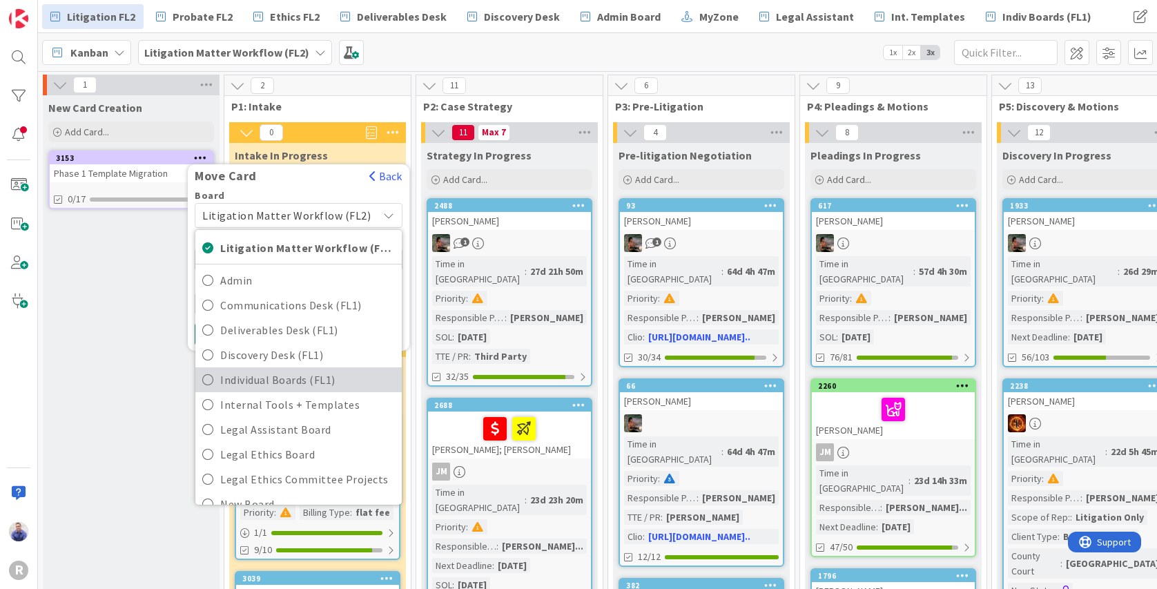
click at [280, 378] on span "Individual Boards (FL1)" at bounding box center [307, 379] width 175 height 21
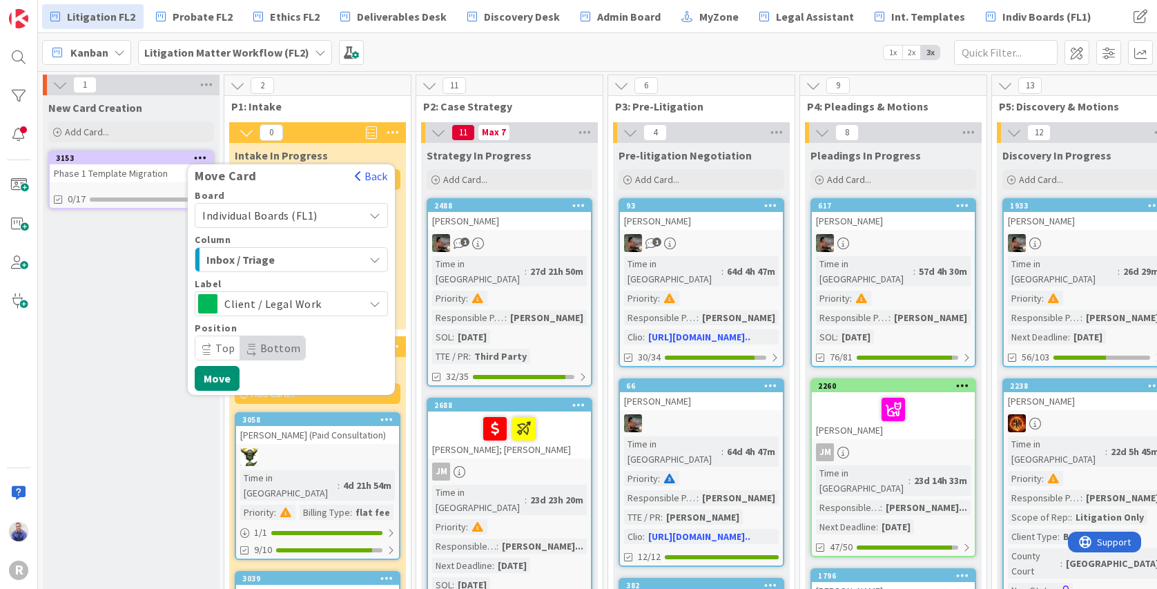
click at [318, 264] on div "Inbox / Triage" at bounding box center [283, 260] width 161 height 22
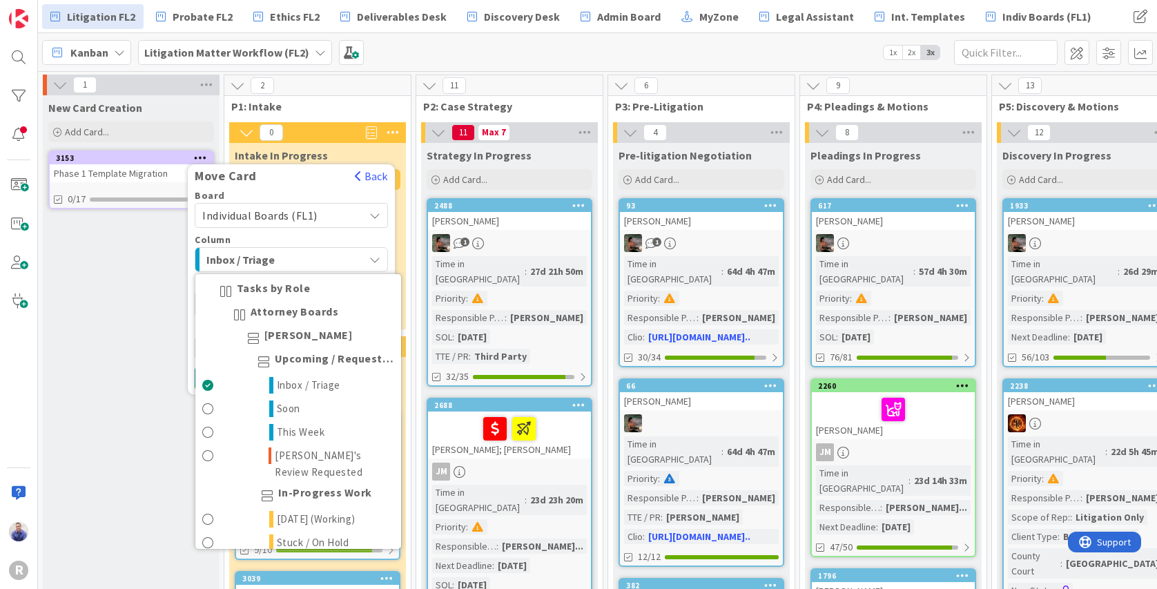
click at [294, 260] on span "Inbox / Triage" at bounding box center [258, 260] width 104 height 18
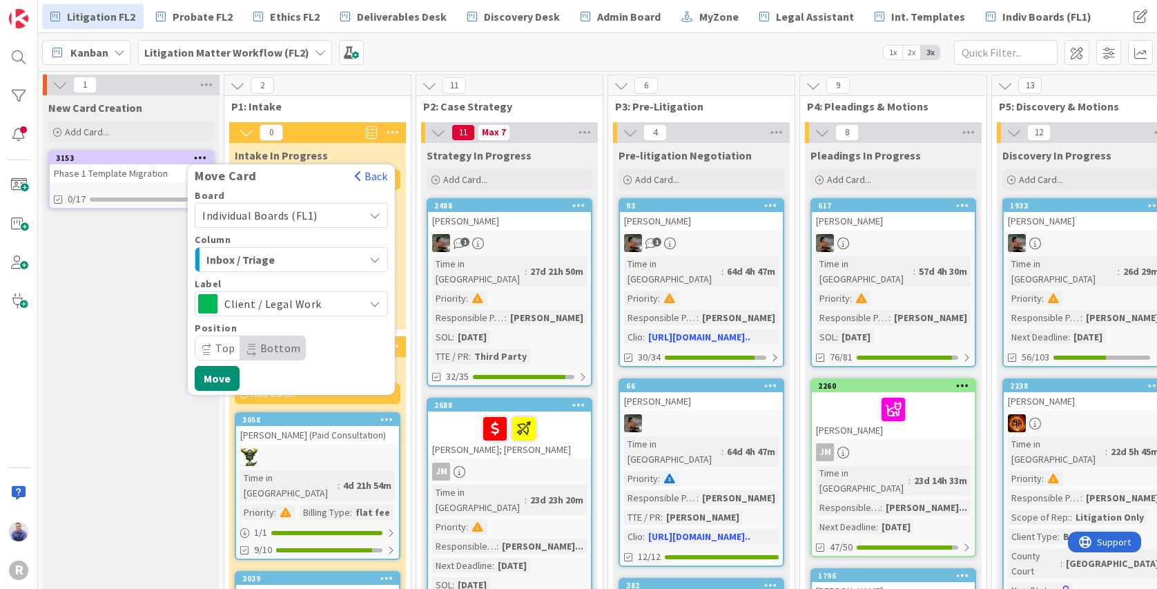
click at [290, 258] on span "Inbox / Triage" at bounding box center [258, 260] width 104 height 18
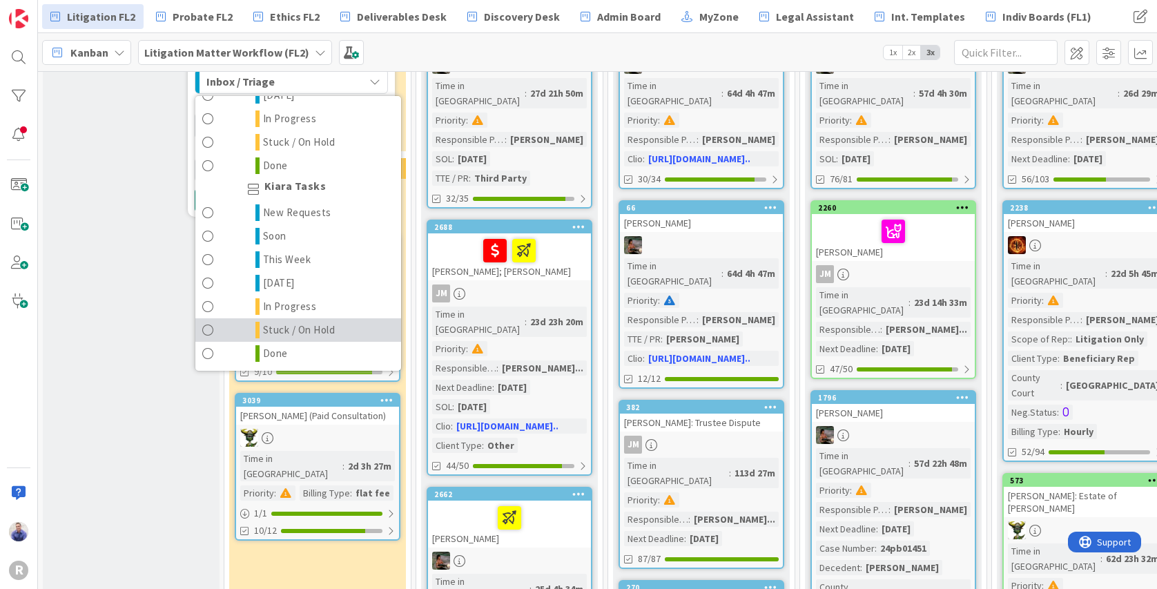
scroll to position [116, 0]
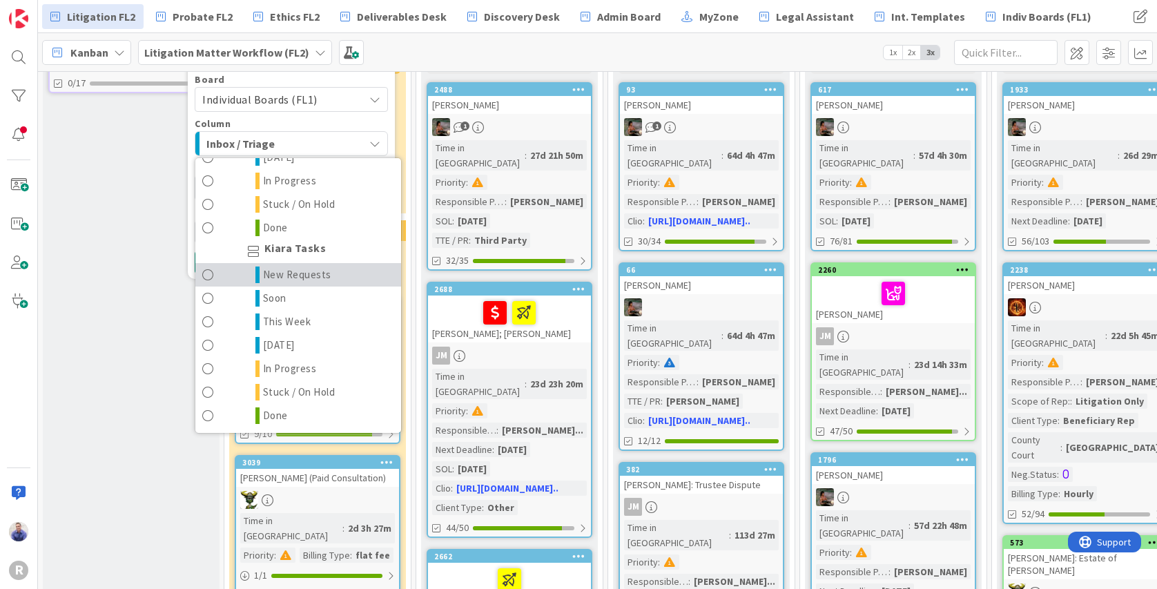
drag, startPoint x: 302, startPoint y: 271, endPoint x: 344, endPoint y: 267, distance: 41.6
click at [304, 269] on span "New Requests" at bounding box center [297, 275] width 68 height 17
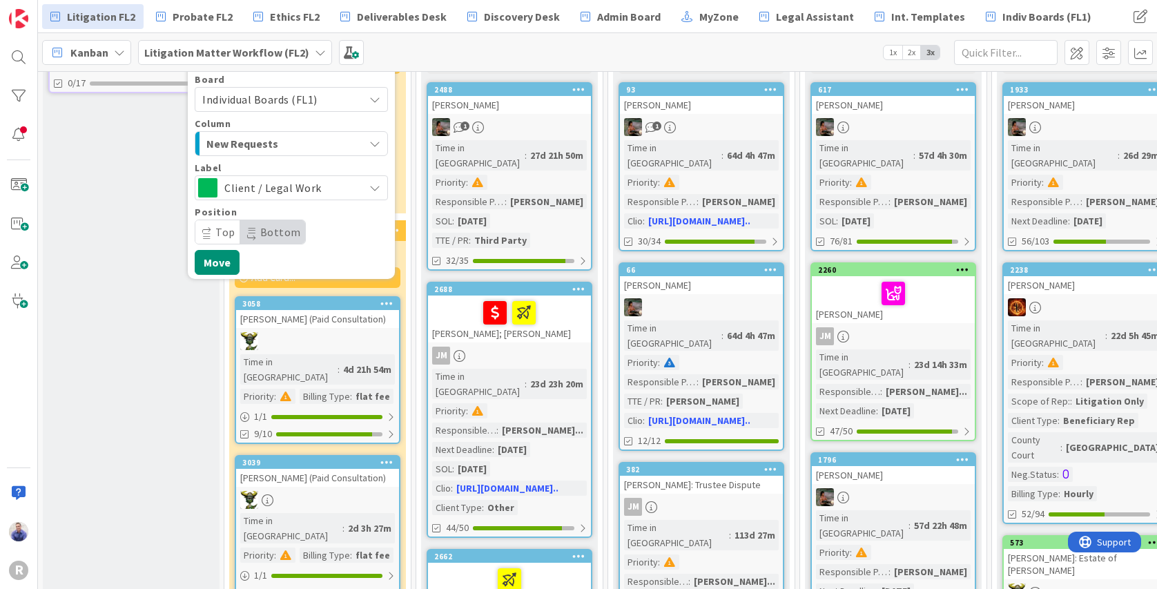
click at [319, 191] on span "Client / Legal Work" at bounding box center [290, 187] width 133 height 19
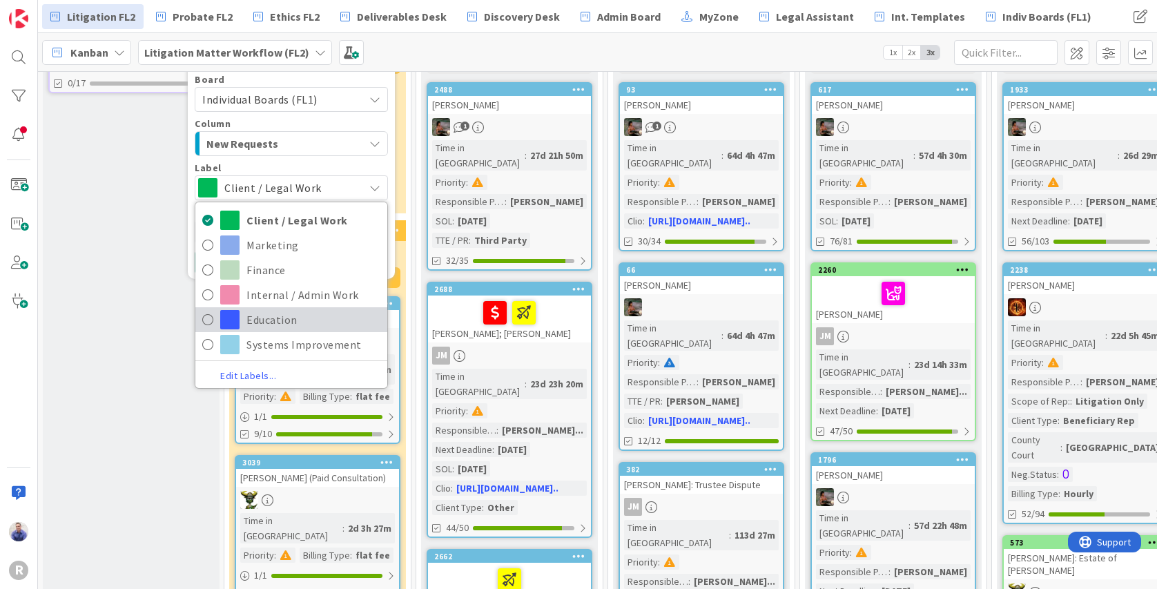
click at [271, 315] on span "Education" at bounding box center [314, 319] width 134 height 21
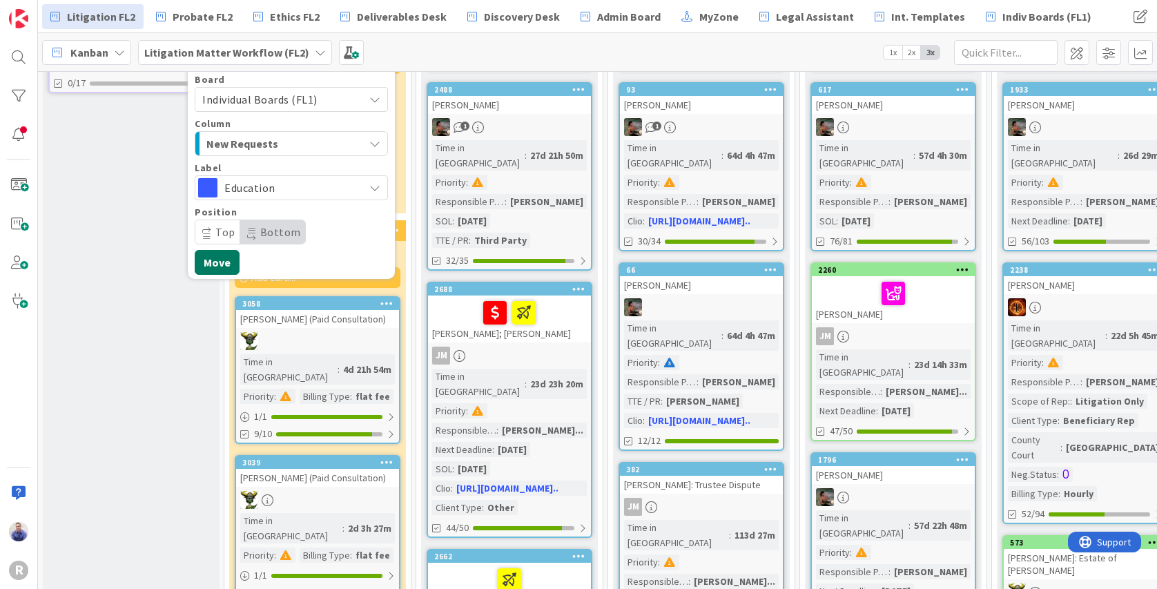
drag, startPoint x: 233, startPoint y: 263, endPoint x: 288, endPoint y: 244, distance: 57.9
click at [233, 263] on button "Move" at bounding box center [217, 262] width 45 height 25
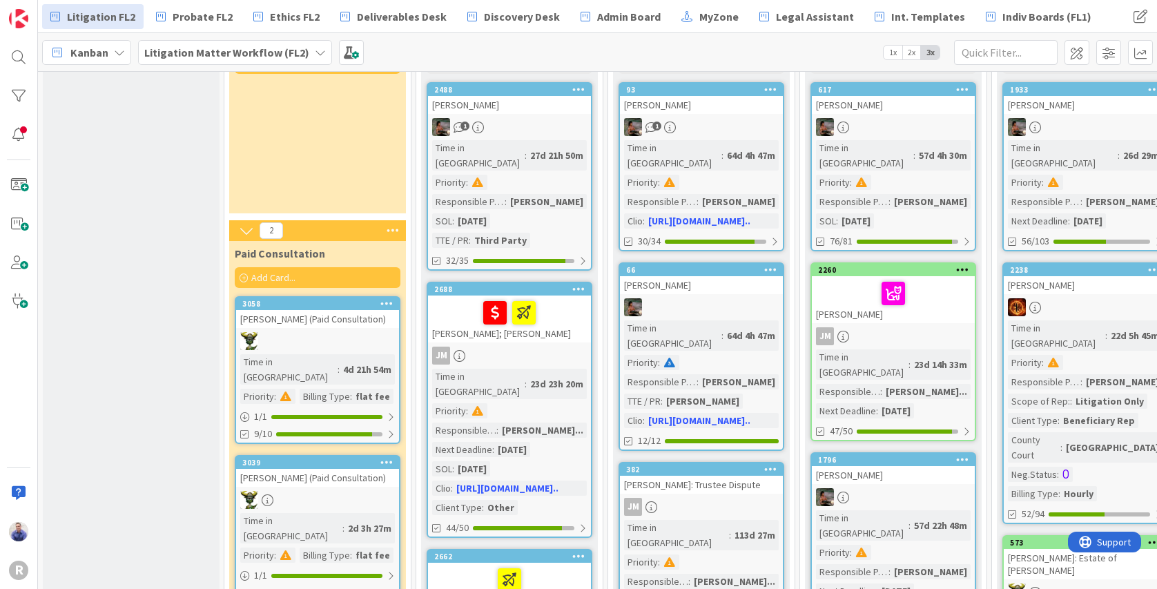
scroll to position [0, 0]
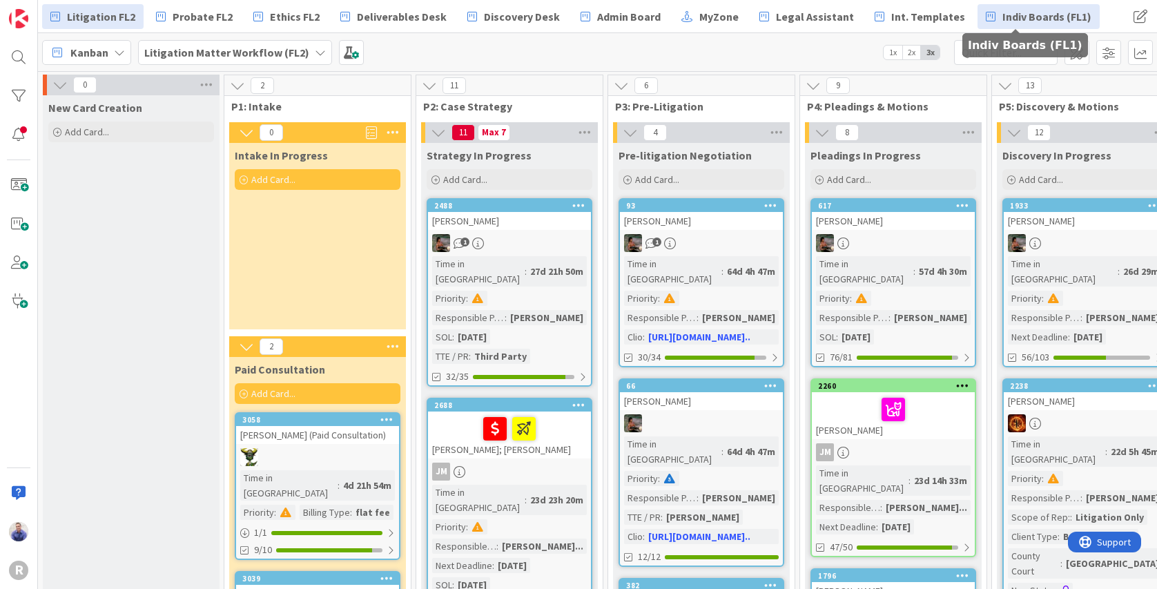
drag, startPoint x: 996, startPoint y: 15, endPoint x: 916, endPoint y: 1, distance: 81.2
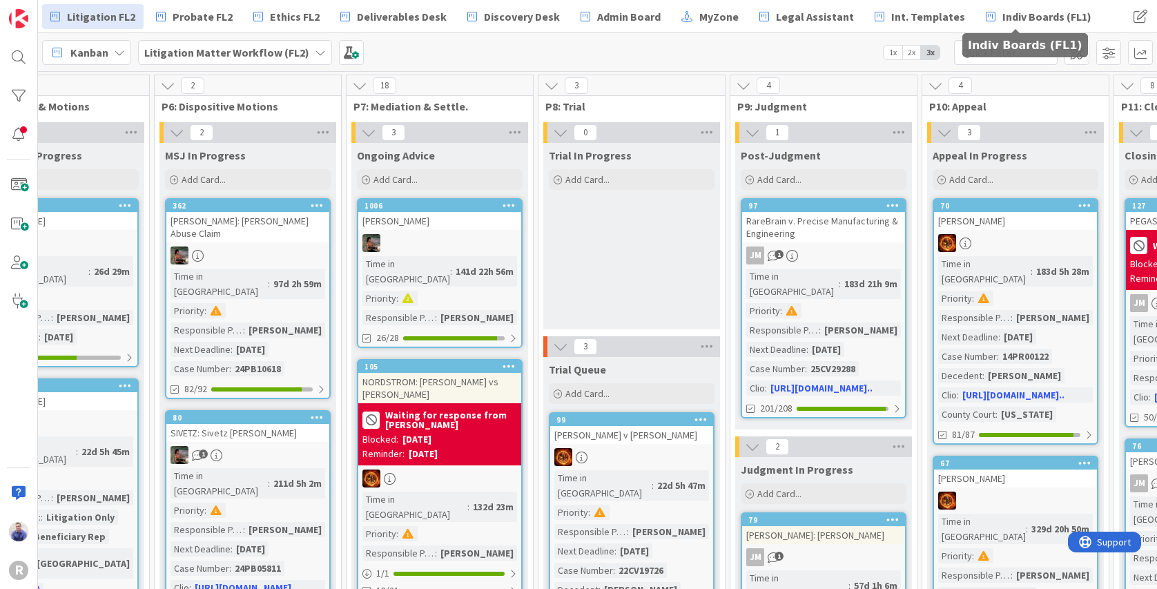
scroll to position [0, 1053]
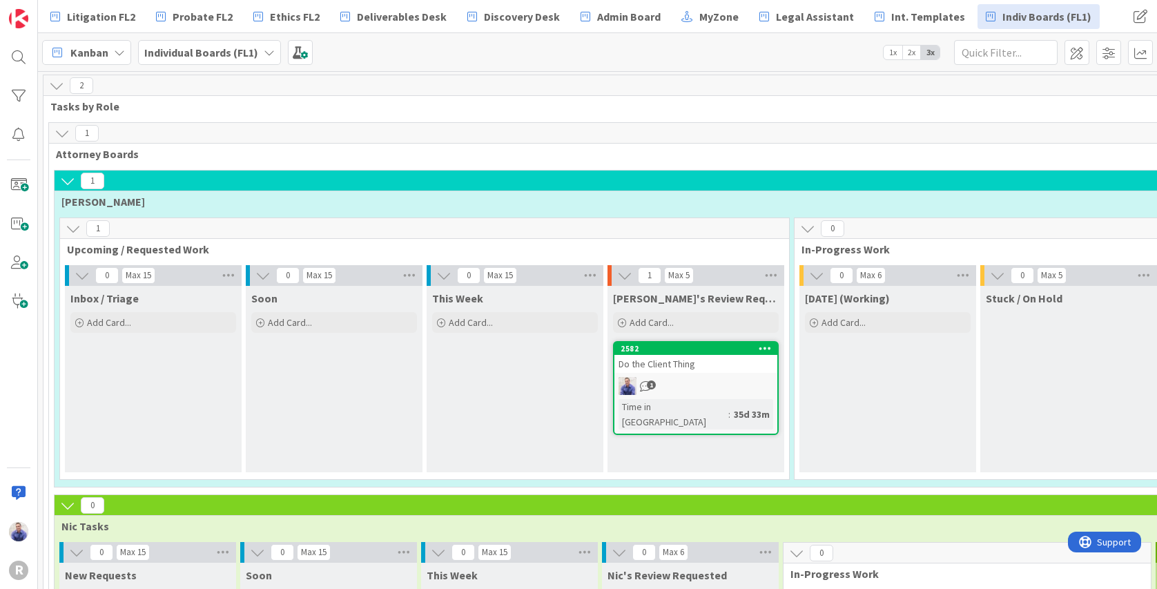
click at [59, 136] on icon at bounding box center [62, 133] width 15 height 15
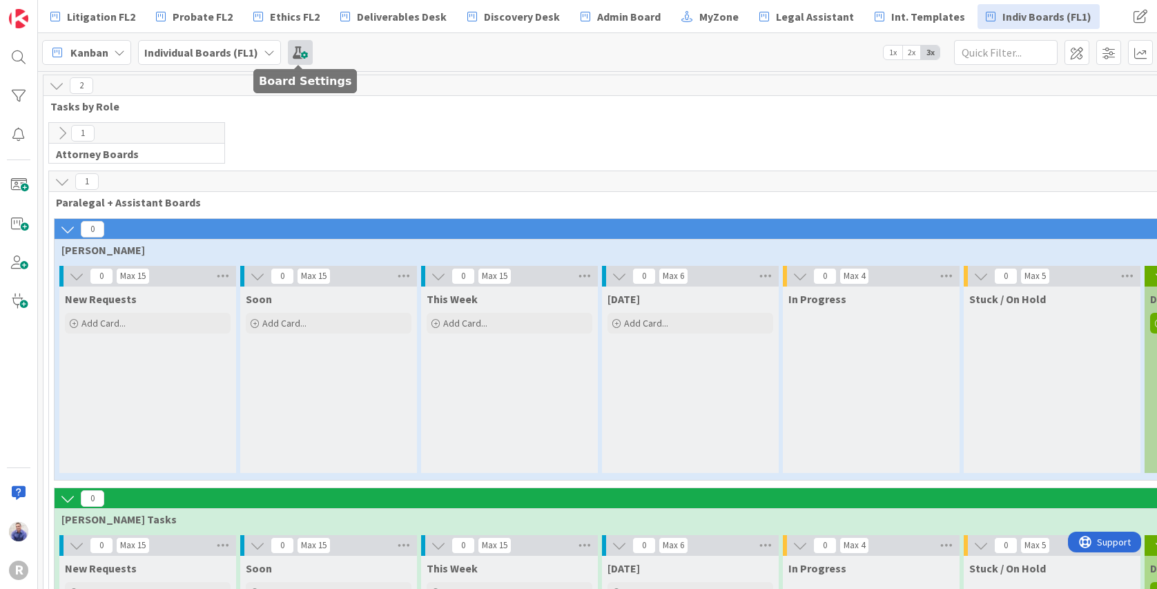
click at [301, 56] on span at bounding box center [300, 52] width 25 height 25
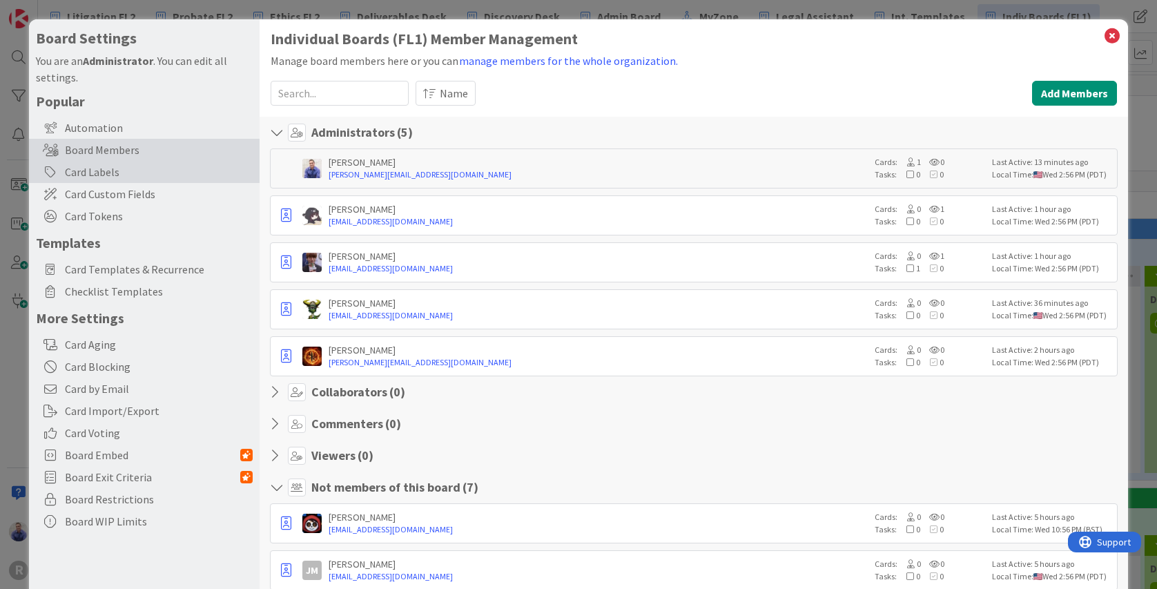
drag, startPoint x: 113, startPoint y: 169, endPoint x: 137, endPoint y: 170, distance: 24.9
click at [113, 168] on div "Card Labels" at bounding box center [144, 172] width 231 height 22
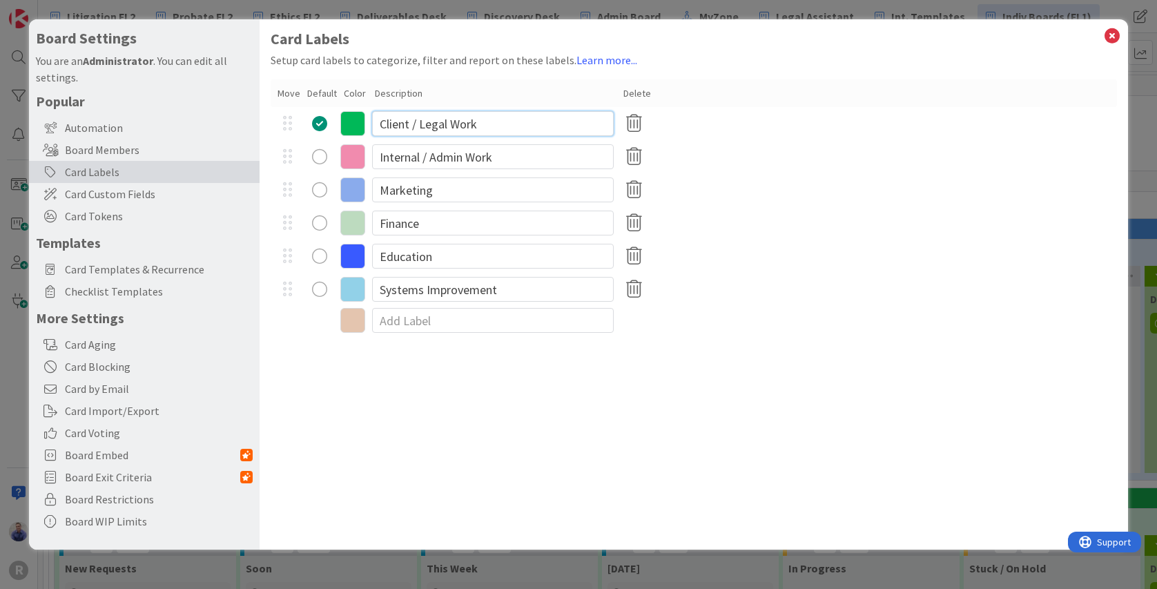
drag, startPoint x: 502, startPoint y: 121, endPoint x: 367, endPoint y: 115, distance: 134.8
click at [372, 115] on input "Client / Legal Work" at bounding box center [493, 123] width 242 height 25
drag, startPoint x: 527, startPoint y: 161, endPoint x: 361, endPoint y: 156, distance: 165.8
click at [372, 156] on input "Internal / Admin Work" at bounding box center [493, 156] width 242 height 25
click at [461, 127] on input "Strategy Meetings" at bounding box center [493, 123] width 242 height 25
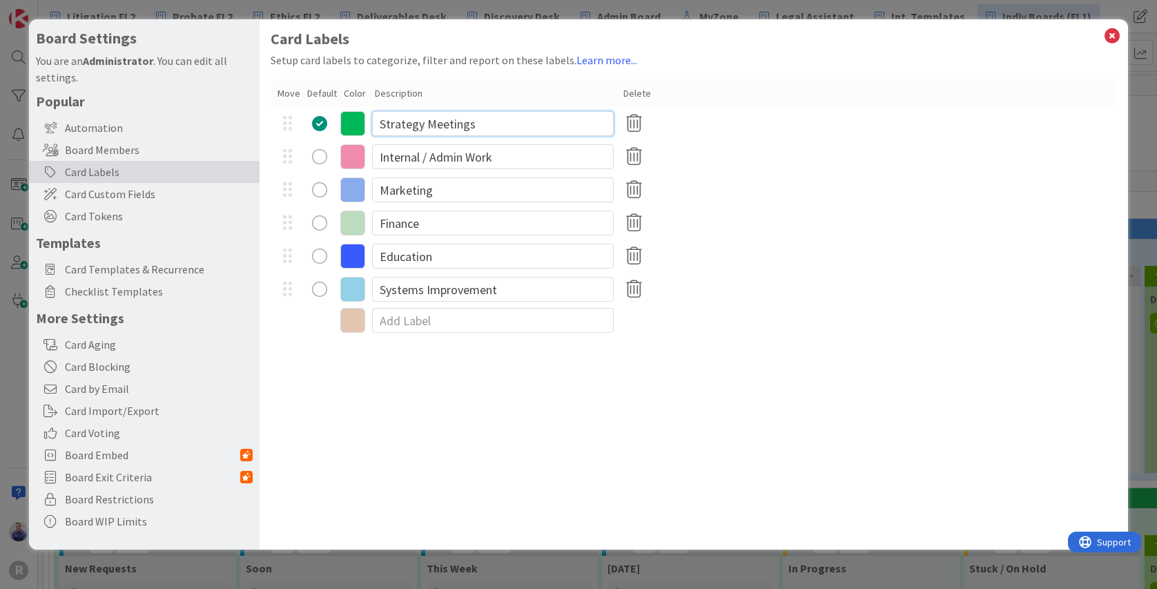
click at [461, 127] on input "Strategy Meetings" at bounding box center [493, 123] width 242 height 25
type input "Strategy Development"
drag, startPoint x: 564, startPoint y: 157, endPoint x: 261, endPoint y: 137, distance: 303.8
click at [372, 144] on input "Internal / Admin Work" at bounding box center [493, 156] width 242 height 25
type input "Drafting"
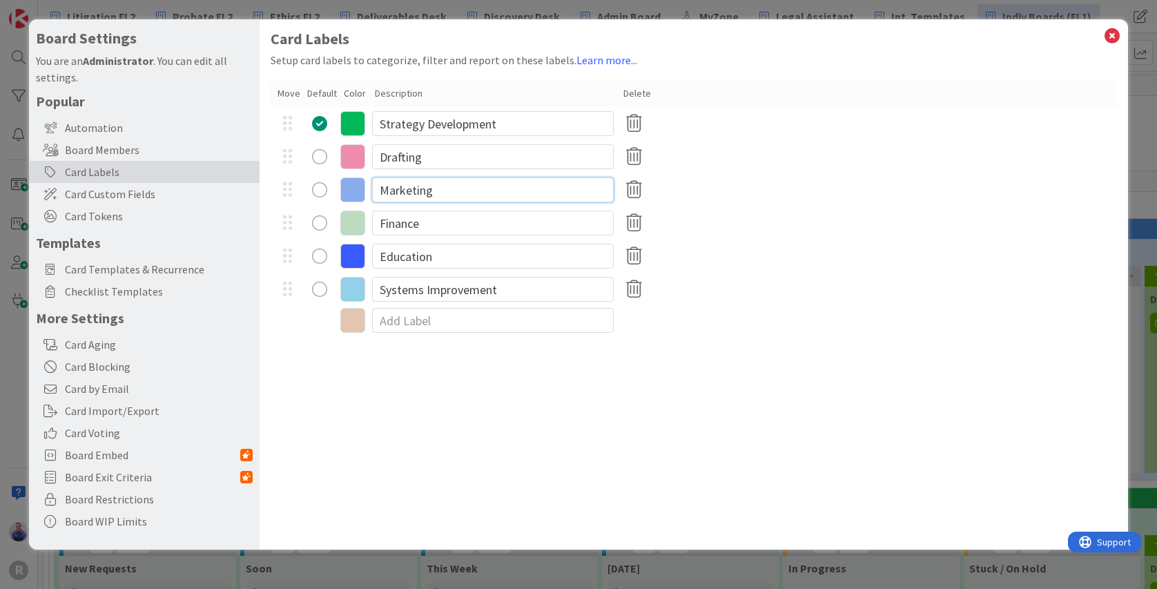
click at [400, 193] on input "Marketing" at bounding box center [493, 189] width 242 height 25
type input "Discovery"
drag, startPoint x: 369, startPoint y: 208, endPoint x: 329, endPoint y: 201, distance: 40.6
click at [372, 211] on input "Finance" at bounding box center [493, 223] width 242 height 25
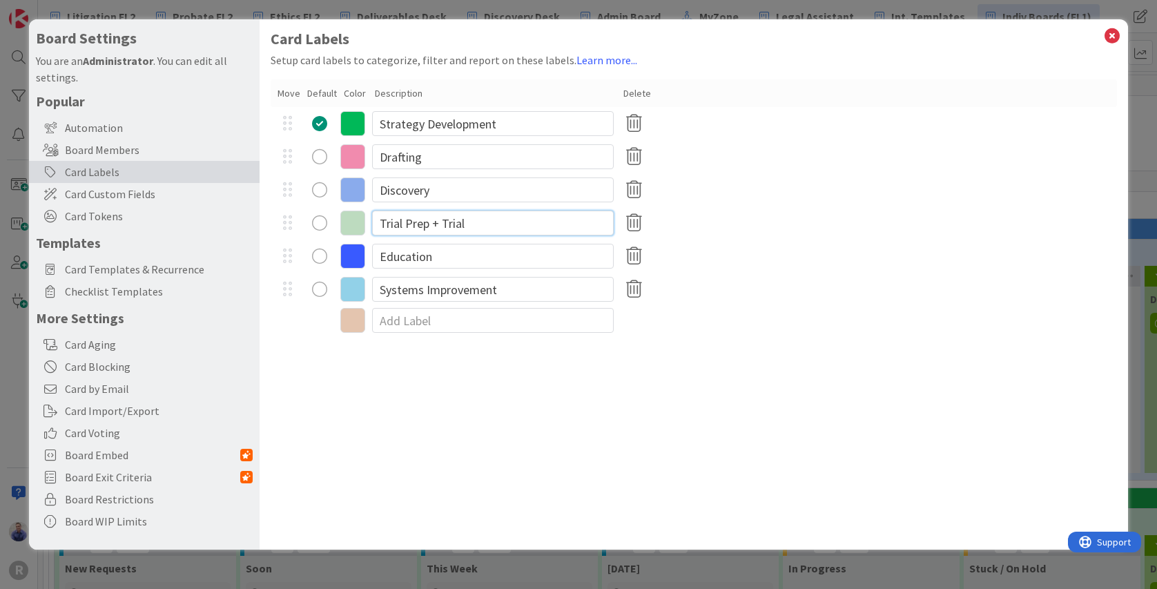
type input "Trial Prep + Trial"
click at [630, 257] on icon at bounding box center [634, 256] width 27 height 29
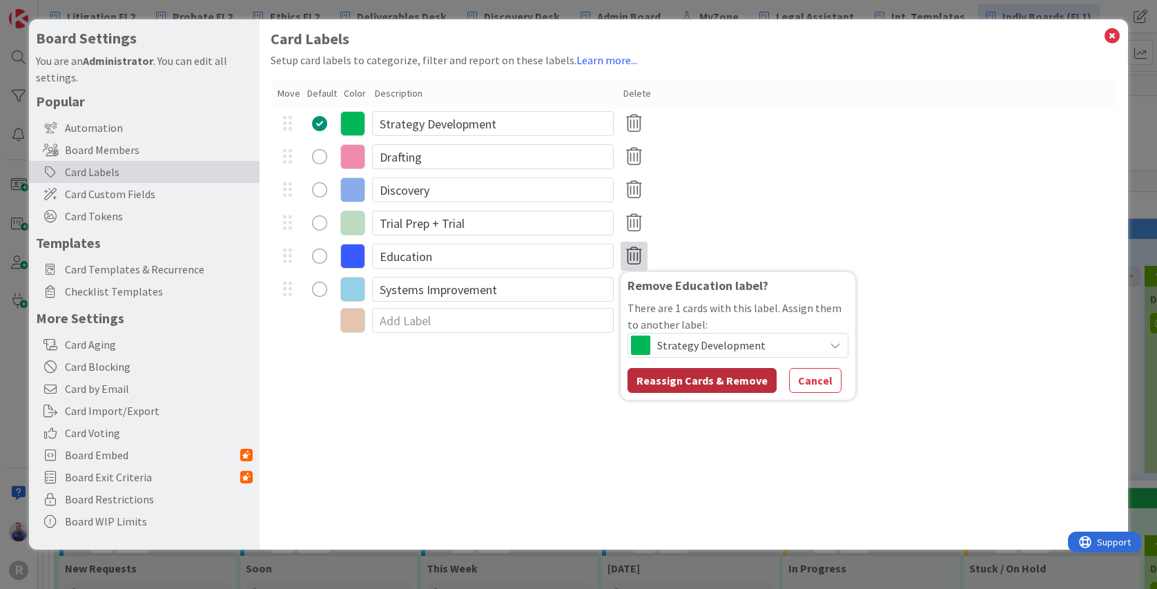
click at [747, 381] on button "Reassign Cards & Remove" at bounding box center [702, 380] width 149 height 25
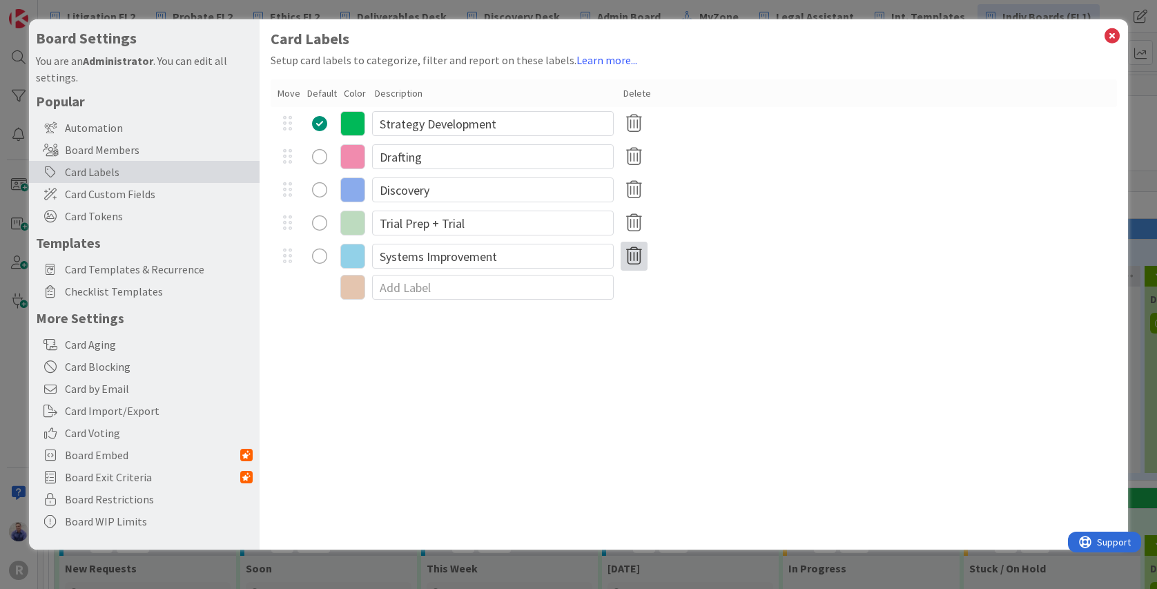
click at [637, 257] on icon at bounding box center [634, 256] width 27 height 29
click at [665, 322] on button "Remove" at bounding box center [657, 322] width 59 height 25
click at [765, 313] on div "Card Labels Setup card labels to categorize, filter and report on these labels.…" at bounding box center [694, 284] width 869 height 530
click at [1117, 32] on icon at bounding box center [1112, 35] width 18 height 19
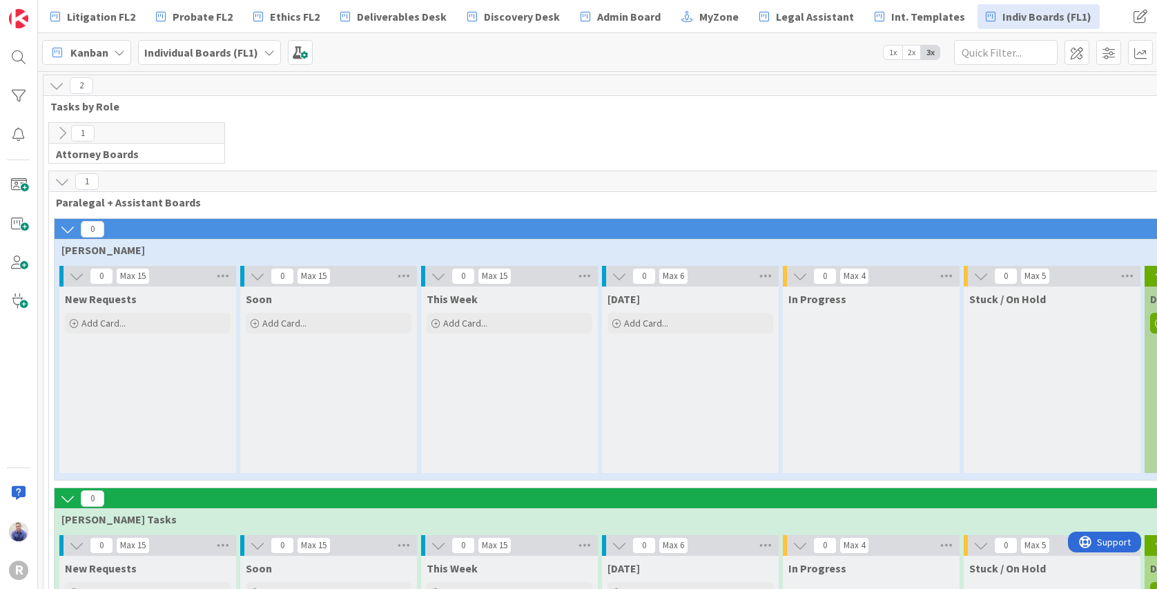
scroll to position [463, 0]
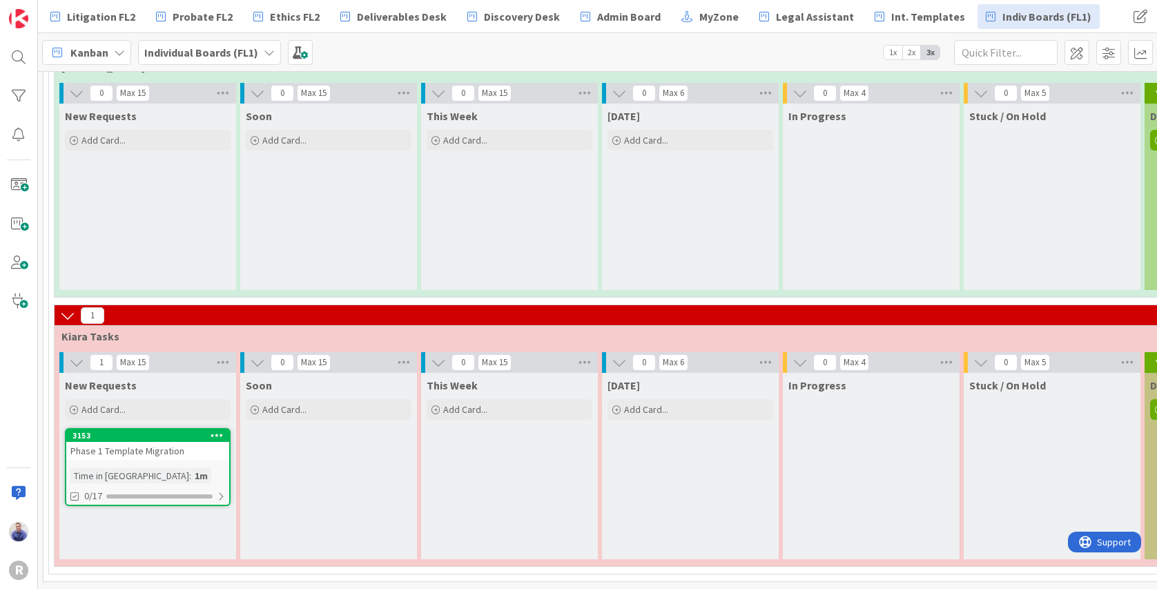
click at [131, 442] on div "Phase 1 Template Migration" at bounding box center [147, 451] width 163 height 18
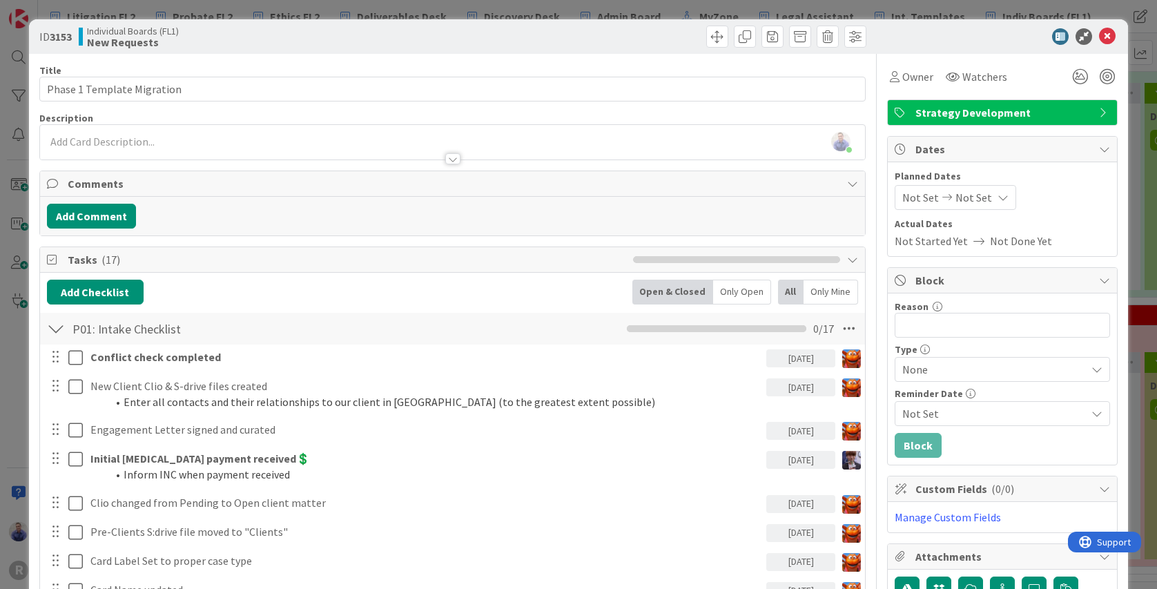
click at [952, 115] on span "Strategy Development" at bounding box center [1004, 112] width 177 height 17
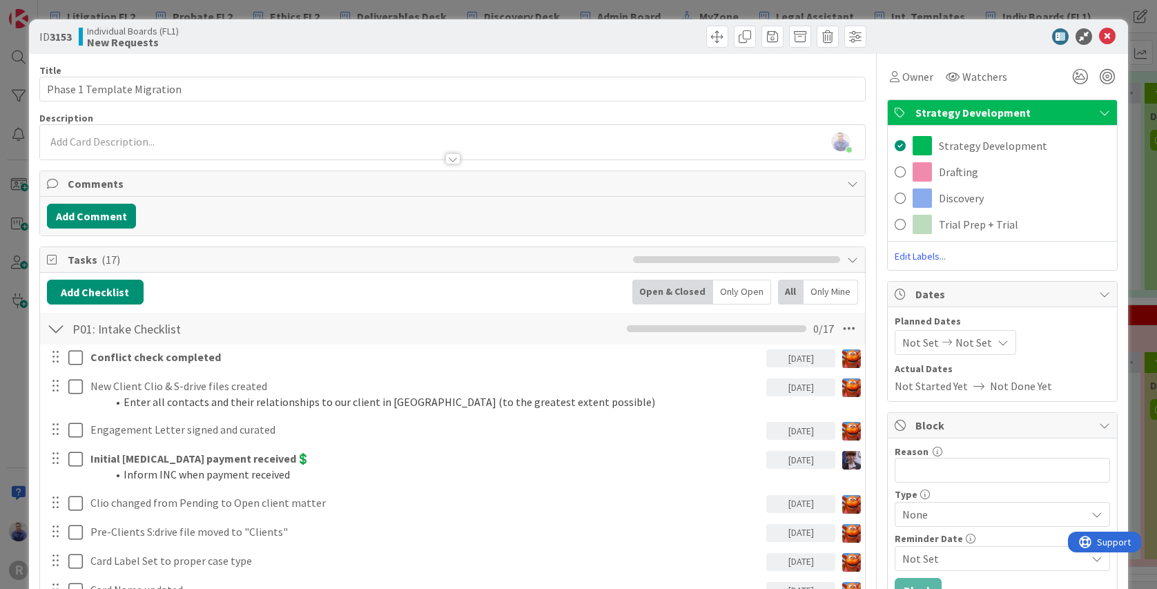
click at [628, 40] on div at bounding box center [661, 37] width 410 height 22
click at [762, 37] on span at bounding box center [773, 37] width 22 height 22
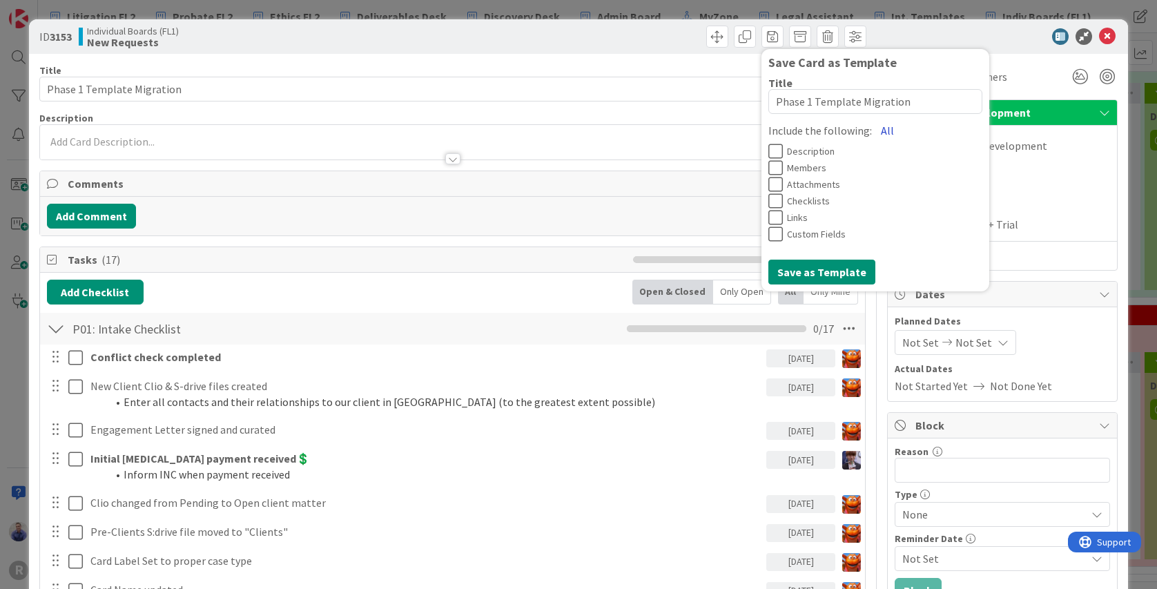
click at [875, 133] on button "All" at bounding box center [887, 130] width 31 height 25
click at [800, 273] on button "Save as Template" at bounding box center [822, 272] width 107 height 25
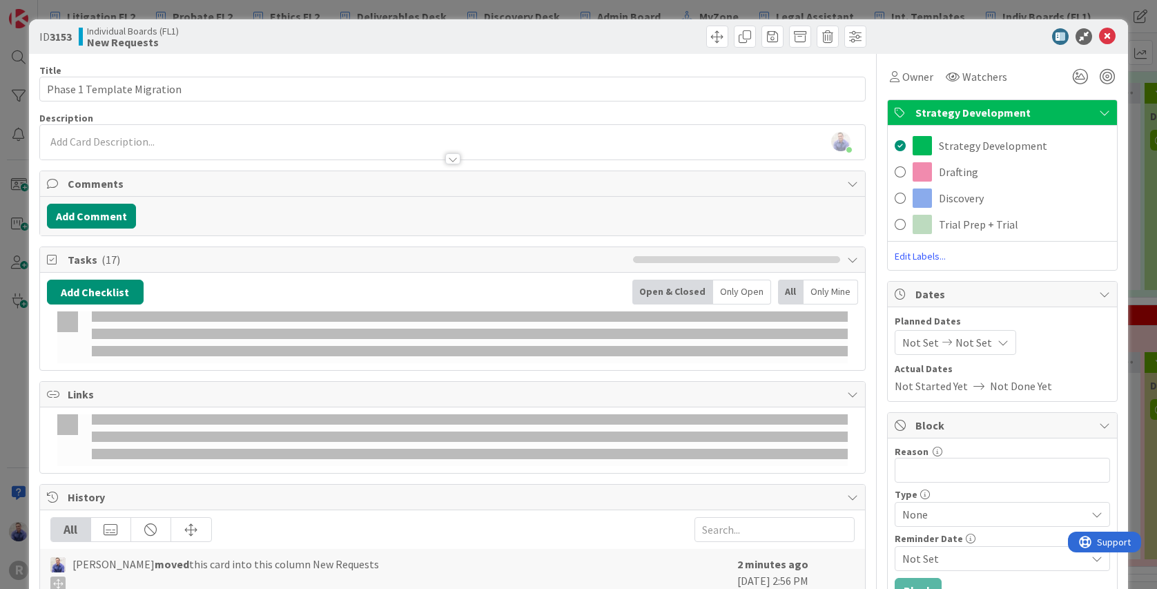
type textarea "x"
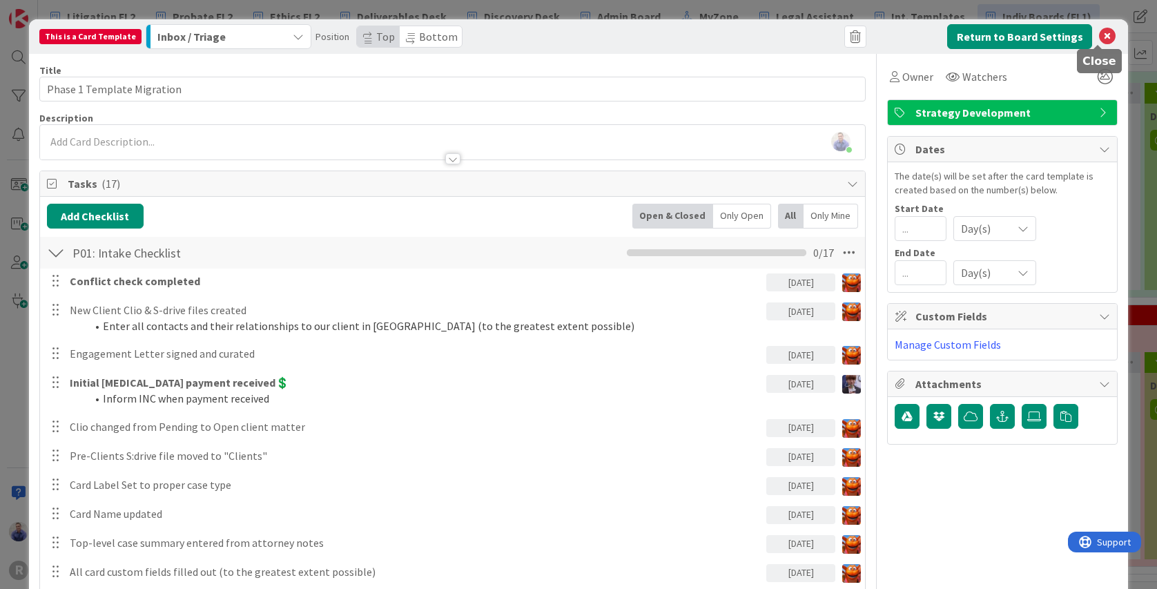
drag, startPoint x: 1094, startPoint y: 31, endPoint x: 1078, endPoint y: 52, distance: 26.7
click at [1099, 31] on icon at bounding box center [1107, 36] width 17 height 17
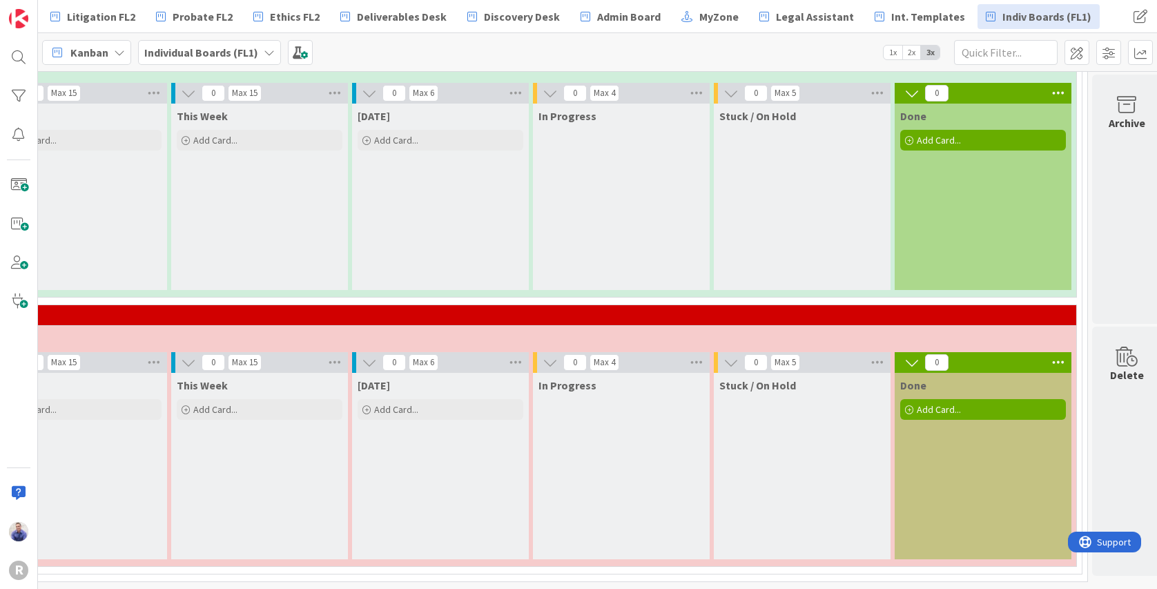
scroll to position [463, 258]
